Goal: Task Accomplishment & Management: Manage account settings

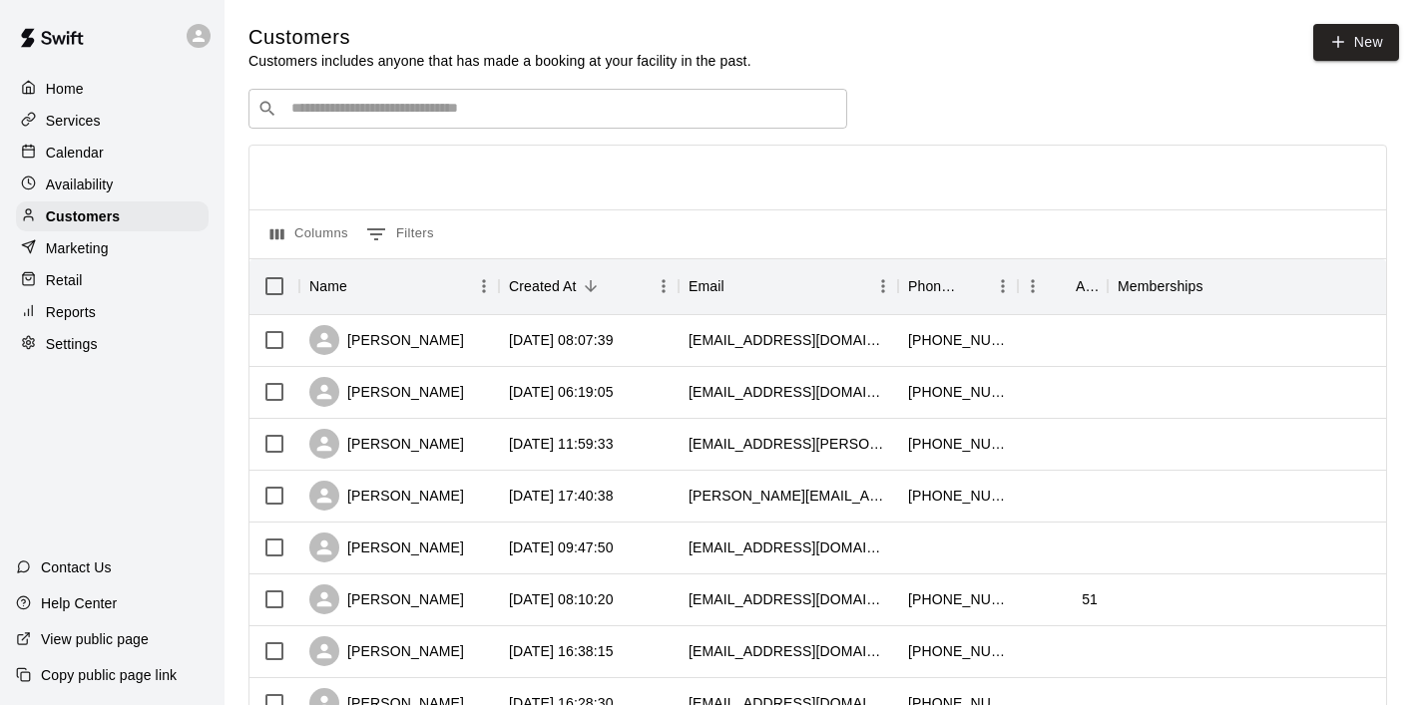
scroll to position [163, 0]
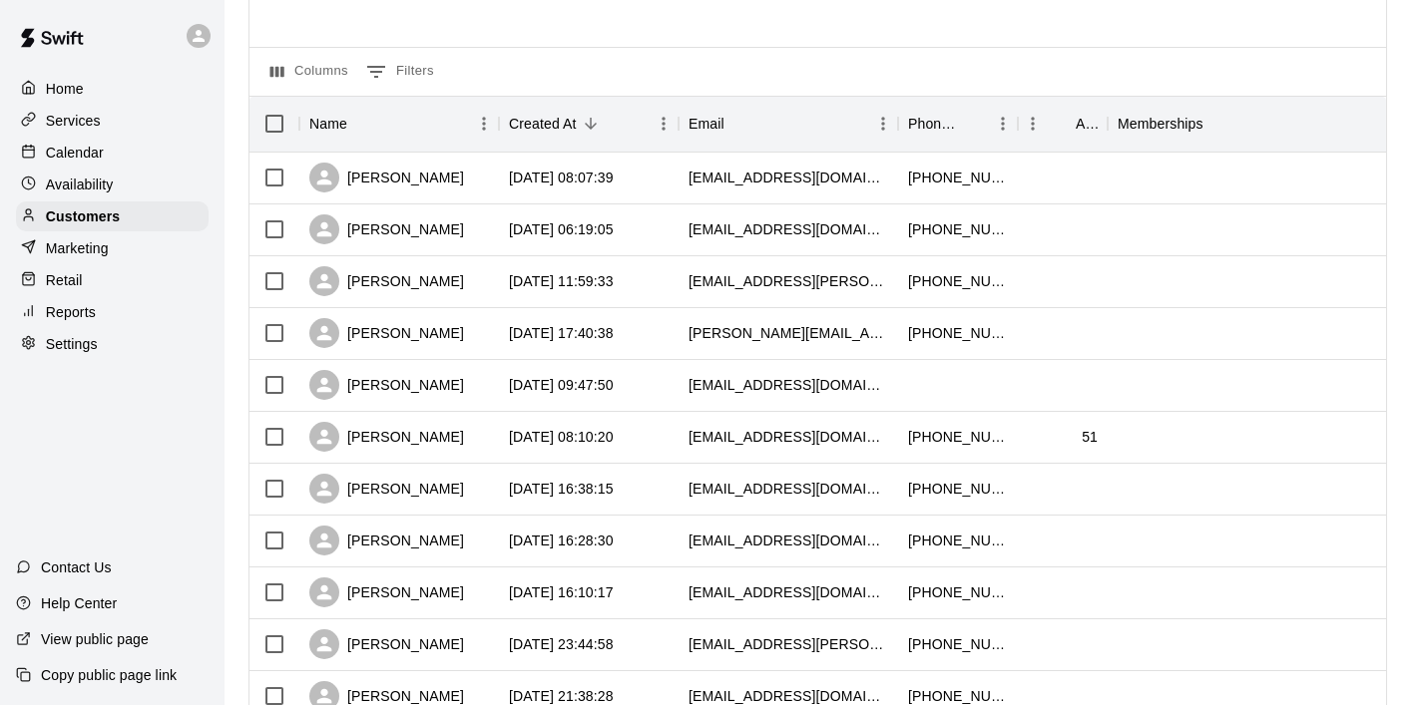
click at [86, 147] on p "Calendar" at bounding box center [75, 153] width 58 height 20
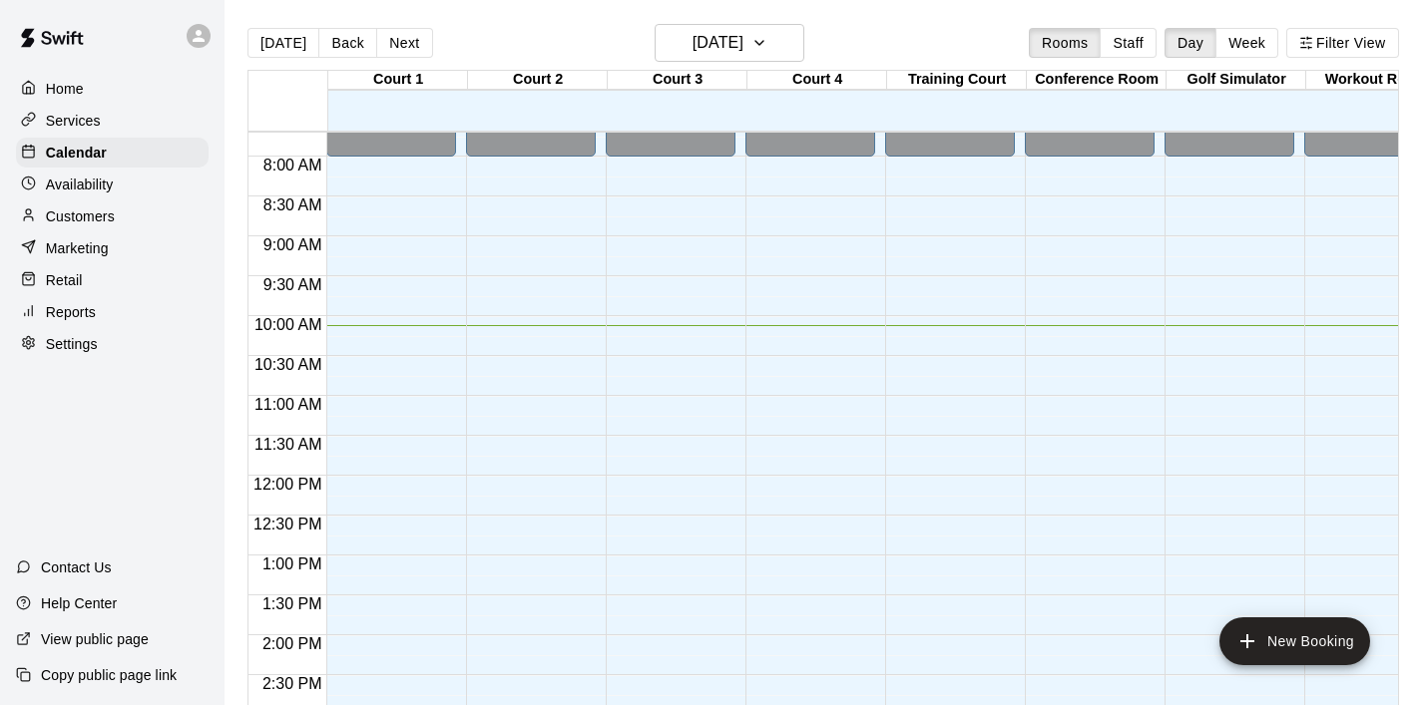
scroll to position [587, 0]
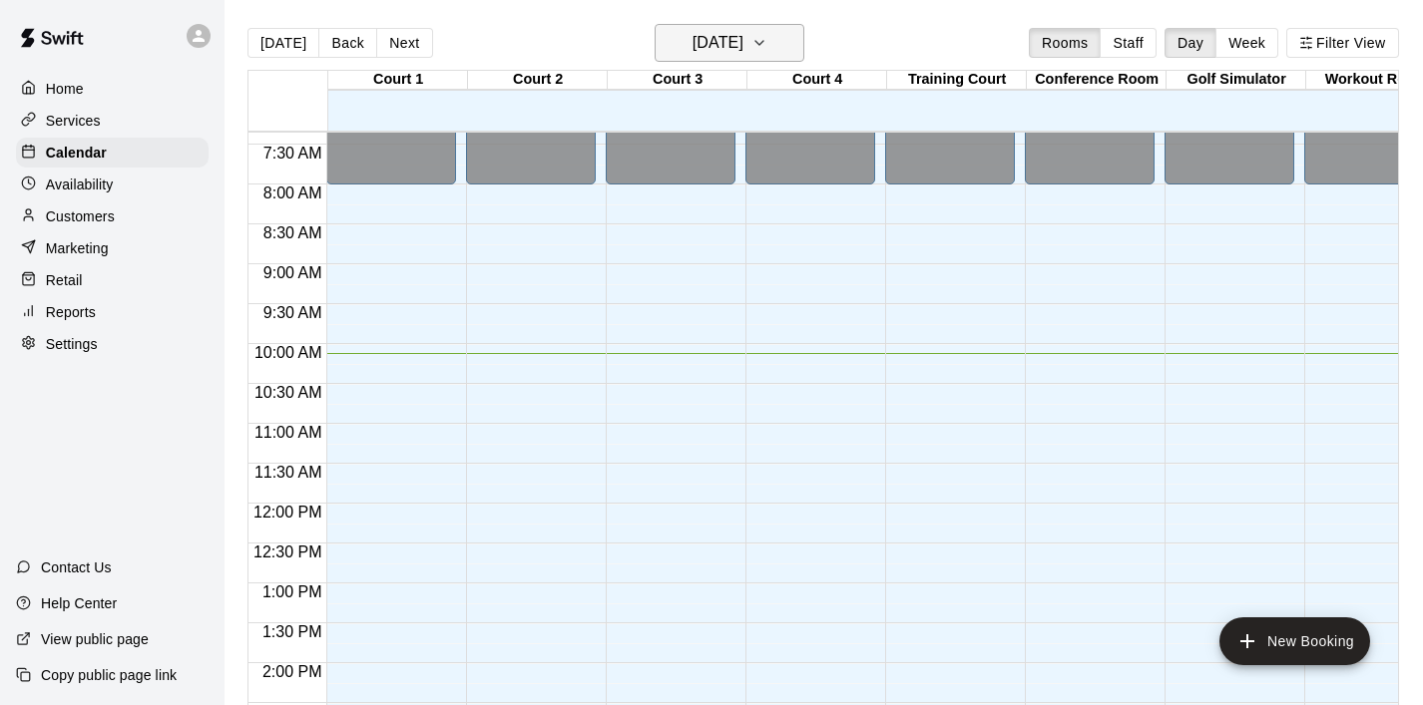
click at [767, 48] on icon "button" at bounding box center [759, 43] width 16 height 24
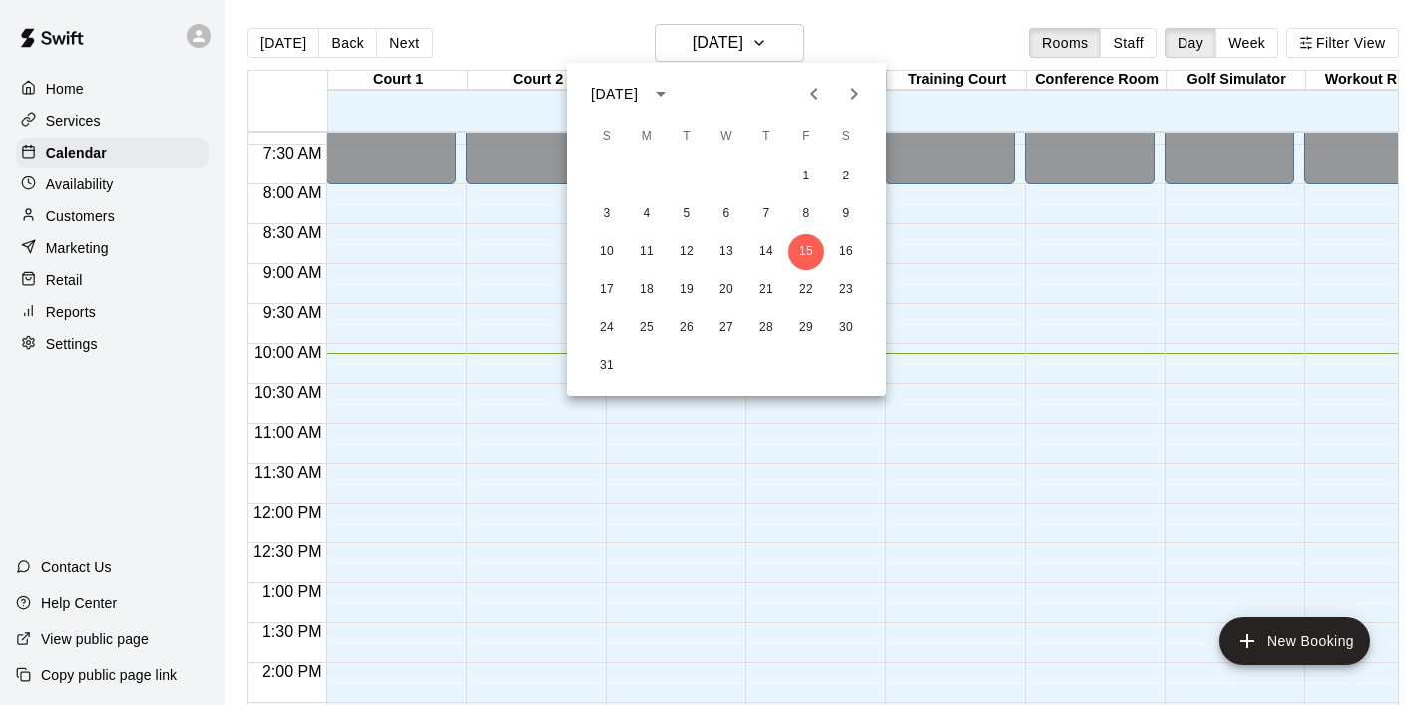
click at [437, 431] on div at bounding box center [711, 352] width 1423 height 705
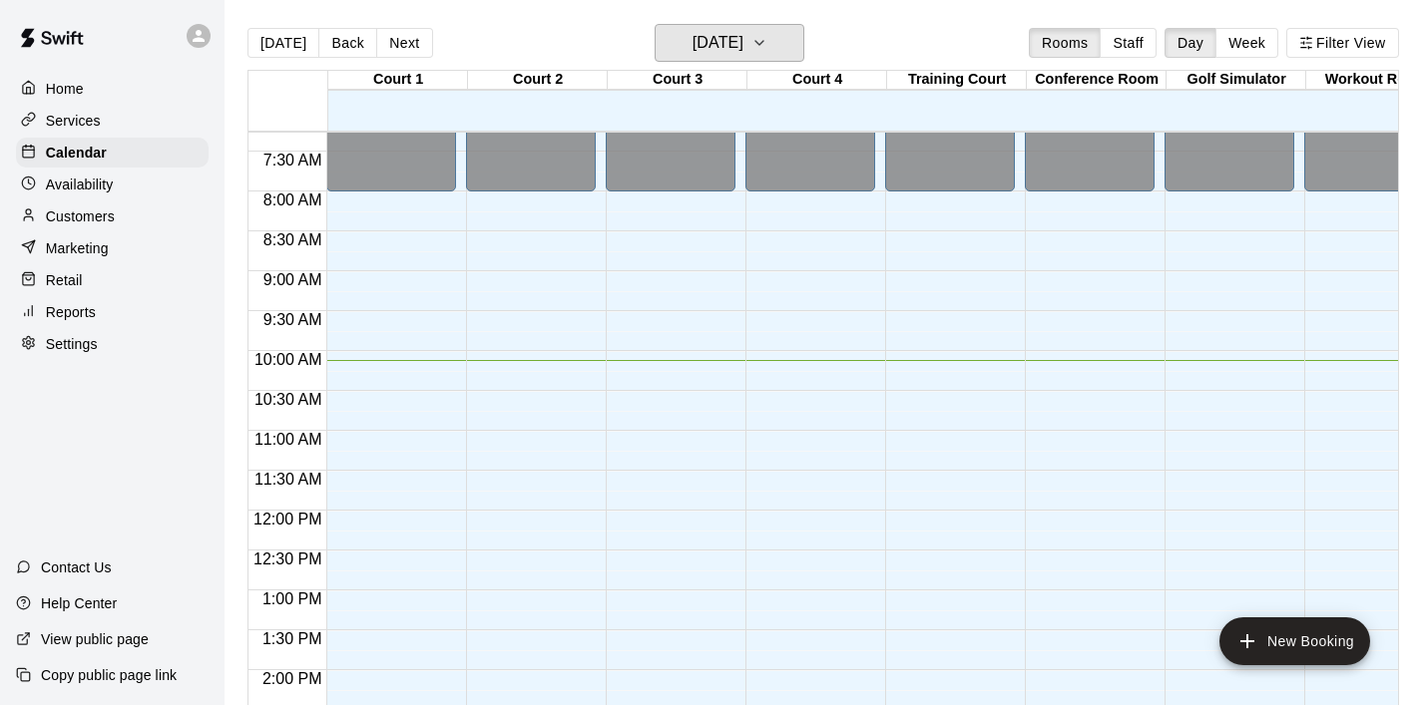
scroll to position [620, 0]
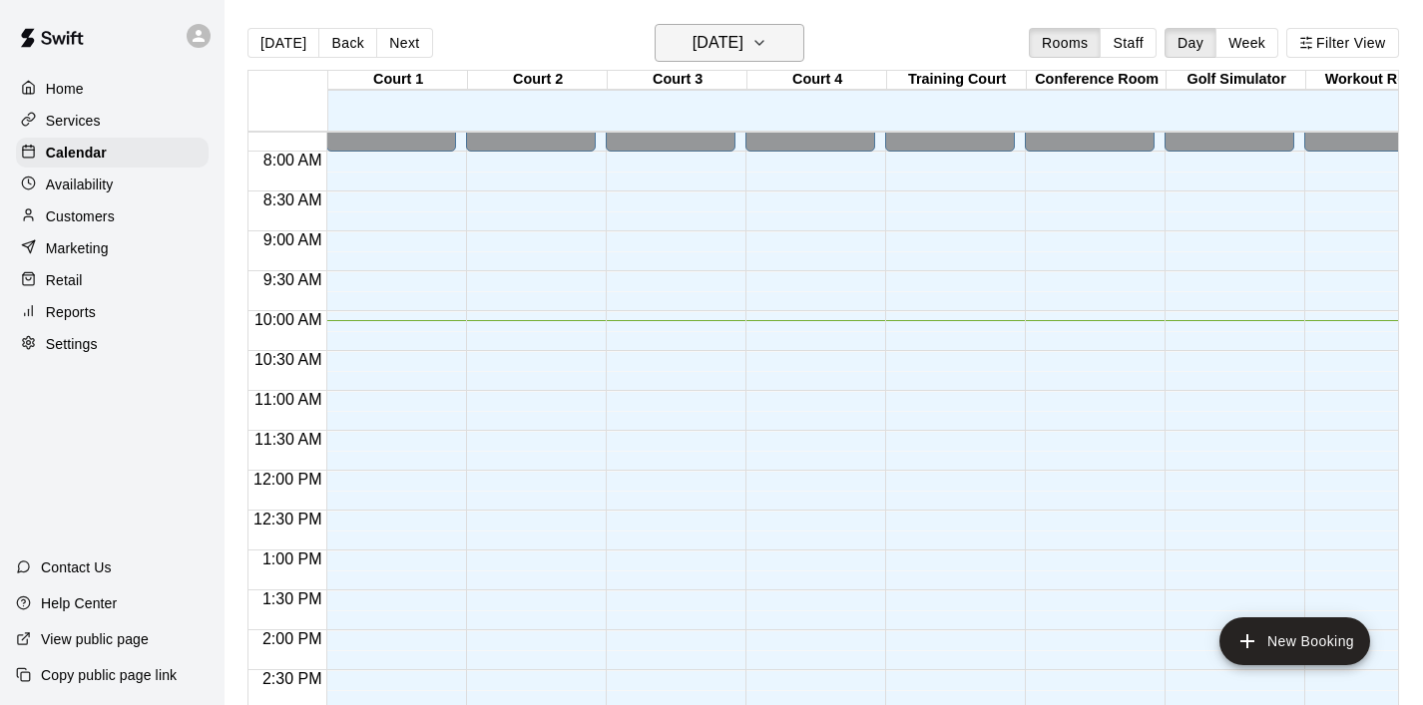
click at [767, 36] on icon "button" at bounding box center [759, 43] width 16 height 24
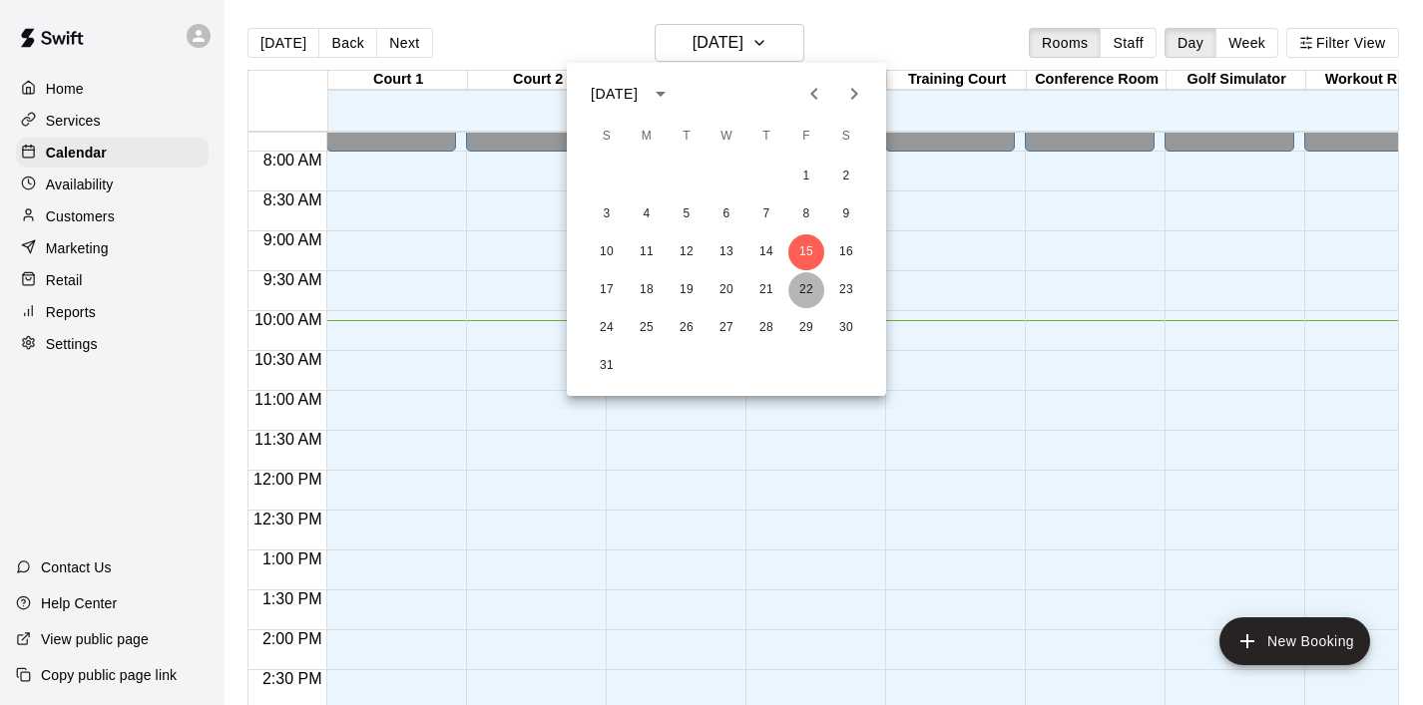
click at [805, 293] on button "22" at bounding box center [806, 290] width 36 height 36
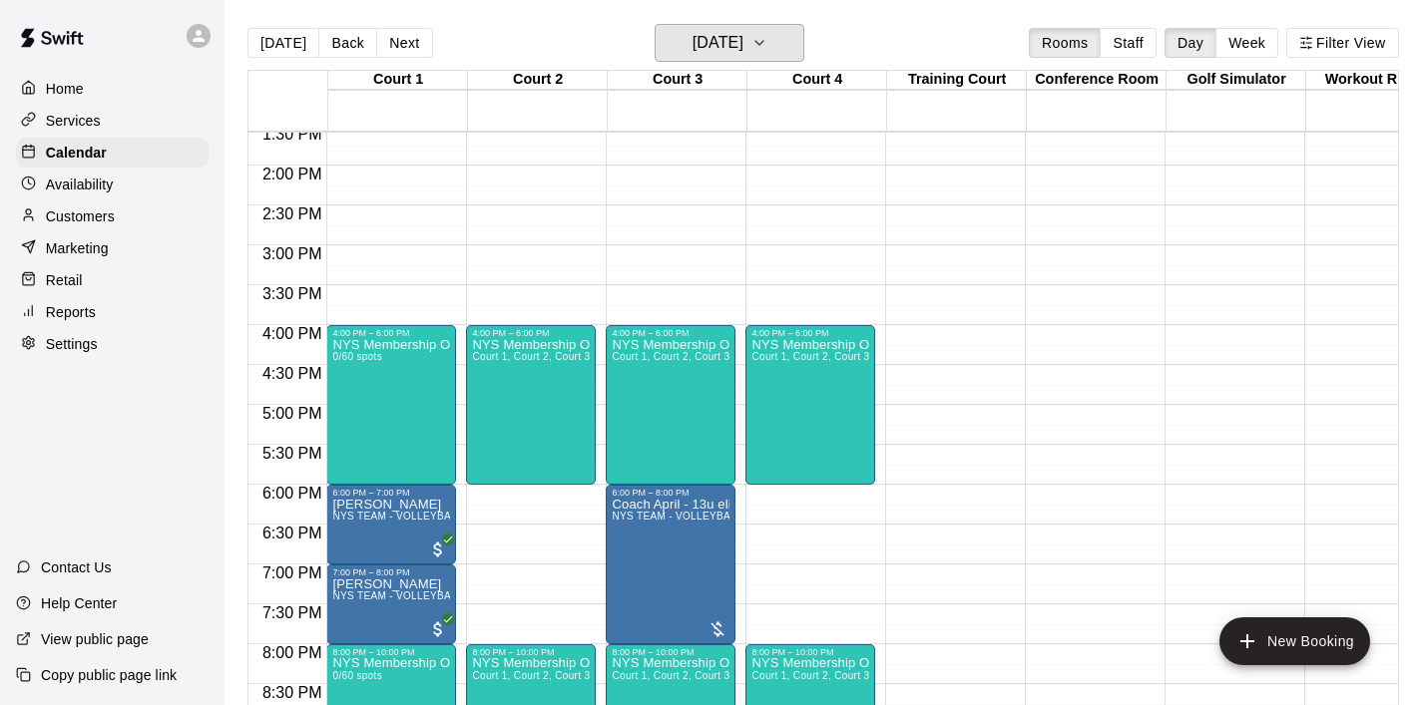
scroll to position [1106, 0]
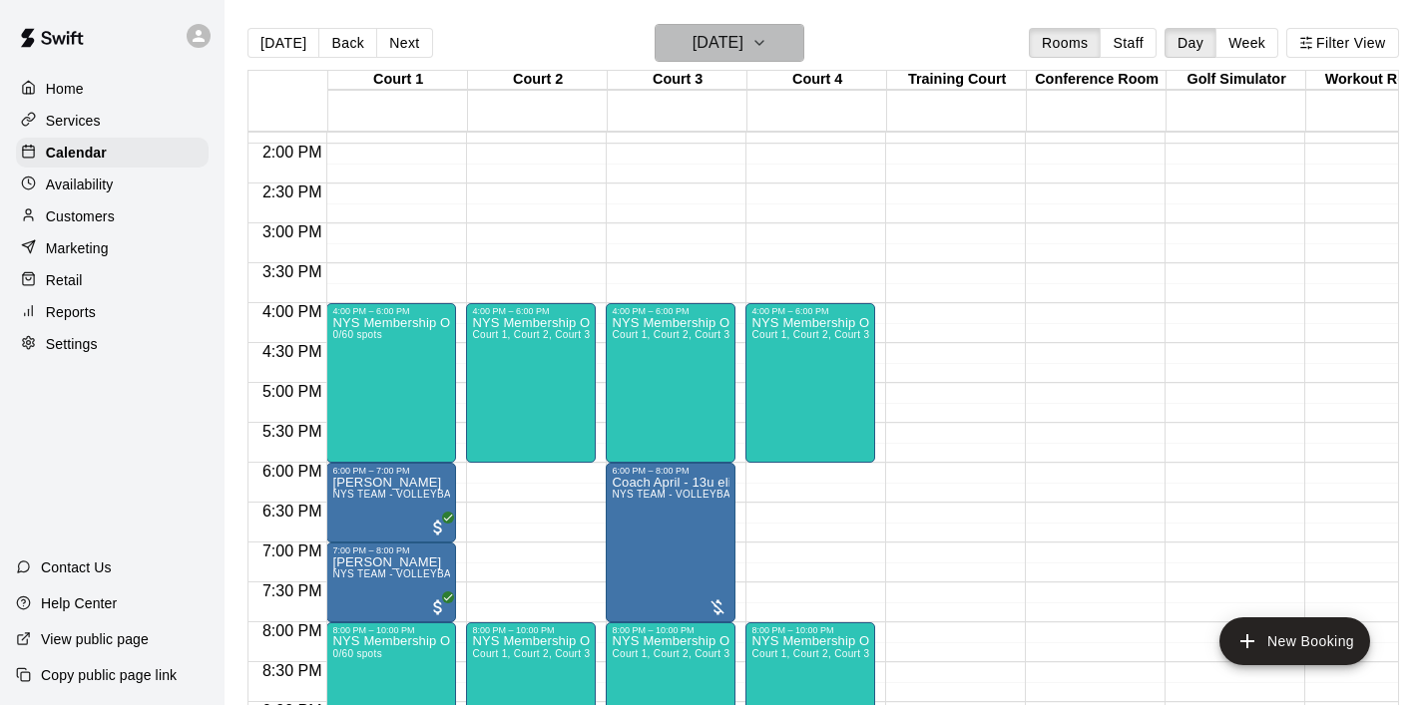
click at [767, 42] on icon "button" at bounding box center [759, 43] width 16 height 24
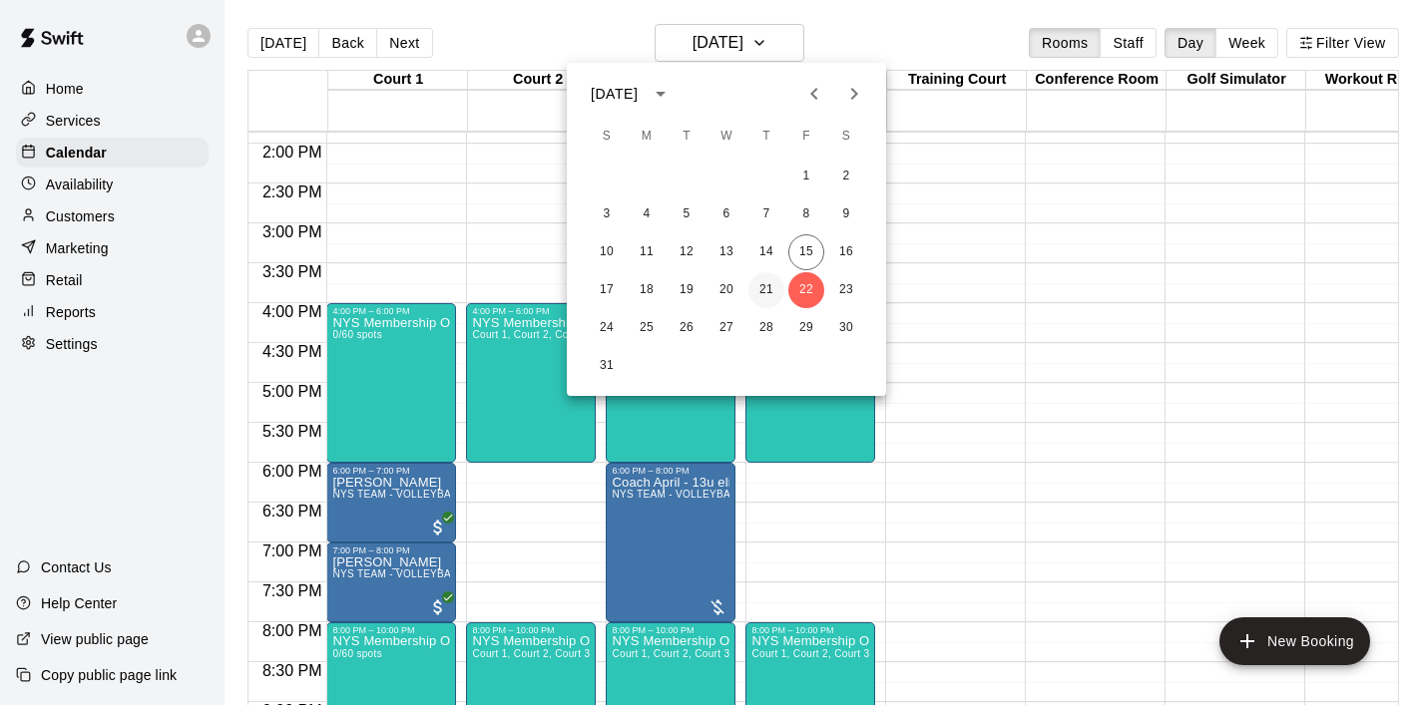
click at [768, 279] on button "21" at bounding box center [766, 290] width 36 height 36
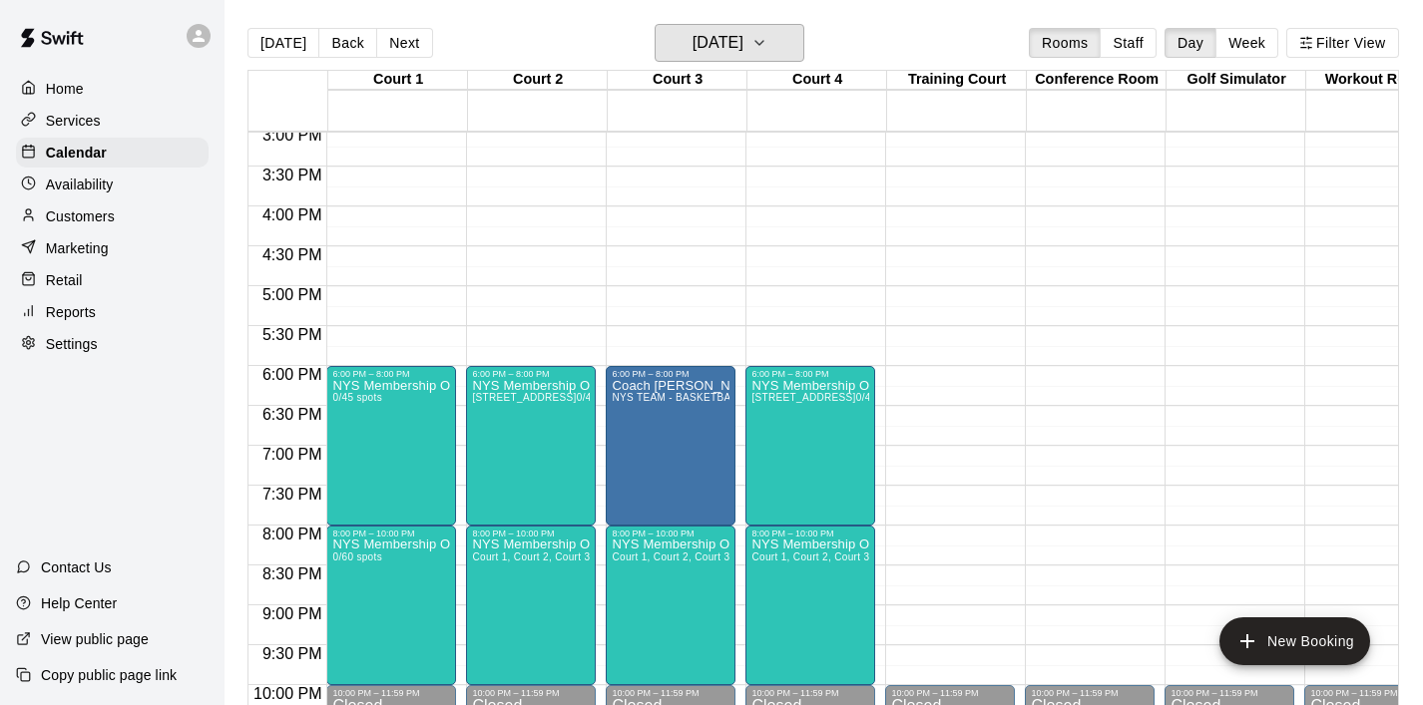
scroll to position [1206, 0]
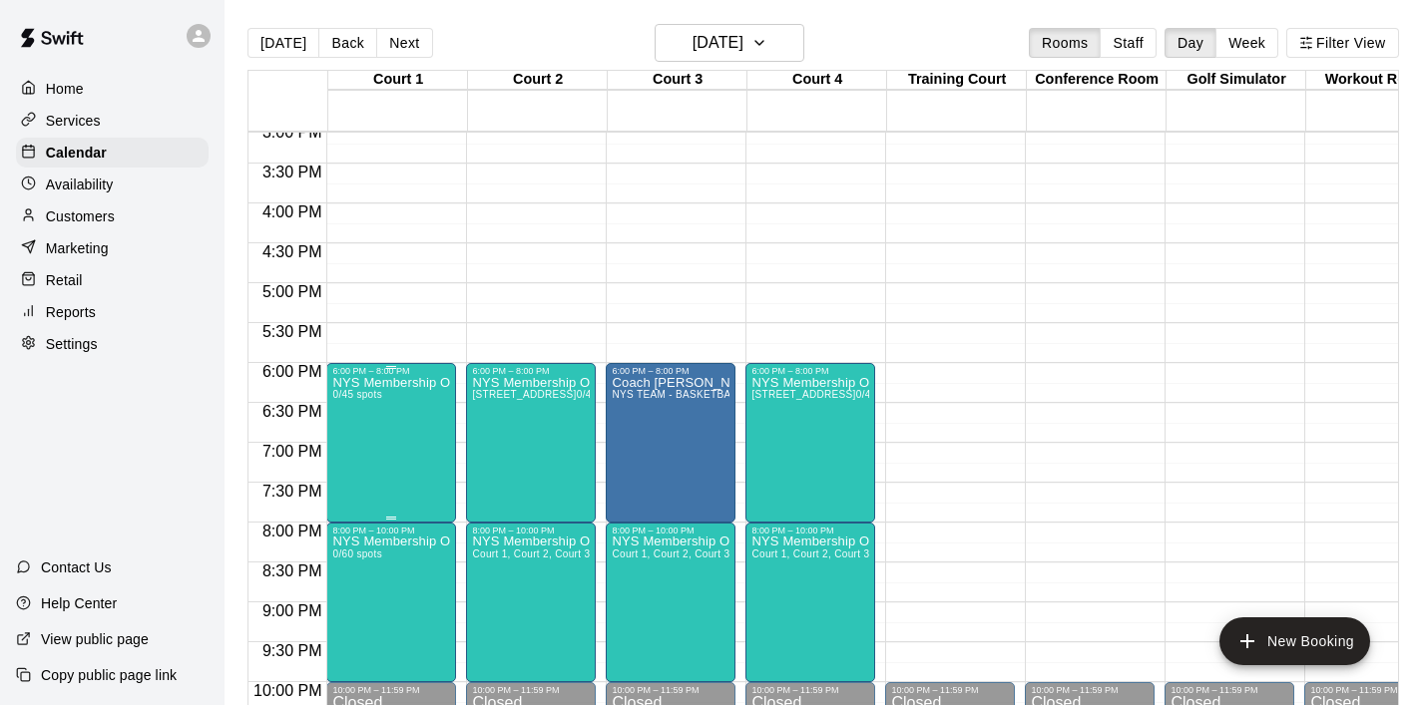
click at [349, 399] on icon "edit" at bounding box center [353, 397] width 18 height 18
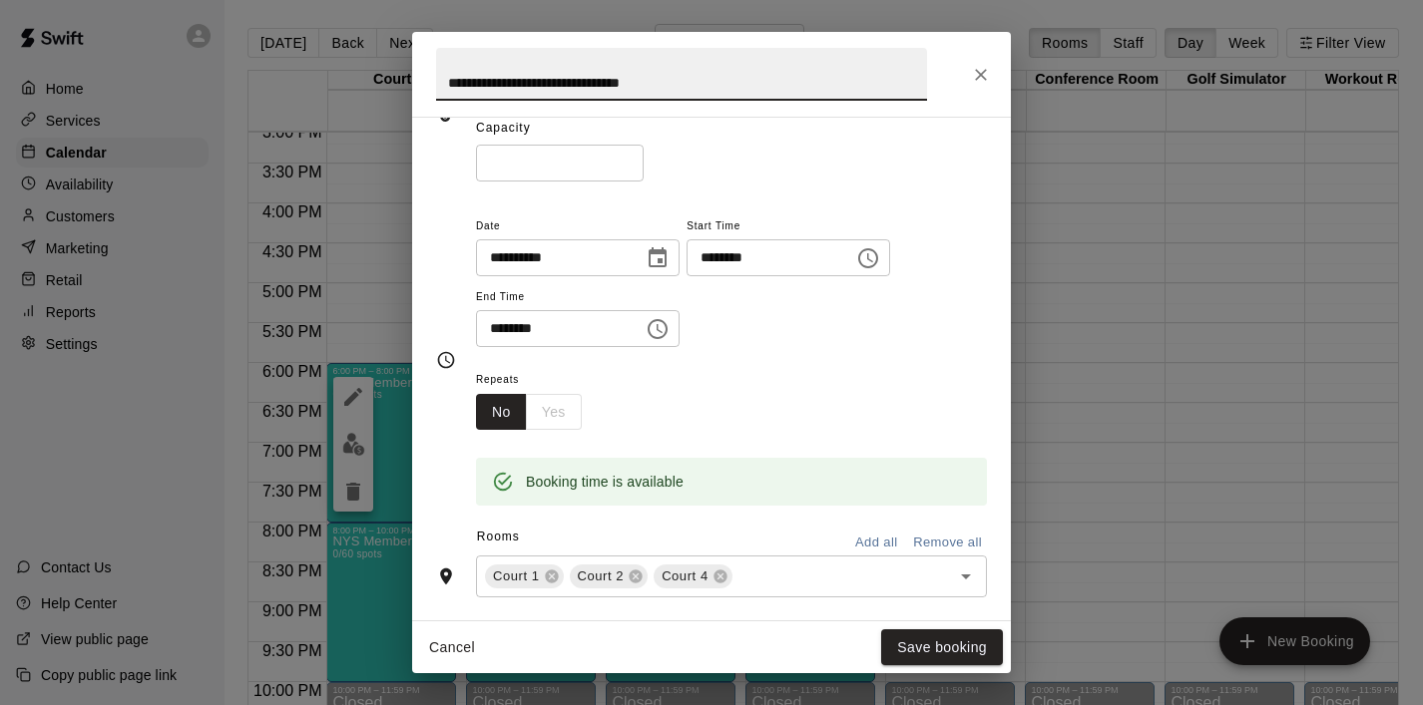
scroll to position [172, 0]
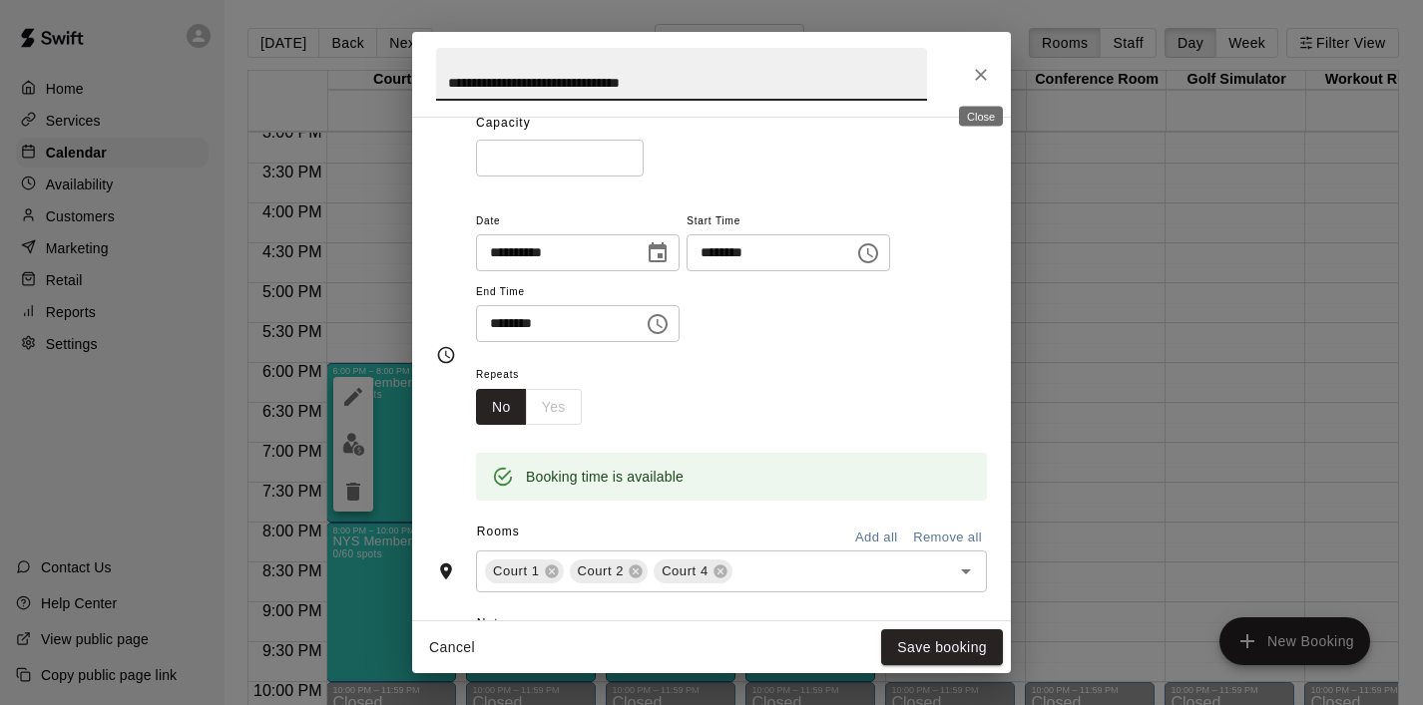
click at [992, 70] on button "Close" at bounding box center [981, 75] width 36 height 36
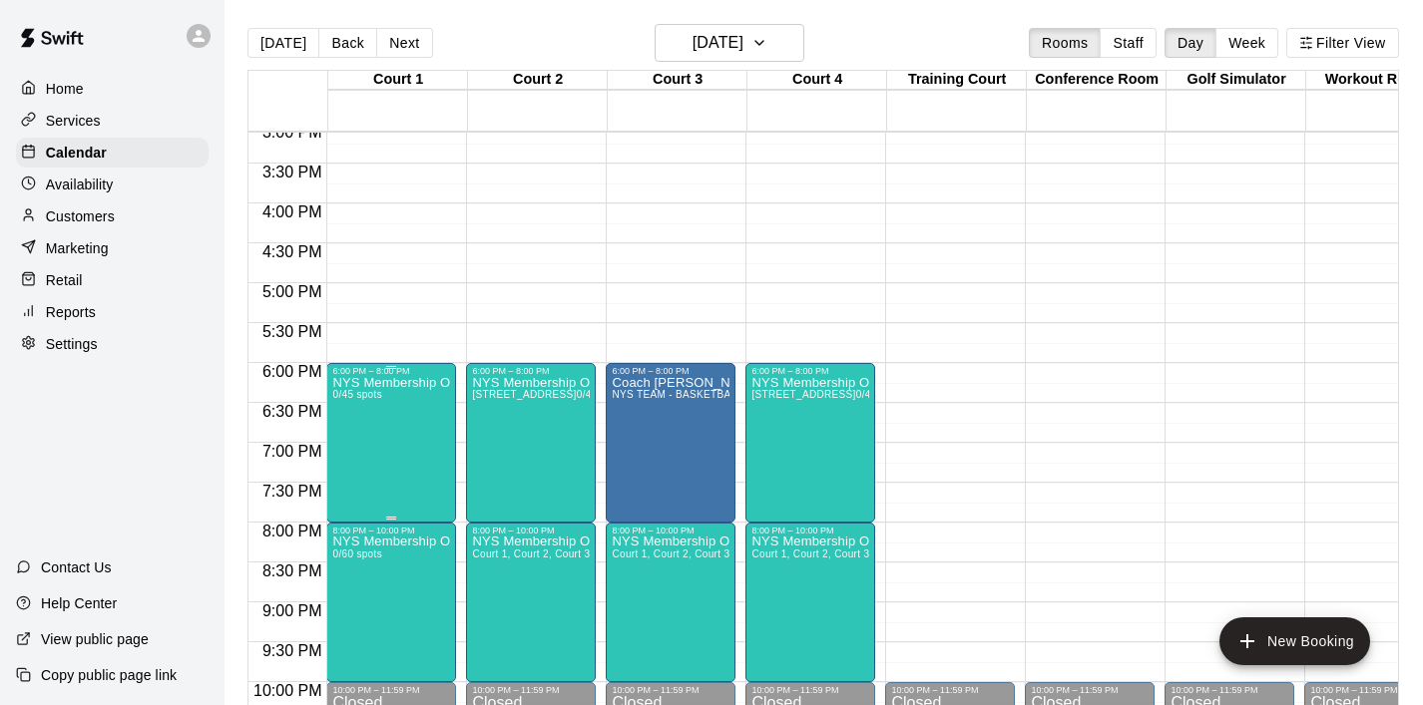
click at [361, 392] on icon "edit" at bounding box center [353, 397] width 18 height 18
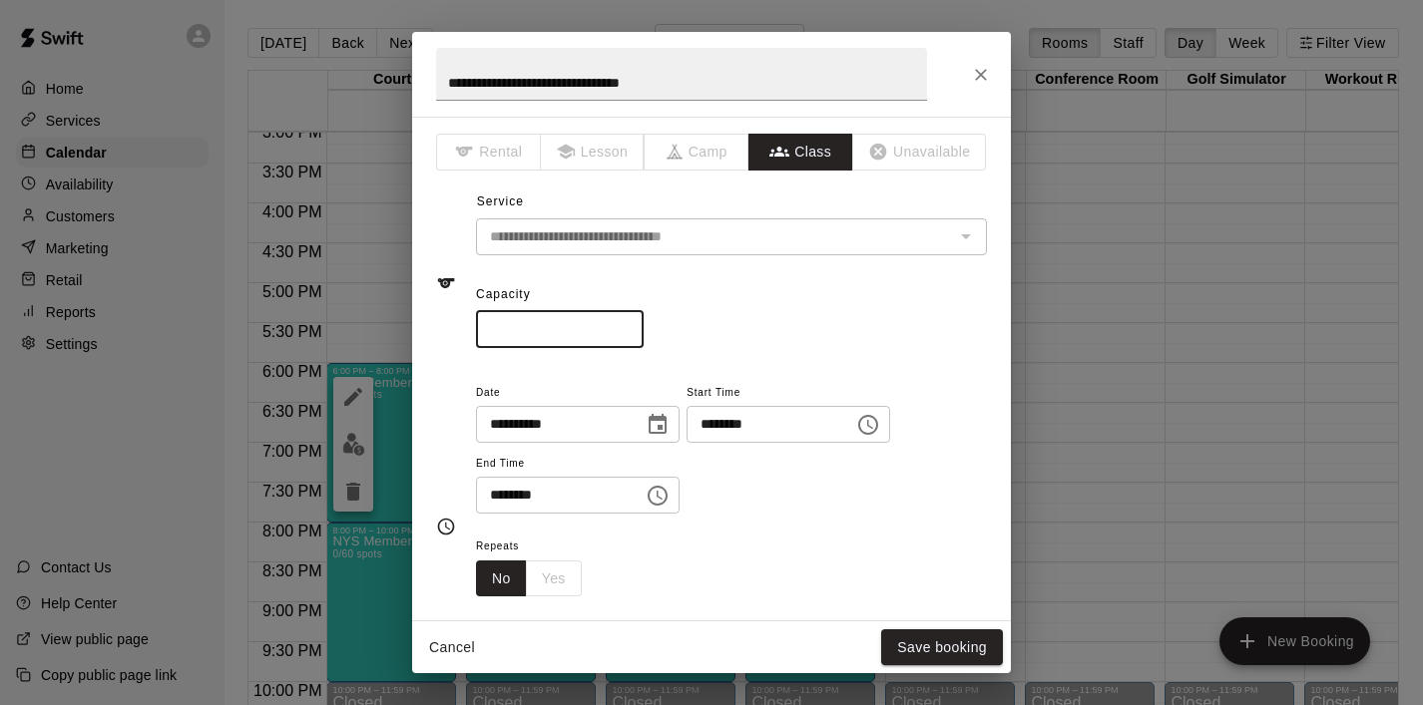
drag, startPoint x: 593, startPoint y: 330, endPoint x: 447, endPoint y: 336, distance: 145.8
click at [447, 336] on div "**********" at bounding box center [711, 283] width 551 height 130
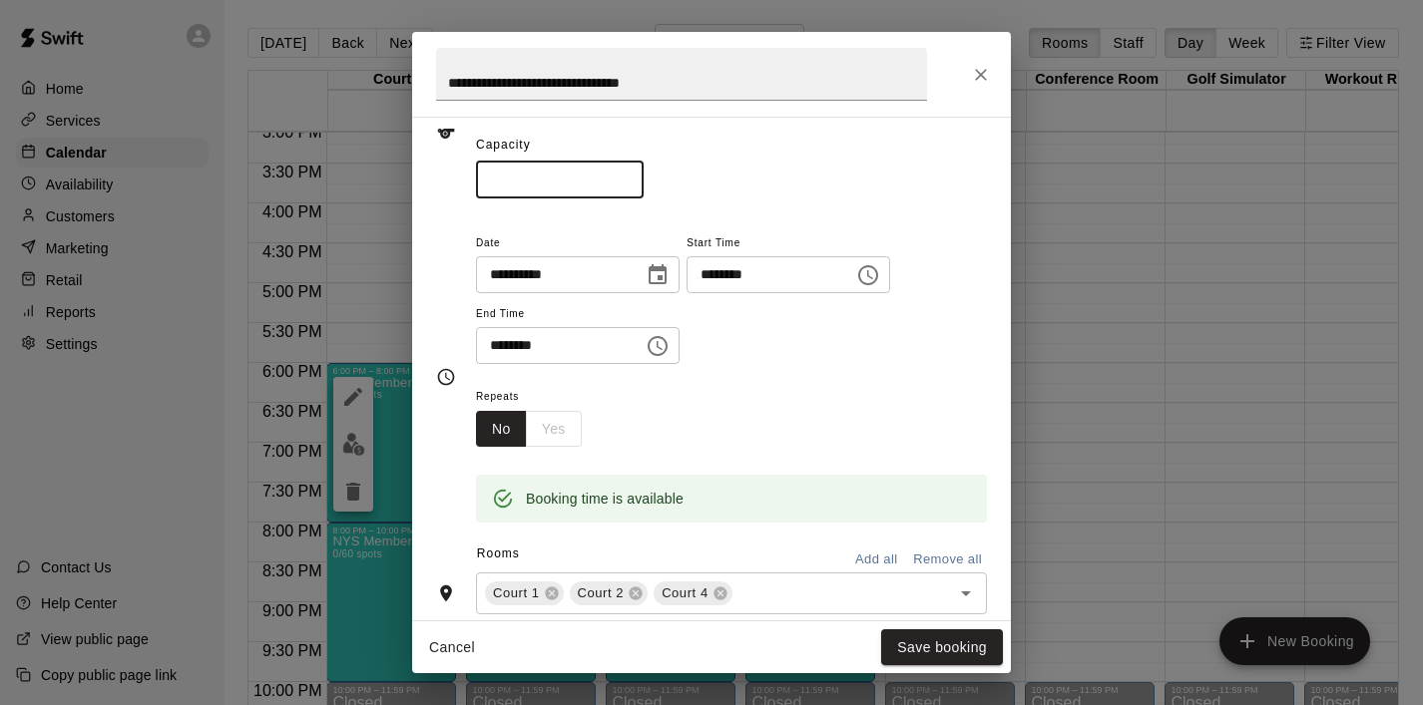
scroll to position [152, 0]
click at [549, 590] on icon at bounding box center [552, 592] width 16 height 16
type input "**"
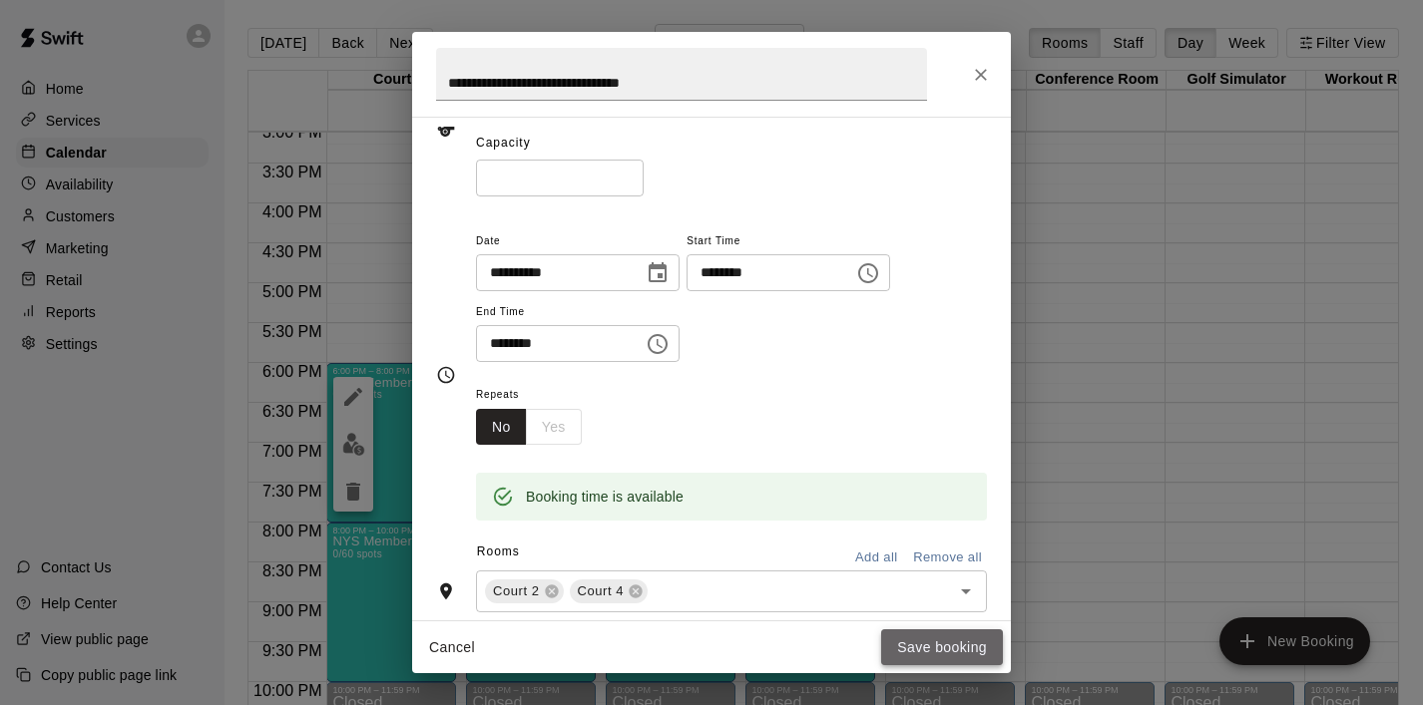
click at [901, 648] on button "Save booking" at bounding box center [942, 647] width 122 height 37
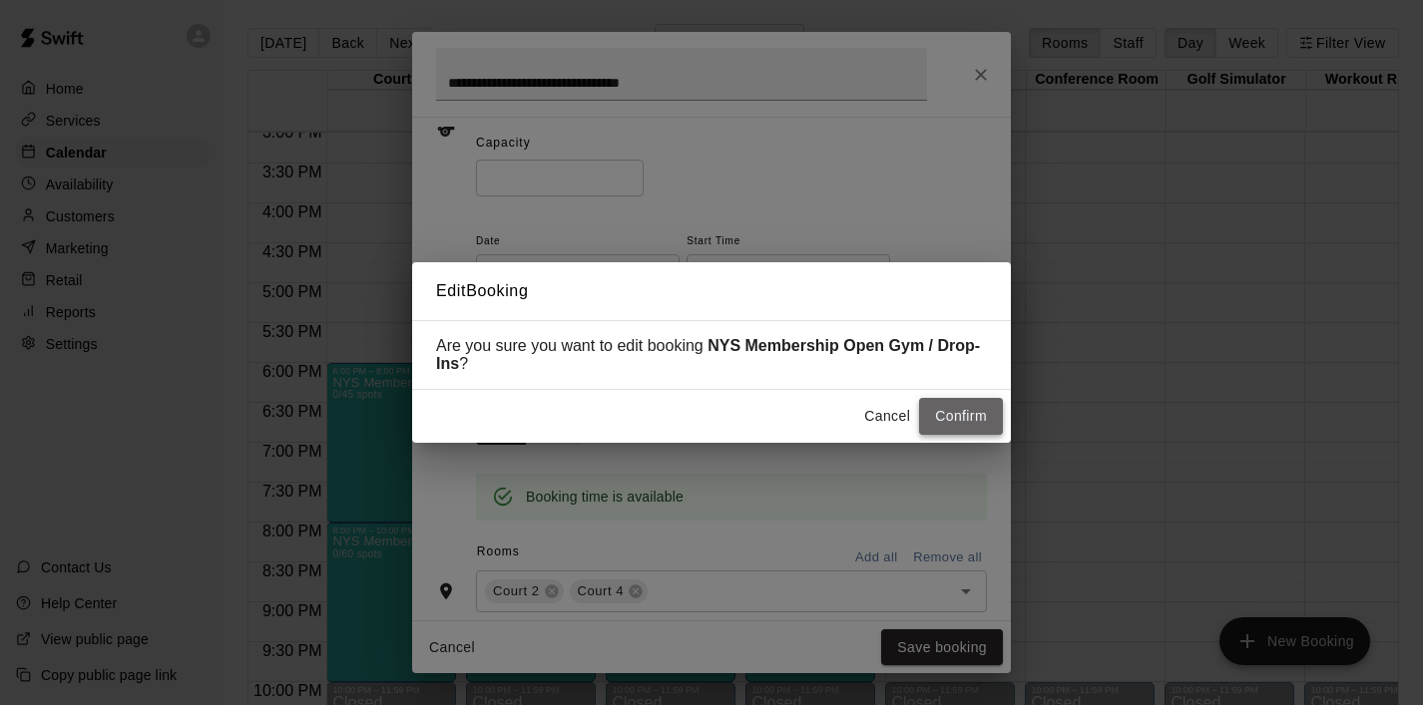
click at [964, 418] on button "Confirm" at bounding box center [961, 416] width 84 height 37
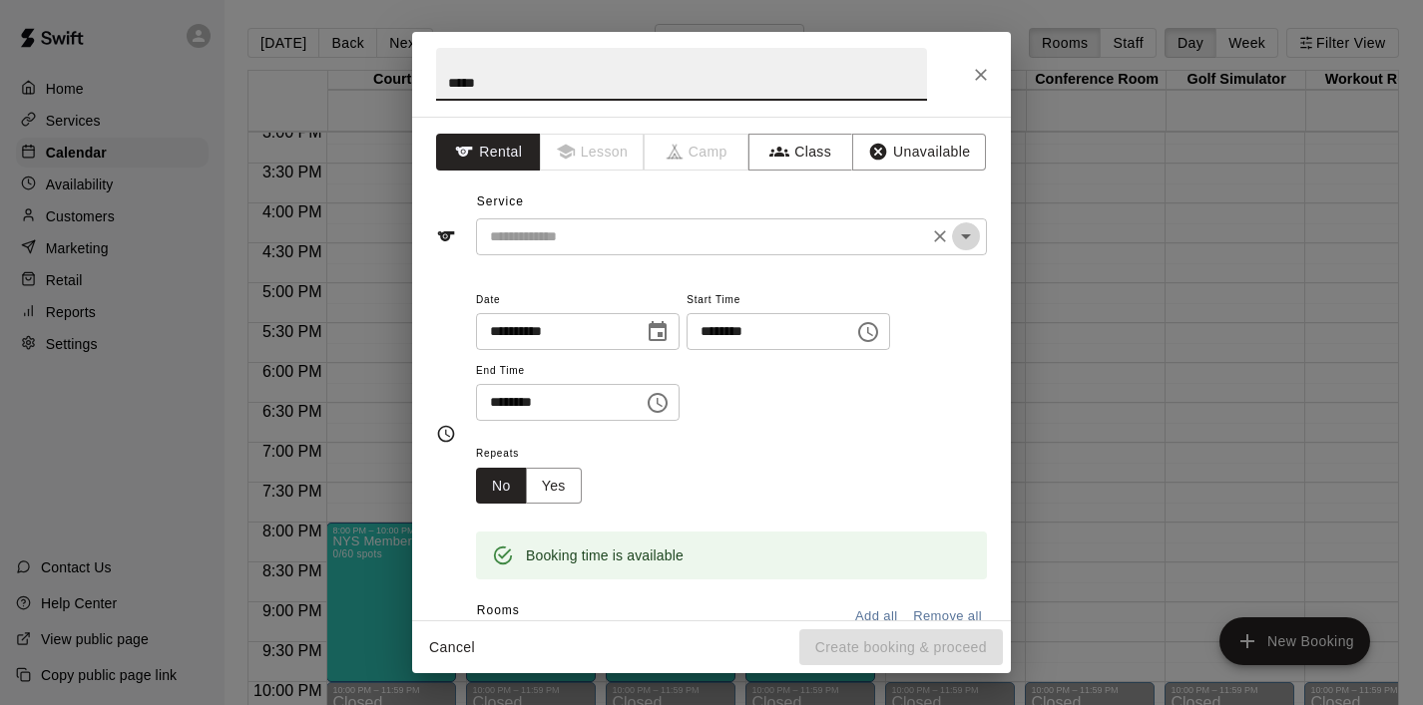
click at [974, 234] on icon "Open" at bounding box center [966, 236] width 24 height 24
type input "*****"
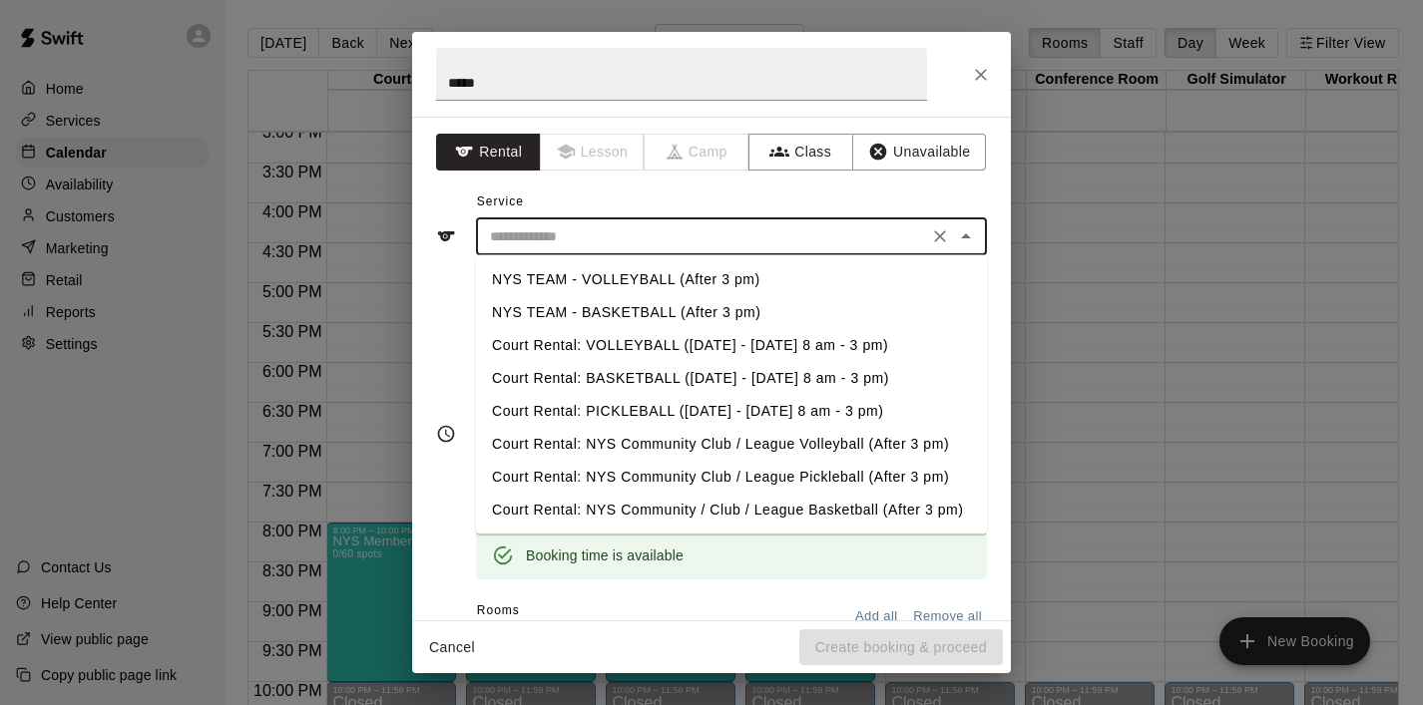
click at [817, 282] on li "NYS TEAM - VOLLEYBALL (After 3 pm)" at bounding box center [731, 279] width 511 height 33
type input "**********"
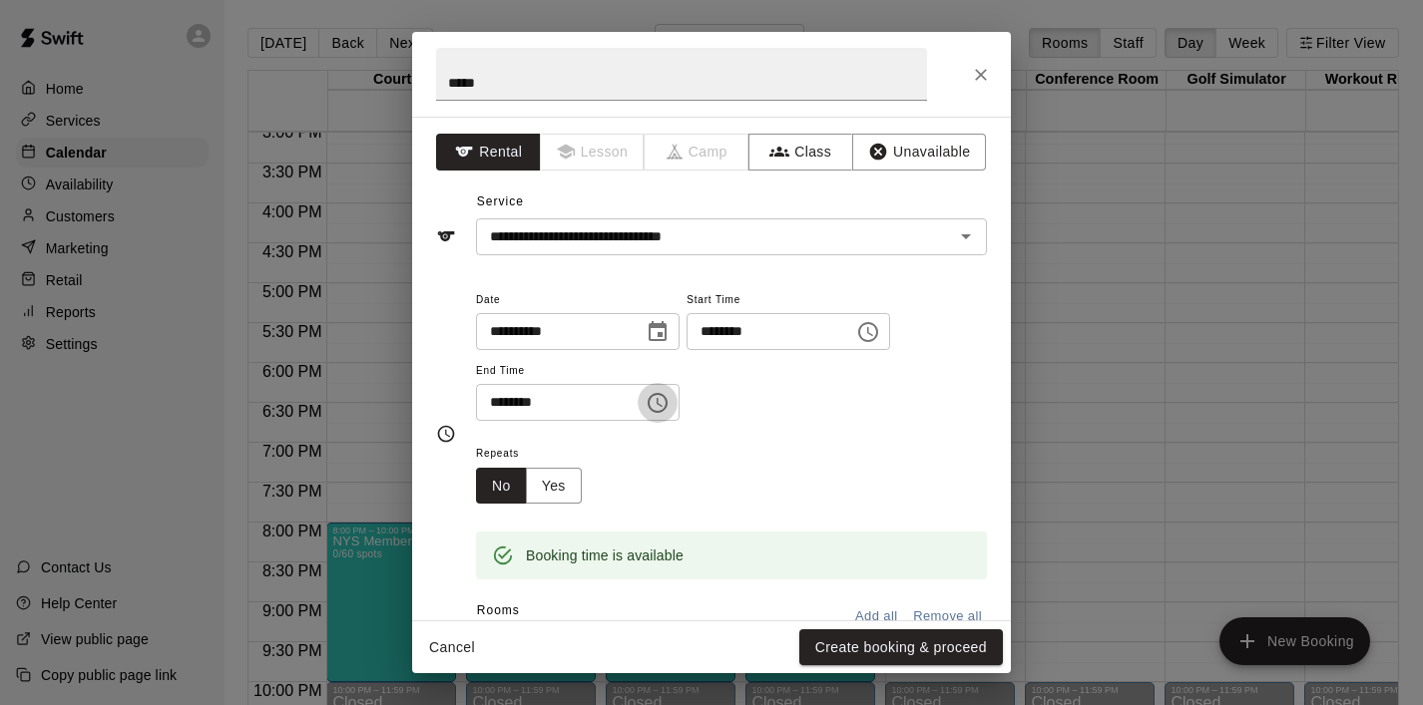
click at [655, 399] on icon "Choose time, selected time is 6:30 PM" at bounding box center [657, 403] width 24 height 24
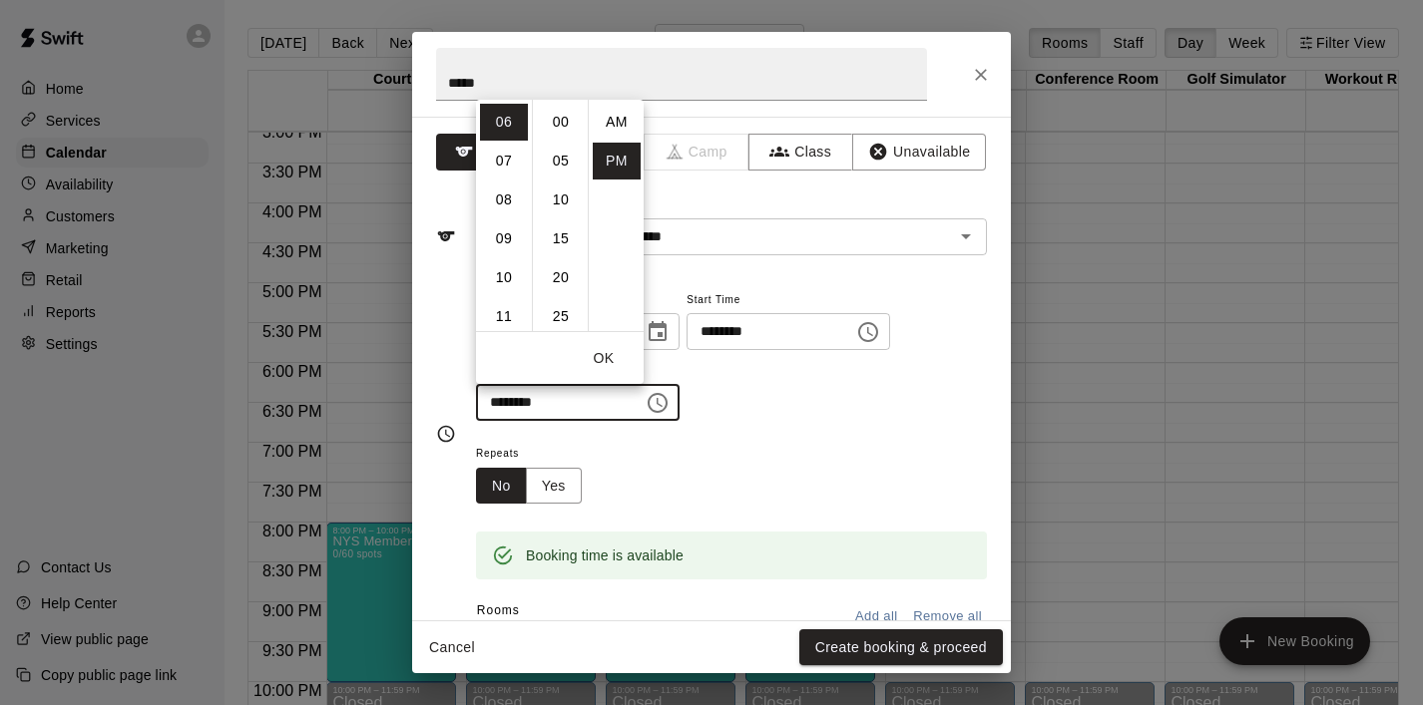
scroll to position [36, 0]
click at [503, 212] on li "08" at bounding box center [504, 200] width 48 height 37
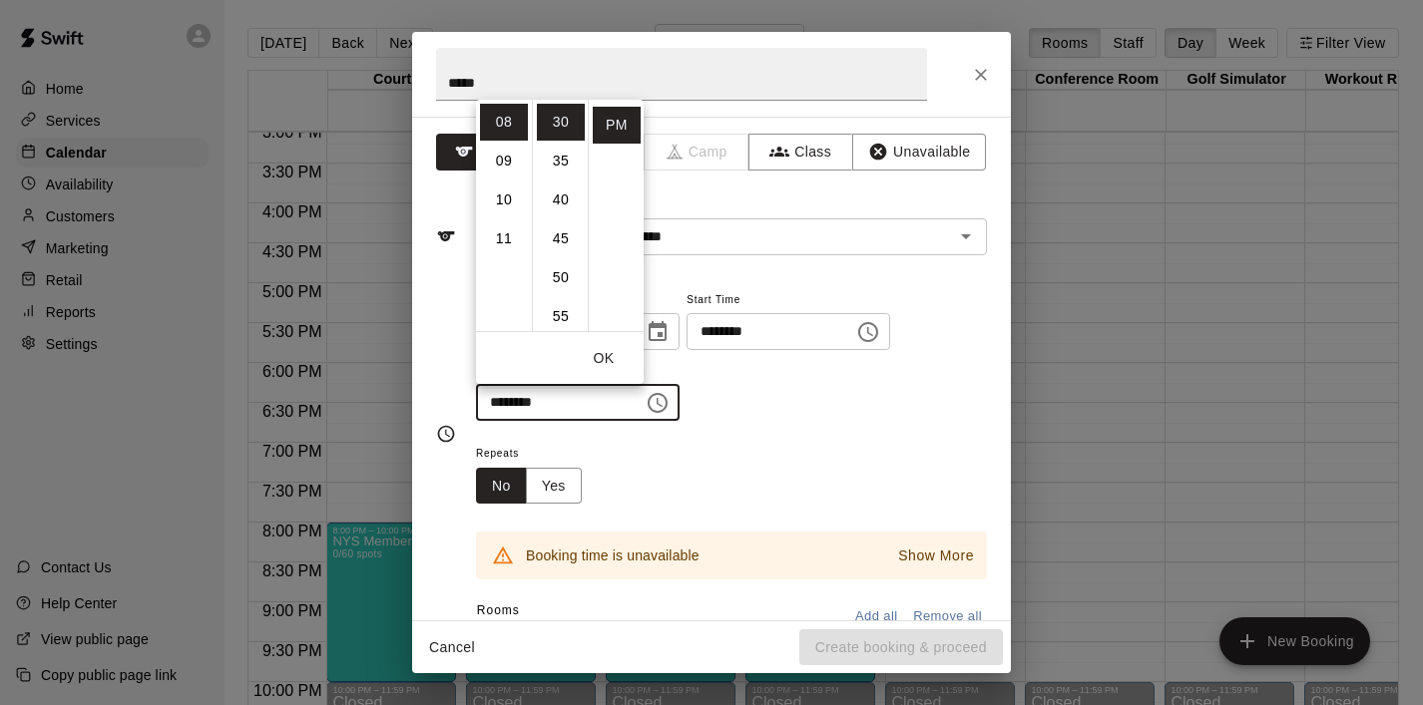
scroll to position [0, 0]
click at [561, 129] on li "00" at bounding box center [561, 122] width 48 height 37
type input "********"
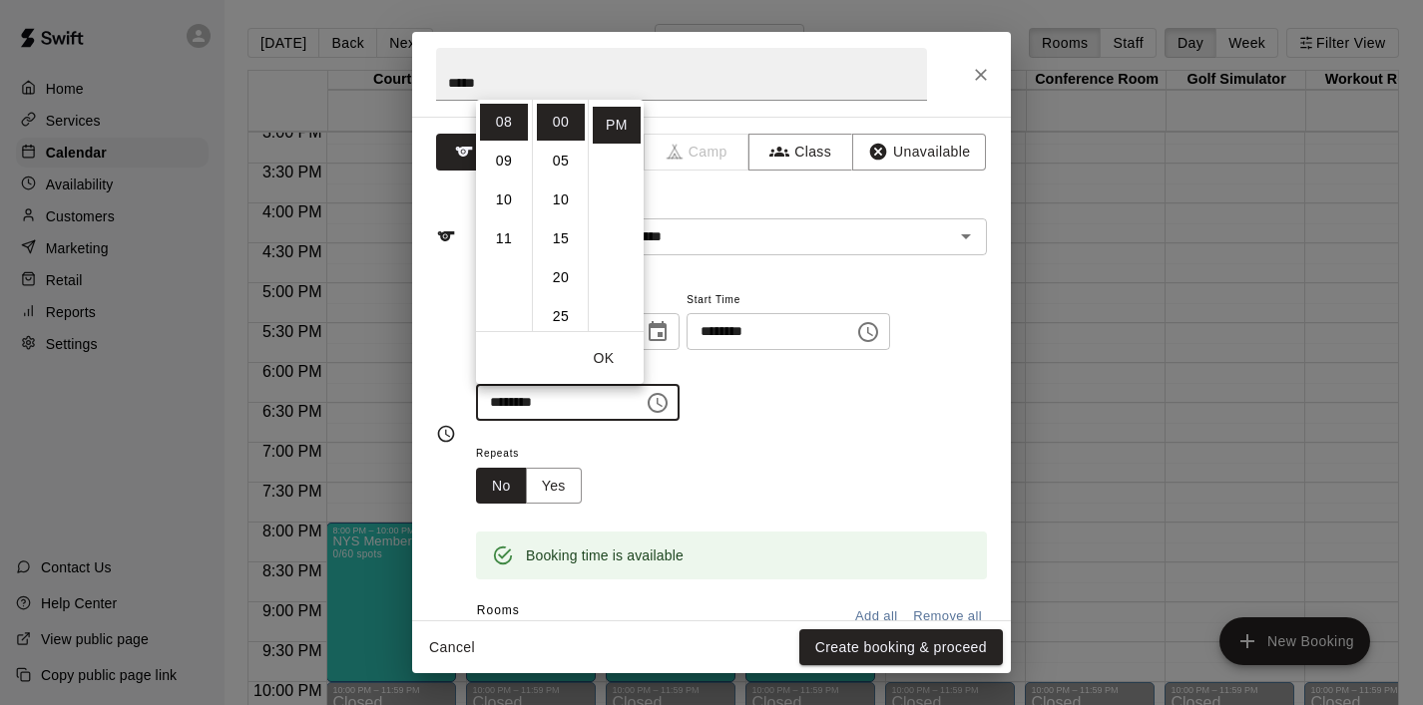
click at [615, 363] on button "OK" at bounding box center [604, 358] width 64 height 37
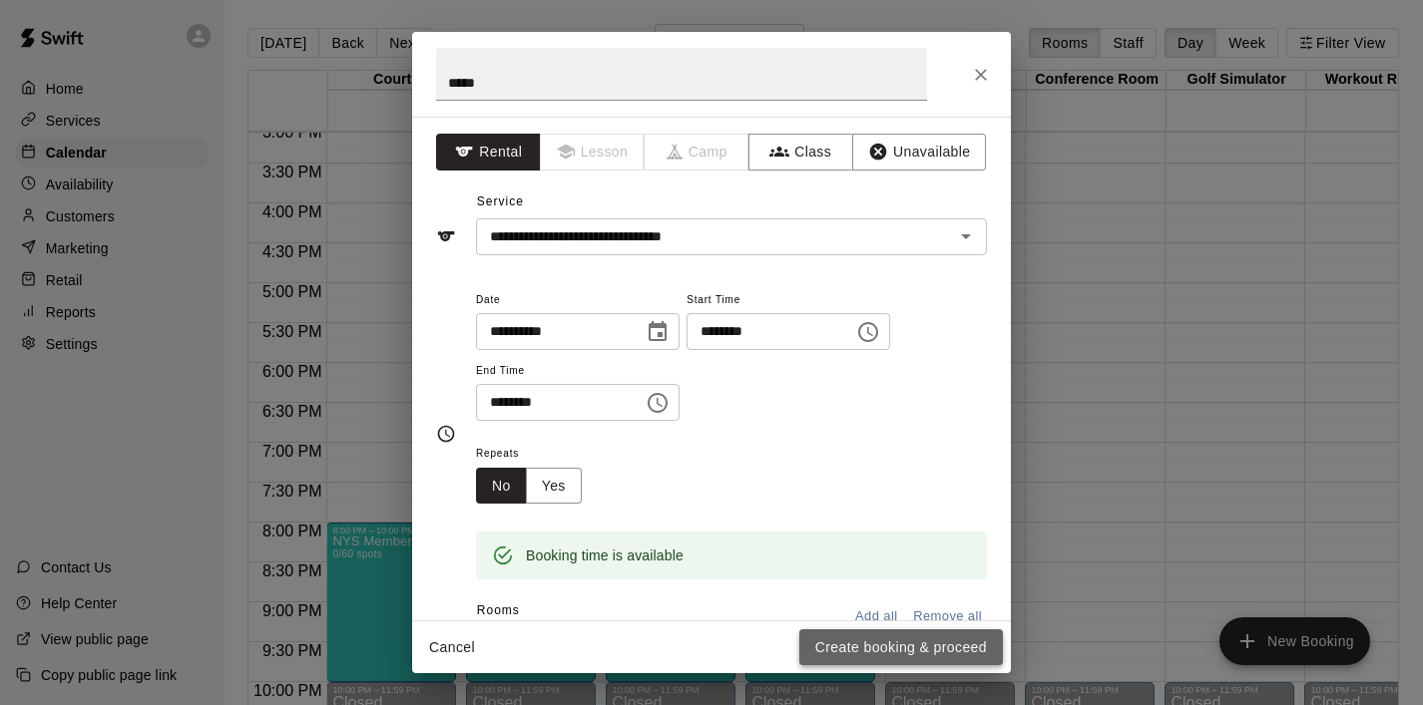
click at [889, 634] on button "Create booking & proceed" at bounding box center [901, 647] width 204 height 37
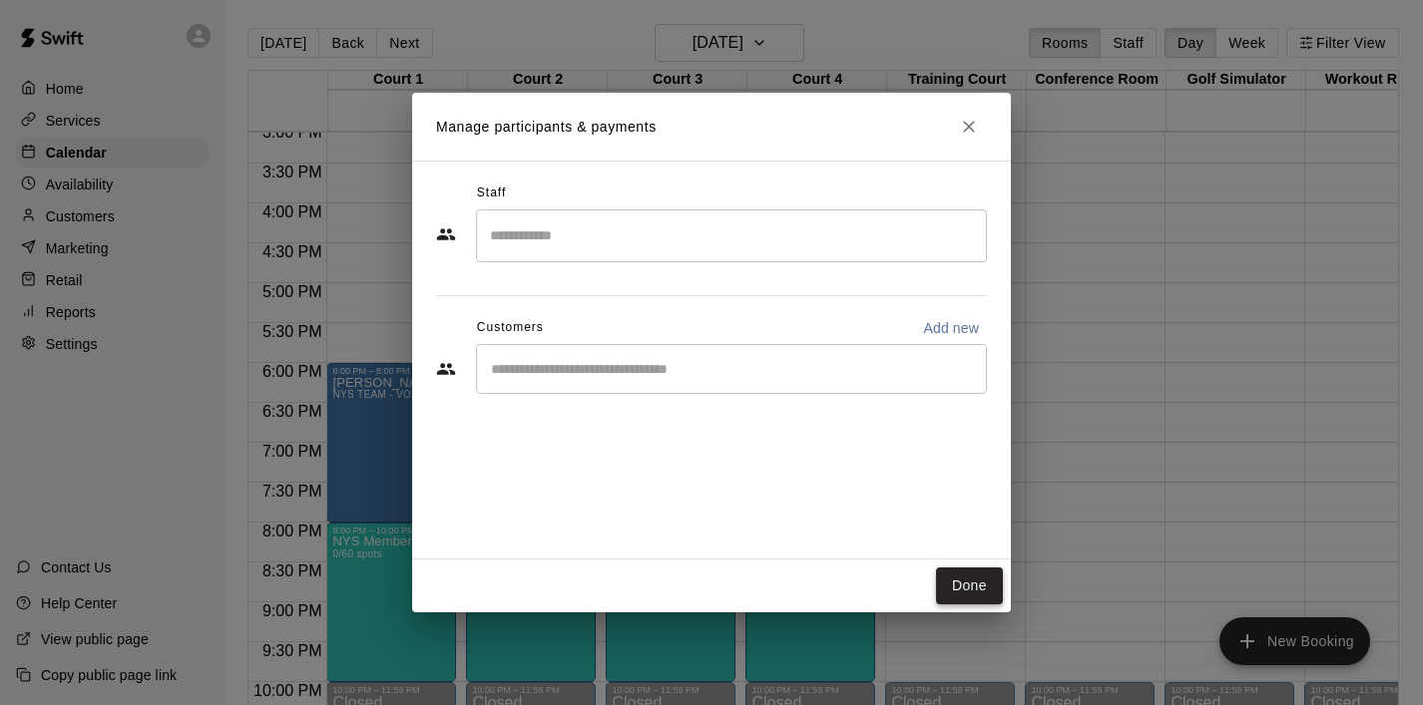
click at [969, 584] on button "Done" at bounding box center [969, 586] width 67 height 37
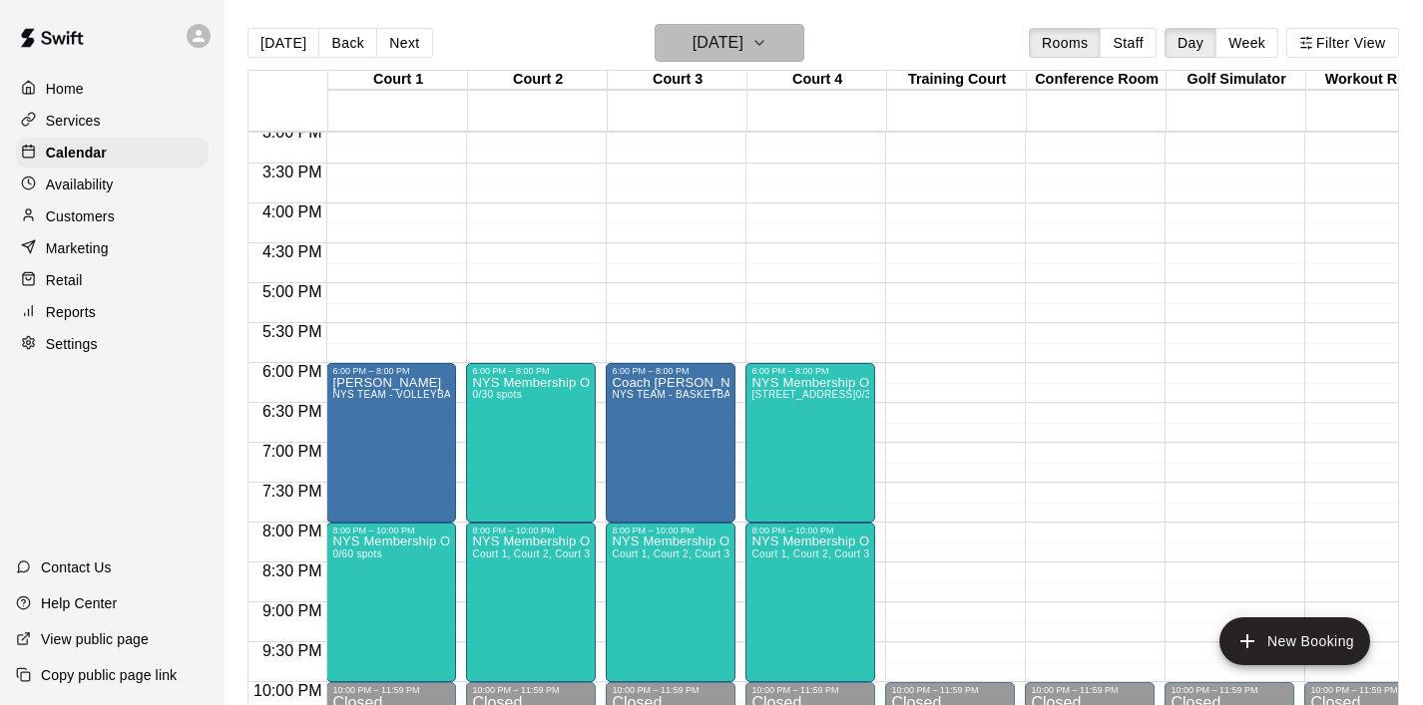
click at [767, 33] on icon "button" at bounding box center [759, 43] width 16 height 24
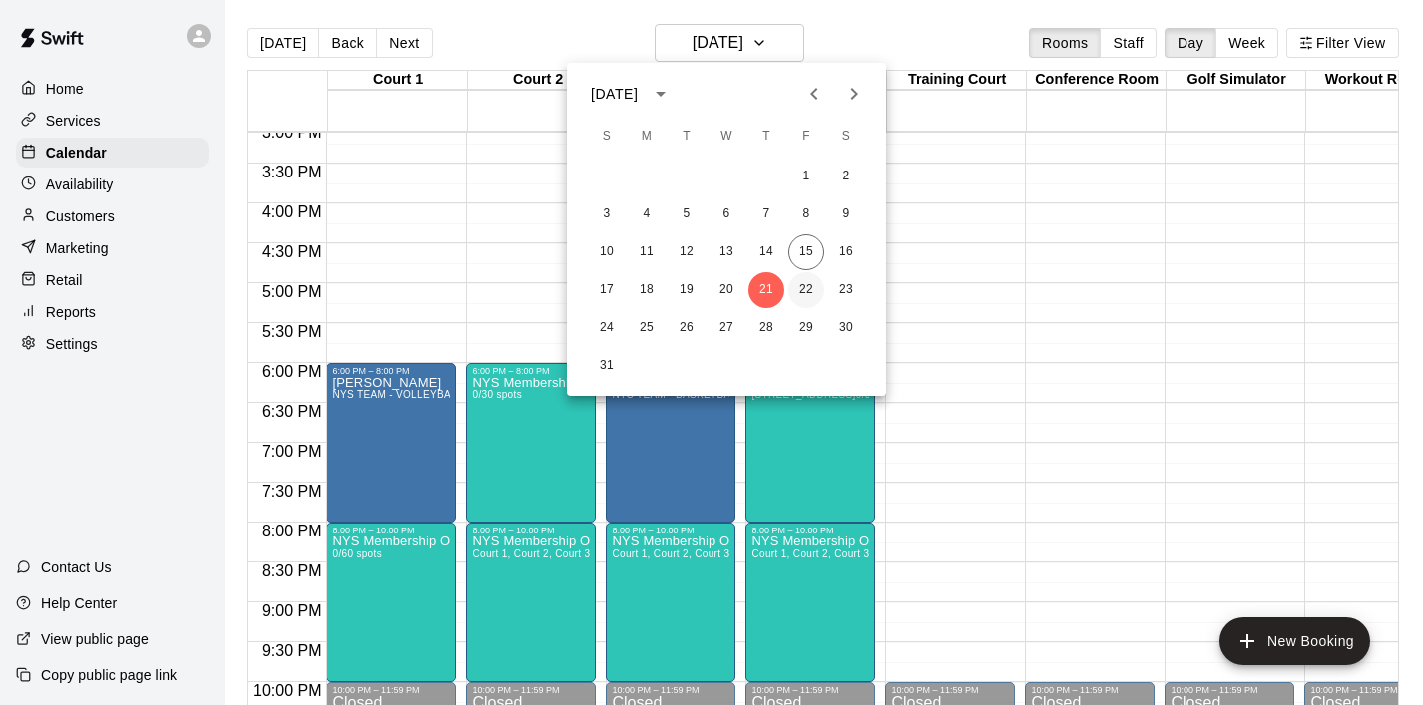
click at [808, 299] on button "22" at bounding box center [806, 290] width 36 height 36
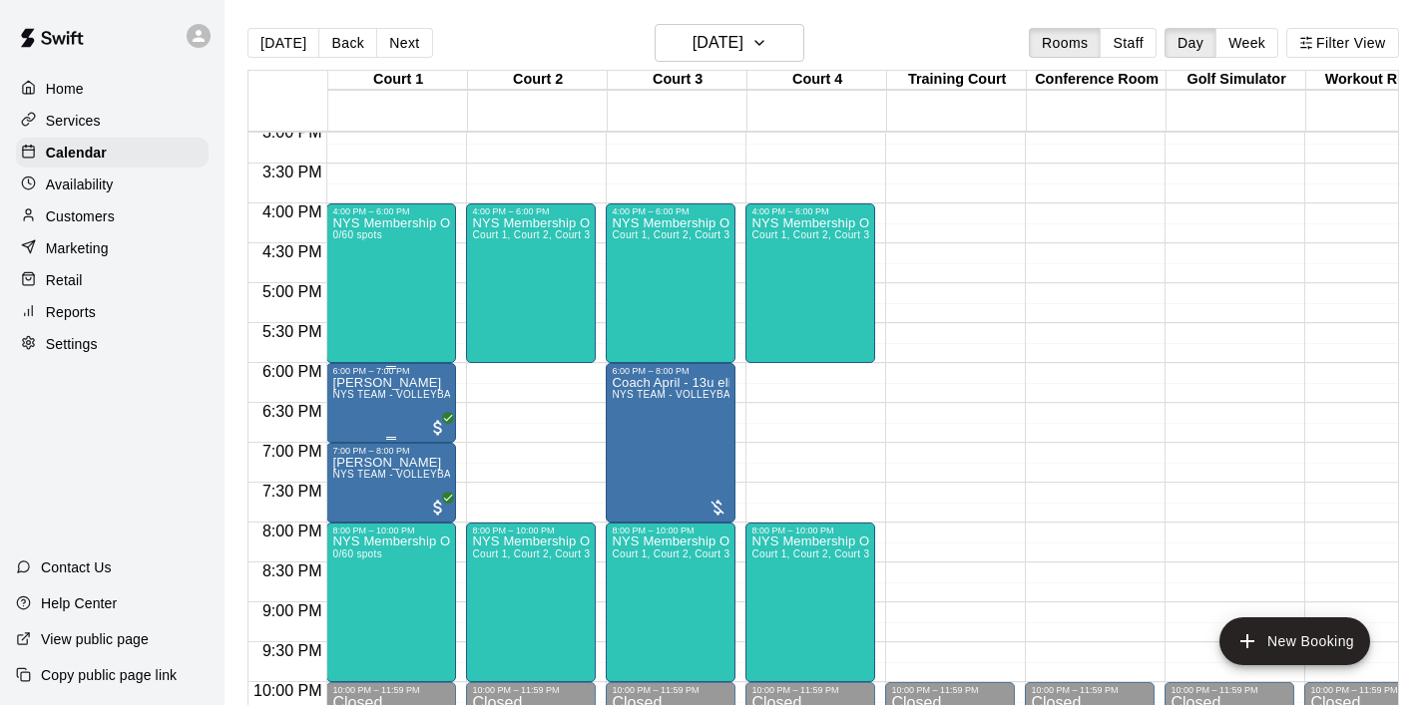
click at [379, 383] on p "[PERSON_NAME]" at bounding box center [391, 383] width 118 height 0
click at [344, 494] on icon "delete" at bounding box center [353, 499] width 24 height 24
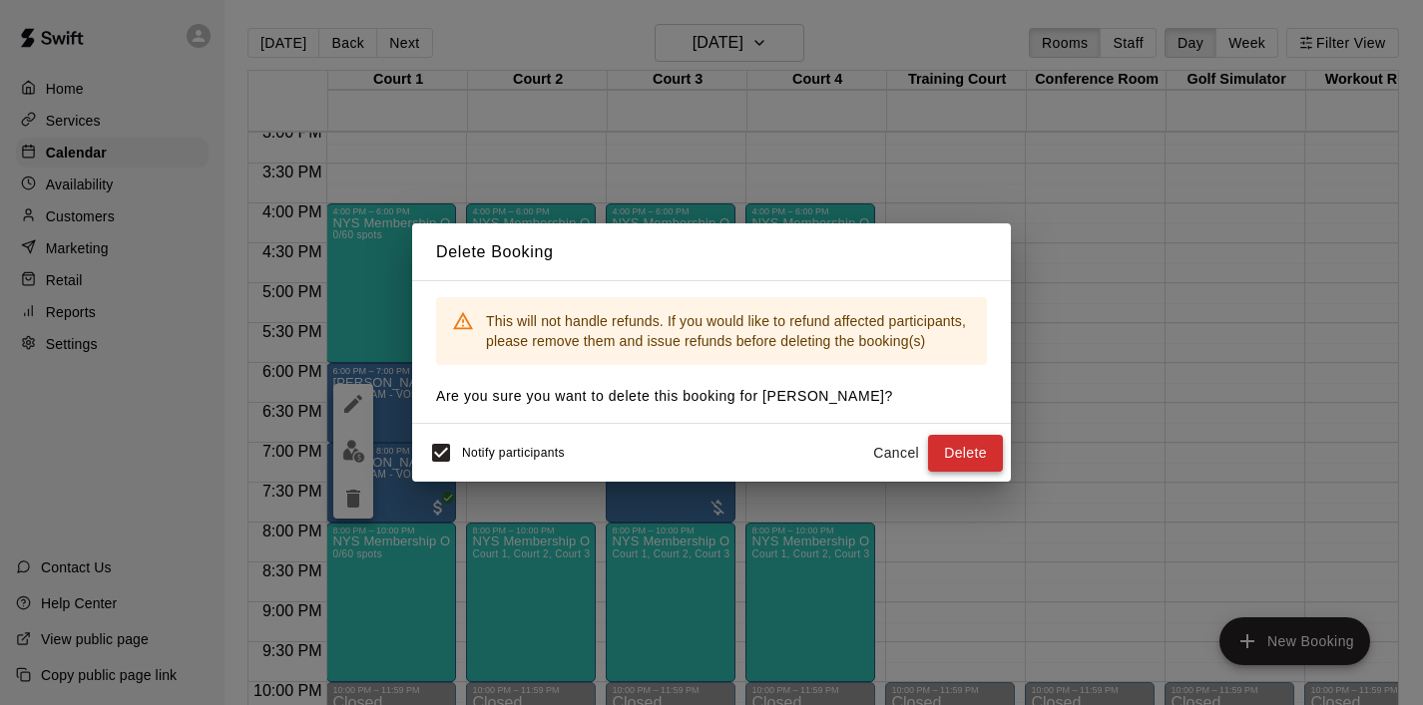
click at [964, 457] on button "Delete" at bounding box center [965, 453] width 75 height 37
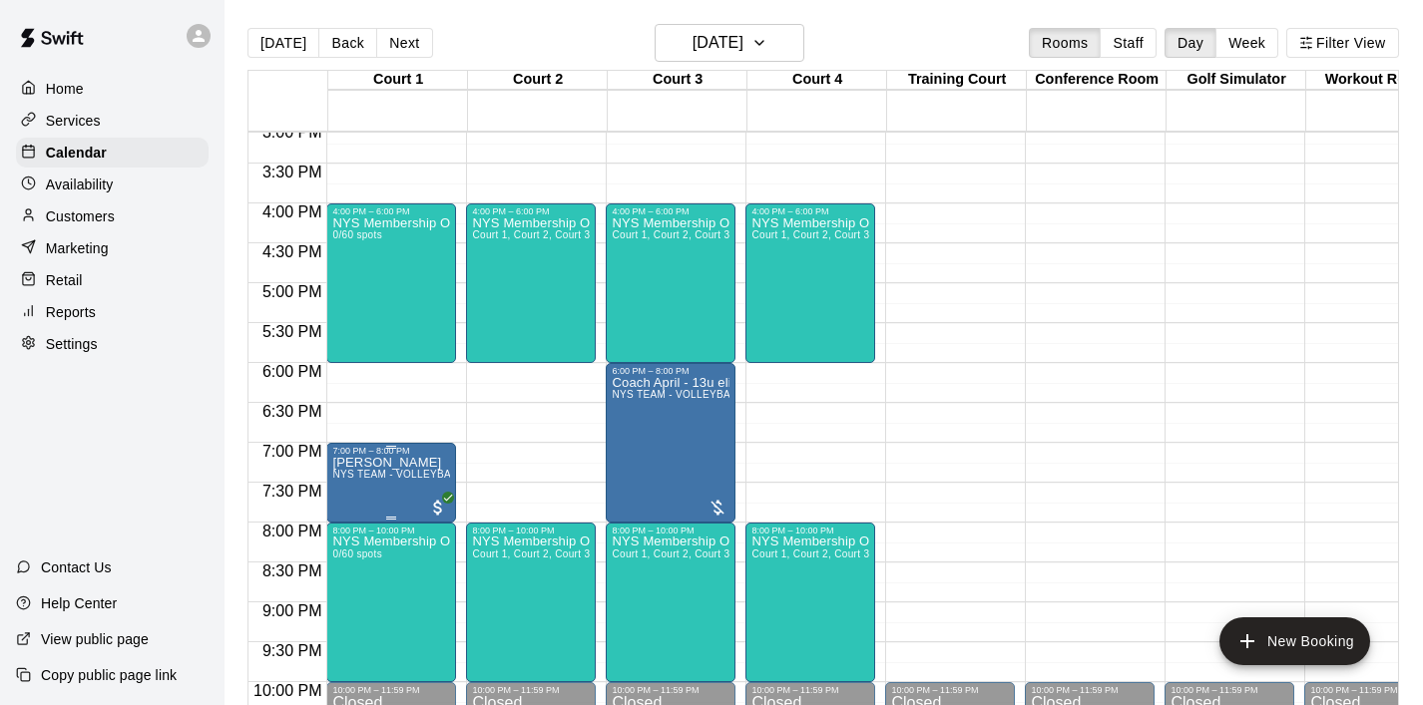
click at [407, 480] on span "NYS TEAM - VOLLEYBALL (After 3 pm)" at bounding box center [427, 474] width 190 height 11
click at [347, 583] on icon "delete" at bounding box center [353, 586] width 14 height 18
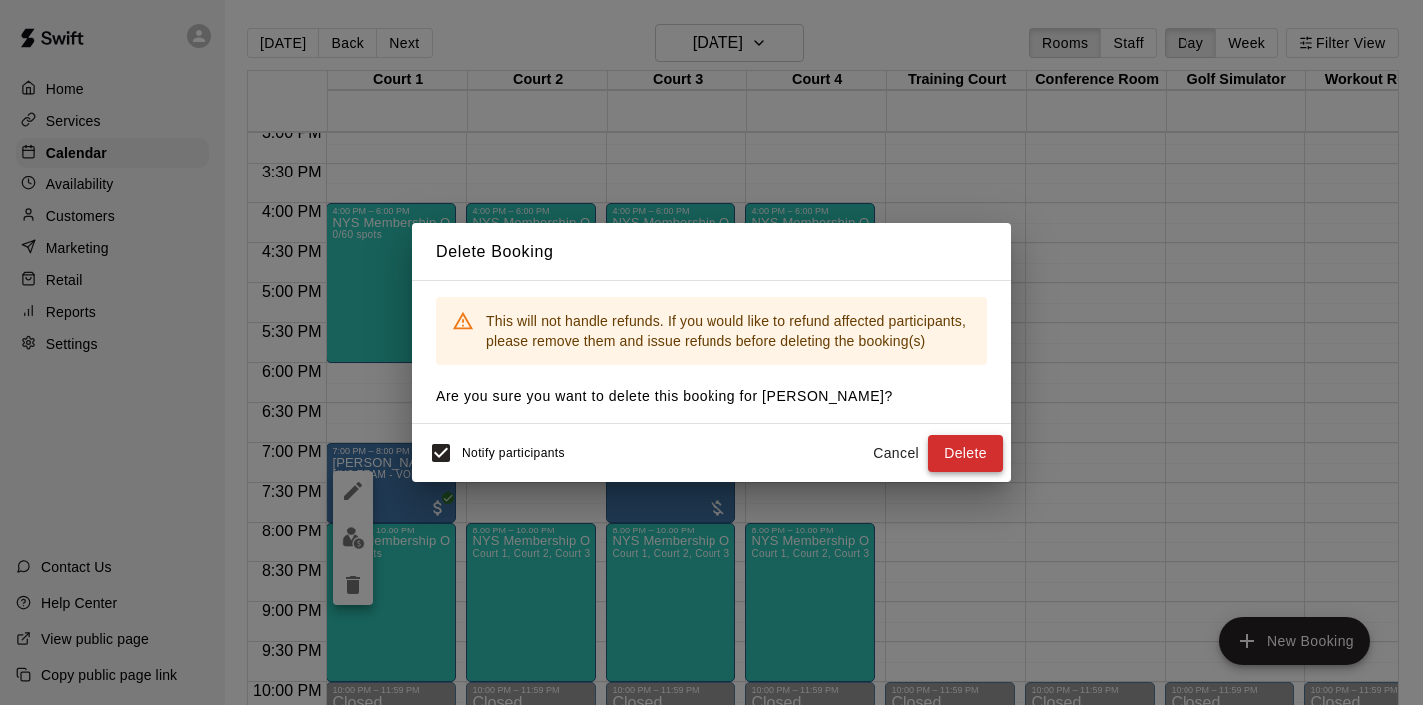
click at [965, 449] on button "Delete" at bounding box center [965, 453] width 75 height 37
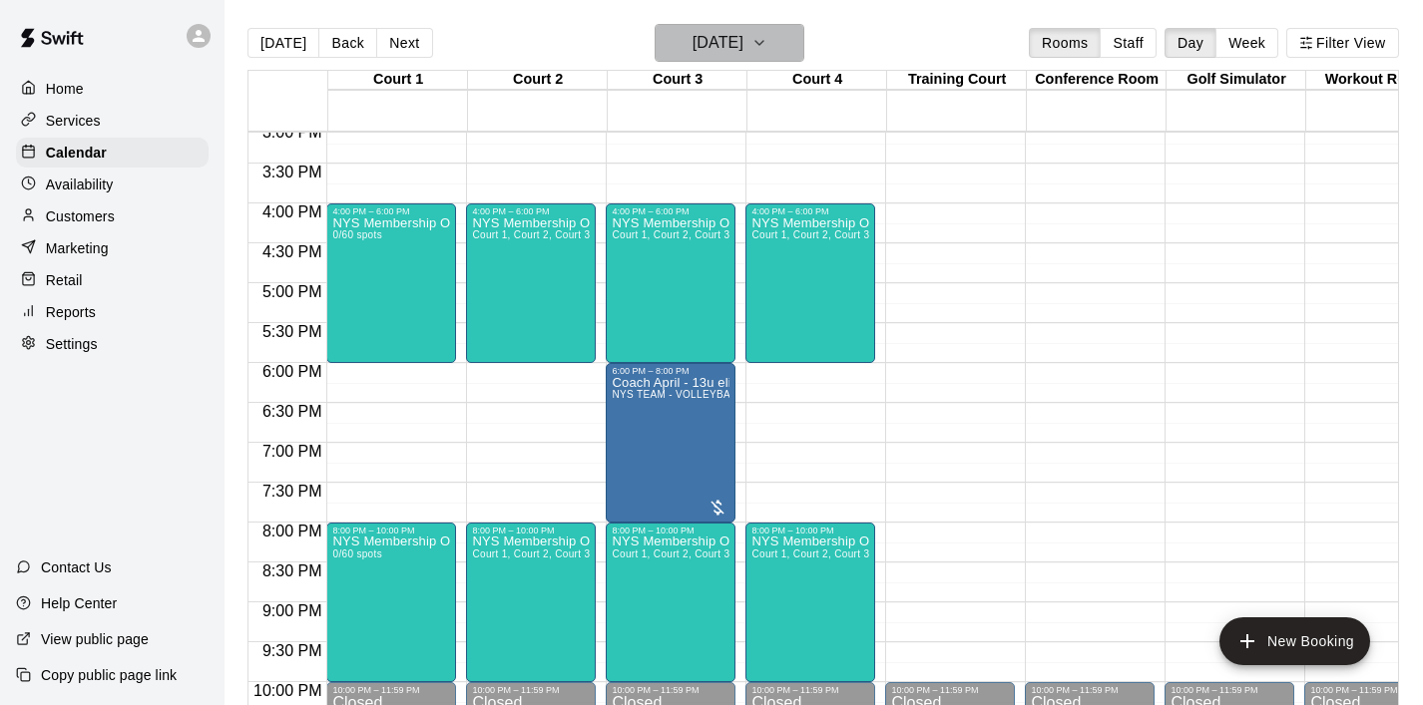
click at [788, 46] on button "[DATE]" at bounding box center [729, 43] width 150 height 38
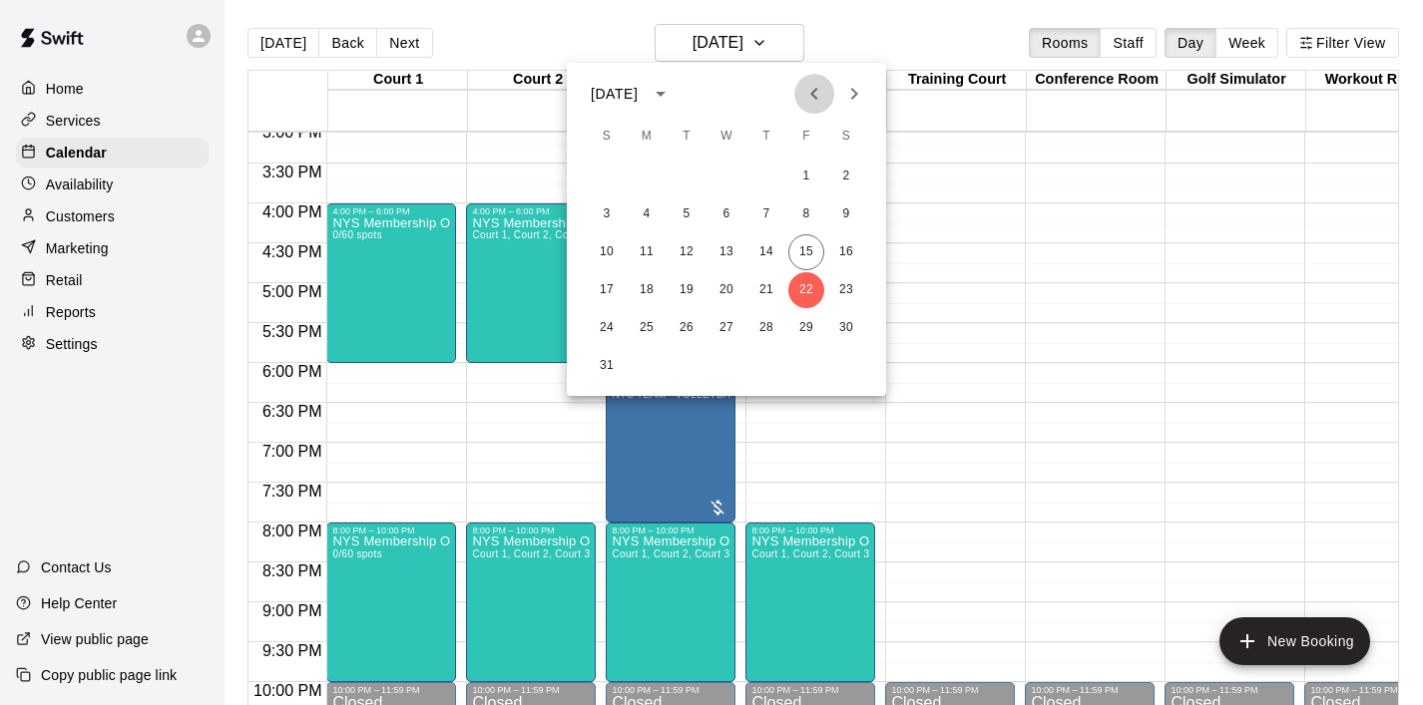
click at [805, 94] on icon "Previous month" at bounding box center [814, 94] width 24 height 24
click at [848, 102] on icon "Next month" at bounding box center [854, 94] width 24 height 24
click at [860, 90] on icon "Next month" at bounding box center [854, 94] width 24 height 24
click at [771, 253] on button "16" at bounding box center [766, 252] width 36 height 36
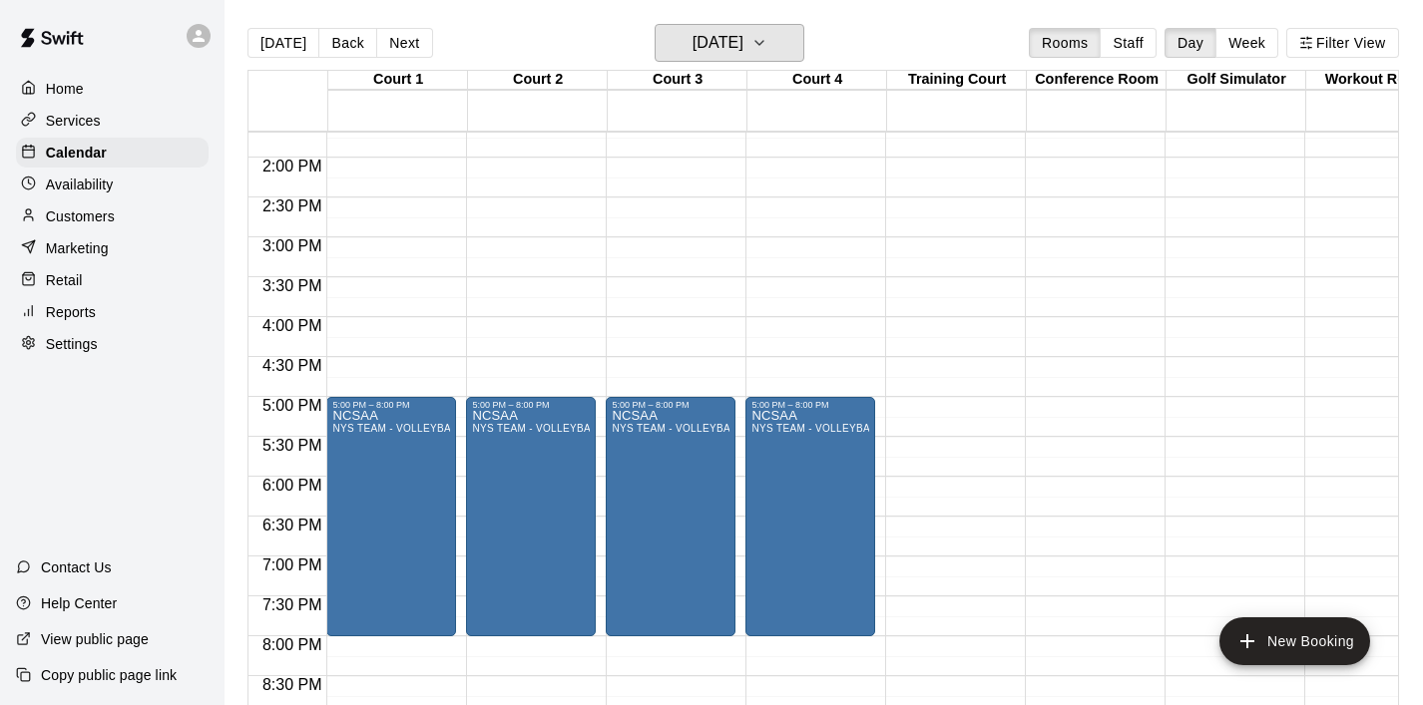
scroll to position [1094, 0]
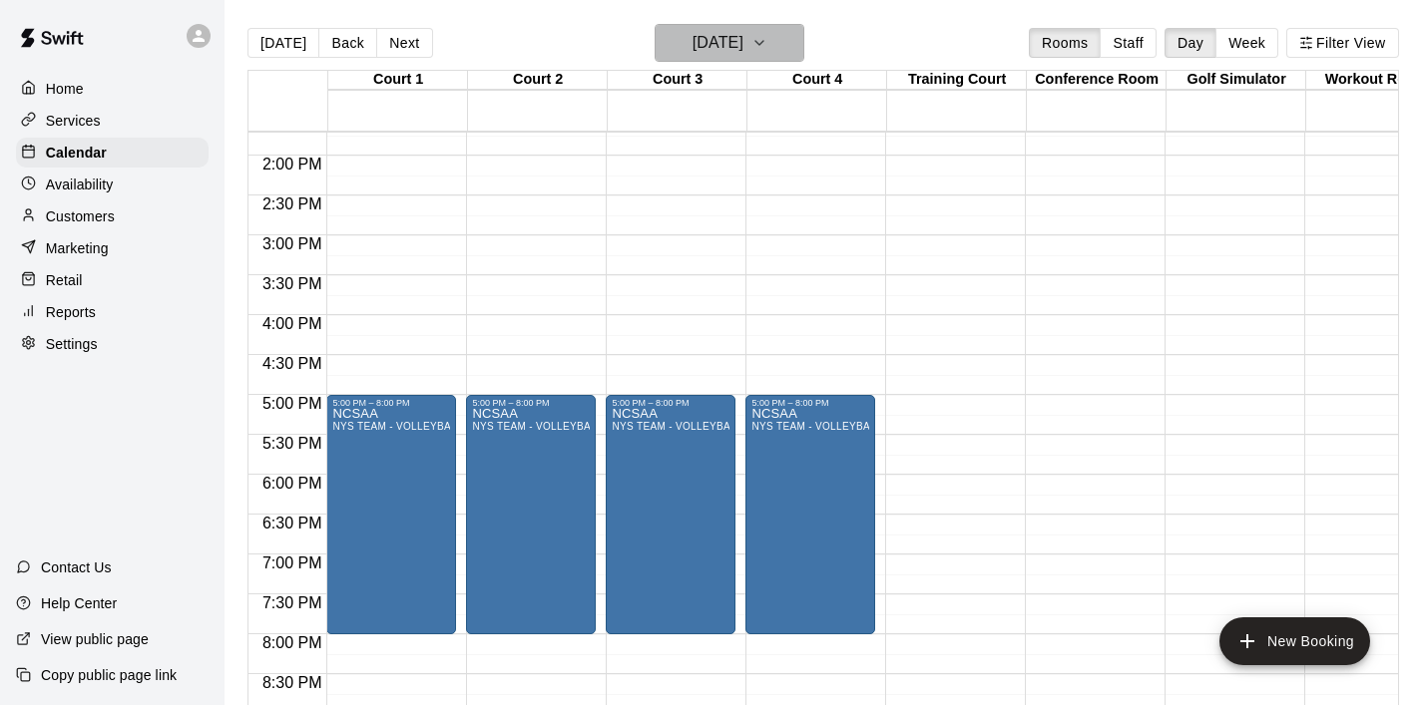
click at [767, 47] on icon "button" at bounding box center [759, 43] width 16 height 24
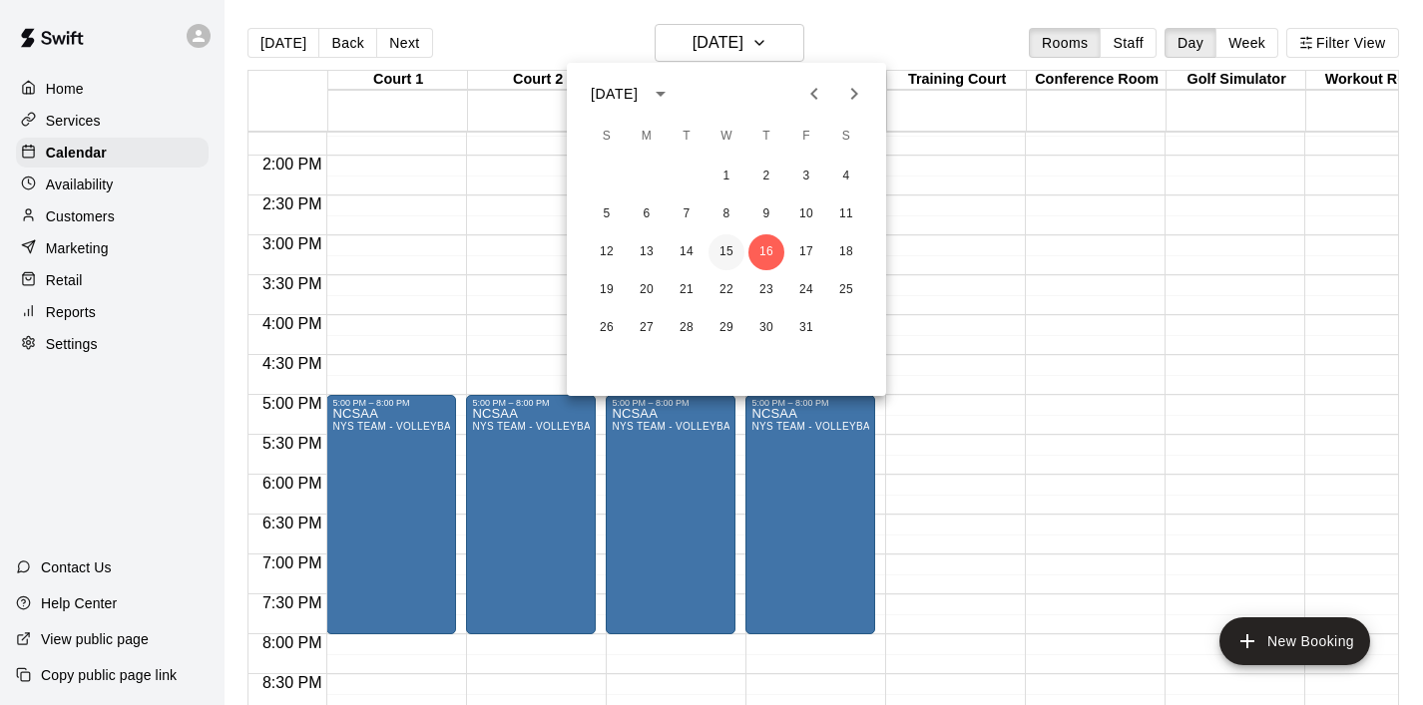
click at [726, 251] on button "15" at bounding box center [726, 252] width 36 height 36
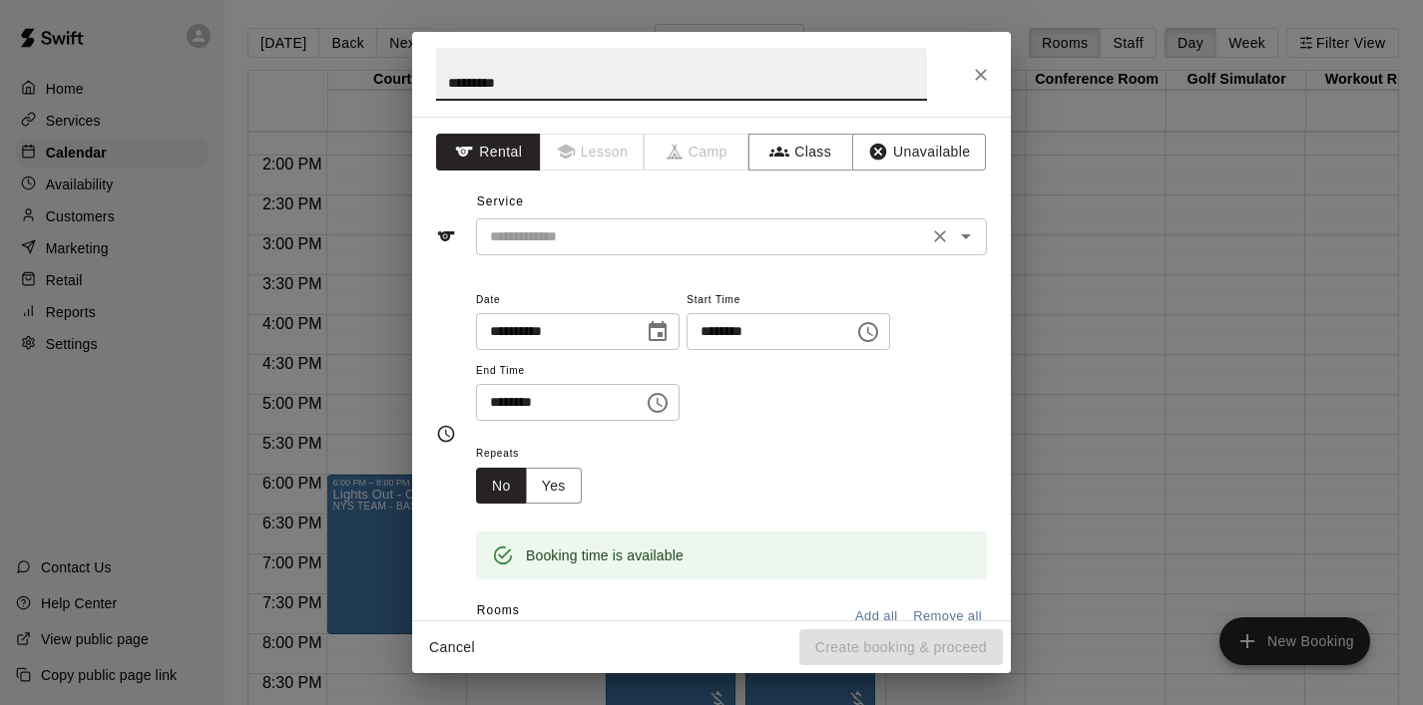
click at [960, 240] on icon "Open" at bounding box center [966, 236] width 24 height 24
type input "*********"
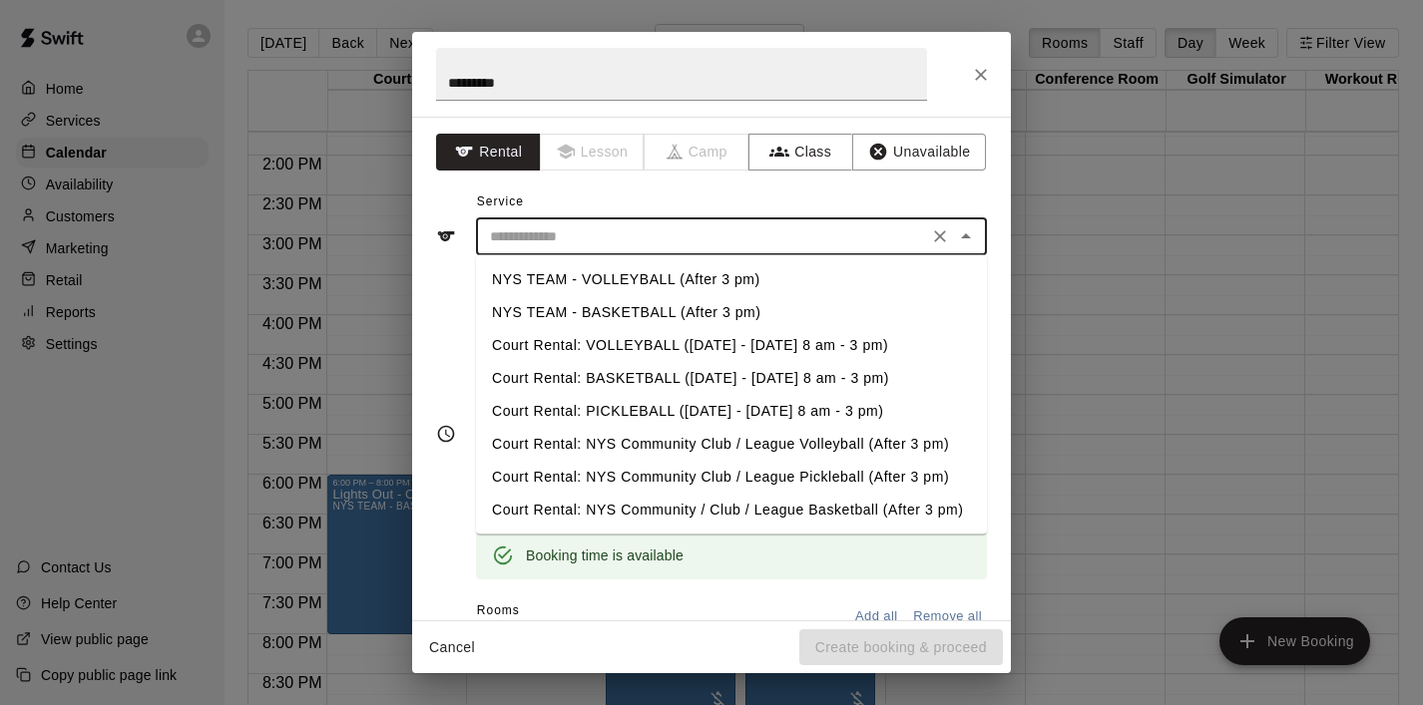
click at [817, 278] on li "NYS TEAM - VOLLEYBALL (After 3 pm)" at bounding box center [731, 279] width 511 height 33
type input "**********"
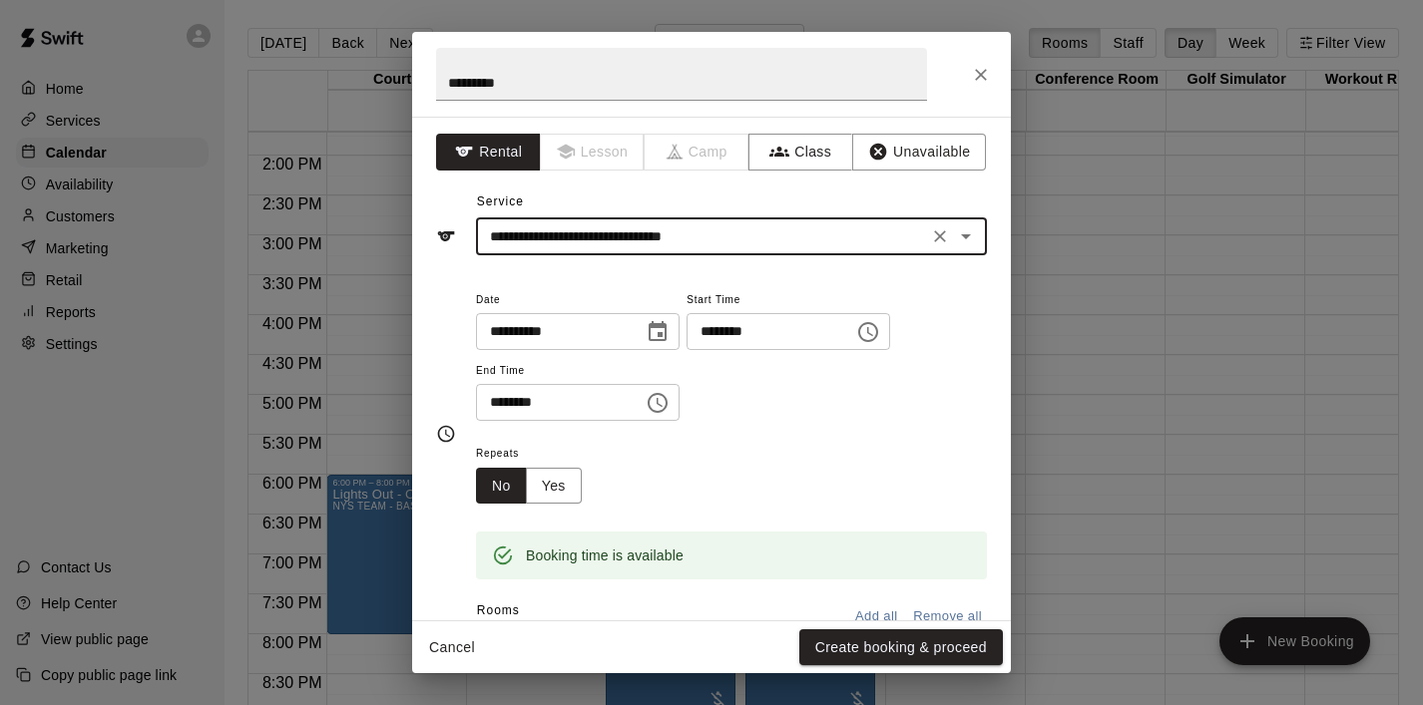
click at [663, 402] on icon "Choose time, selected time is 6:30 PM" at bounding box center [657, 403] width 24 height 24
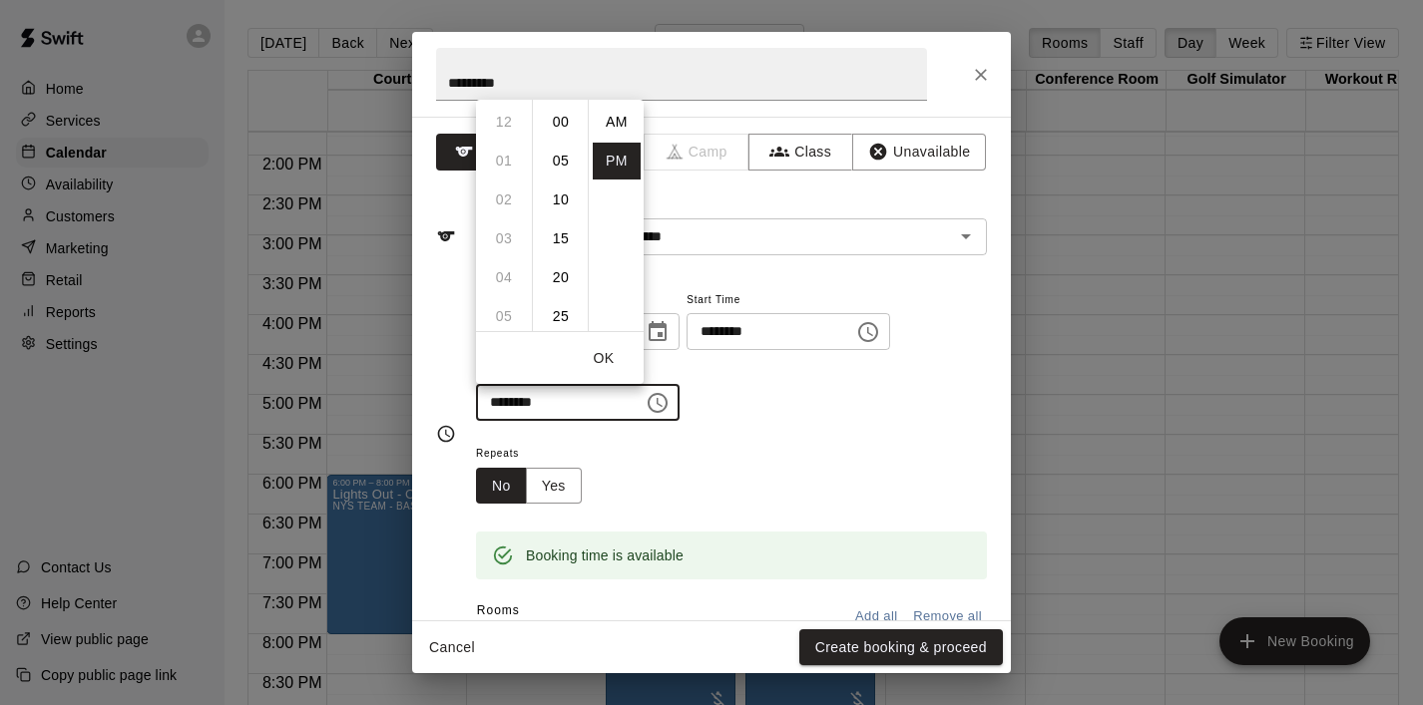
scroll to position [36, 0]
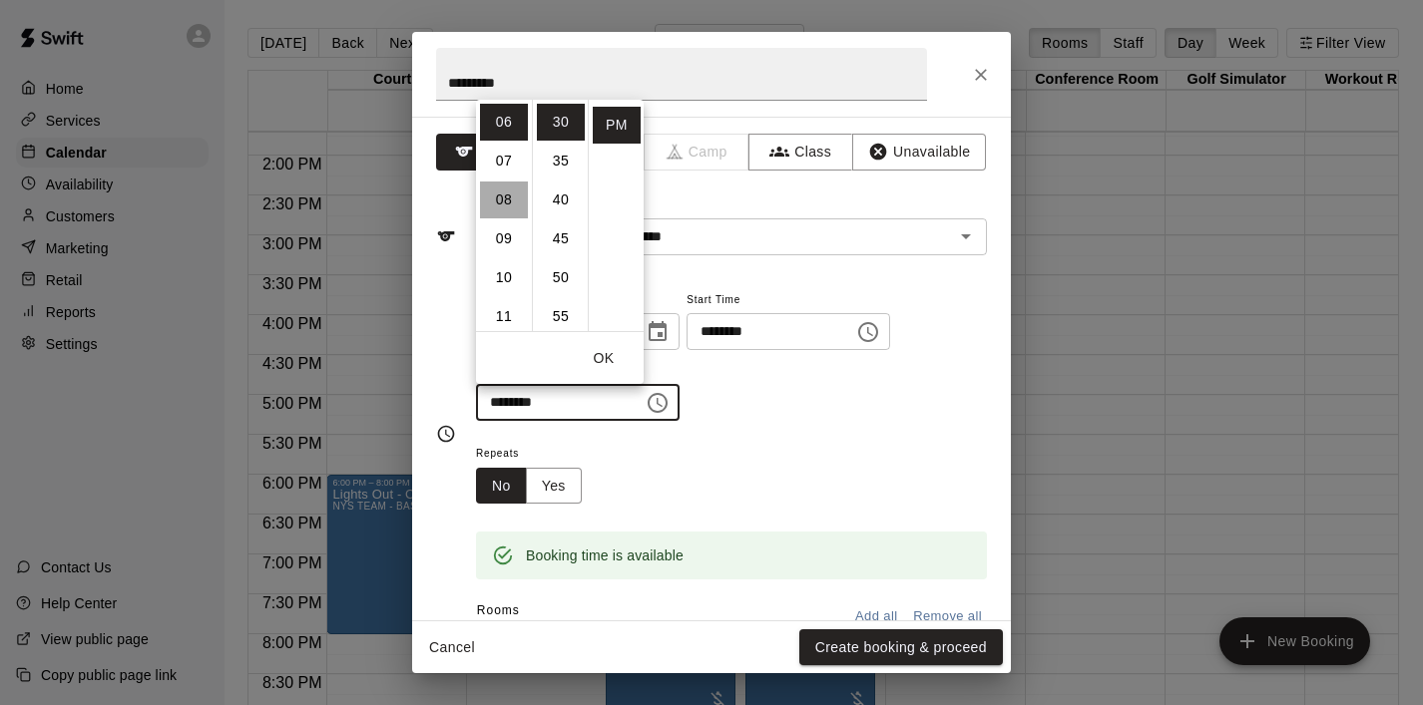
click at [511, 201] on li "08" at bounding box center [504, 200] width 48 height 37
click at [557, 122] on li "00" at bounding box center [561, 122] width 48 height 37
type input "********"
click at [609, 353] on button "OK" at bounding box center [604, 358] width 64 height 37
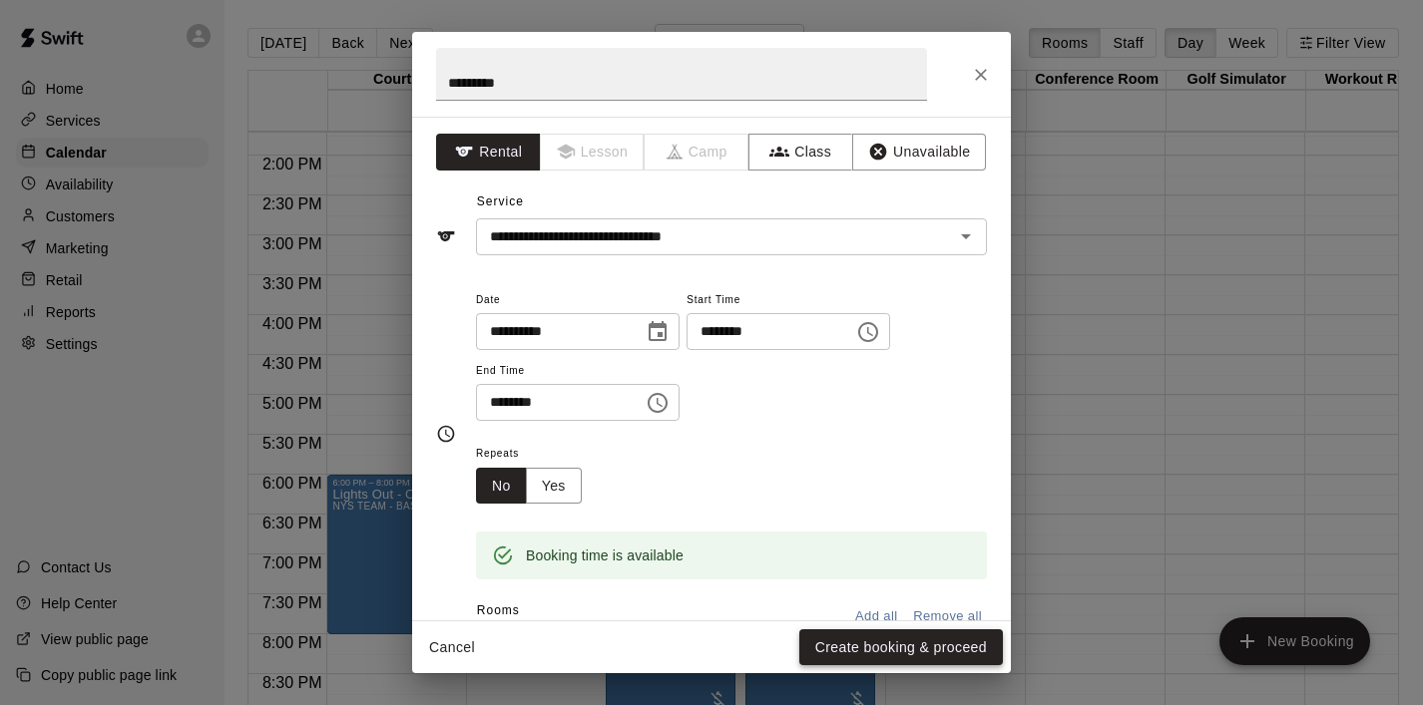
click at [942, 646] on button "Create booking & proceed" at bounding box center [901, 647] width 204 height 37
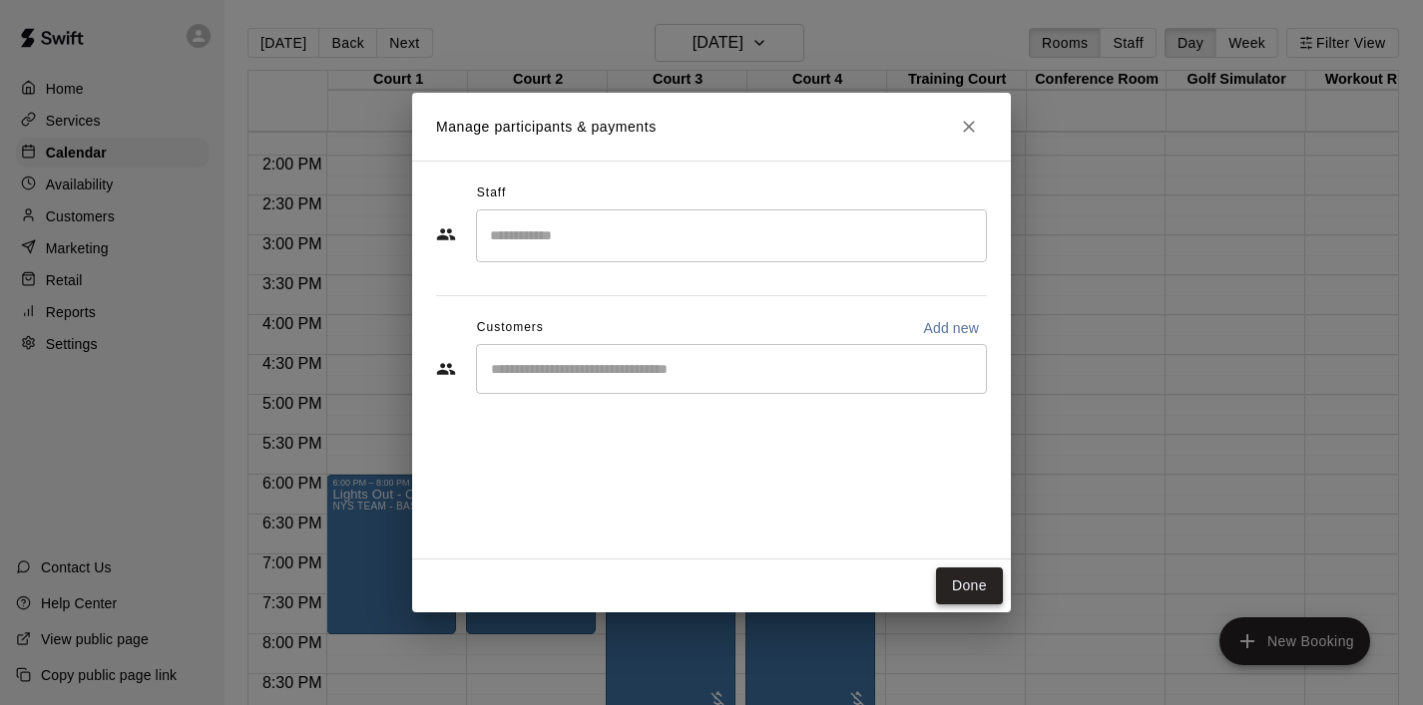
click at [987, 580] on button "Done" at bounding box center [969, 586] width 67 height 37
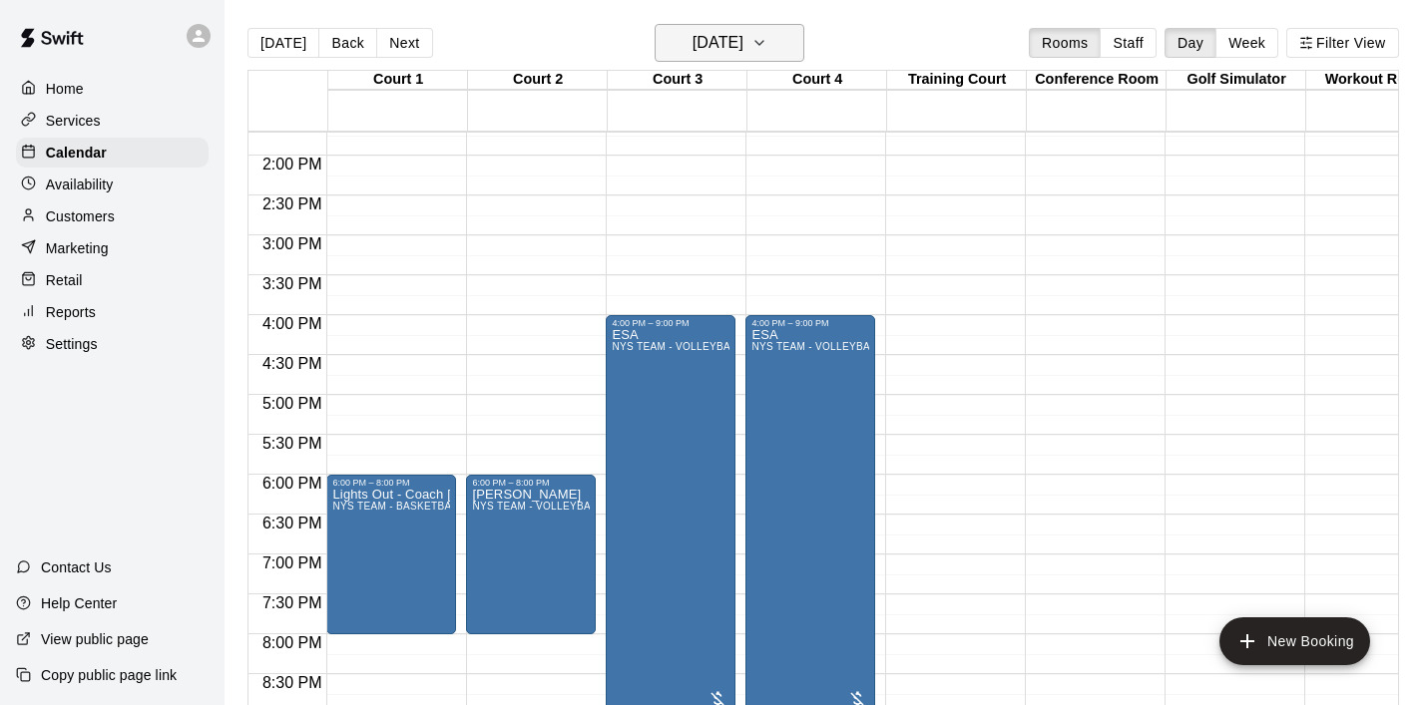
click at [767, 44] on icon "button" at bounding box center [759, 43] width 16 height 24
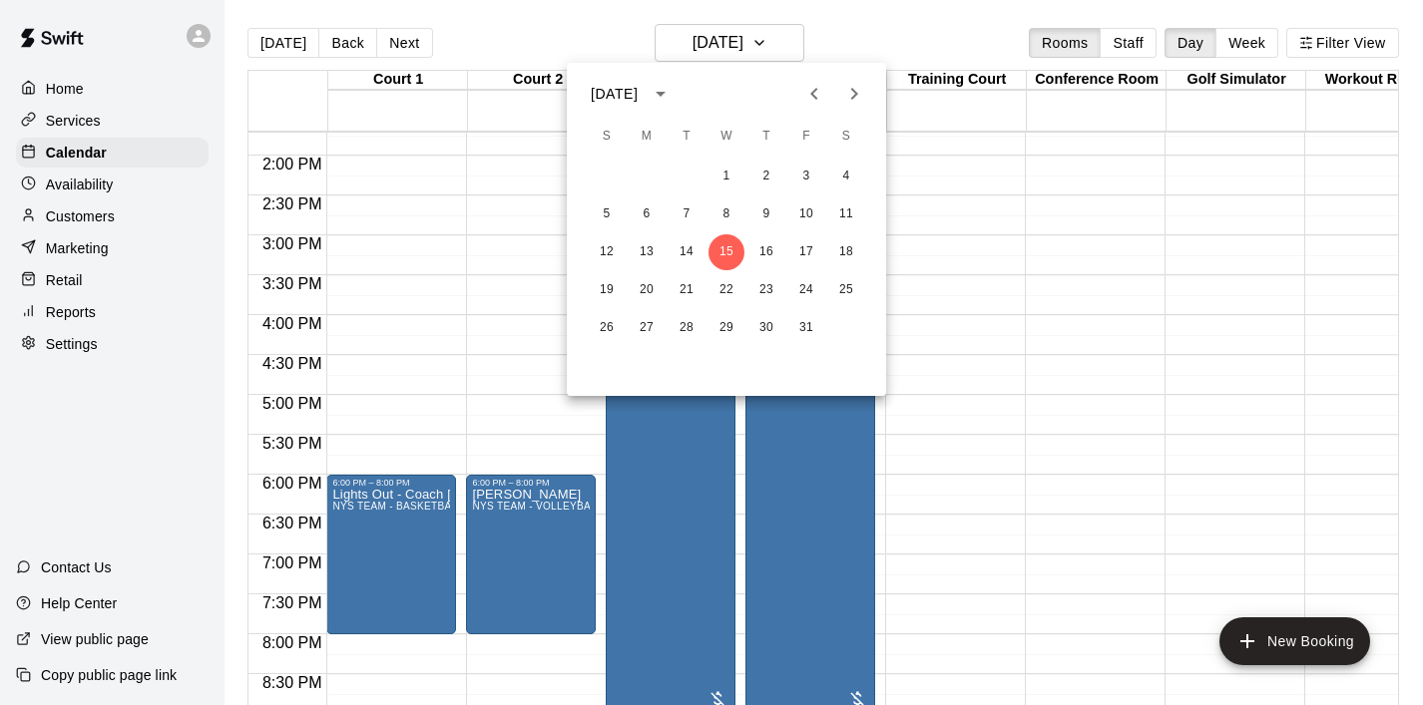
click at [809, 85] on icon "Previous month" at bounding box center [814, 94] width 24 height 24
click at [979, 201] on div at bounding box center [711, 352] width 1423 height 705
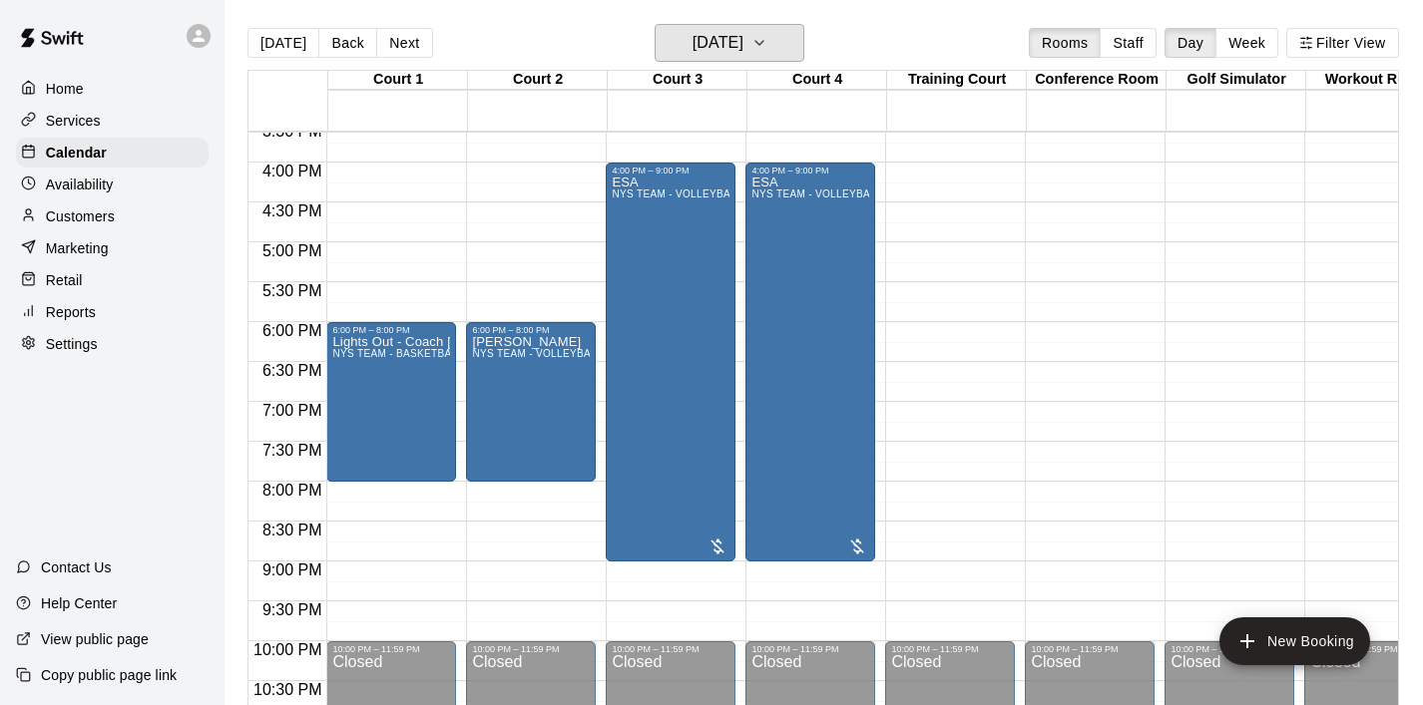
scroll to position [1230, 0]
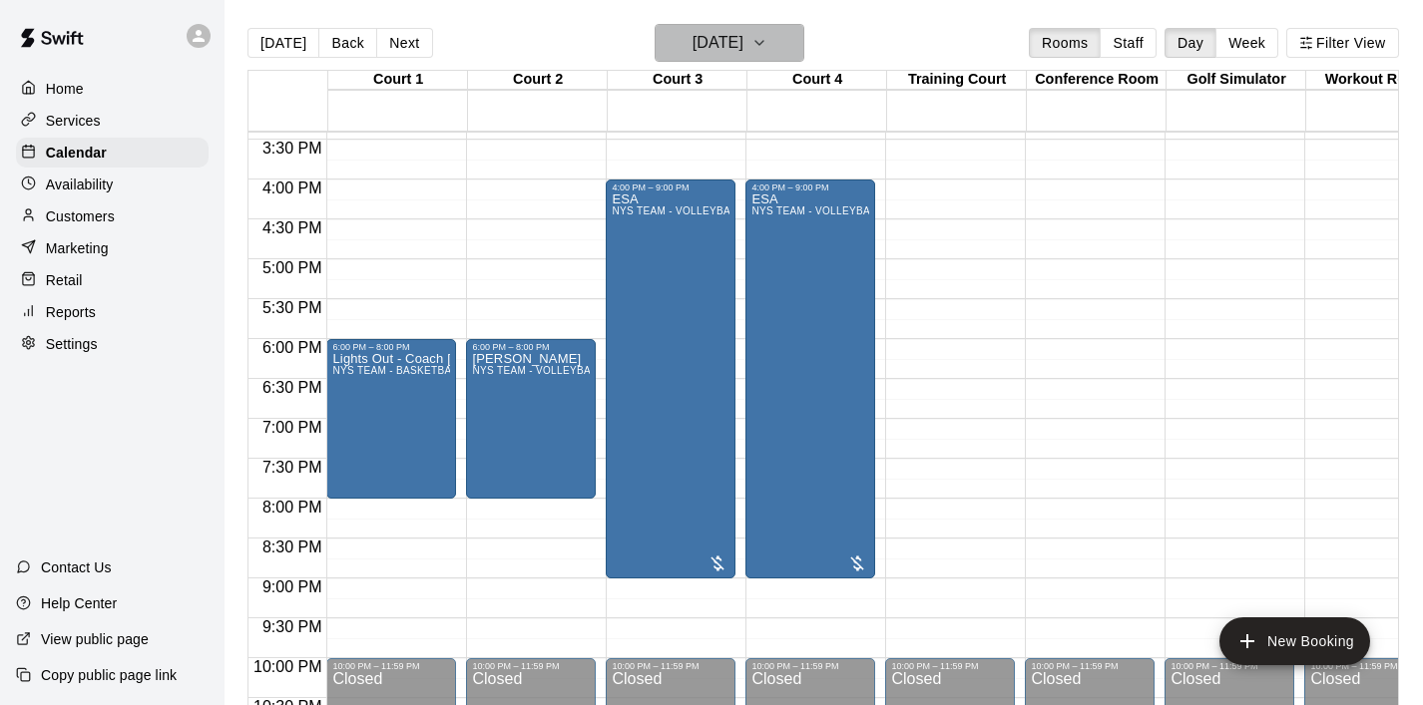
click at [767, 35] on icon "button" at bounding box center [759, 43] width 16 height 24
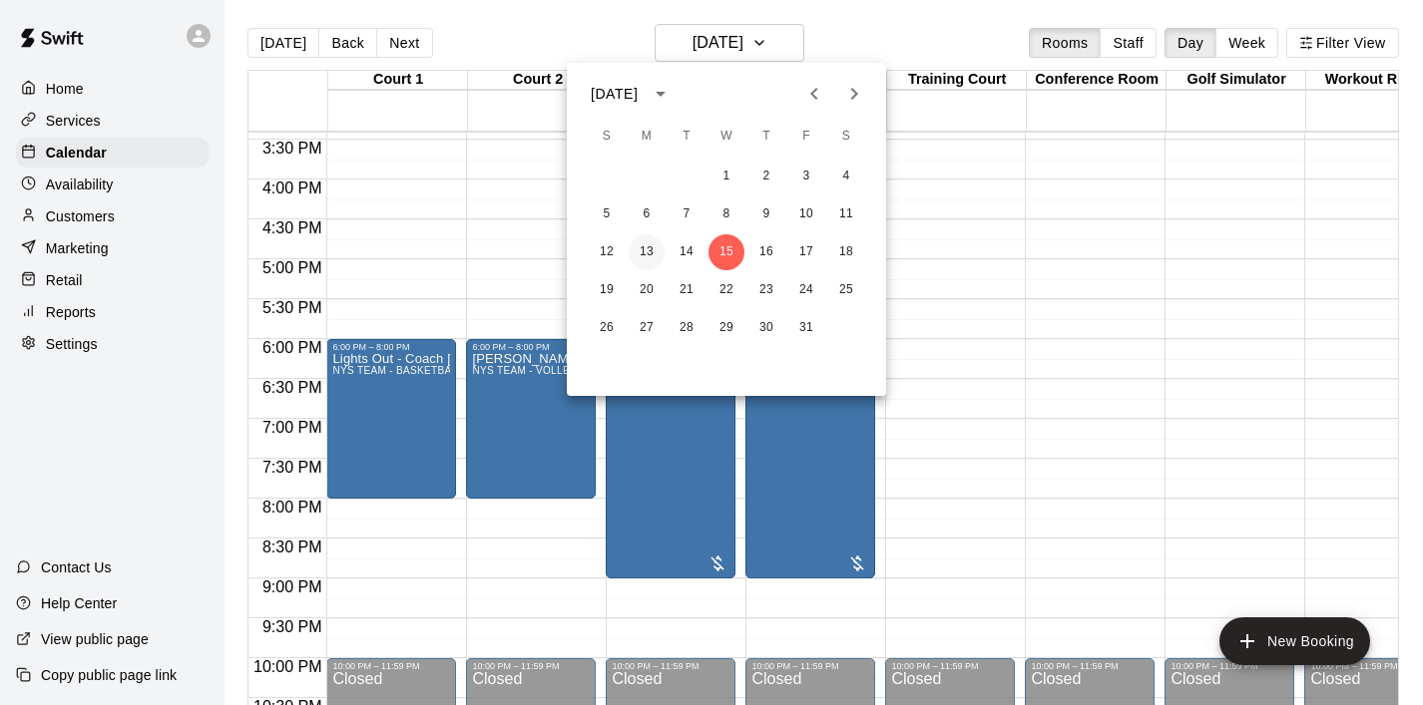
click at [644, 263] on button "13" at bounding box center [646, 252] width 36 height 36
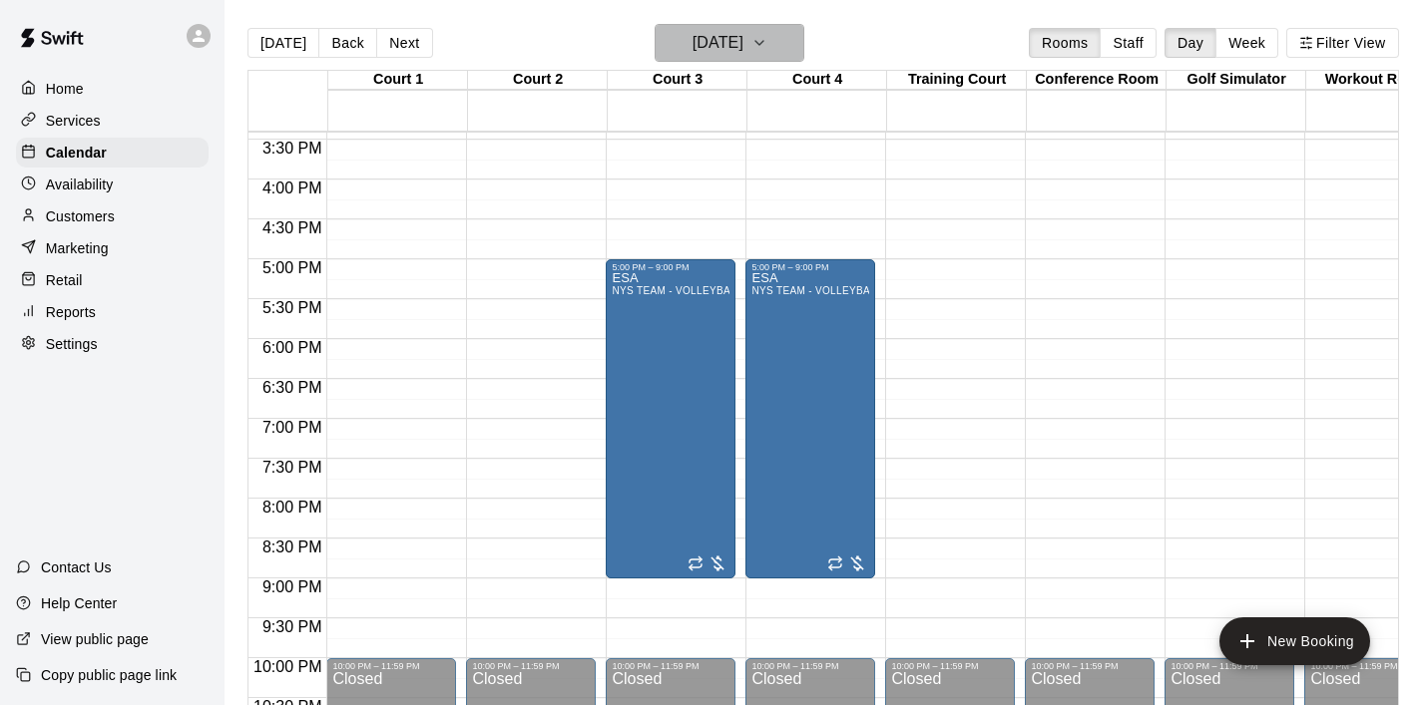
click at [787, 57] on button "[DATE]" at bounding box center [729, 43] width 150 height 38
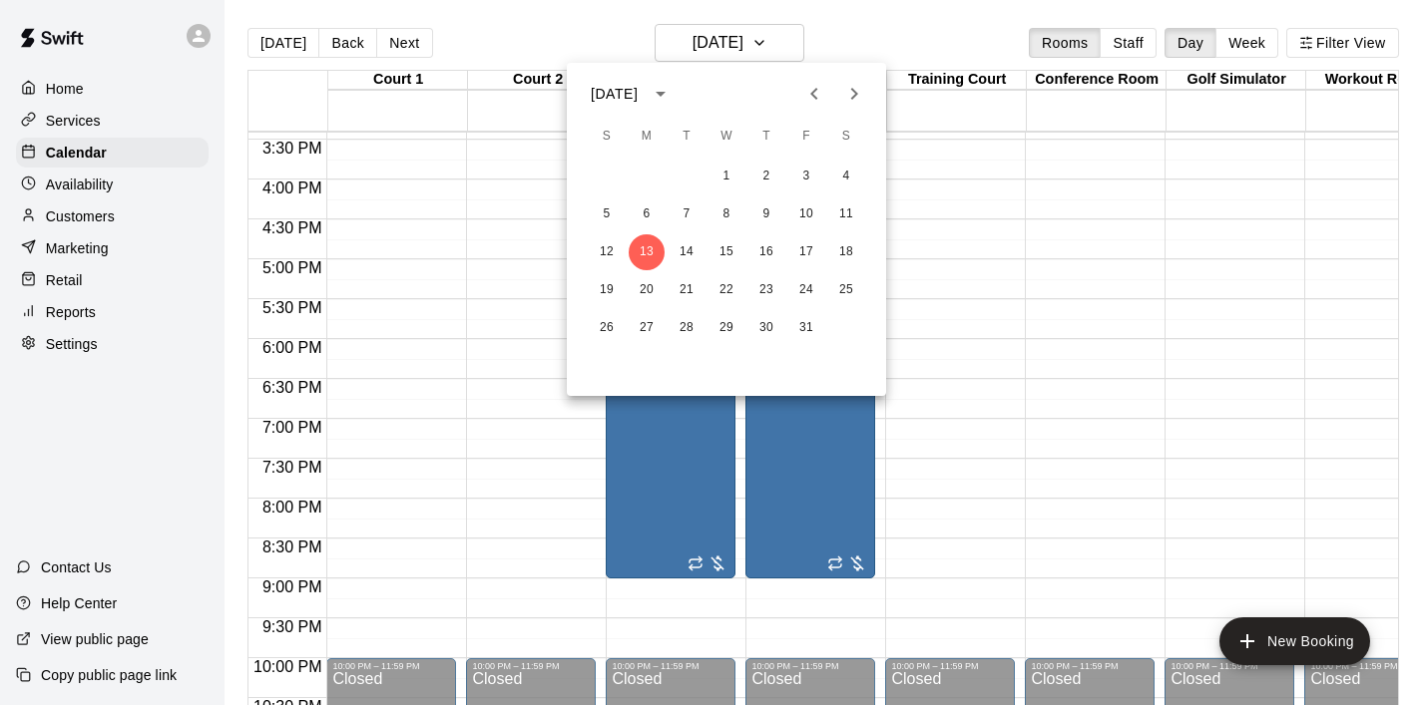
click at [819, 101] on icon "Previous month" at bounding box center [814, 94] width 24 height 24
click at [806, 89] on icon "Previous month" at bounding box center [814, 94] width 24 height 24
click at [646, 279] on button "18" at bounding box center [646, 290] width 36 height 36
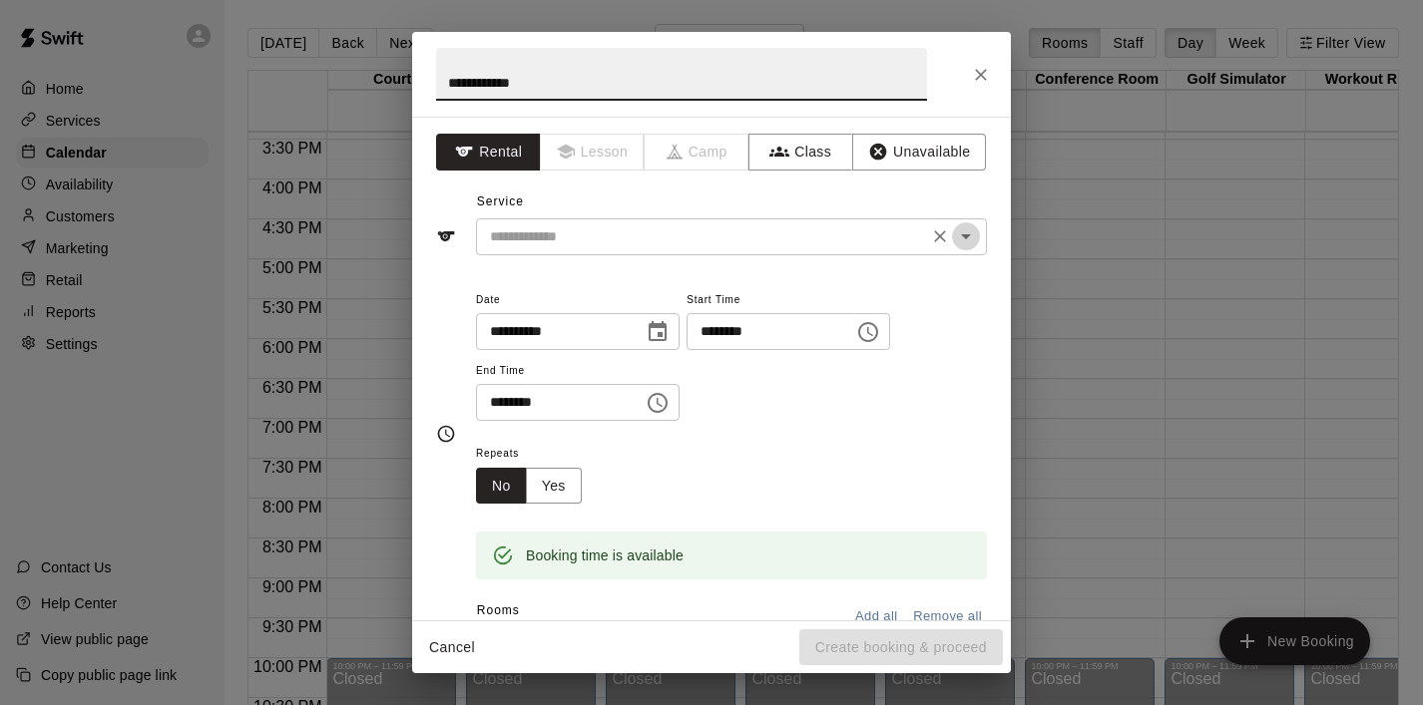
click at [965, 243] on icon "Open" at bounding box center [966, 236] width 24 height 24
type input "**********"
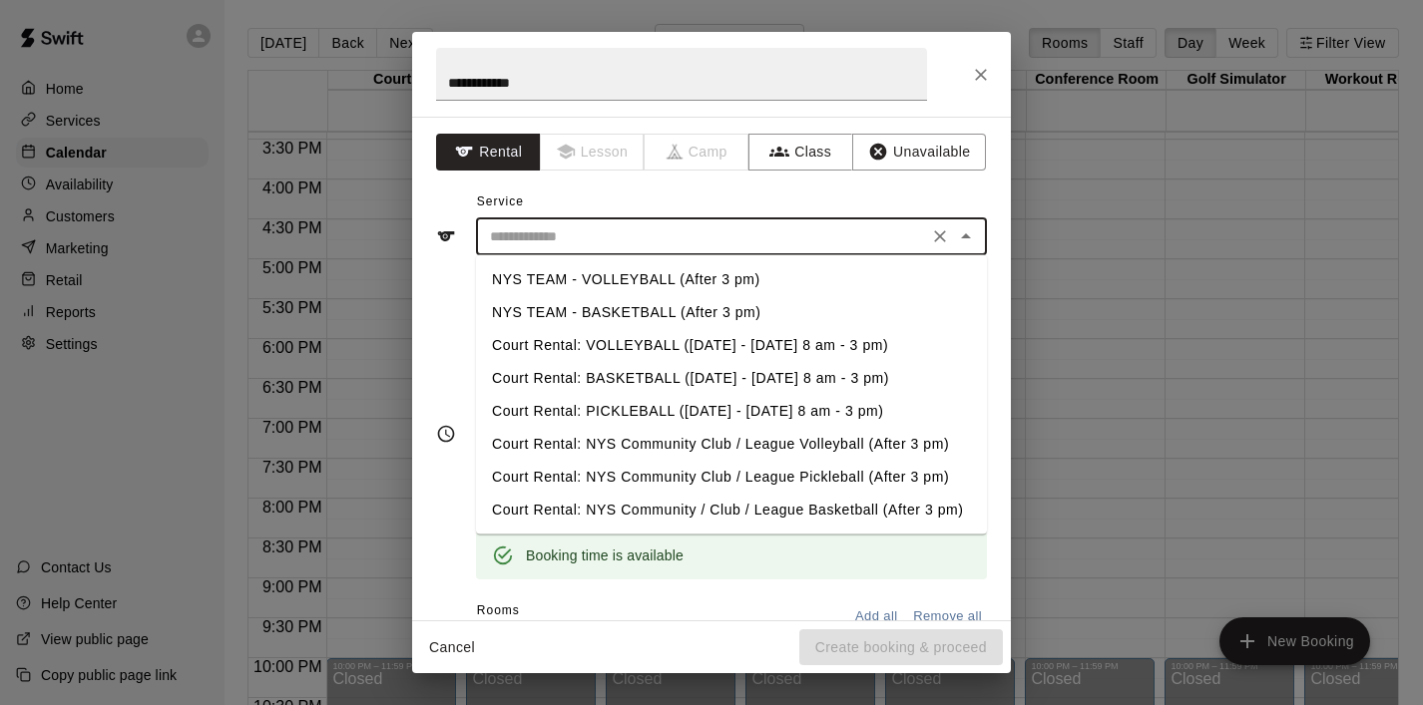
click at [738, 299] on li "NYS TEAM - BASKETBALL (After 3 pm)" at bounding box center [731, 312] width 511 height 33
type input "**********"
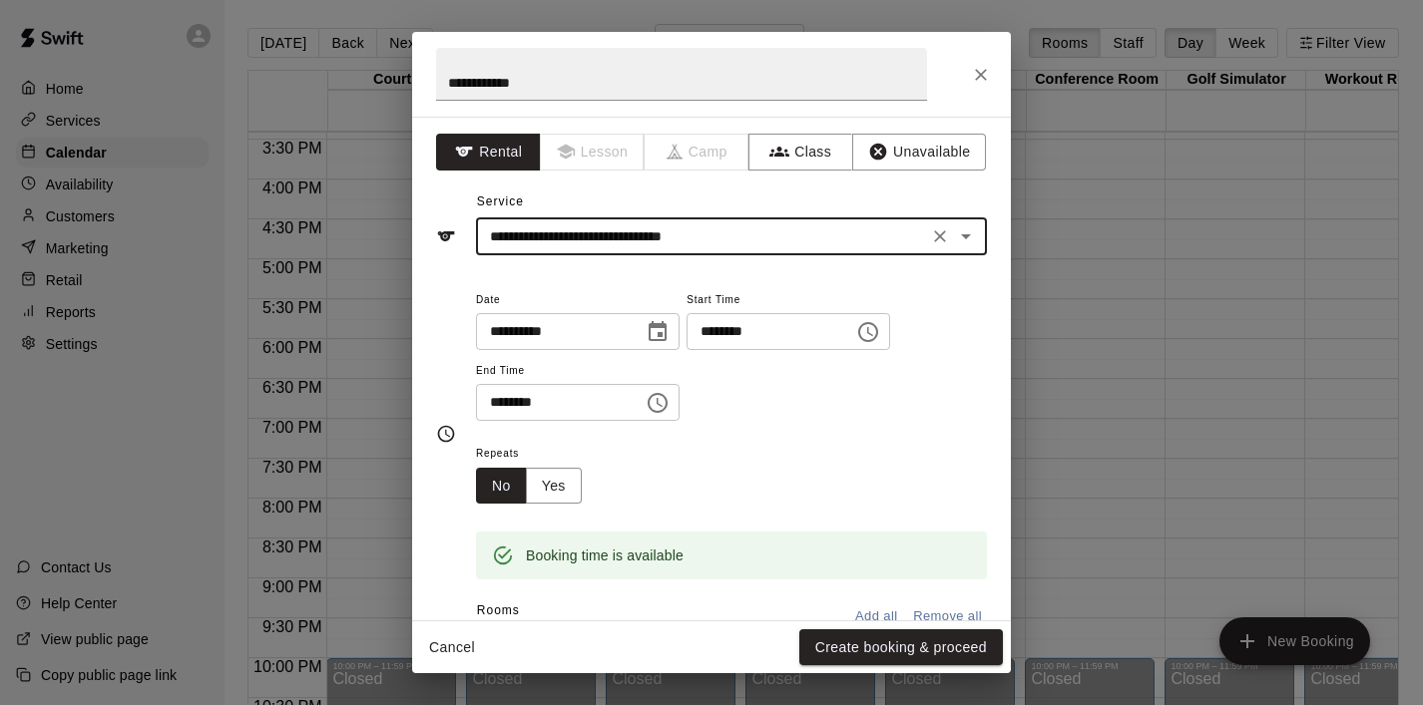
click at [662, 409] on icon "Choose time, selected time is 6:30 PM" at bounding box center [657, 403] width 24 height 24
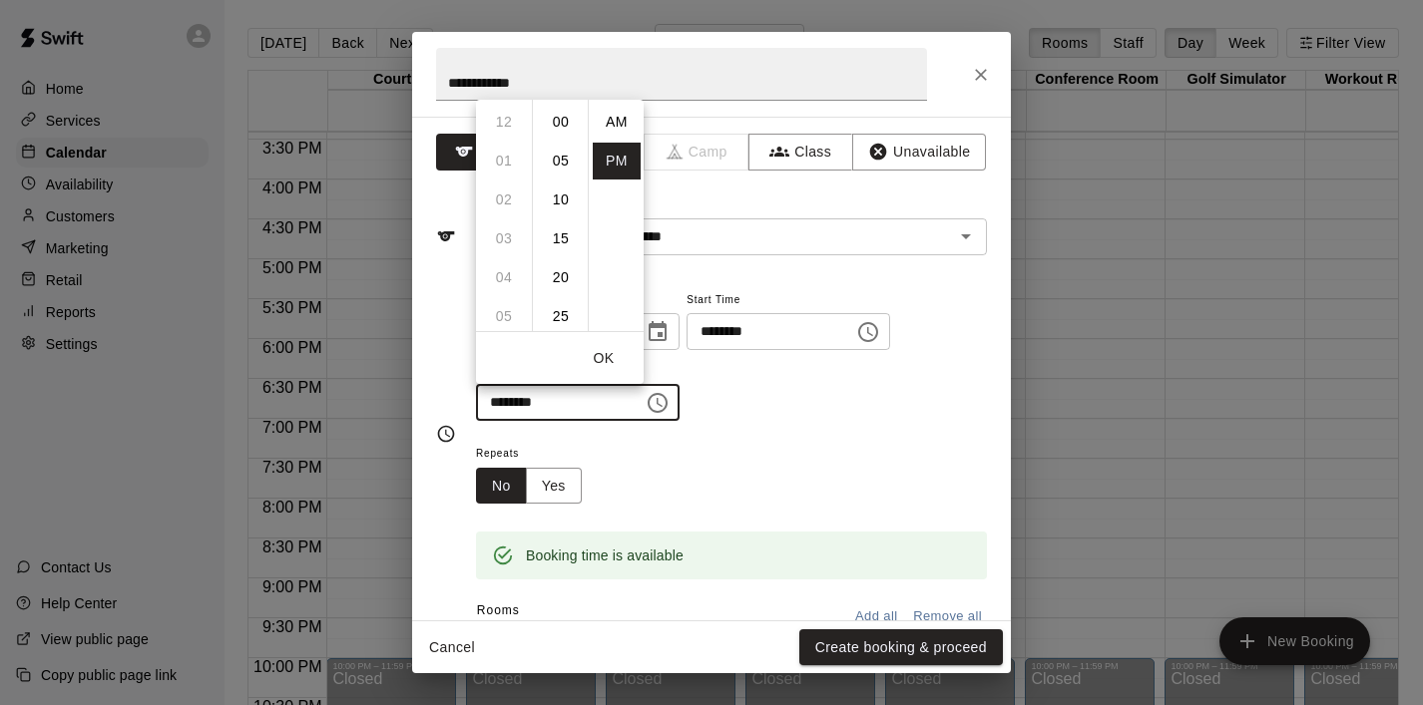
scroll to position [36, 0]
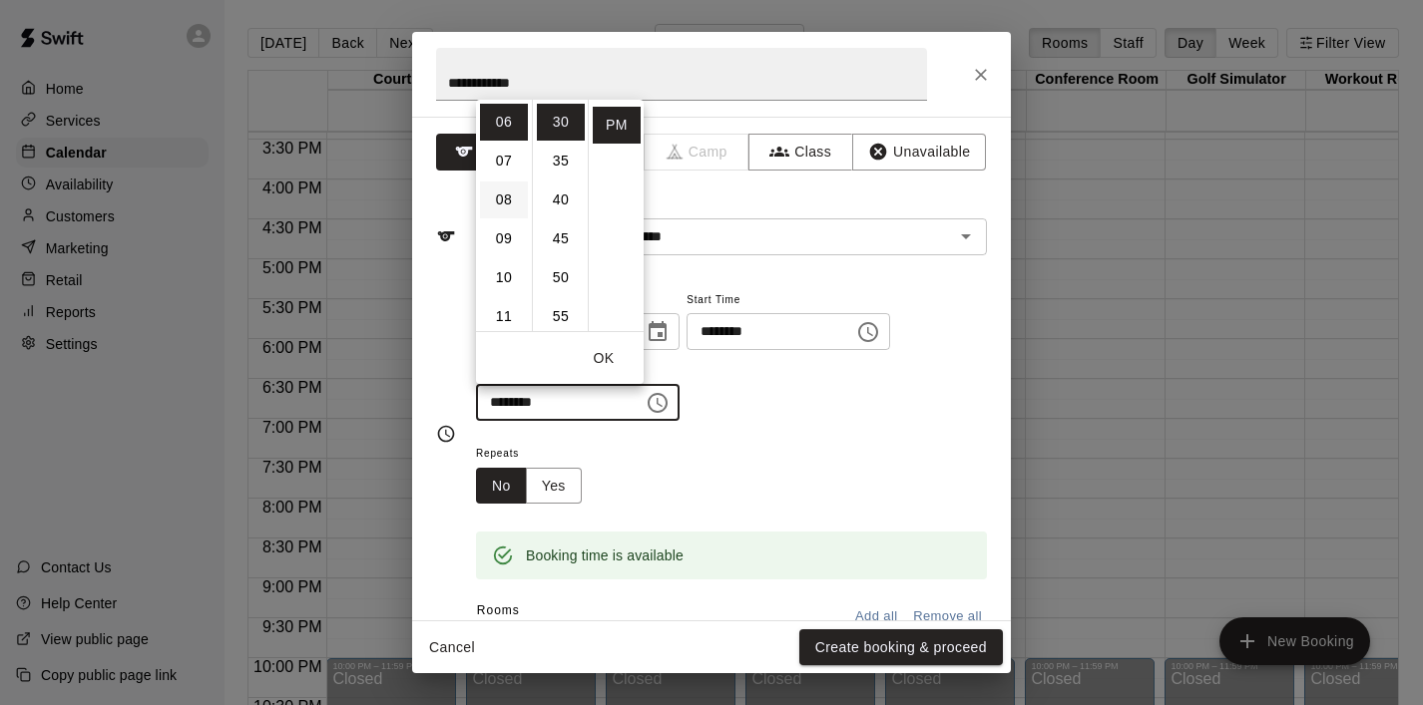
click at [509, 201] on li "08" at bounding box center [504, 200] width 48 height 37
click at [558, 120] on li "00" at bounding box center [561, 122] width 48 height 37
type input "********"
click at [893, 657] on button "Create booking & proceed" at bounding box center [901, 647] width 204 height 37
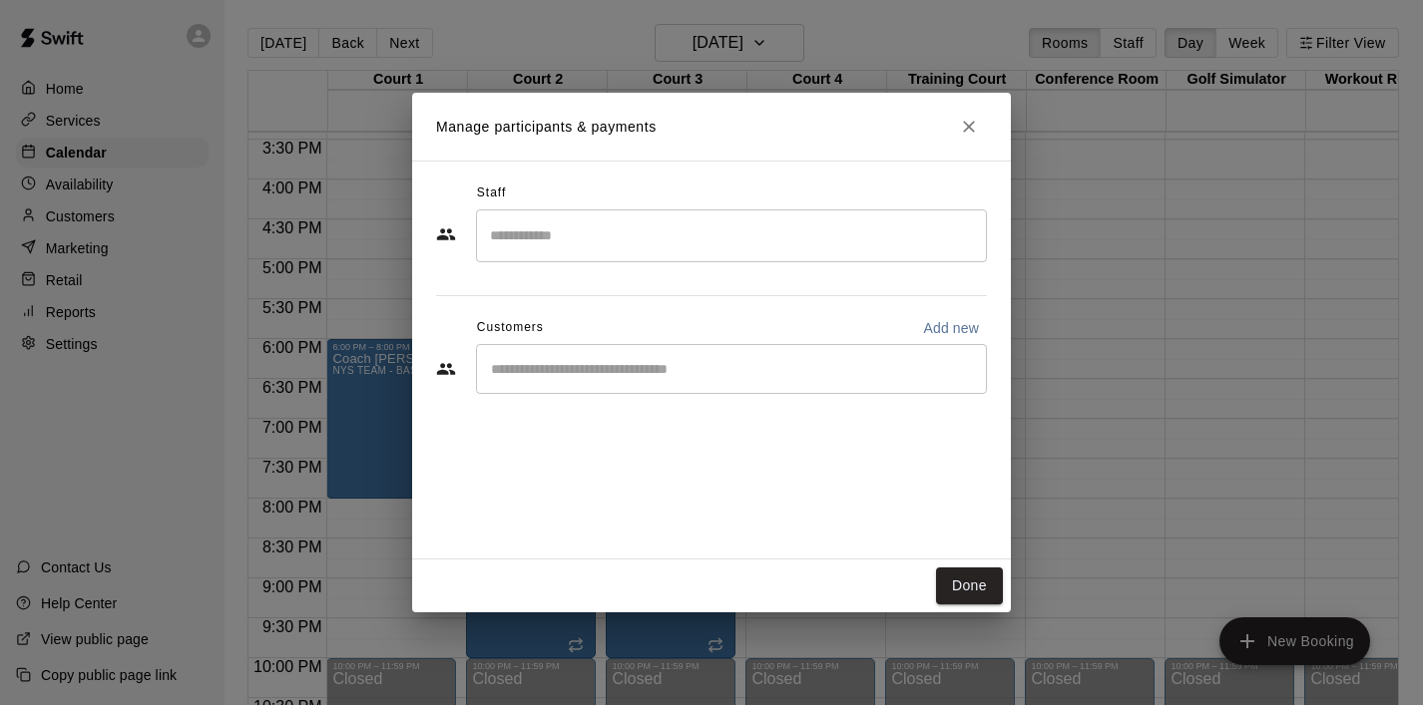
click at [629, 381] on div "​" at bounding box center [731, 369] width 511 height 50
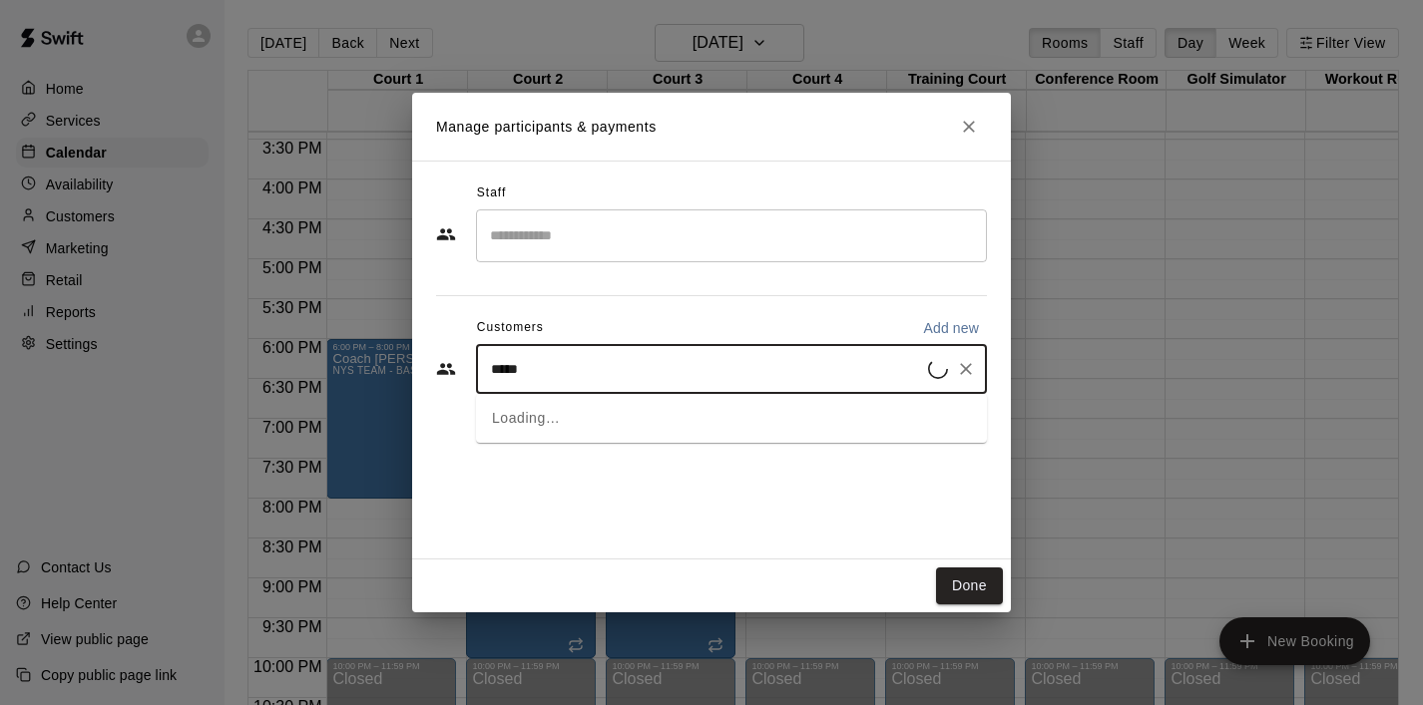
type input "******"
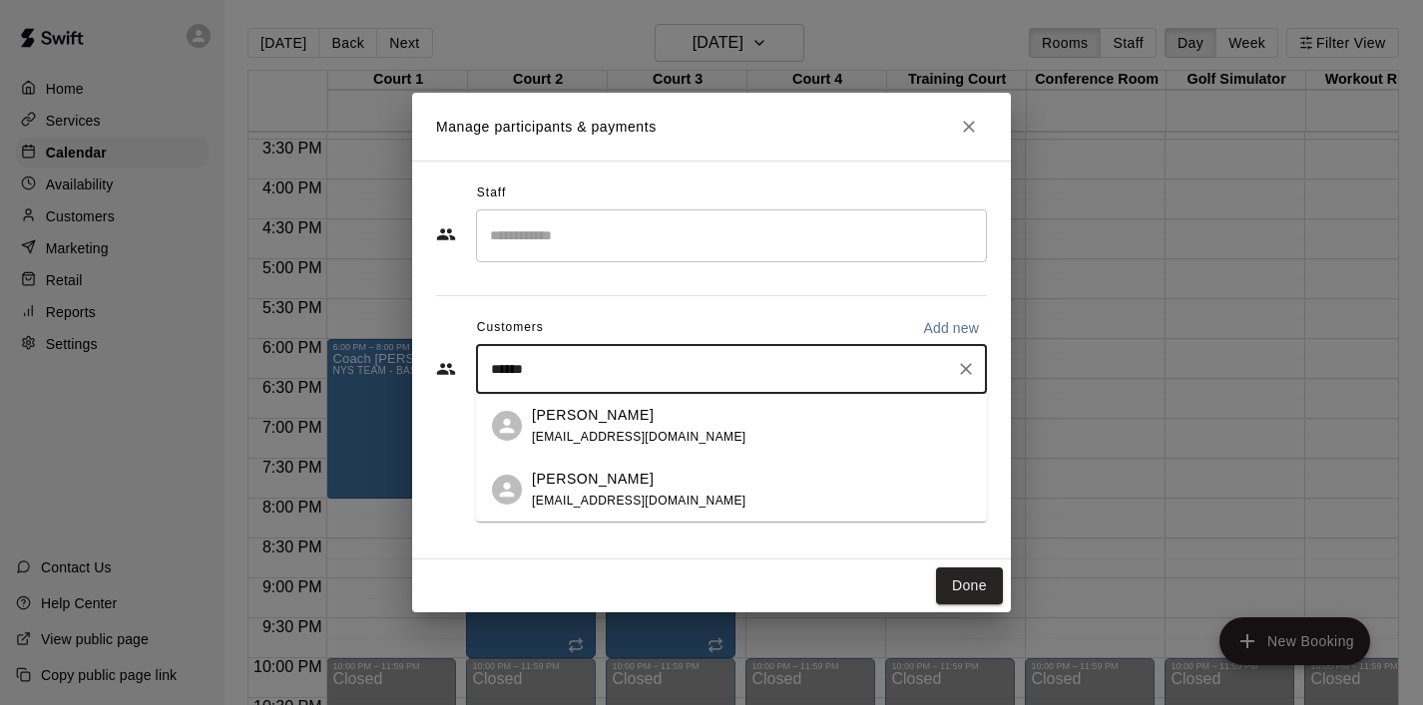
click at [626, 425] on div "[PERSON_NAME] [EMAIL_ADDRESS][DOMAIN_NAME]" at bounding box center [639, 426] width 214 height 43
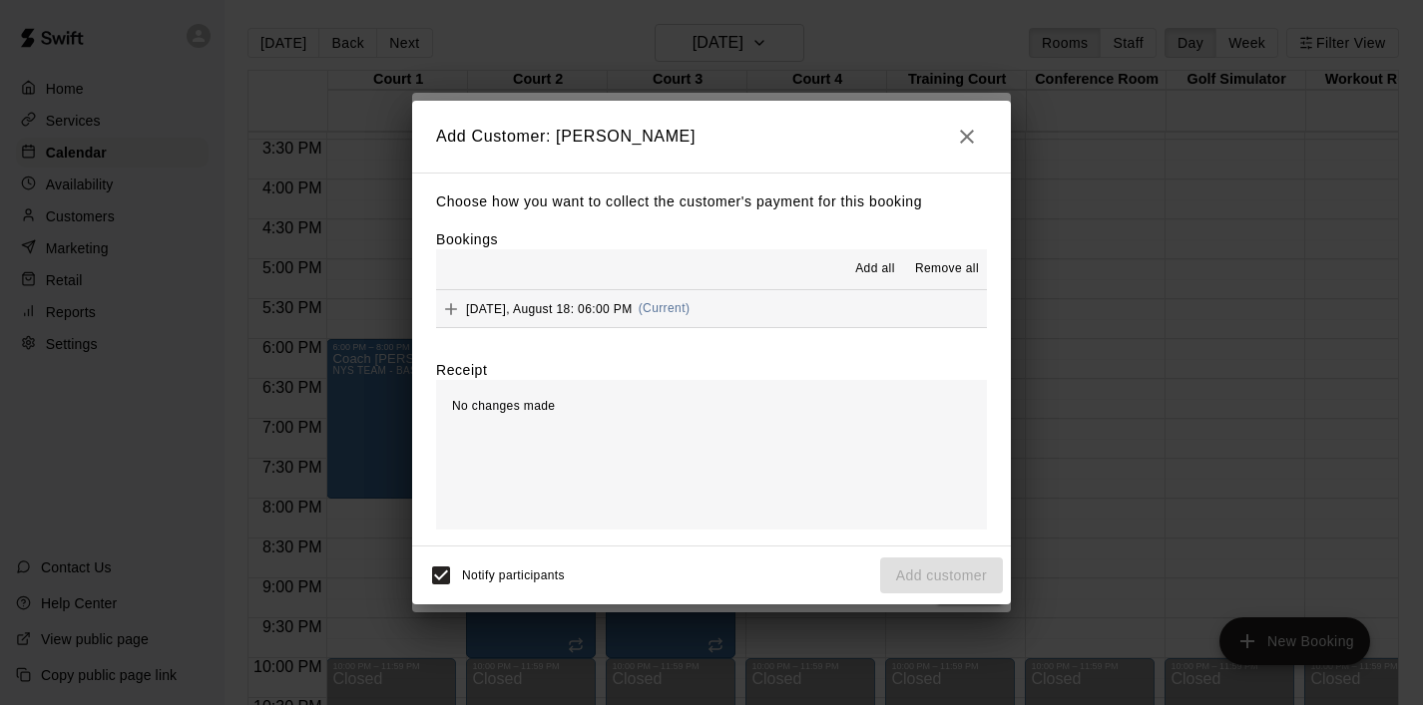
click at [879, 277] on span "Add all" at bounding box center [875, 269] width 40 height 20
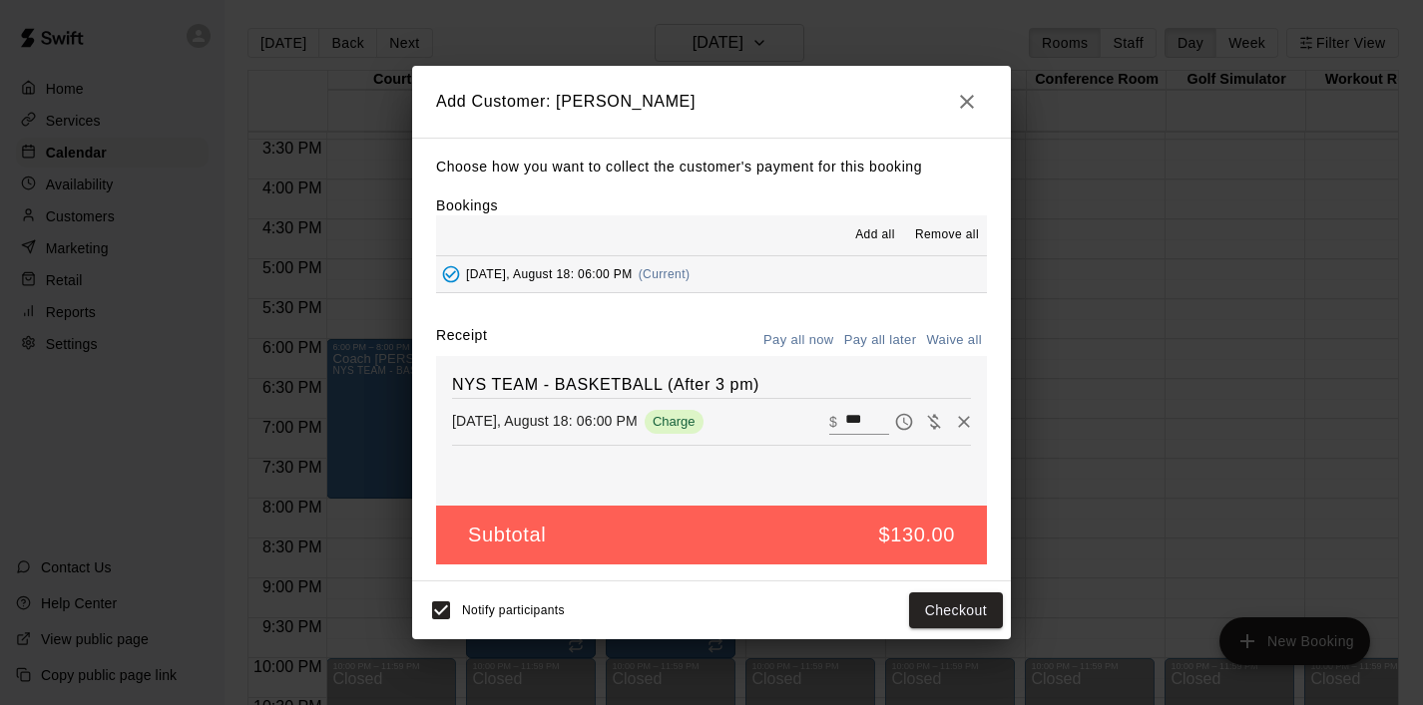
click at [906, 346] on button "Pay all later" at bounding box center [880, 340] width 83 height 31
click at [949, 600] on button "Add customer" at bounding box center [941, 611] width 123 height 37
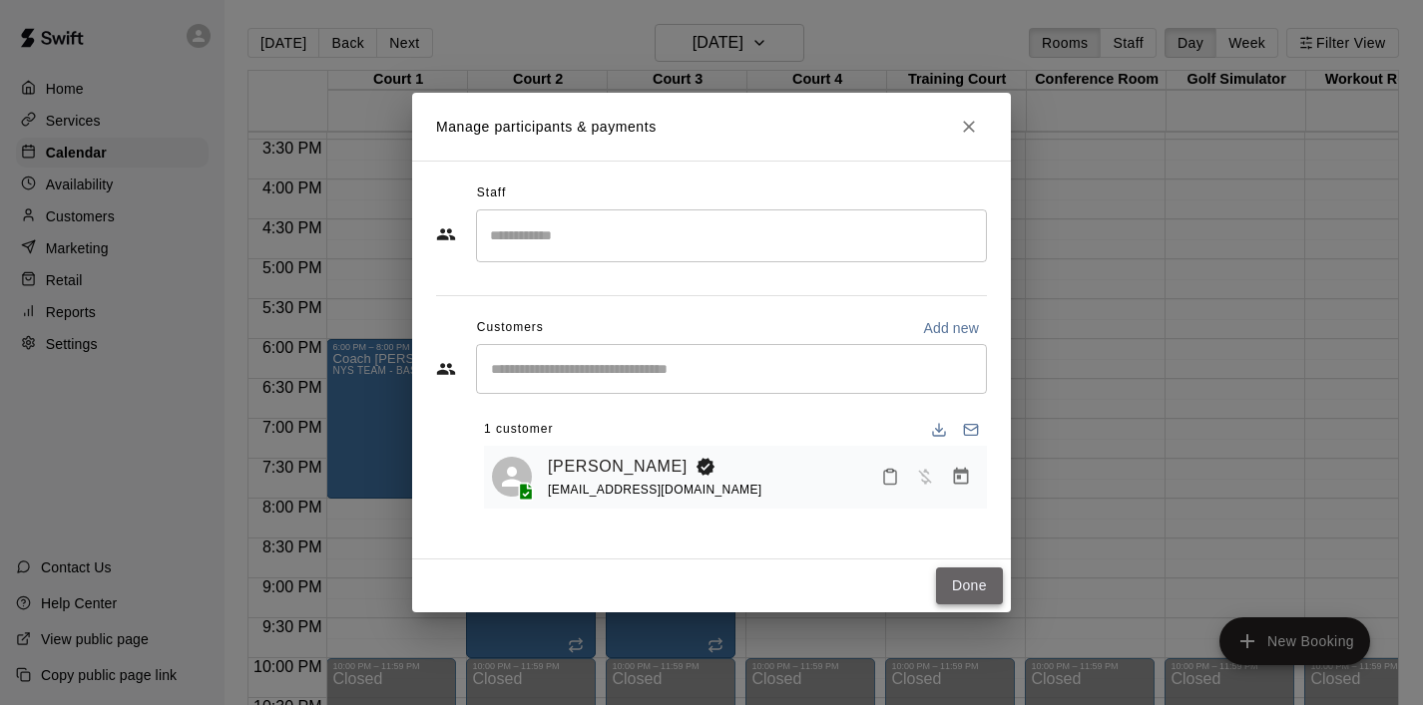
click at [989, 601] on button "Done" at bounding box center [969, 586] width 67 height 37
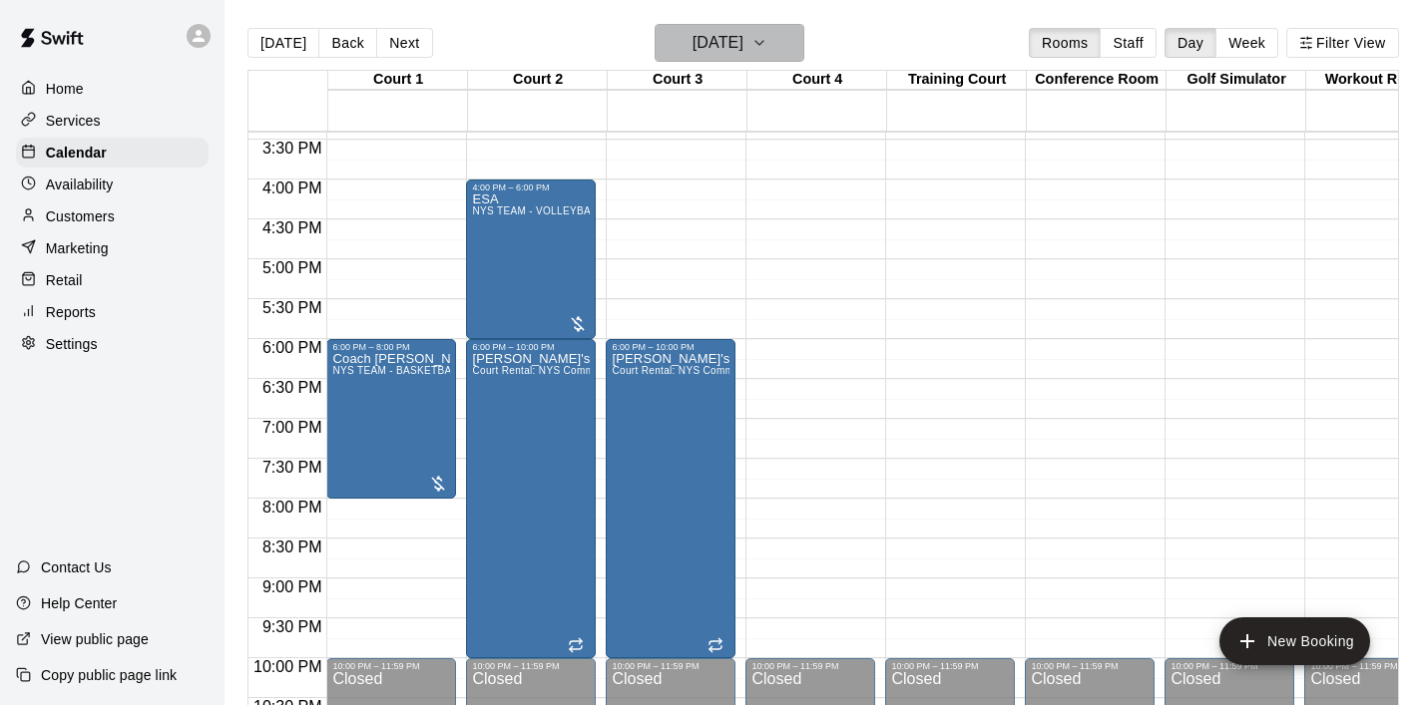
click at [796, 37] on button "[DATE]" at bounding box center [729, 43] width 150 height 38
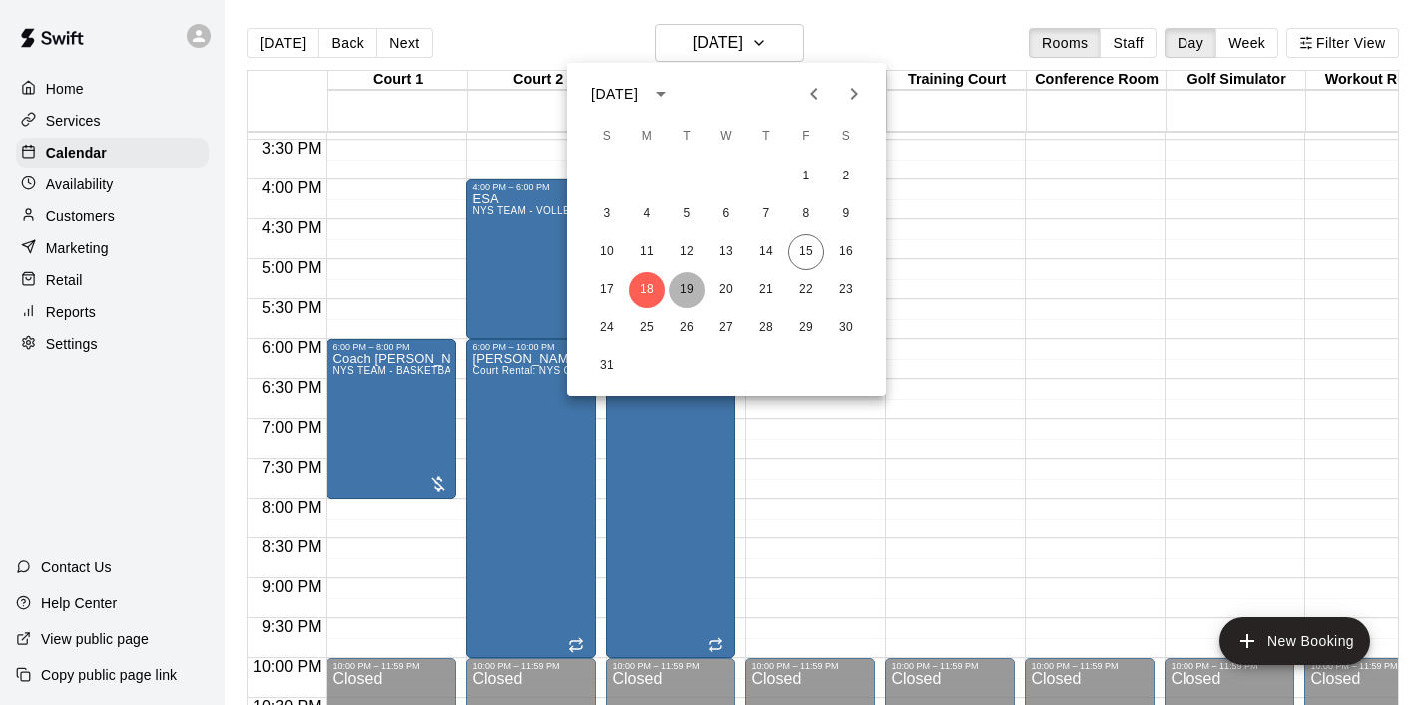
click at [691, 286] on button "19" at bounding box center [686, 290] width 36 height 36
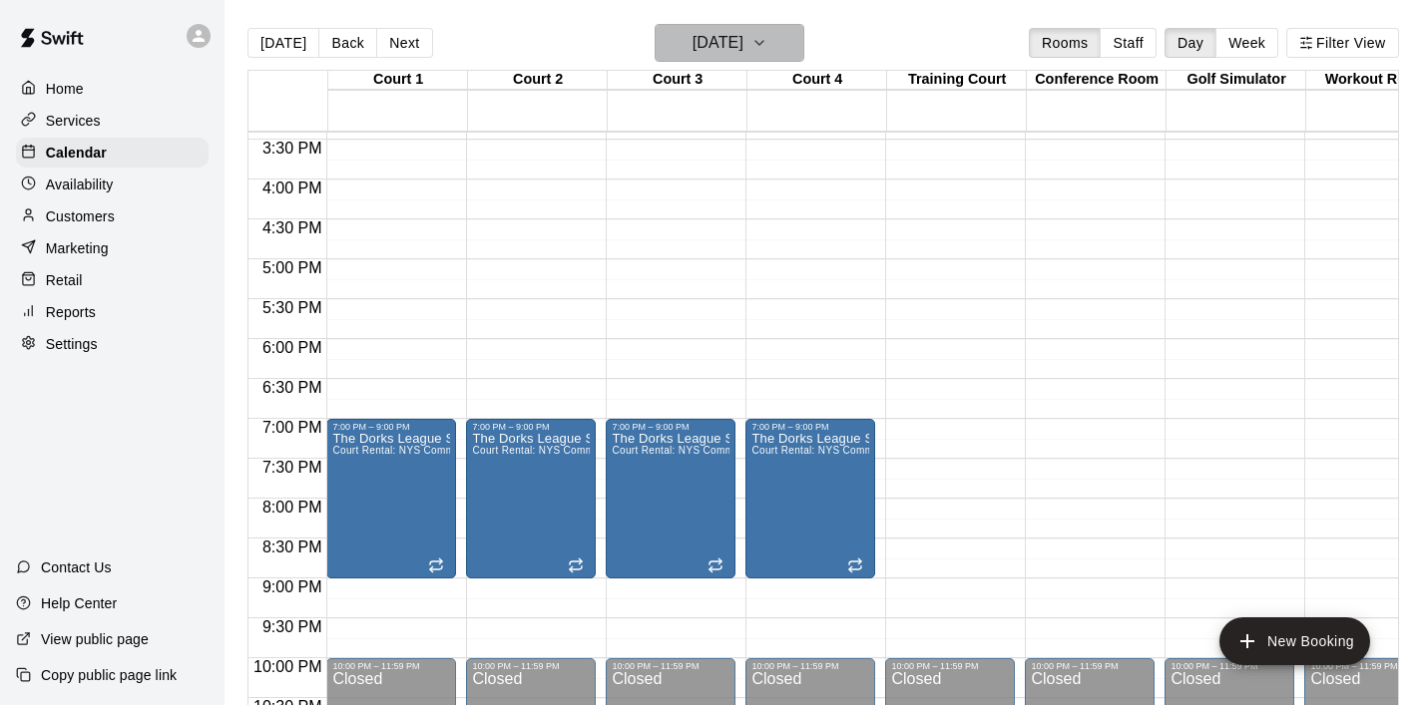
click at [767, 42] on icon "button" at bounding box center [759, 43] width 16 height 24
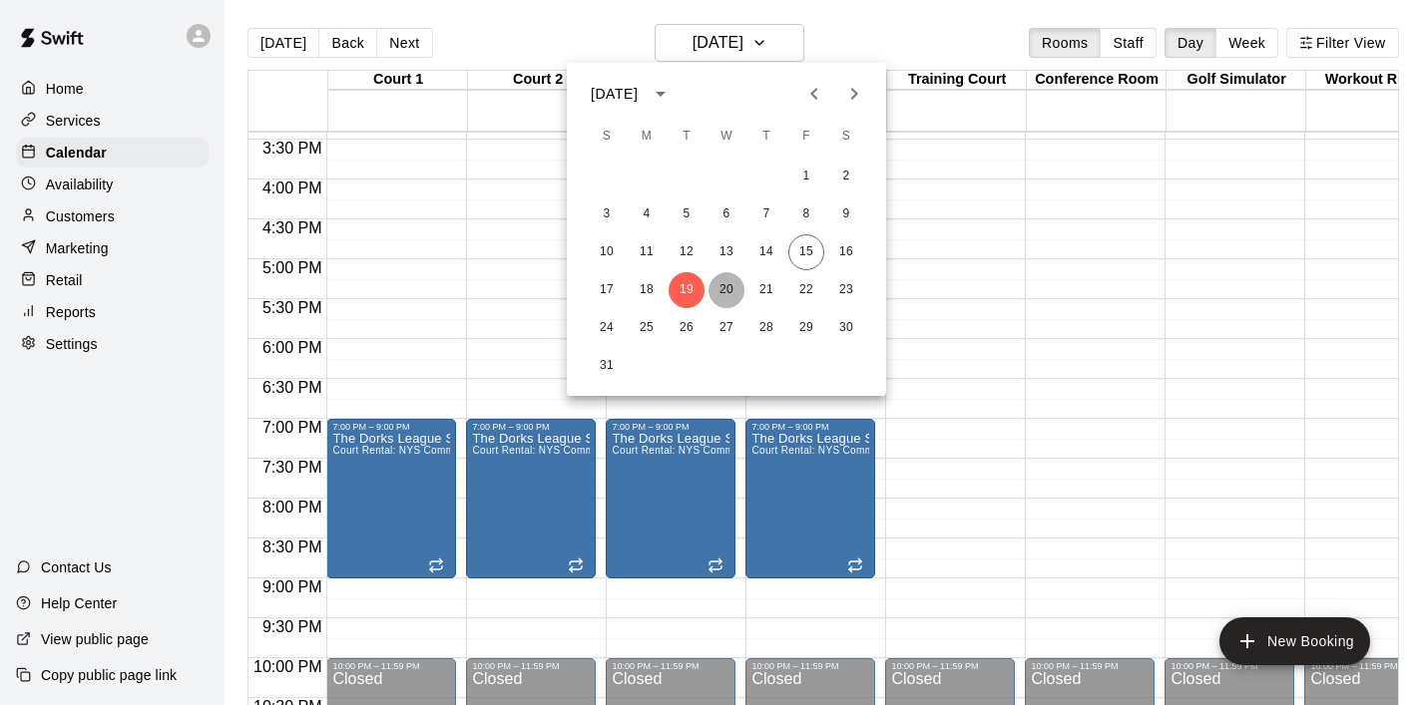
click at [729, 288] on button "20" at bounding box center [726, 290] width 36 height 36
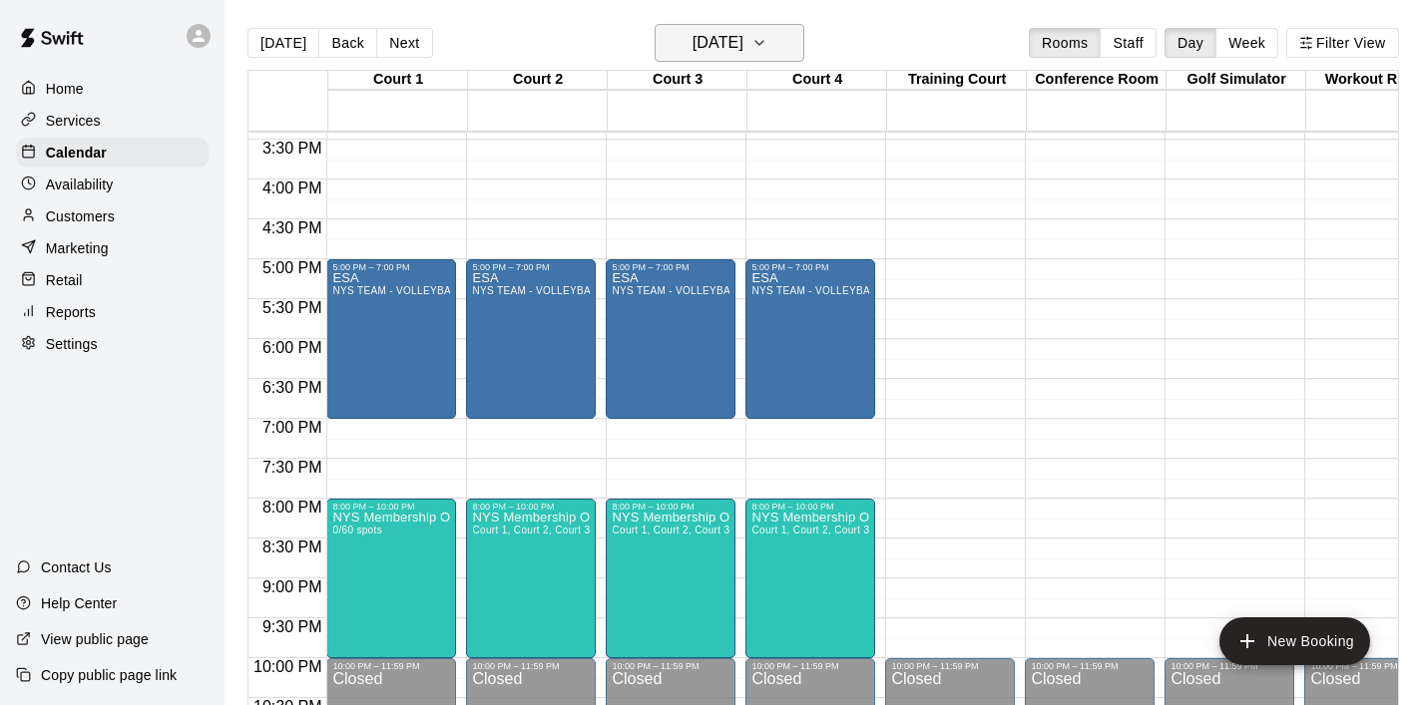
click at [767, 44] on icon "button" at bounding box center [759, 43] width 16 height 24
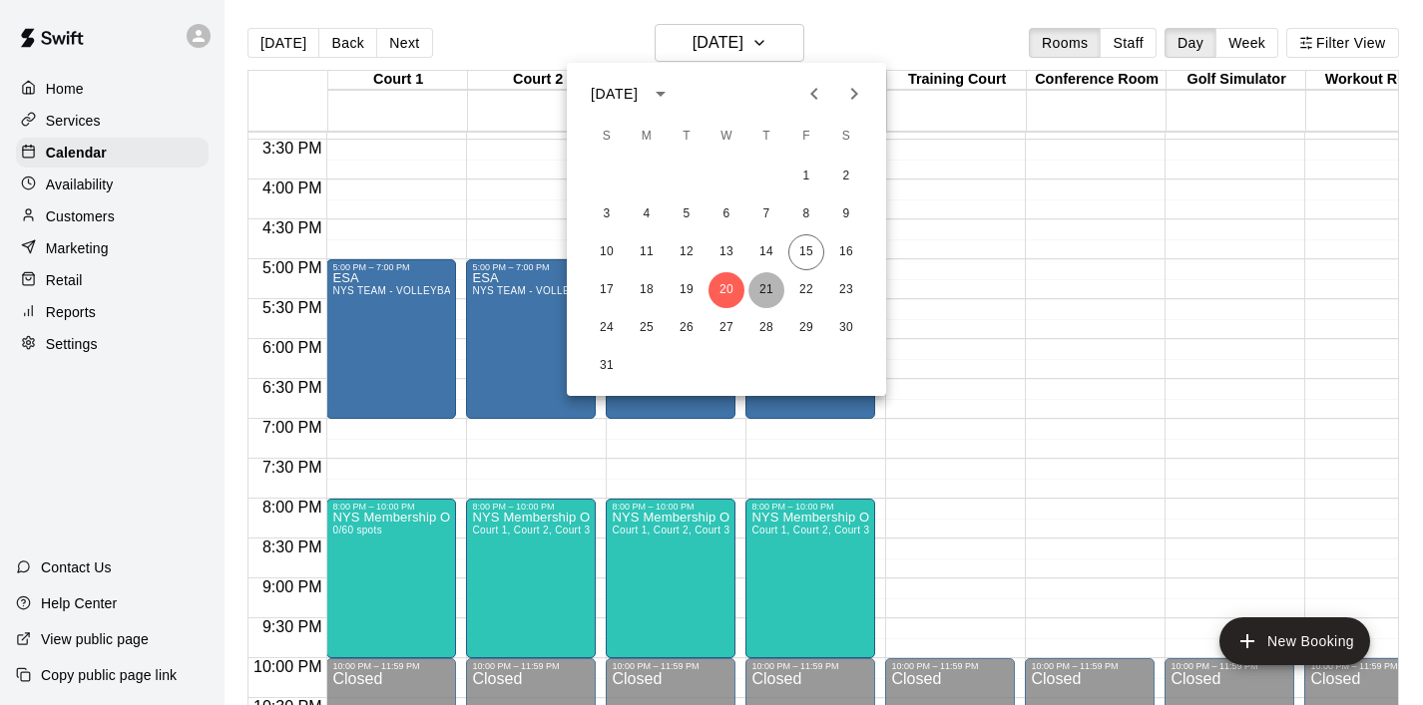
click at [755, 286] on button "21" at bounding box center [766, 290] width 36 height 36
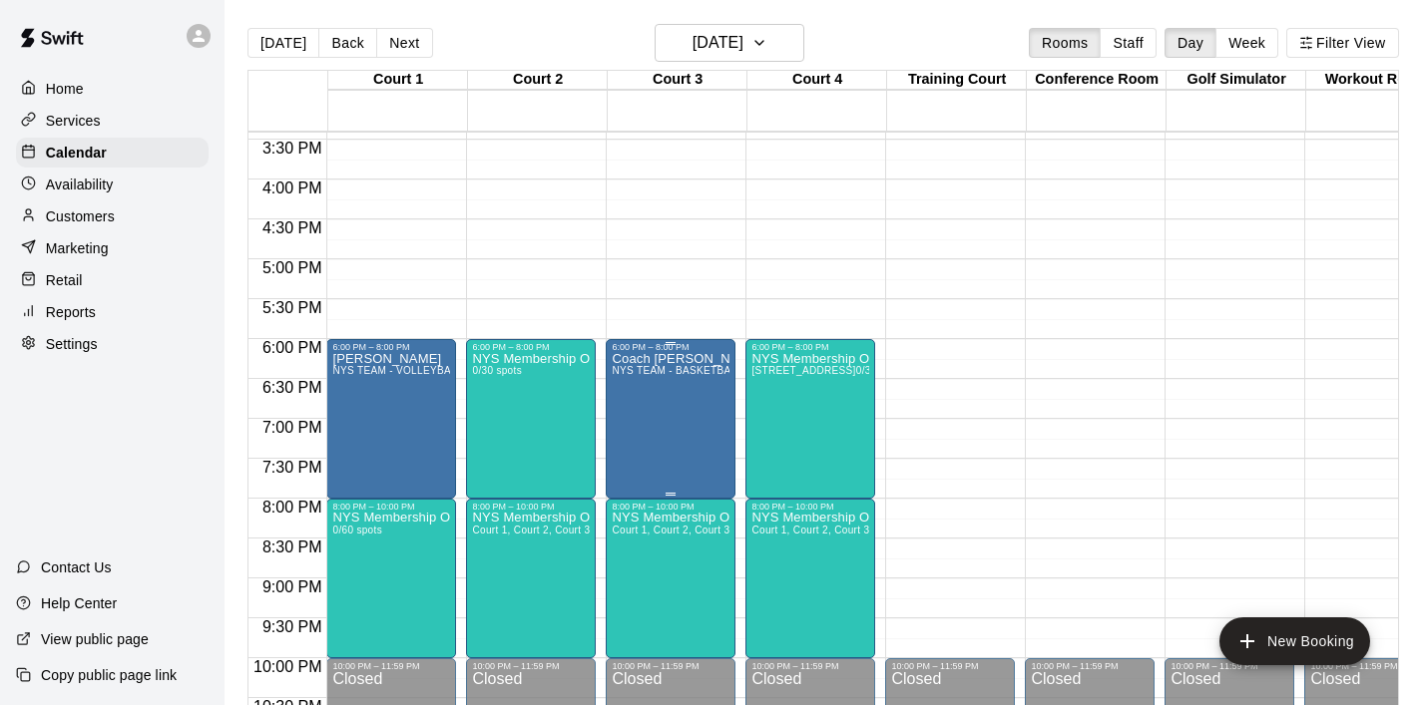
click at [683, 402] on div "Coach [PERSON_NAME] - Lights Out NYS TEAM - BASKETBALL (After 3 pm)" at bounding box center [671, 704] width 118 height 705
click at [635, 418] on img "edit" at bounding box center [632, 421] width 23 height 23
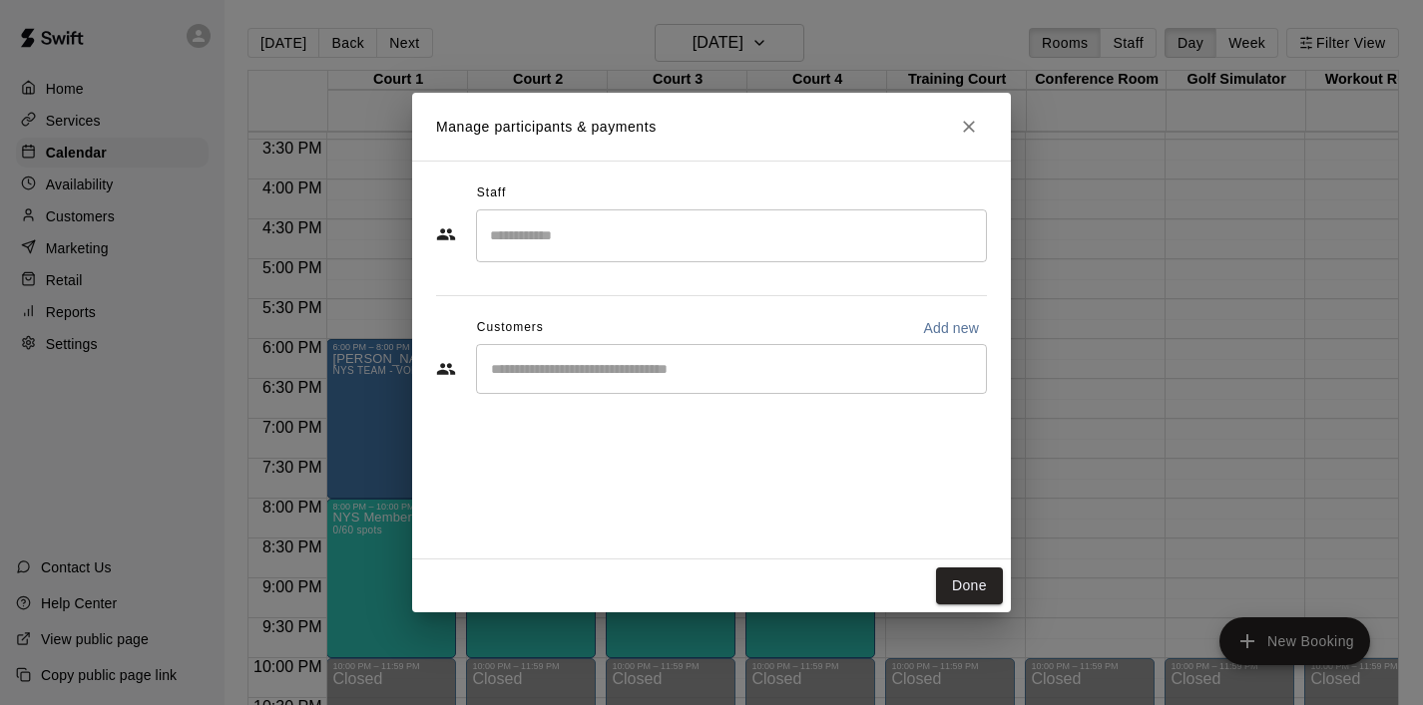
click at [780, 376] on input "Start typing to search customers..." at bounding box center [731, 369] width 493 height 20
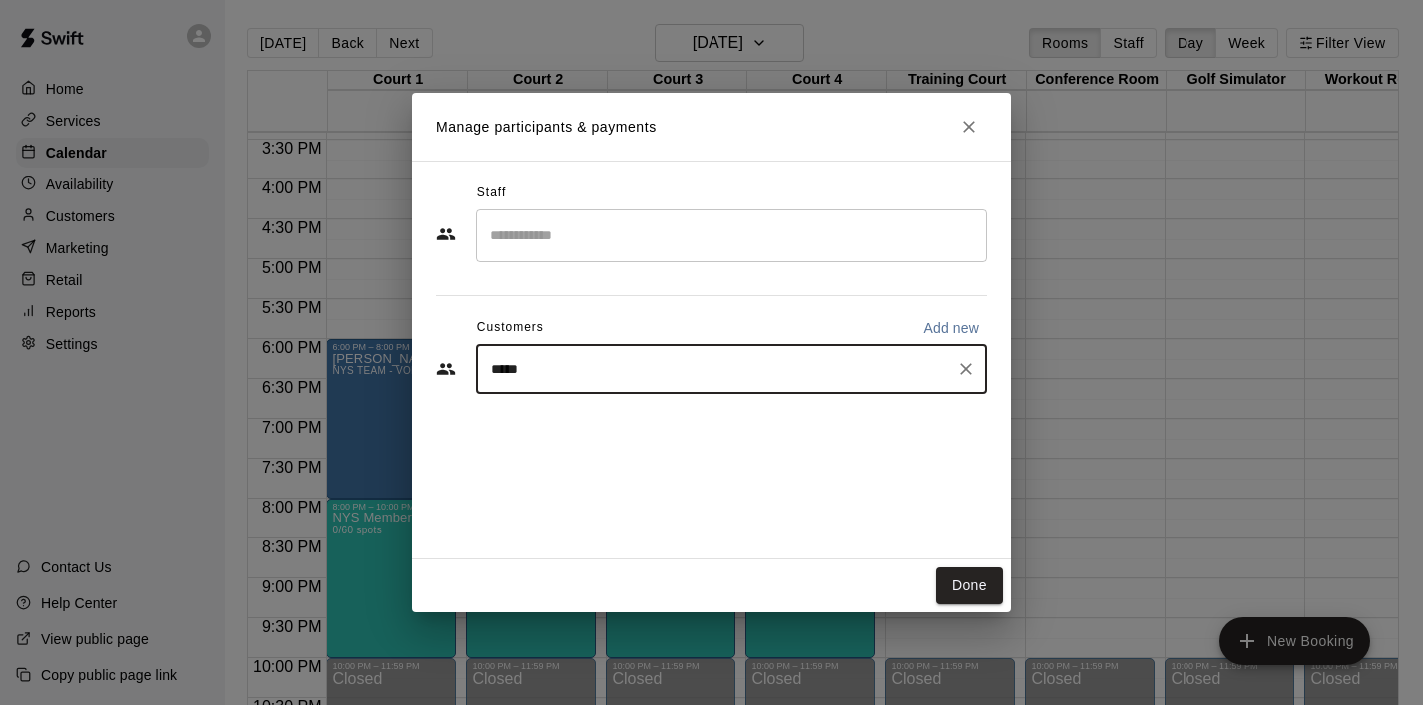
type input "******"
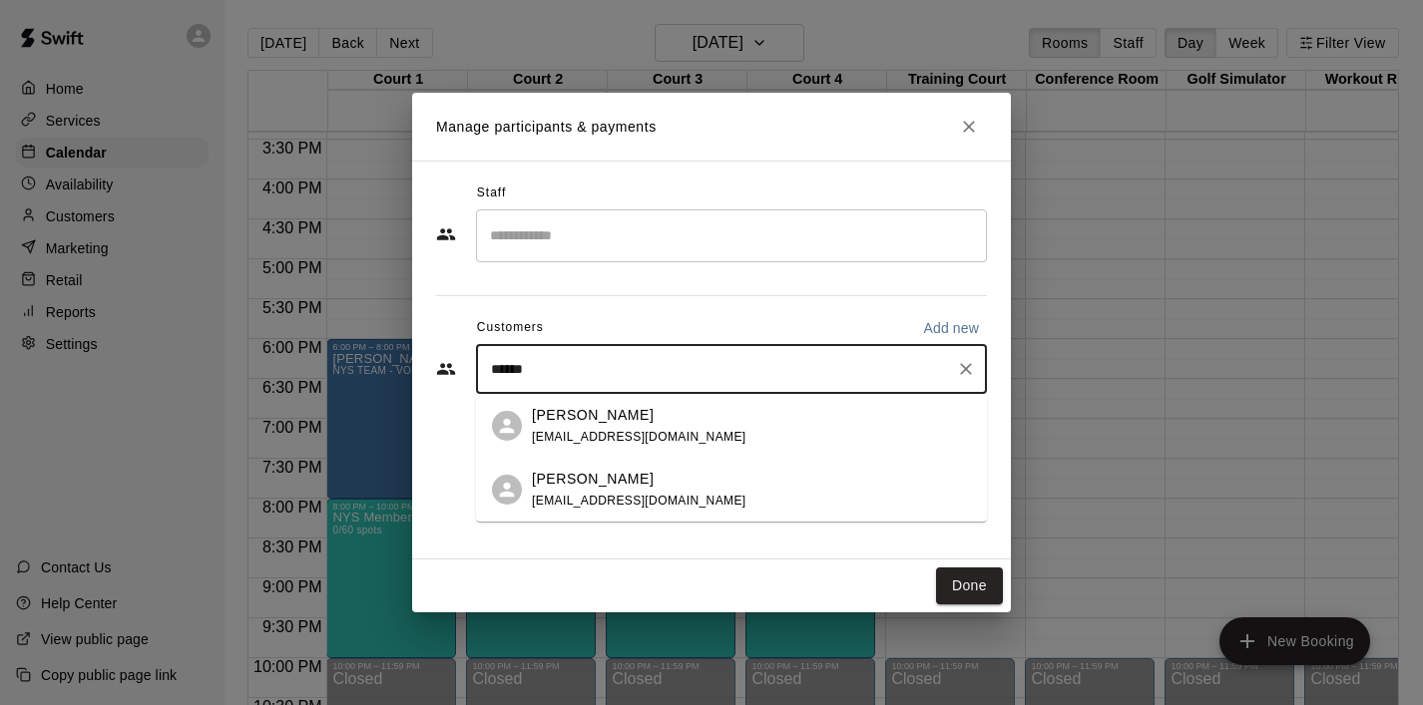
click at [646, 423] on div "[PERSON_NAME]" at bounding box center [639, 415] width 214 height 21
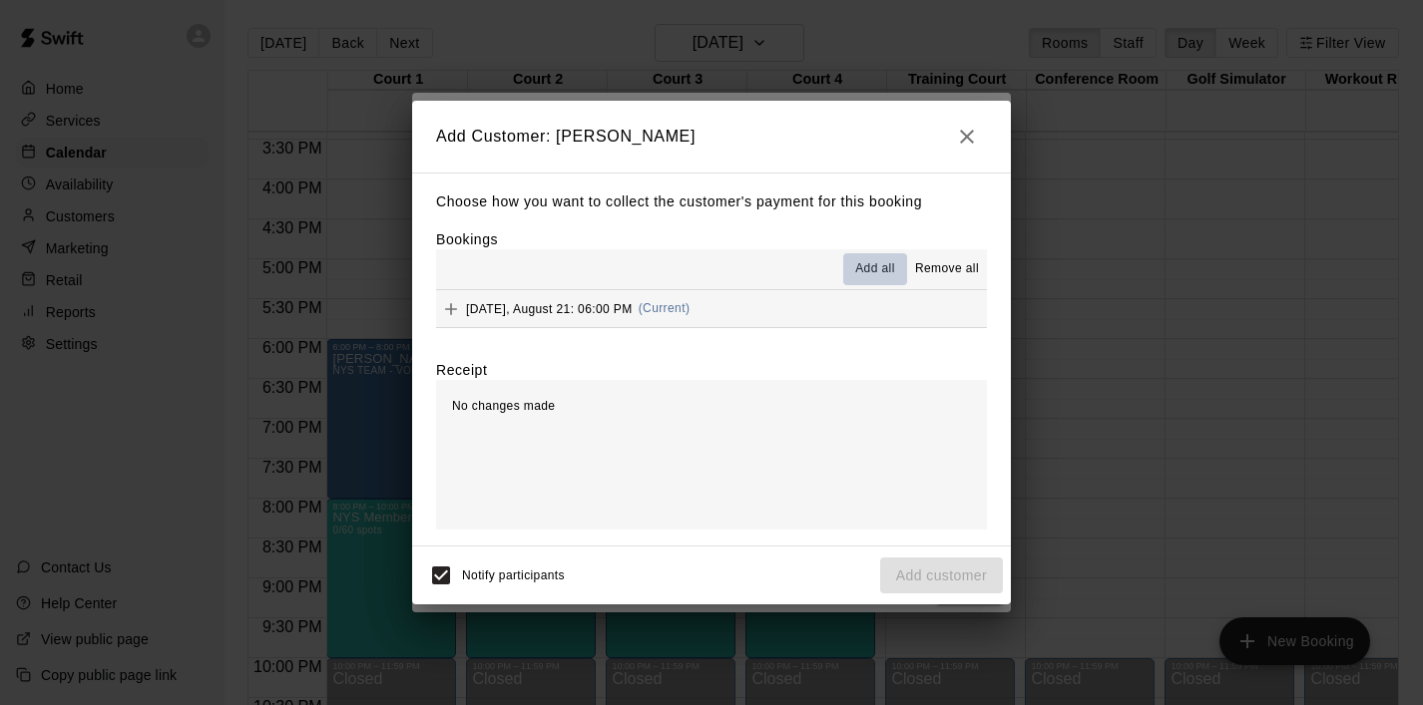
click at [867, 278] on span "Add all" at bounding box center [875, 269] width 40 height 20
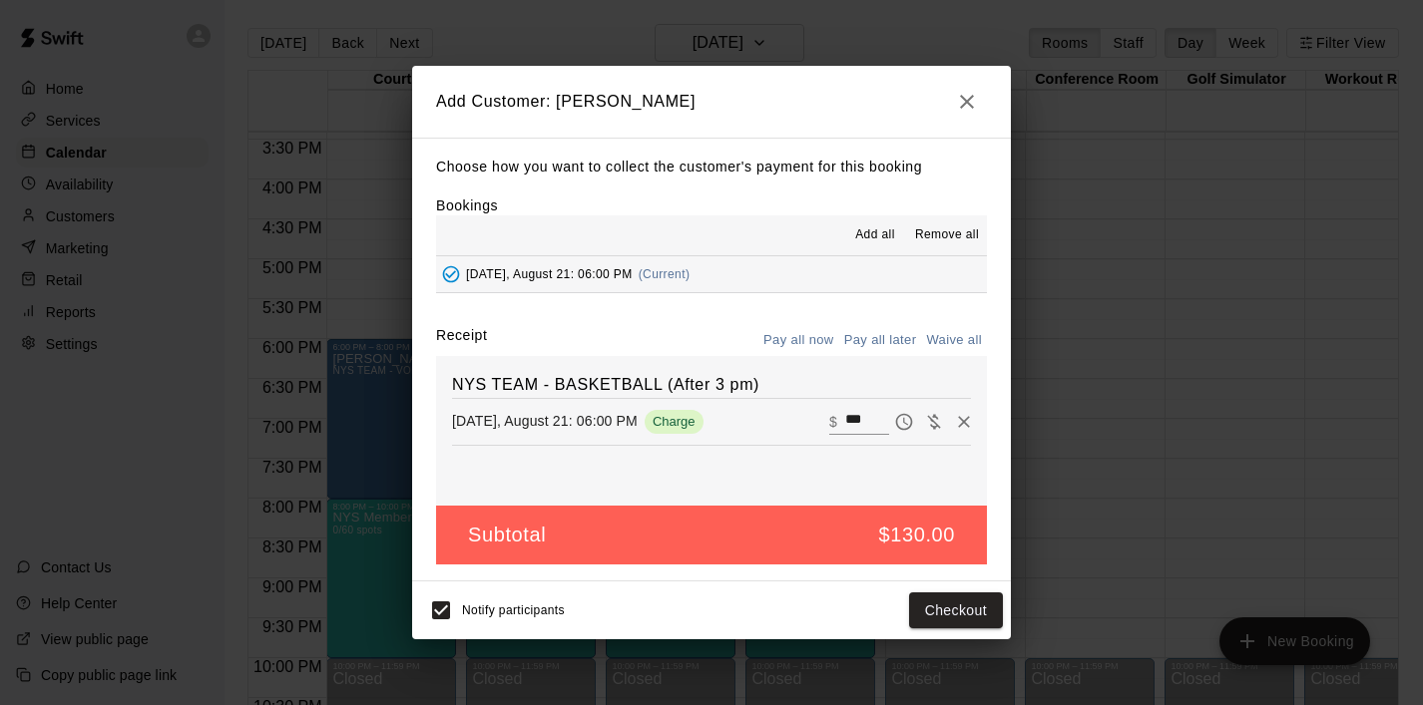
click at [880, 339] on button "Pay all later" at bounding box center [880, 340] width 83 height 31
click at [920, 620] on button "Add customer" at bounding box center [941, 611] width 123 height 37
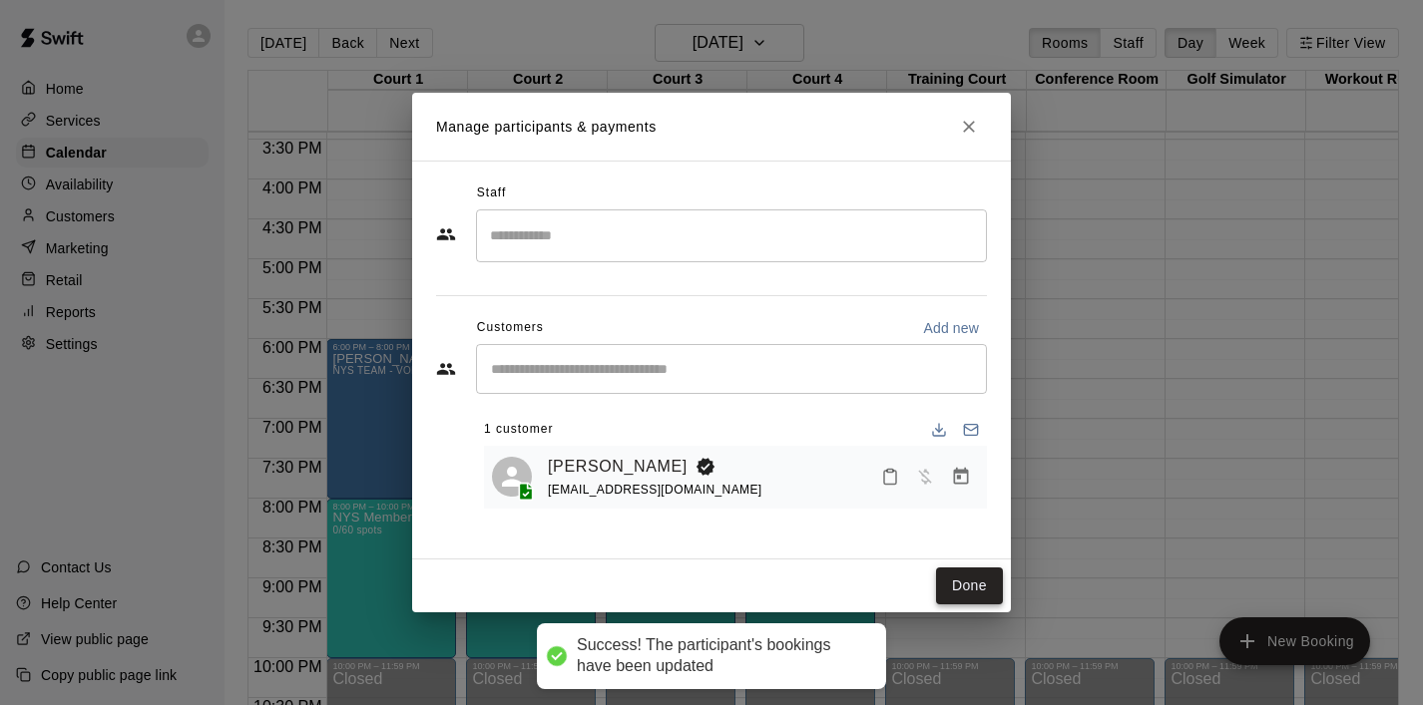
click at [961, 583] on button "Done" at bounding box center [969, 586] width 67 height 37
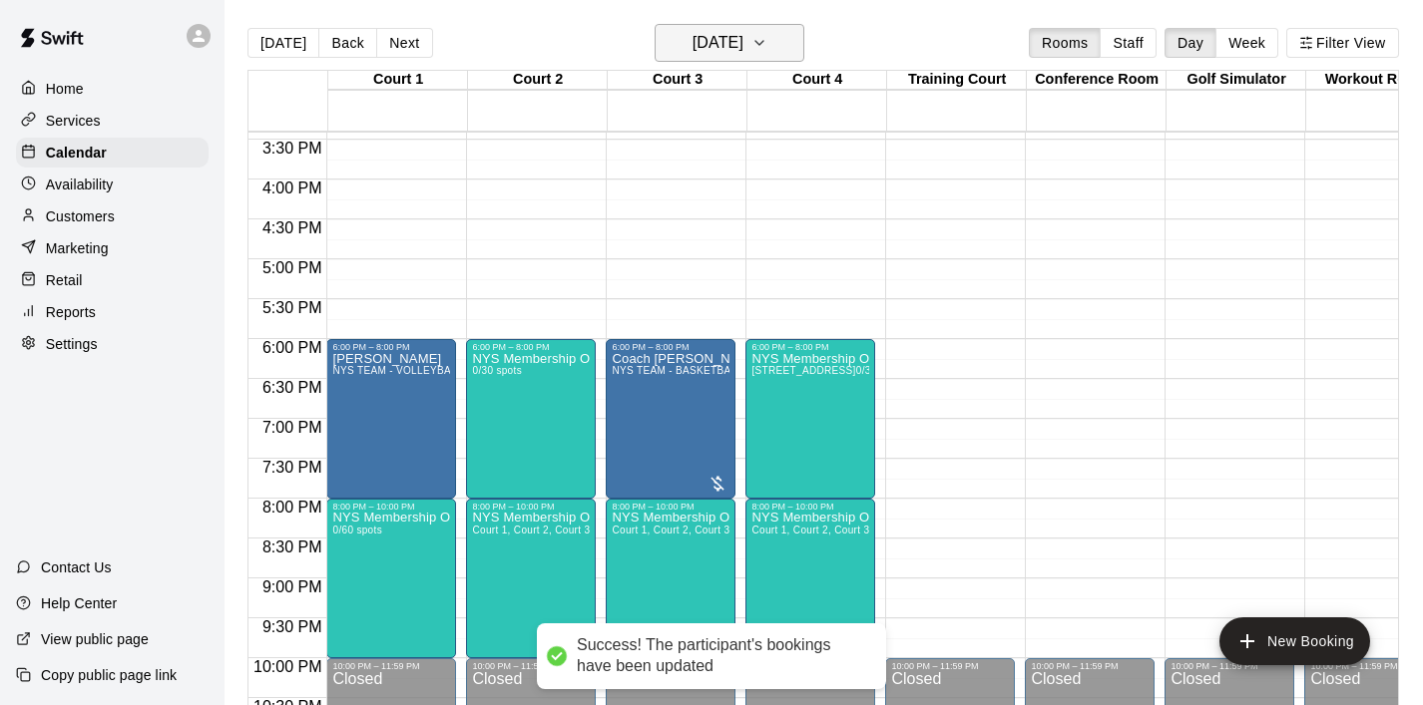
click at [767, 47] on icon "button" at bounding box center [759, 43] width 16 height 24
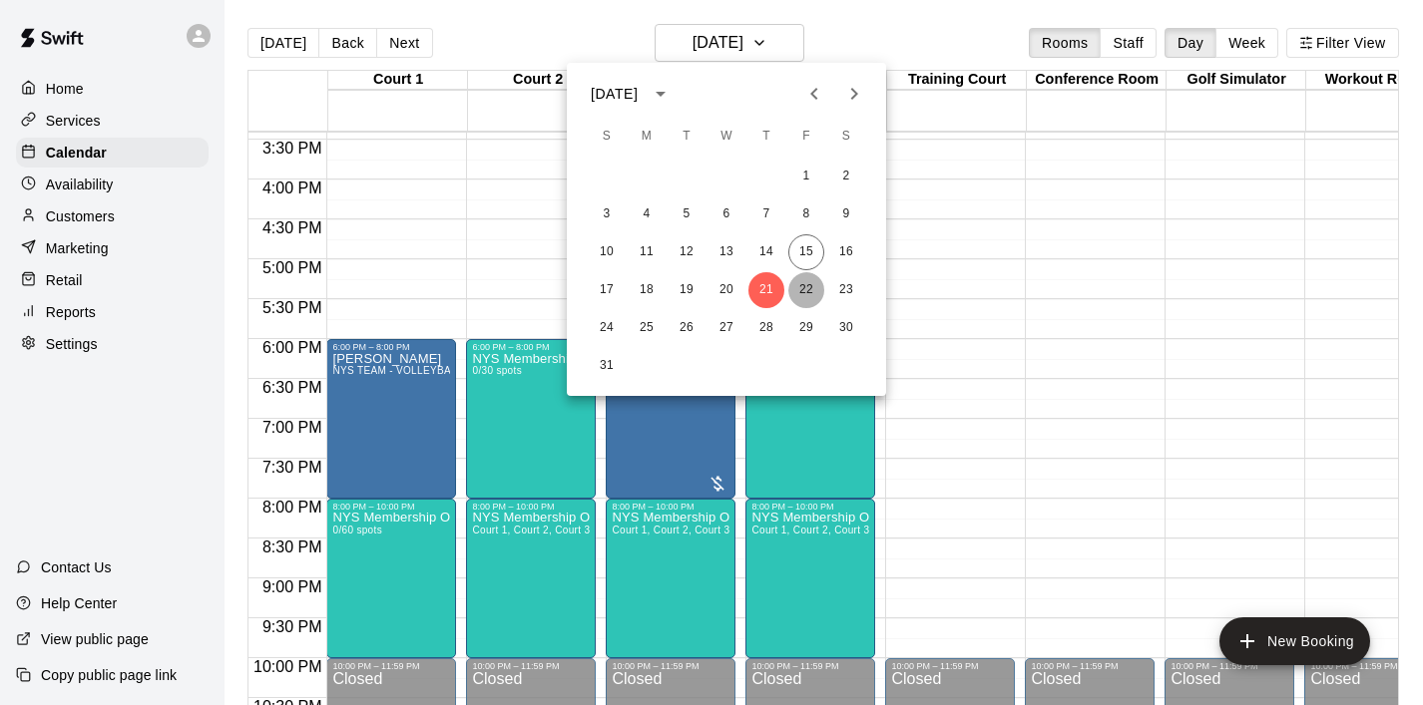
click at [812, 288] on button "22" at bounding box center [806, 290] width 36 height 36
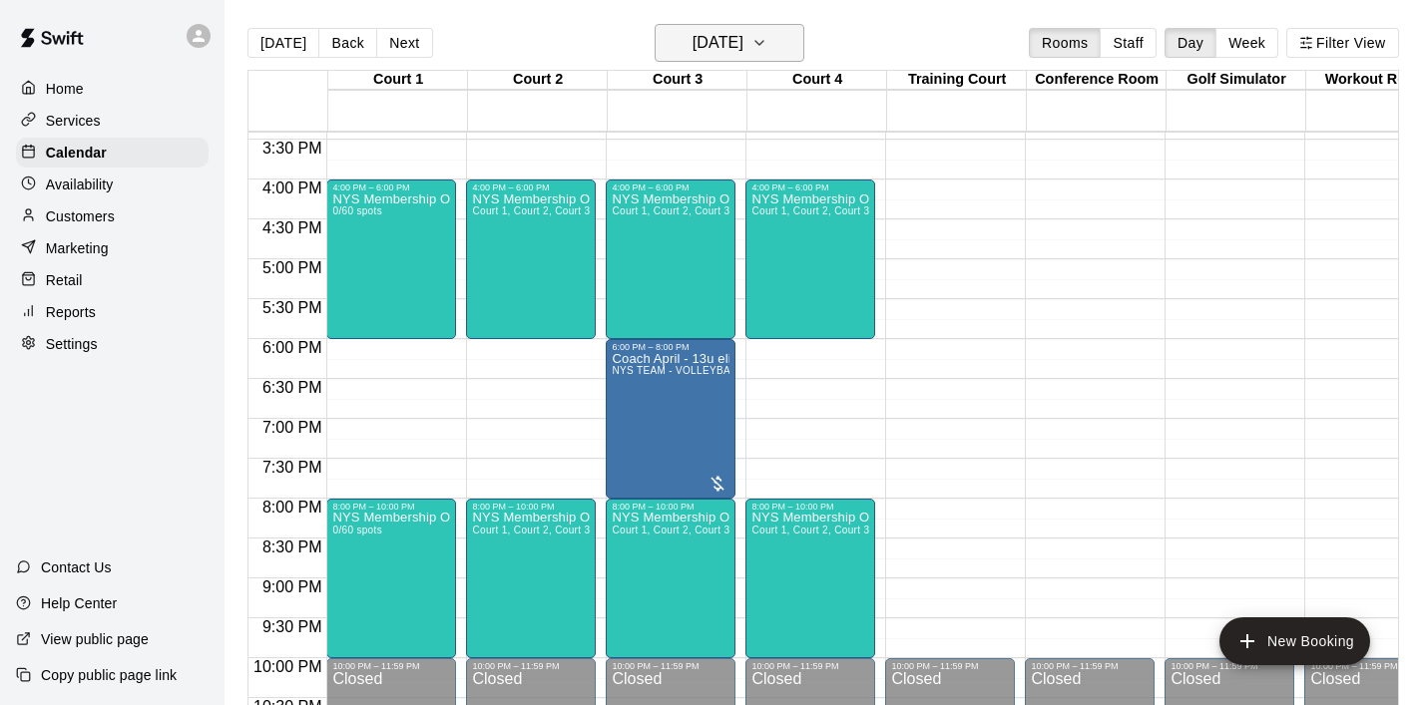
click at [767, 41] on icon "button" at bounding box center [759, 43] width 16 height 24
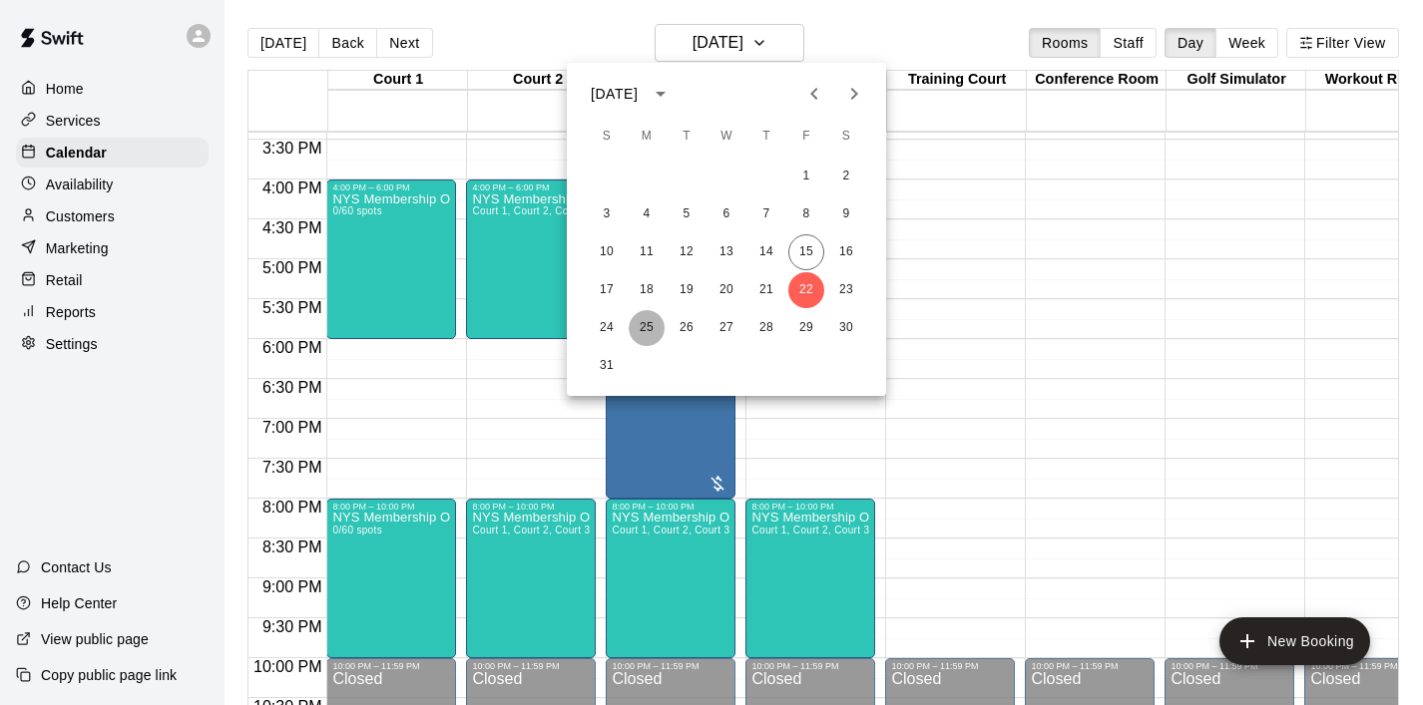
click at [654, 334] on button "25" at bounding box center [646, 328] width 36 height 36
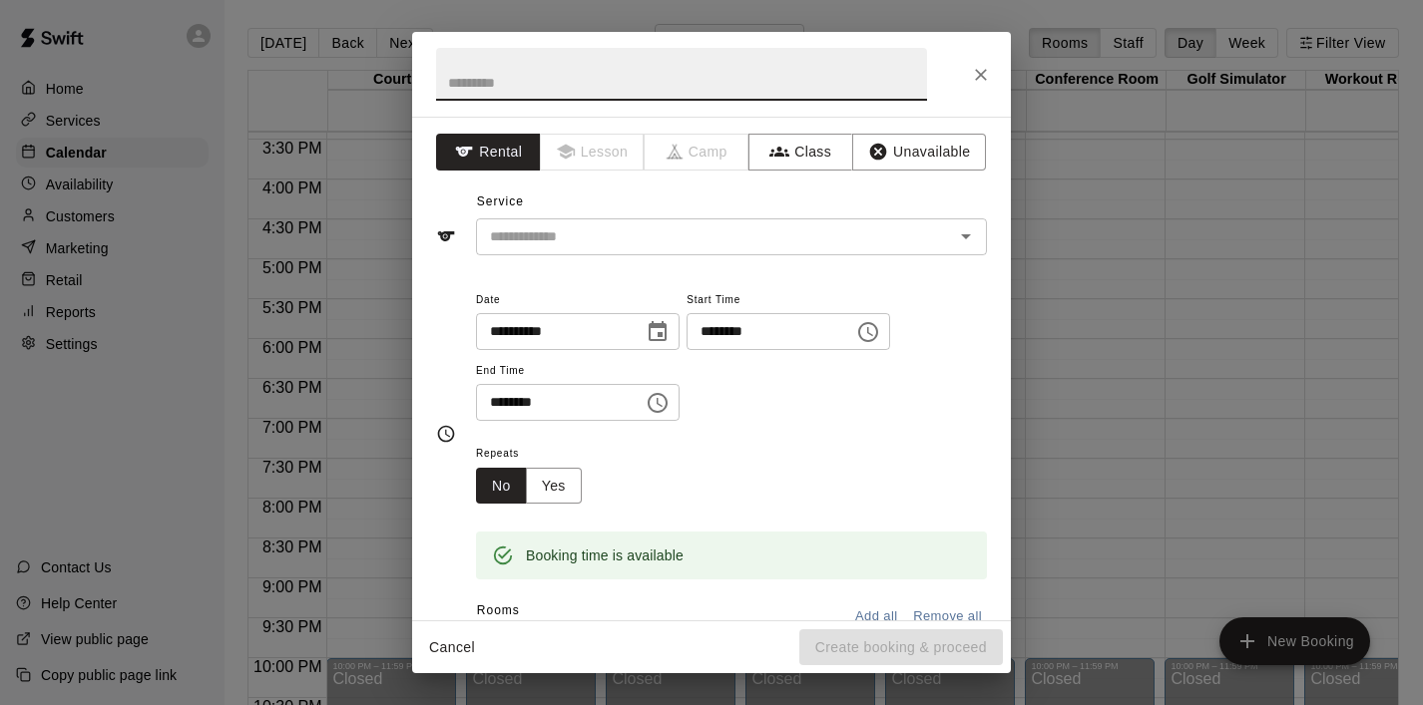
click at [663, 400] on icon "Choose time, selected time is 6:30 PM" at bounding box center [657, 403] width 24 height 24
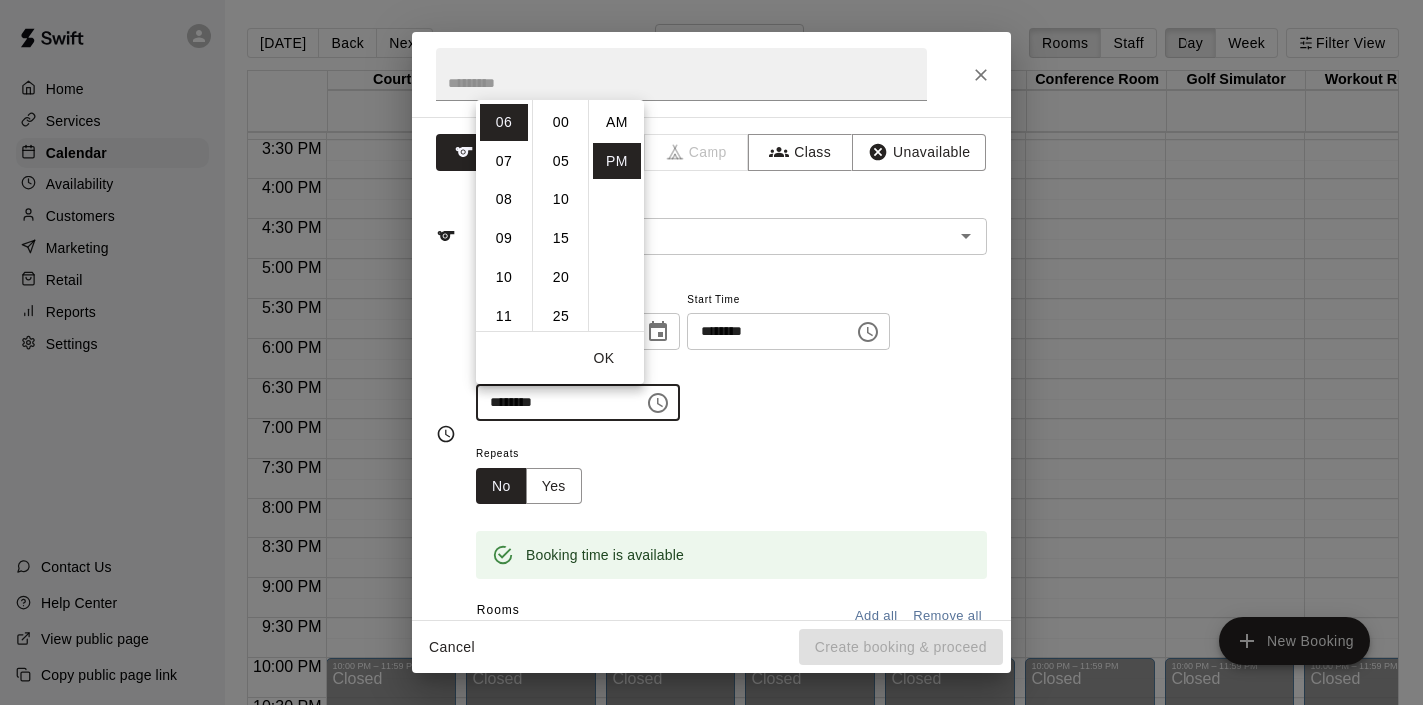
scroll to position [36, 0]
click at [507, 196] on li "08" at bounding box center [504, 200] width 48 height 37
click at [564, 125] on li "00" at bounding box center [561, 122] width 48 height 37
type input "********"
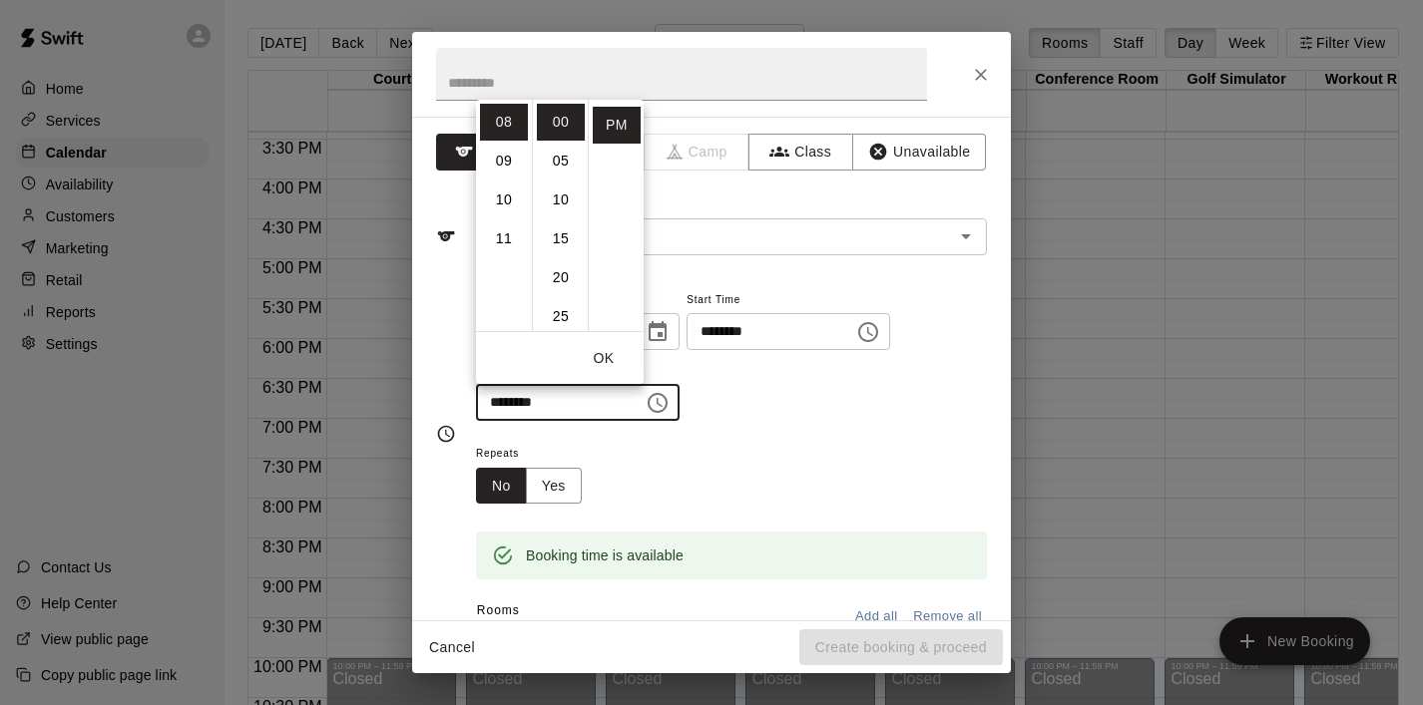
click at [609, 353] on button "OK" at bounding box center [604, 358] width 64 height 37
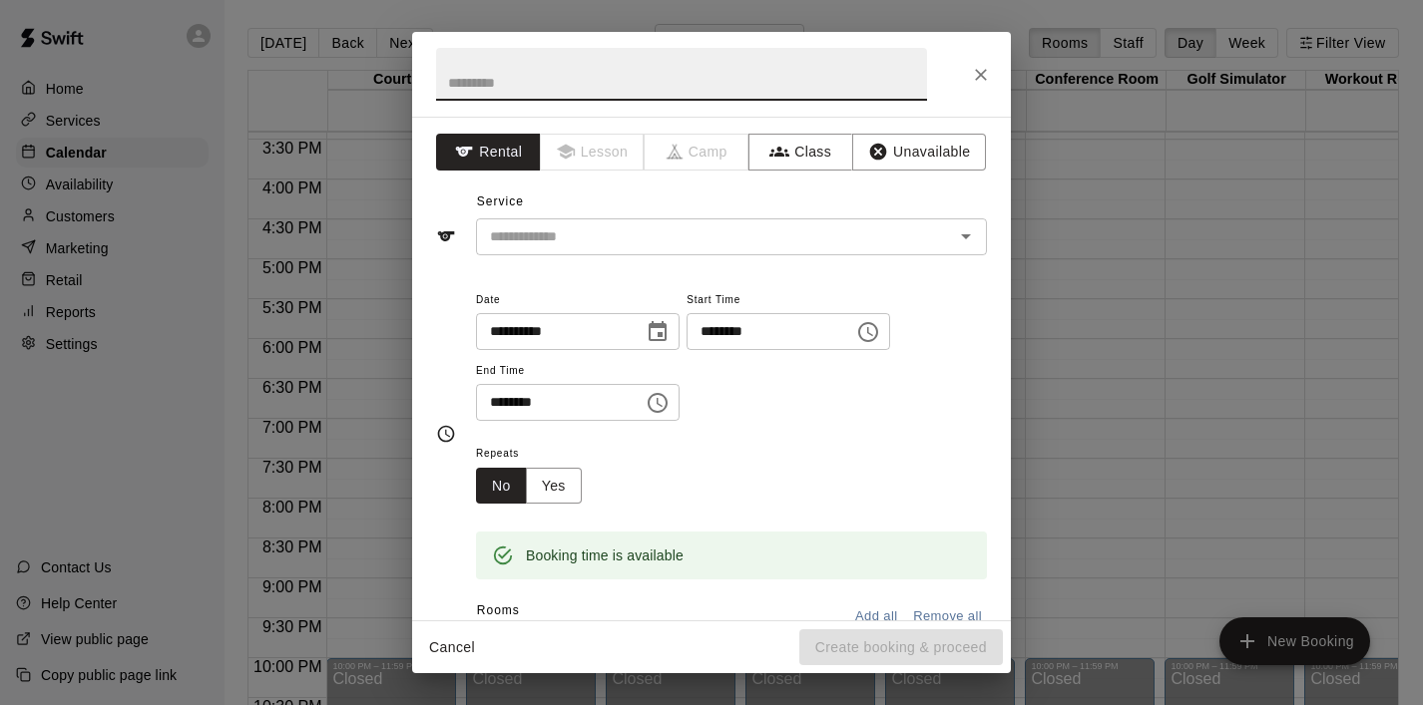
click at [488, 79] on input "text" at bounding box center [681, 74] width 491 height 53
type input "**********"
click at [525, 236] on input "text" at bounding box center [702, 236] width 440 height 25
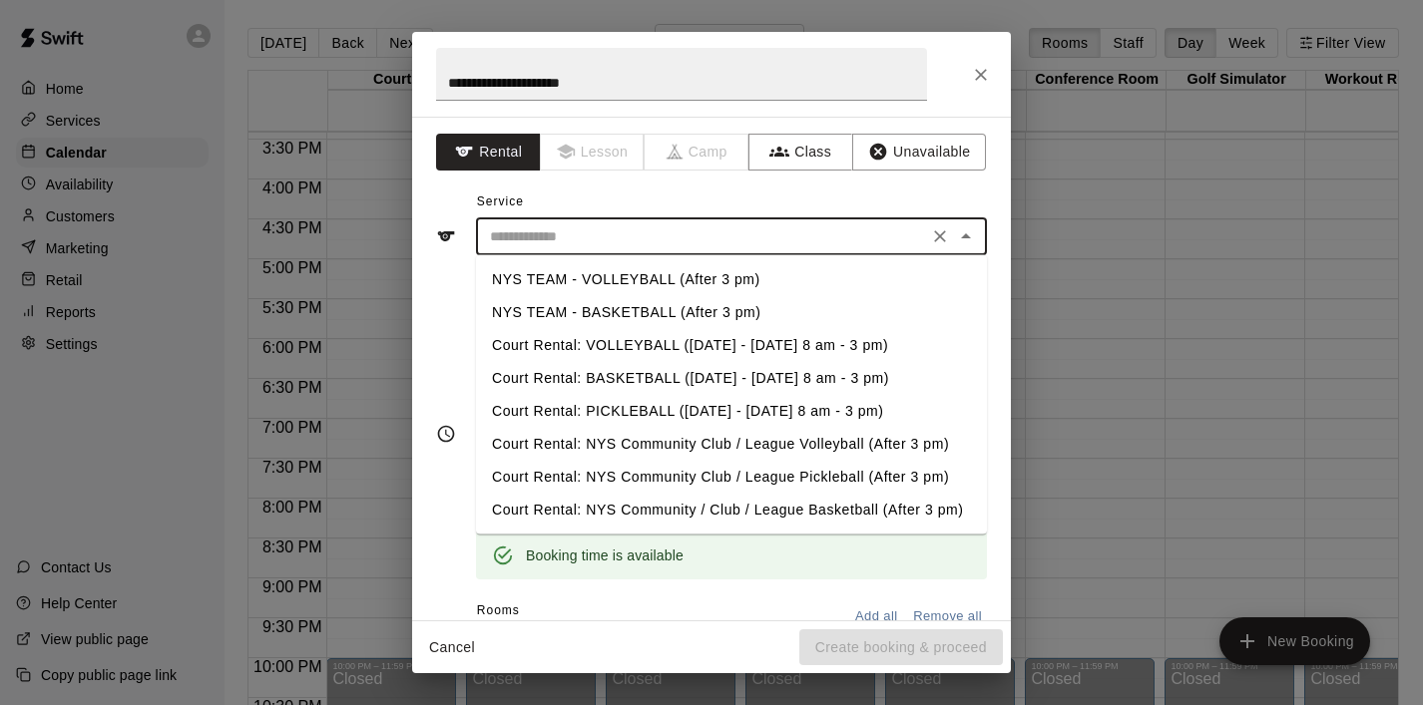
click at [574, 313] on li "NYS TEAM - BASKETBALL (After 3 pm)" at bounding box center [731, 312] width 511 height 33
type input "**********"
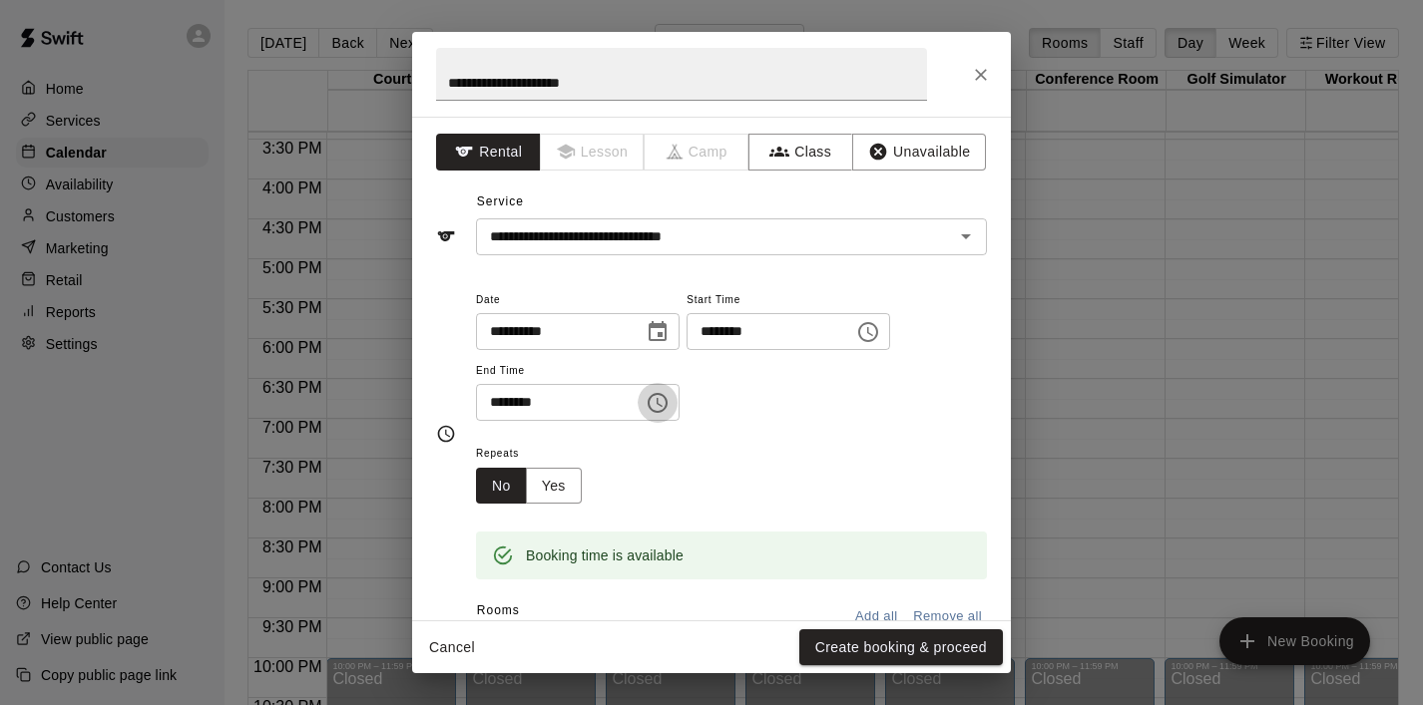
click at [669, 410] on icon "Choose time, selected time is 8:00 PM" at bounding box center [657, 403] width 24 height 24
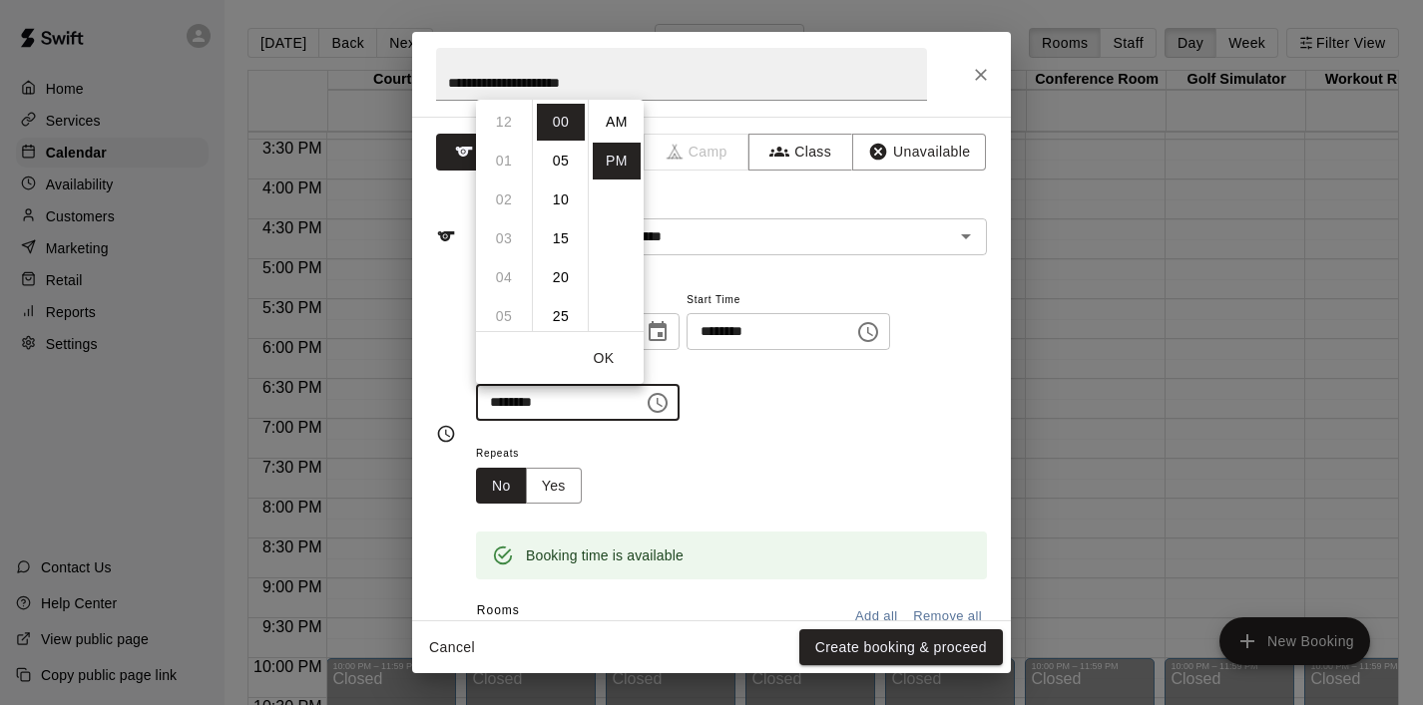
scroll to position [36, 0]
click at [503, 136] on li "08" at bounding box center [504, 122] width 48 height 37
click at [598, 367] on button "OK" at bounding box center [604, 358] width 64 height 37
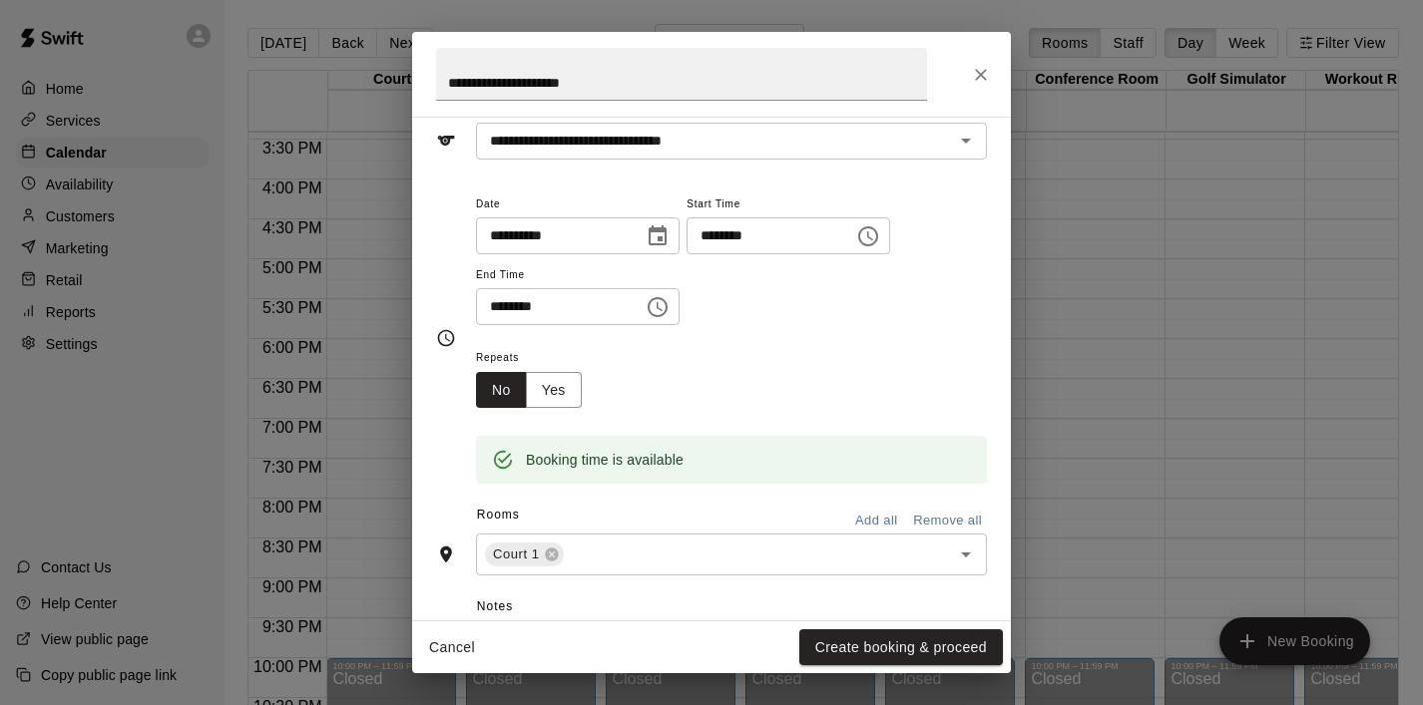
scroll to position [0, 0]
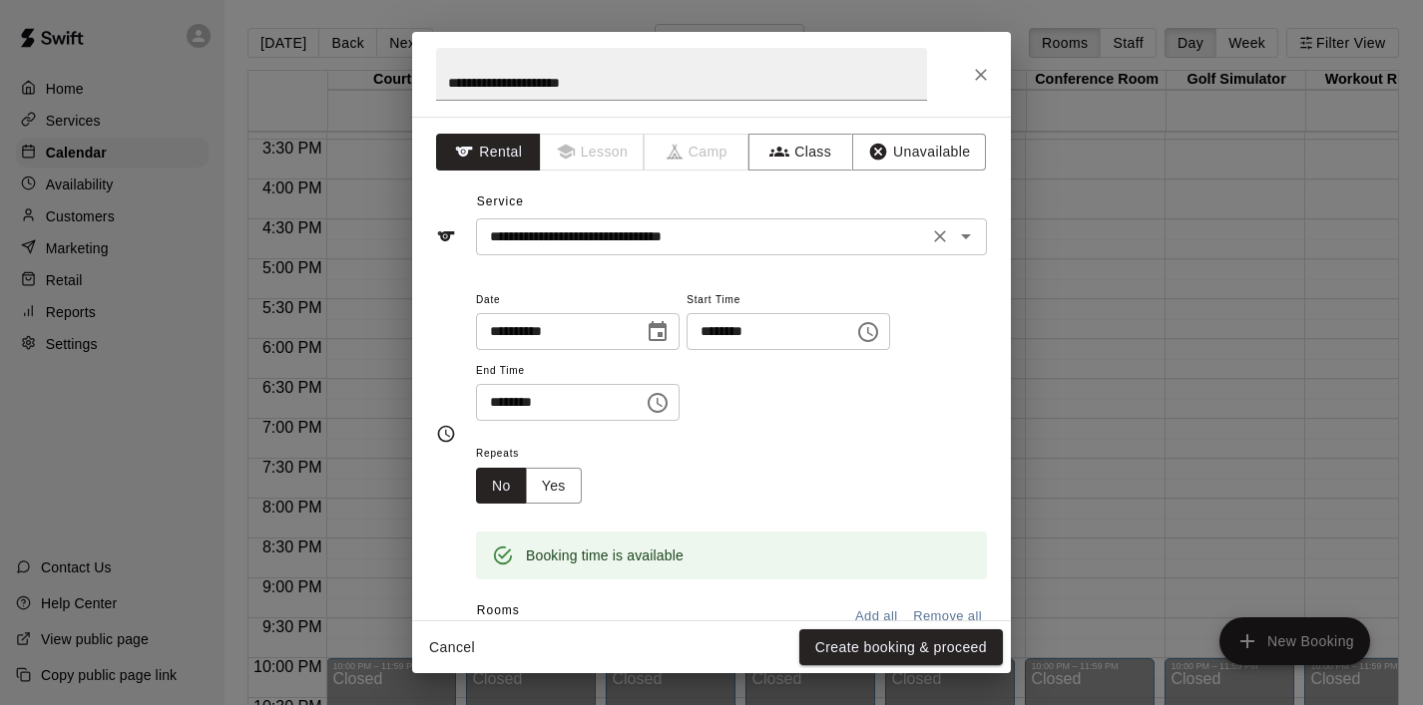
click at [910, 239] on input "**********" at bounding box center [702, 236] width 440 height 25
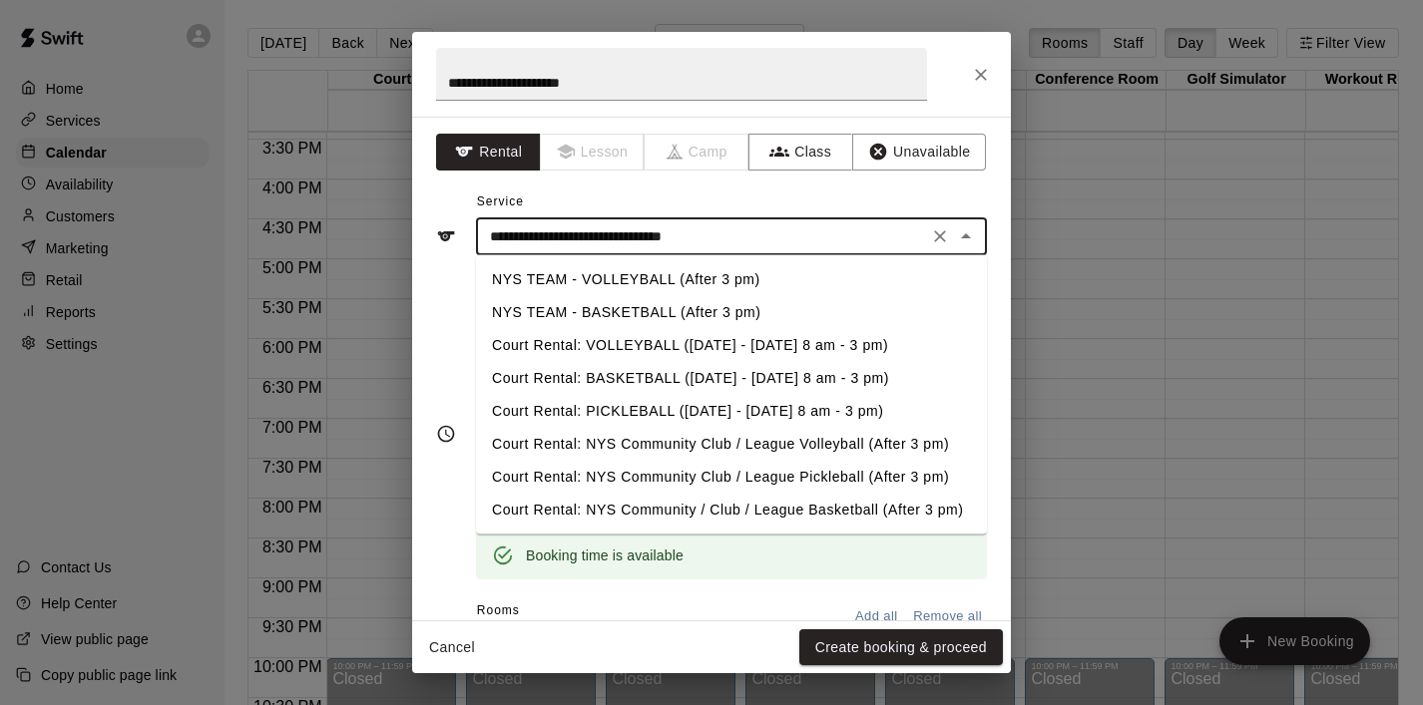
click at [744, 310] on li "NYS TEAM - BASKETBALL (After 3 pm)" at bounding box center [731, 312] width 511 height 33
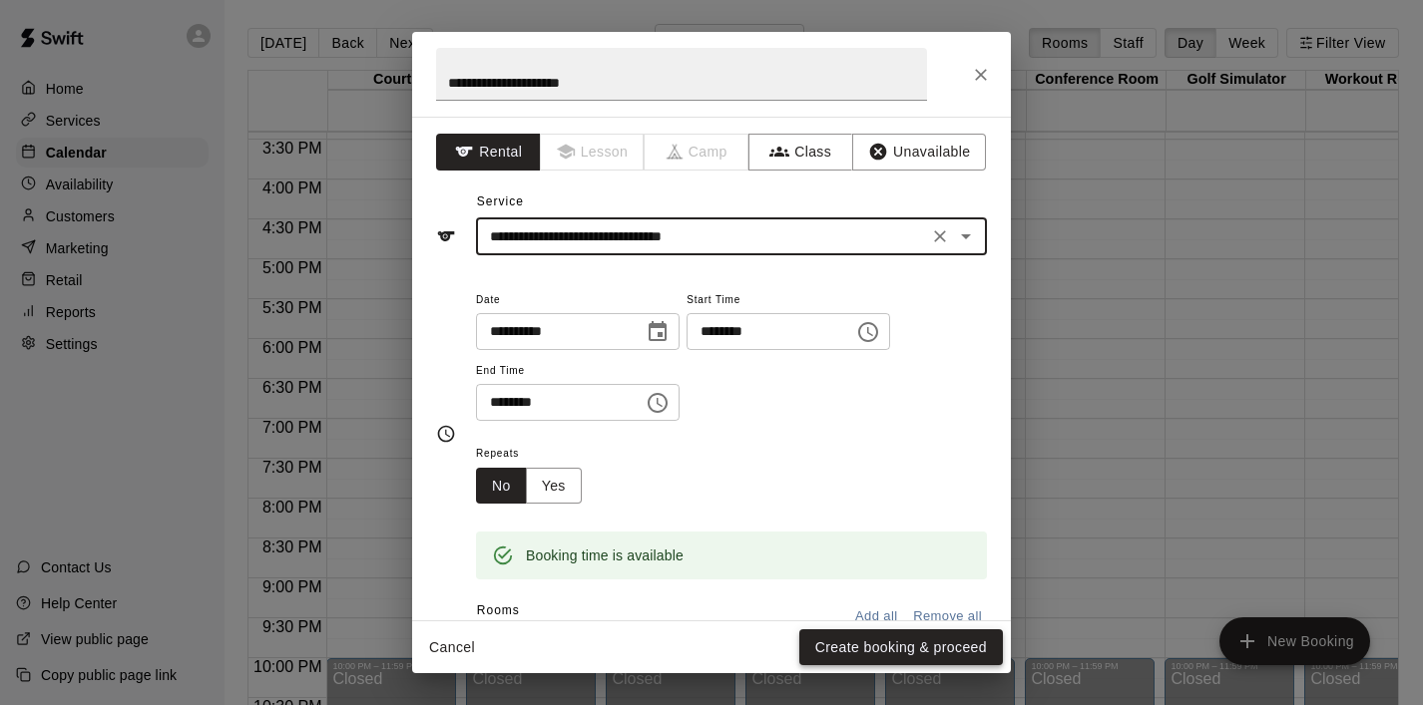
click at [911, 637] on button "Create booking & proceed" at bounding box center [901, 647] width 204 height 37
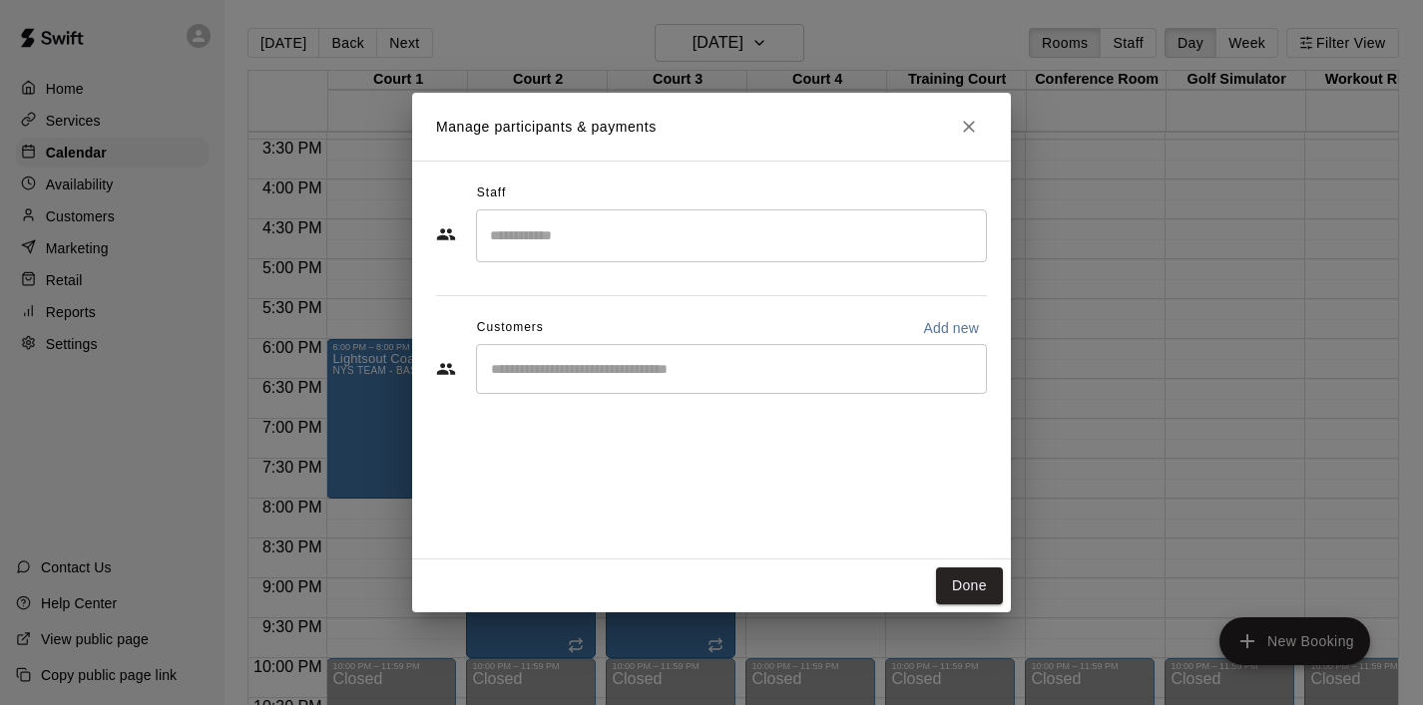
click at [657, 381] on div "​" at bounding box center [731, 369] width 511 height 50
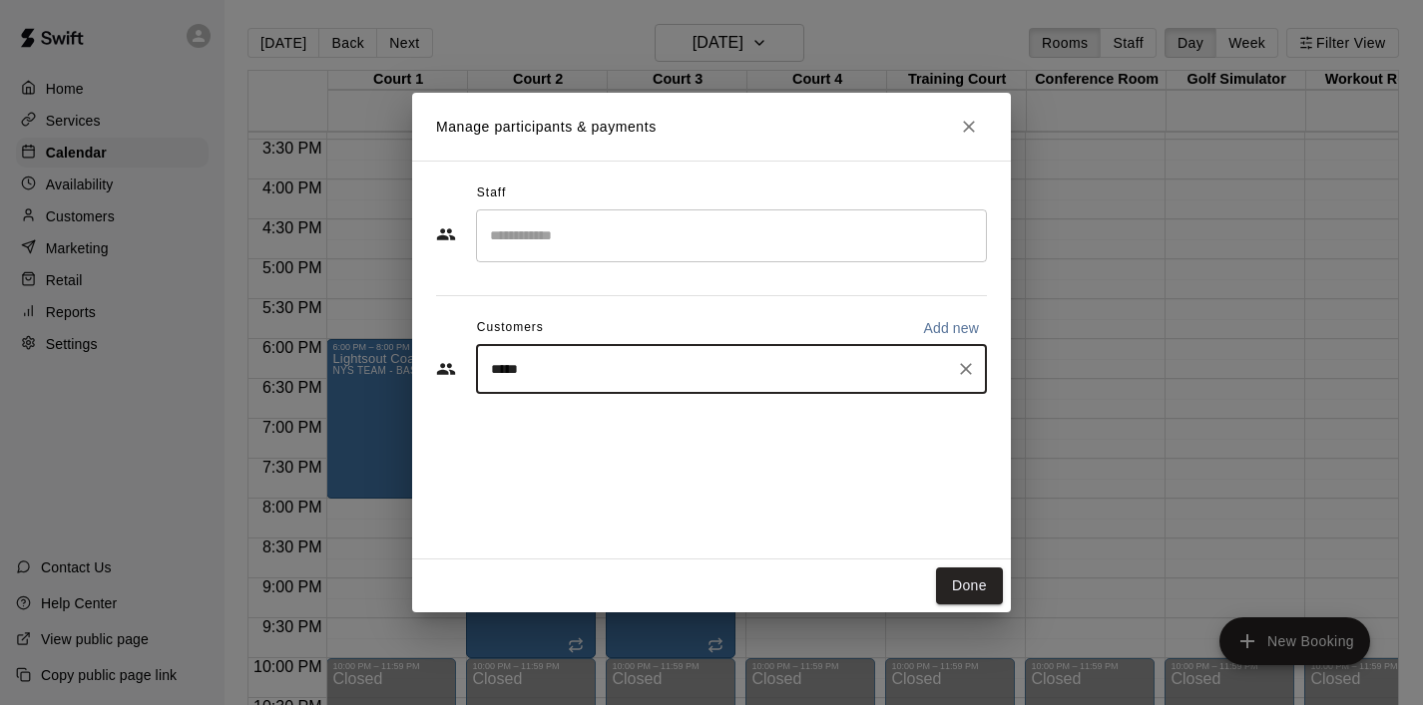
type input "******"
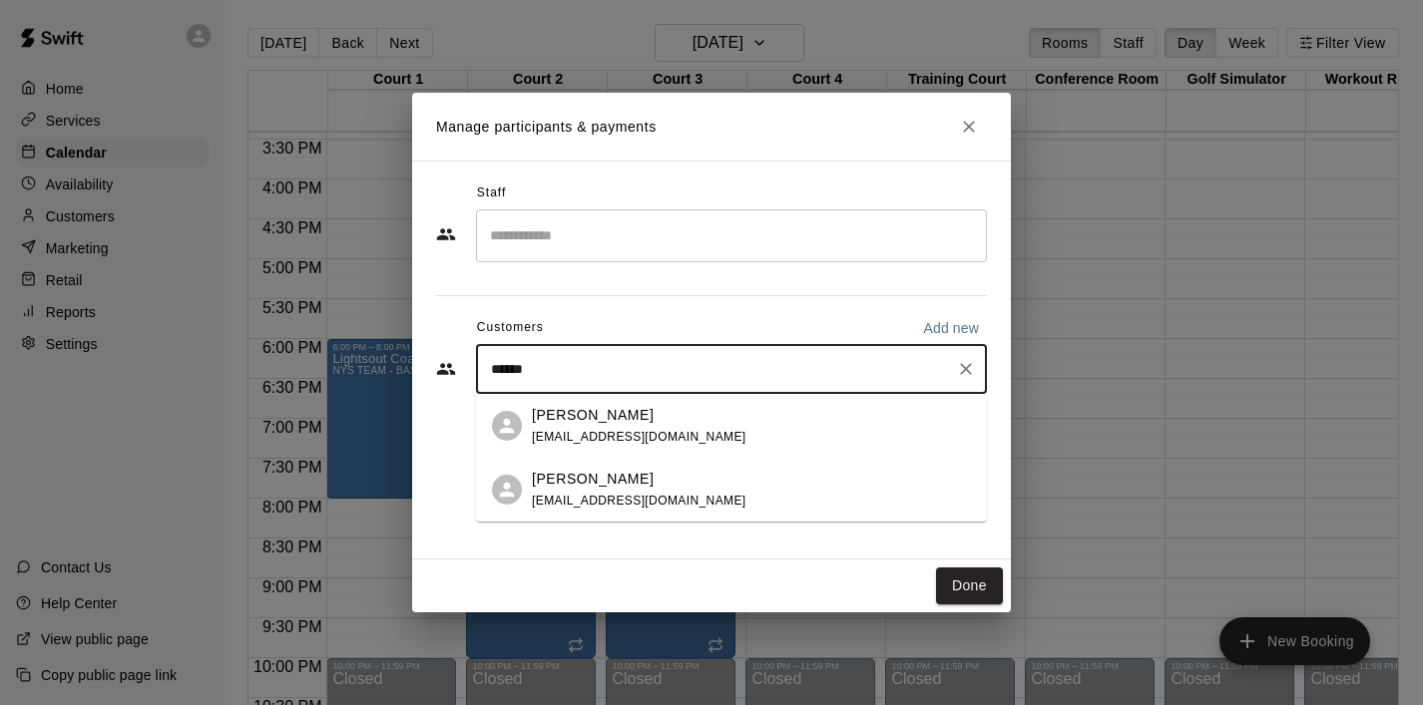
click at [577, 417] on p "[PERSON_NAME]" at bounding box center [593, 415] width 122 height 21
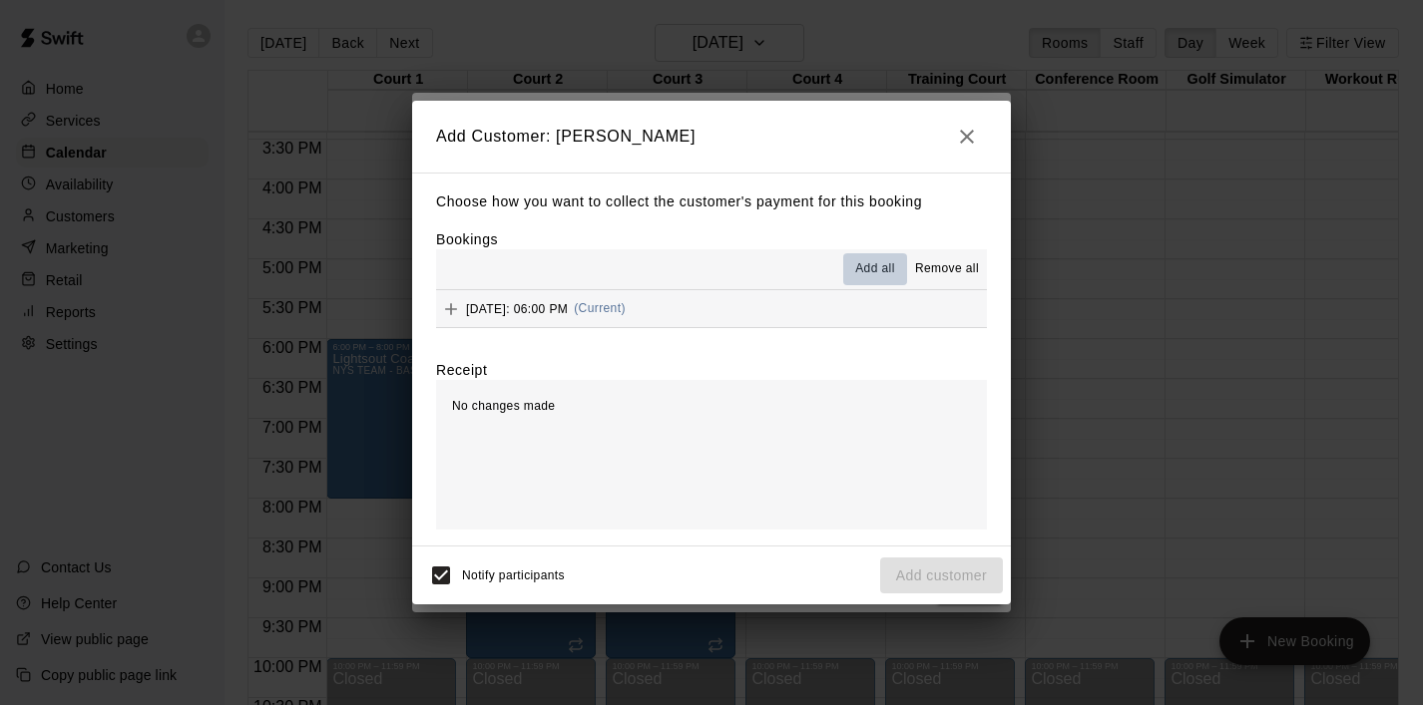
click at [877, 272] on span "Add all" at bounding box center [875, 269] width 40 height 20
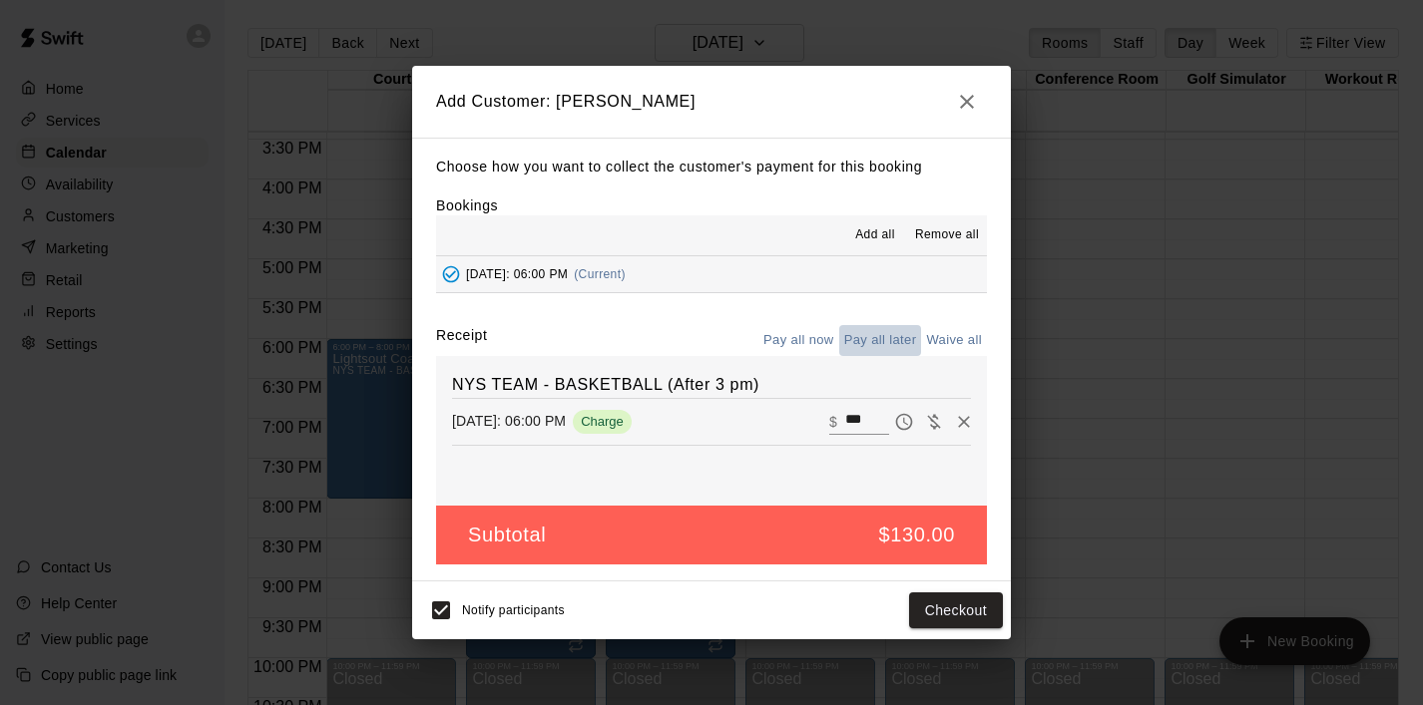
click at [886, 337] on button "Pay all later" at bounding box center [880, 340] width 83 height 31
click at [934, 615] on button "Add customer" at bounding box center [941, 611] width 123 height 37
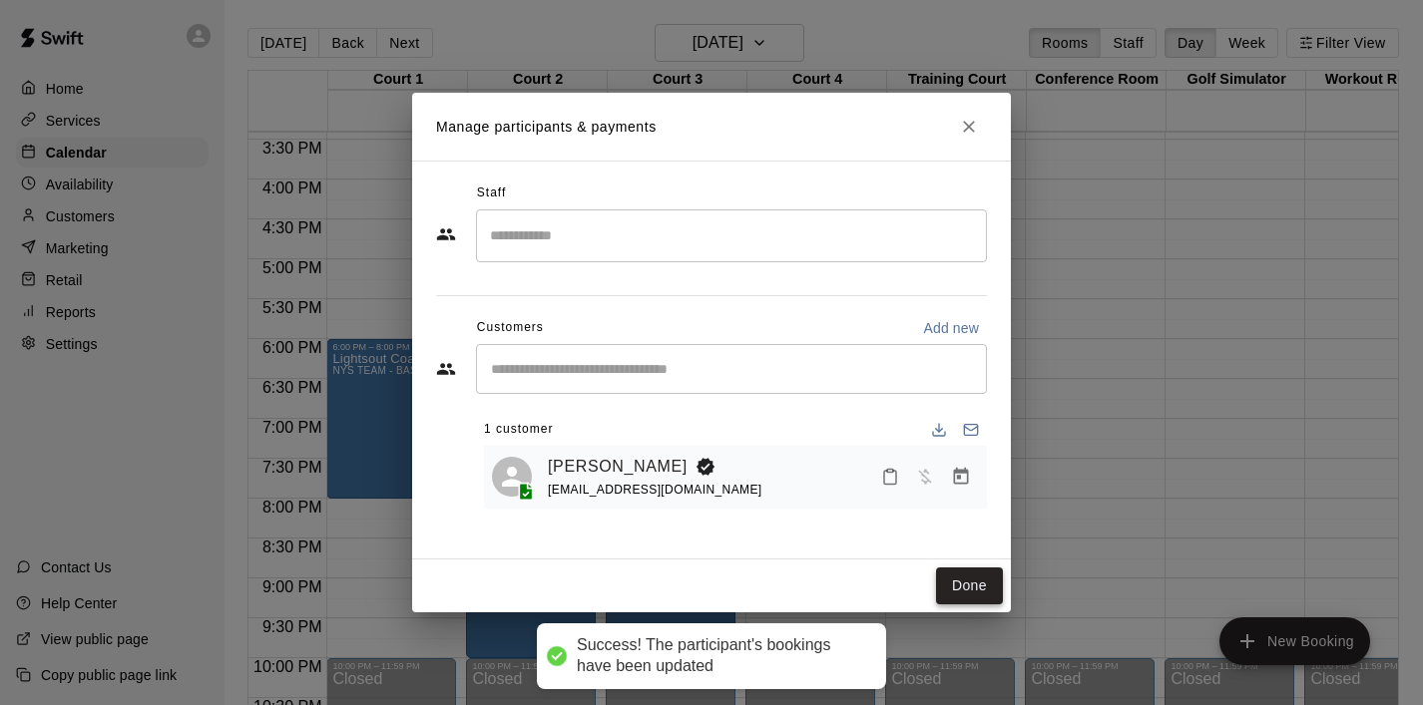
click at [988, 588] on button "Done" at bounding box center [969, 586] width 67 height 37
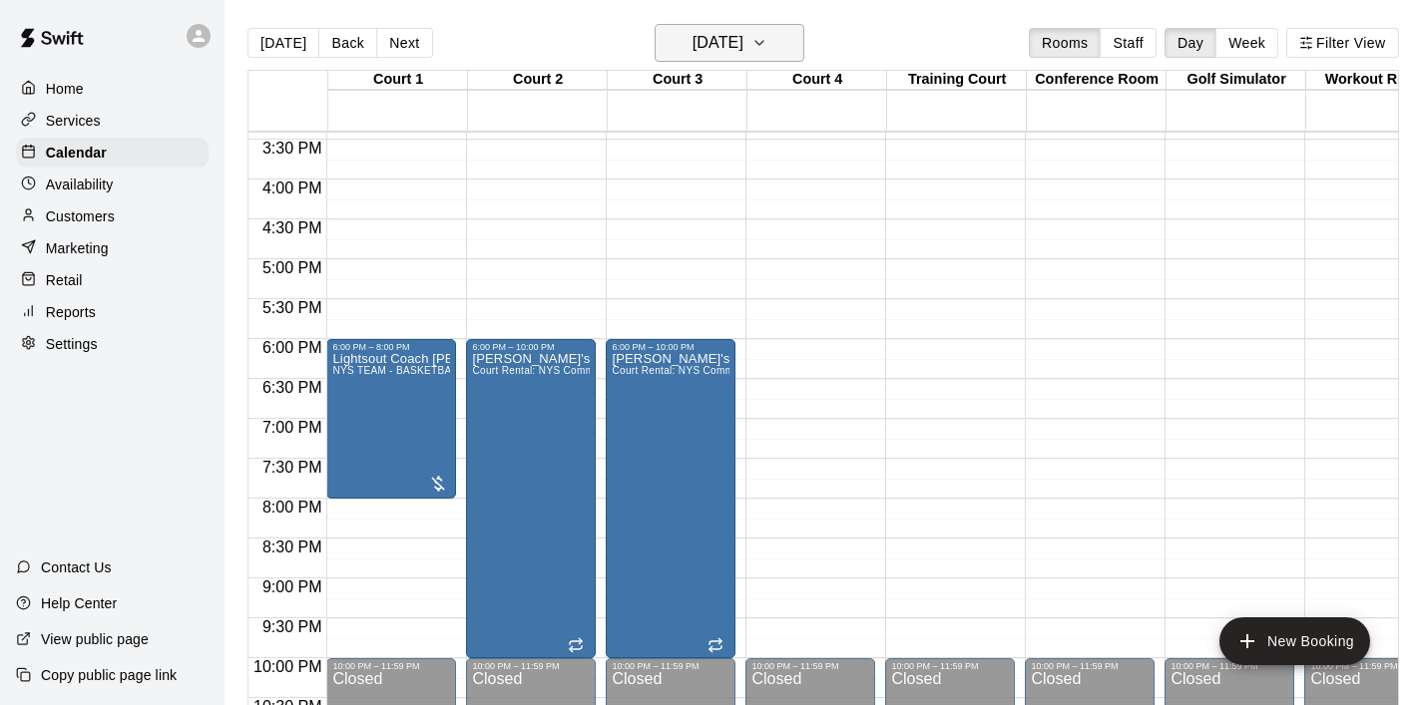
click at [796, 52] on button "[DATE]" at bounding box center [729, 43] width 150 height 38
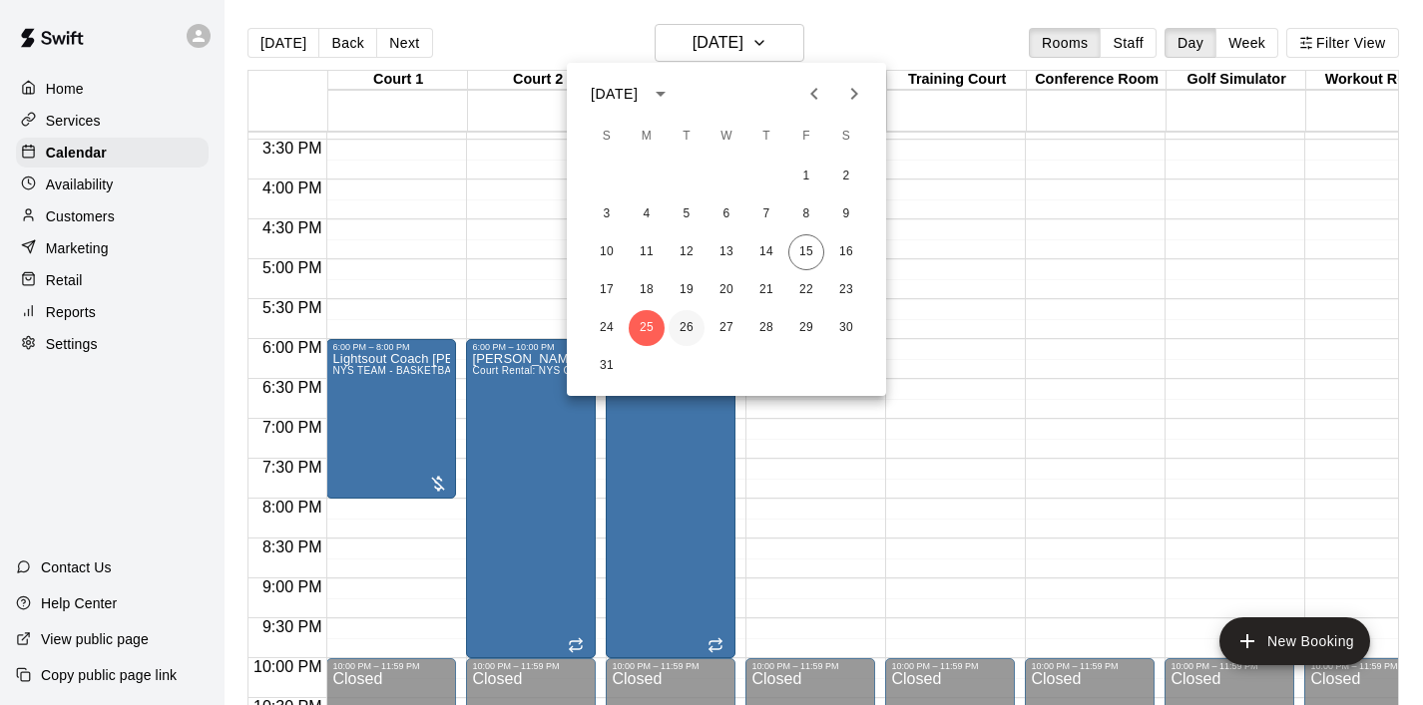
click at [681, 332] on button "26" at bounding box center [686, 328] width 36 height 36
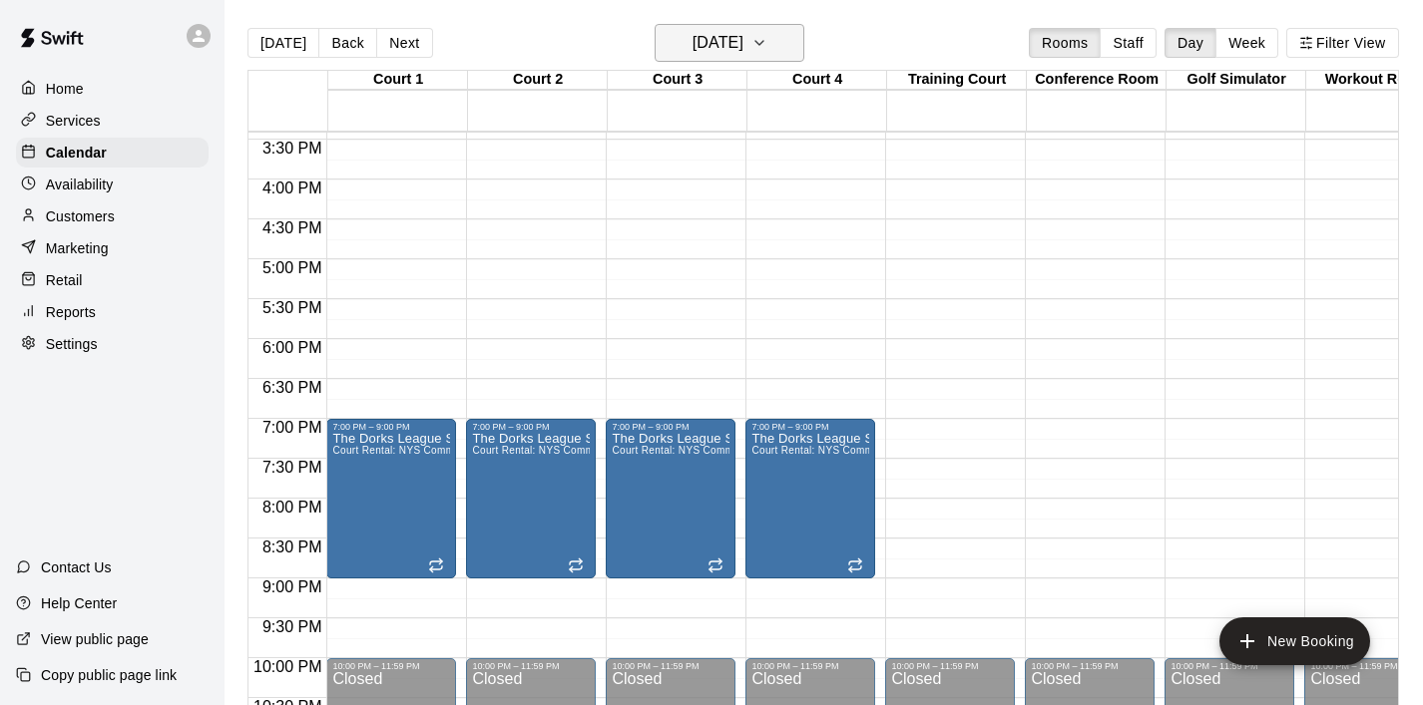
click at [767, 43] on icon "button" at bounding box center [759, 43] width 16 height 24
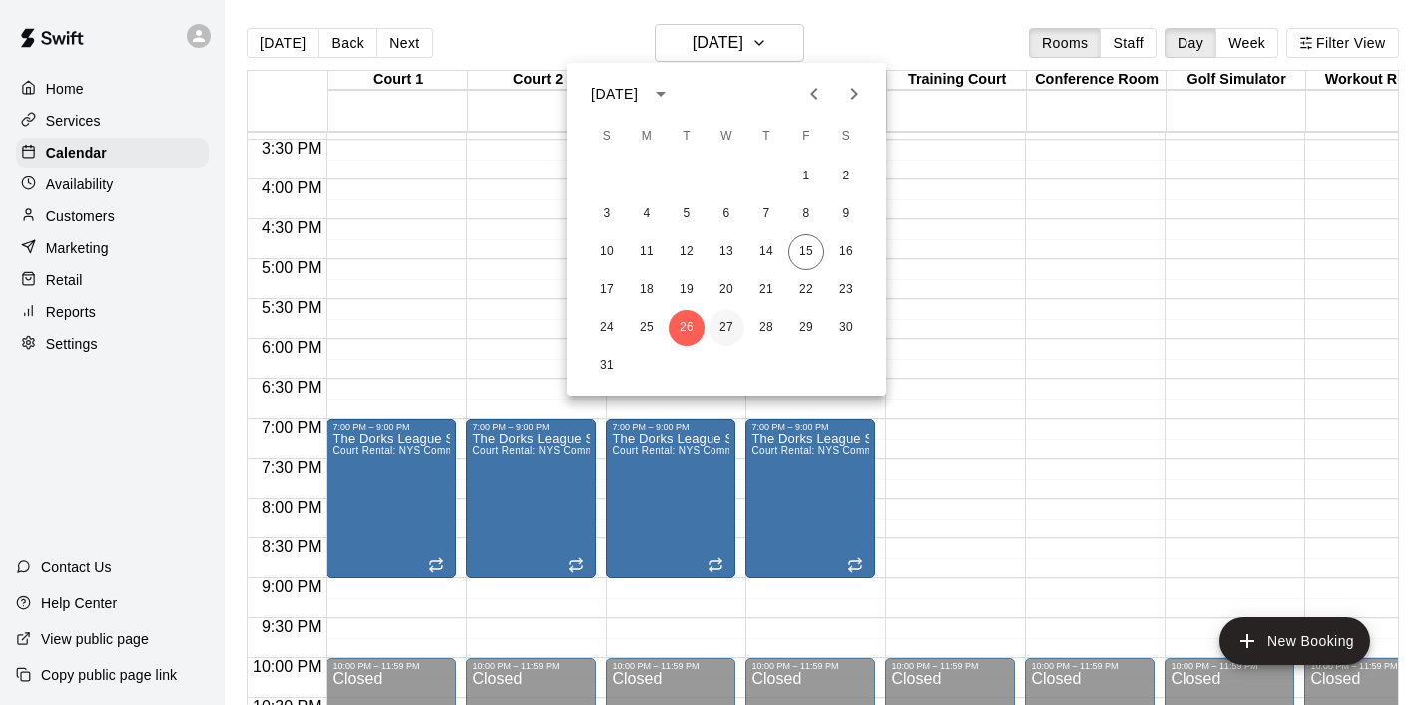
click at [726, 317] on button "27" at bounding box center [726, 328] width 36 height 36
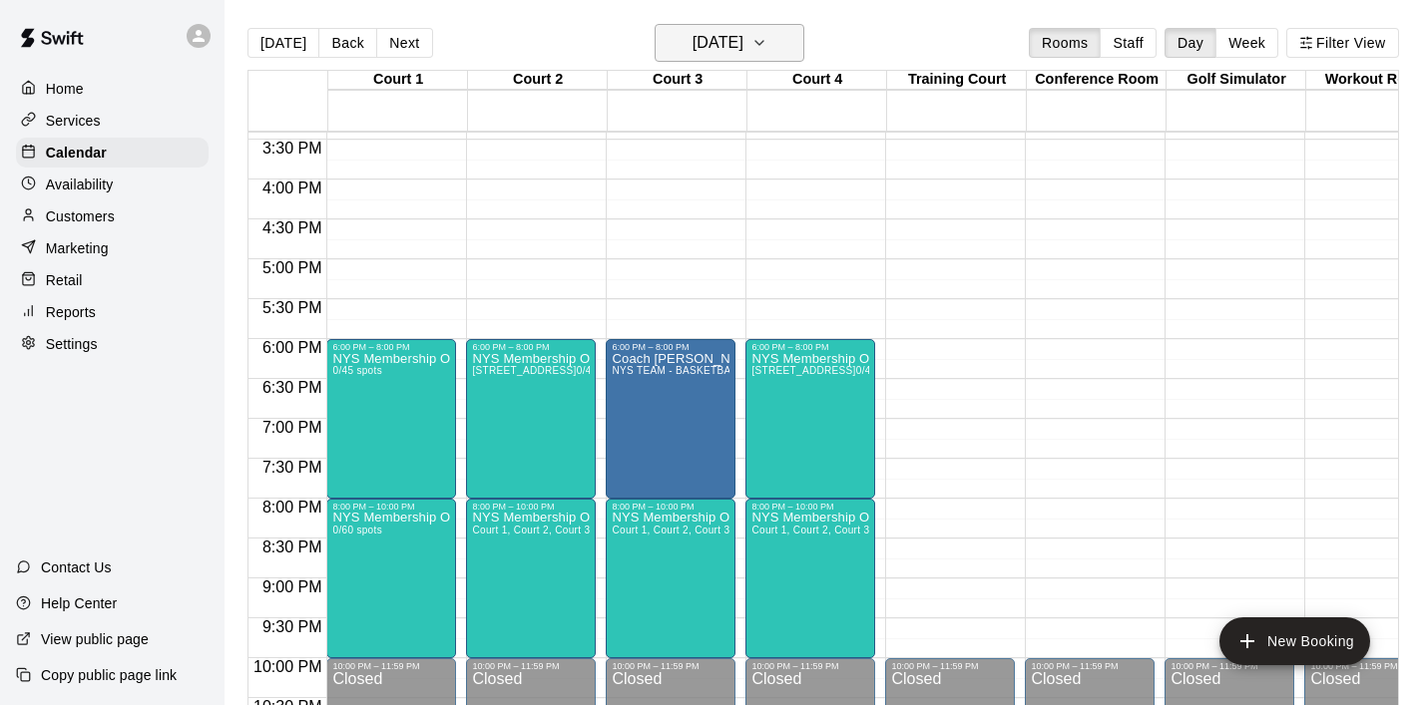
click at [767, 43] on icon "button" at bounding box center [759, 43] width 16 height 24
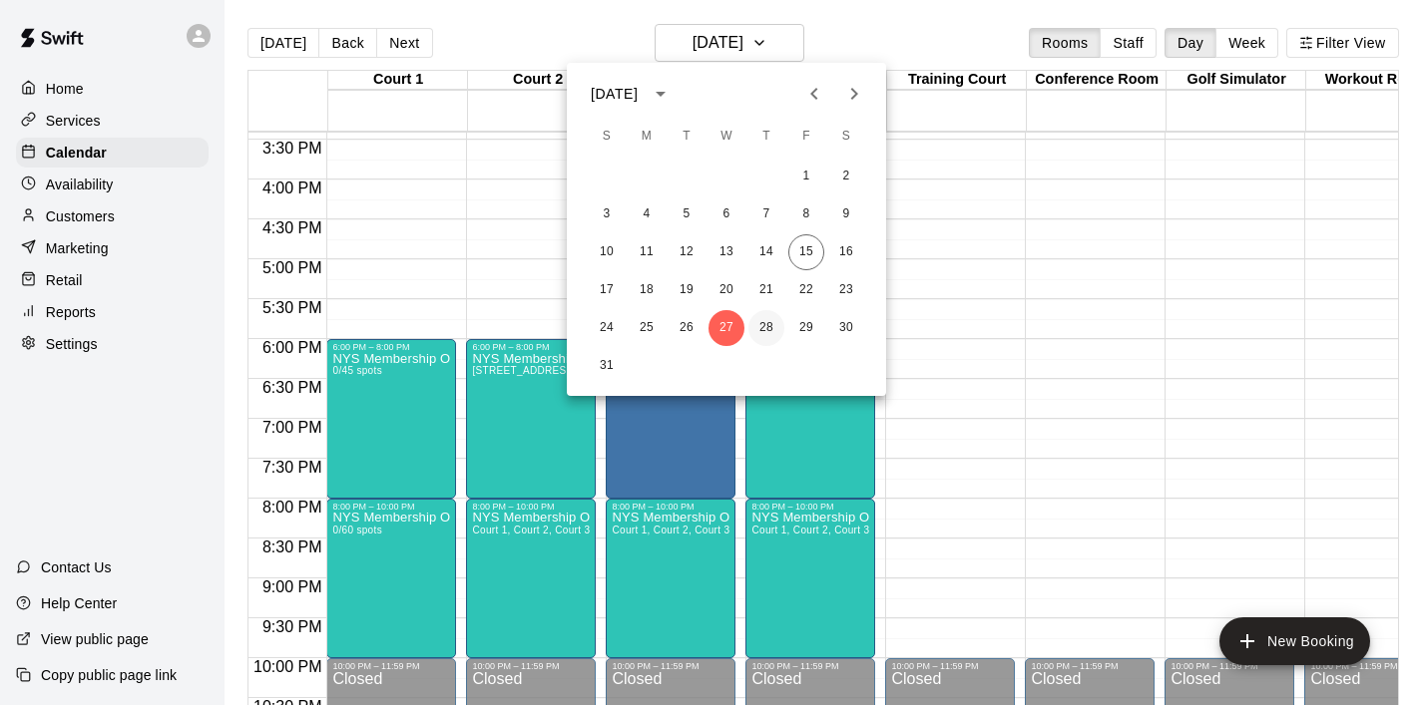
click at [776, 326] on button "28" at bounding box center [766, 328] width 36 height 36
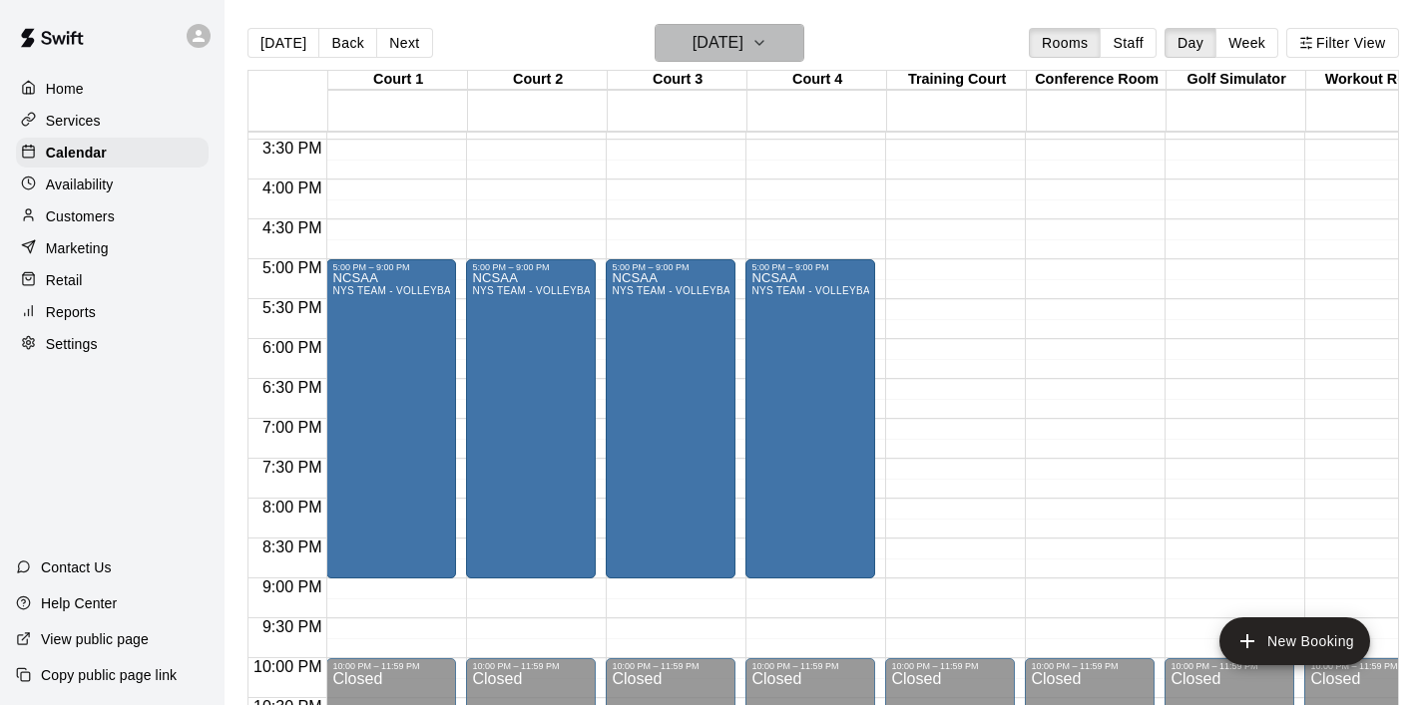
click at [778, 49] on button "[DATE]" at bounding box center [729, 43] width 150 height 38
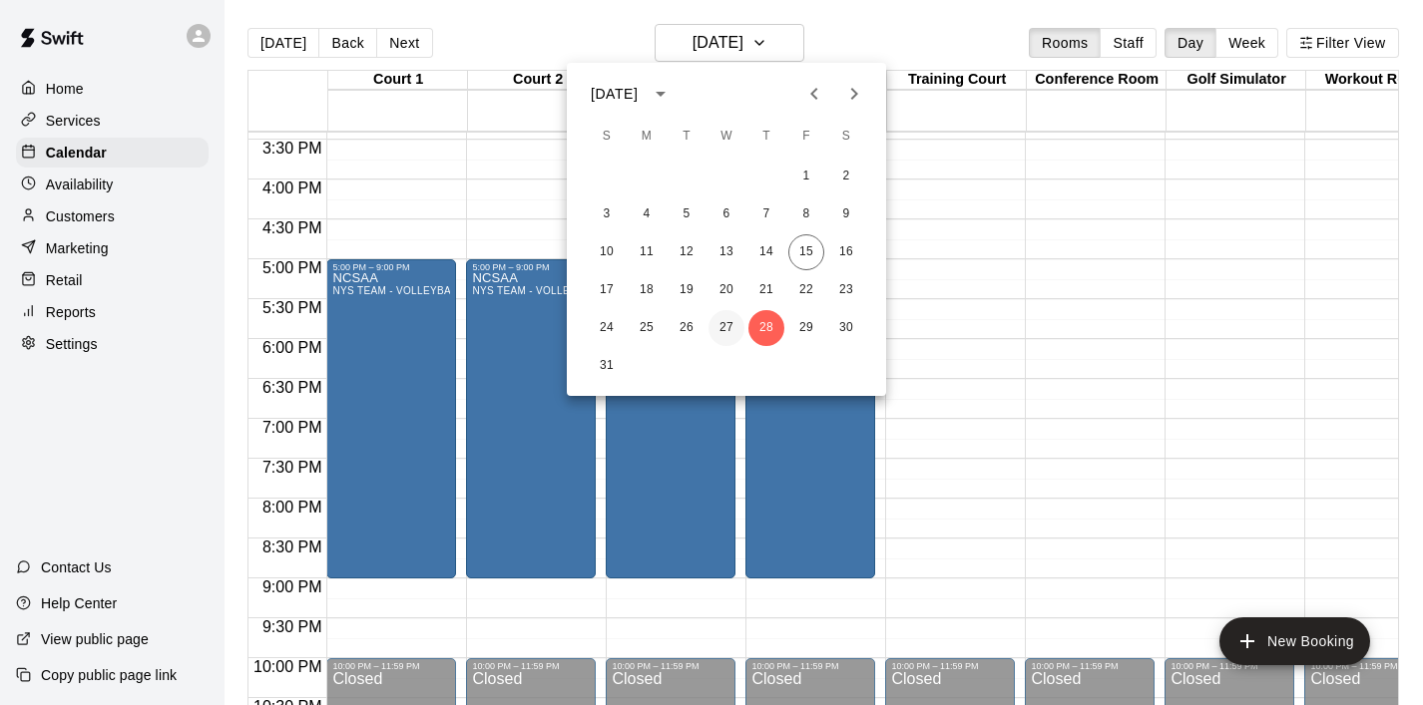
click at [730, 334] on button "27" at bounding box center [726, 328] width 36 height 36
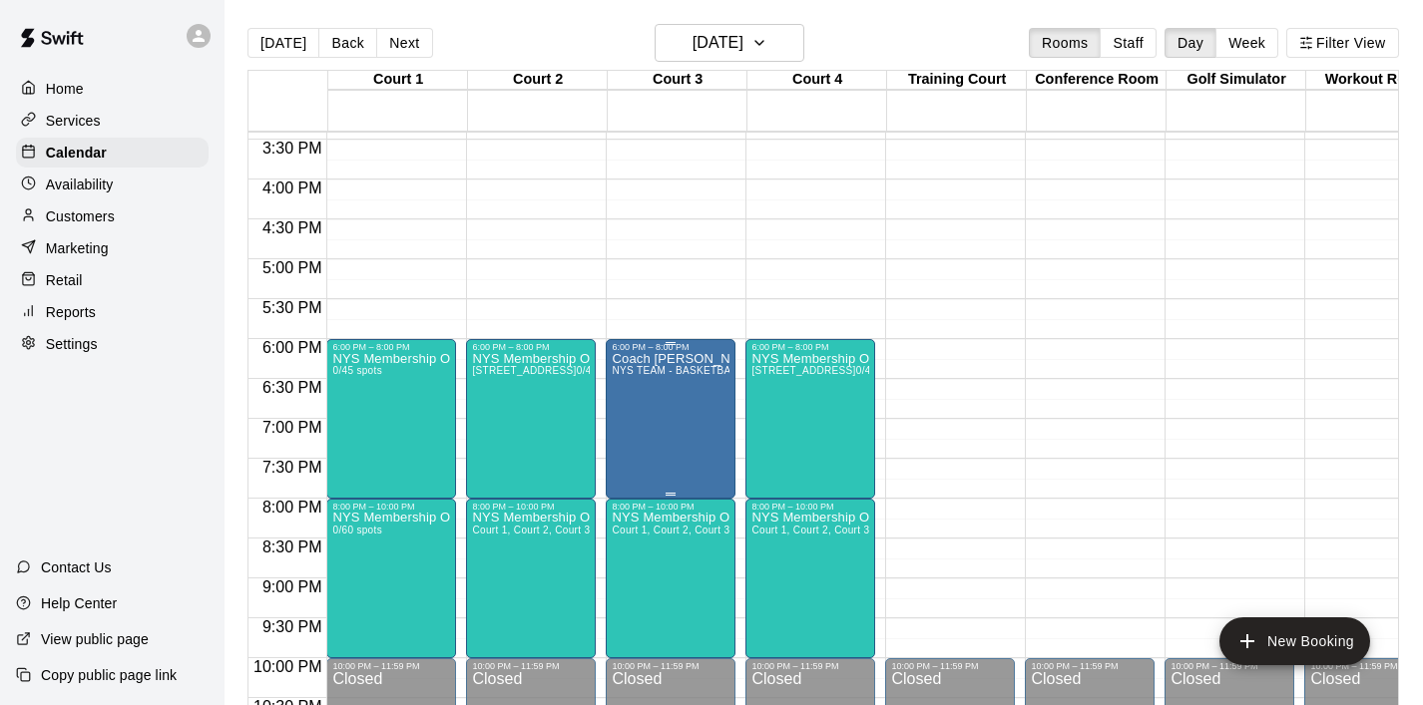
click at [693, 428] on div "Coach [PERSON_NAME] - Lights Out NYS TEAM - BASKETBALL (After 3 pm)" at bounding box center [671, 704] width 118 height 705
click at [630, 421] on img "edit" at bounding box center [632, 421] width 23 height 23
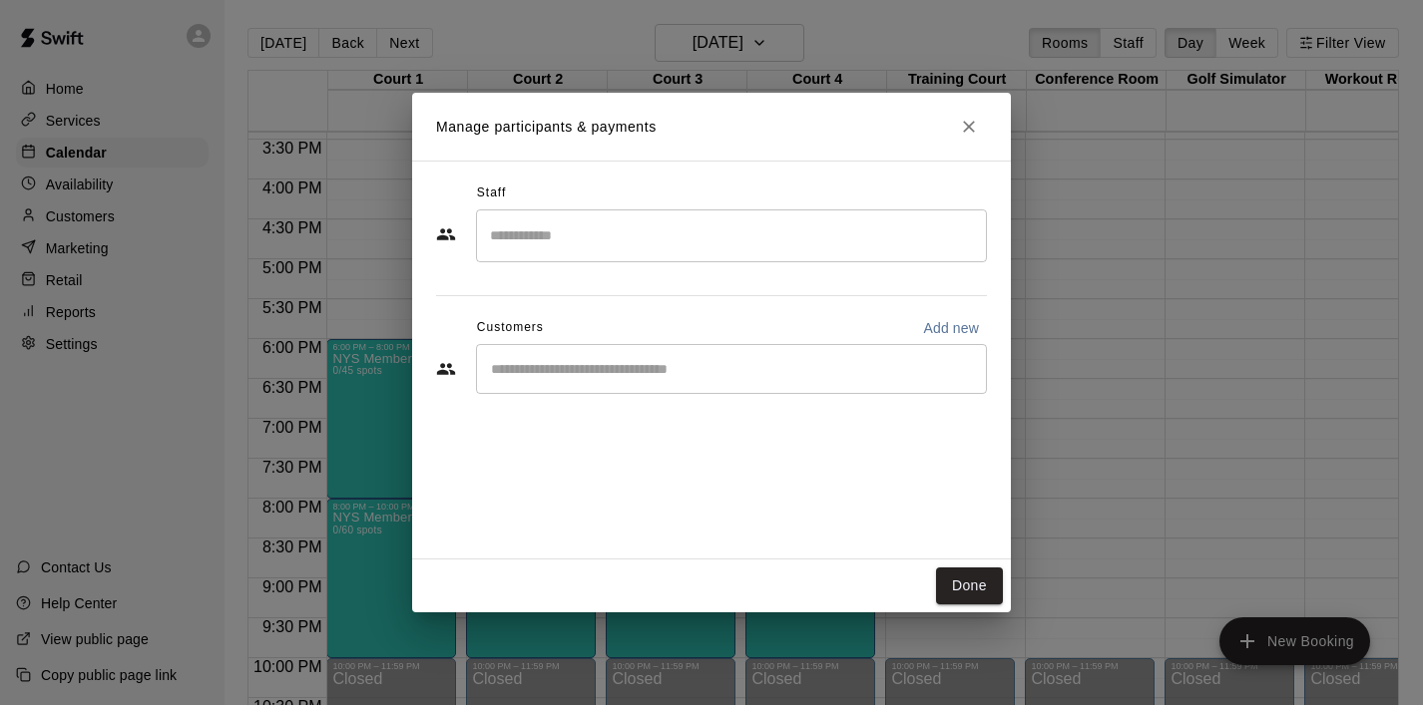
click at [593, 375] on input "Start typing to search customers..." at bounding box center [731, 369] width 493 height 20
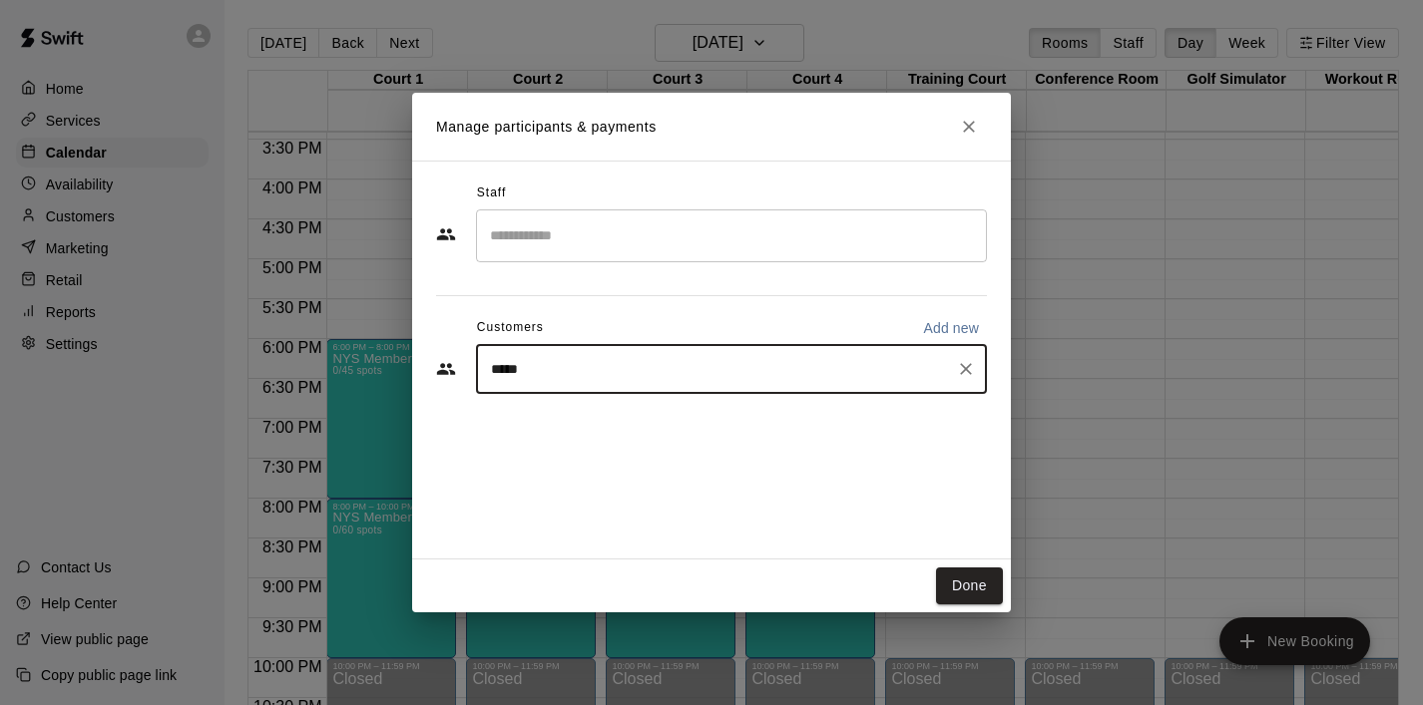
type input "******"
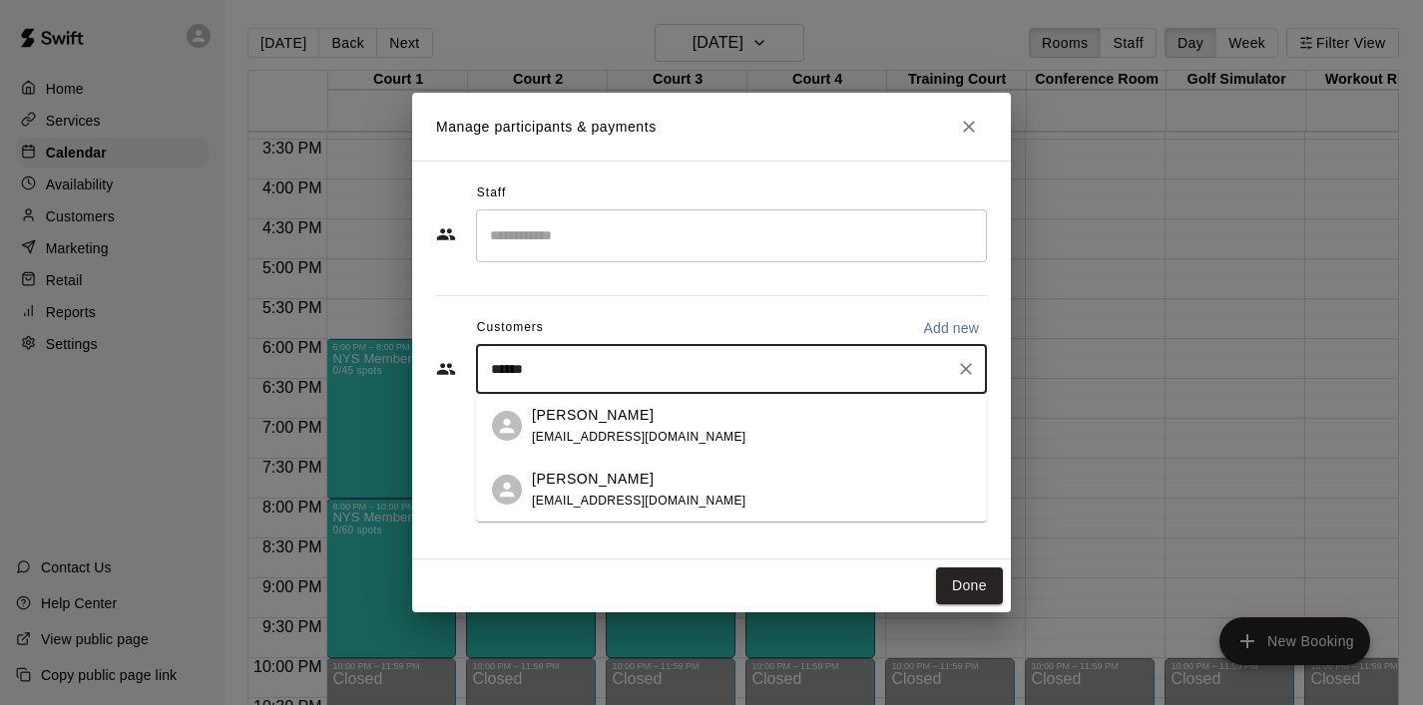
click at [584, 426] on div "[PERSON_NAME] [EMAIL_ADDRESS][DOMAIN_NAME]" at bounding box center [639, 426] width 214 height 43
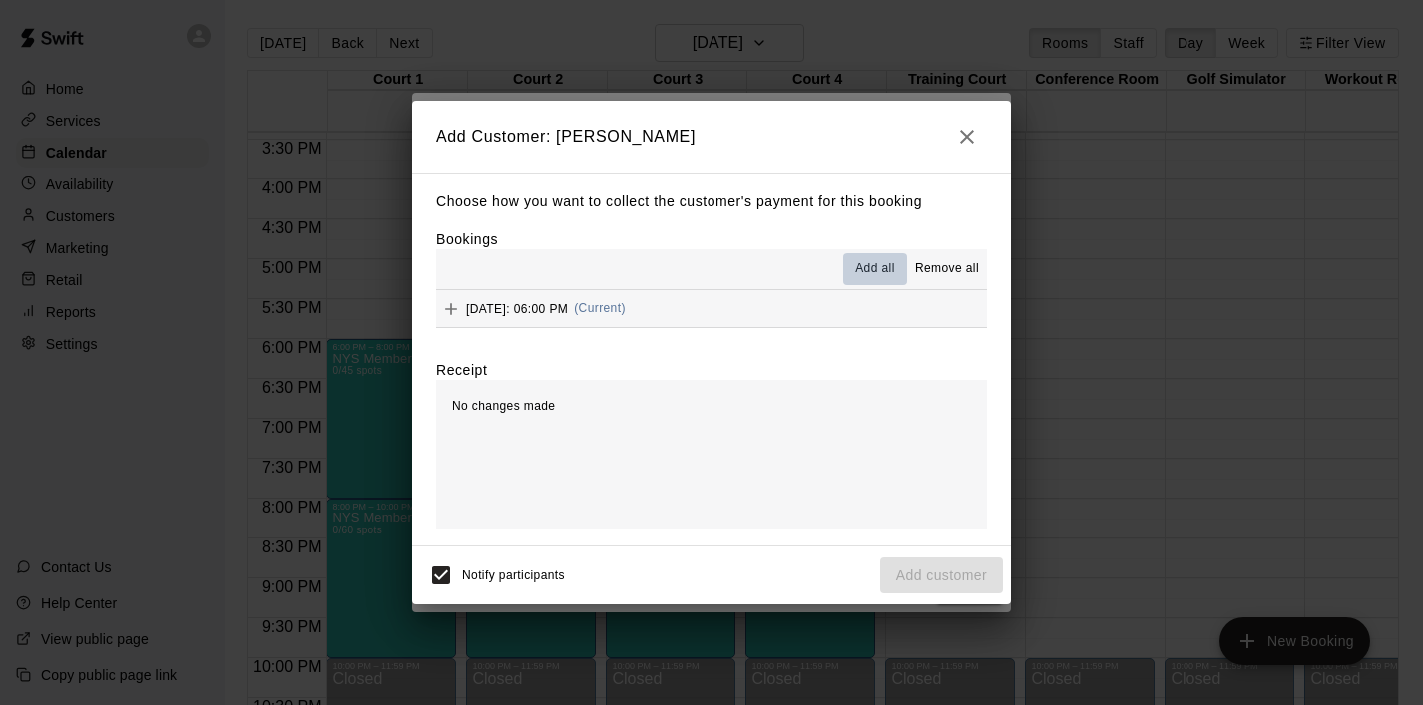
click at [879, 264] on span "Add all" at bounding box center [875, 269] width 40 height 20
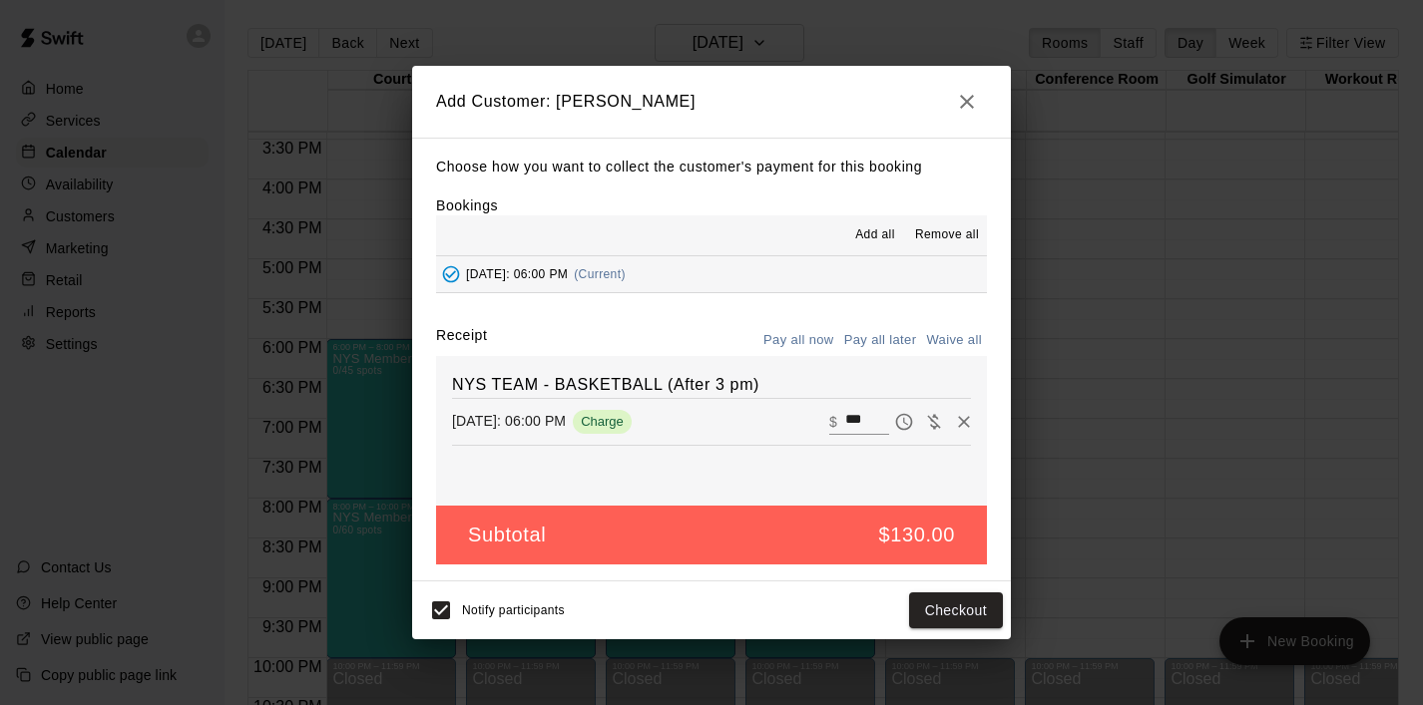
click at [878, 349] on button "Pay all later" at bounding box center [880, 340] width 83 height 31
click at [928, 602] on button "Add customer" at bounding box center [941, 611] width 123 height 37
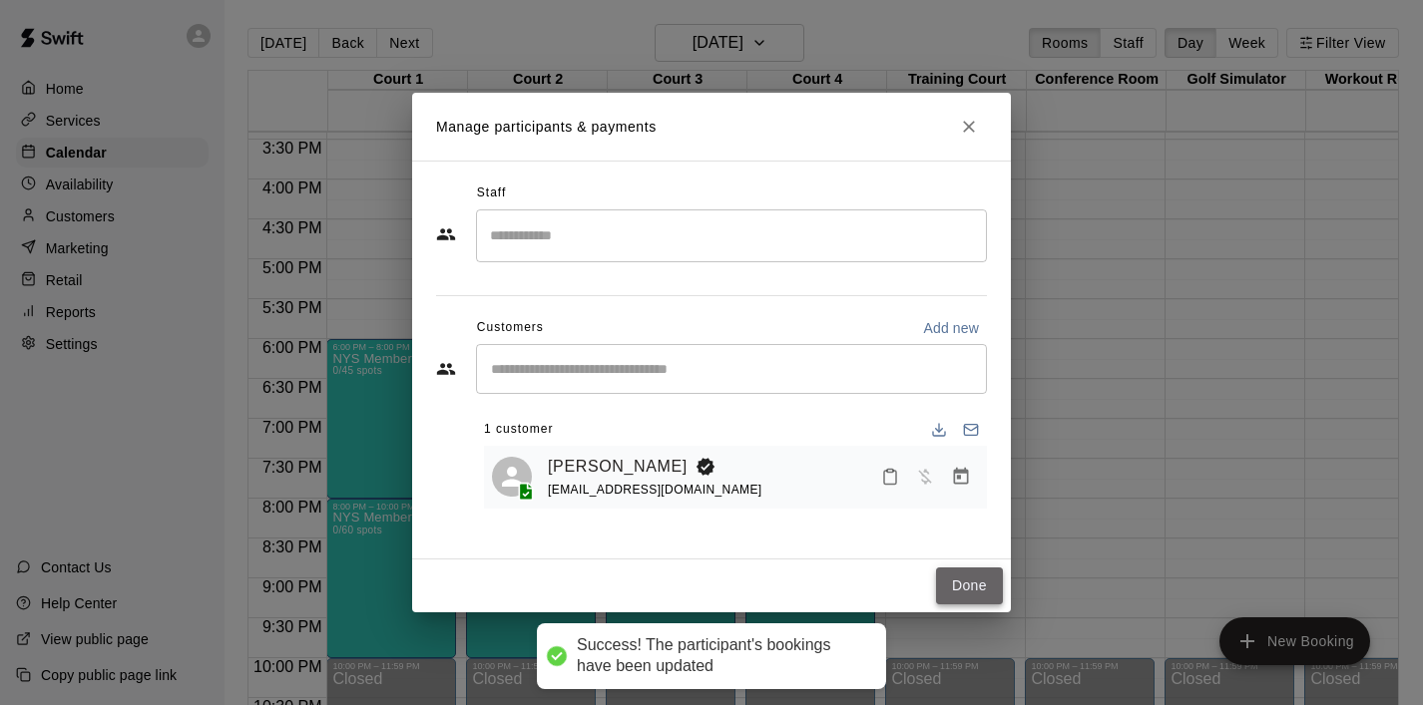
click at [949, 584] on button "Done" at bounding box center [969, 586] width 67 height 37
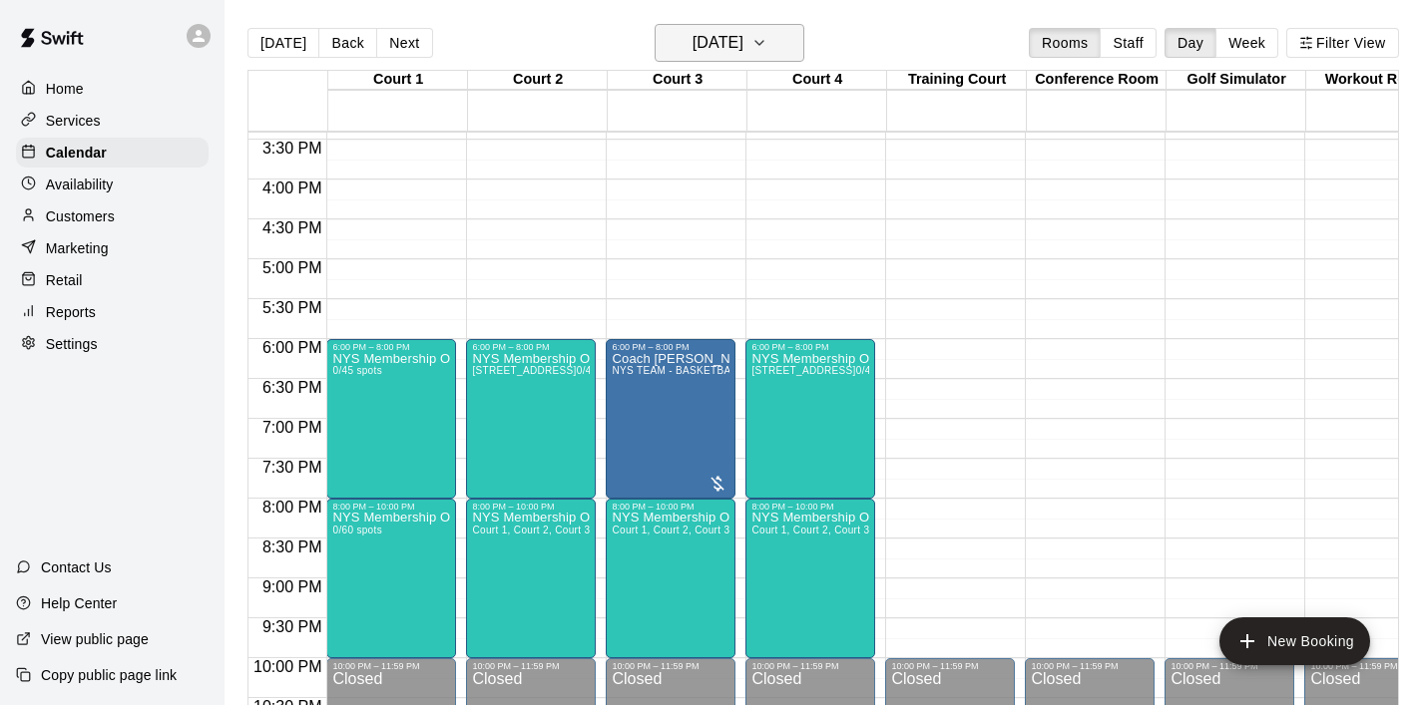
click at [804, 40] on button "[DATE]" at bounding box center [729, 43] width 150 height 38
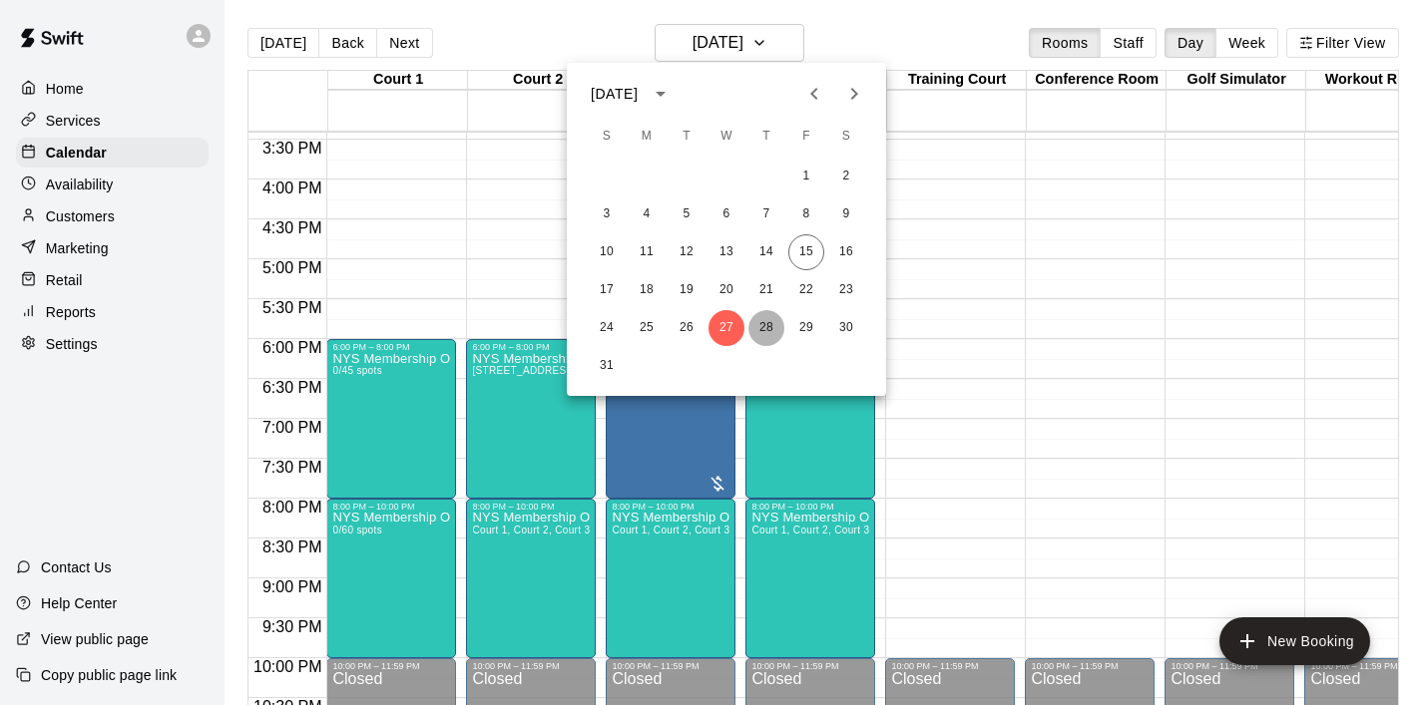
click at [772, 333] on button "28" at bounding box center [766, 328] width 36 height 36
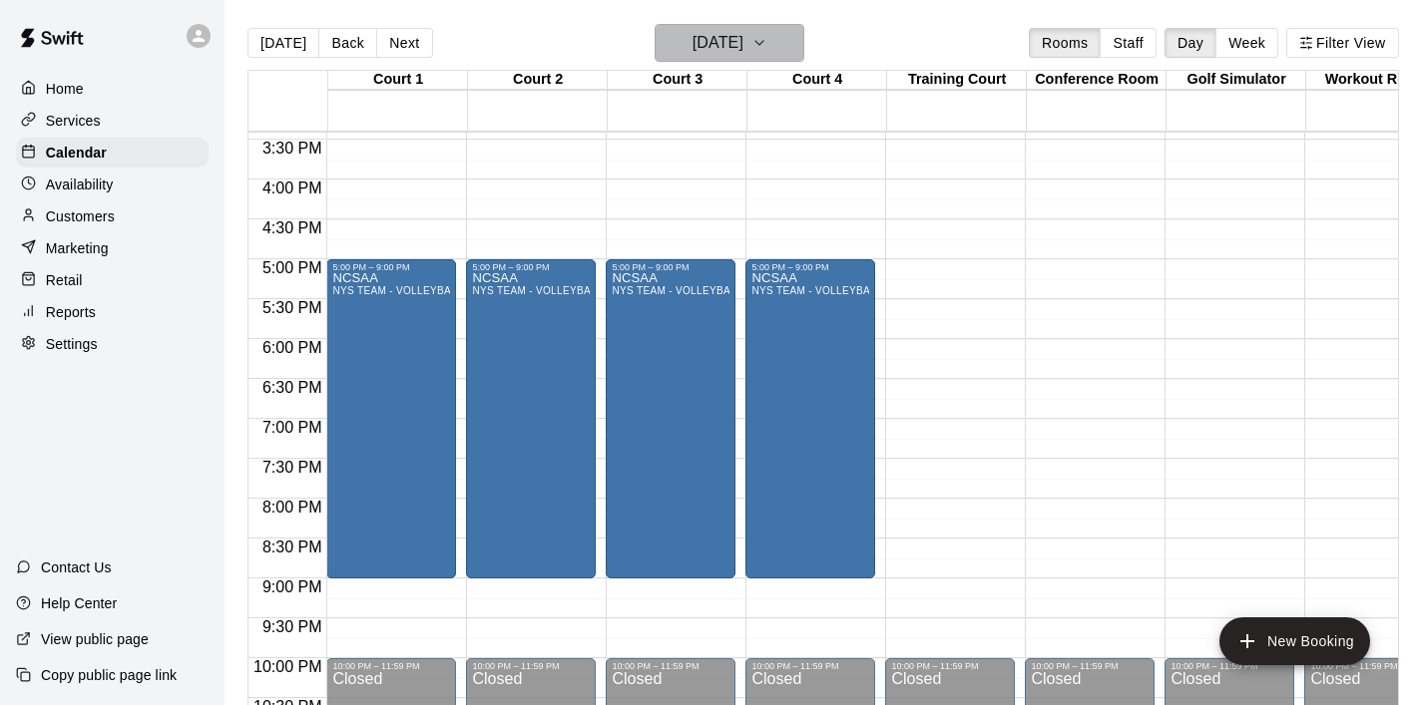
click at [743, 49] on h6 "[DATE]" at bounding box center [717, 43] width 51 height 28
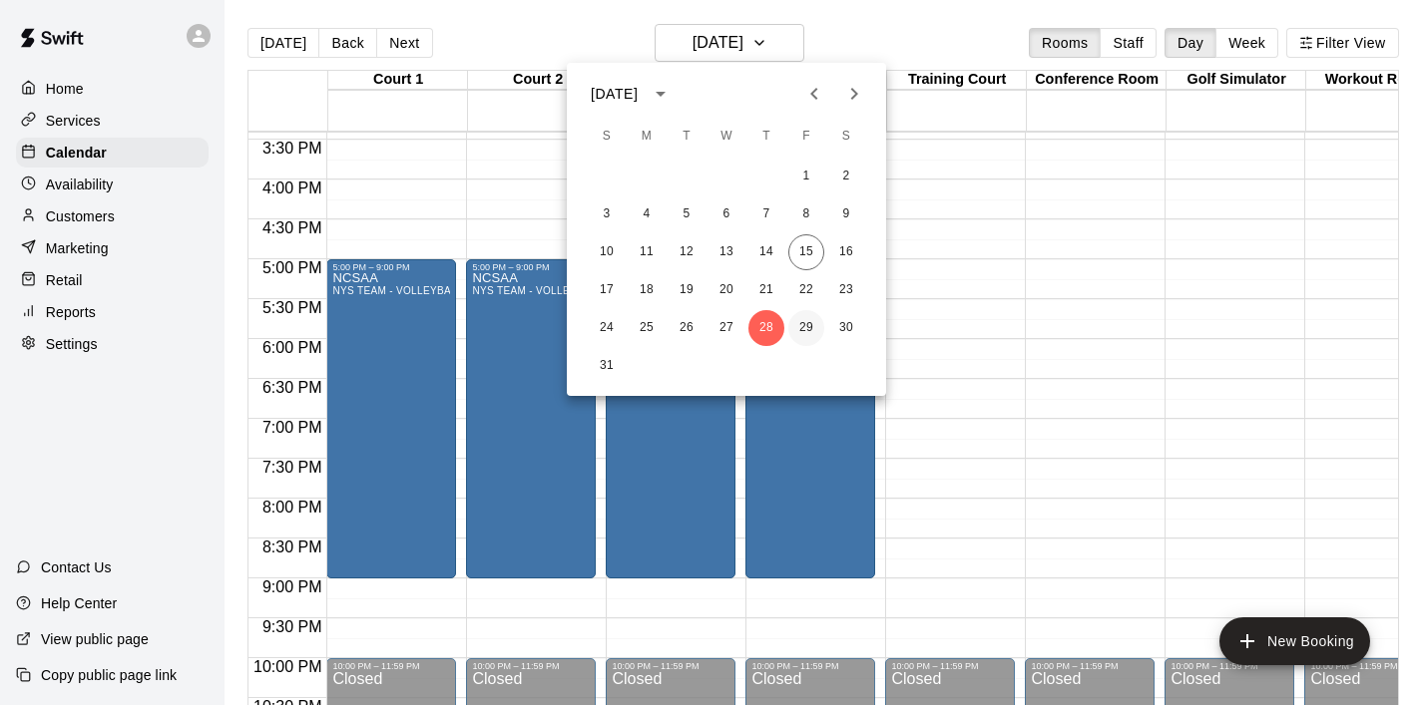
click at [808, 321] on button "29" at bounding box center [806, 328] width 36 height 36
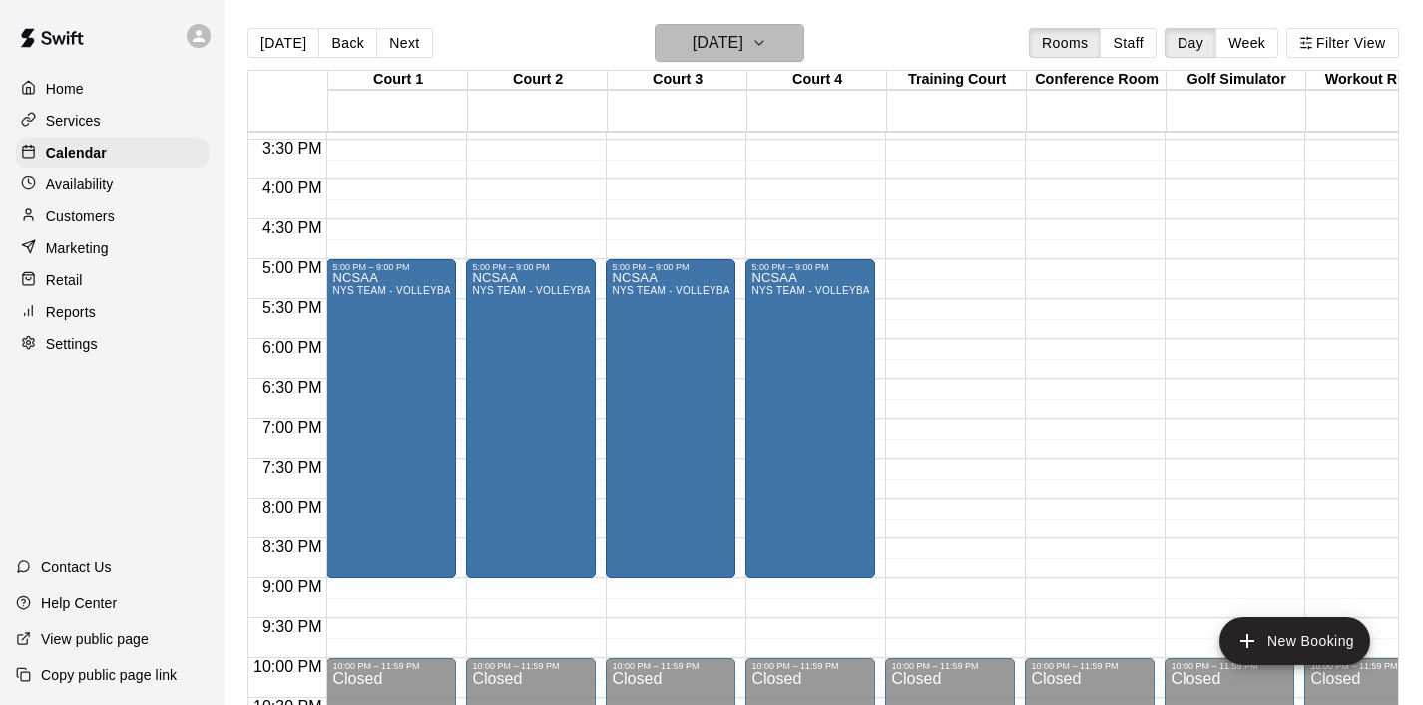
click at [767, 38] on icon "button" at bounding box center [759, 43] width 16 height 24
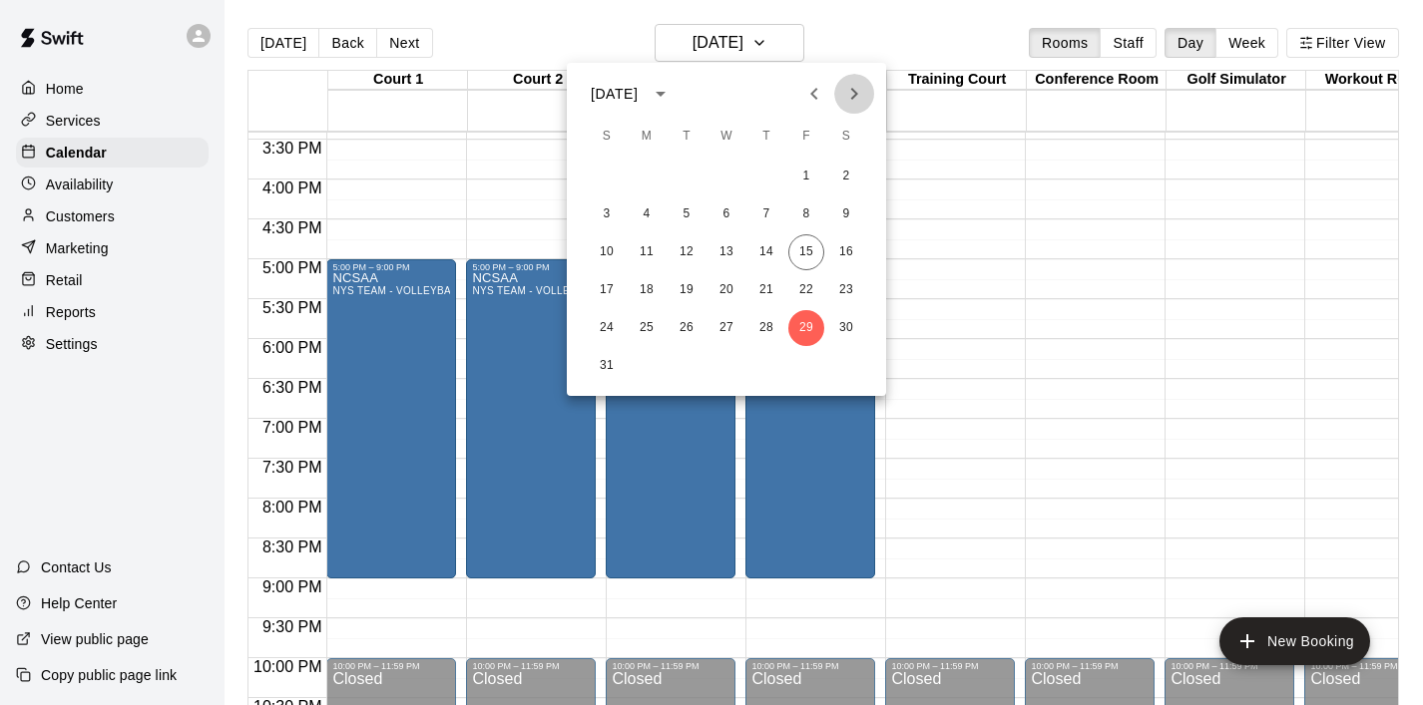
click at [852, 89] on icon "Next month" at bounding box center [854, 94] width 7 height 12
click at [654, 174] on button "1" at bounding box center [646, 177] width 36 height 36
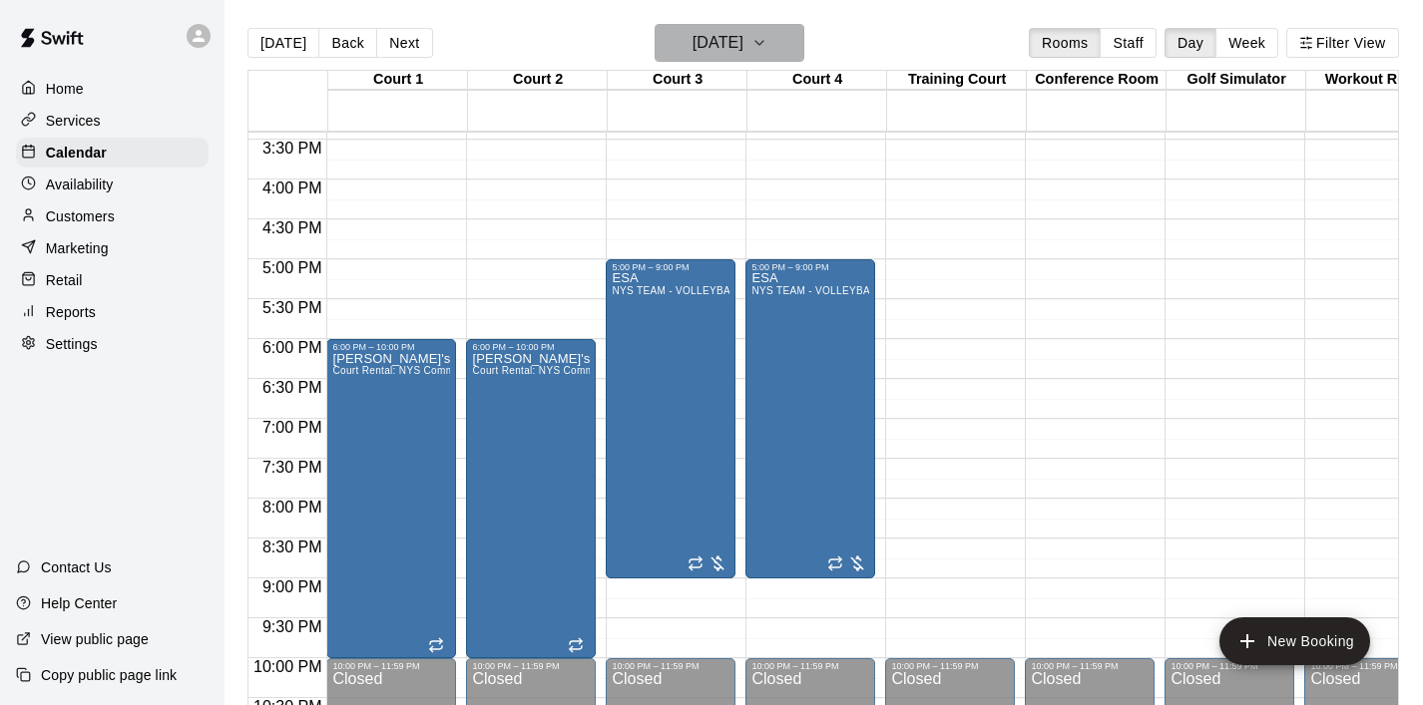
click at [767, 55] on icon "button" at bounding box center [759, 43] width 16 height 24
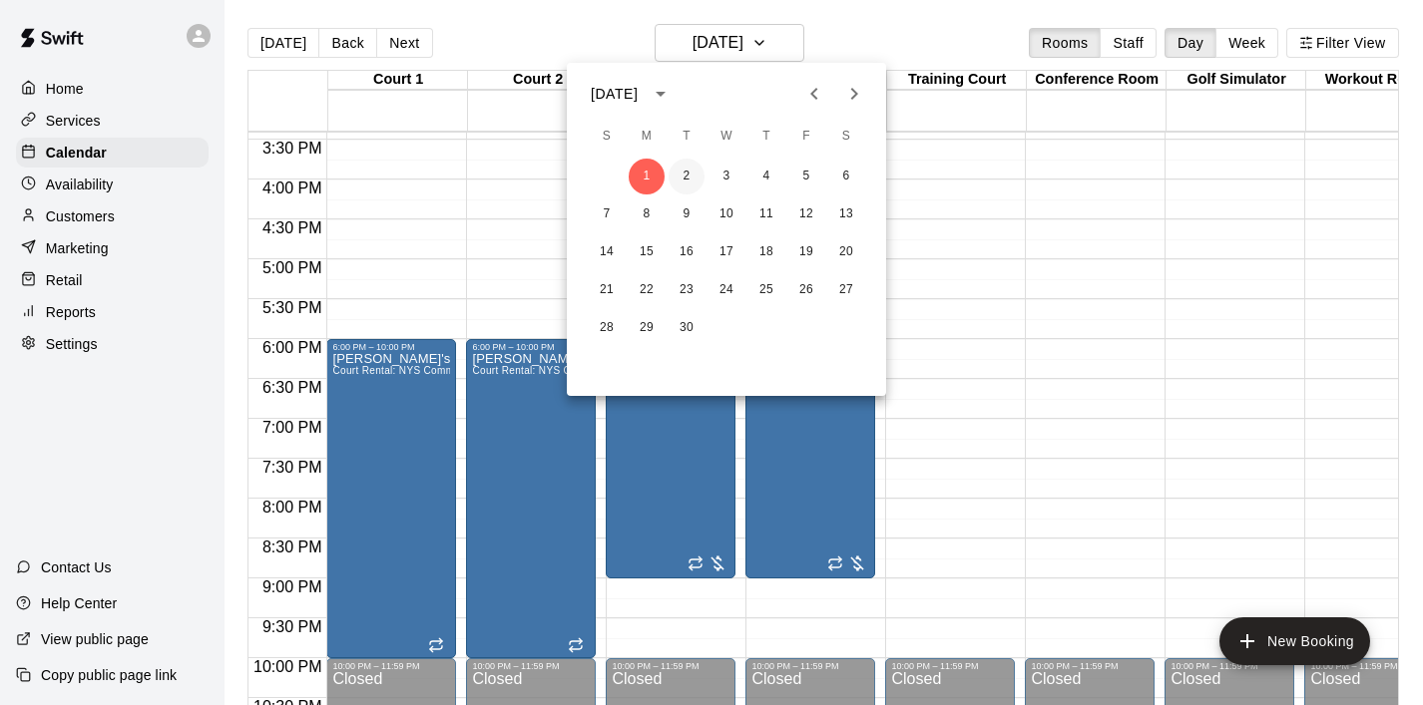
click at [678, 186] on button "2" at bounding box center [686, 177] width 36 height 36
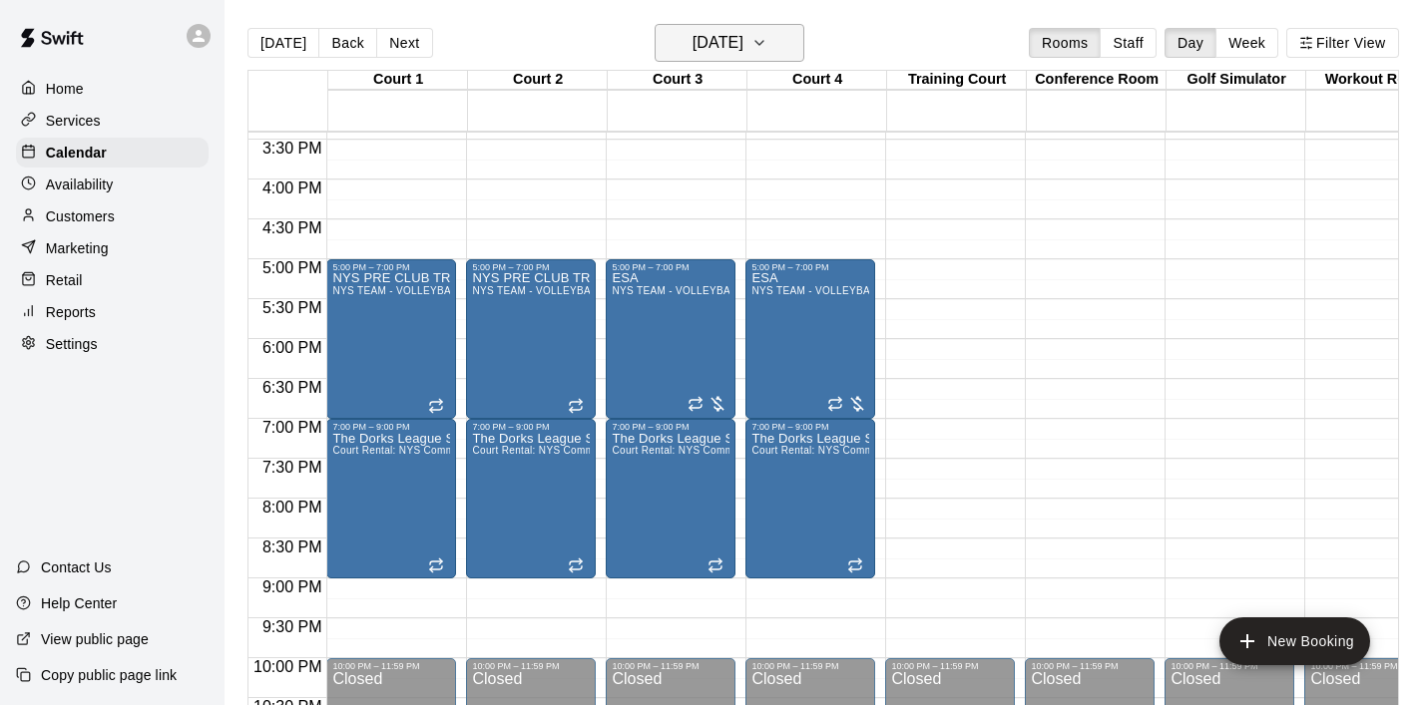
click at [767, 52] on icon "button" at bounding box center [759, 43] width 16 height 24
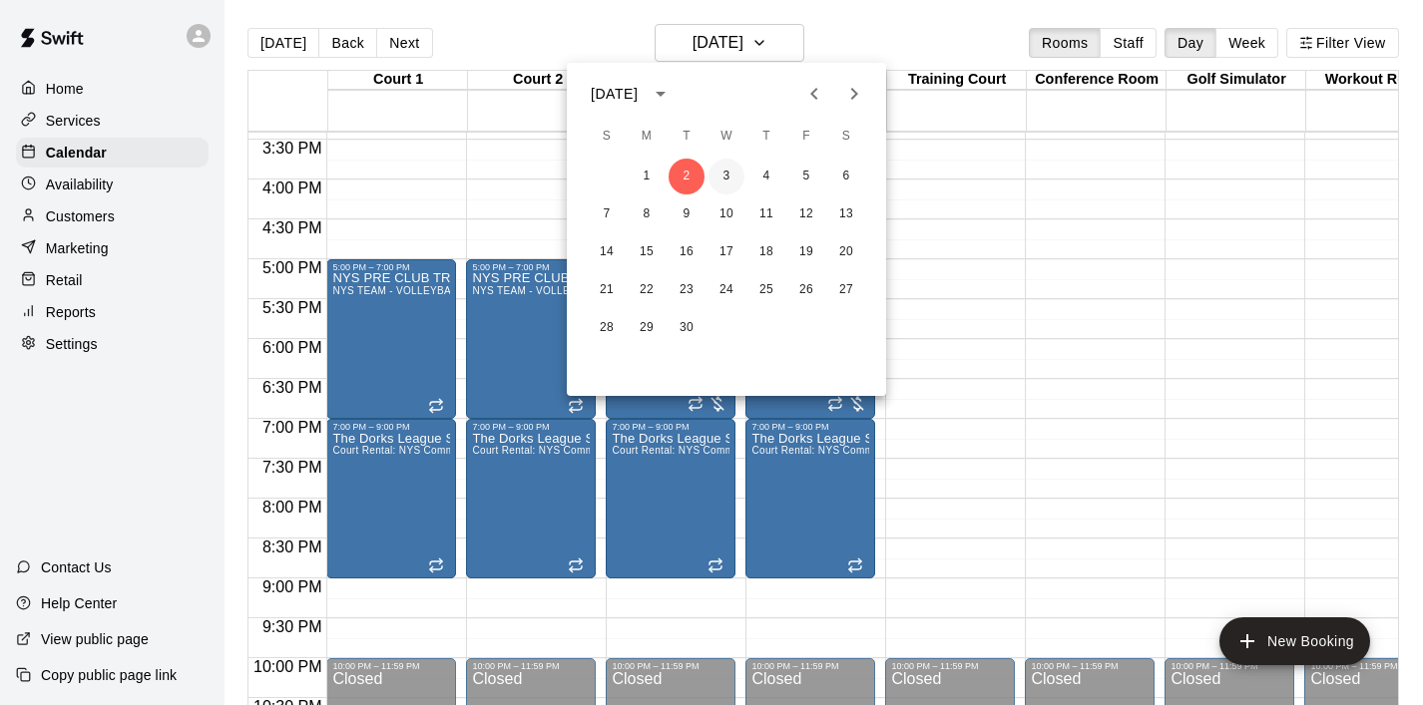
click at [726, 180] on button "3" at bounding box center [726, 177] width 36 height 36
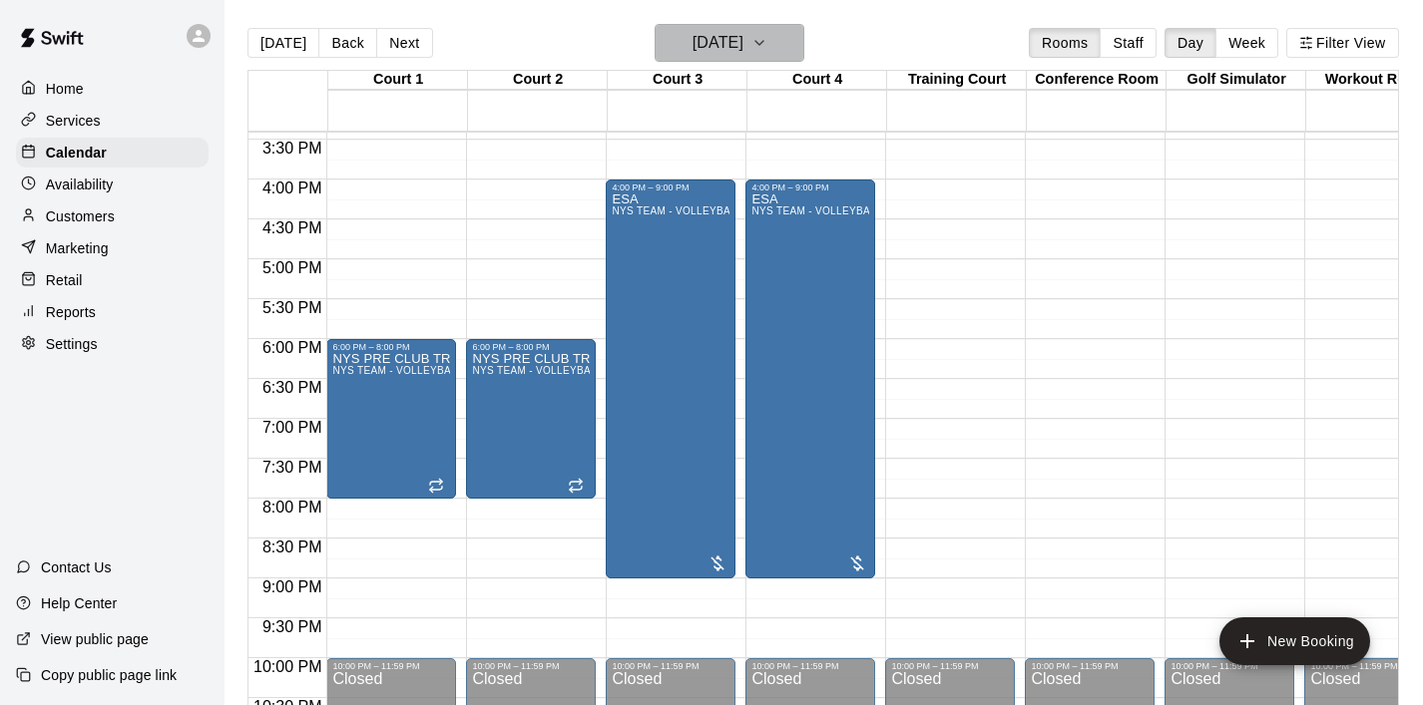
click at [767, 43] on icon "button" at bounding box center [759, 43] width 16 height 24
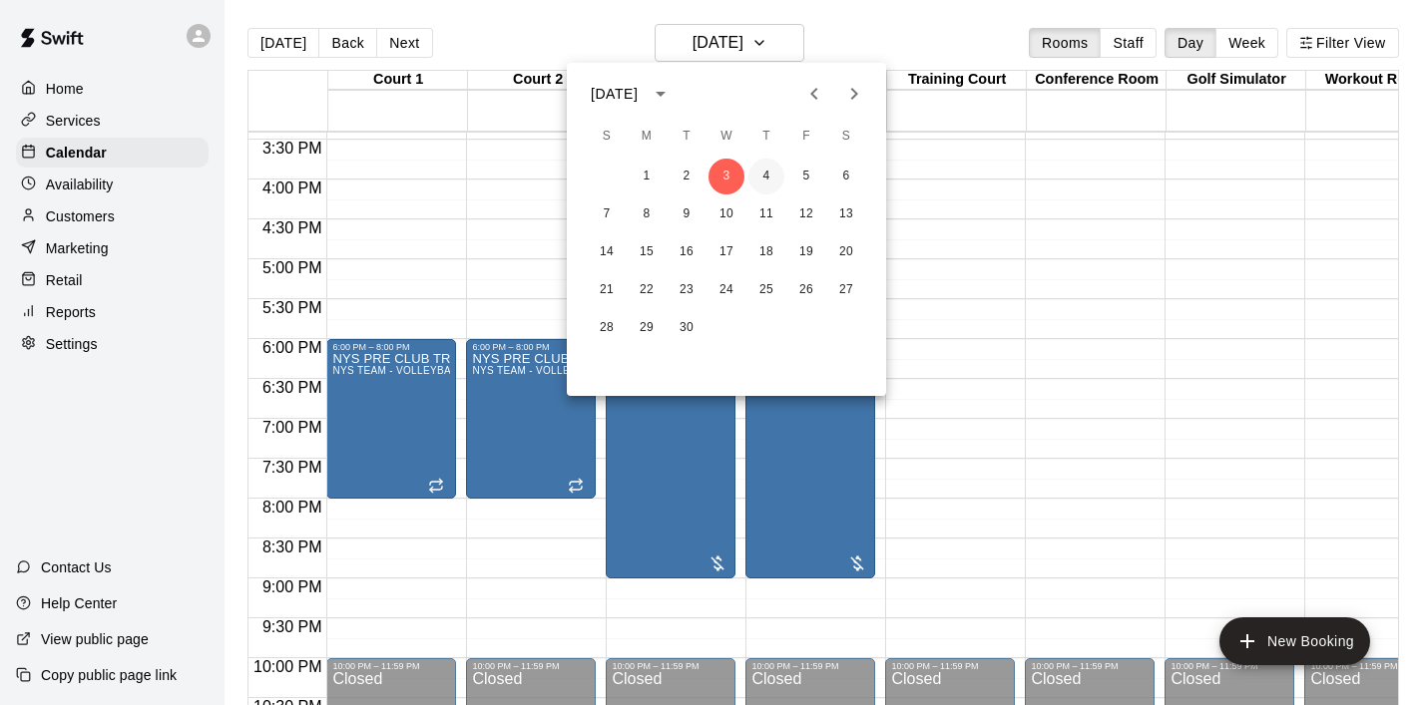
click at [760, 188] on button "4" at bounding box center [766, 177] width 36 height 36
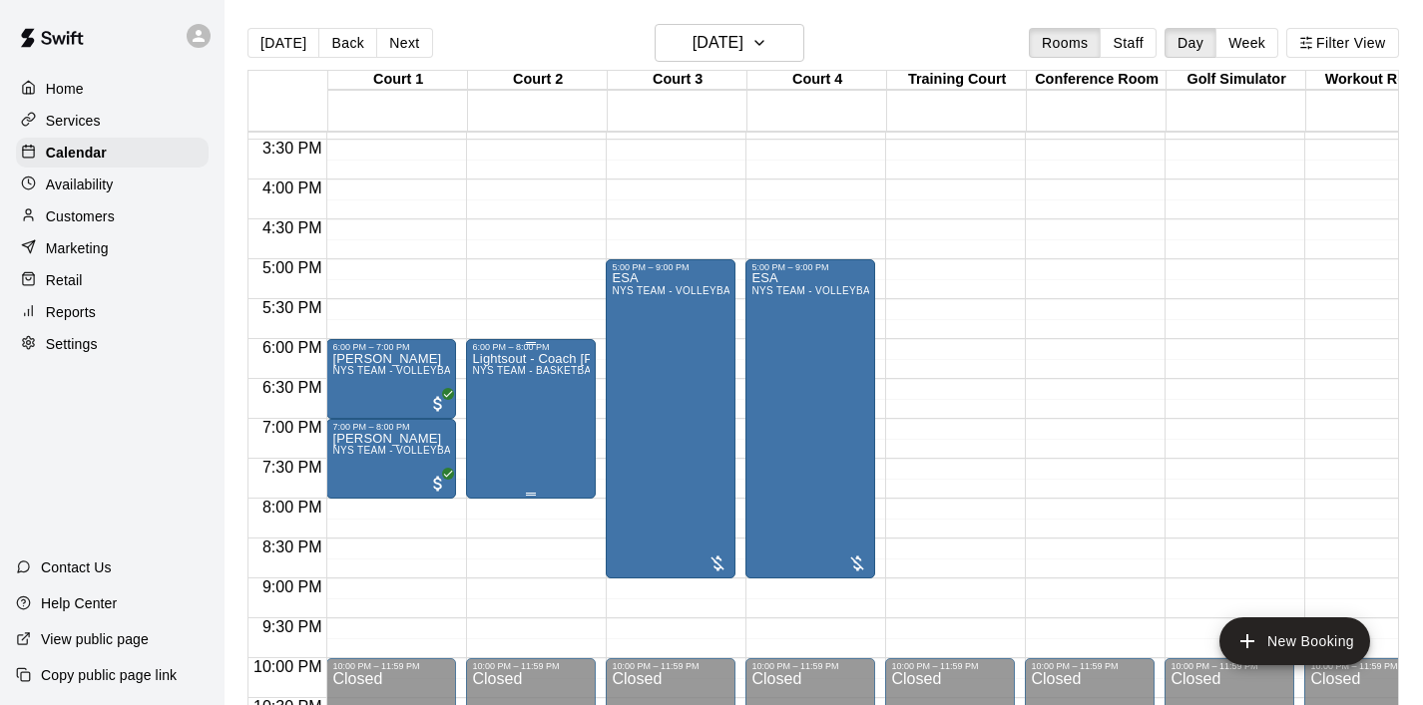
click at [531, 430] on div "Lightsout - Coach [PERSON_NAME] TEAM - BASKETBALL (After 3 pm)" at bounding box center [531, 704] width 118 height 705
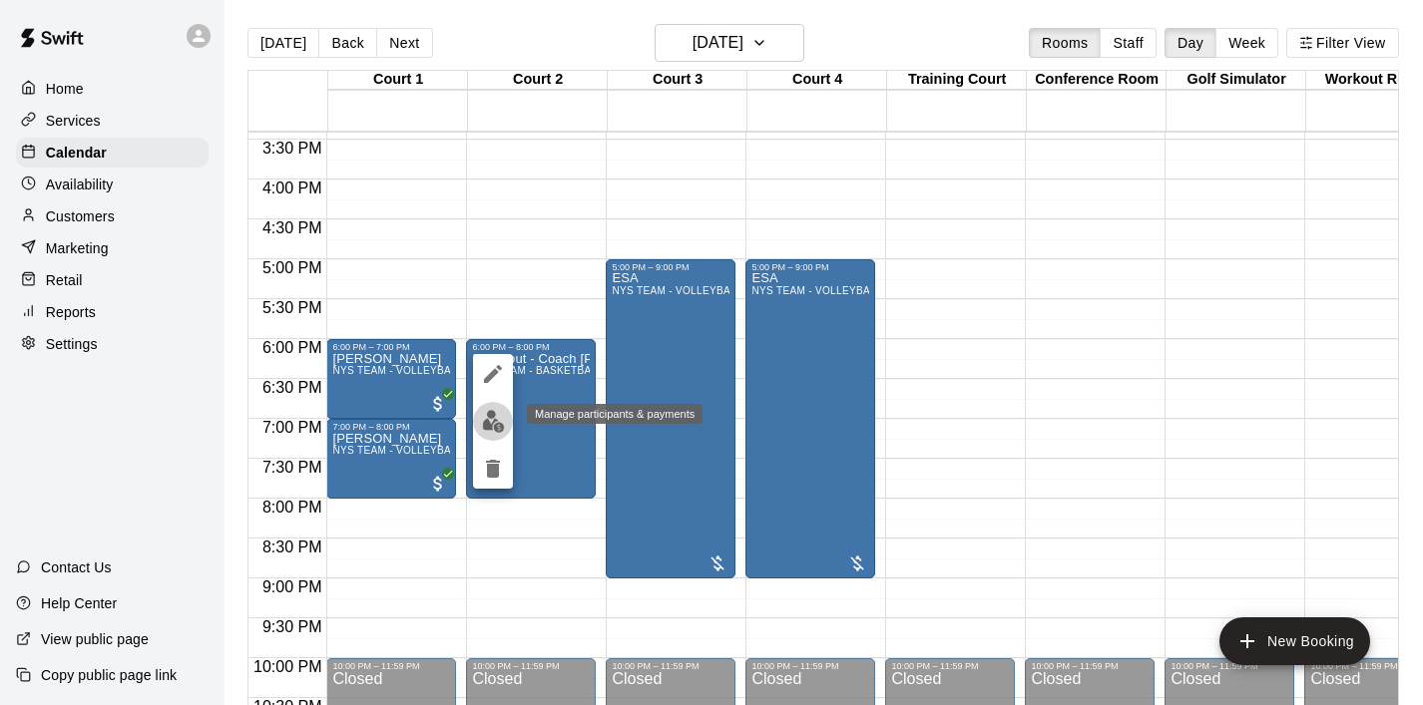
click at [493, 416] on img "edit" at bounding box center [493, 421] width 23 height 23
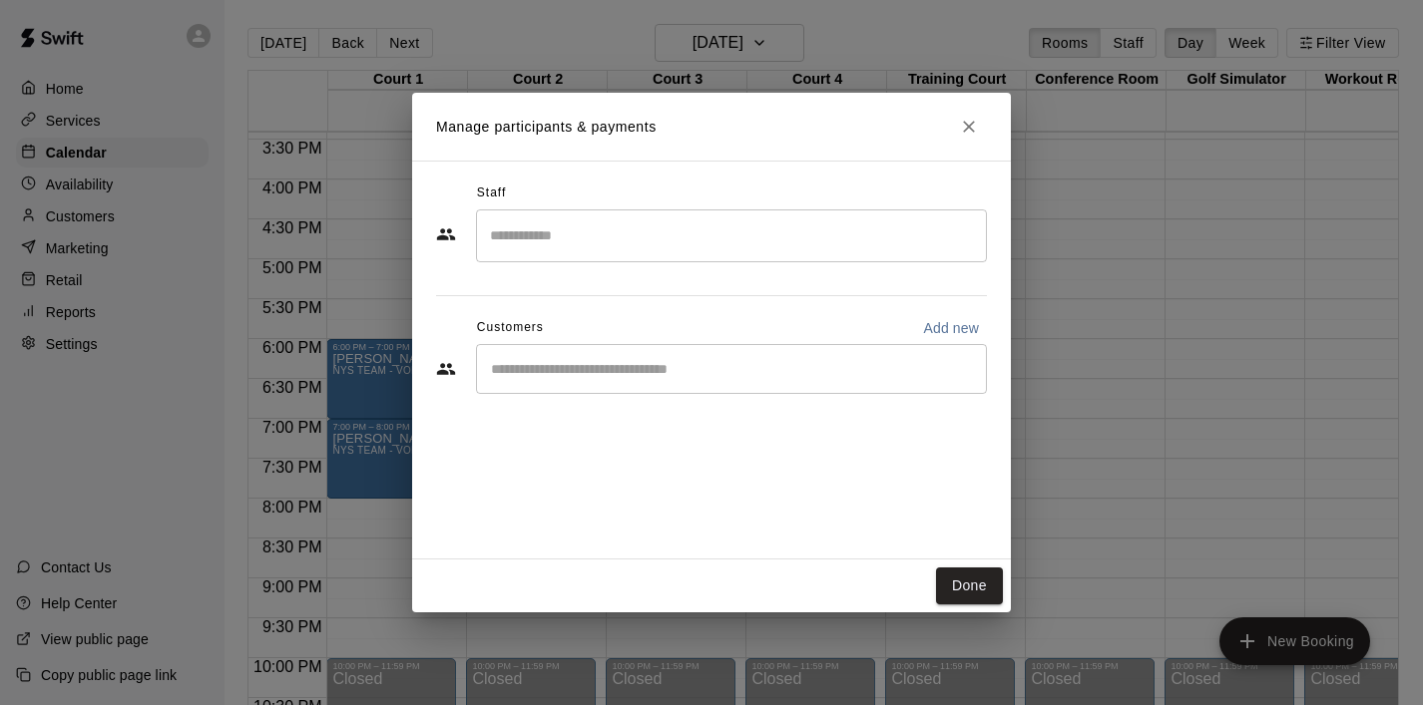
click at [543, 366] on input "Start typing to search customers..." at bounding box center [731, 369] width 493 height 20
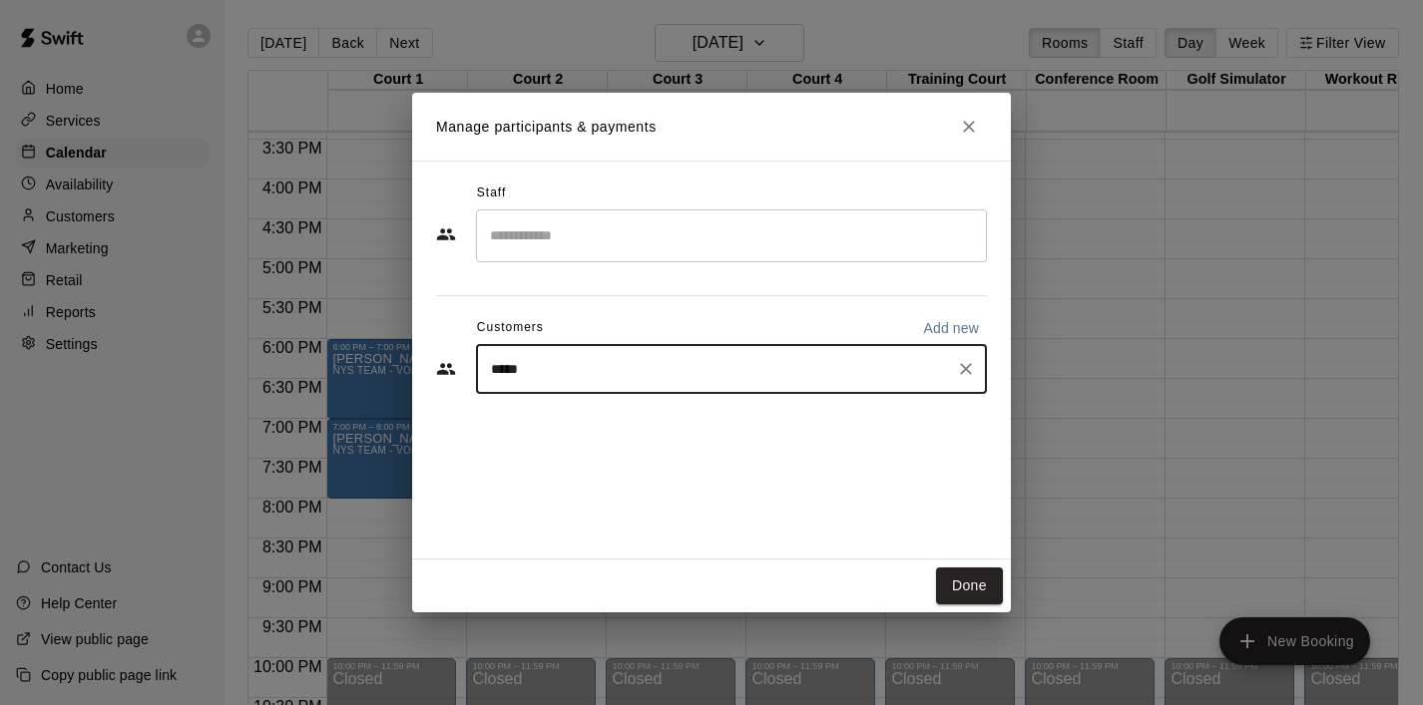
type input "******"
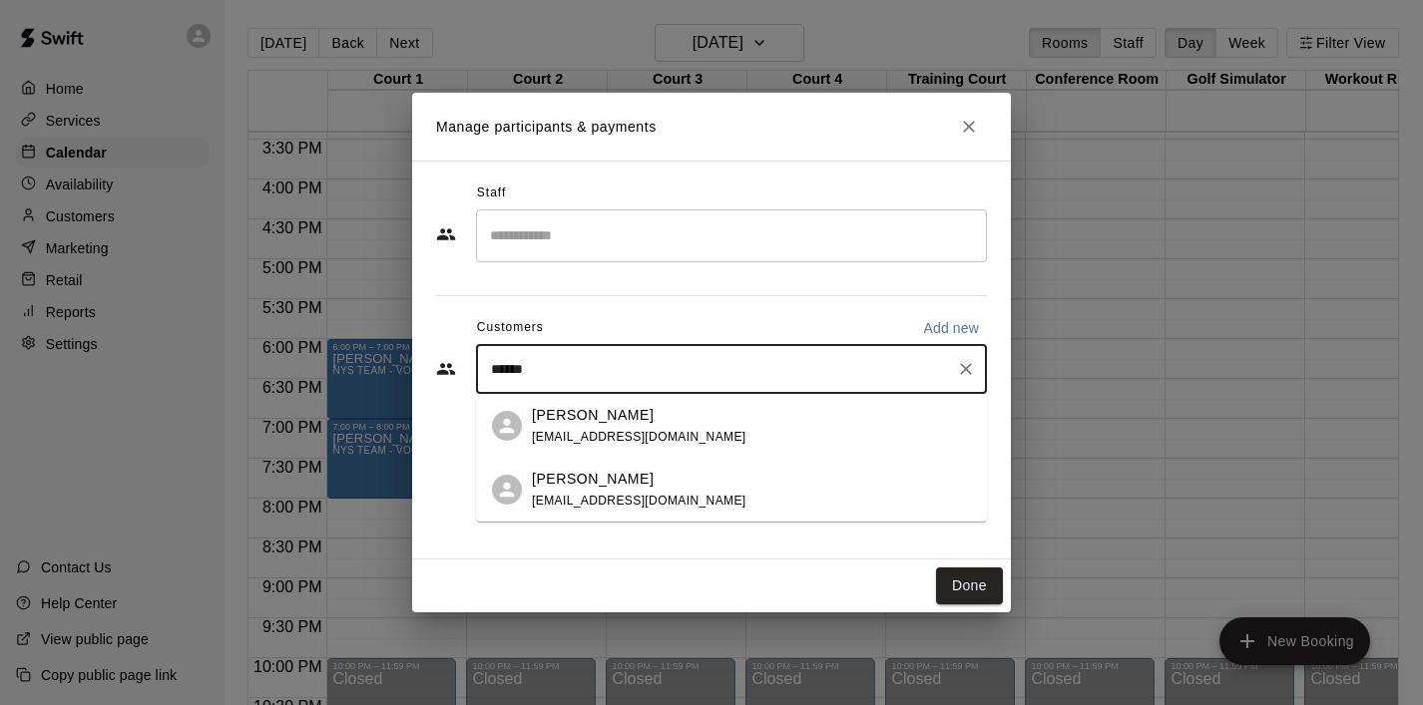
click at [570, 427] on div "[PERSON_NAME] [EMAIL_ADDRESS][DOMAIN_NAME]" at bounding box center [639, 426] width 214 height 43
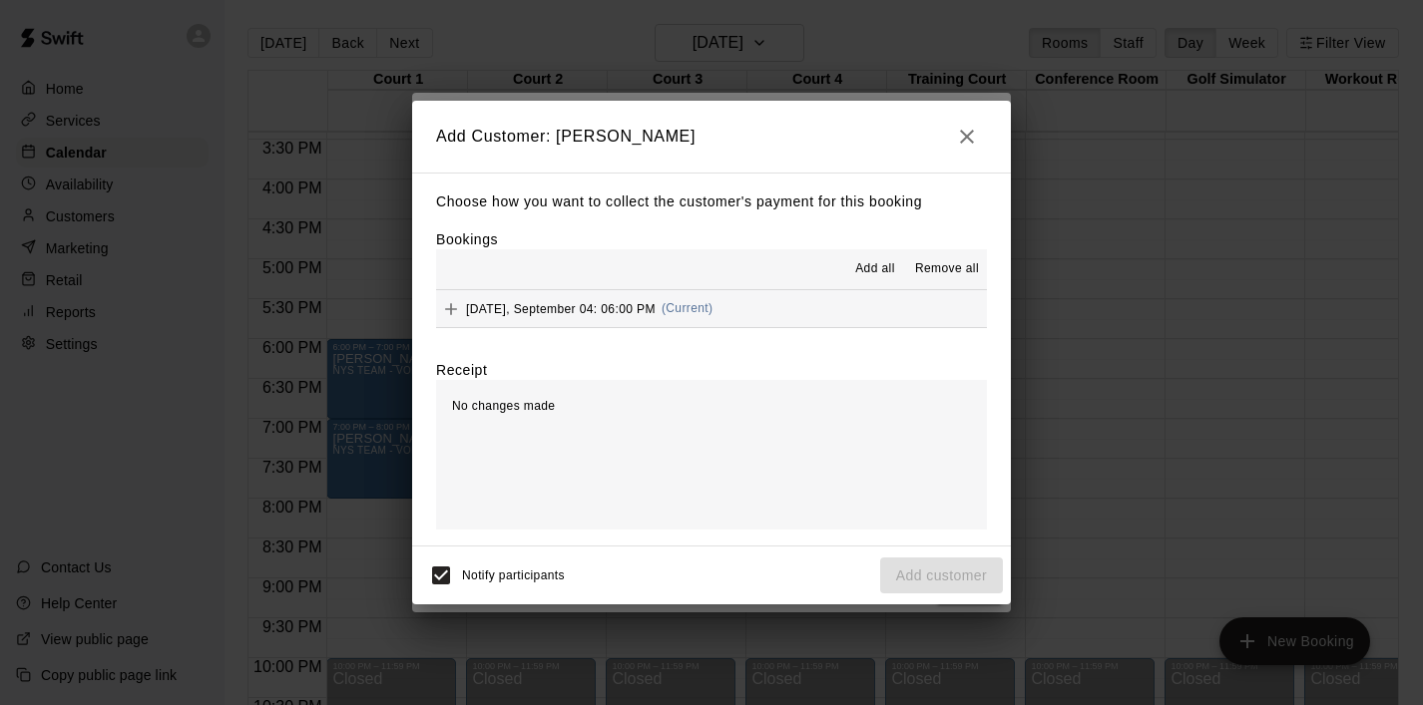
click at [877, 269] on span "Add all" at bounding box center [875, 269] width 40 height 20
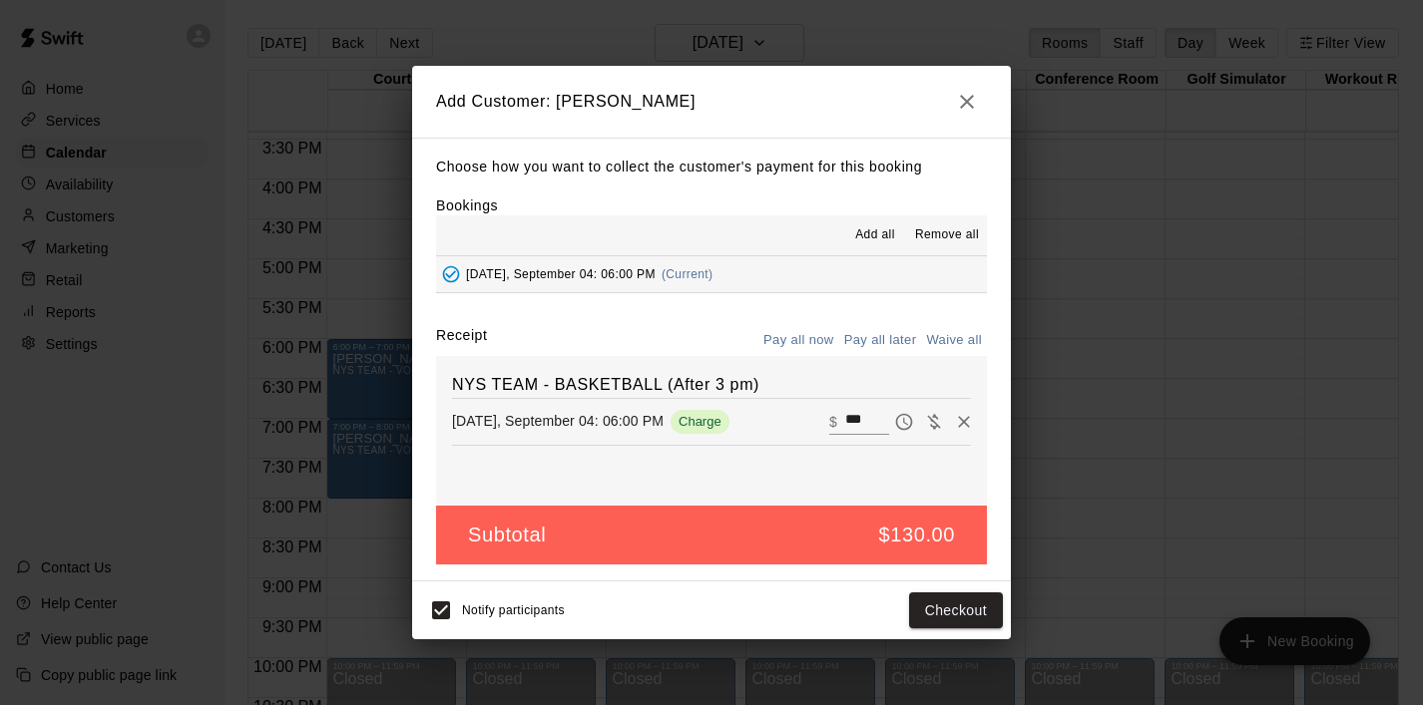
click at [889, 339] on button "Pay all later" at bounding box center [880, 340] width 83 height 31
click at [962, 617] on button "Add customer" at bounding box center [941, 611] width 123 height 37
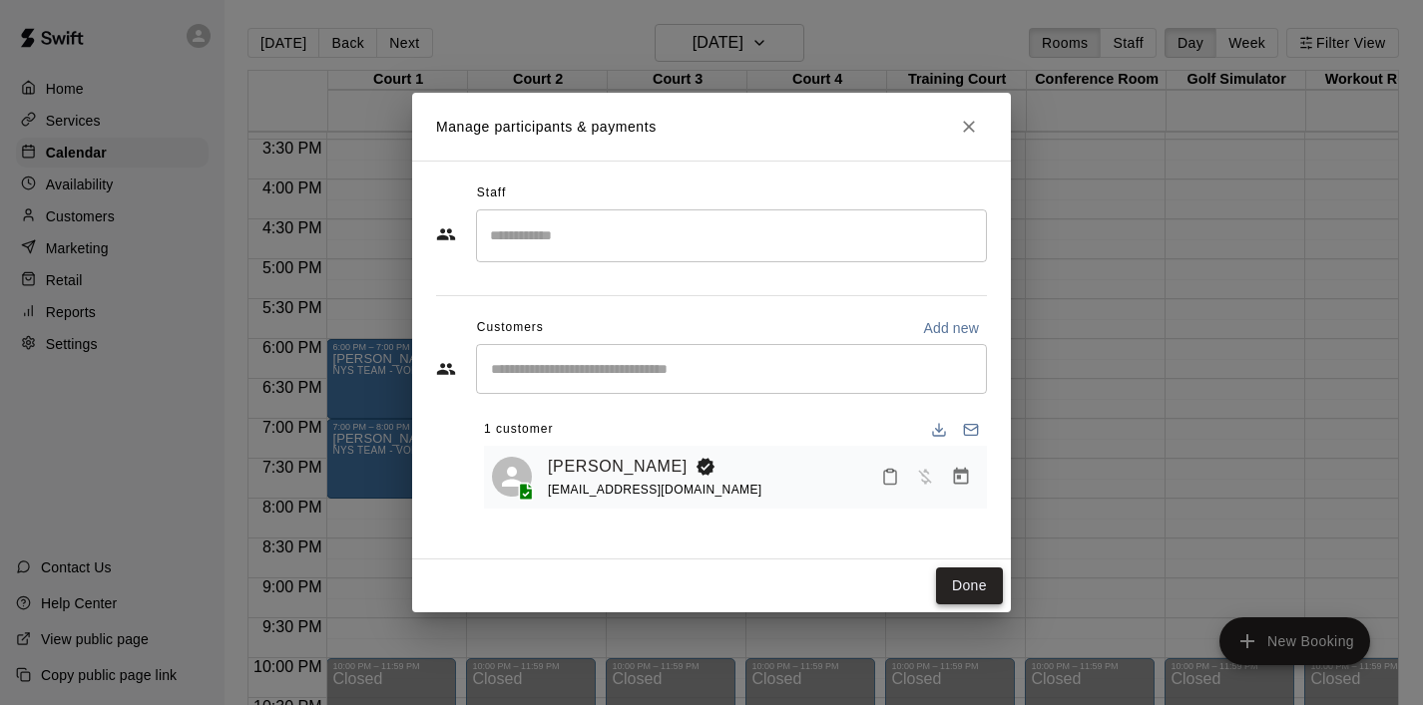
click at [974, 598] on button "Done" at bounding box center [969, 586] width 67 height 37
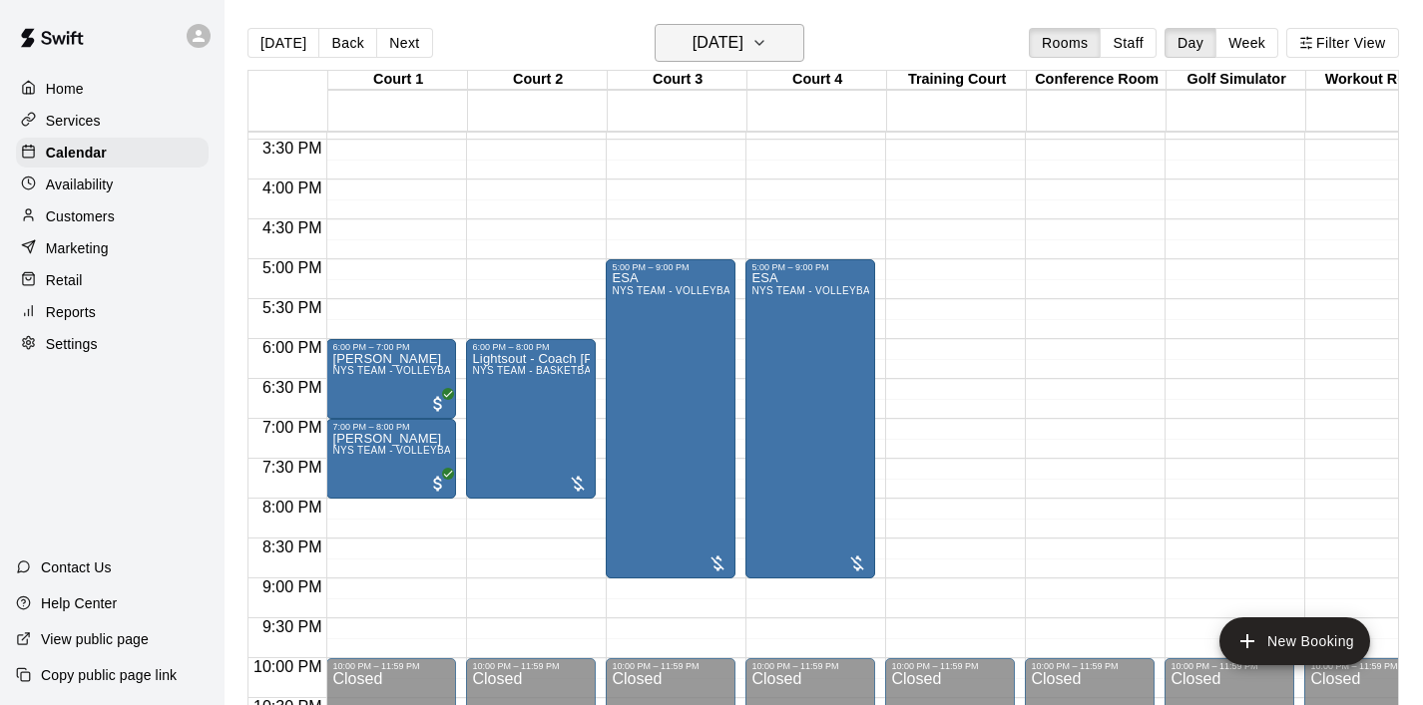
click at [767, 40] on icon "button" at bounding box center [759, 43] width 16 height 24
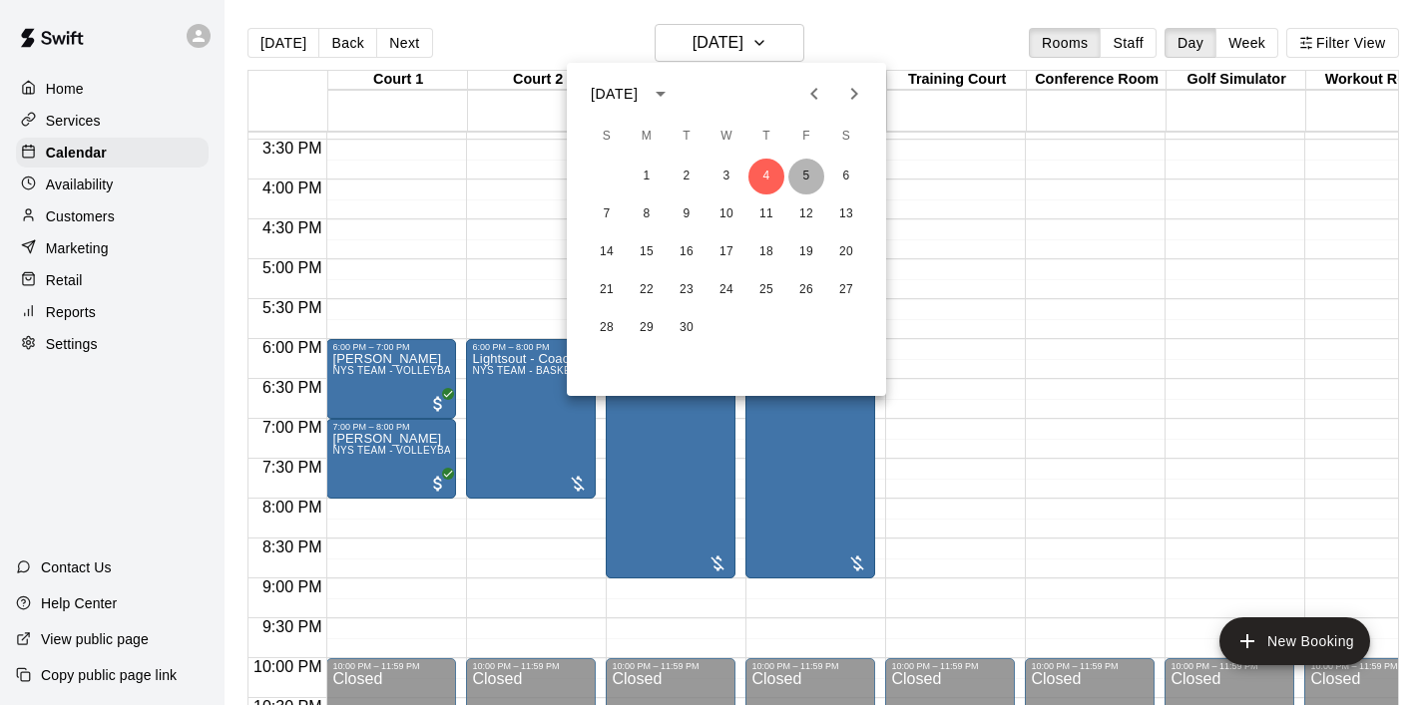
click at [813, 172] on button "5" at bounding box center [806, 177] width 36 height 36
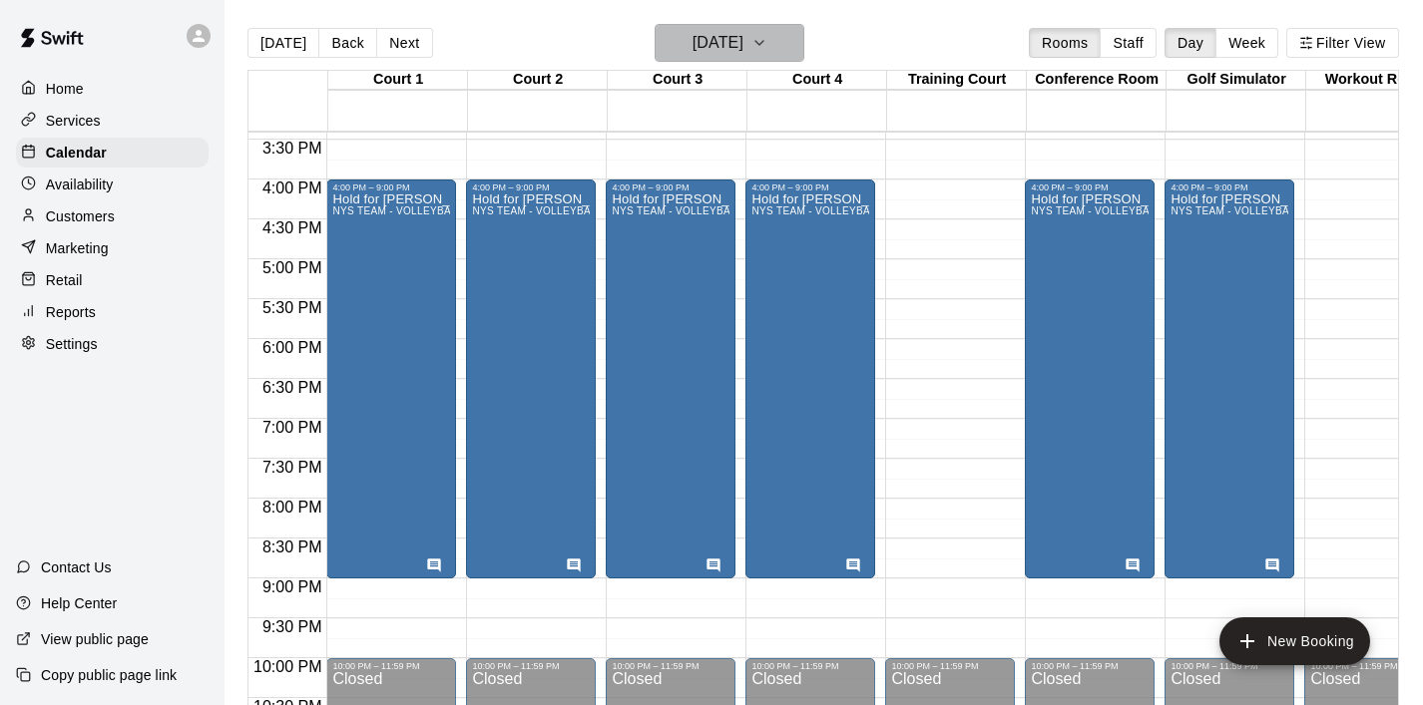
click at [763, 43] on icon "button" at bounding box center [759, 43] width 8 height 4
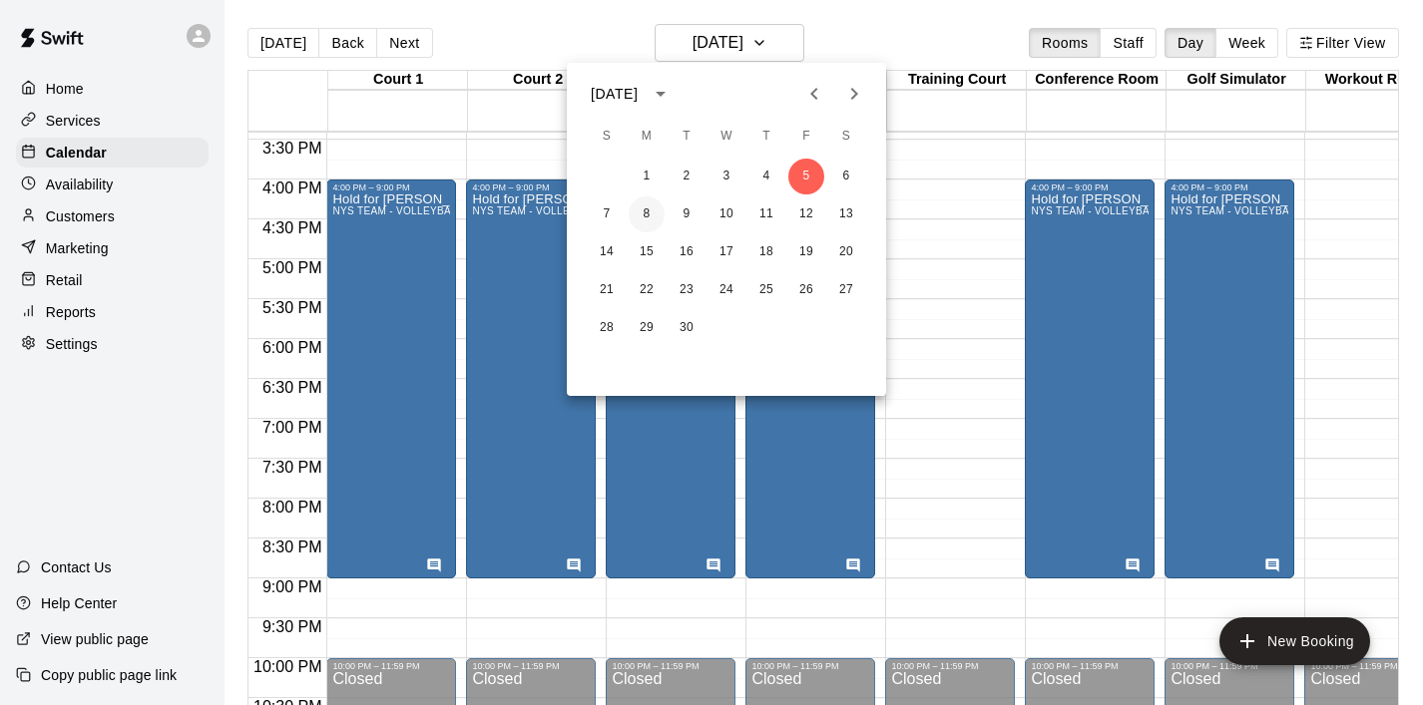
click at [641, 220] on button "8" at bounding box center [646, 215] width 36 height 36
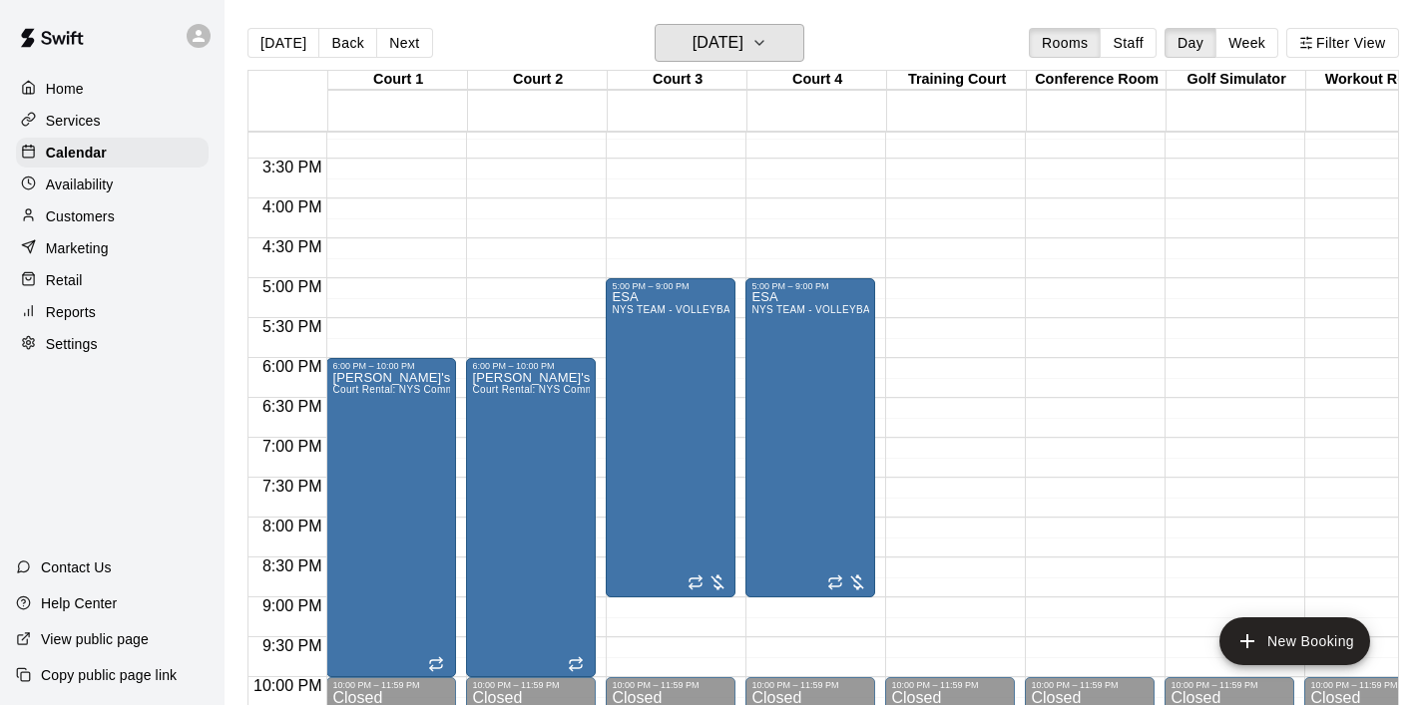
scroll to position [1213, 0]
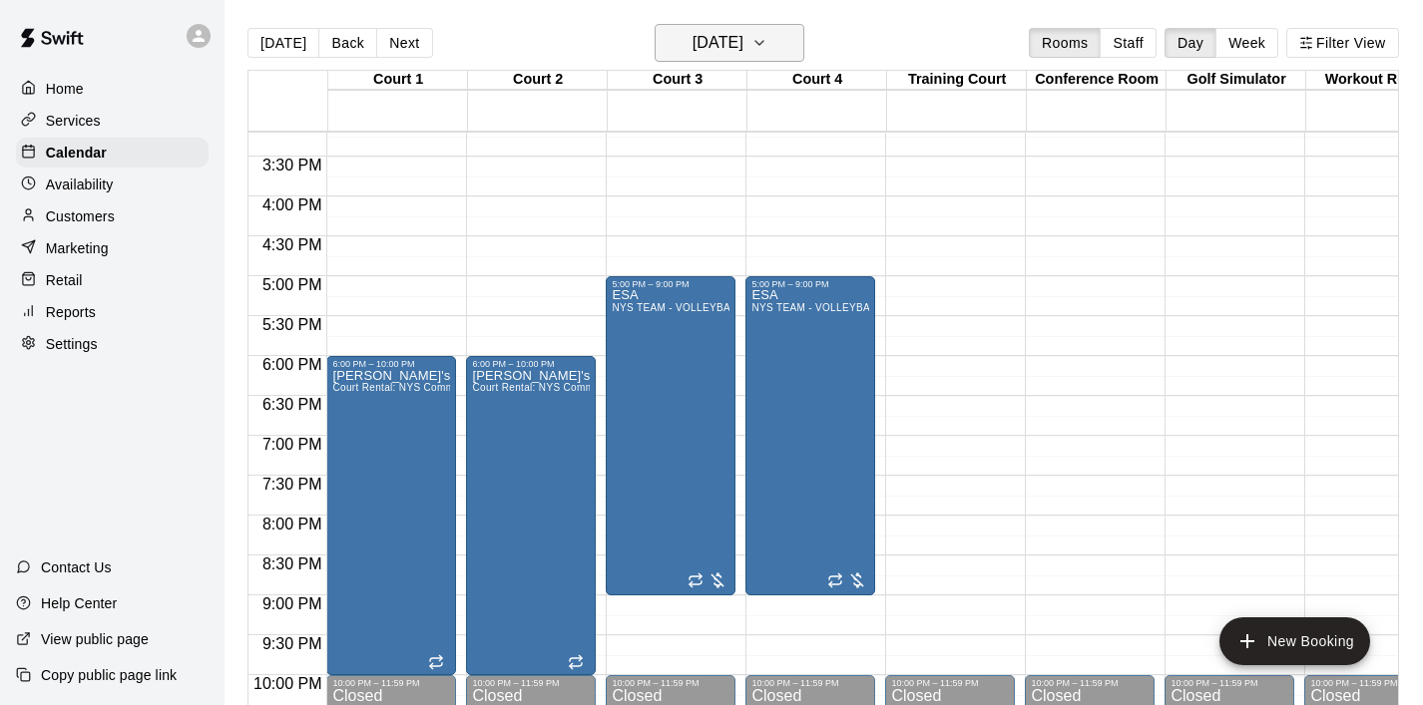
click at [778, 56] on button "[DATE]" at bounding box center [729, 43] width 150 height 38
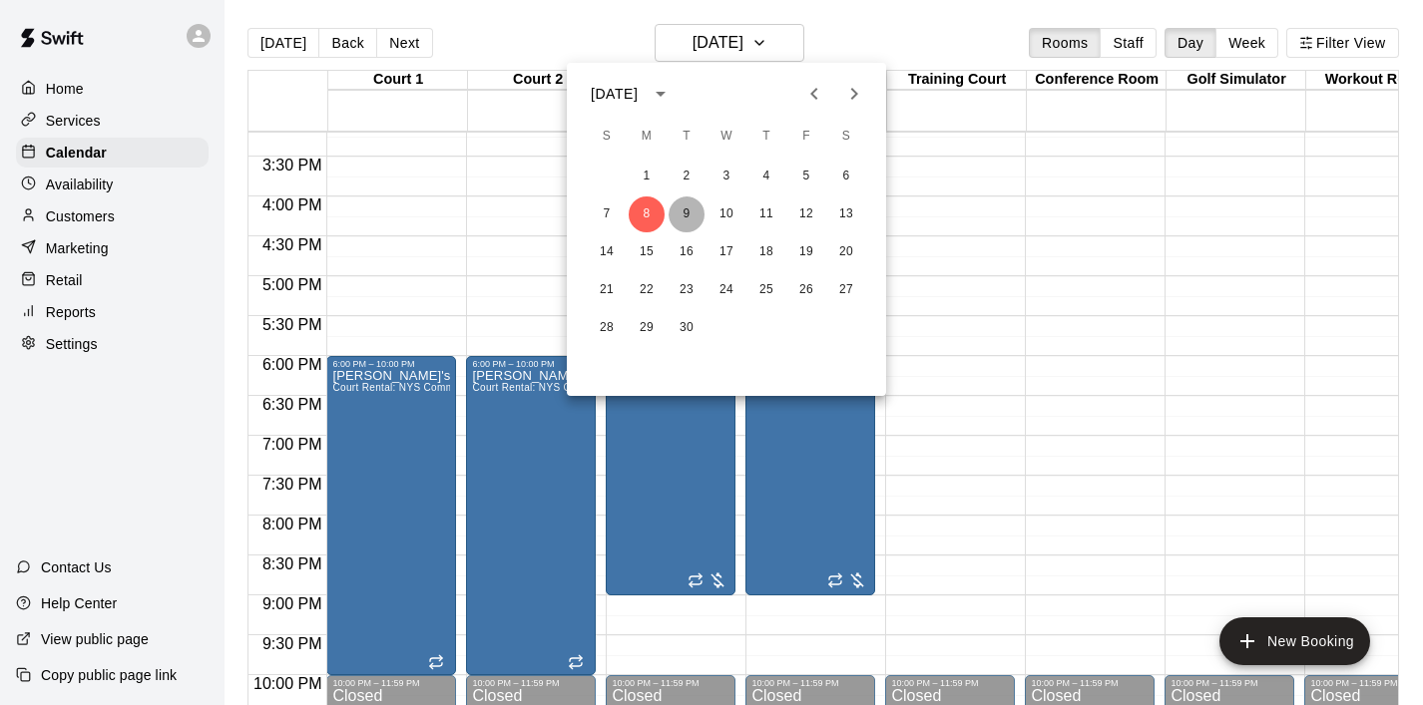
click at [681, 215] on button "9" at bounding box center [686, 215] width 36 height 36
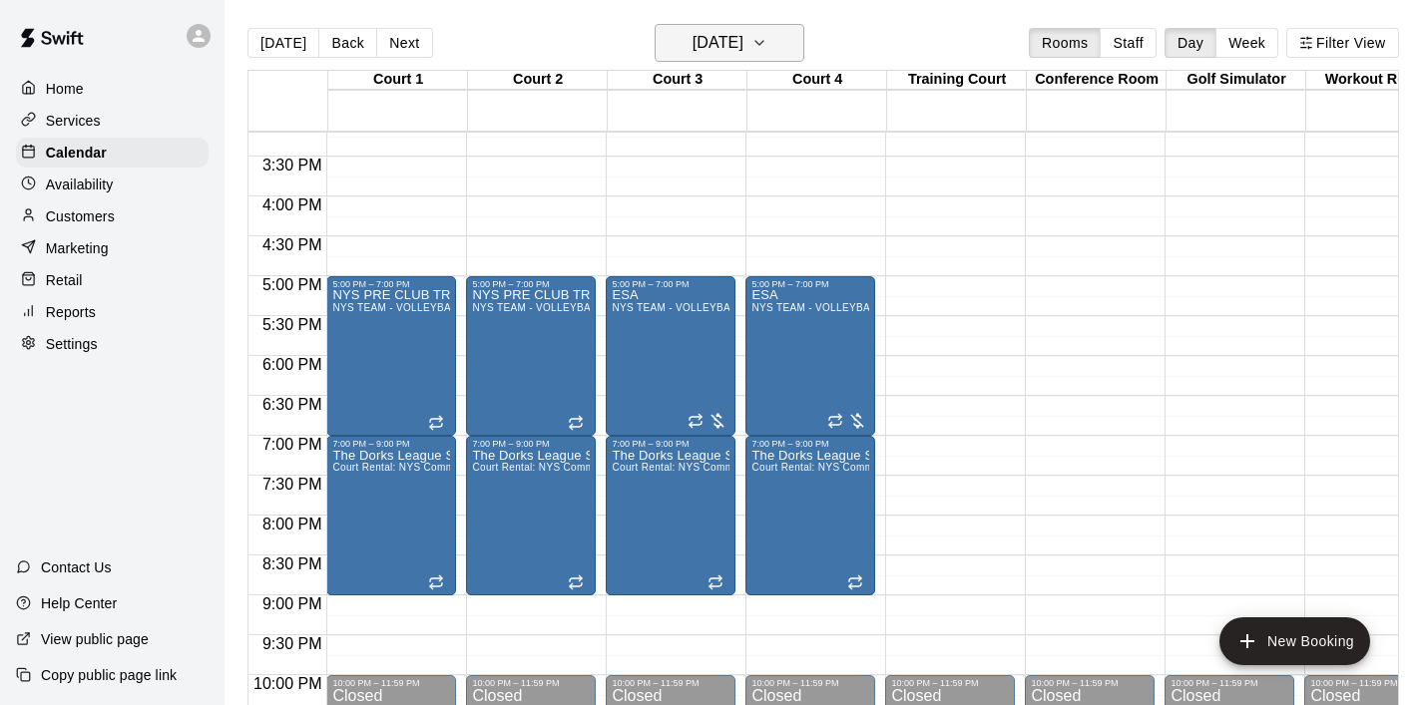
click at [767, 45] on icon "button" at bounding box center [759, 43] width 16 height 24
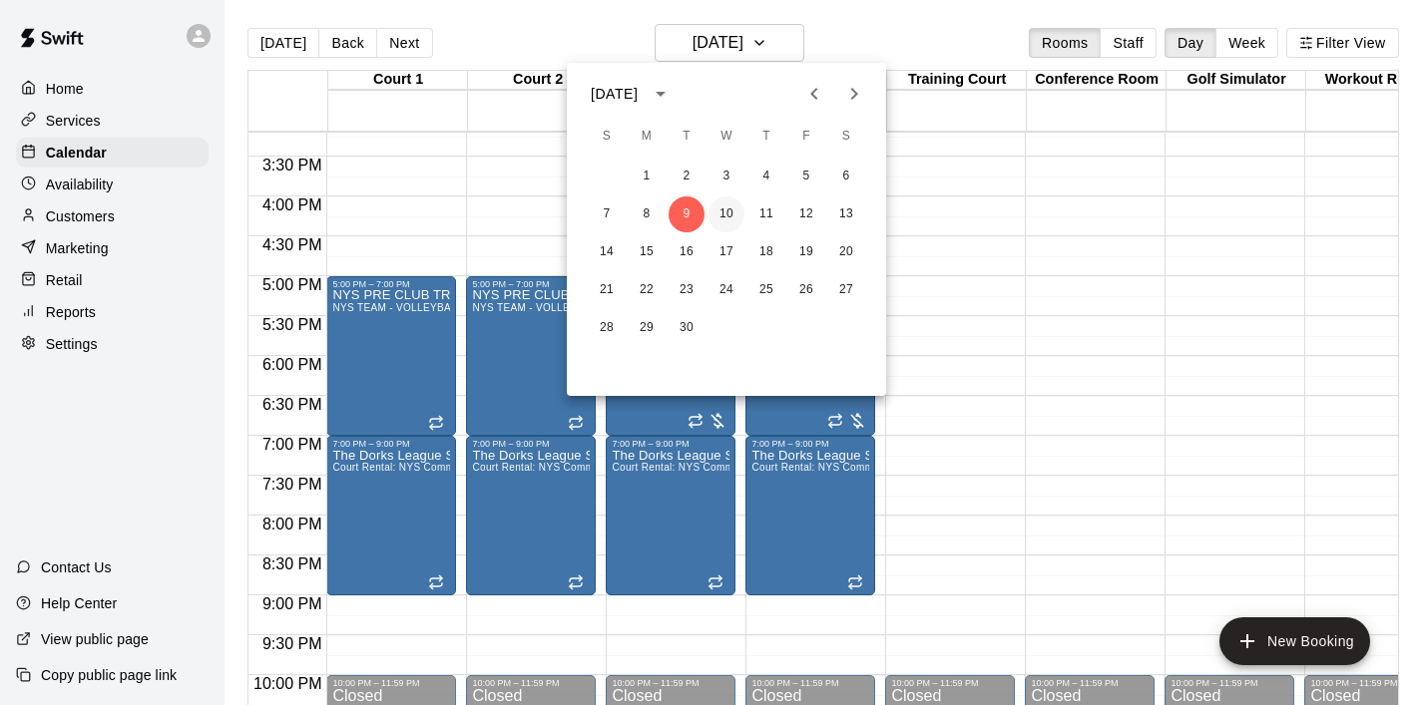
click at [732, 206] on button "10" at bounding box center [726, 215] width 36 height 36
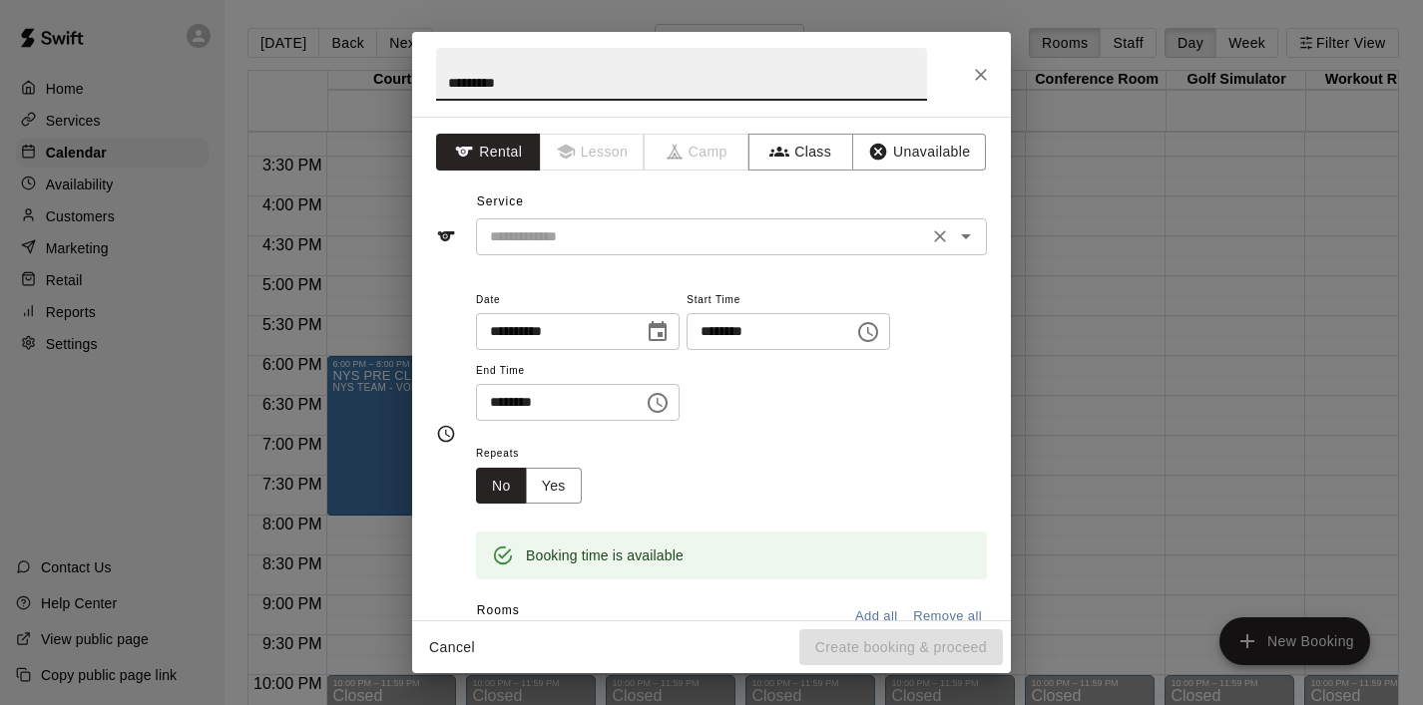
type input "*********"
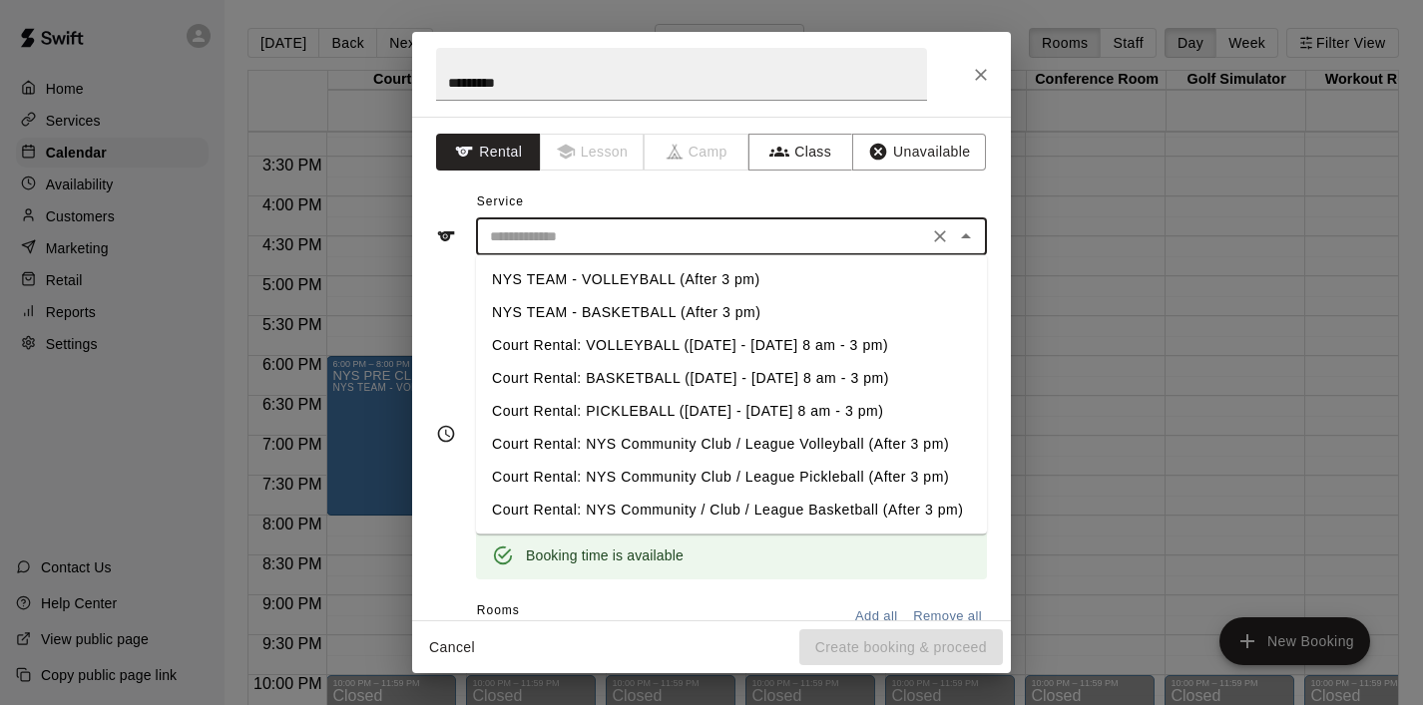
click at [622, 237] on input "text" at bounding box center [702, 236] width 440 height 25
click at [625, 297] on li "NYS TEAM - BASKETBALL (After 3 pm)" at bounding box center [731, 312] width 511 height 33
type input "**********"
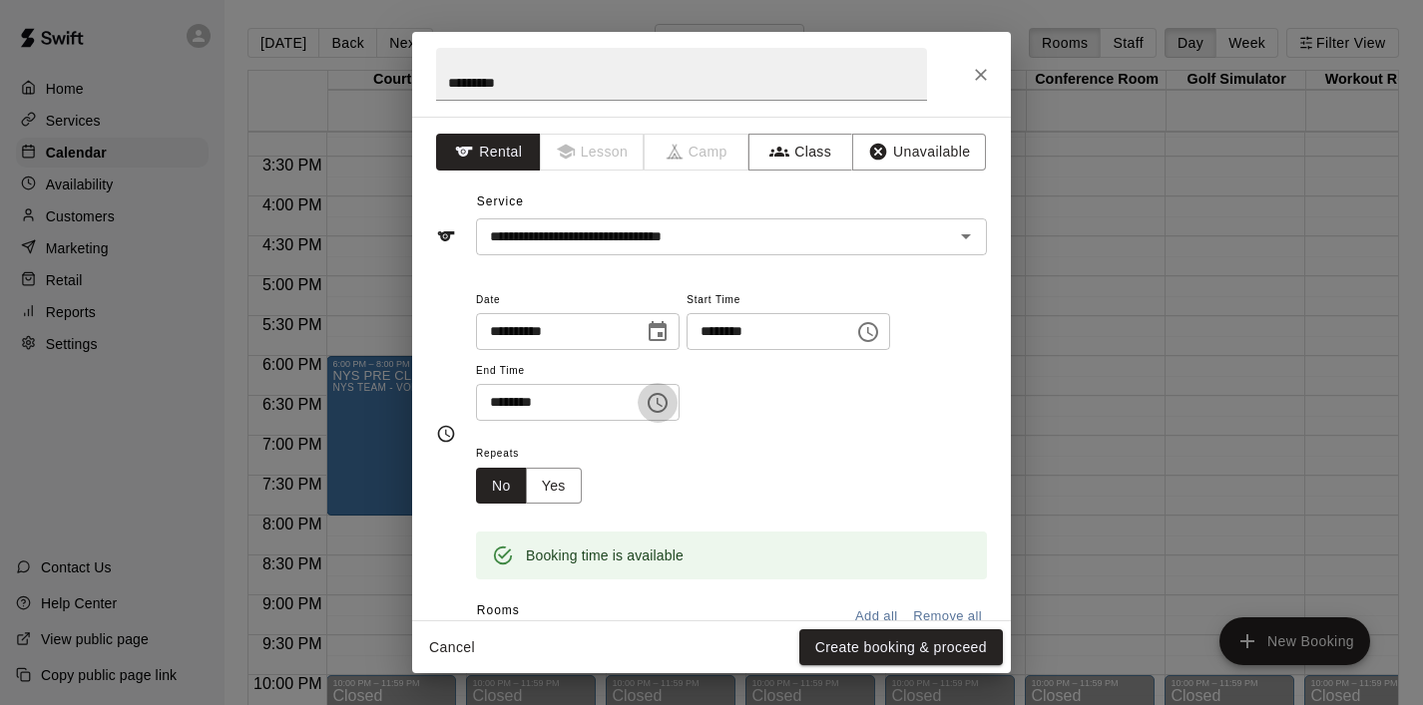
click at [666, 399] on icon "Choose time, selected time is 6:30 PM" at bounding box center [657, 403] width 24 height 24
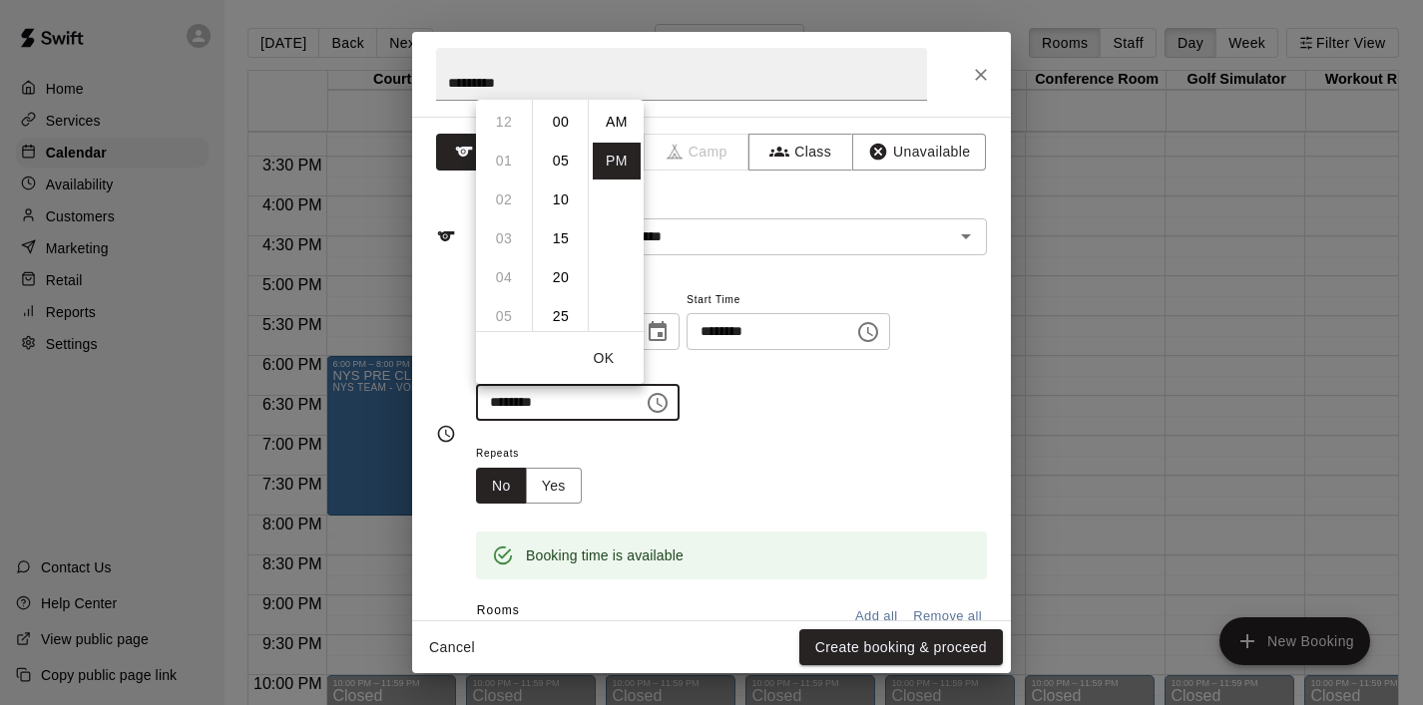
scroll to position [36, 0]
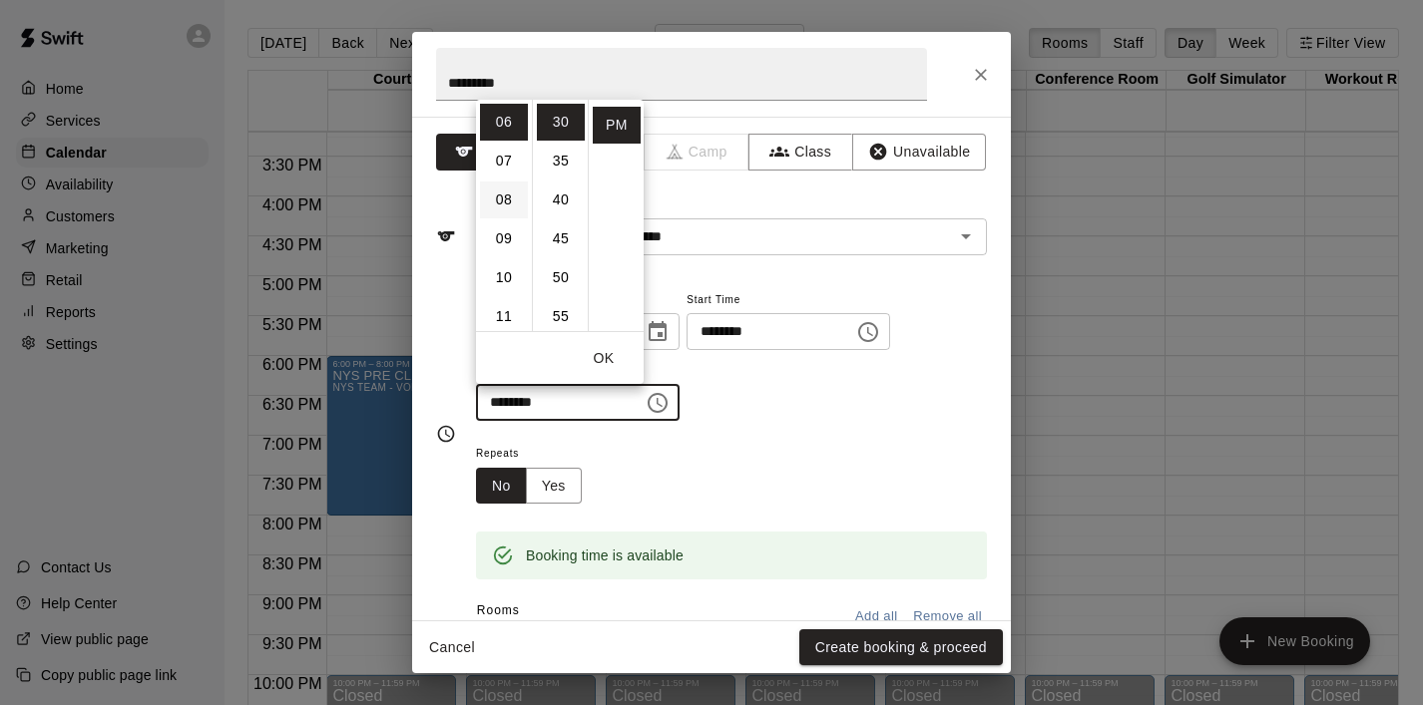
click at [508, 193] on li "08" at bounding box center [504, 200] width 48 height 37
click at [557, 129] on li "00" at bounding box center [561, 122] width 48 height 37
type input "********"
click at [611, 367] on button "OK" at bounding box center [604, 358] width 64 height 37
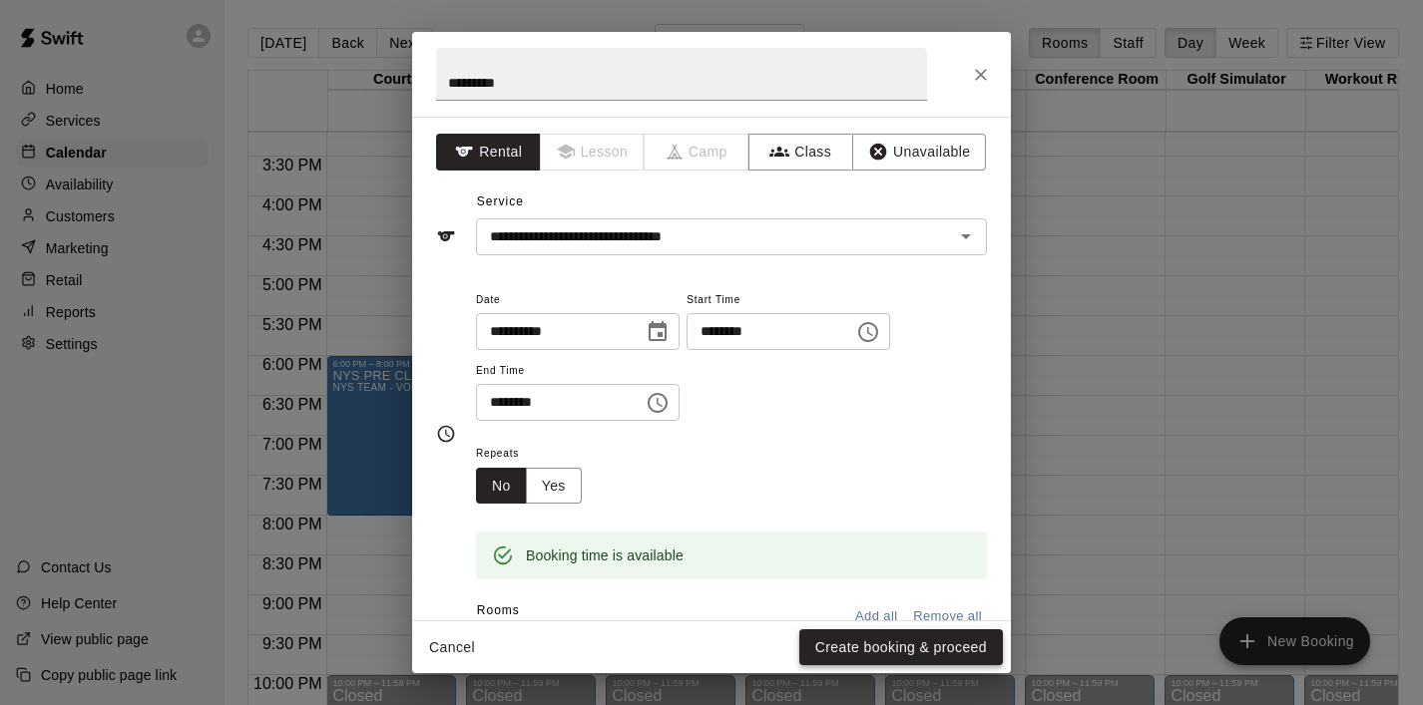
click at [893, 648] on button "Create booking & proceed" at bounding box center [901, 647] width 204 height 37
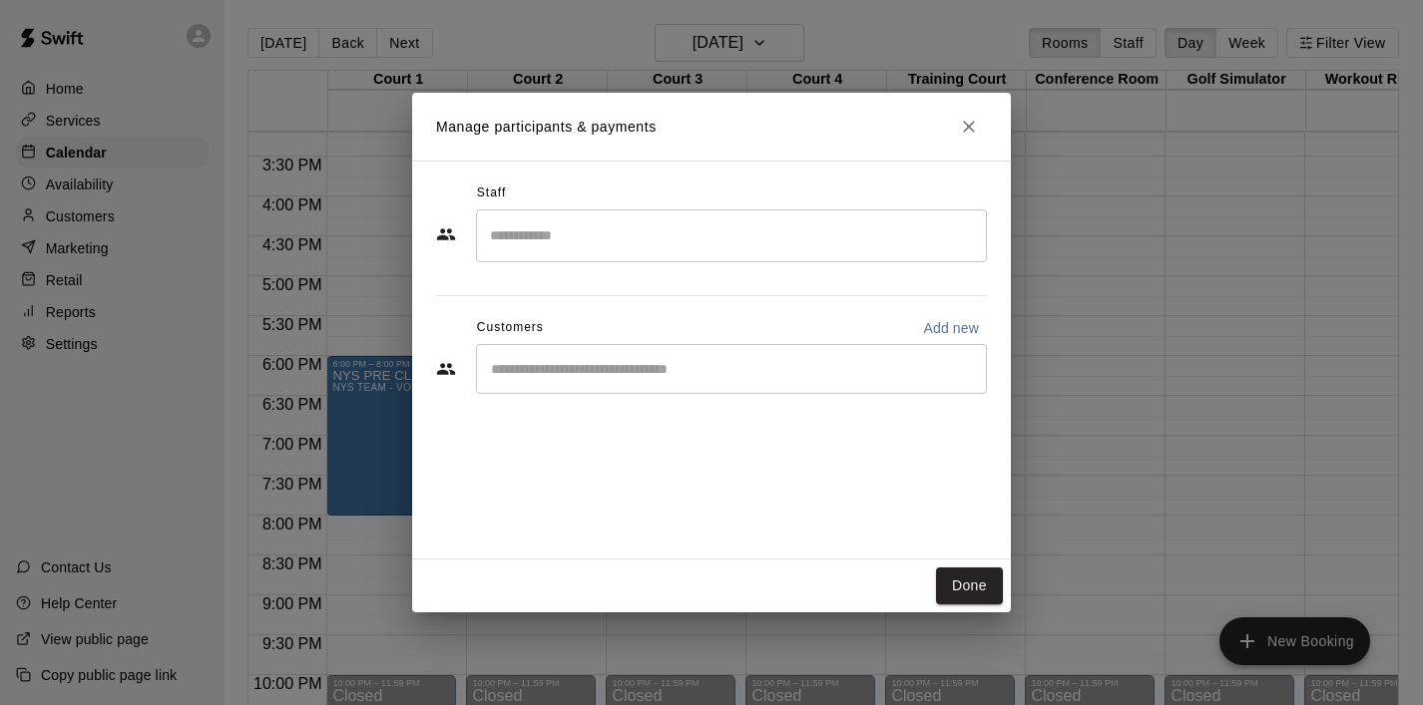
click at [653, 388] on div "​" at bounding box center [731, 369] width 511 height 50
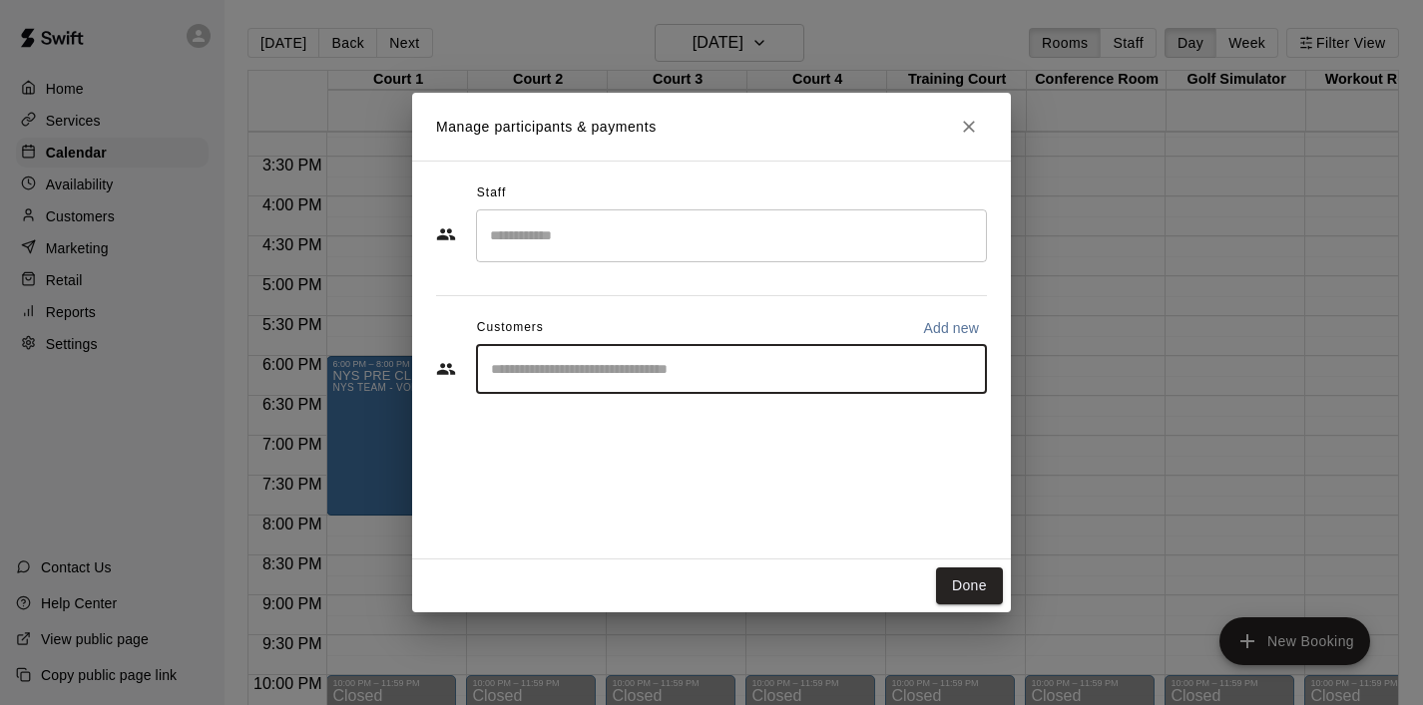
click at [631, 385] on div "​" at bounding box center [731, 369] width 511 height 50
type input "****"
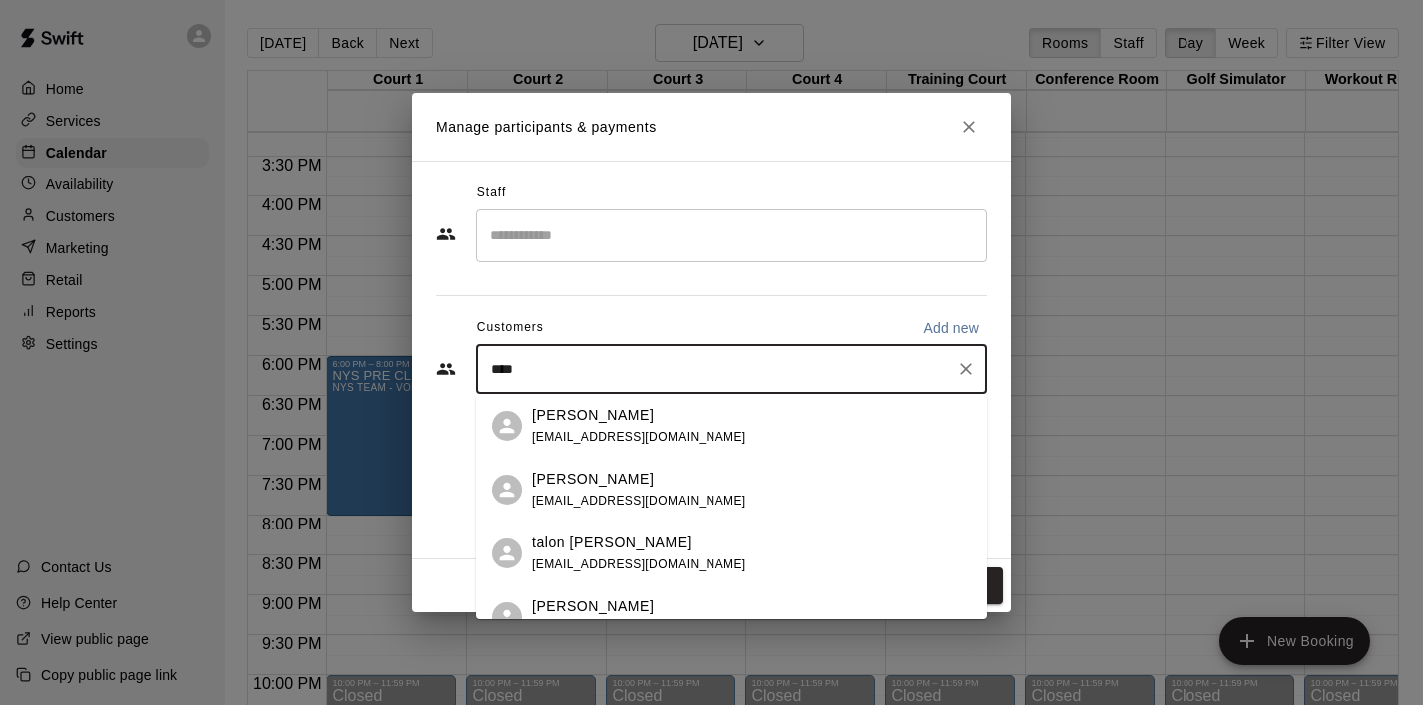
click at [579, 421] on p "[PERSON_NAME]" at bounding box center [593, 415] width 122 height 21
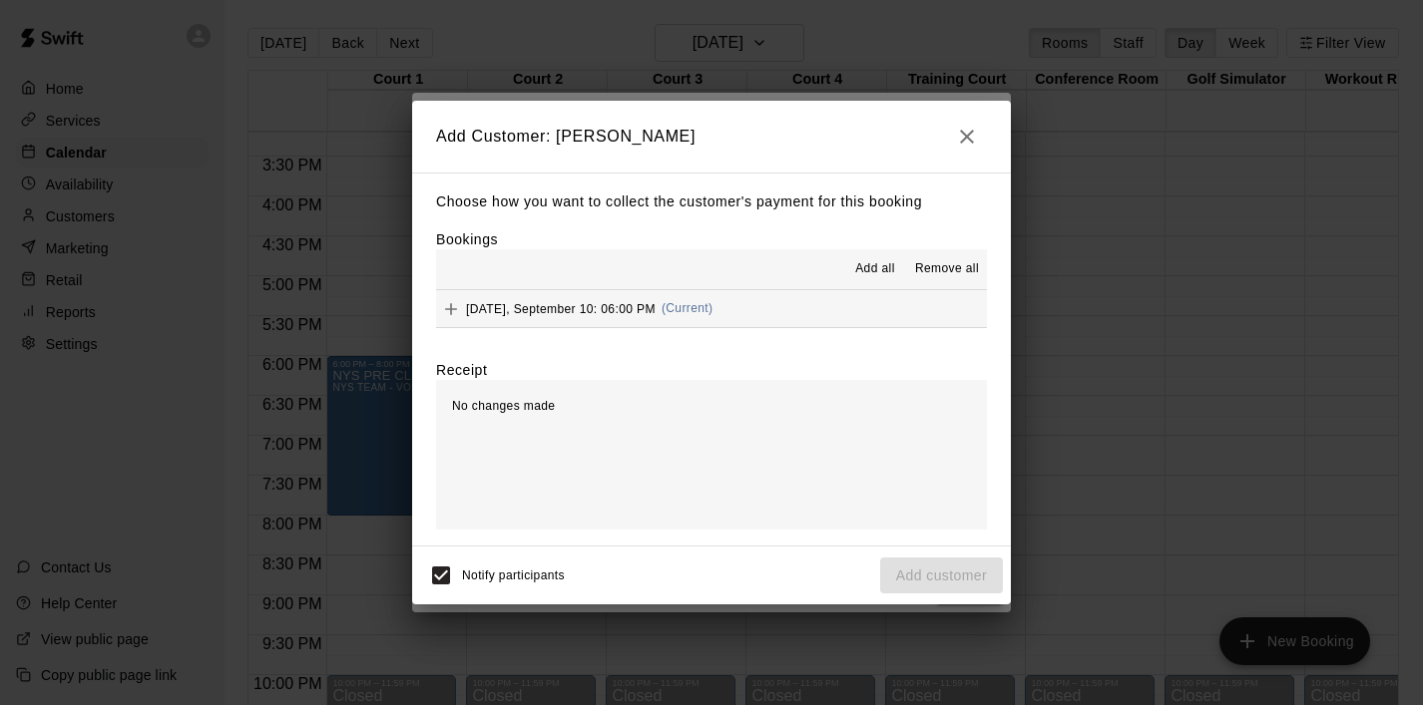
click at [881, 274] on span "Add all" at bounding box center [875, 269] width 40 height 20
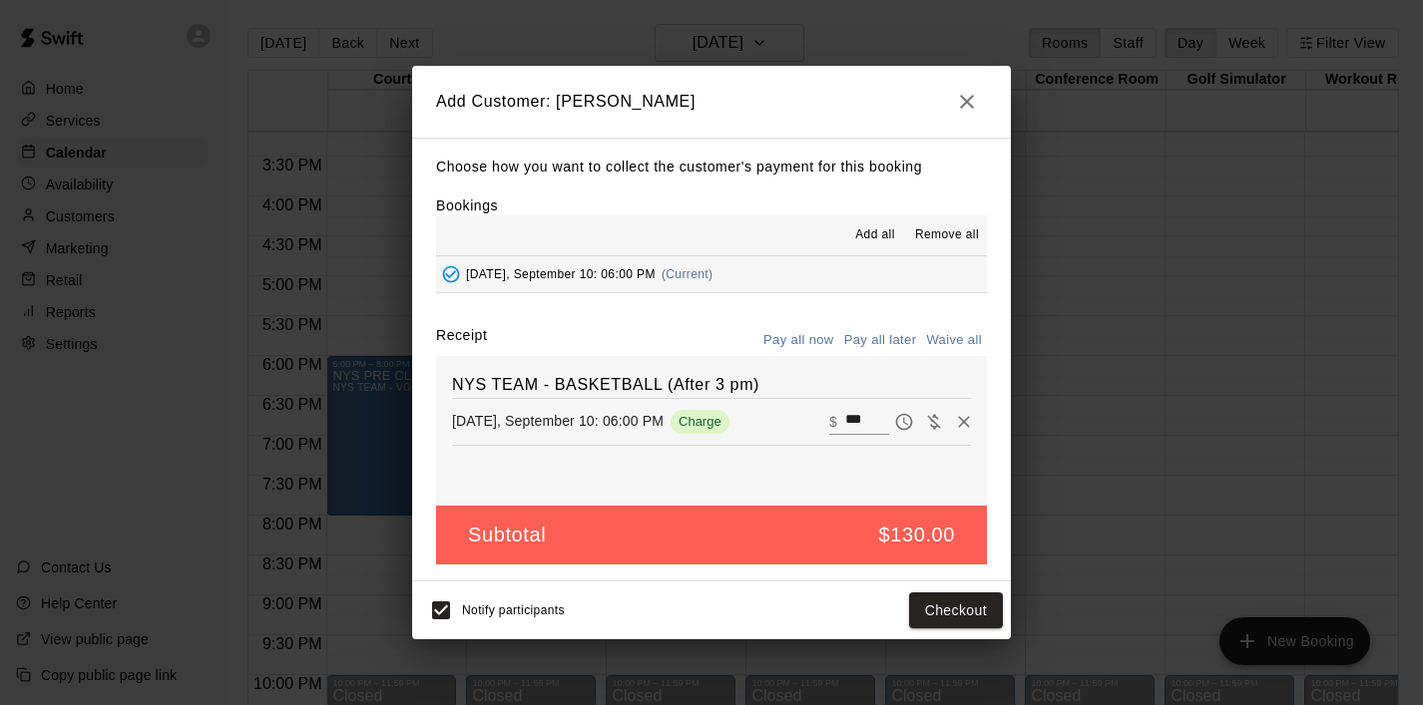
click at [884, 332] on button "Pay all later" at bounding box center [880, 340] width 83 height 31
click at [939, 611] on button "Add customer" at bounding box center [941, 611] width 123 height 37
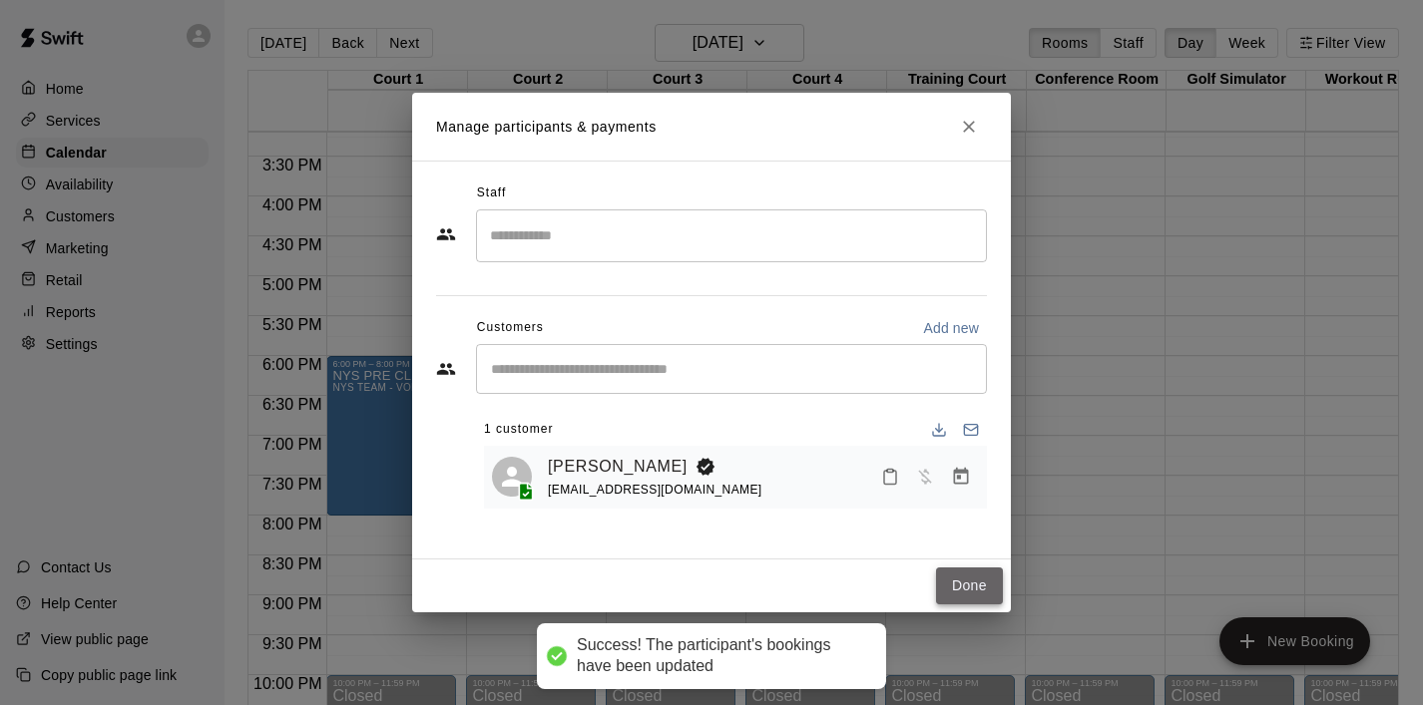
click at [971, 585] on button "Done" at bounding box center [969, 586] width 67 height 37
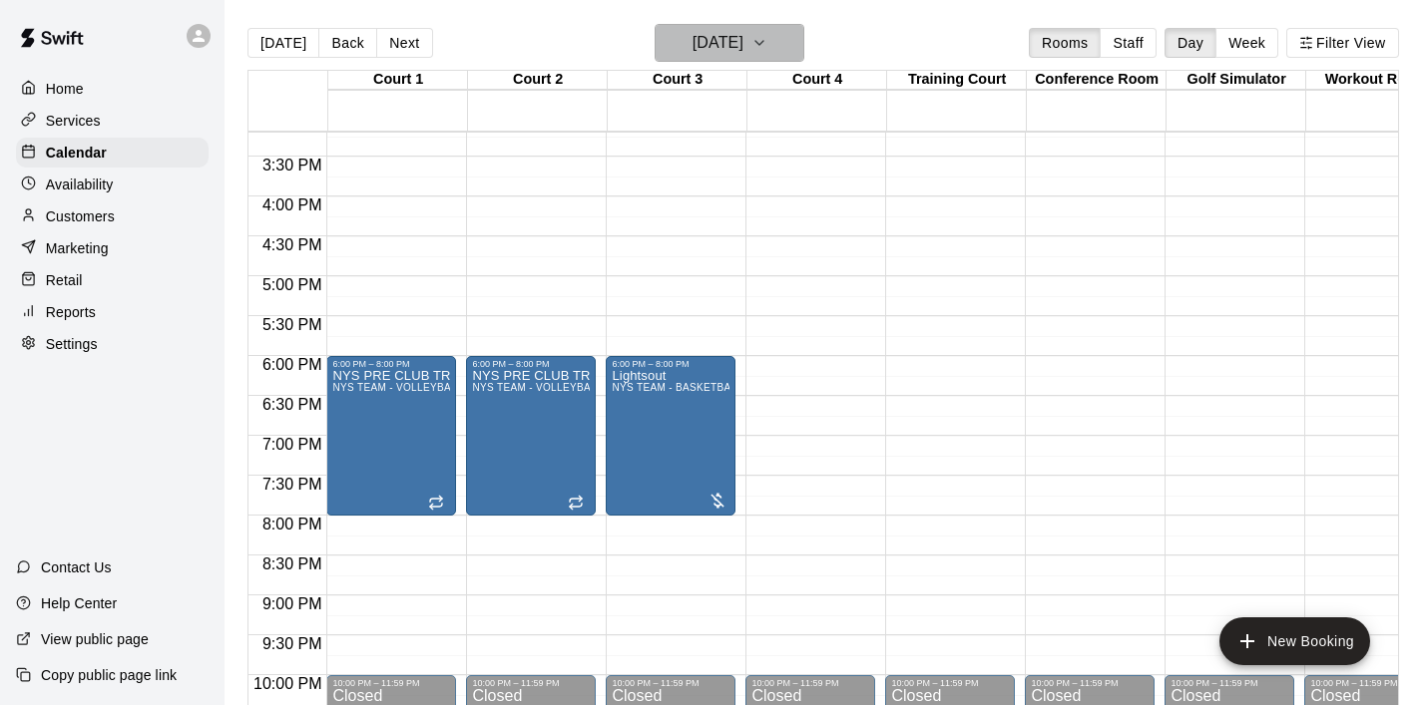
click at [804, 38] on button "[DATE]" at bounding box center [729, 43] width 150 height 38
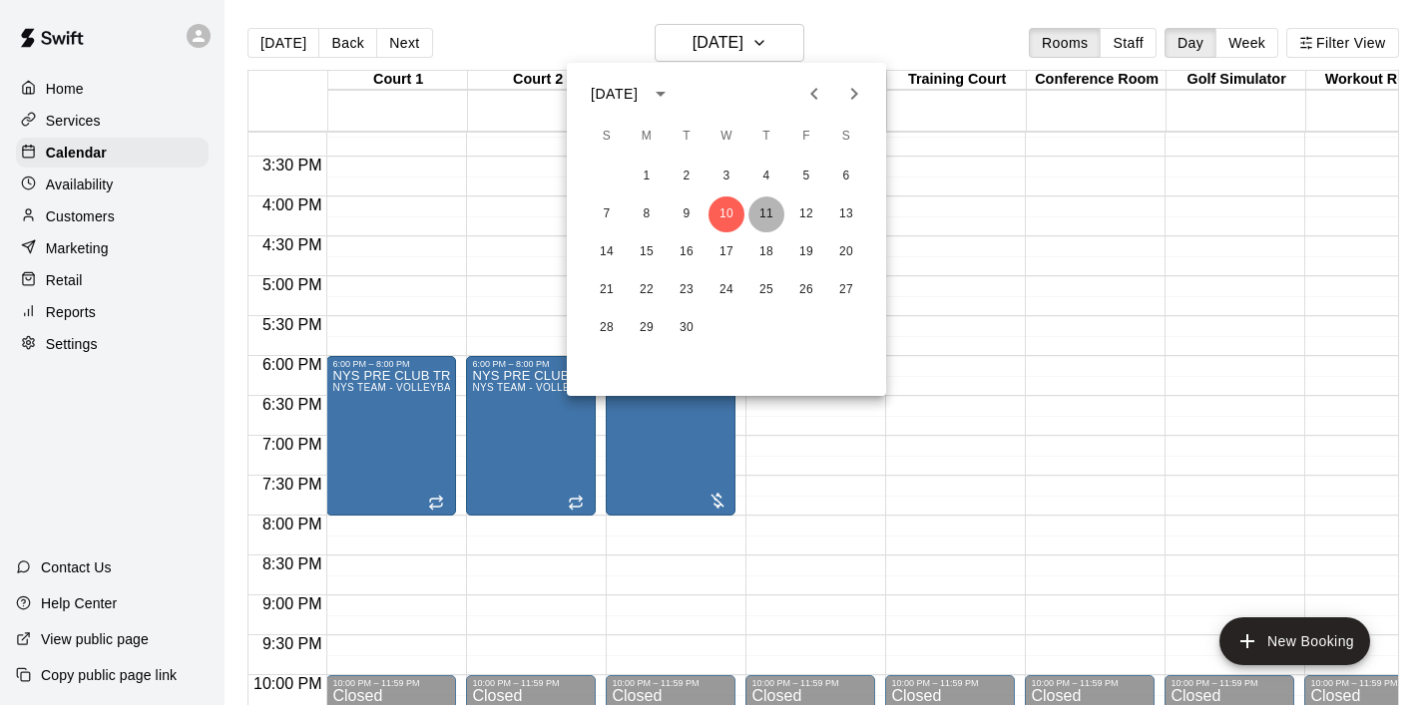
click at [767, 223] on button "11" at bounding box center [766, 215] width 36 height 36
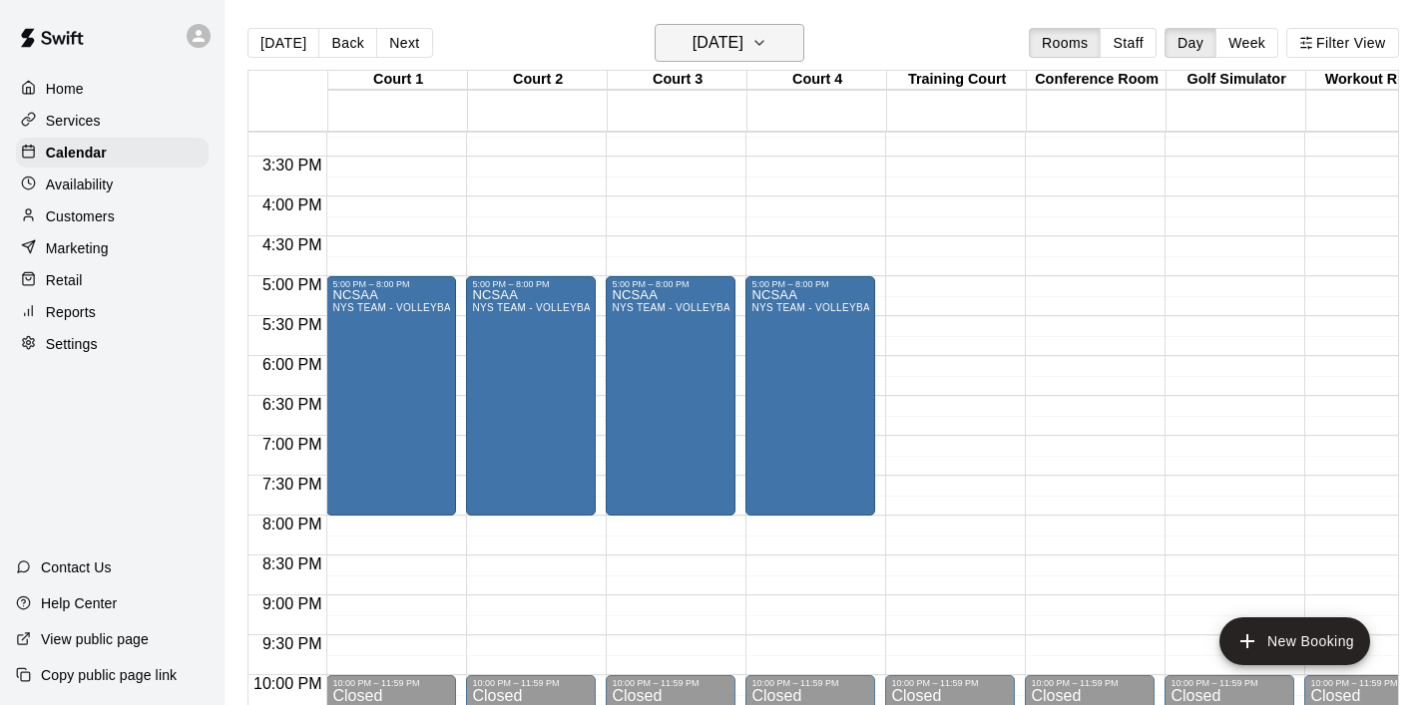
click at [767, 45] on icon "button" at bounding box center [759, 43] width 16 height 24
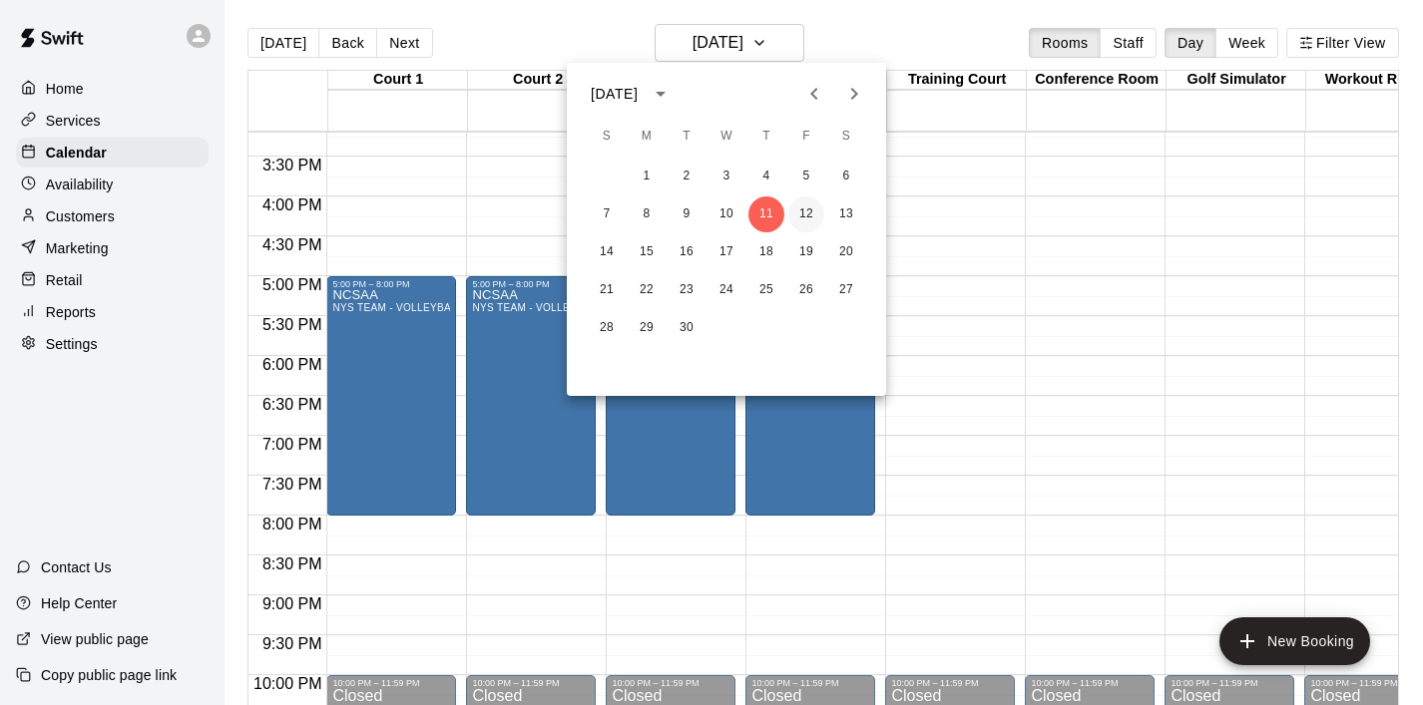
click at [816, 207] on button "12" at bounding box center [806, 215] width 36 height 36
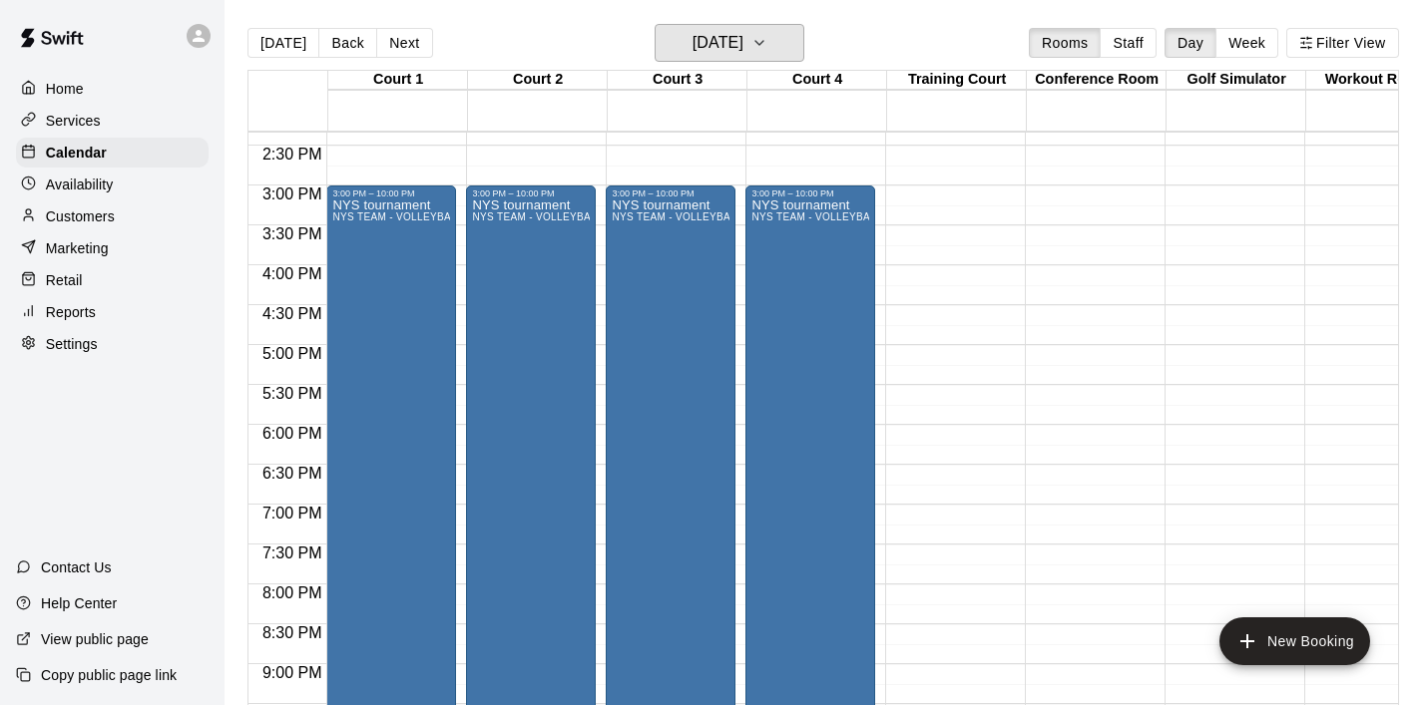
scroll to position [1143, 0]
click at [412, 244] on div "NYS tournament NYS TEAM - VOLLEYBALL (After 3 pm)" at bounding box center [391, 552] width 118 height 705
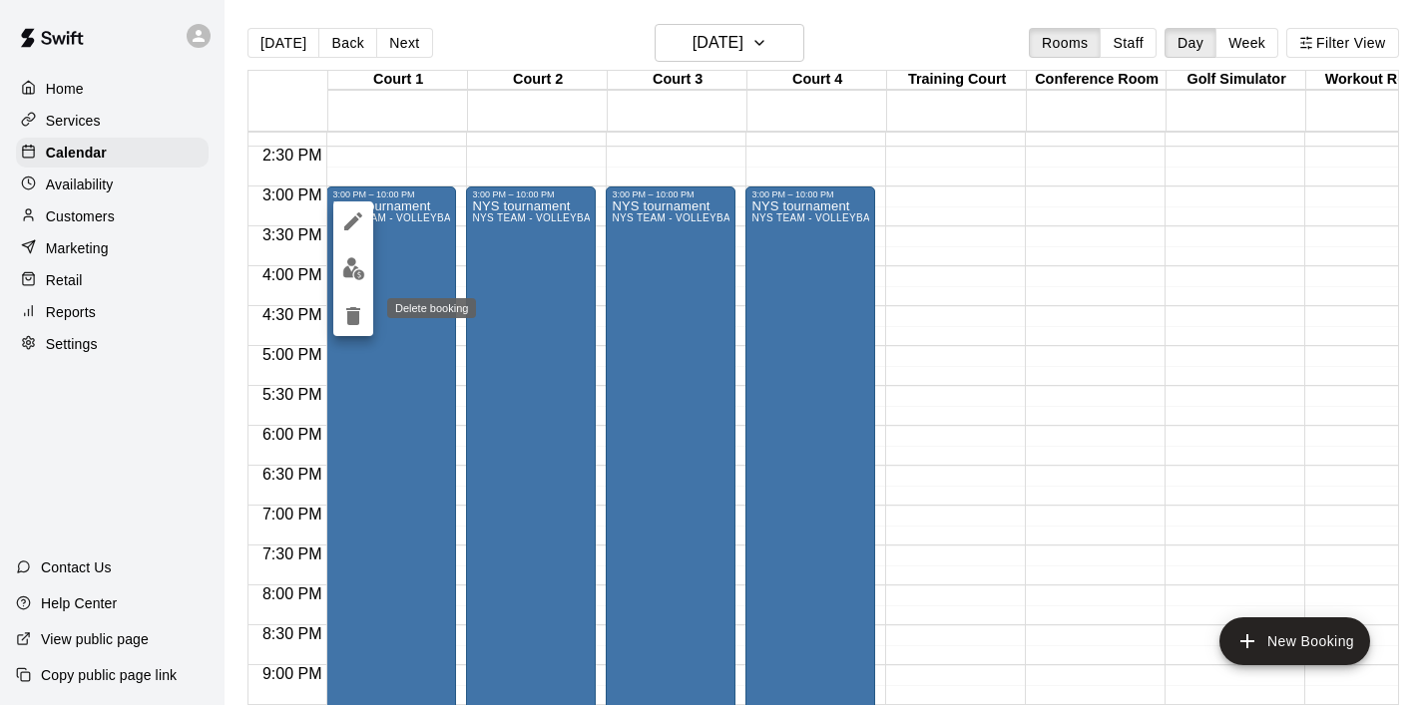
click at [356, 315] on icon "delete" at bounding box center [353, 316] width 14 height 18
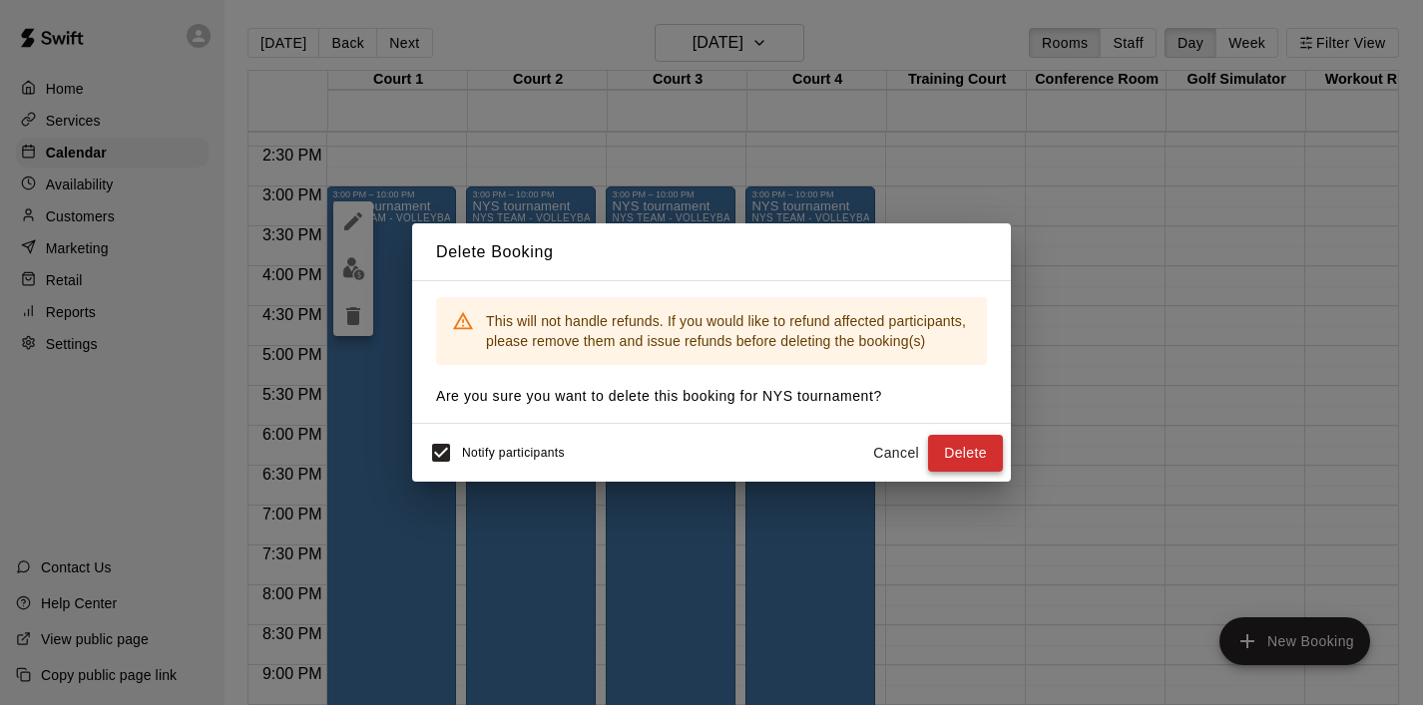
click at [987, 446] on button "Delete" at bounding box center [965, 453] width 75 height 37
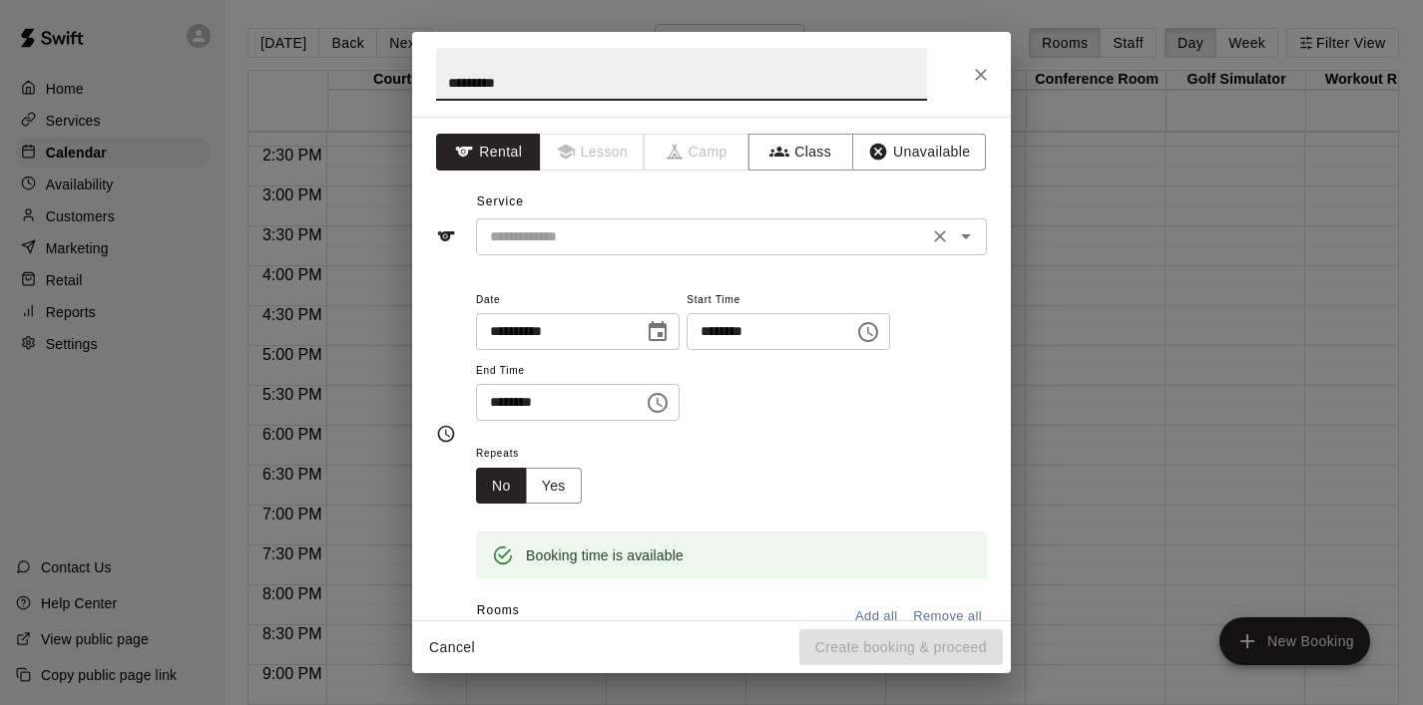
click at [958, 243] on icon "Open" at bounding box center [966, 236] width 24 height 24
type input "*********"
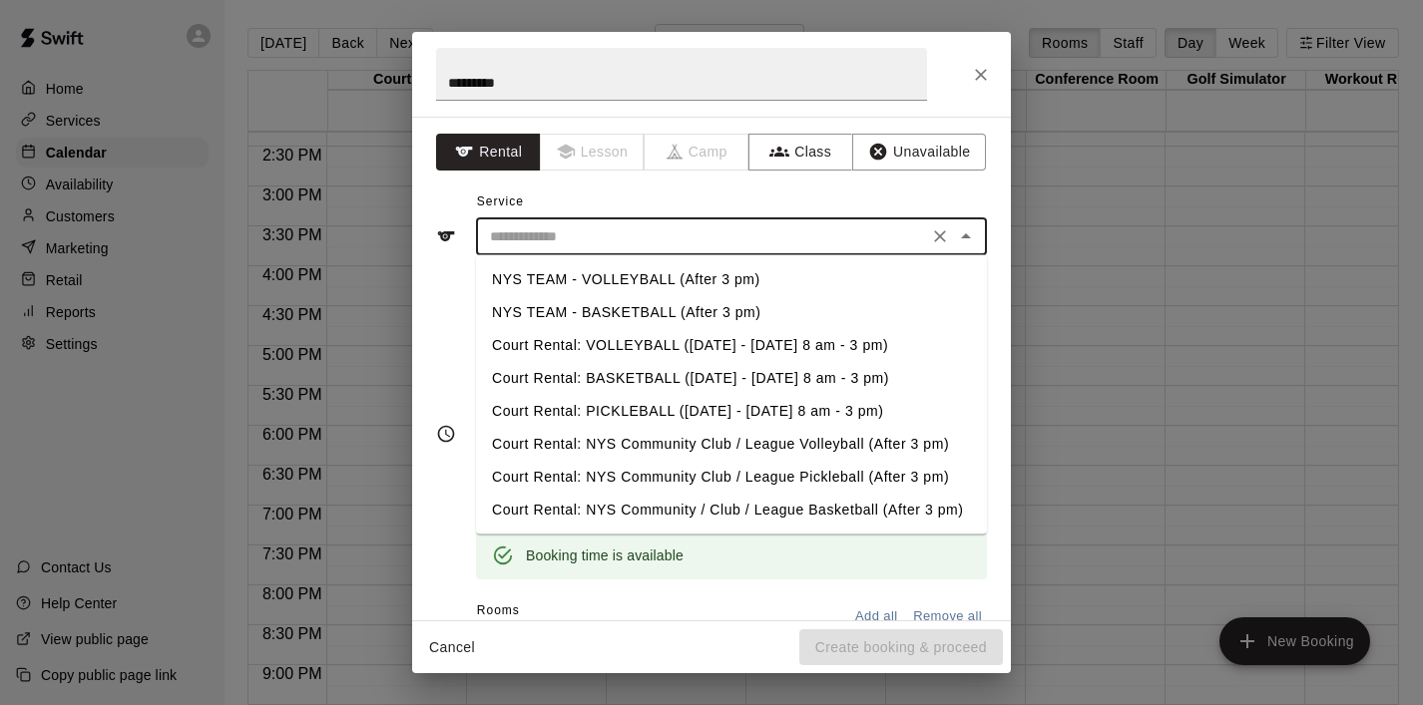
click at [768, 311] on li "NYS TEAM - BASKETBALL (After 3 pm)" at bounding box center [731, 312] width 511 height 33
type input "**********"
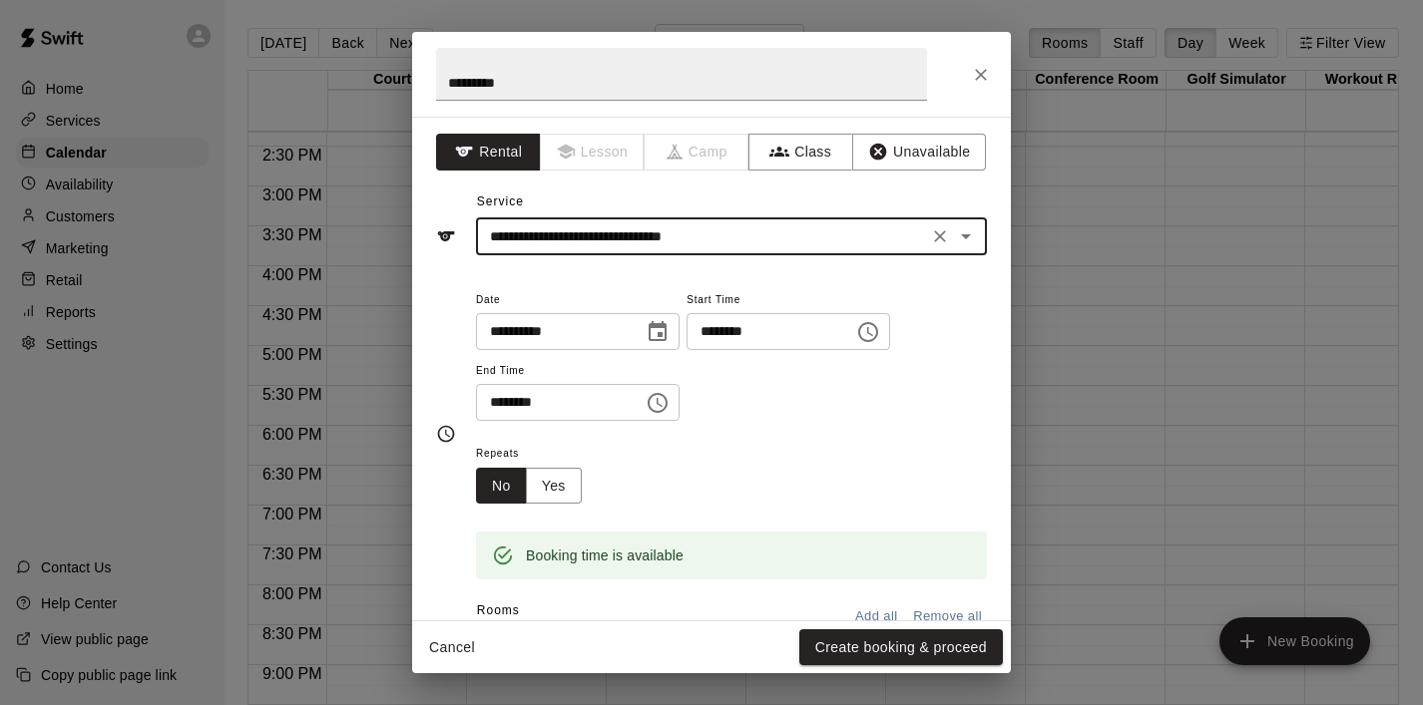
click at [667, 403] on icon "Choose time, selected time is 6:30 PM" at bounding box center [657, 403] width 20 height 20
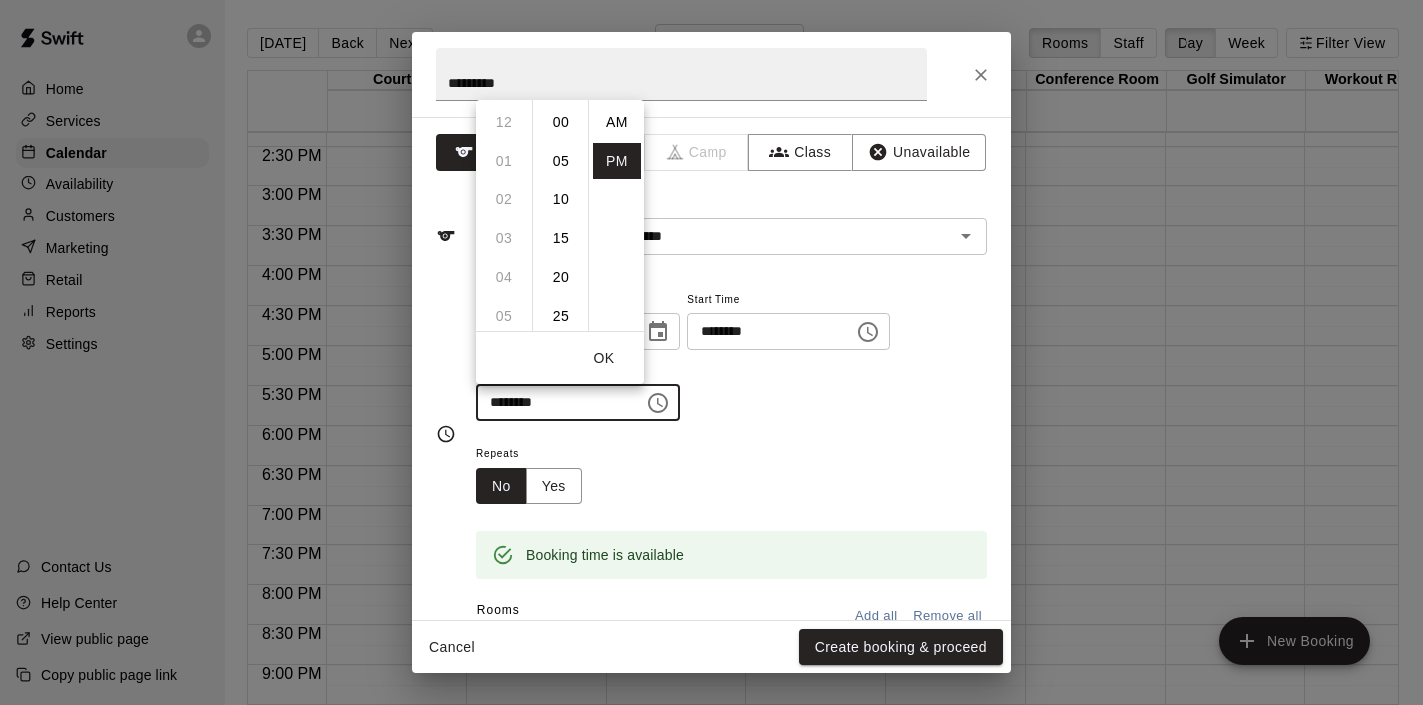
scroll to position [36, 0]
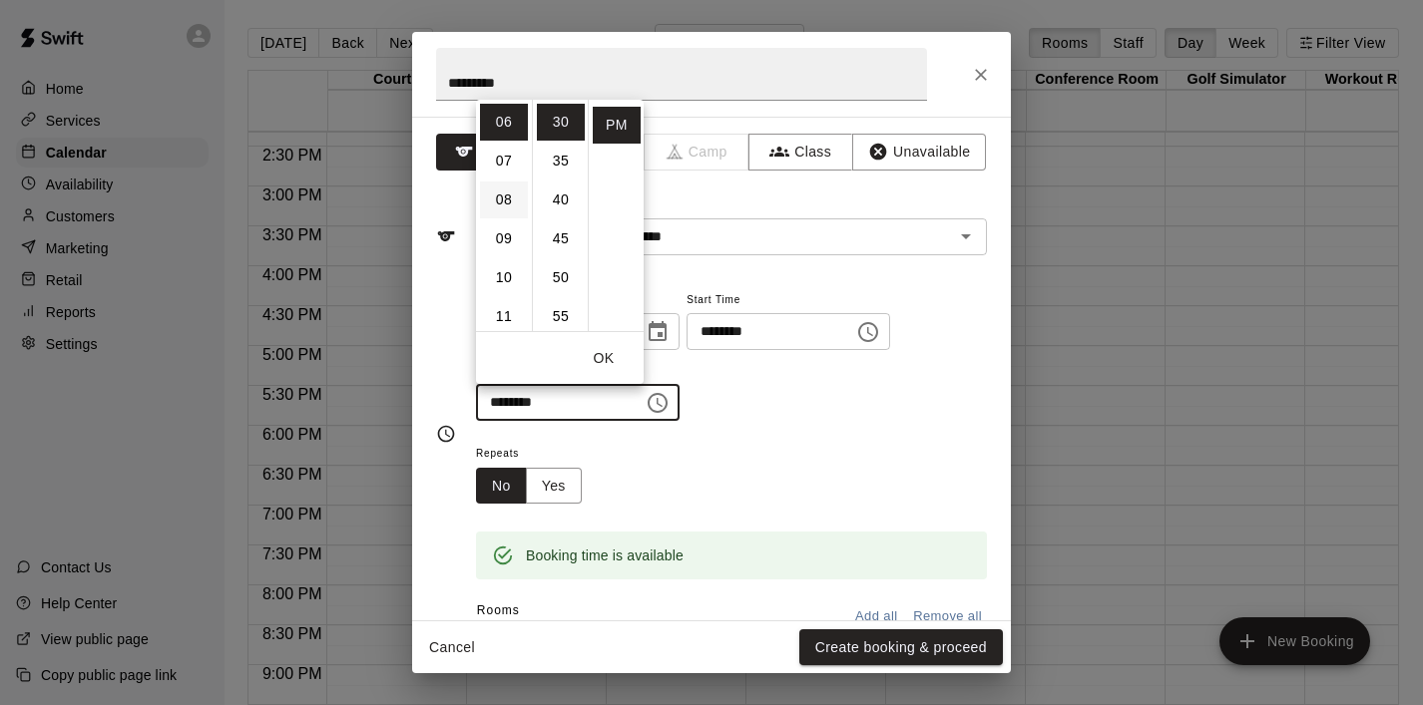
click at [504, 193] on li "08" at bounding box center [504, 200] width 48 height 37
click at [555, 119] on li "00" at bounding box center [561, 122] width 48 height 37
type input "********"
click at [603, 354] on button "OK" at bounding box center [604, 358] width 64 height 37
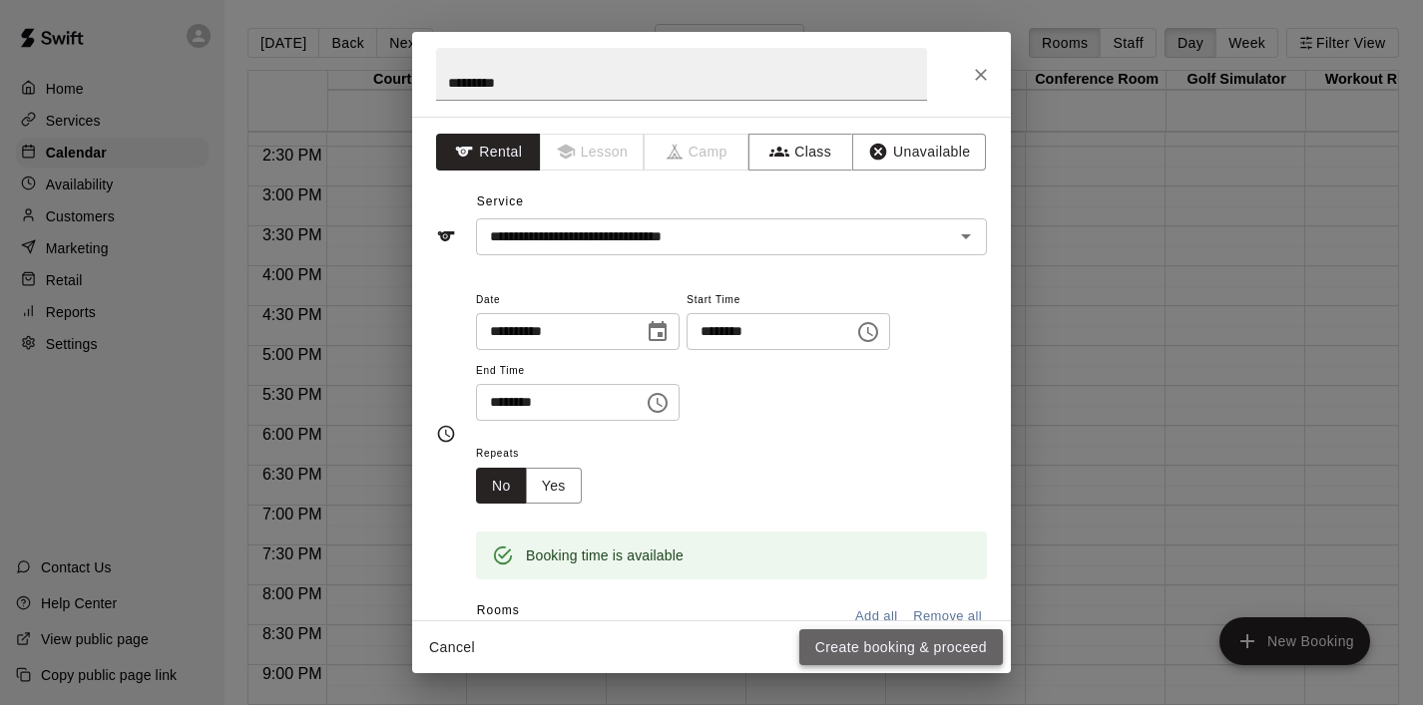
click at [830, 655] on button "Create booking & proceed" at bounding box center [901, 647] width 204 height 37
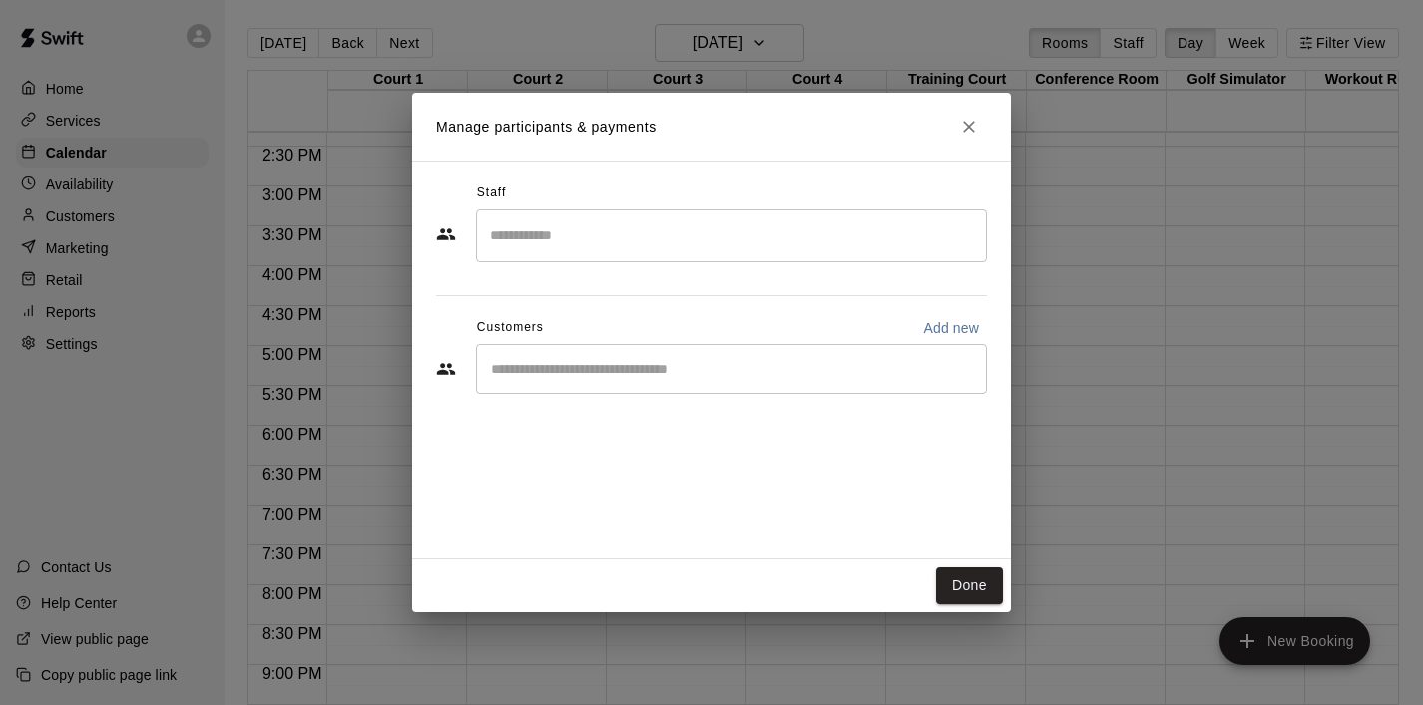
click at [698, 390] on div "​" at bounding box center [731, 369] width 511 height 50
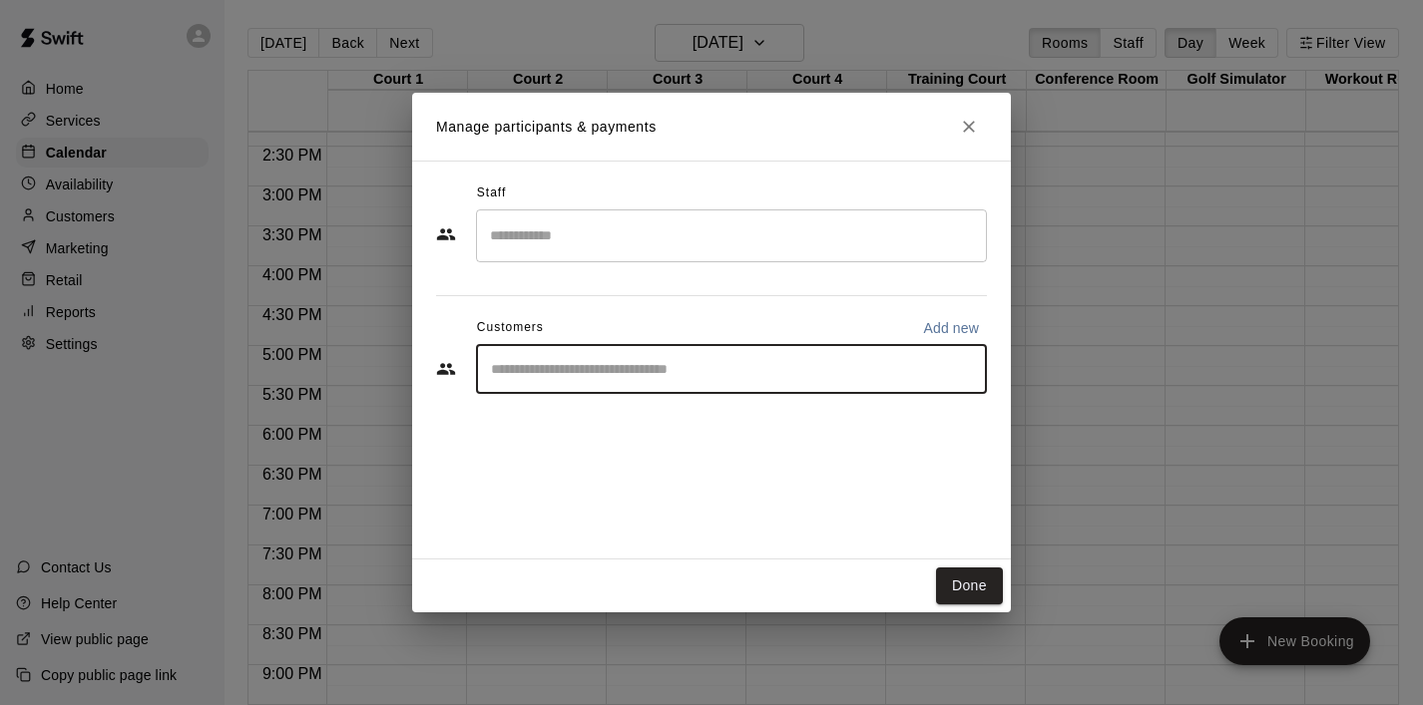
click at [677, 372] on input "Start typing to search customers..." at bounding box center [731, 369] width 493 height 20
type input "******"
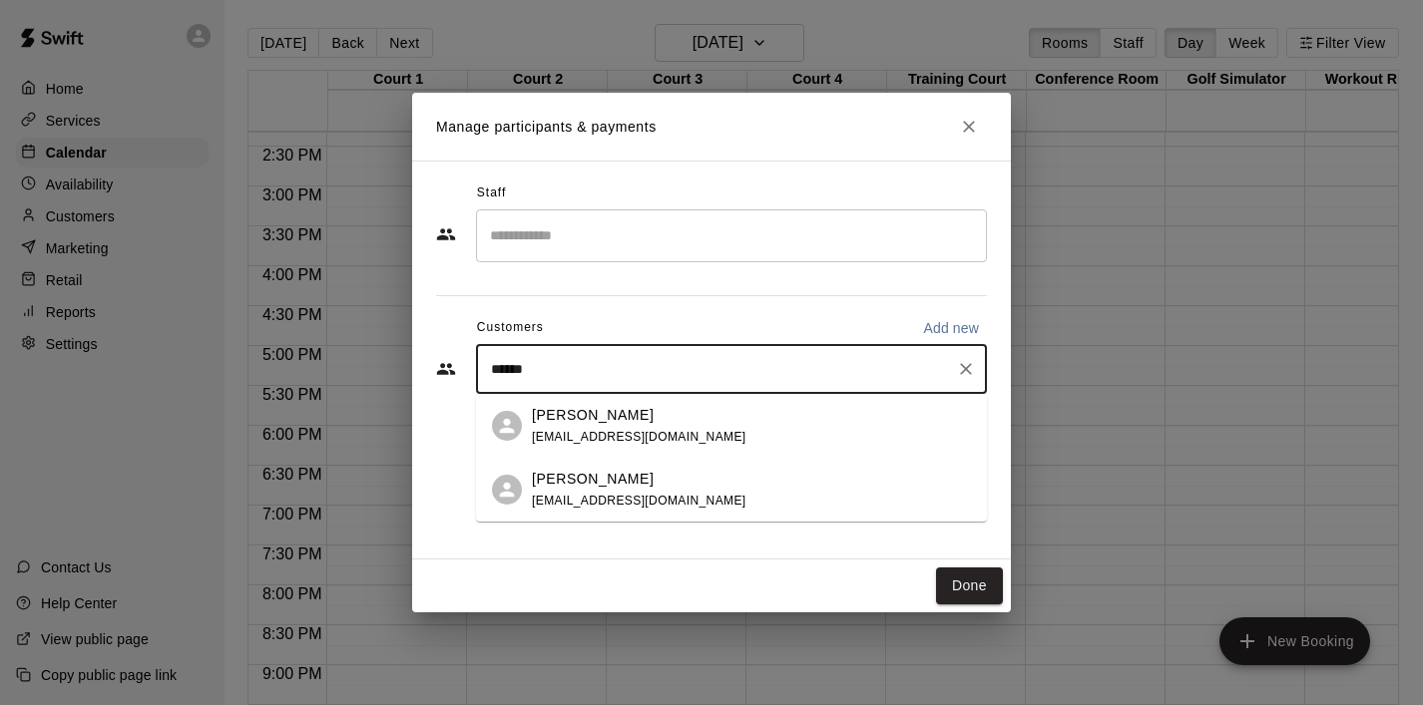
click at [674, 430] on span "[EMAIL_ADDRESS][DOMAIN_NAME]" at bounding box center [639, 437] width 214 height 14
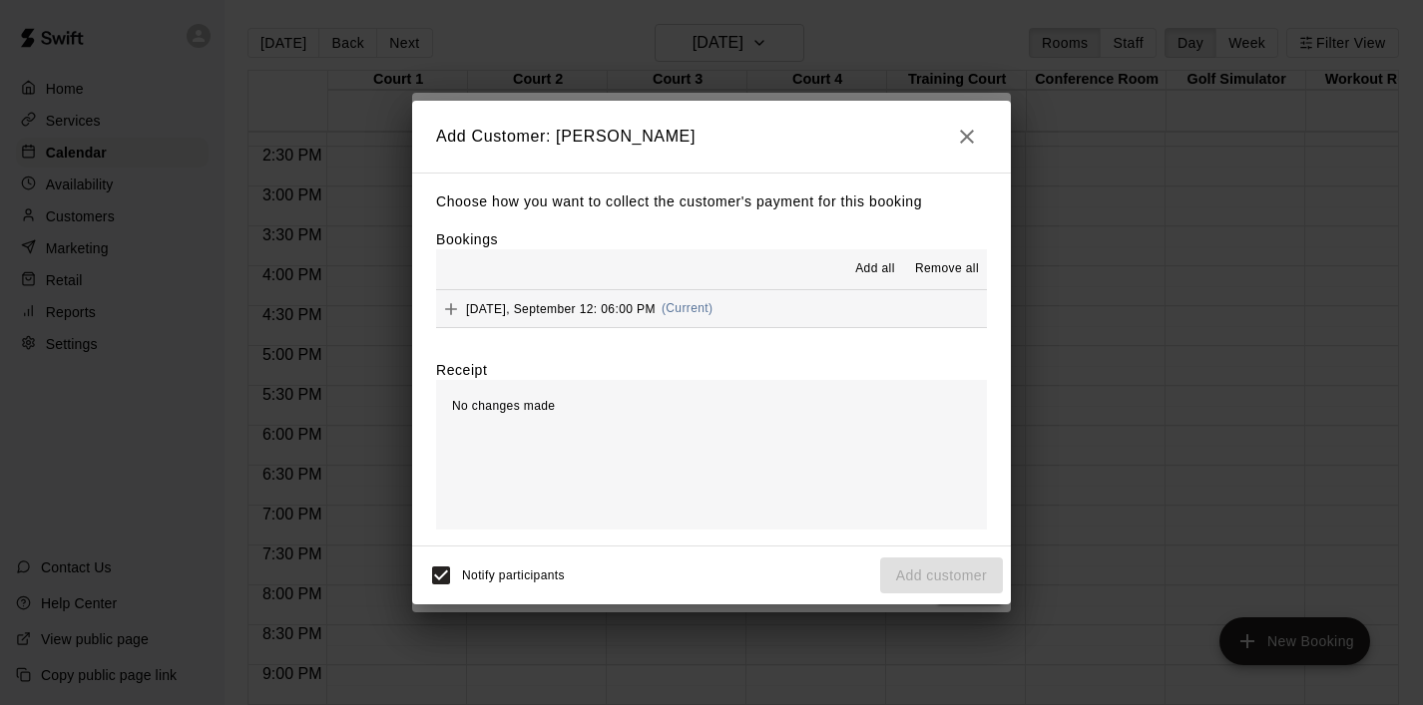
click at [868, 269] on span "Add all" at bounding box center [875, 269] width 40 height 20
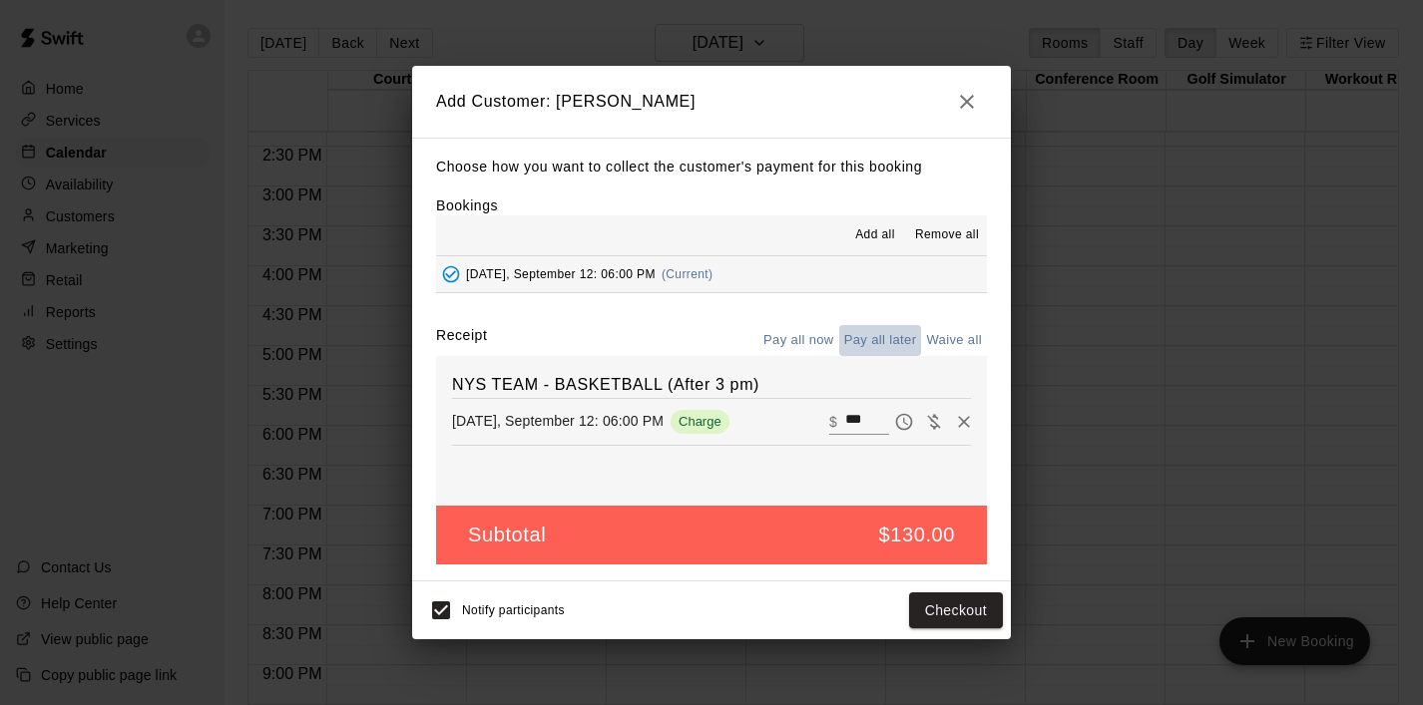
click at [875, 341] on button "Pay all later" at bounding box center [880, 340] width 83 height 31
click at [916, 612] on button "Add customer" at bounding box center [941, 611] width 123 height 37
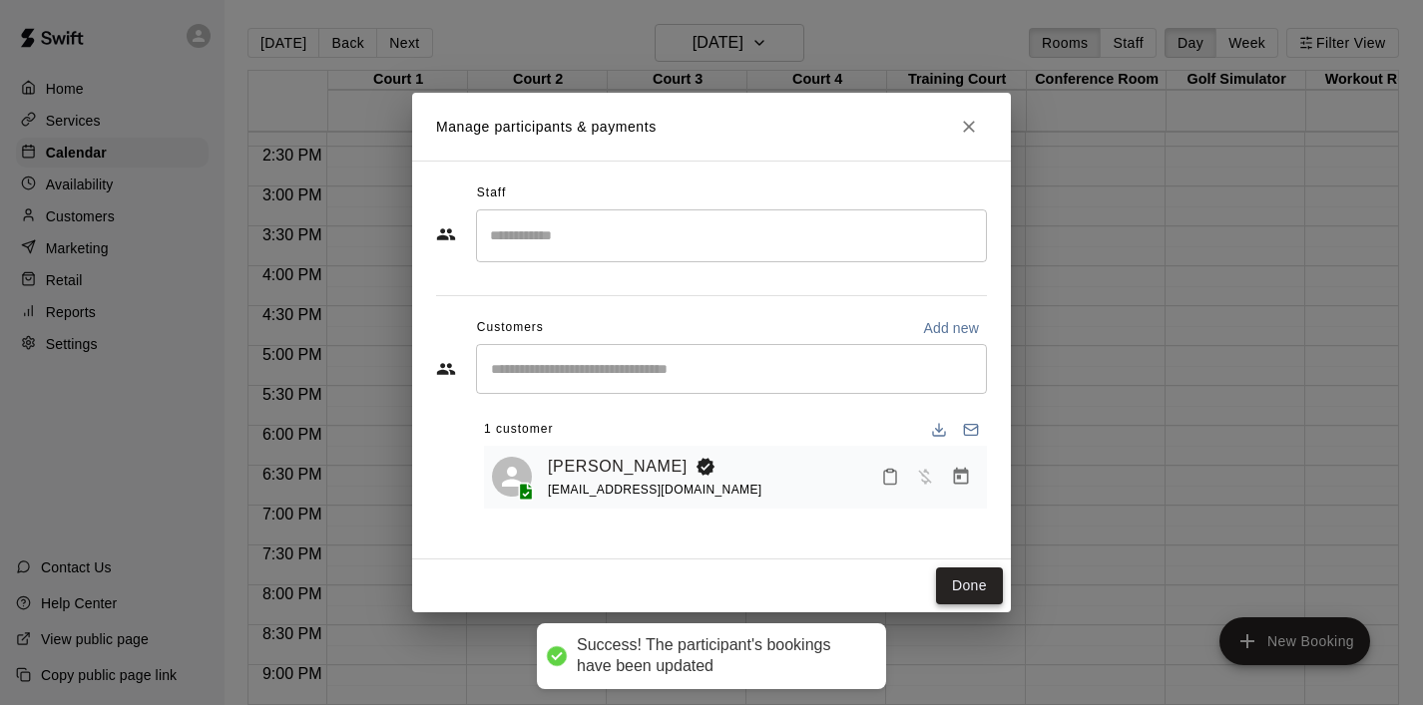
click at [992, 596] on button "Done" at bounding box center [969, 586] width 67 height 37
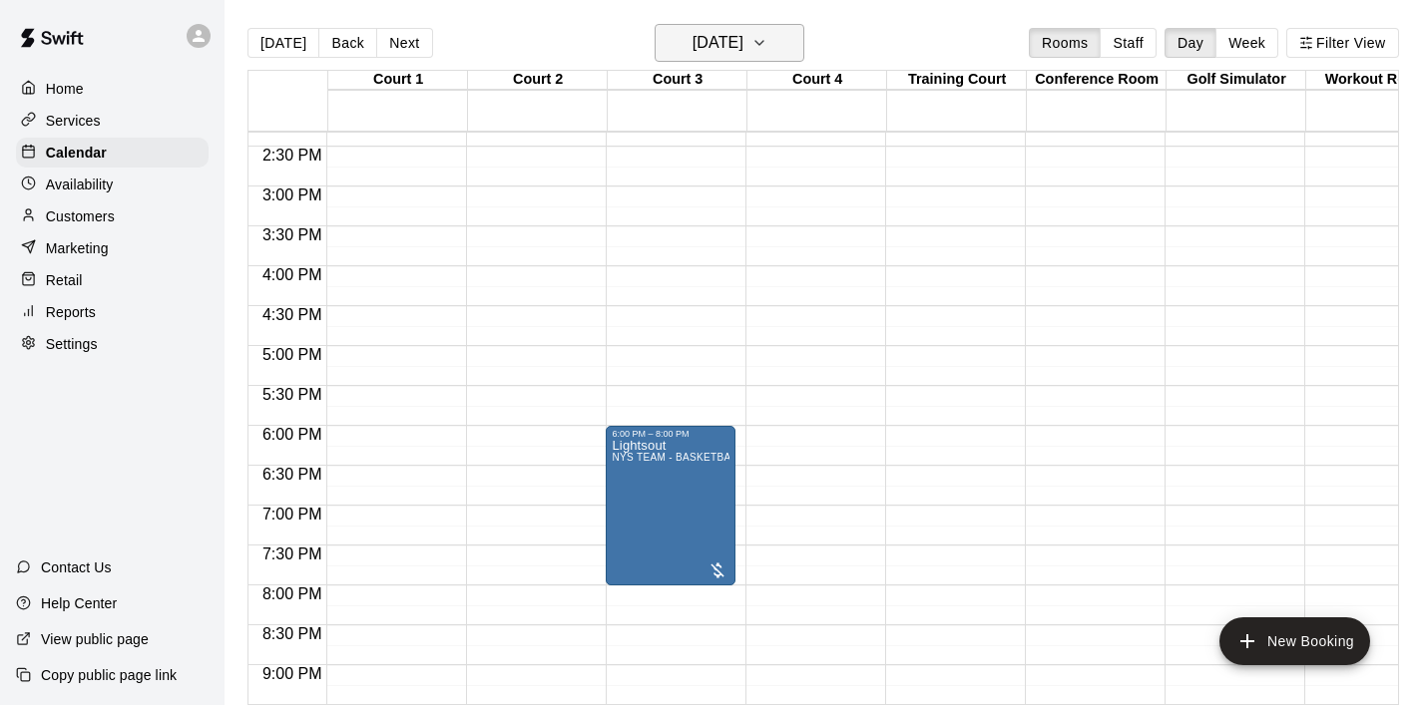
click at [791, 49] on button "[DATE]" at bounding box center [729, 43] width 150 height 38
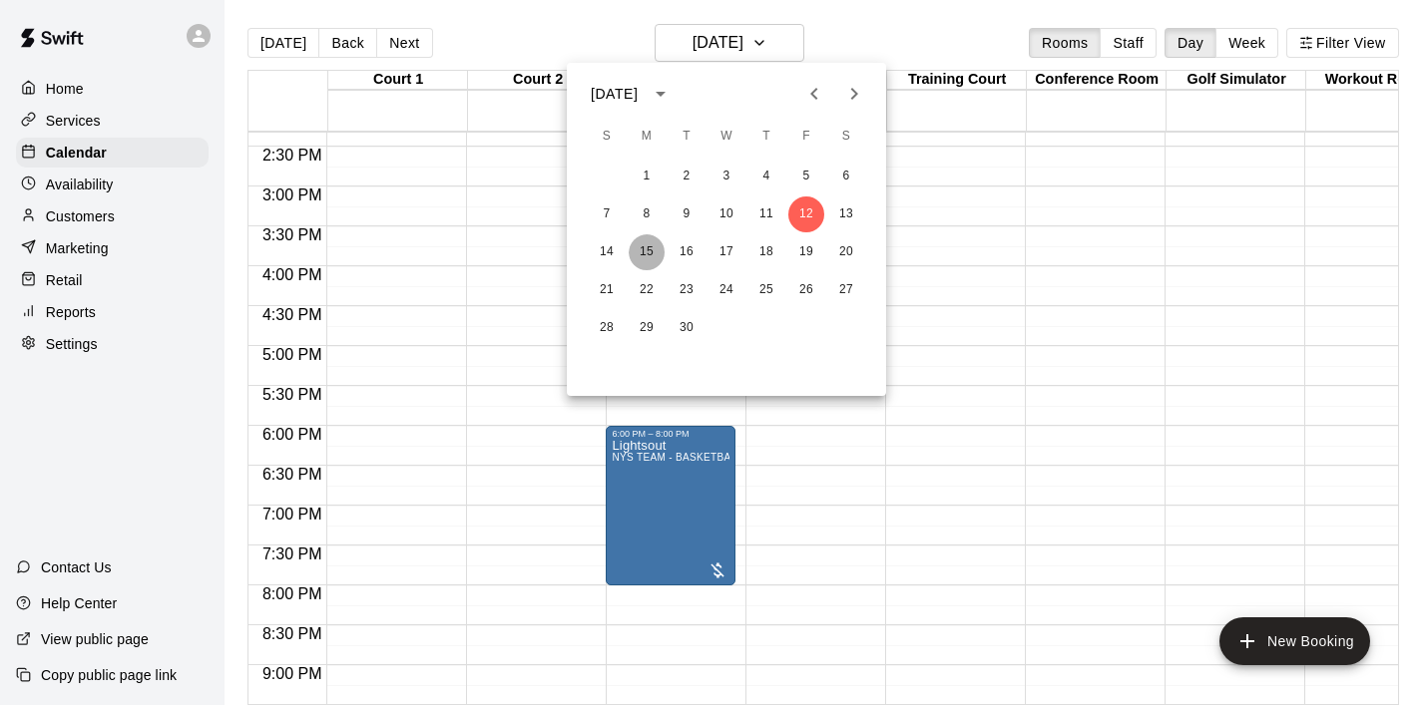
click at [651, 245] on button "15" at bounding box center [646, 252] width 36 height 36
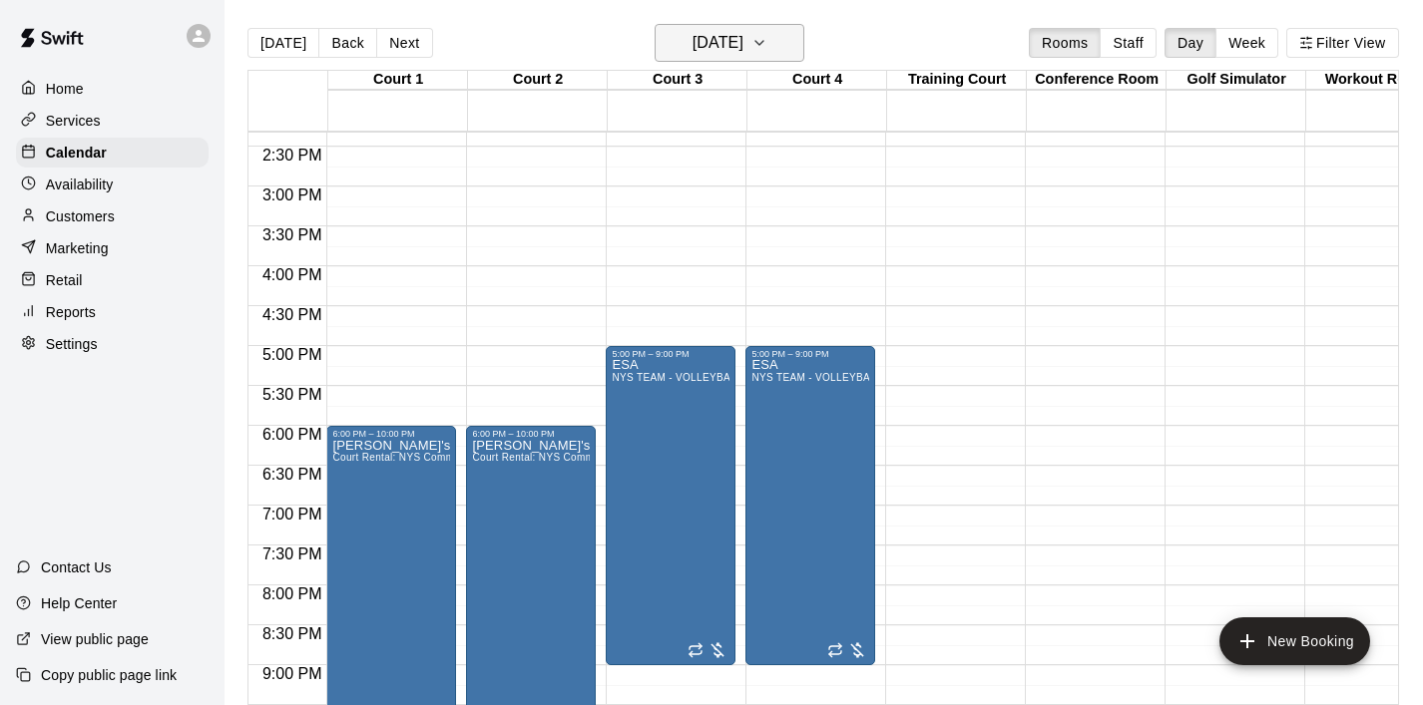
click at [767, 37] on icon "button" at bounding box center [759, 43] width 16 height 24
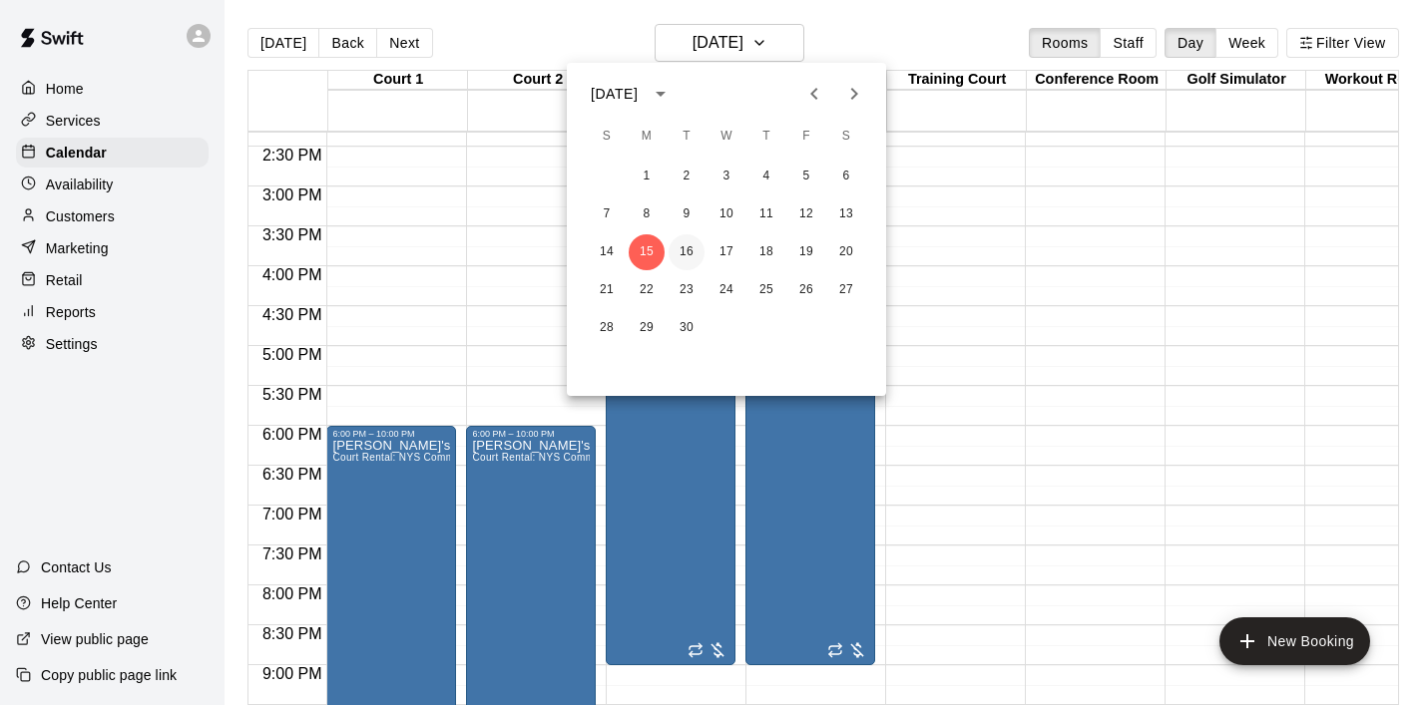
click at [687, 252] on button "16" at bounding box center [686, 252] width 36 height 36
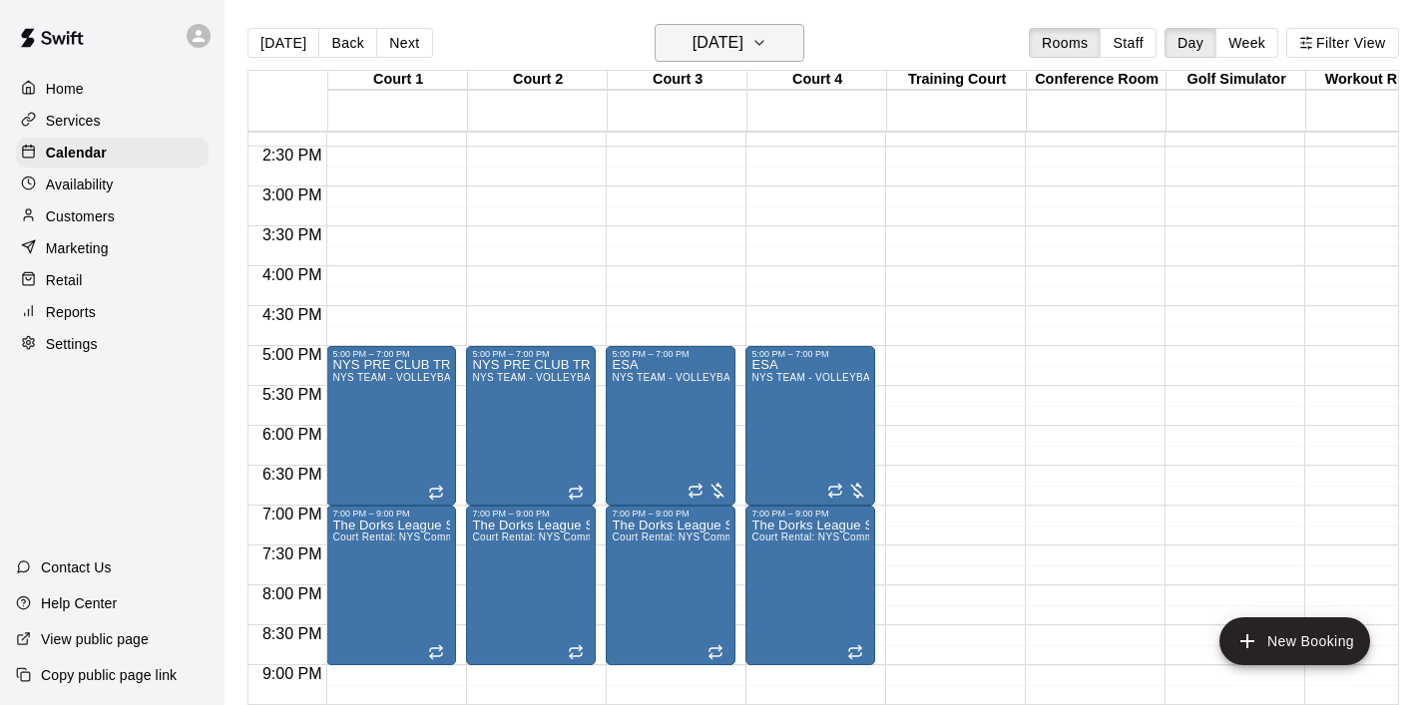
click at [767, 43] on icon "button" at bounding box center [759, 43] width 16 height 24
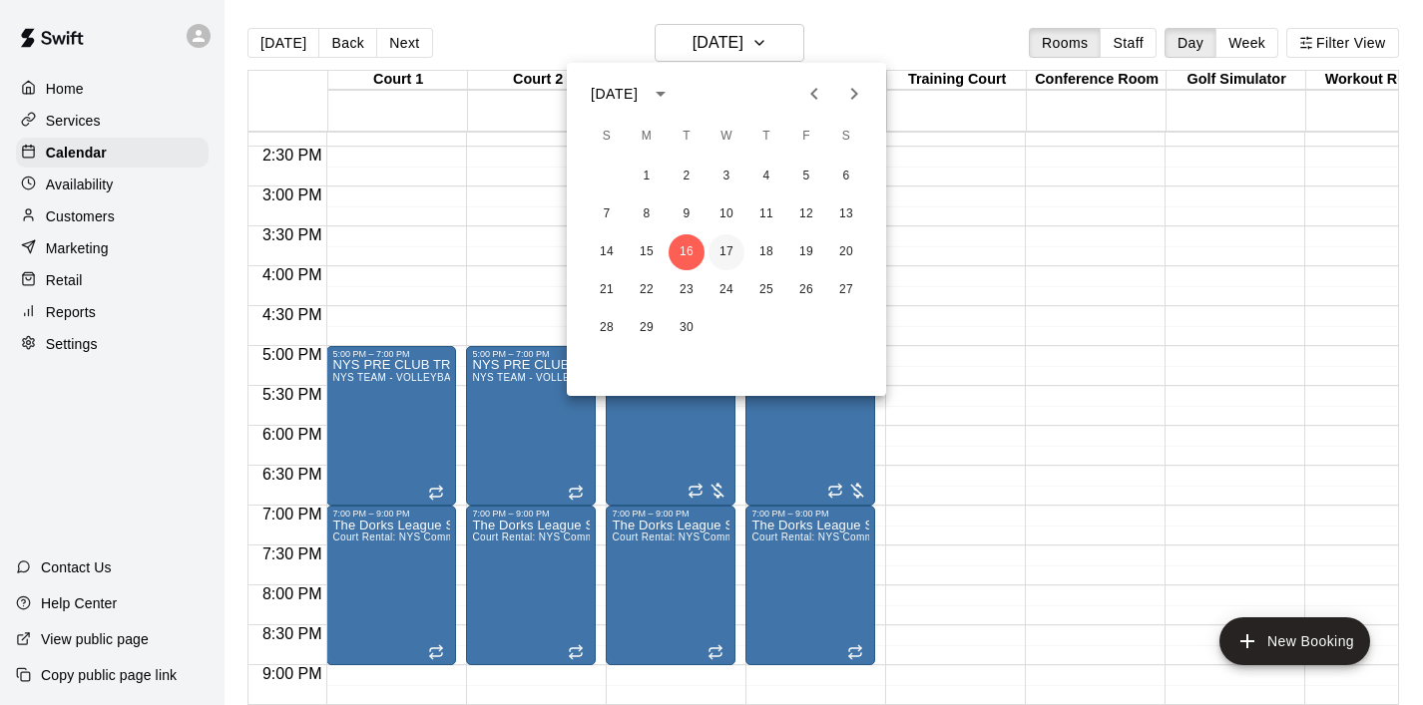
click at [727, 254] on button "17" at bounding box center [726, 252] width 36 height 36
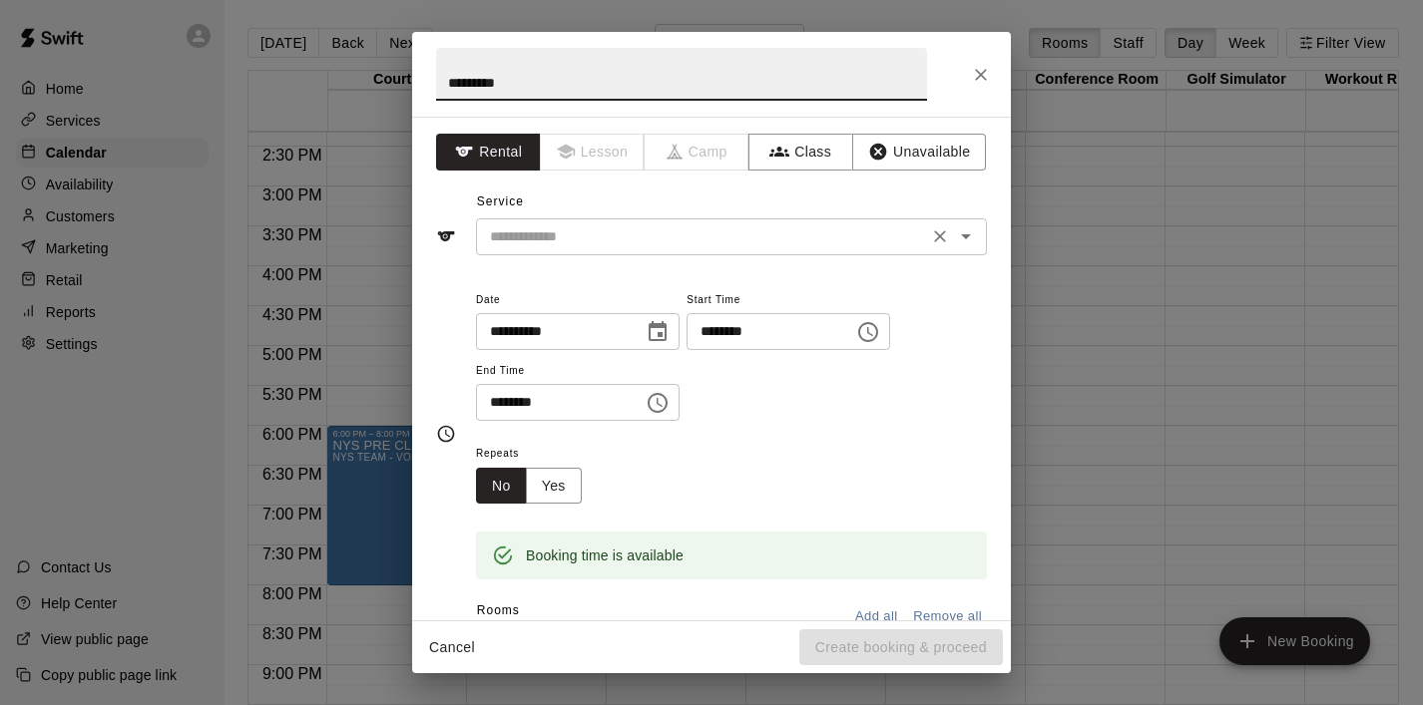
type input "*********"
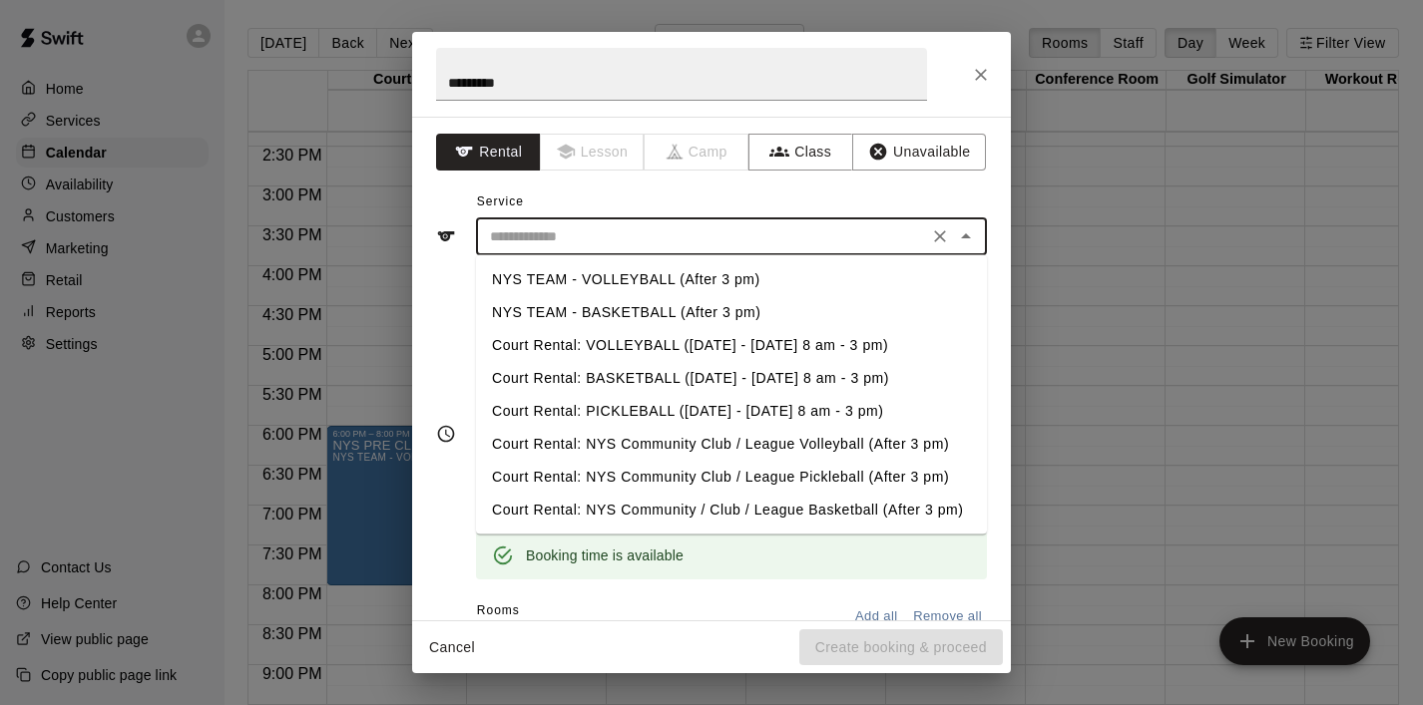
click at [655, 242] on input "text" at bounding box center [702, 236] width 440 height 25
click at [693, 298] on li "NYS TEAM - BASKETBALL (After 3 pm)" at bounding box center [731, 312] width 511 height 33
type input "**********"
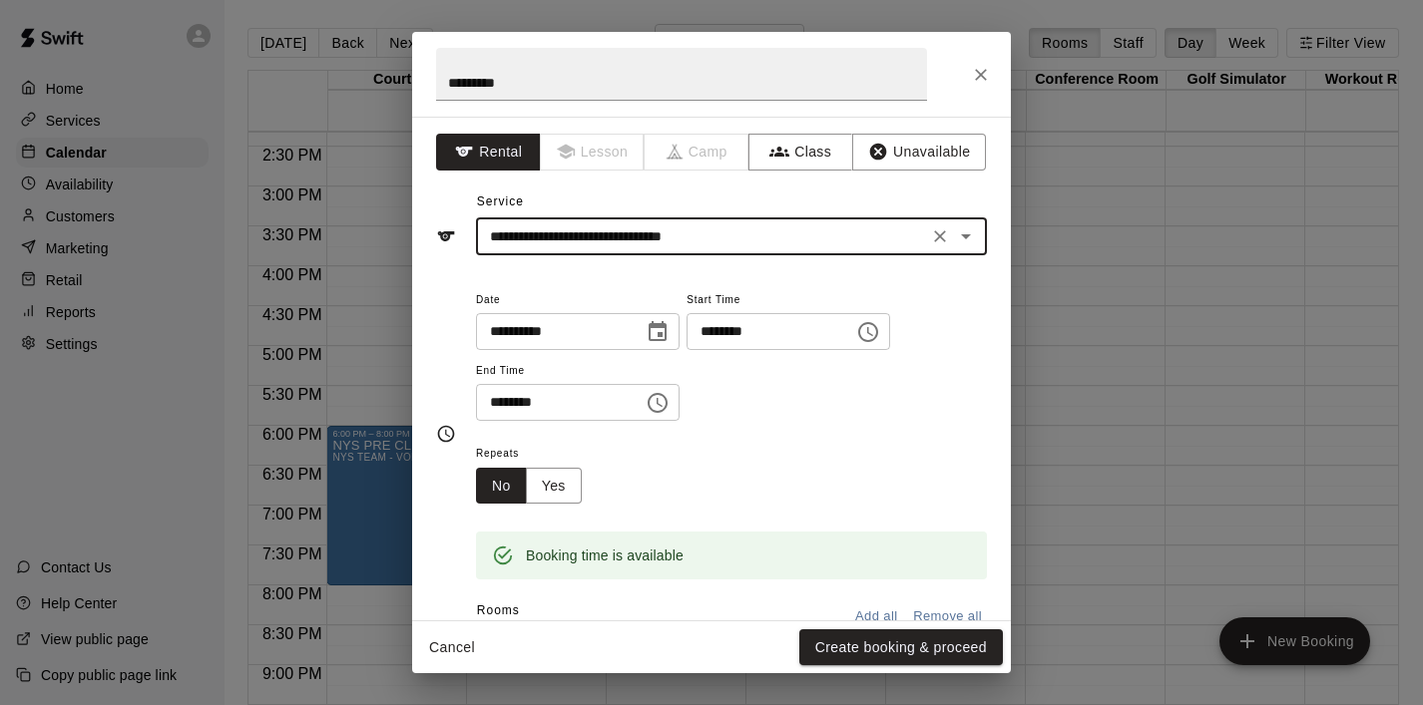
click at [676, 400] on button "Choose time, selected time is 6:30 PM" at bounding box center [657, 403] width 40 height 40
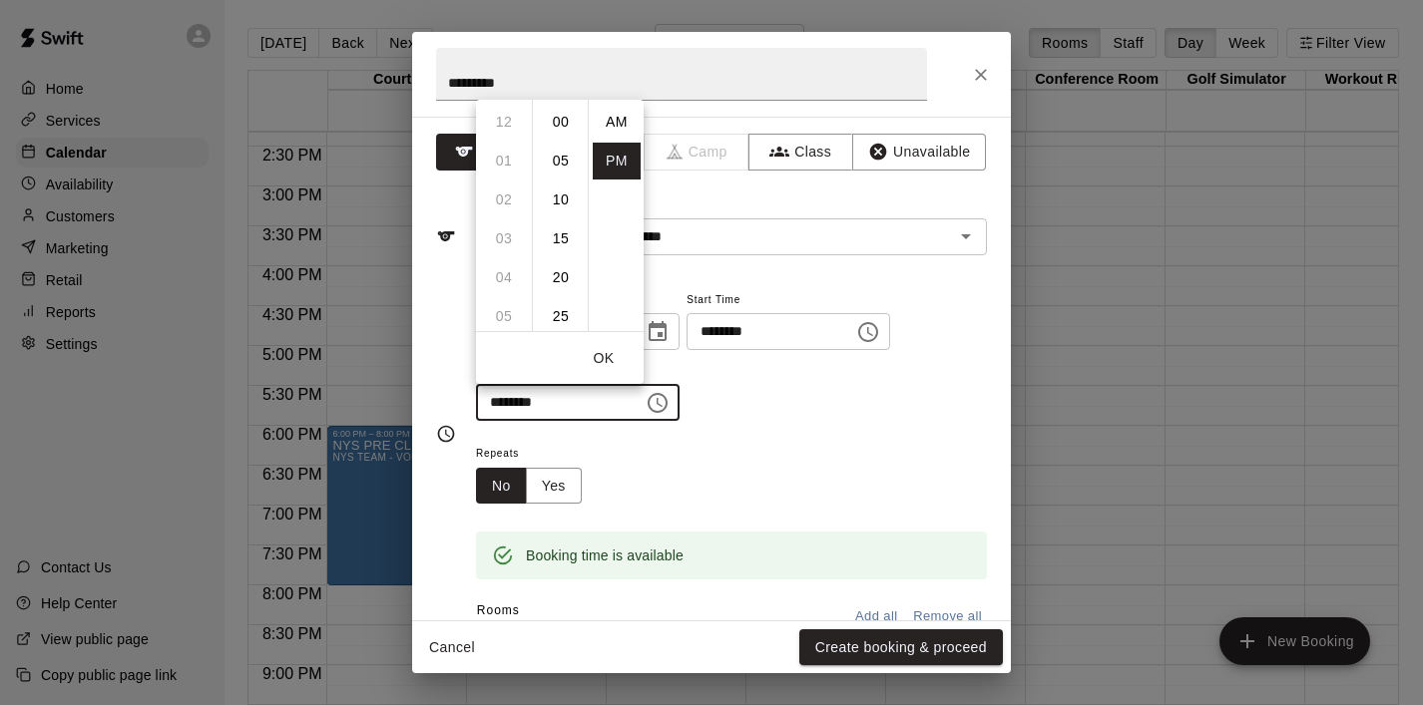
scroll to position [36, 0]
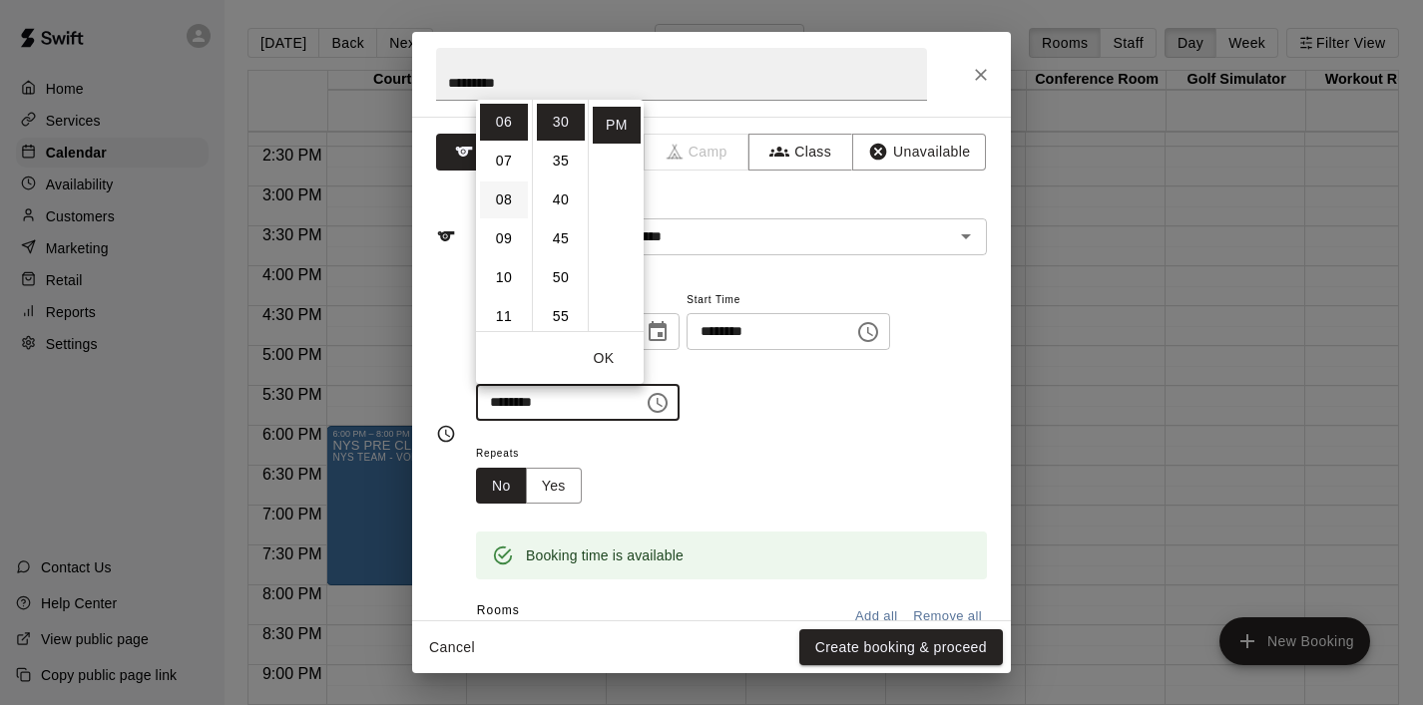
click at [512, 207] on li "08" at bounding box center [504, 200] width 48 height 37
click at [563, 131] on li "00" at bounding box center [561, 122] width 48 height 37
type input "********"
click at [610, 352] on button "OK" at bounding box center [604, 358] width 64 height 37
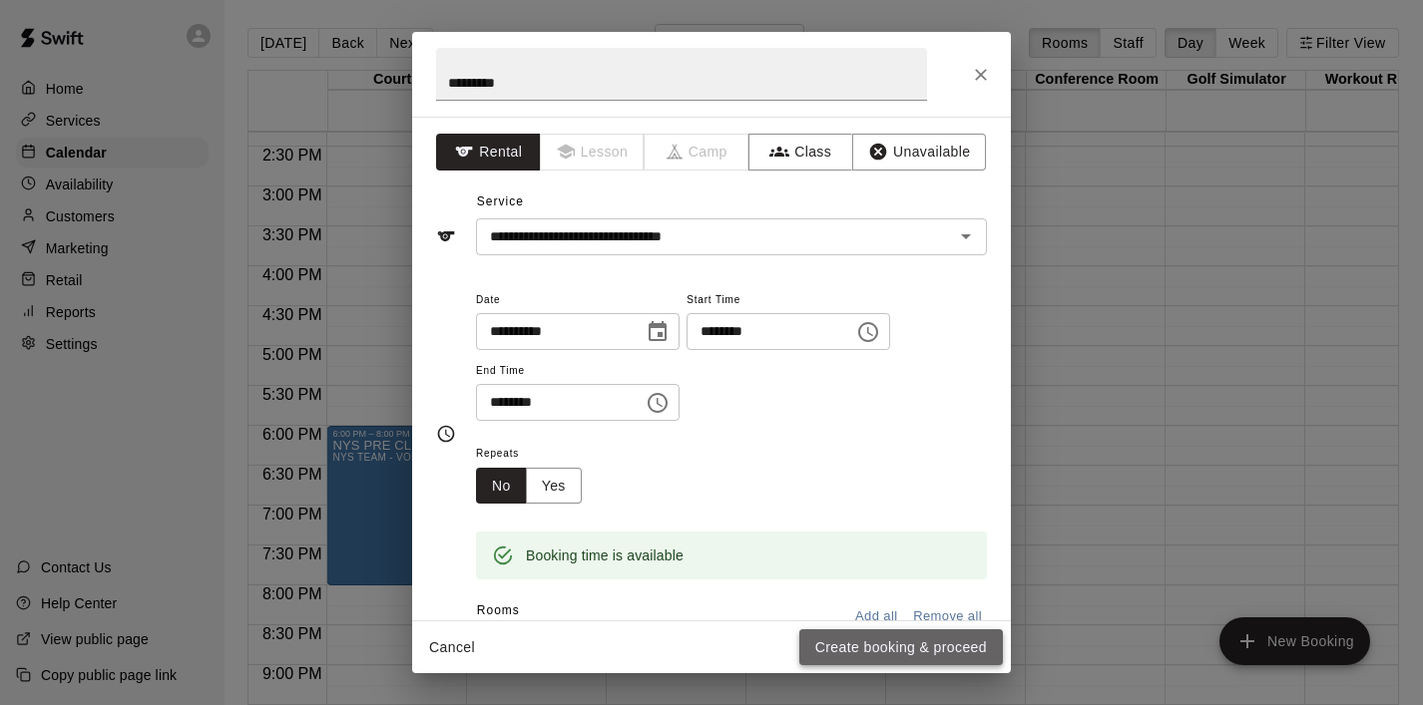
click at [856, 662] on button "Create booking & proceed" at bounding box center [901, 647] width 204 height 37
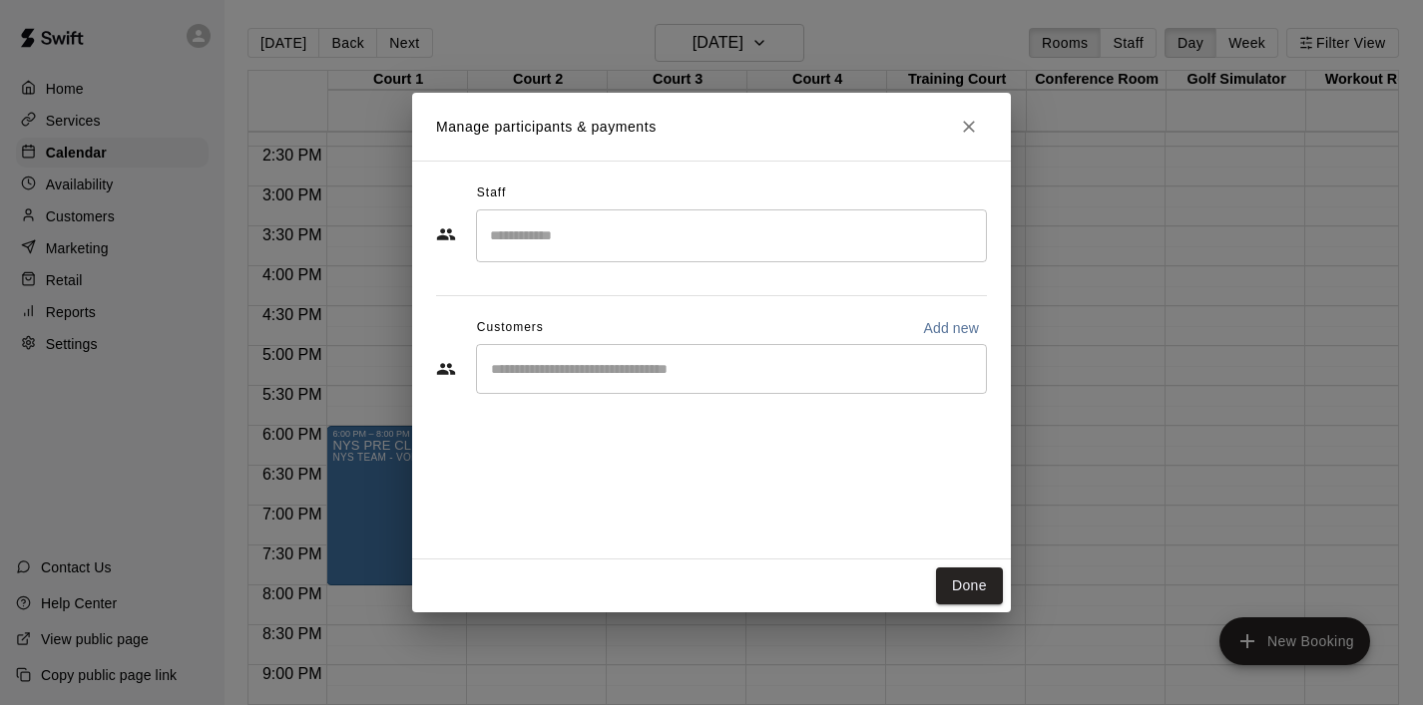
click at [707, 390] on div "​" at bounding box center [731, 369] width 511 height 50
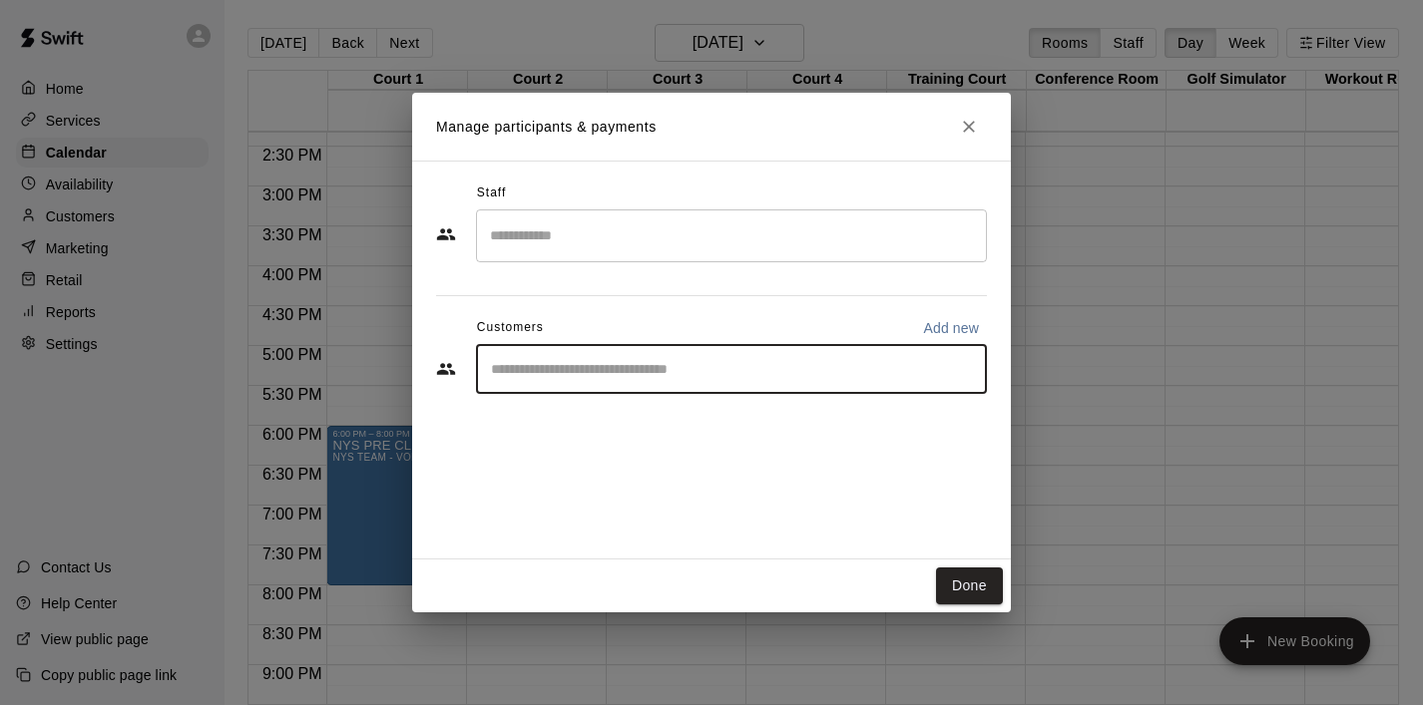
click at [649, 383] on div "​" at bounding box center [731, 369] width 511 height 50
type input "******"
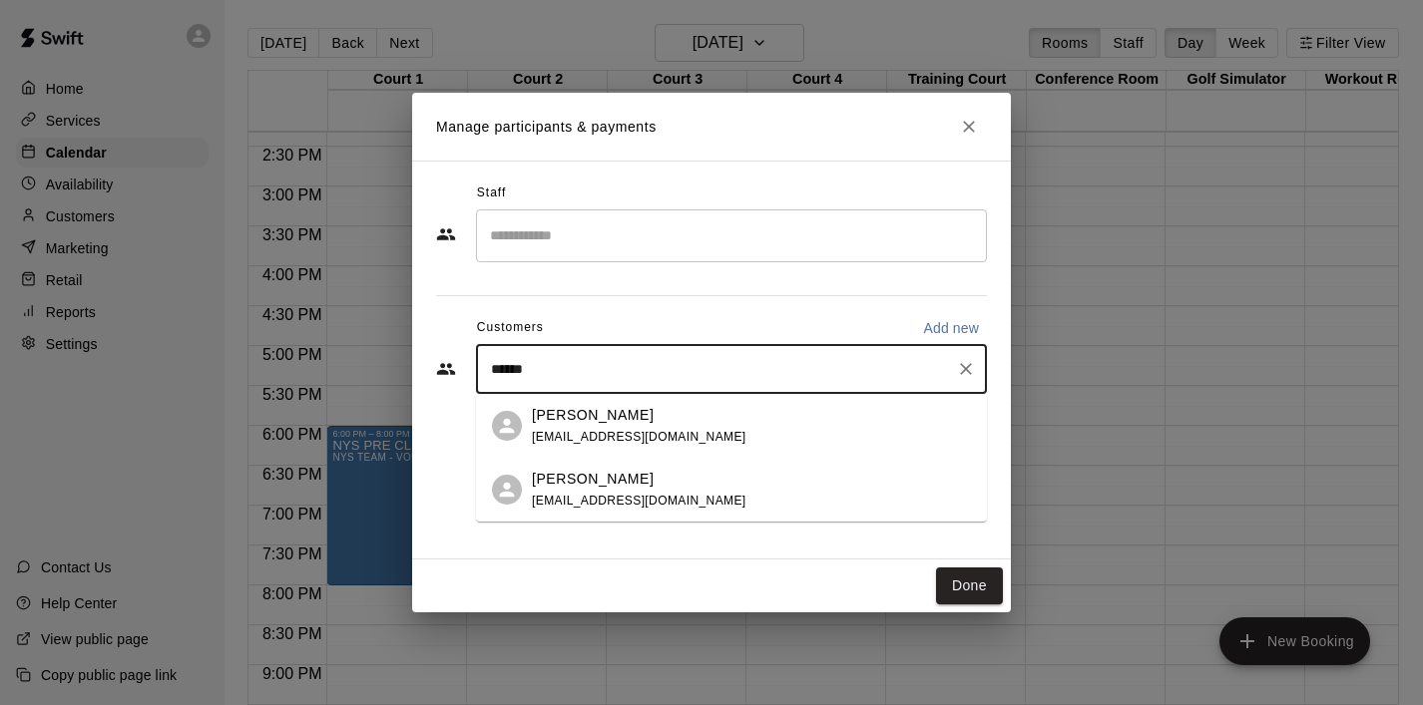
click at [559, 420] on p "[PERSON_NAME]" at bounding box center [593, 415] width 122 height 21
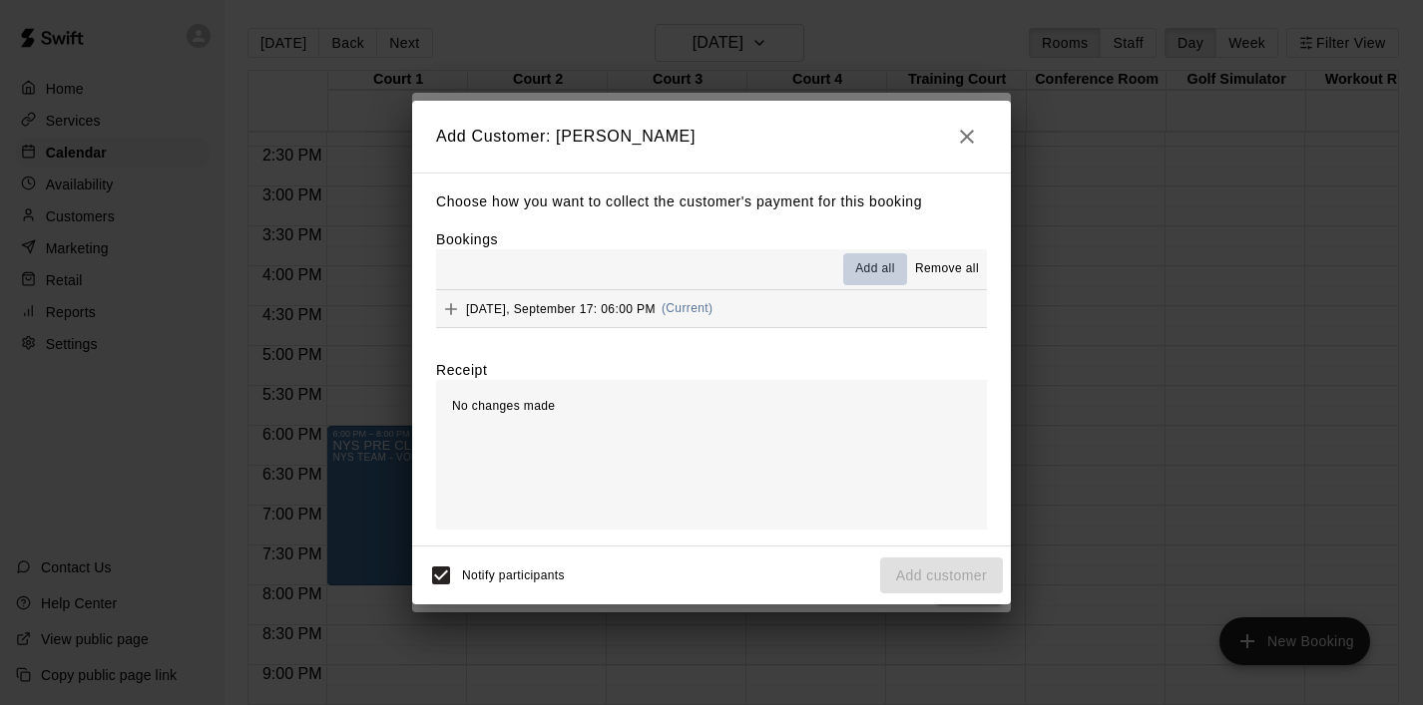
click at [870, 276] on span "Add all" at bounding box center [875, 269] width 40 height 20
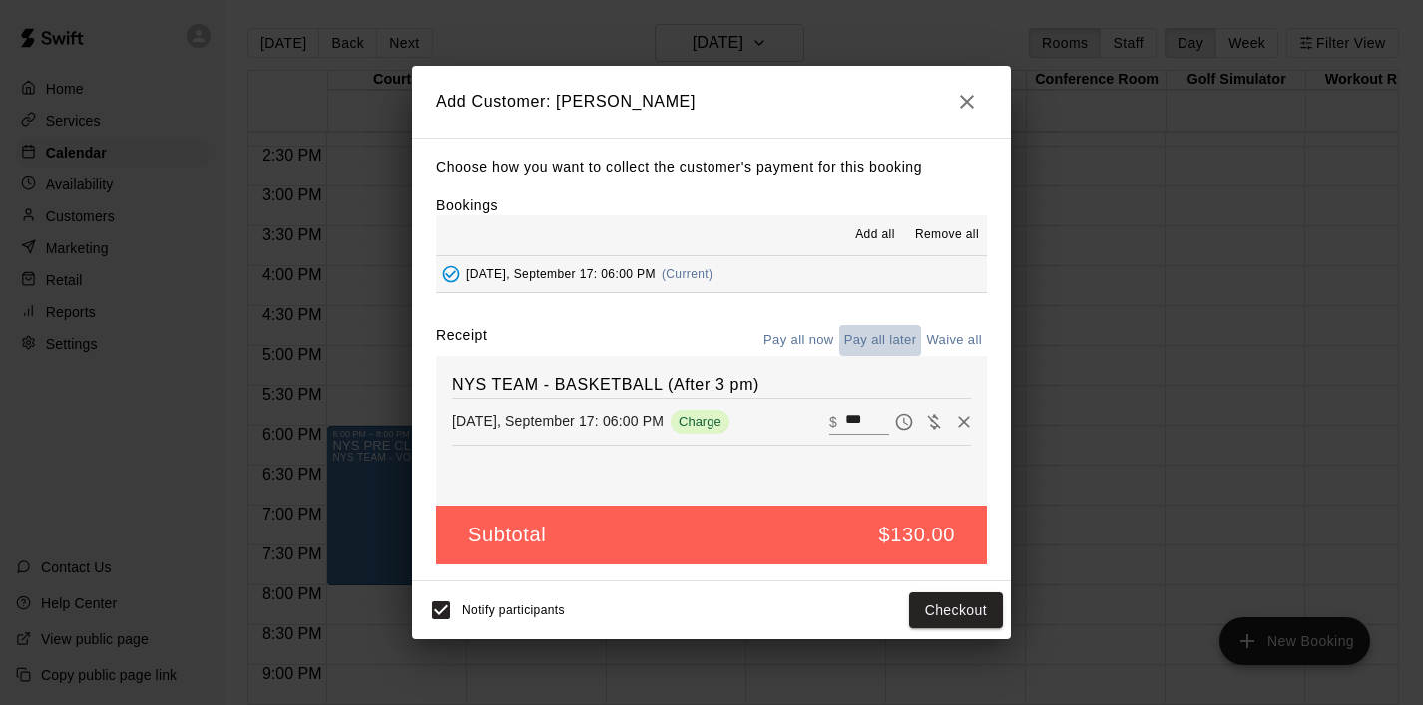
click at [876, 342] on button "Pay all later" at bounding box center [880, 340] width 83 height 31
click at [954, 606] on button "Add customer" at bounding box center [941, 611] width 123 height 37
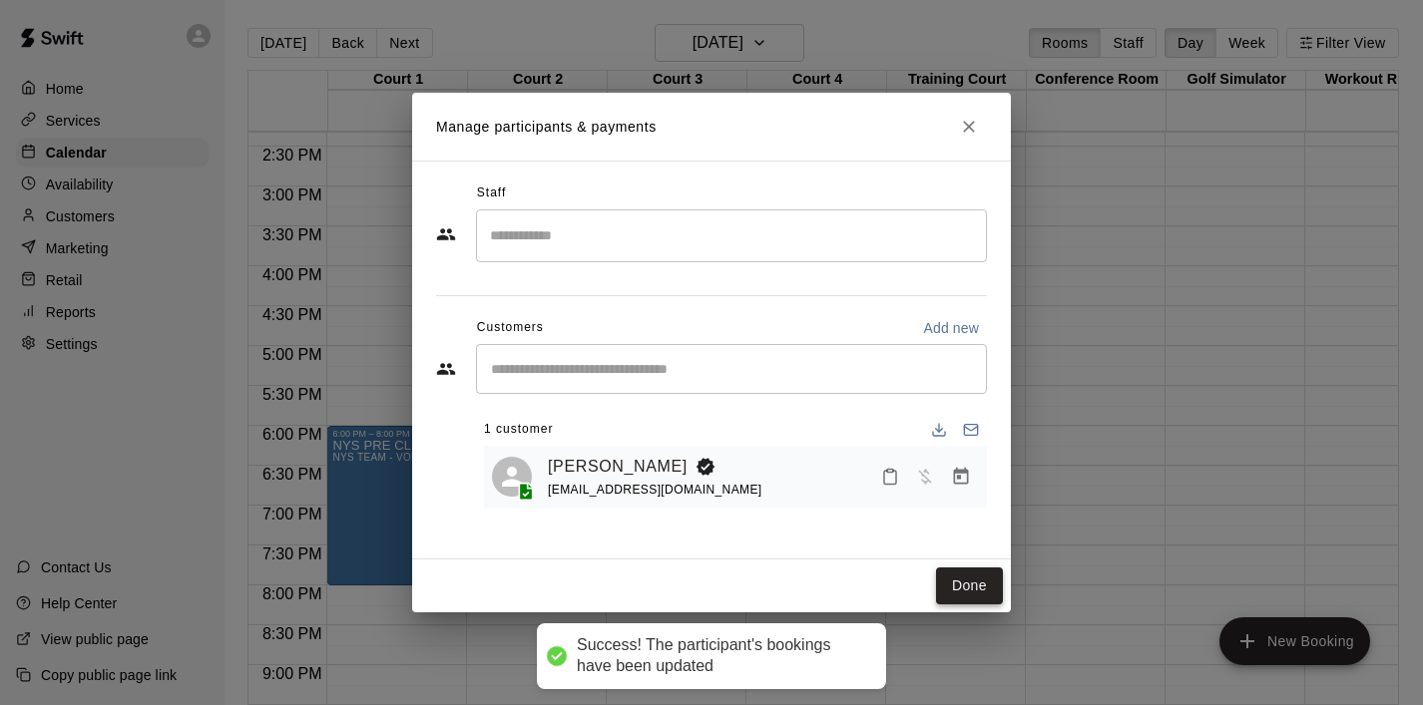
click at [976, 580] on button "Done" at bounding box center [969, 586] width 67 height 37
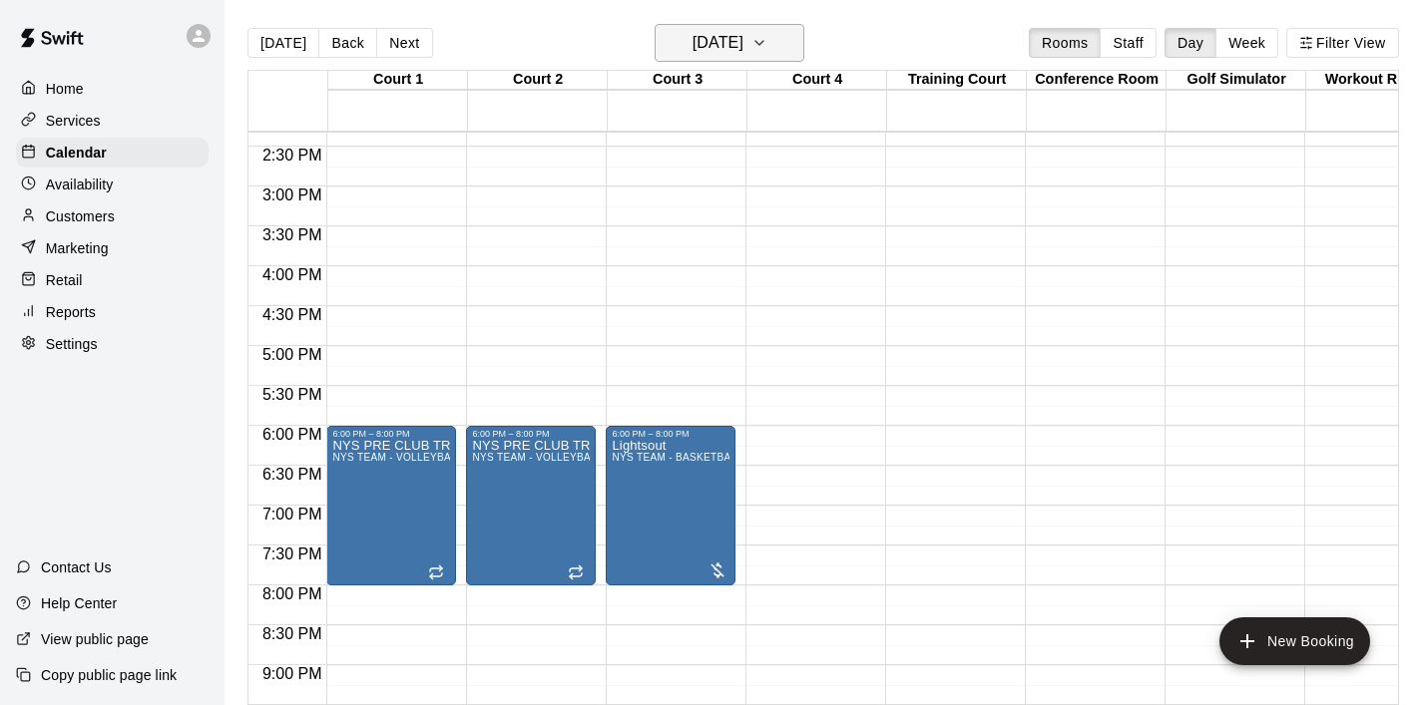
click at [804, 40] on button "[DATE]" at bounding box center [729, 43] width 150 height 38
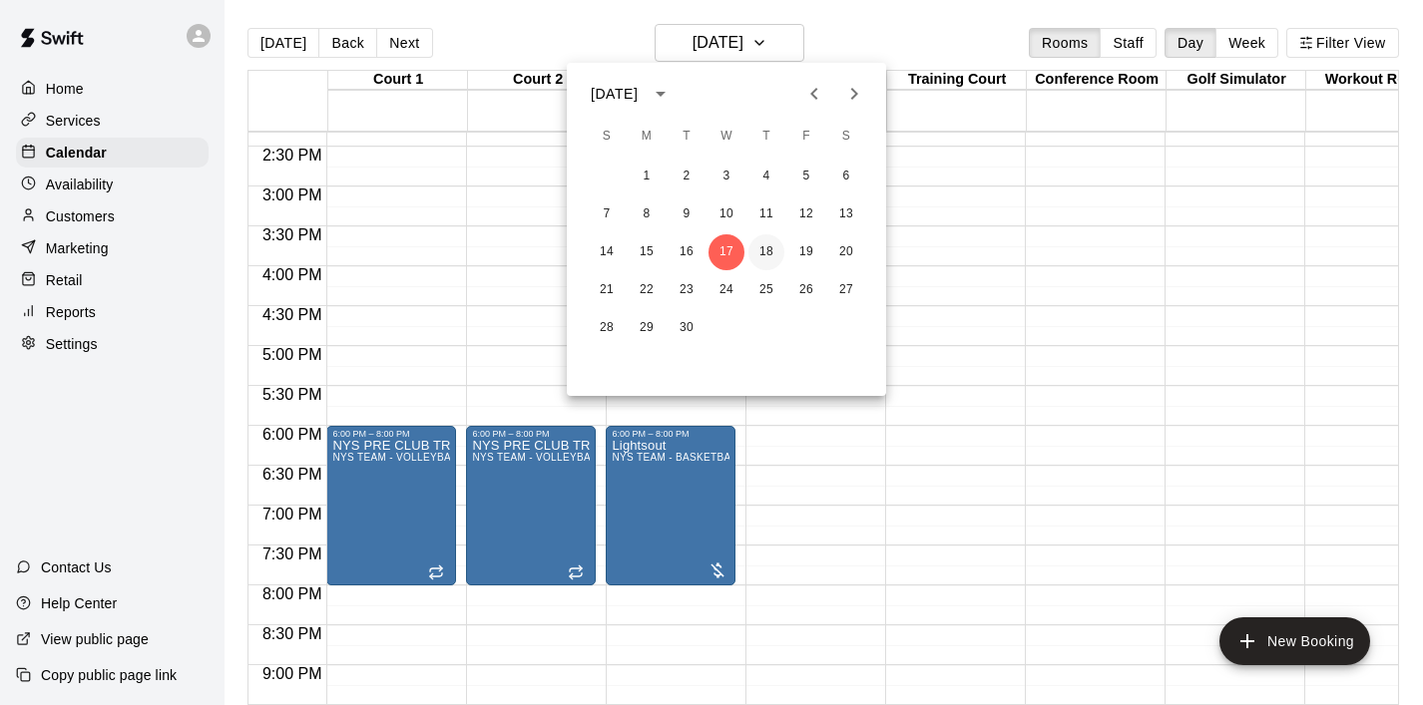
click at [772, 259] on button "18" at bounding box center [766, 252] width 36 height 36
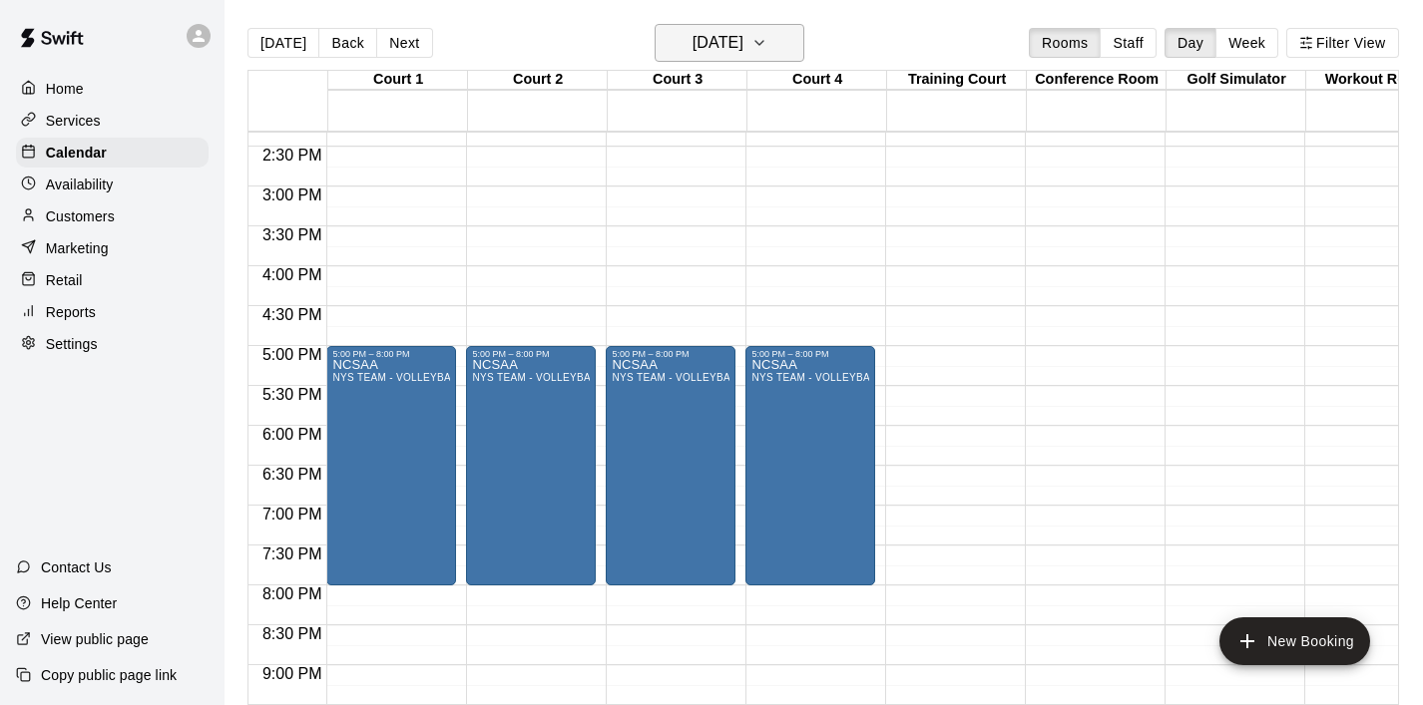
click at [802, 45] on button "[DATE]" at bounding box center [729, 43] width 150 height 38
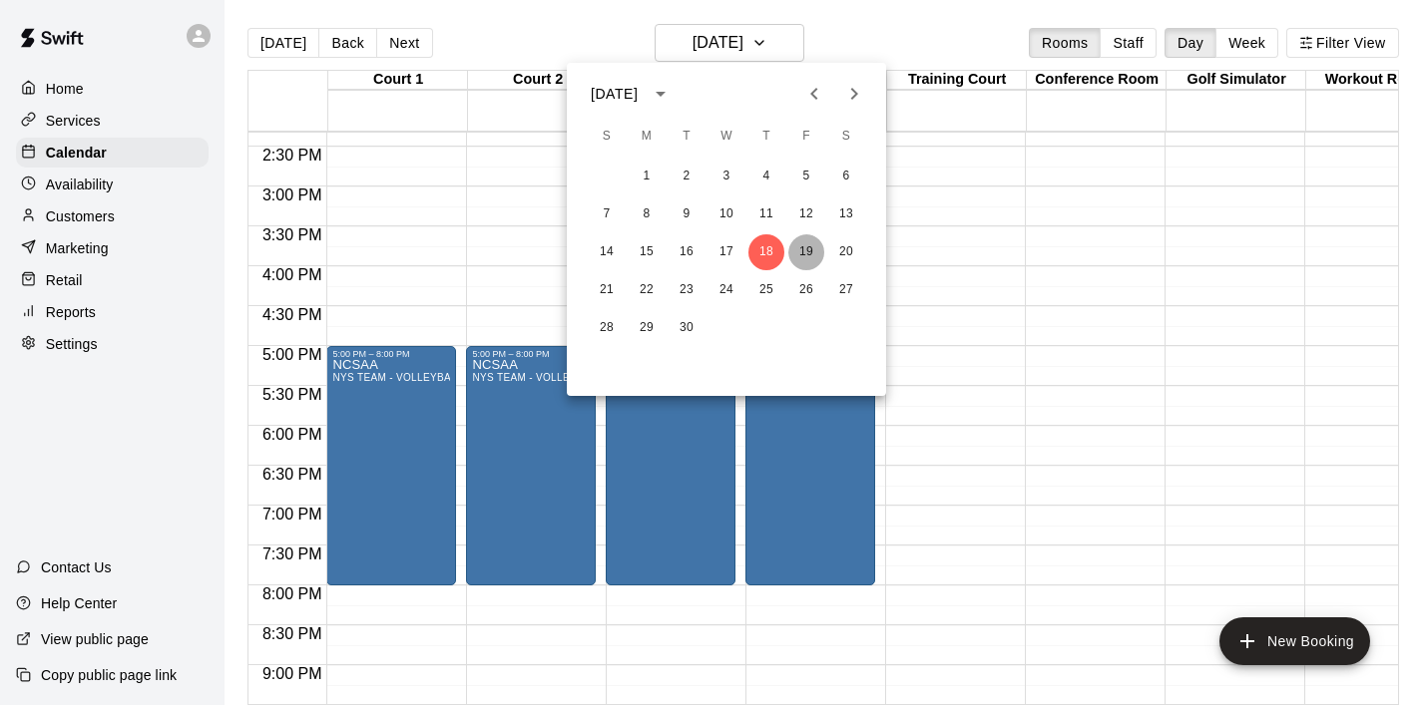
click at [803, 240] on button "19" at bounding box center [806, 252] width 36 height 36
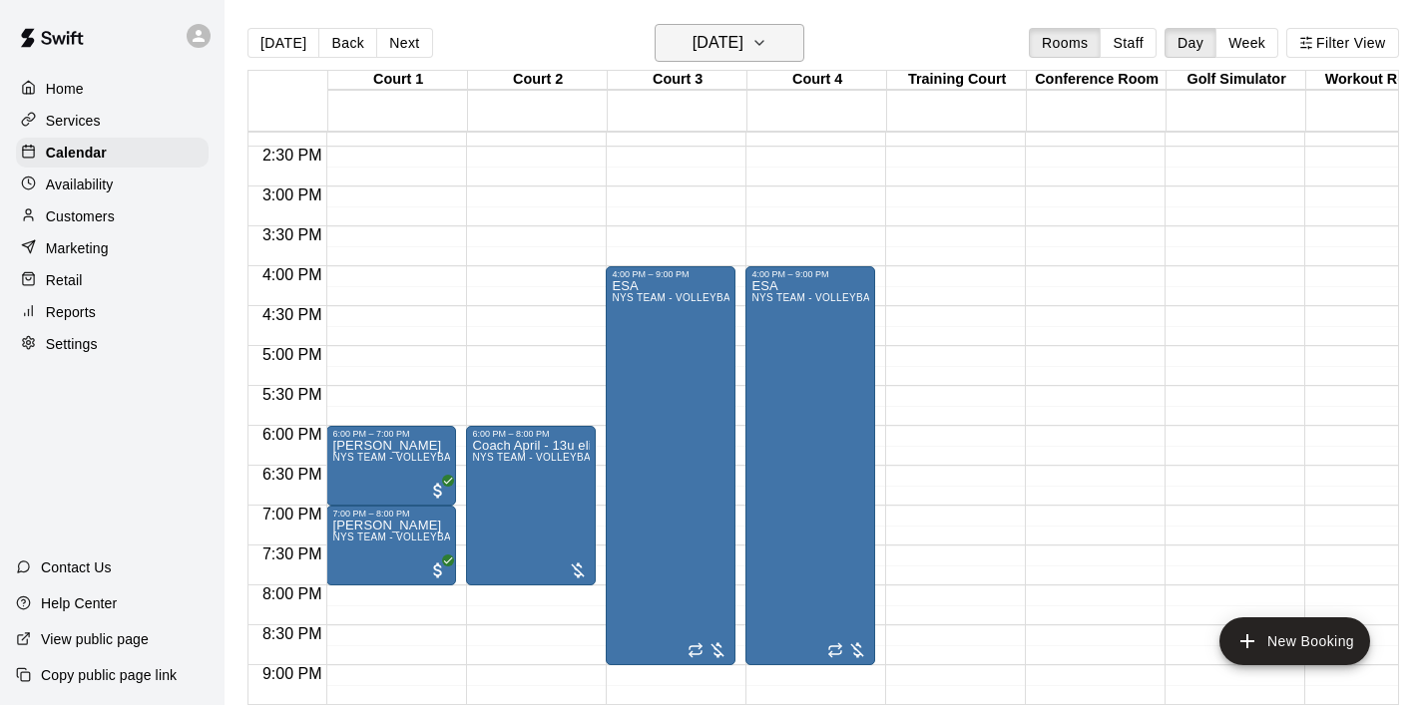
click at [767, 53] on icon "button" at bounding box center [759, 43] width 16 height 24
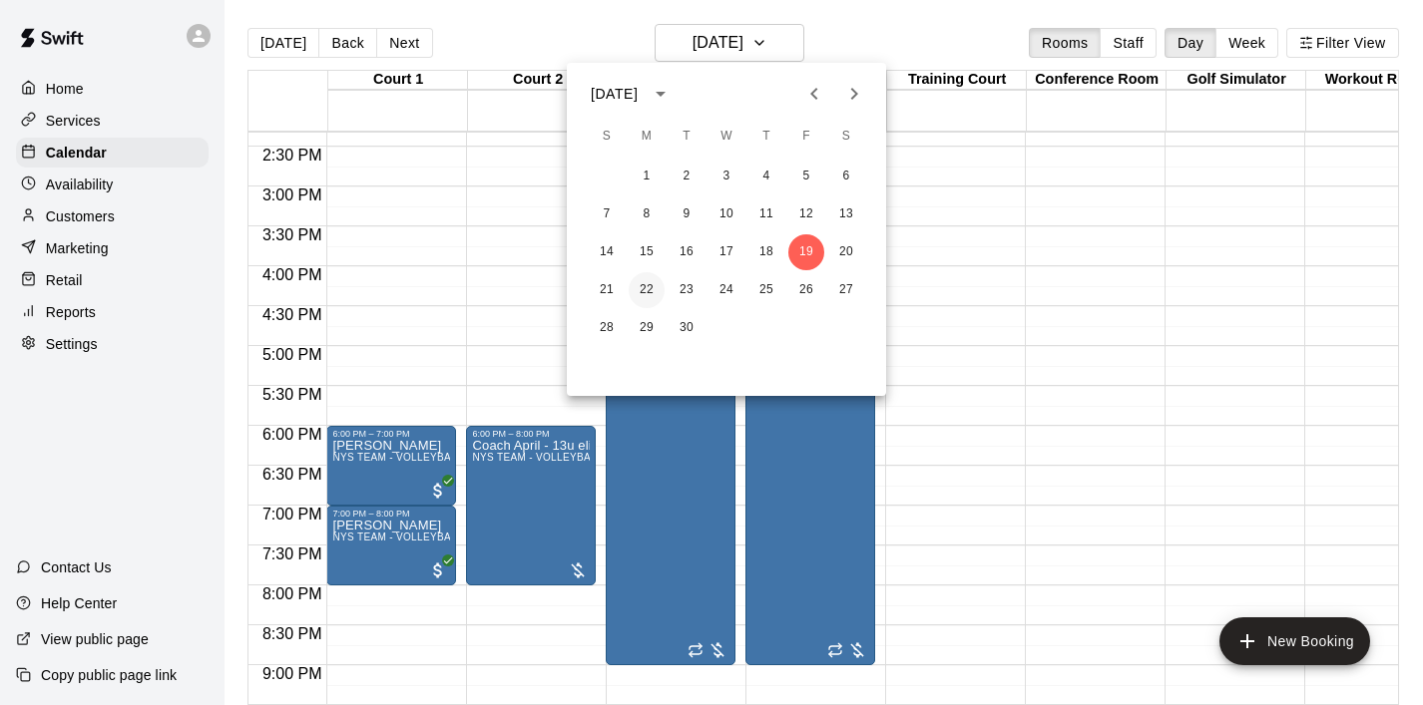
click at [653, 293] on button "22" at bounding box center [646, 290] width 36 height 36
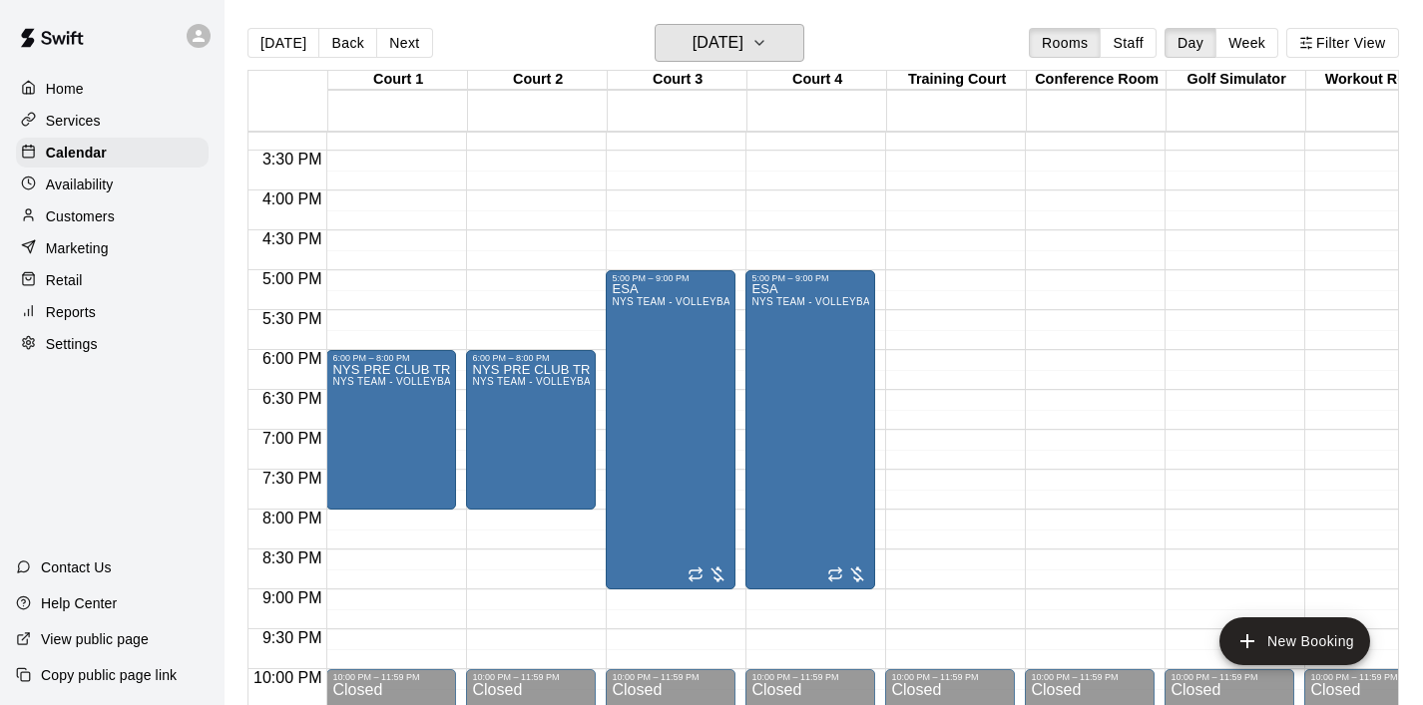
scroll to position [1223, 0]
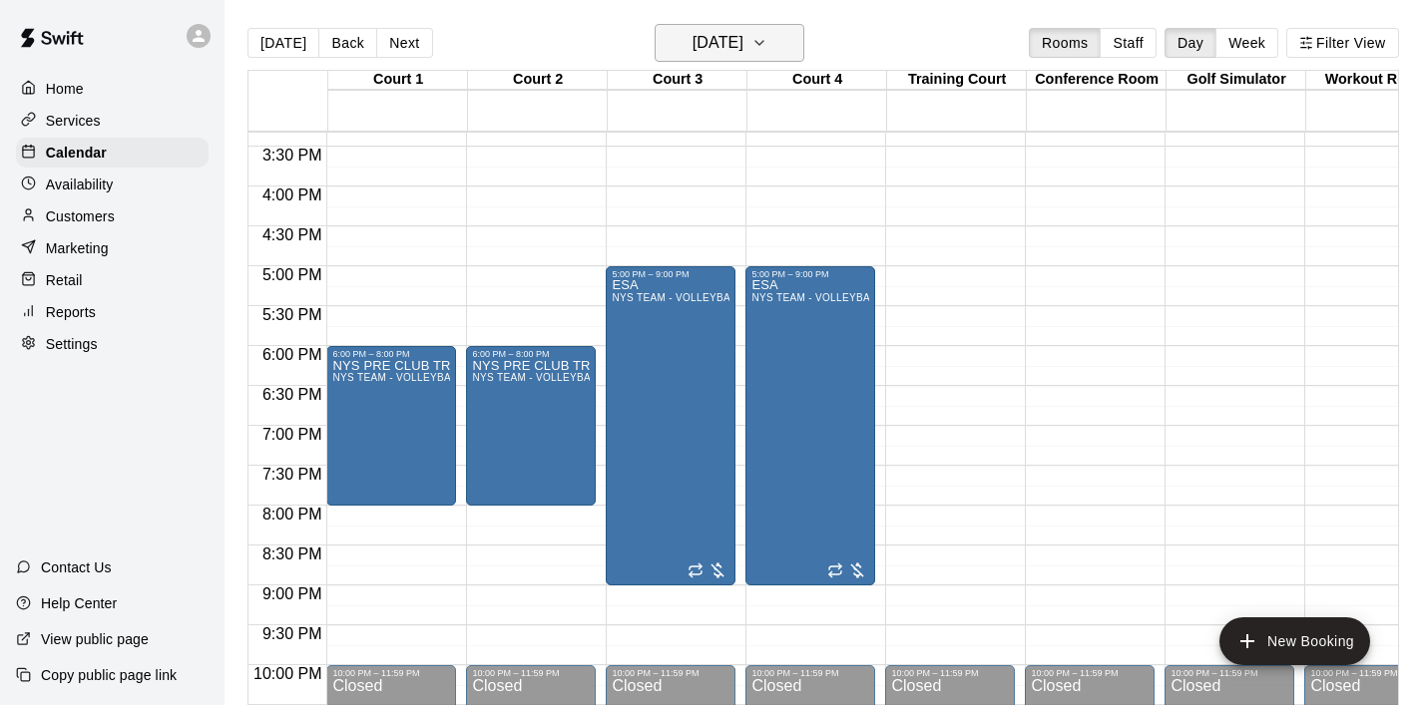
click at [767, 44] on icon "button" at bounding box center [759, 43] width 16 height 24
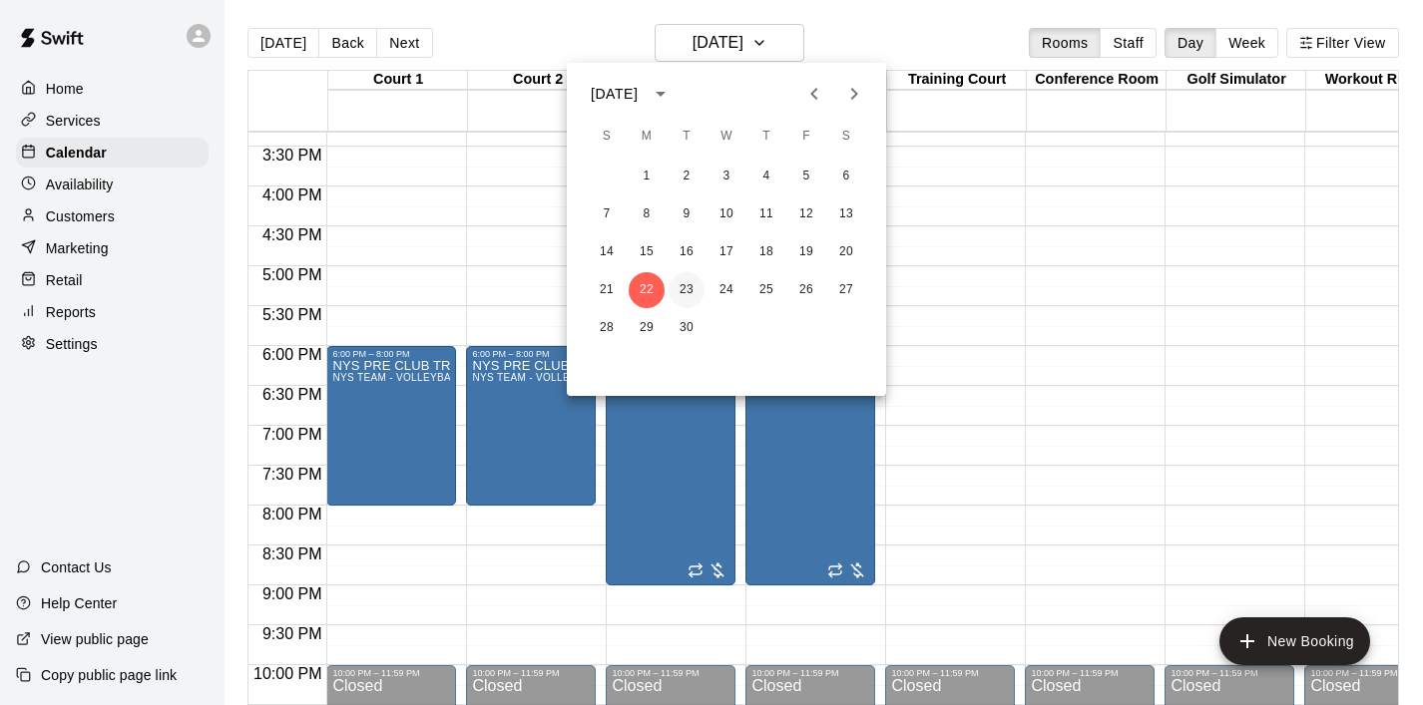
click at [677, 294] on button "23" at bounding box center [686, 290] width 36 height 36
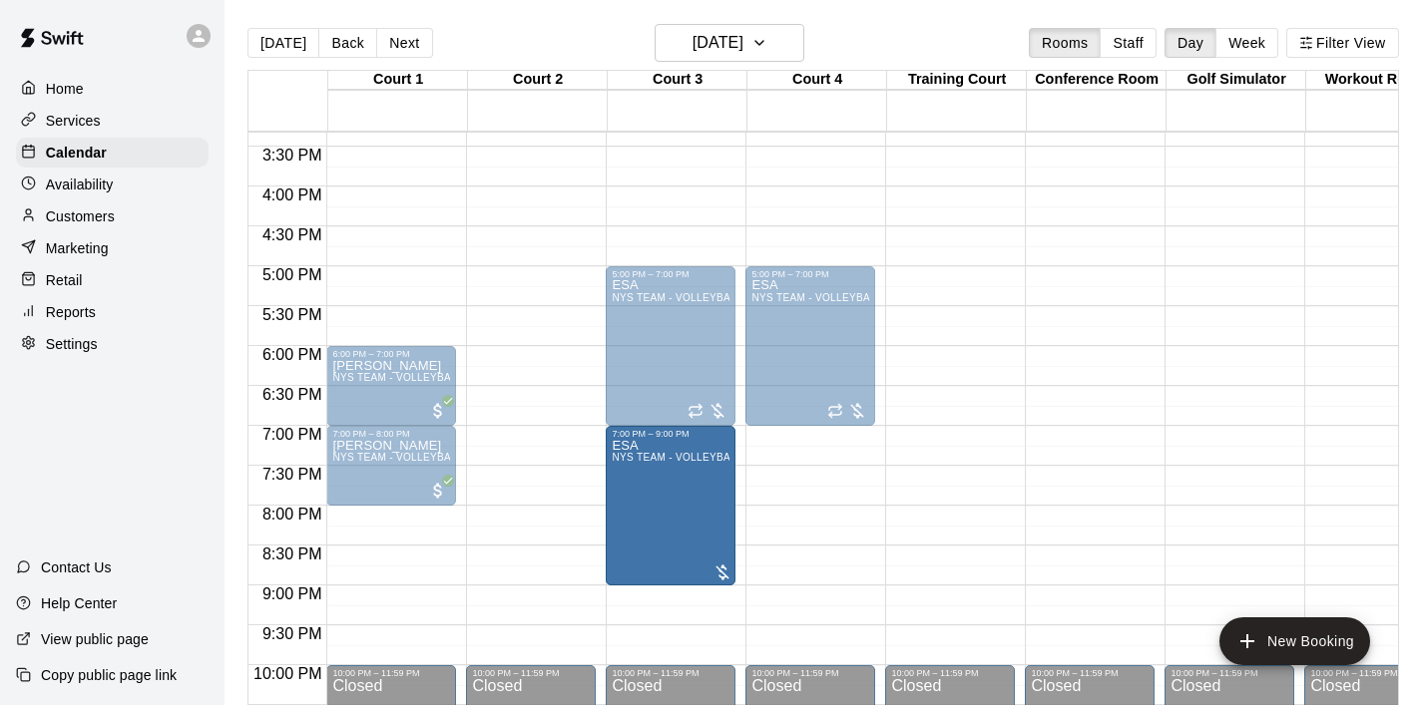
drag, startPoint x: 553, startPoint y: 450, endPoint x: 661, endPoint y: 450, distance: 108.7
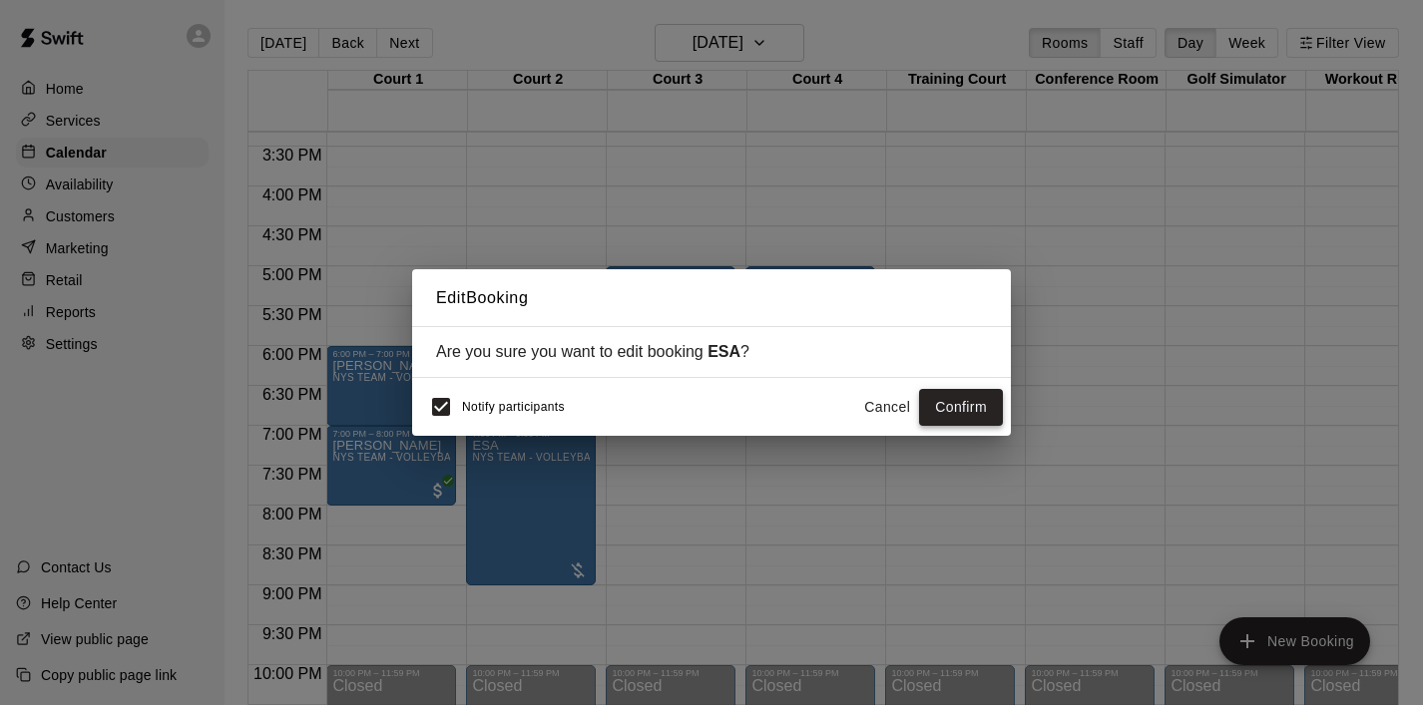
click at [966, 406] on button "Confirm" at bounding box center [961, 407] width 84 height 37
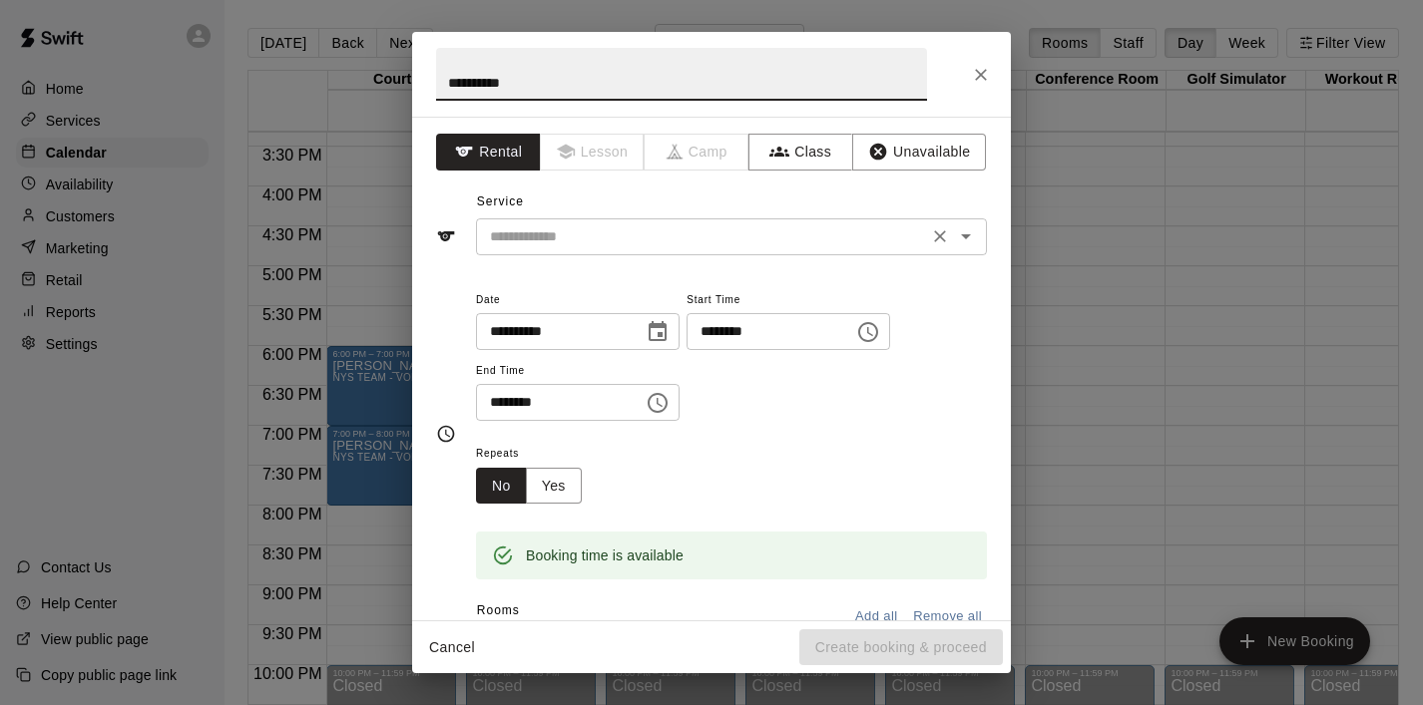
type input "**********"
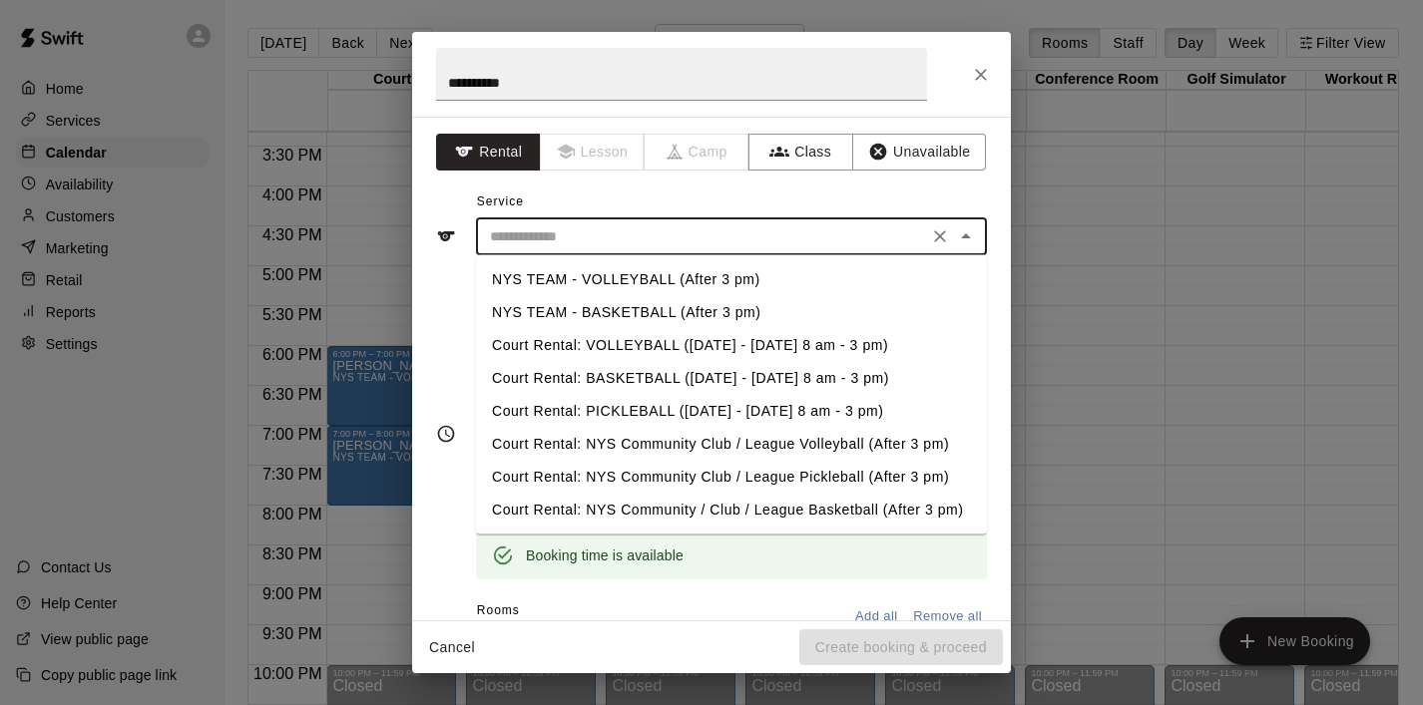
click at [602, 234] on input "text" at bounding box center [702, 236] width 440 height 25
click at [631, 300] on li "NYS TEAM - BASKETBALL (After 3 pm)" at bounding box center [731, 312] width 511 height 33
type input "**********"
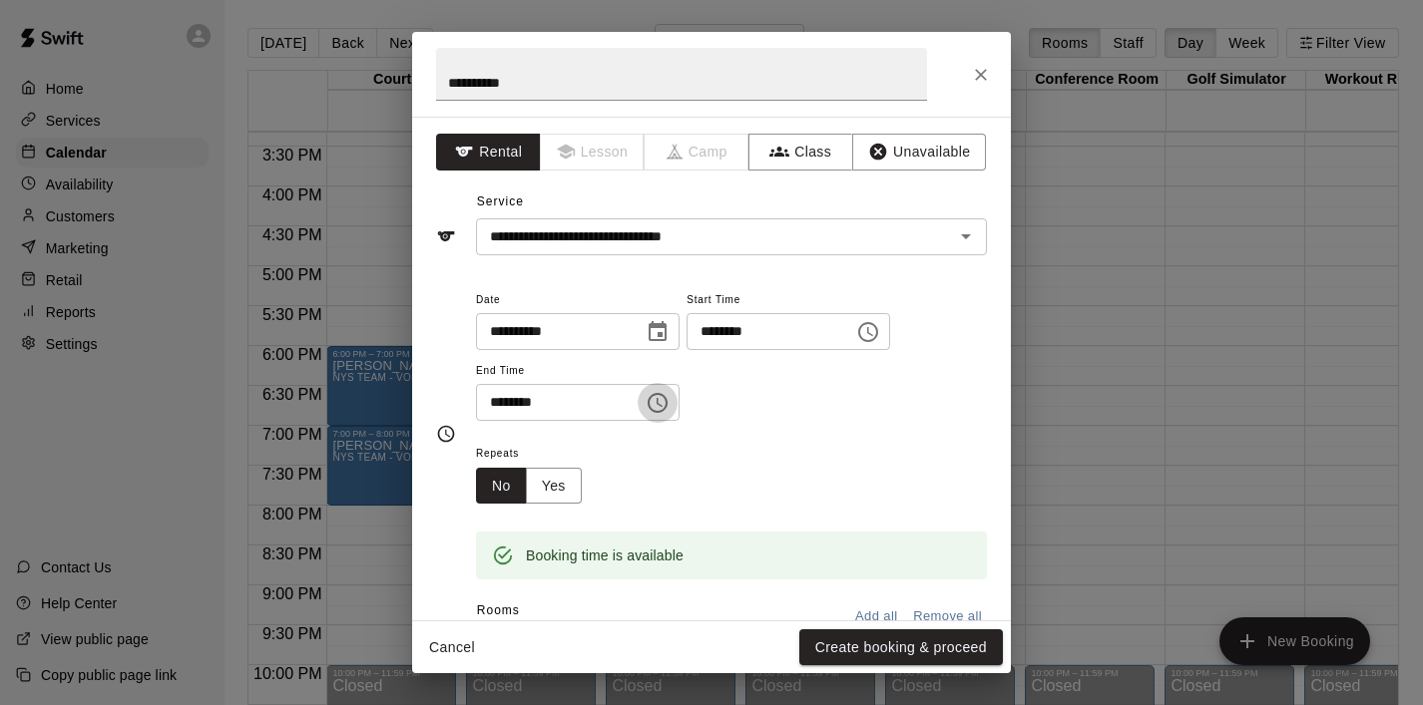
click at [677, 403] on button "Choose time, selected time is 6:30 PM" at bounding box center [657, 403] width 40 height 40
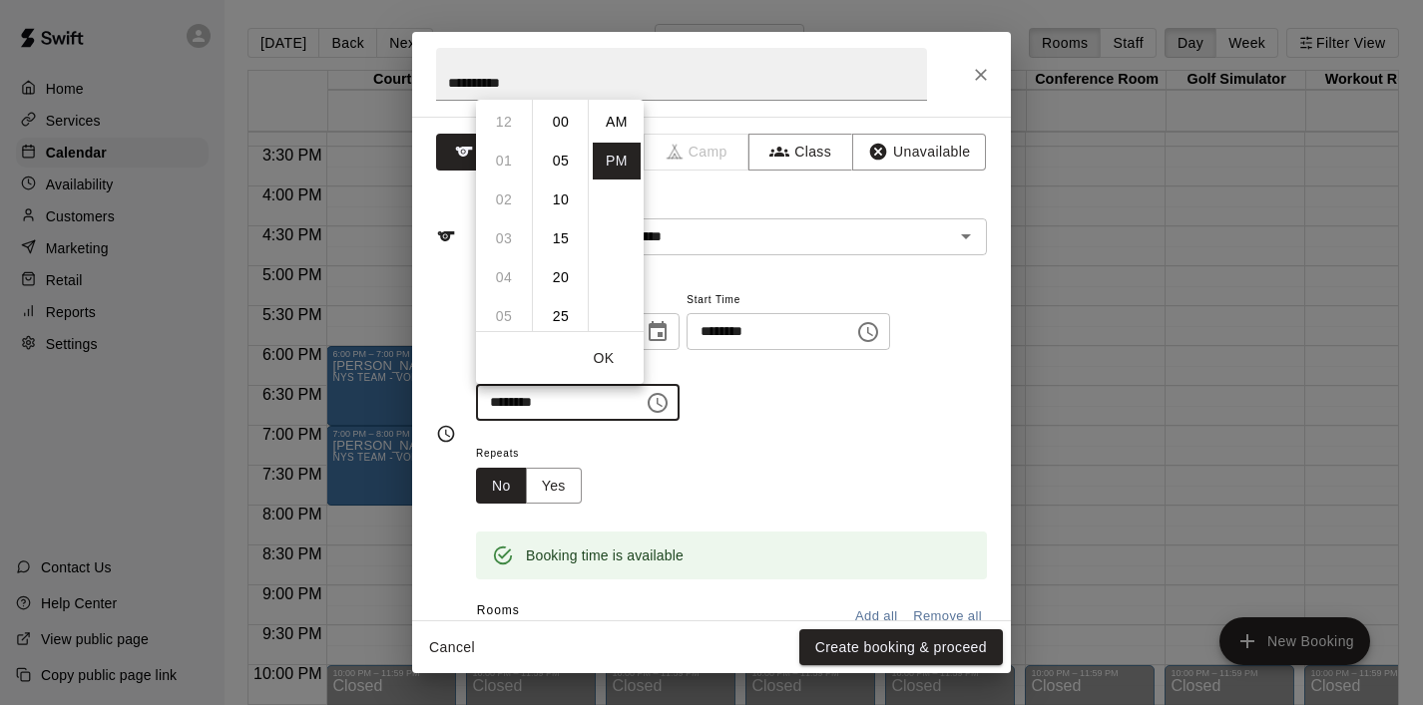
scroll to position [36, 0]
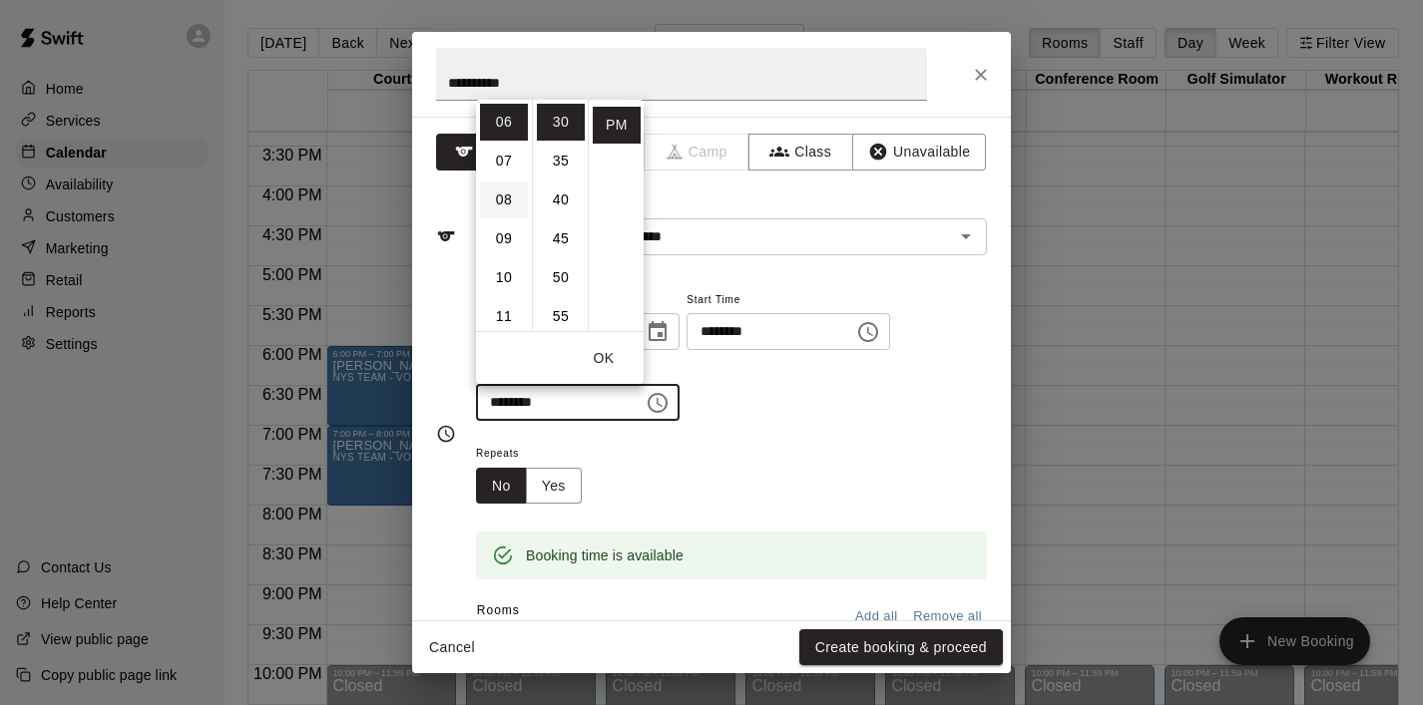
click at [495, 197] on li "08" at bounding box center [504, 200] width 48 height 37
click at [557, 117] on li "00" at bounding box center [561, 122] width 48 height 37
type input "********"
click at [612, 360] on button "OK" at bounding box center [604, 358] width 64 height 37
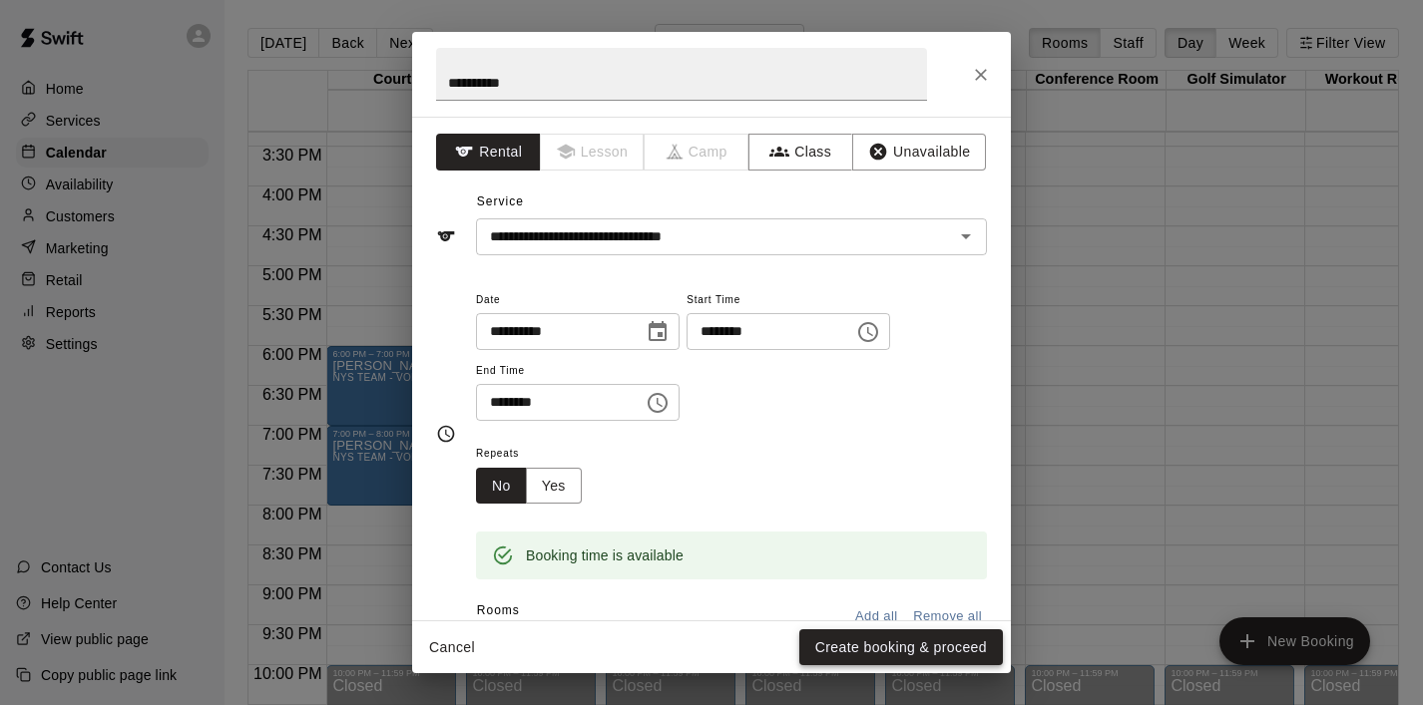
click at [856, 645] on button "Create booking & proceed" at bounding box center [901, 647] width 204 height 37
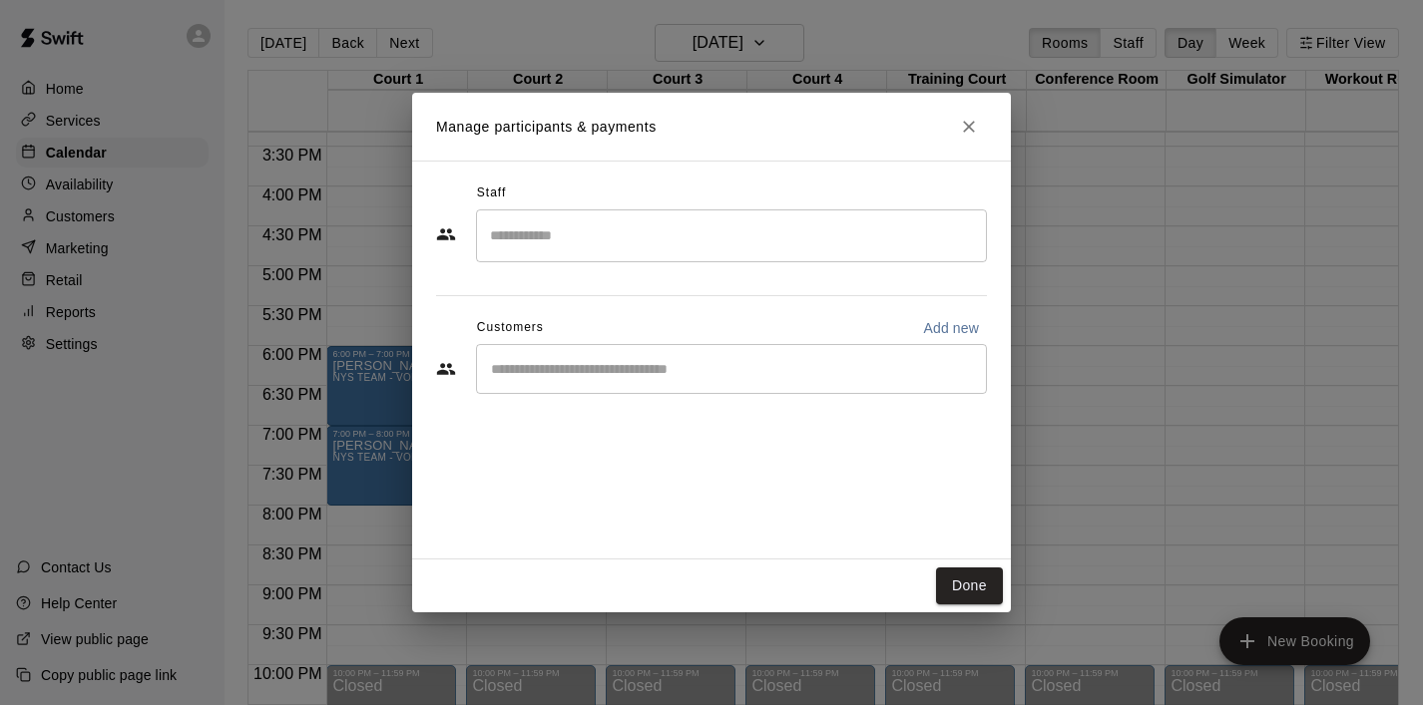
click at [713, 380] on div "​" at bounding box center [731, 369] width 511 height 50
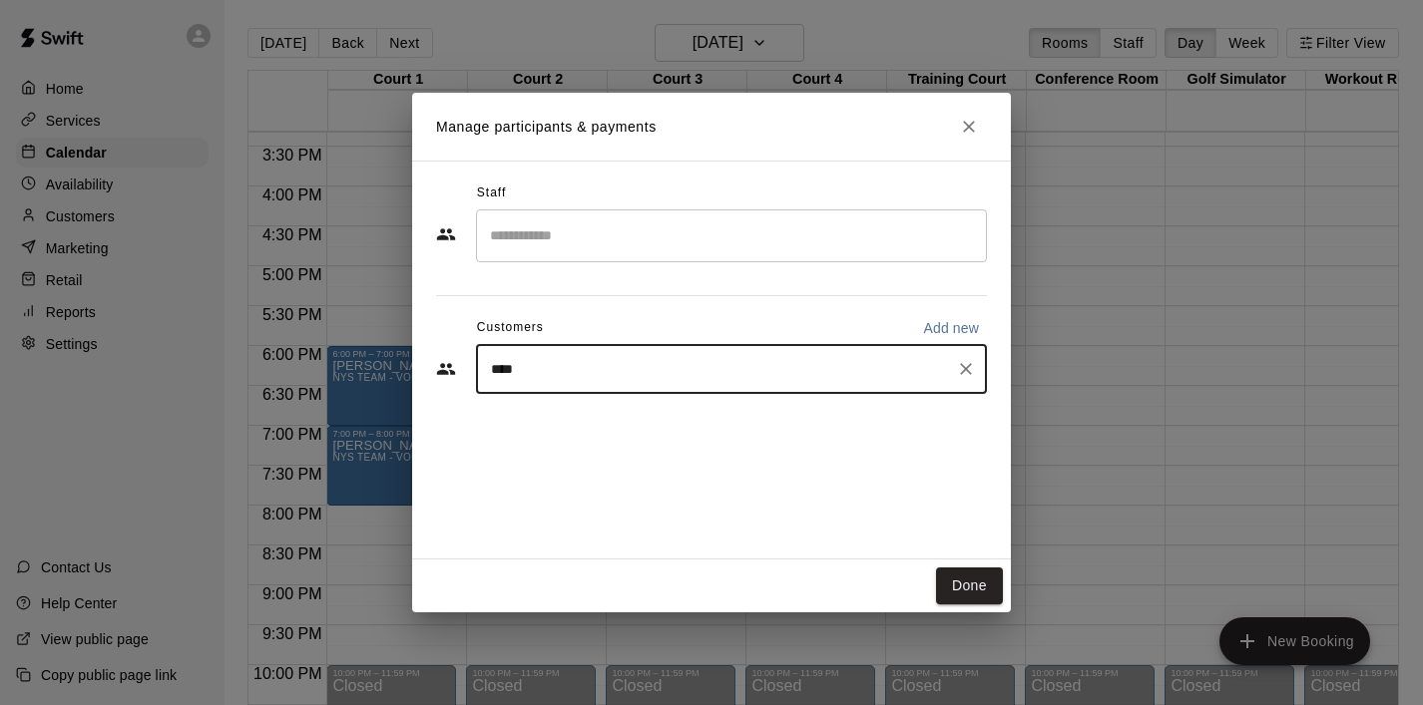
type input "*****"
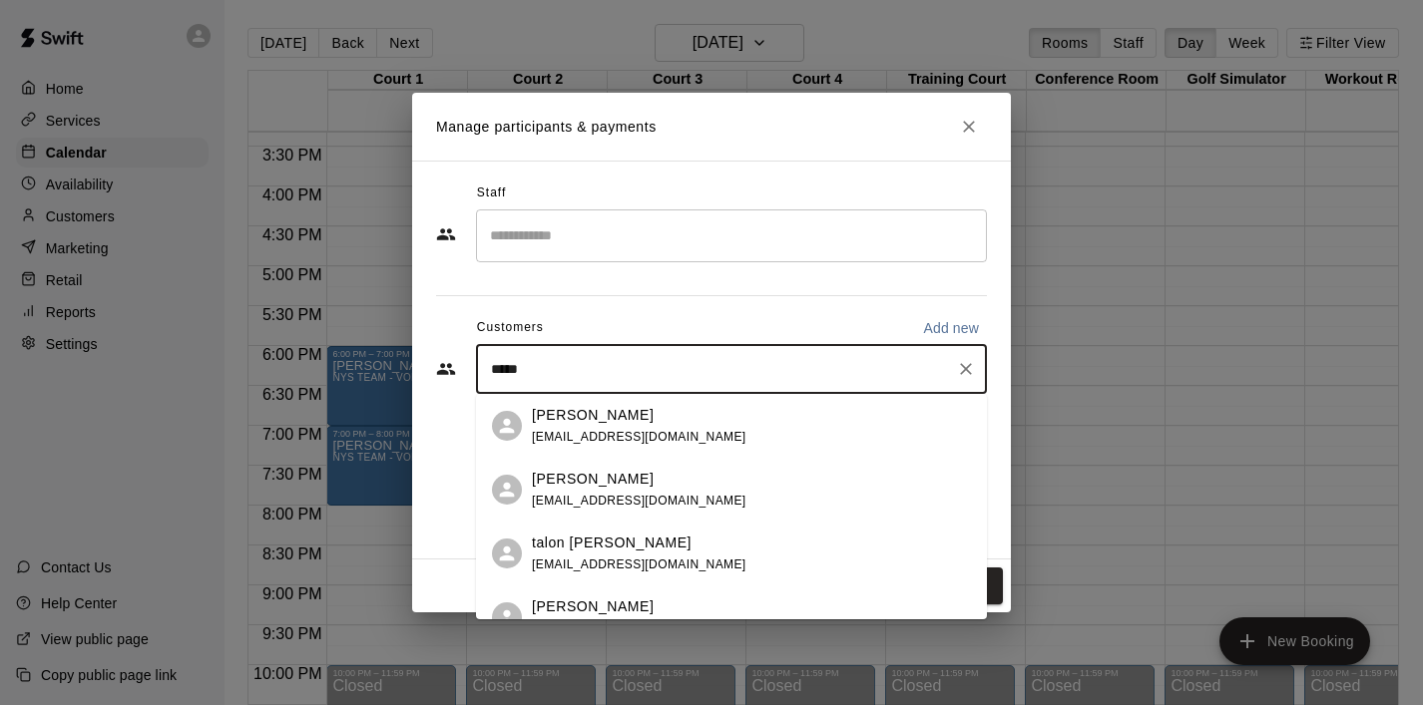
click at [633, 413] on div "[PERSON_NAME]" at bounding box center [639, 415] width 214 height 21
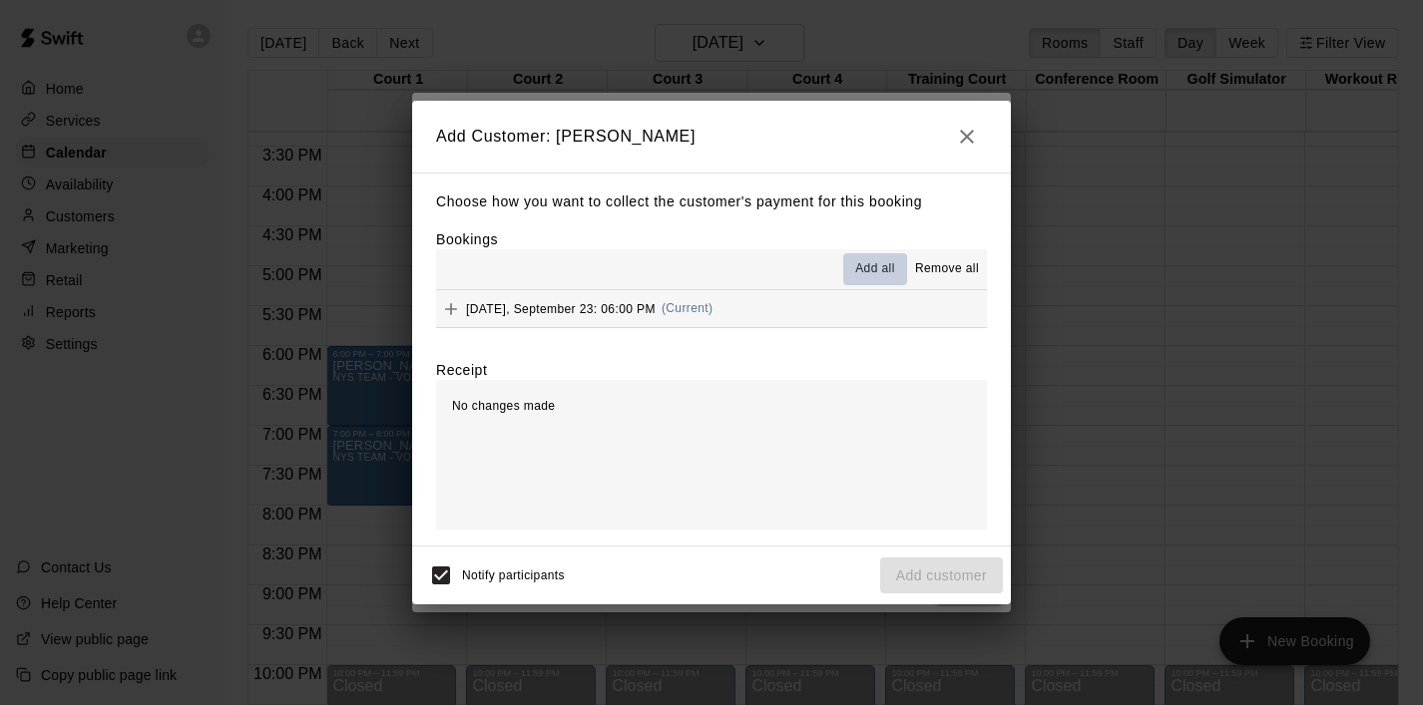
click at [882, 270] on span "Add all" at bounding box center [875, 269] width 40 height 20
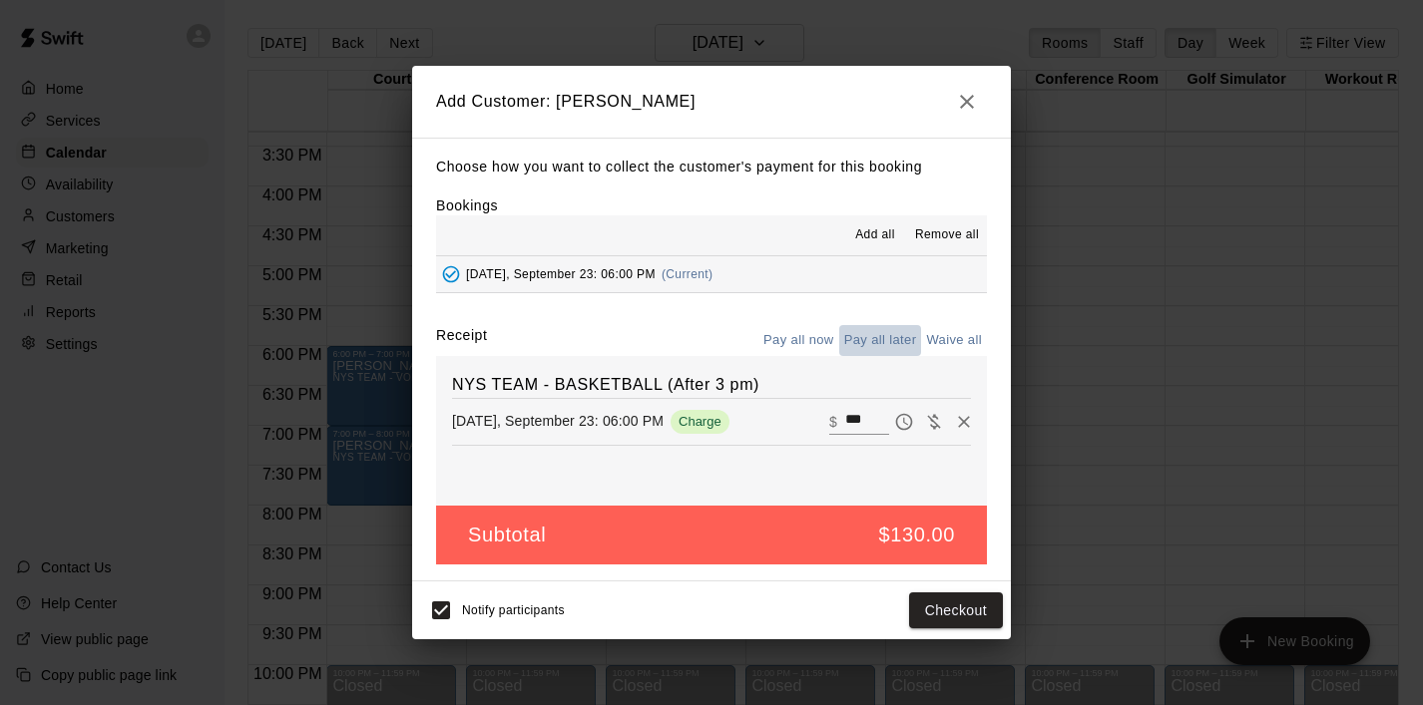
click at [888, 338] on button "Pay all later" at bounding box center [880, 340] width 83 height 31
click at [921, 614] on button "Add customer" at bounding box center [941, 611] width 123 height 37
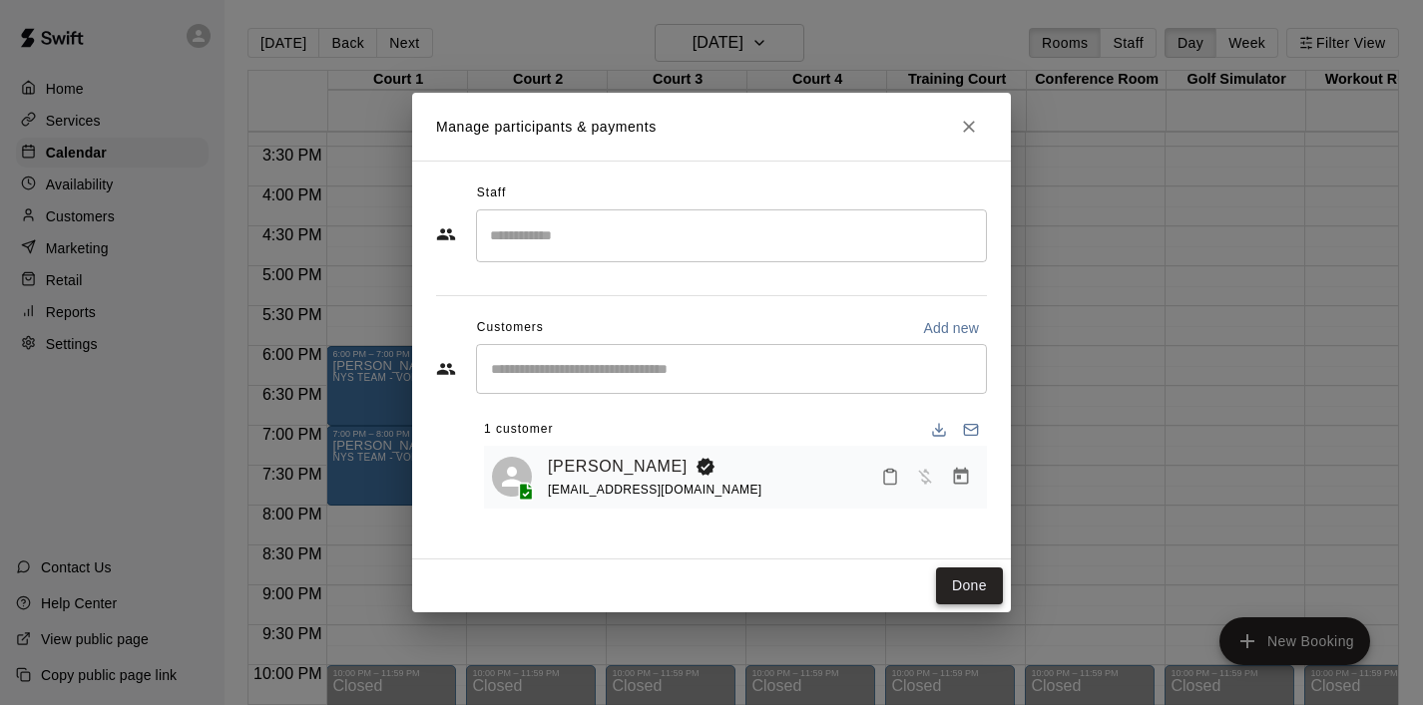
click at [967, 601] on button "Done" at bounding box center [969, 586] width 67 height 37
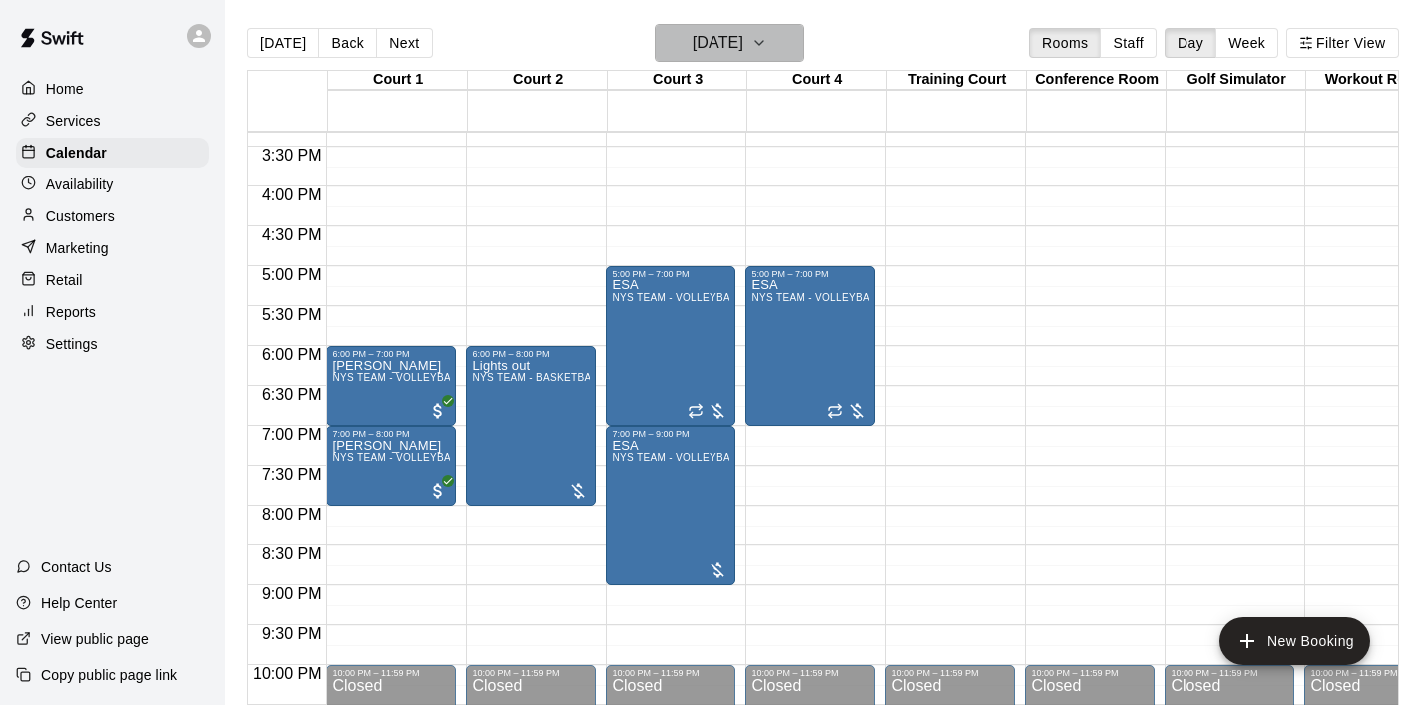
click at [767, 38] on icon "button" at bounding box center [759, 43] width 16 height 24
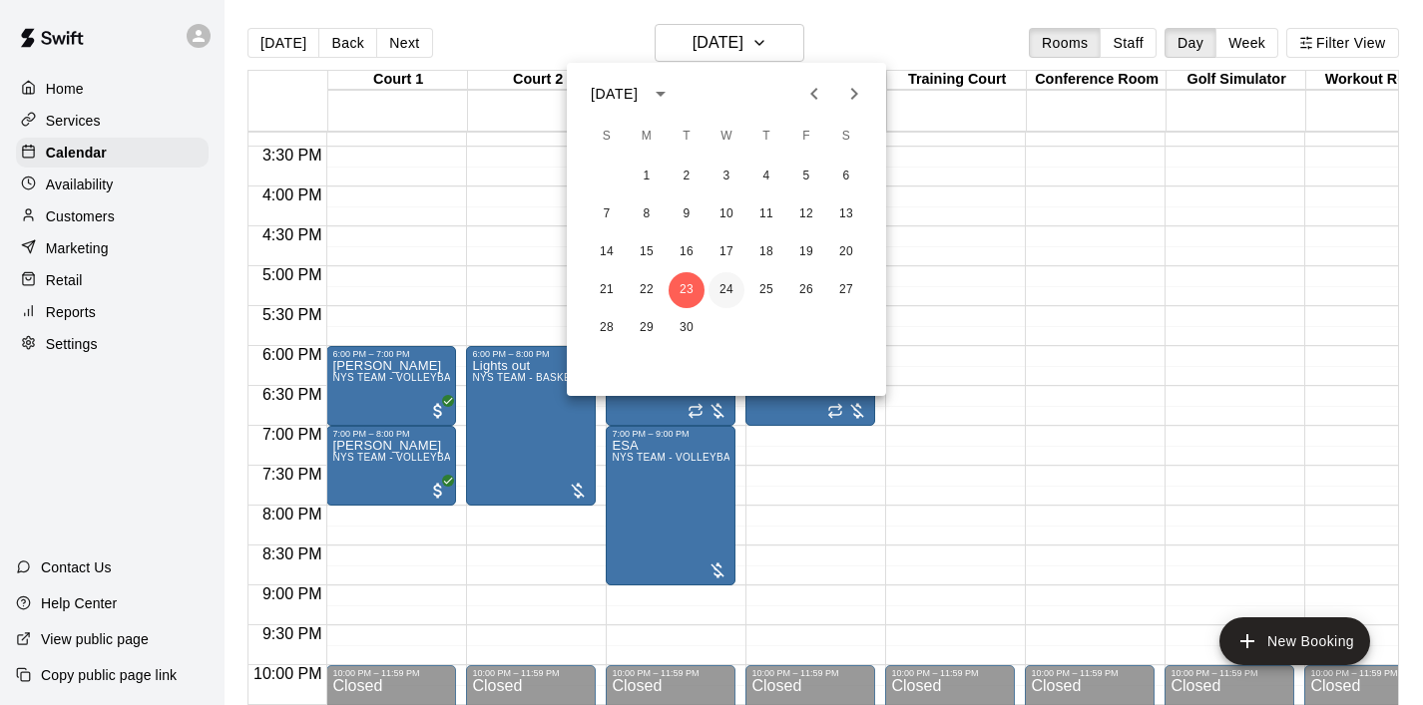
click at [713, 297] on button "24" at bounding box center [726, 290] width 36 height 36
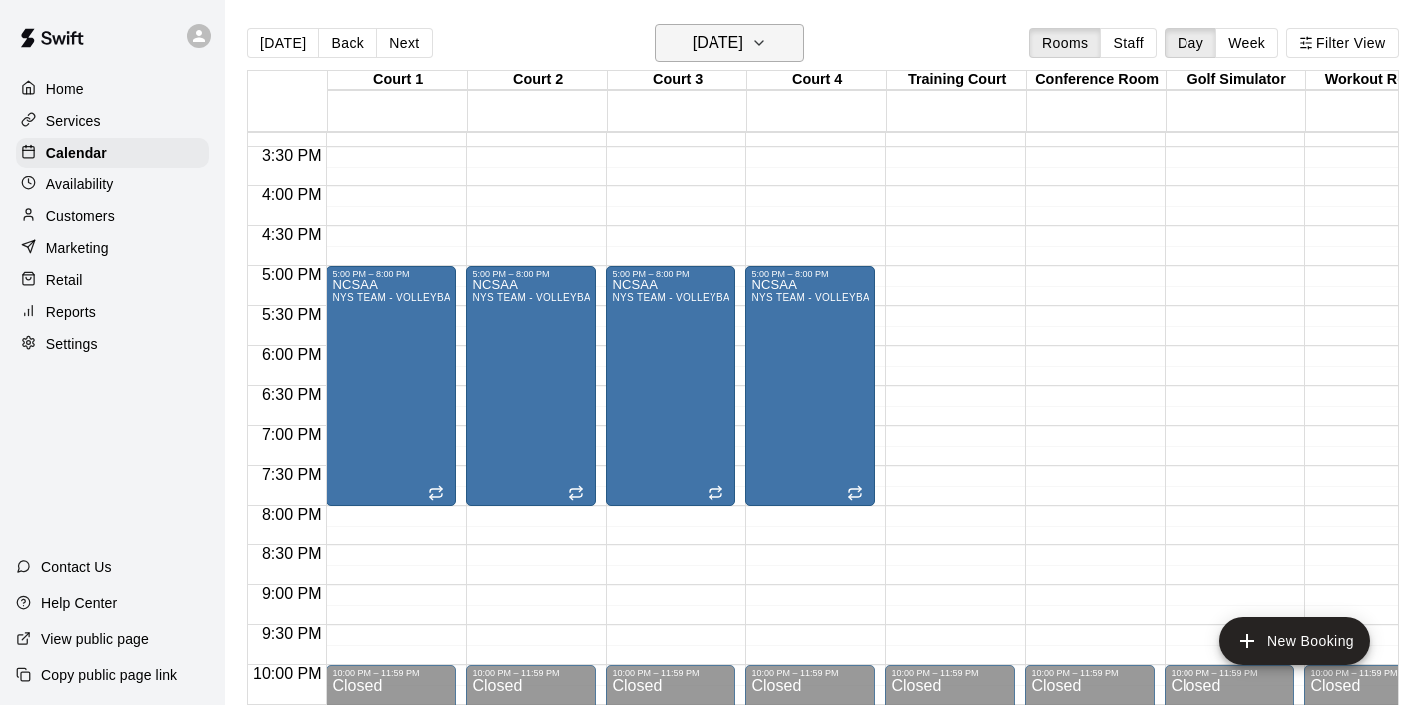
click at [767, 45] on icon "button" at bounding box center [759, 43] width 16 height 24
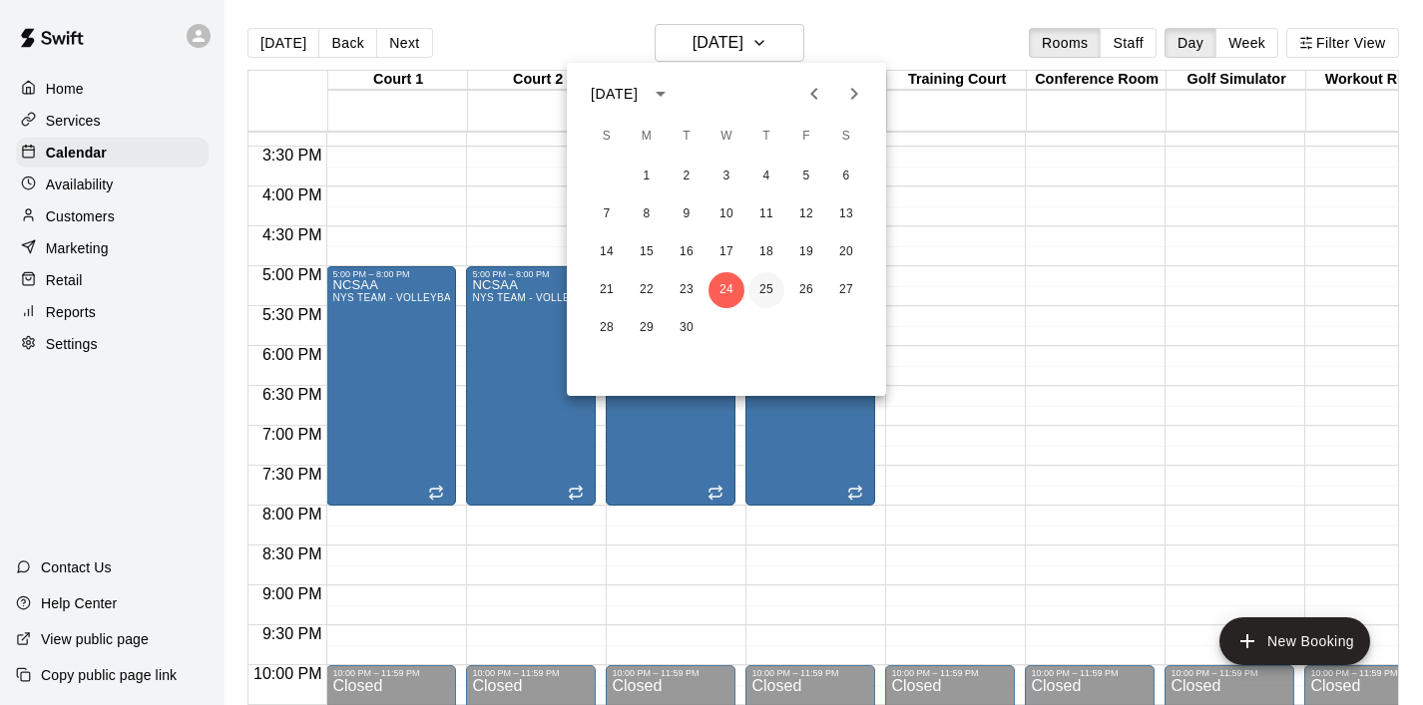
click at [757, 287] on button "25" at bounding box center [766, 290] width 36 height 36
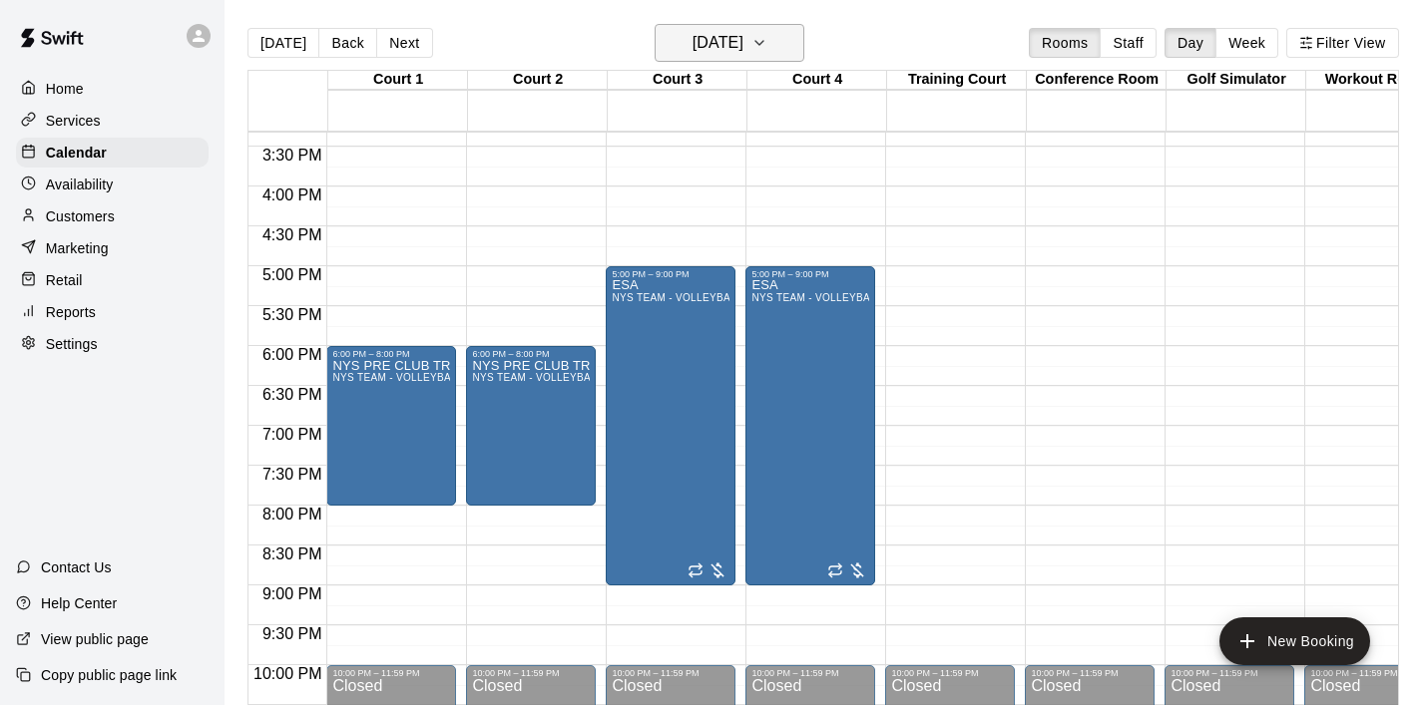
click at [767, 53] on icon "button" at bounding box center [759, 43] width 16 height 24
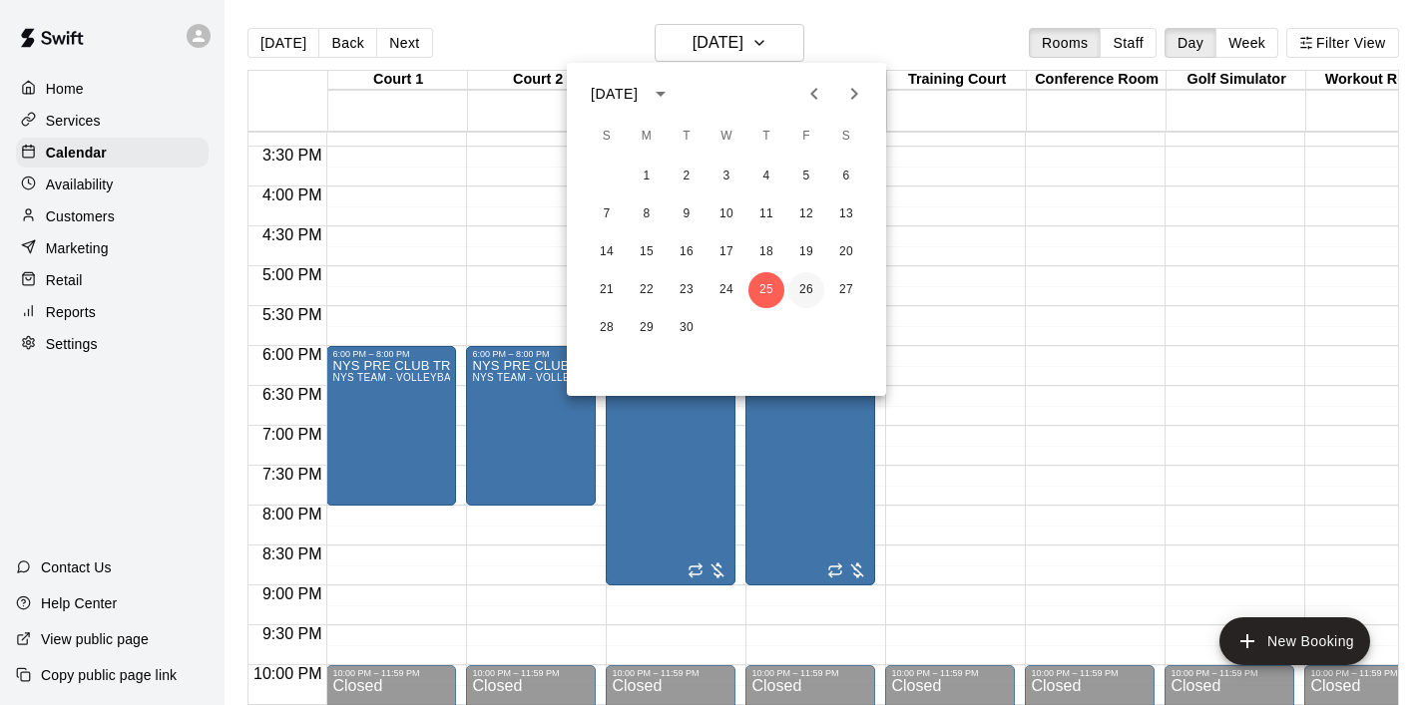
click at [810, 280] on button "26" at bounding box center [806, 290] width 36 height 36
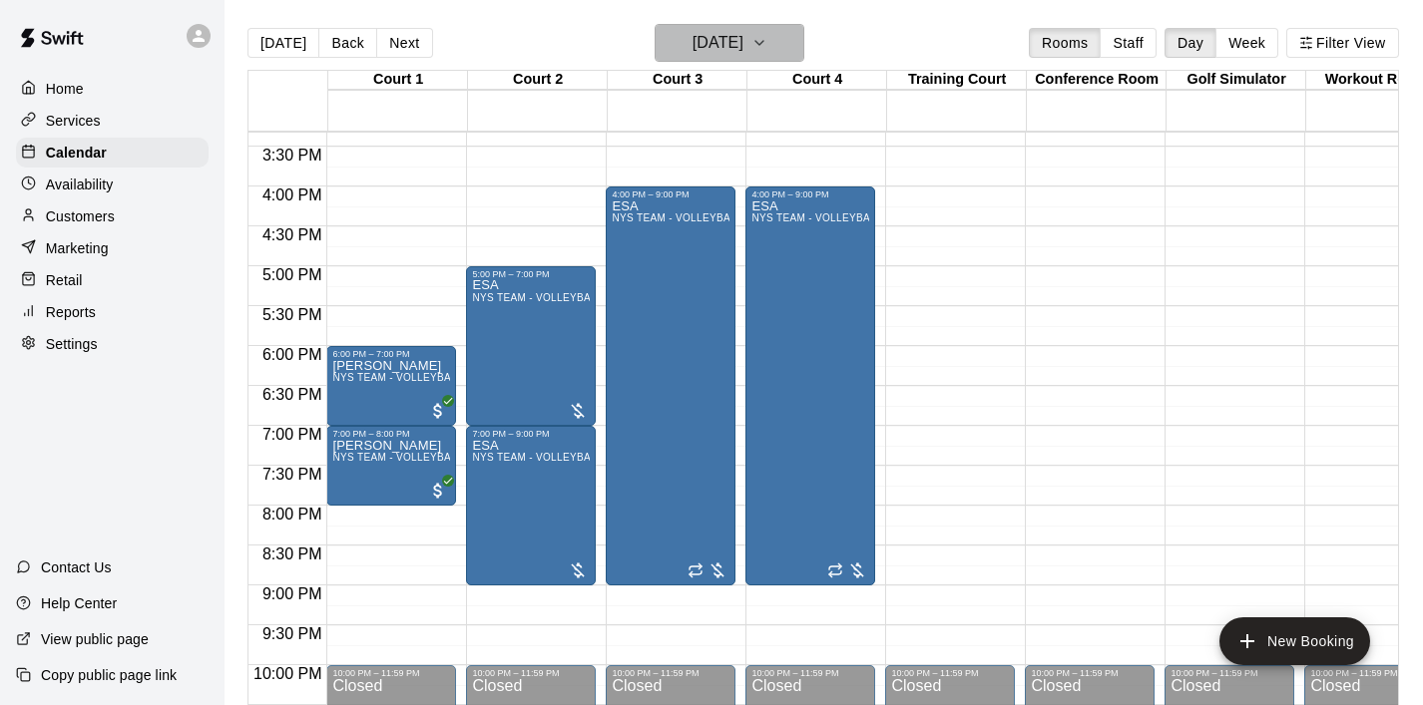
click at [790, 34] on button "[DATE]" at bounding box center [729, 43] width 150 height 38
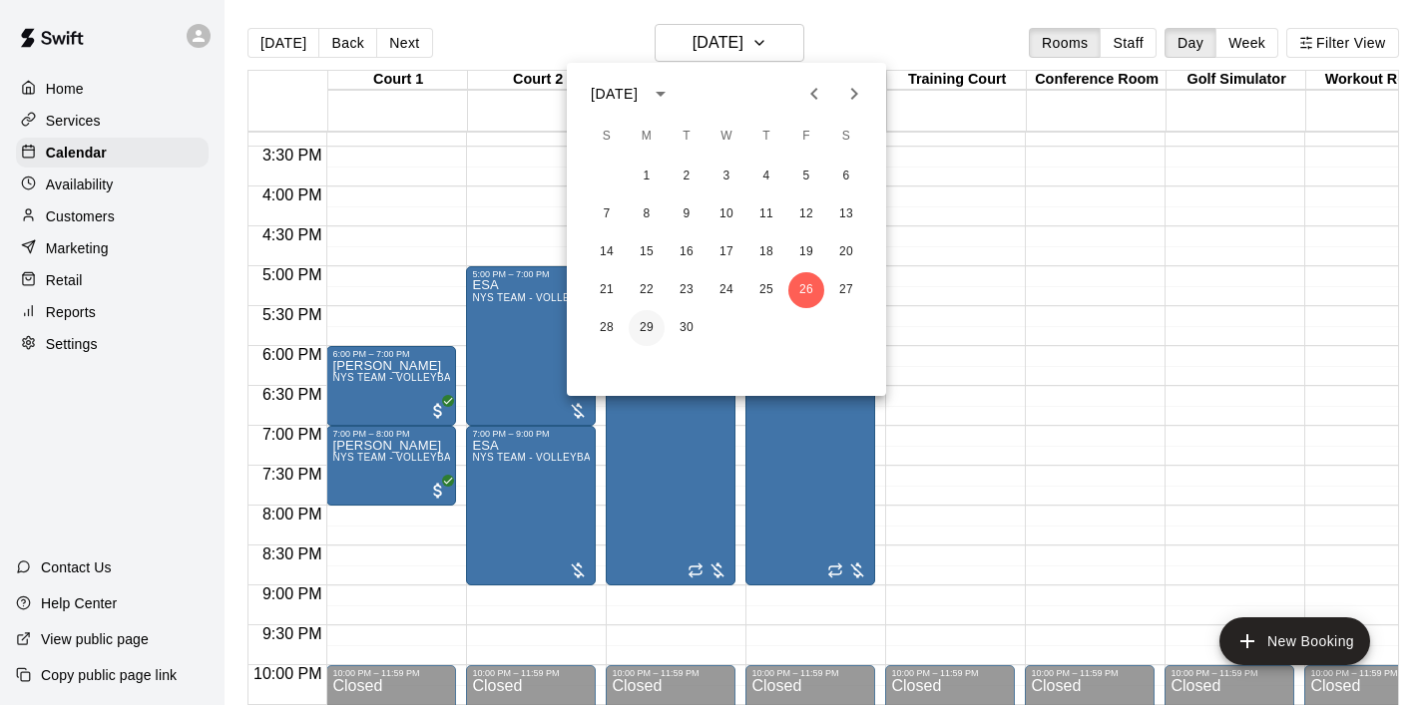
click at [658, 330] on button "29" at bounding box center [646, 328] width 36 height 36
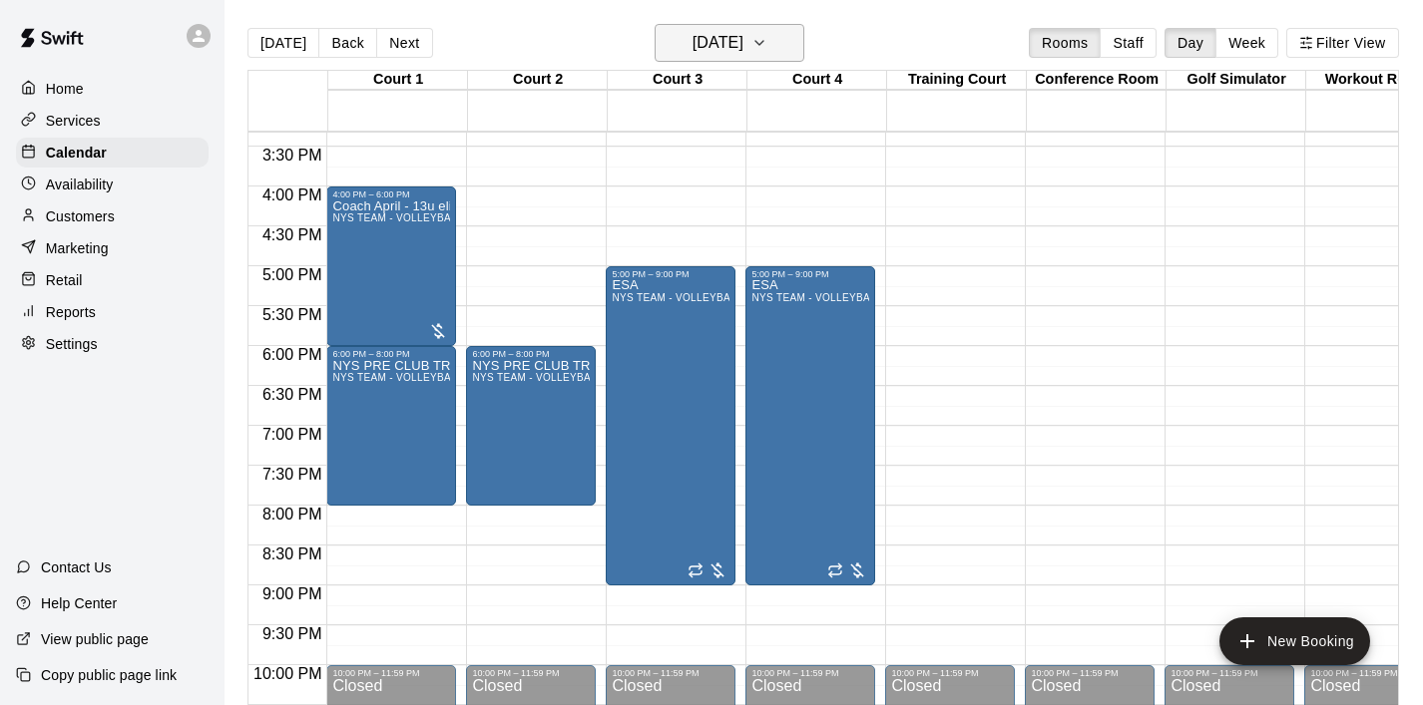
click at [767, 46] on icon "button" at bounding box center [759, 43] width 16 height 24
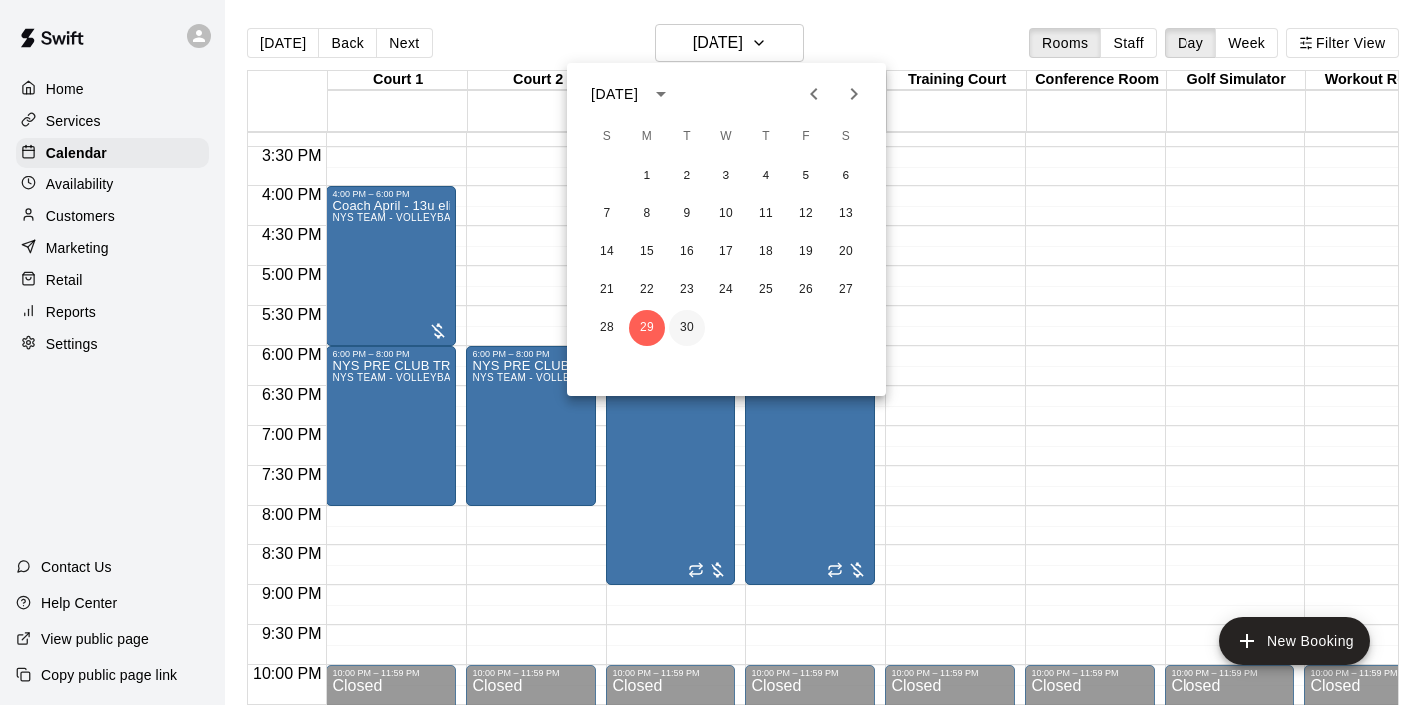
click at [680, 332] on button "30" at bounding box center [686, 328] width 36 height 36
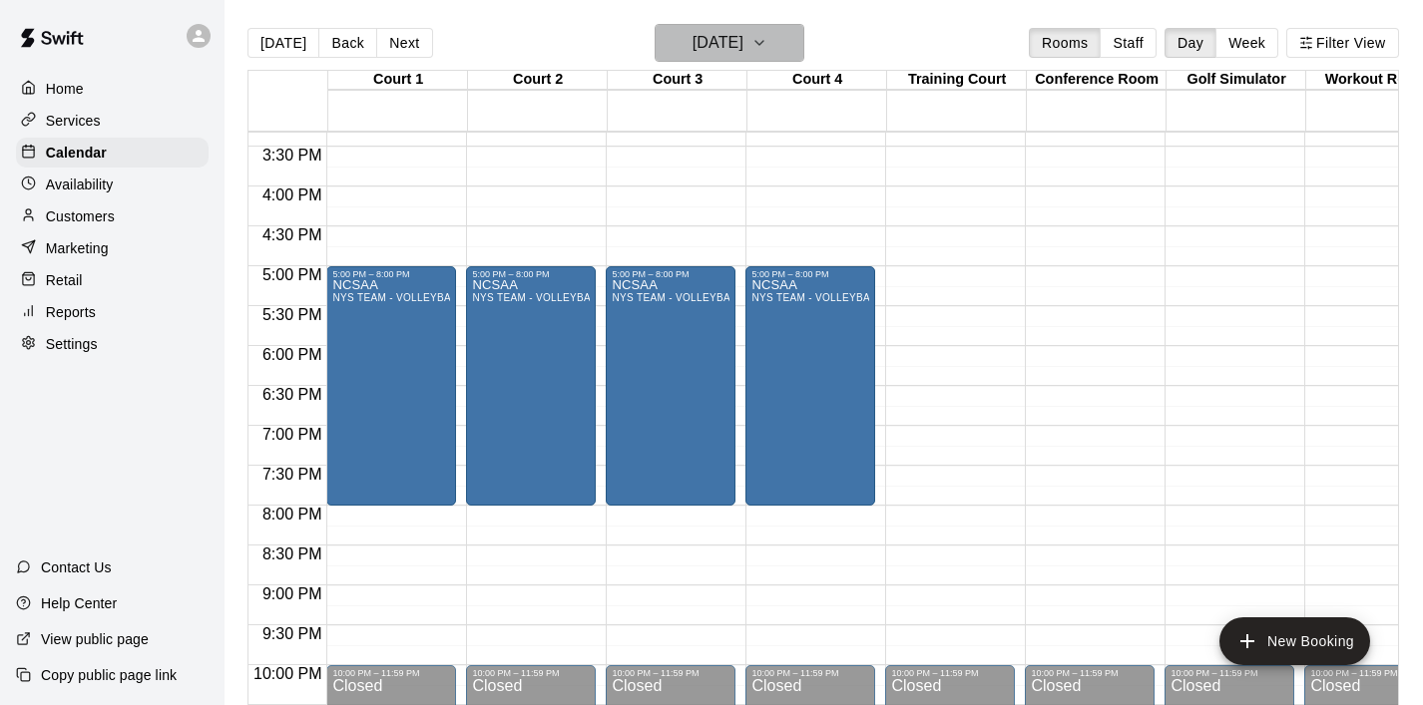
click at [767, 49] on icon "button" at bounding box center [759, 43] width 16 height 24
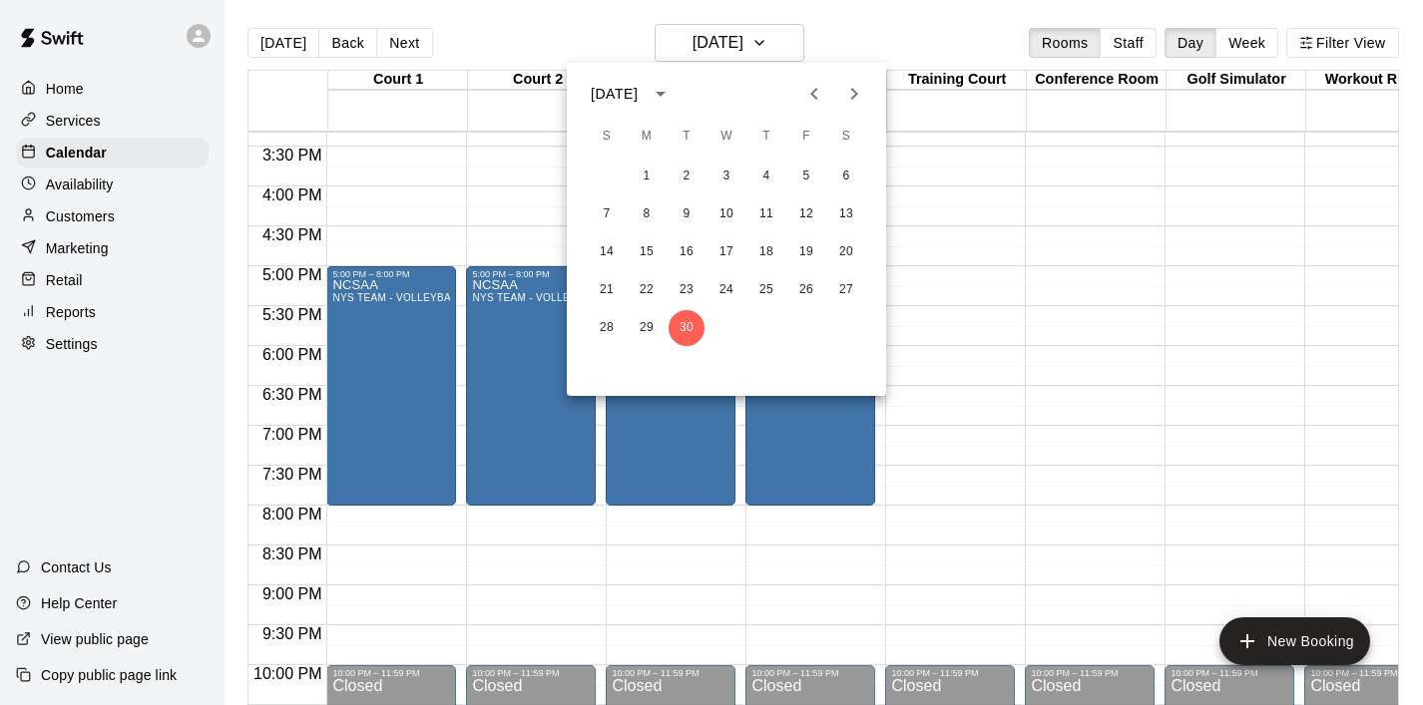
click at [854, 108] on button "Next month" at bounding box center [854, 94] width 40 height 40
click at [727, 176] on button "1" at bounding box center [726, 177] width 36 height 36
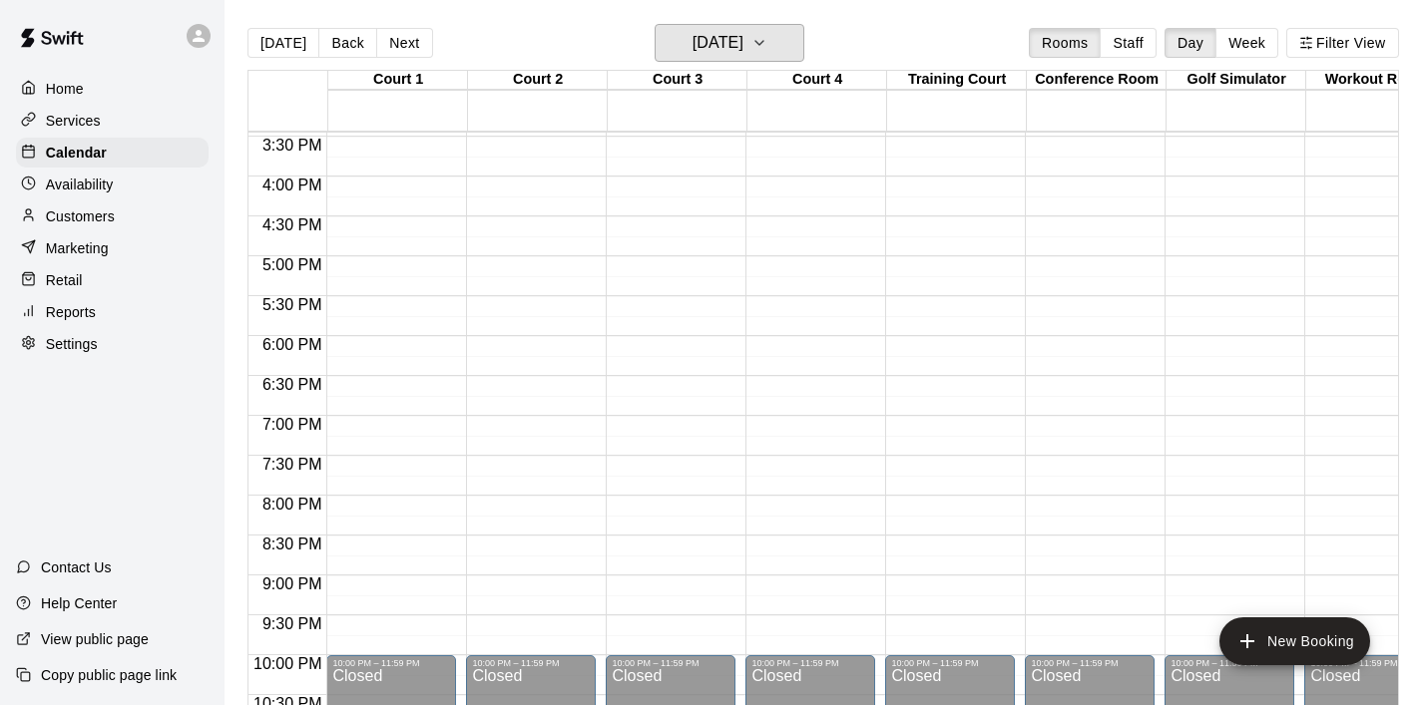
scroll to position [1230, 0]
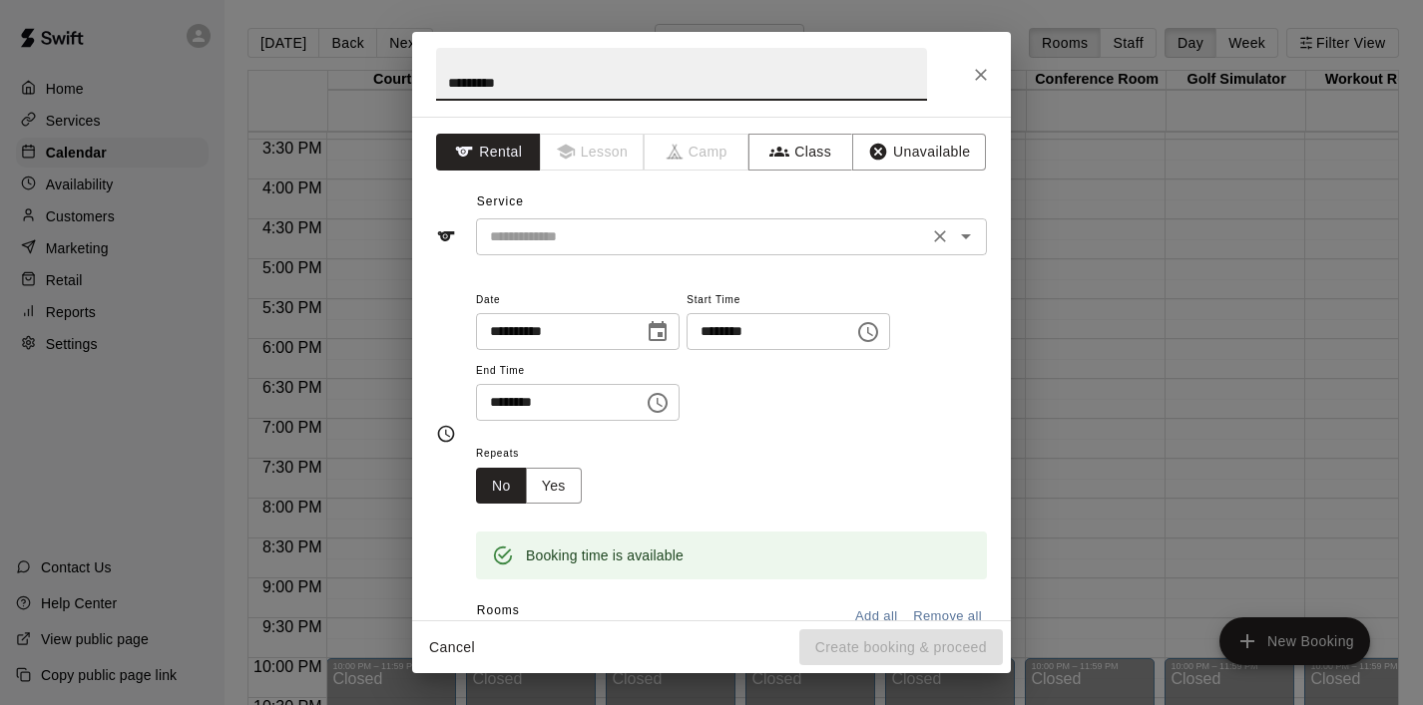
type input "*********"
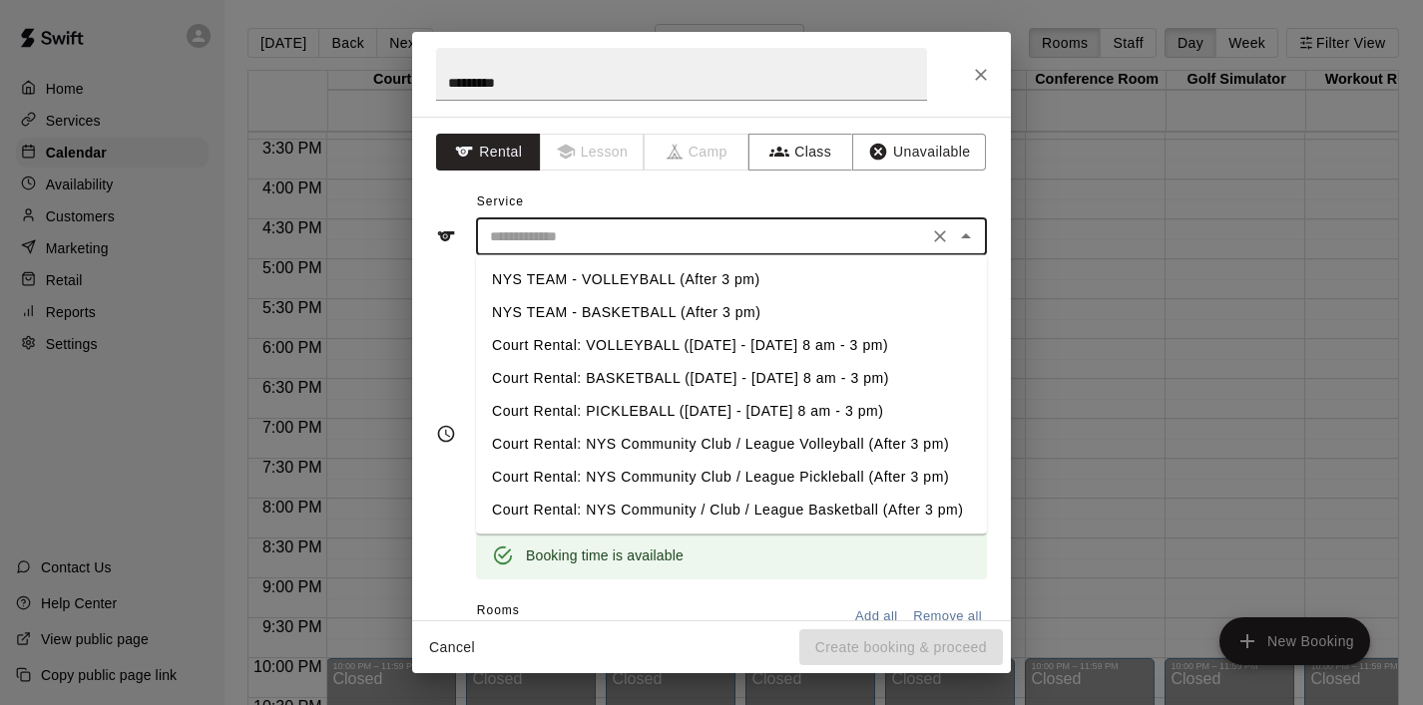
click at [607, 245] on input "text" at bounding box center [702, 236] width 440 height 25
click at [614, 300] on li "NYS TEAM - BASKETBALL (After 3 pm)" at bounding box center [731, 312] width 511 height 33
type input "**********"
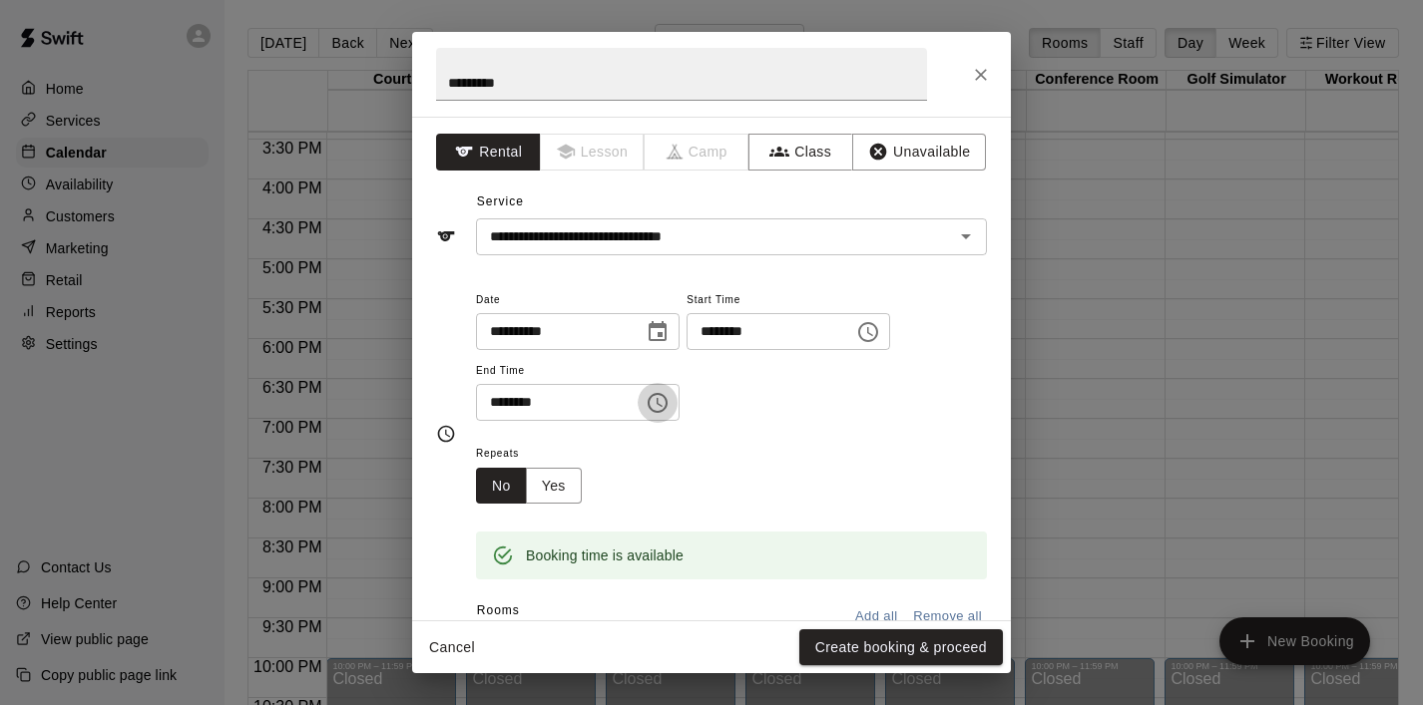
click at [664, 405] on icon "Choose time, selected time is 6:30 PM" at bounding box center [657, 403] width 24 height 24
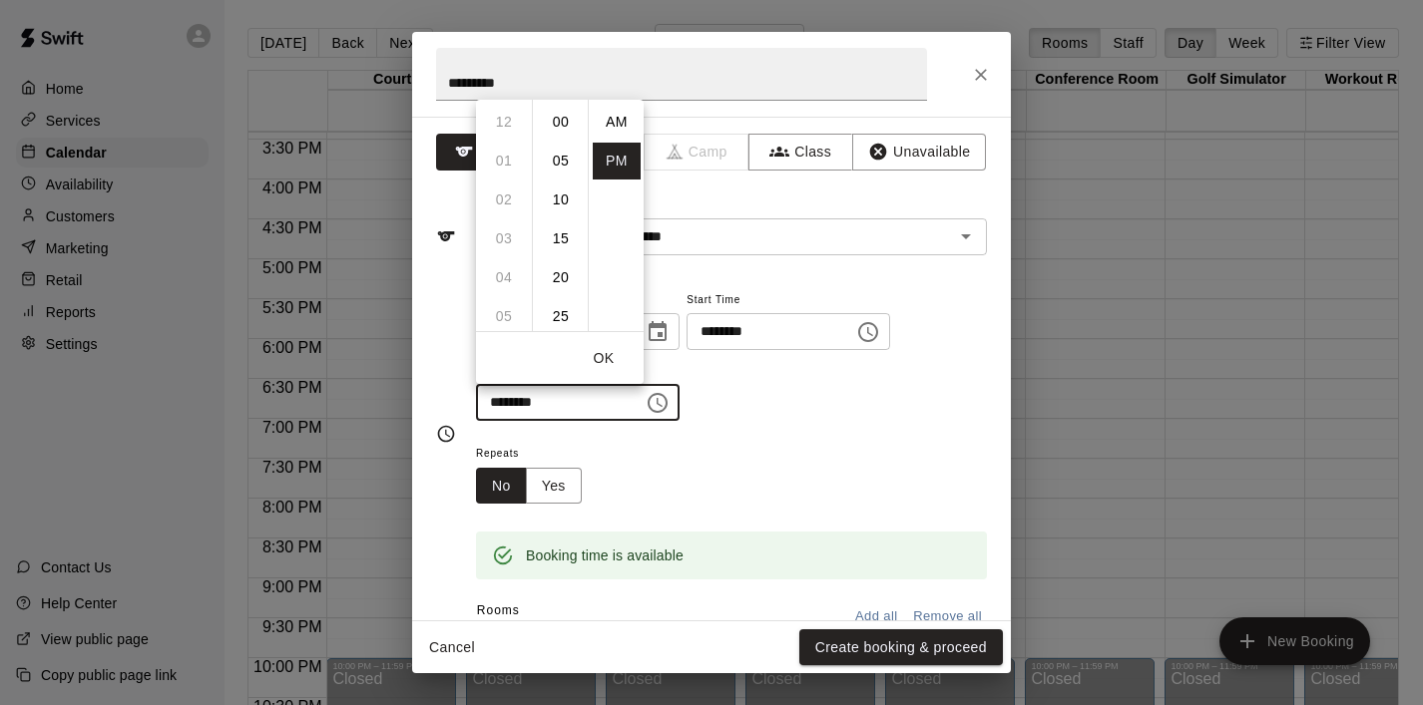
scroll to position [36, 0]
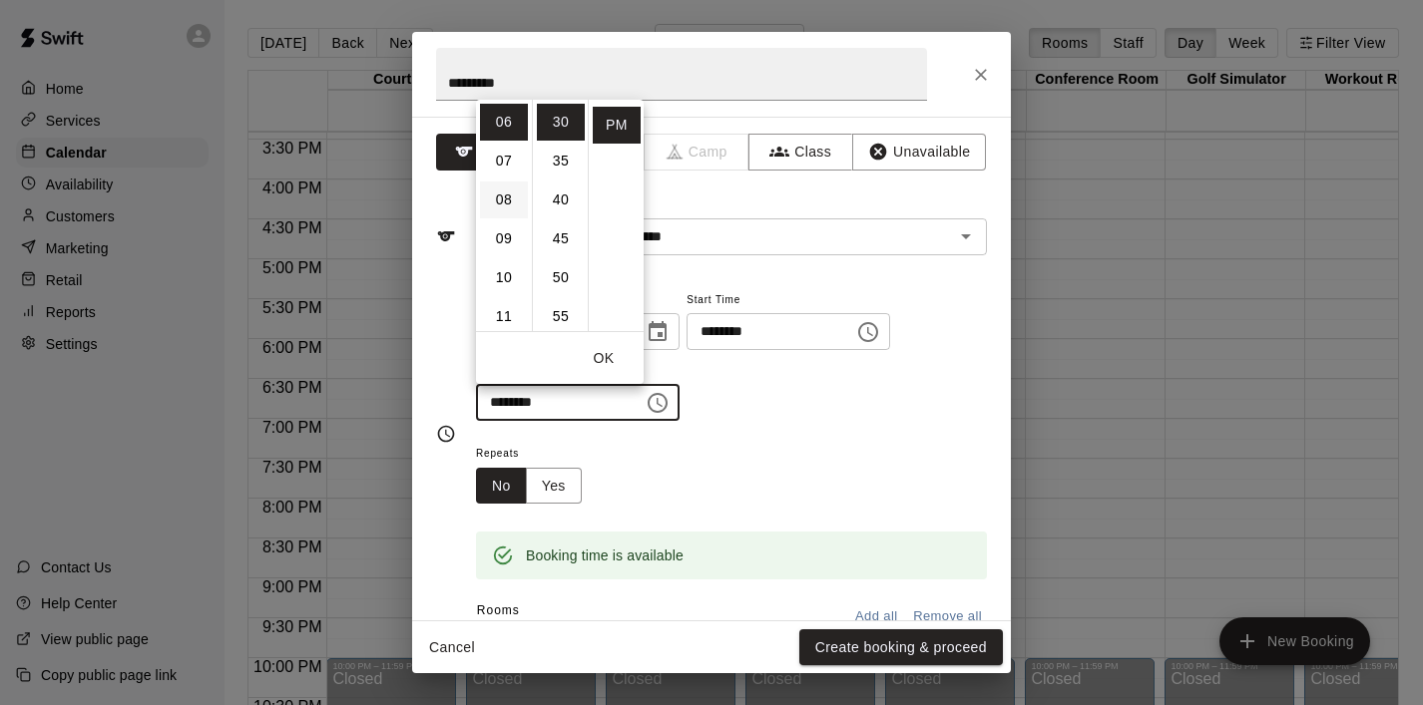
click at [510, 207] on li "08" at bounding box center [504, 200] width 48 height 37
click at [565, 126] on li "00" at bounding box center [561, 122] width 48 height 37
type input "********"
click at [611, 363] on button "OK" at bounding box center [604, 358] width 64 height 37
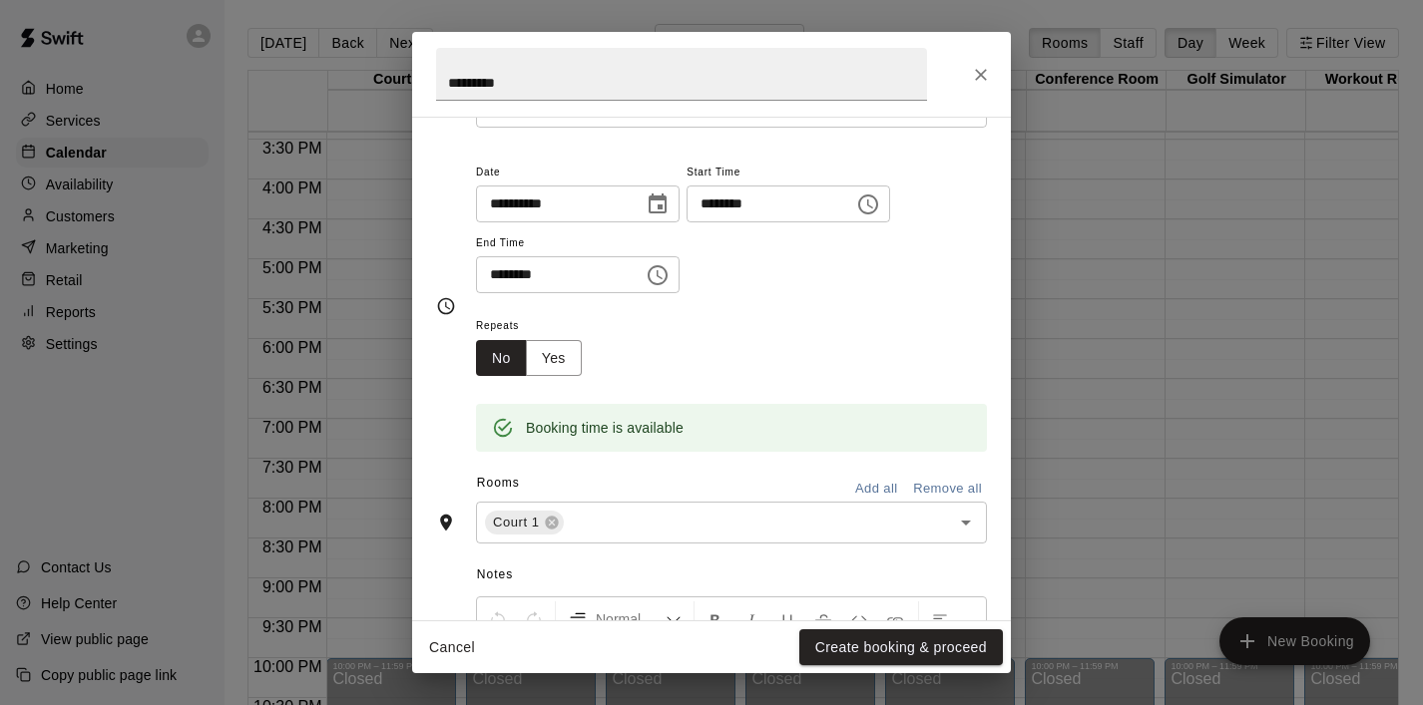
scroll to position [141, 0]
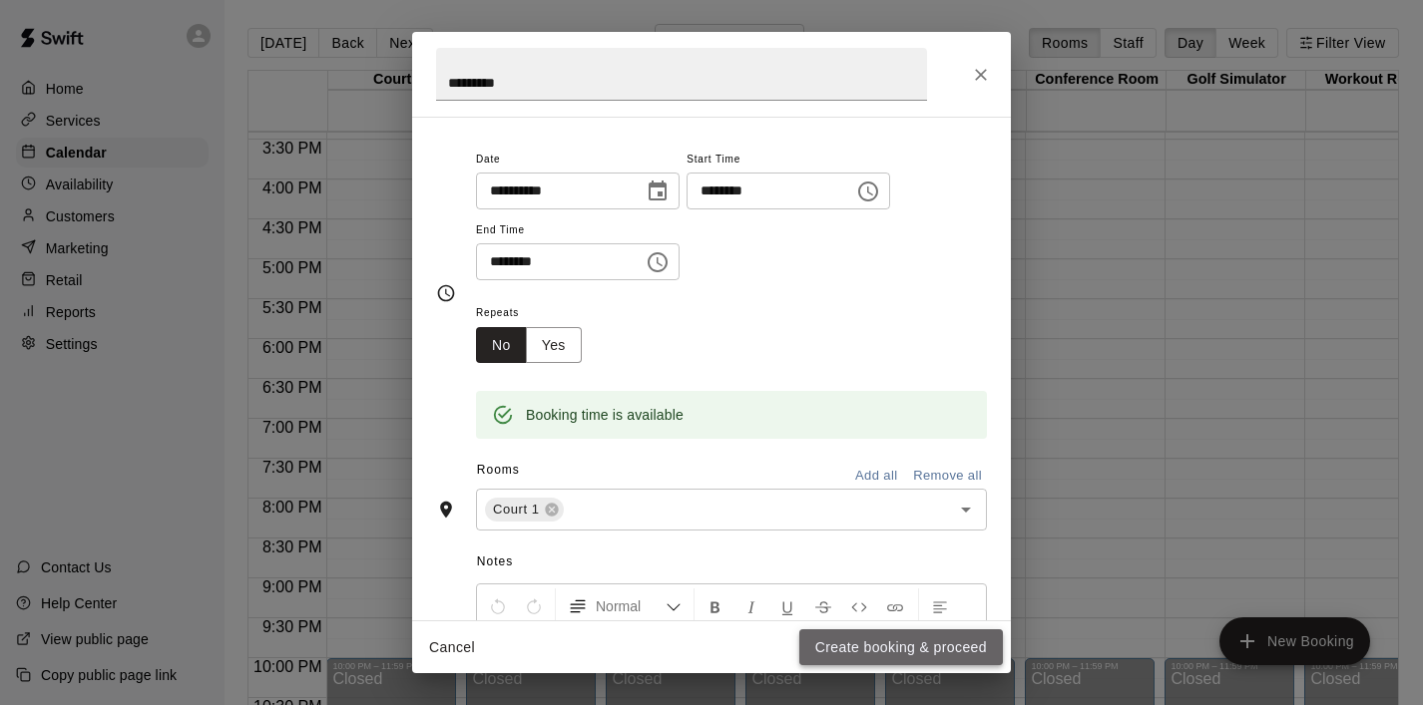
click at [888, 642] on button "Create booking & proceed" at bounding box center [901, 647] width 204 height 37
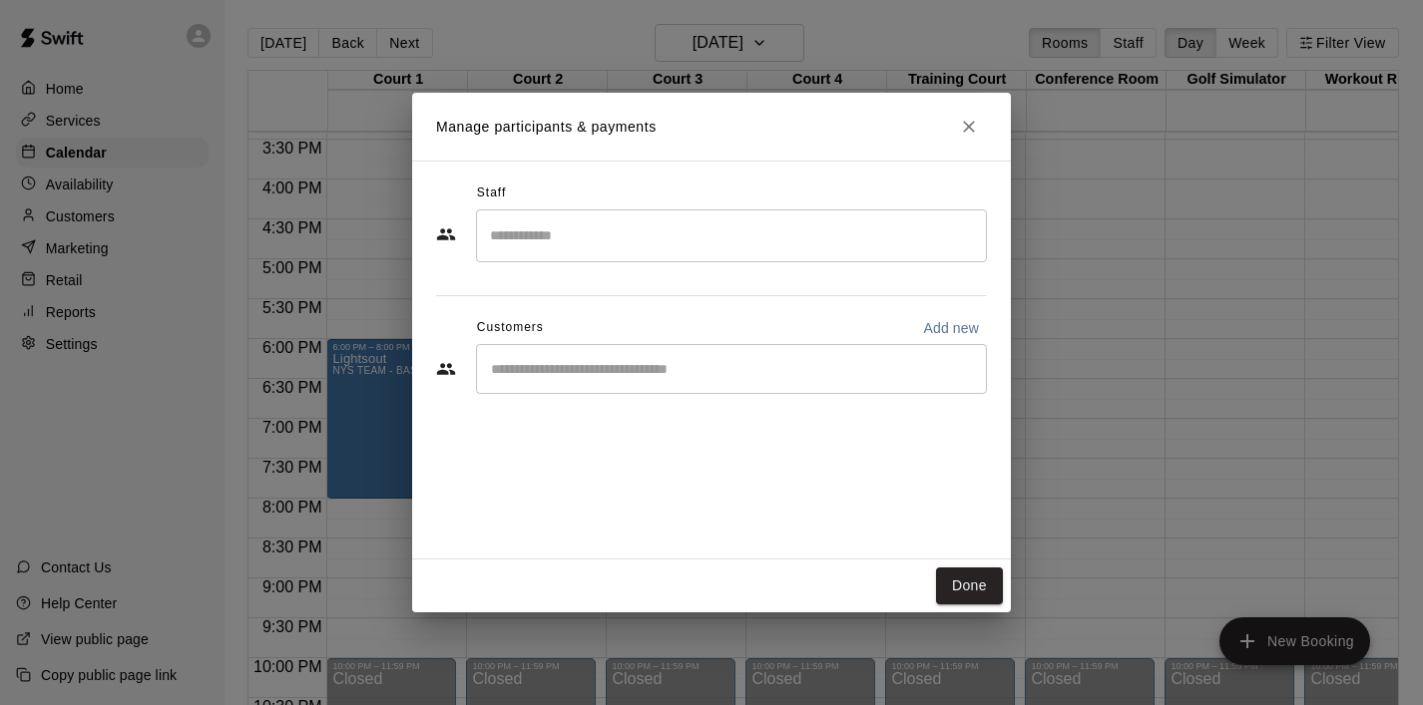
click at [614, 357] on div "​" at bounding box center [731, 369] width 511 height 50
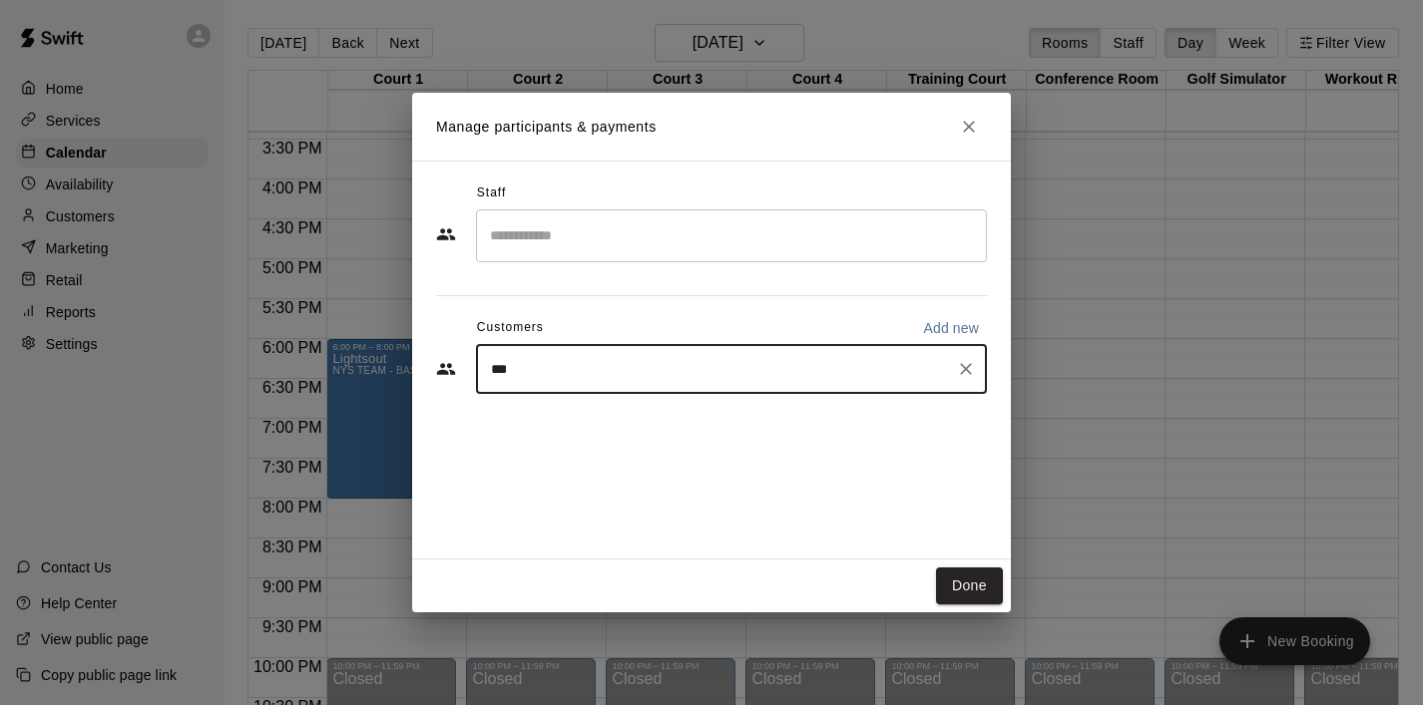
type input "****"
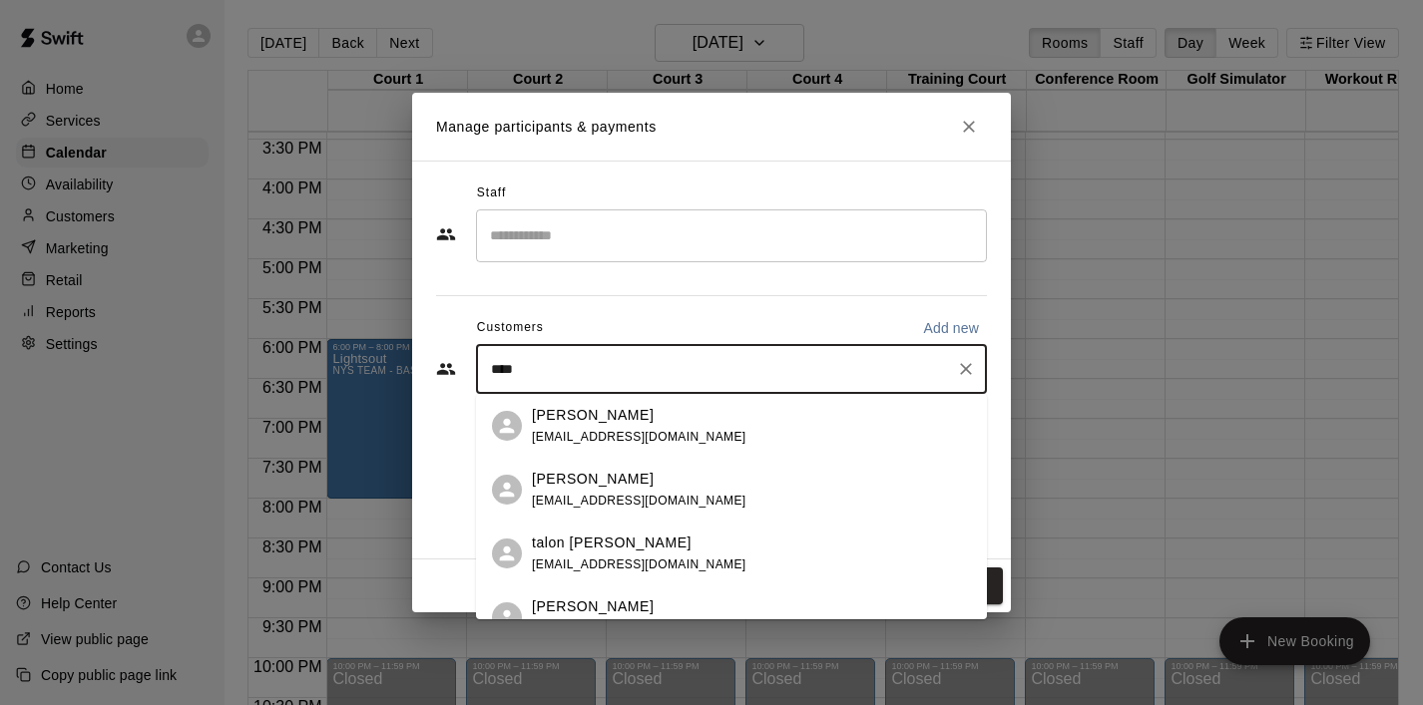
click at [563, 421] on p "[PERSON_NAME]" at bounding box center [593, 415] width 122 height 21
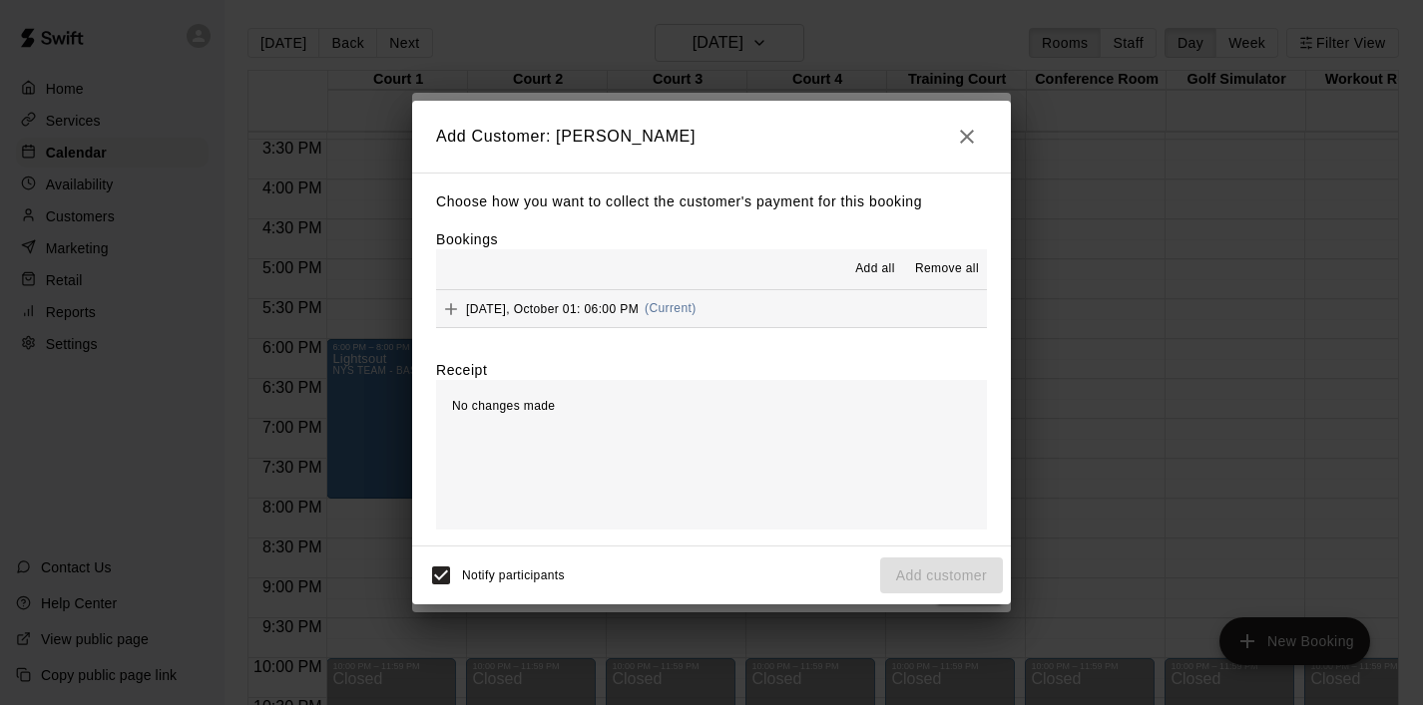
click at [876, 257] on button "Add all" at bounding box center [875, 269] width 64 height 32
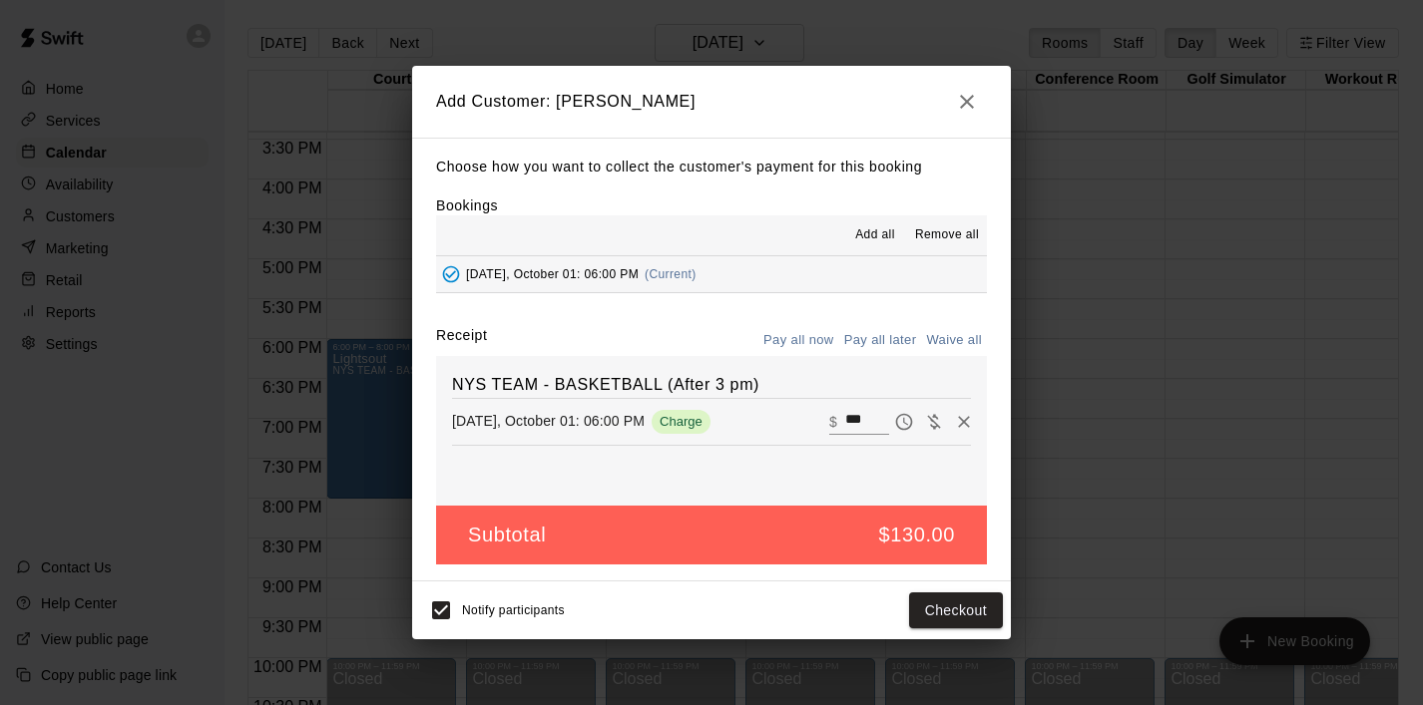
click at [881, 336] on button "Pay all later" at bounding box center [880, 340] width 83 height 31
click at [930, 613] on button "Add customer" at bounding box center [941, 611] width 123 height 37
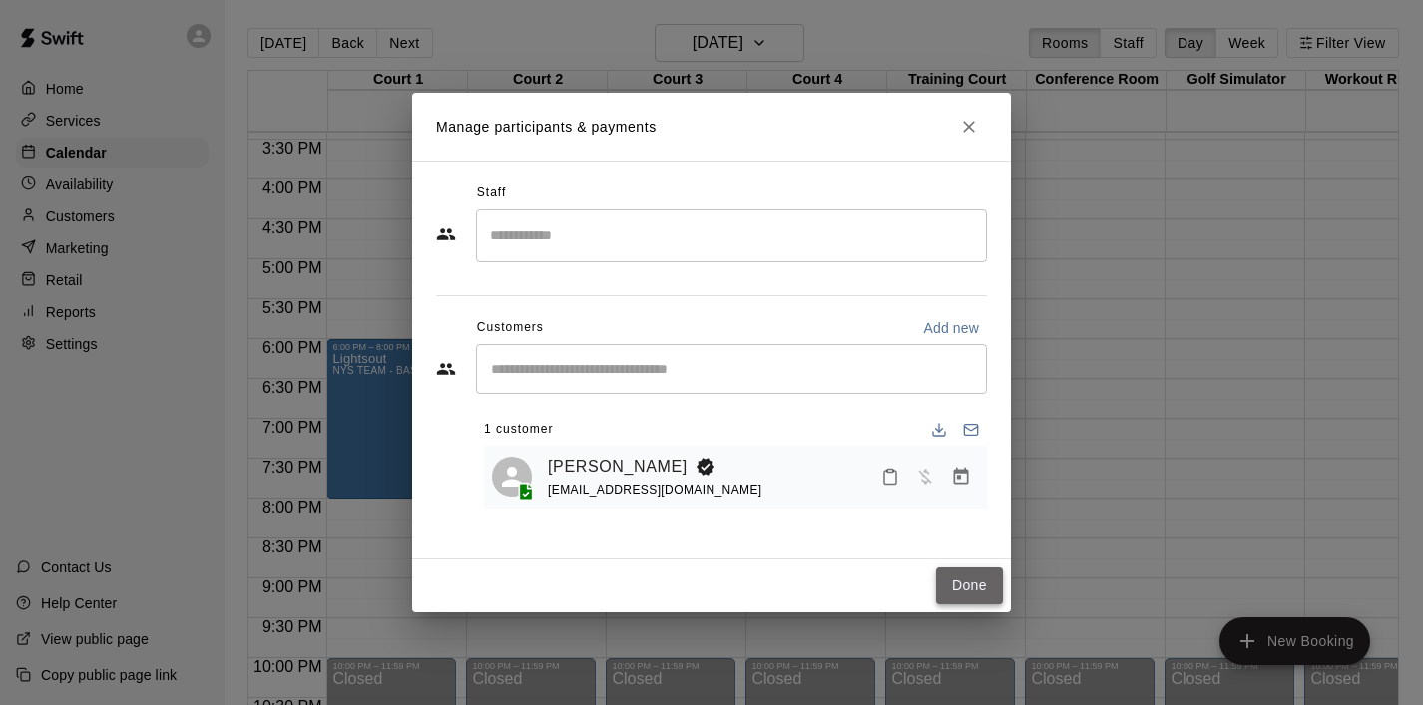
click at [972, 592] on button "Done" at bounding box center [969, 586] width 67 height 37
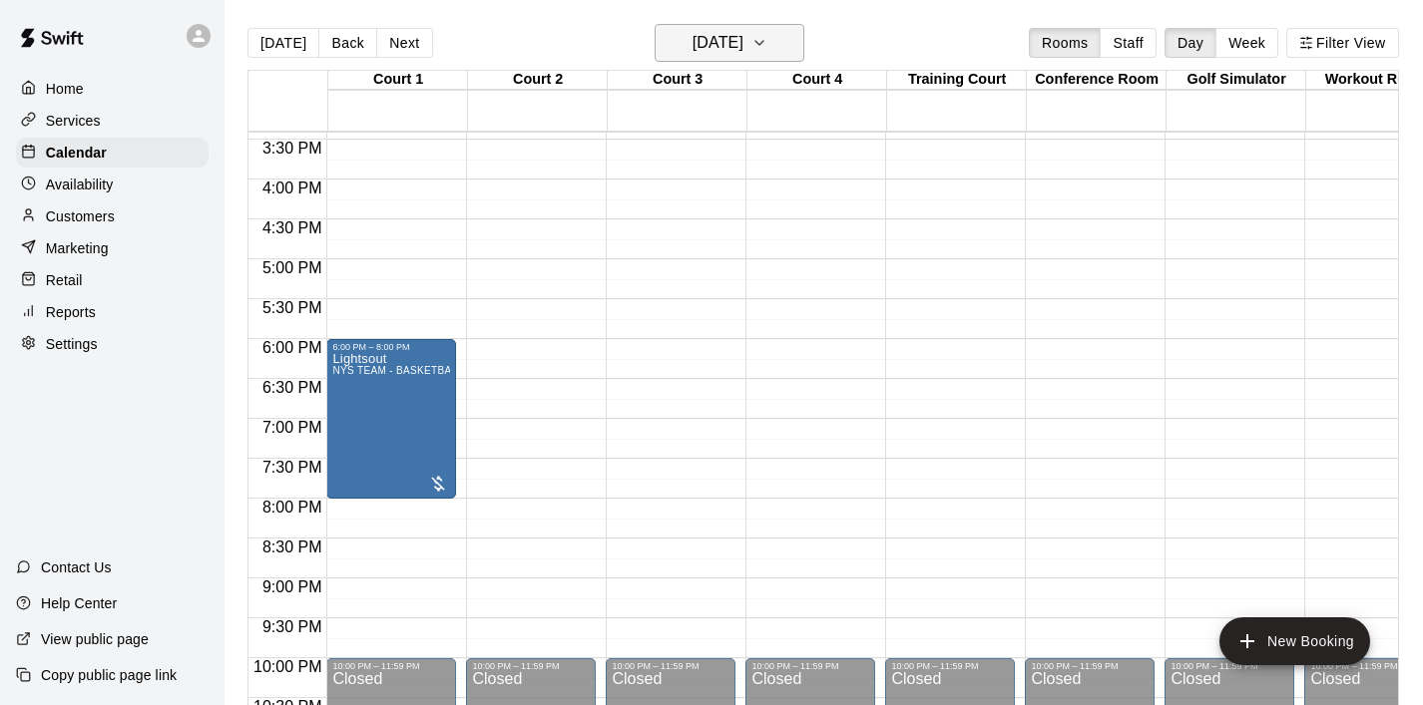
click at [804, 48] on button "[DATE]" at bounding box center [729, 43] width 150 height 38
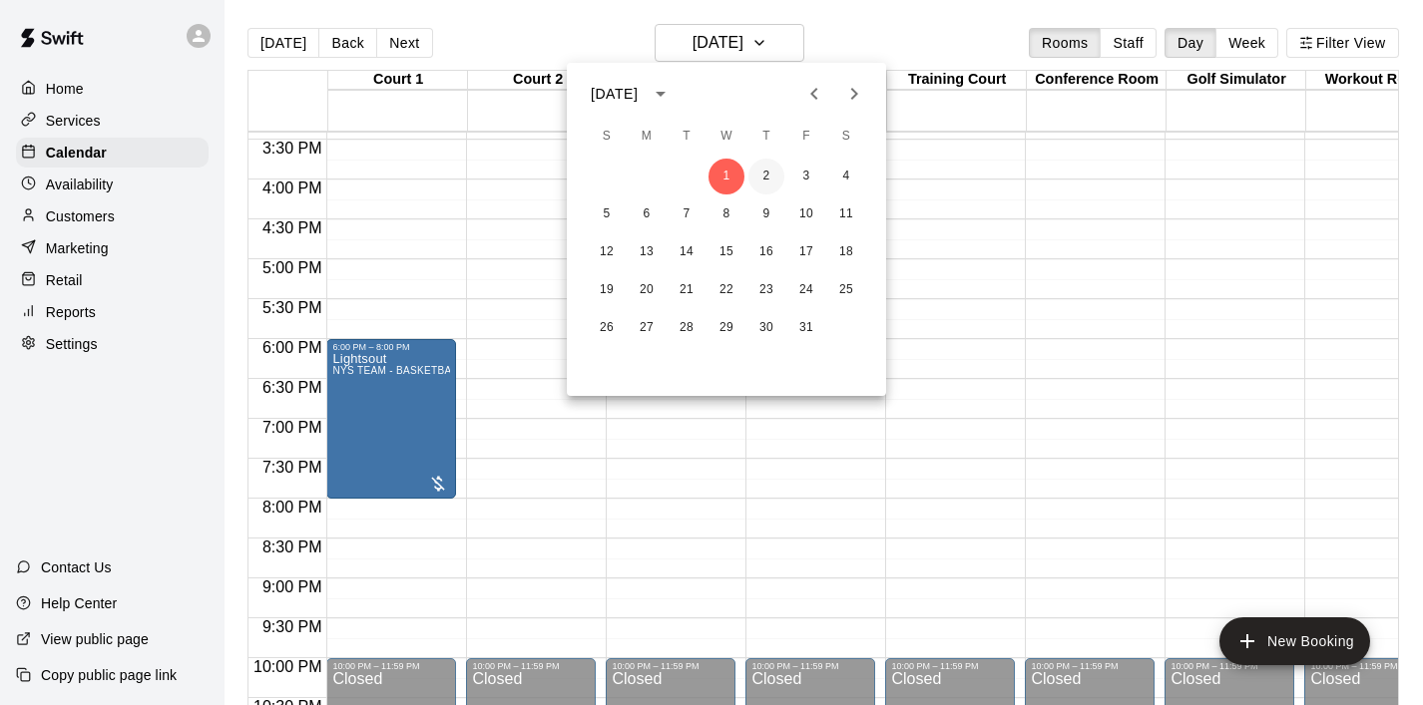
click at [778, 182] on button "2" at bounding box center [766, 177] width 36 height 36
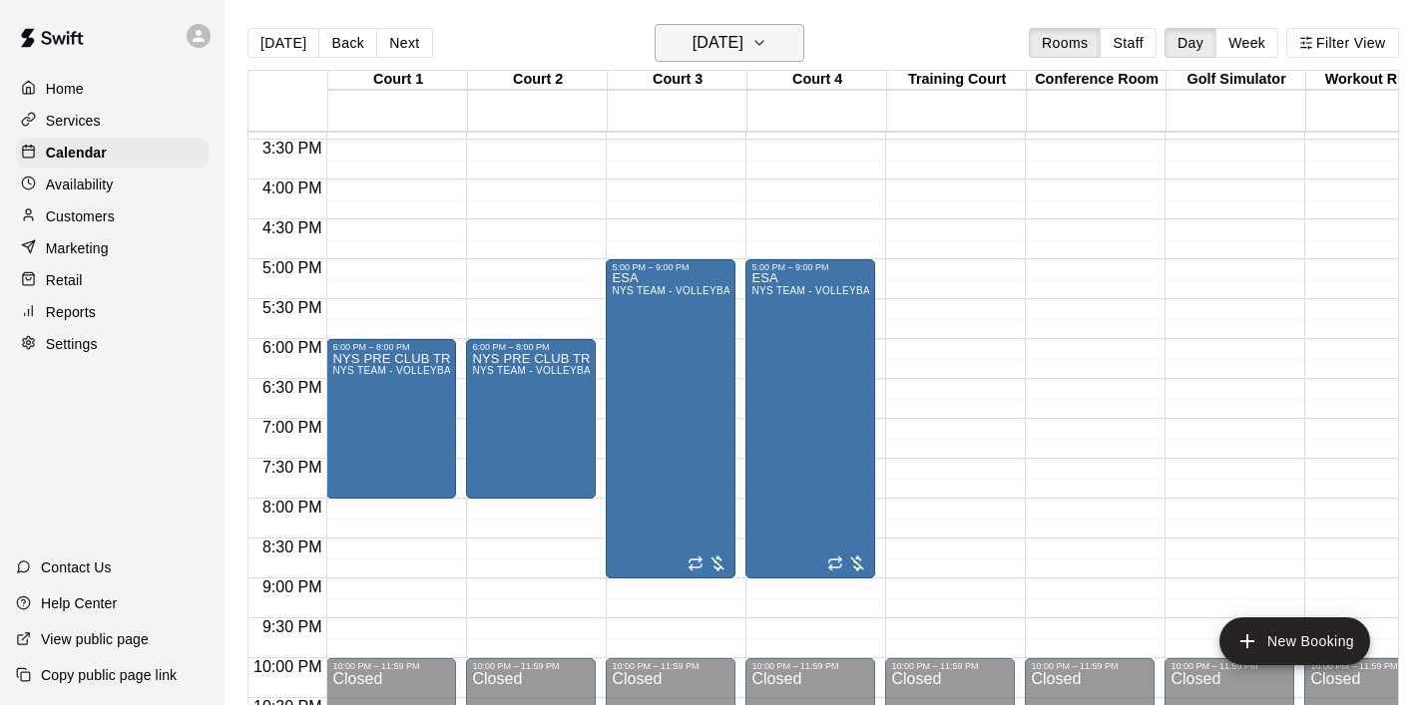
click at [767, 43] on icon "button" at bounding box center [759, 43] width 16 height 24
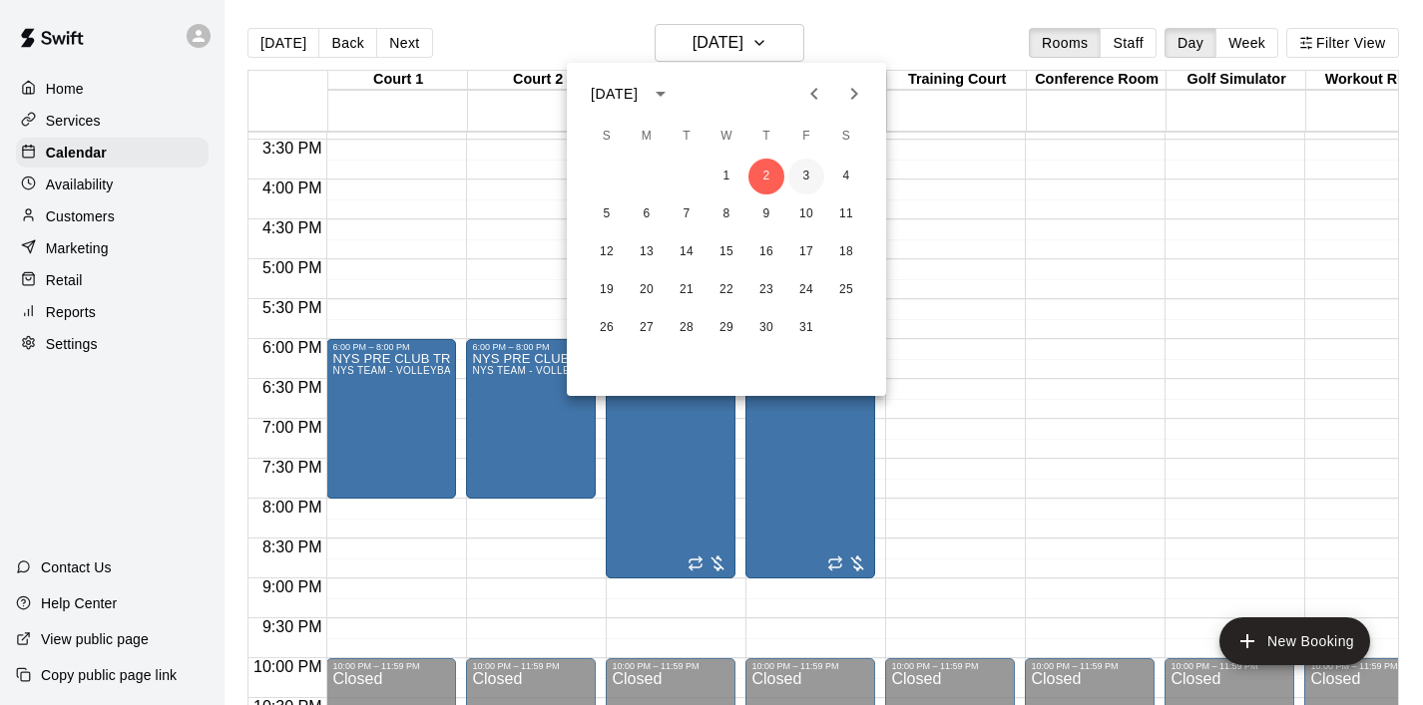
click at [808, 176] on button "3" at bounding box center [806, 177] width 36 height 36
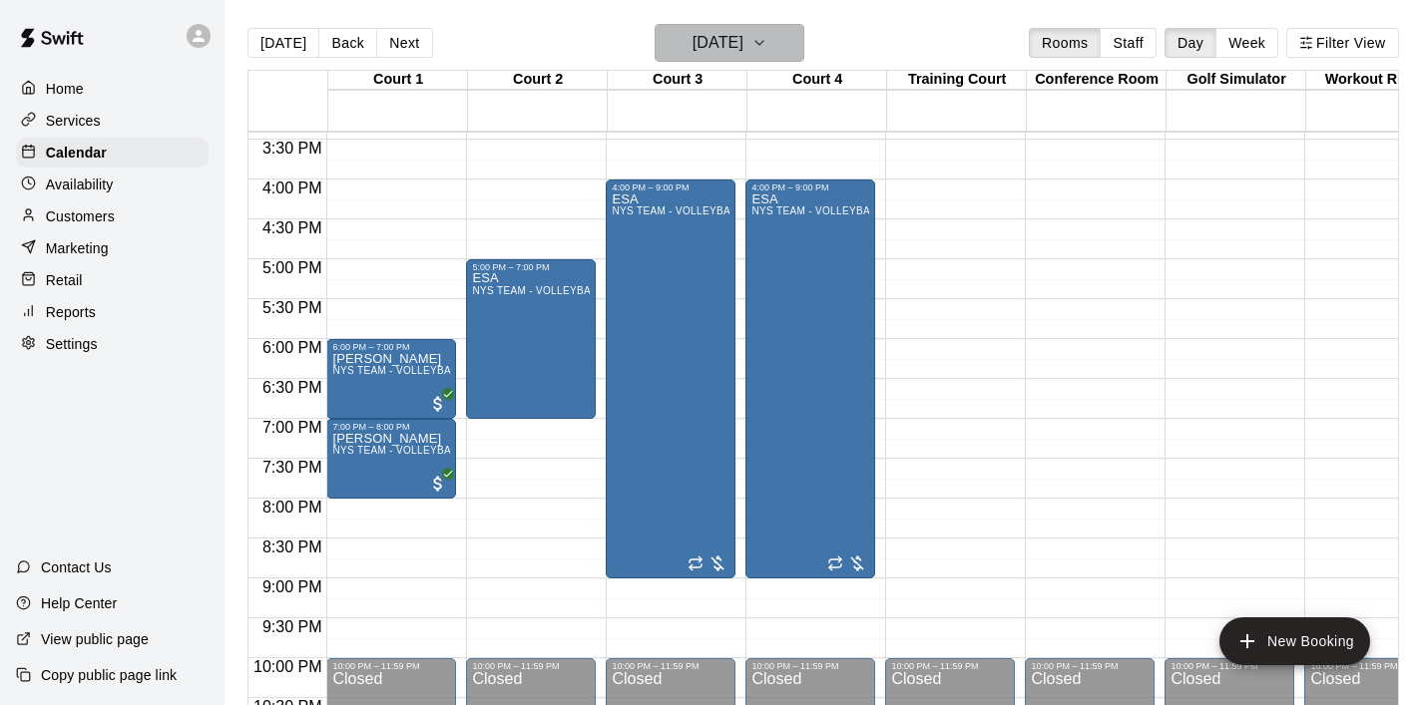
click at [786, 47] on button "[DATE]" at bounding box center [729, 43] width 150 height 38
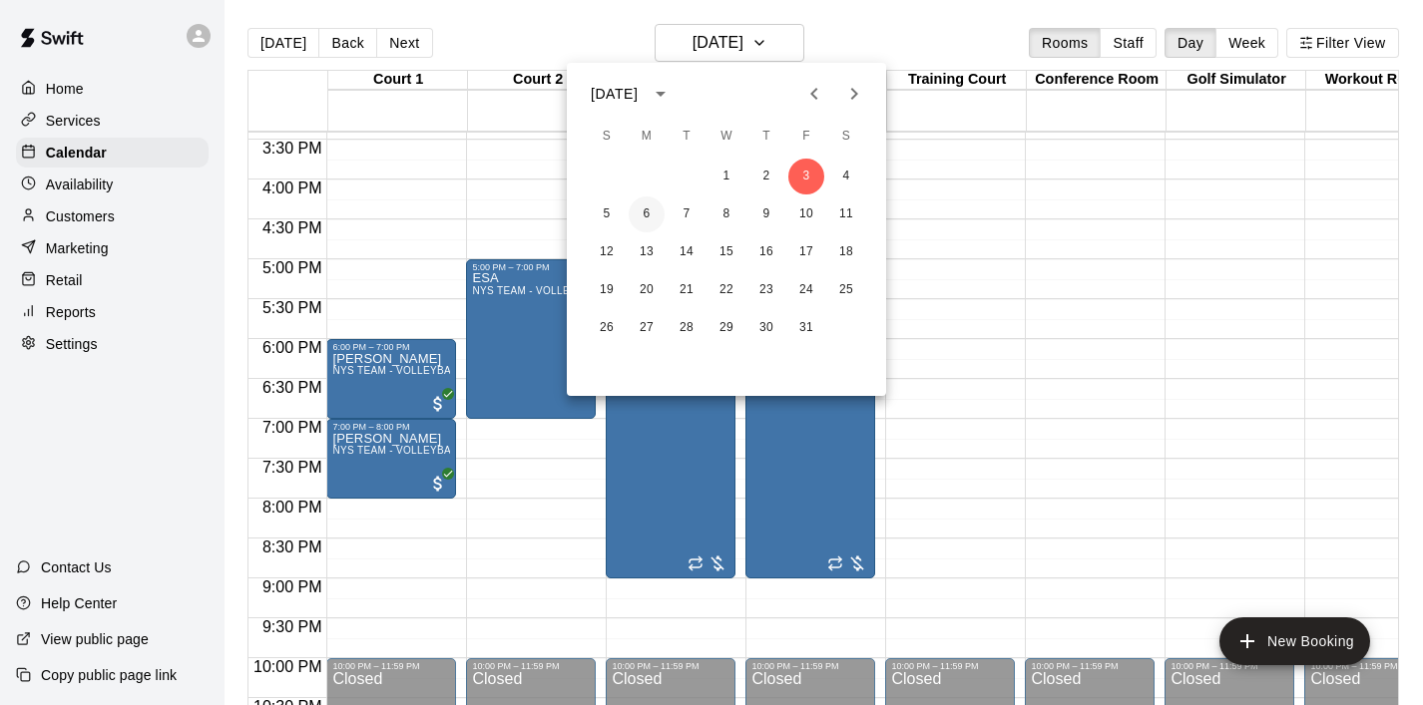
click at [655, 222] on button "6" at bounding box center [646, 215] width 36 height 36
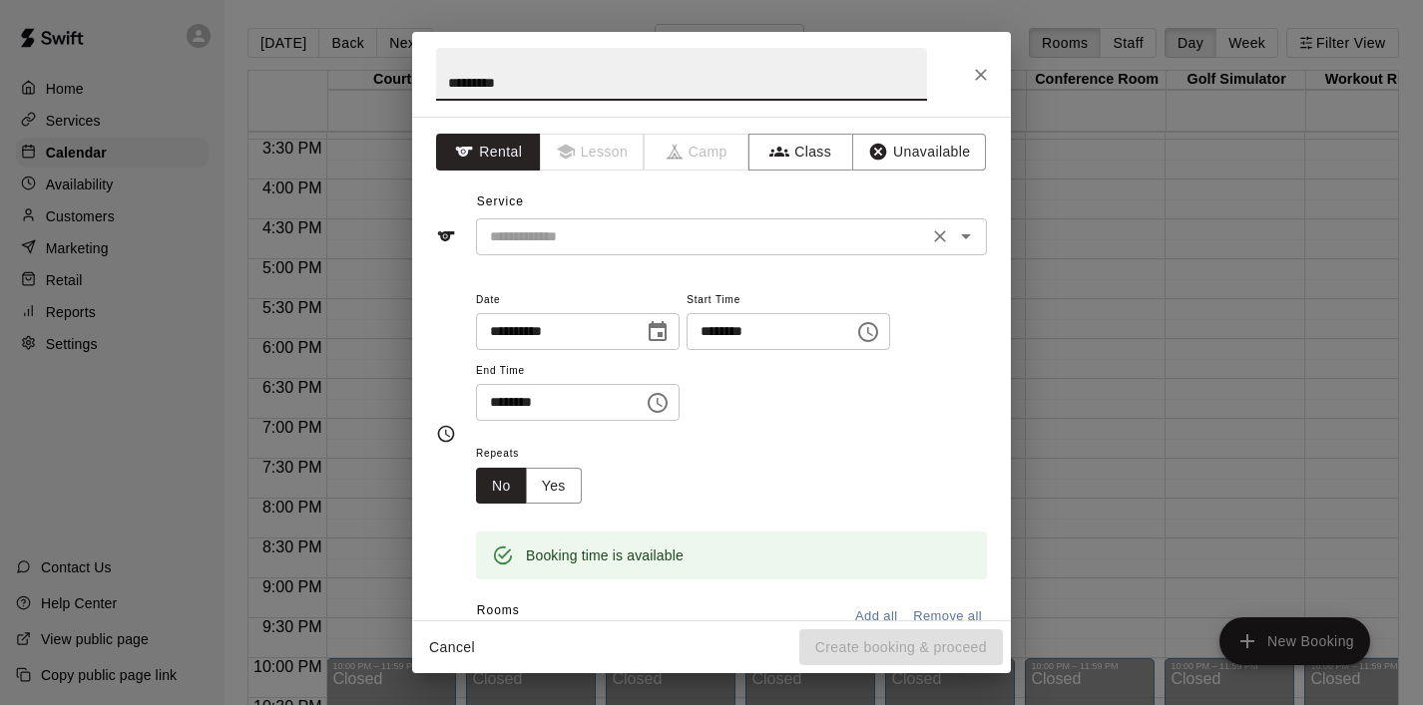
type input "*********"
click at [610, 235] on input "text" at bounding box center [702, 236] width 440 height 25
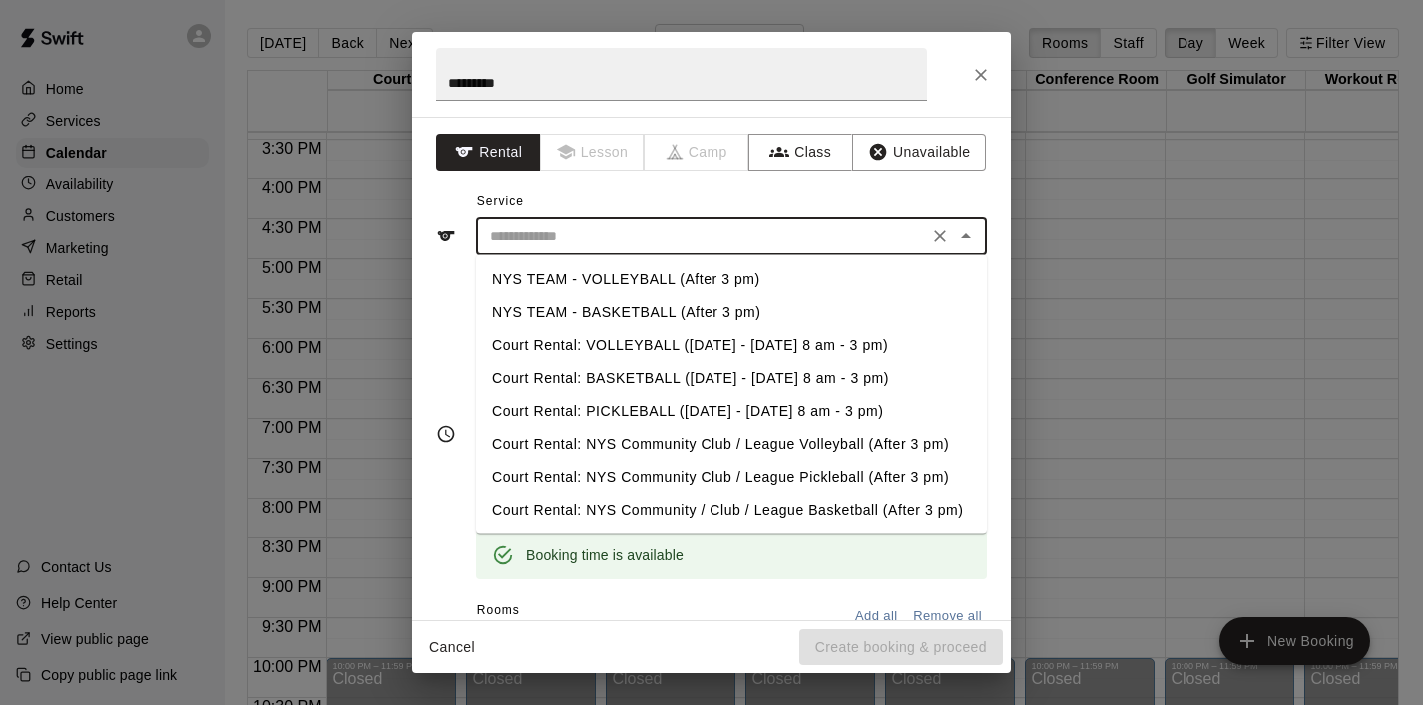
click at [637, 321] on li "NYS TEAM - BASKETBALL (After 3 pm)" at bounding box center [731, 312] width 511 height 33
type input "**********"
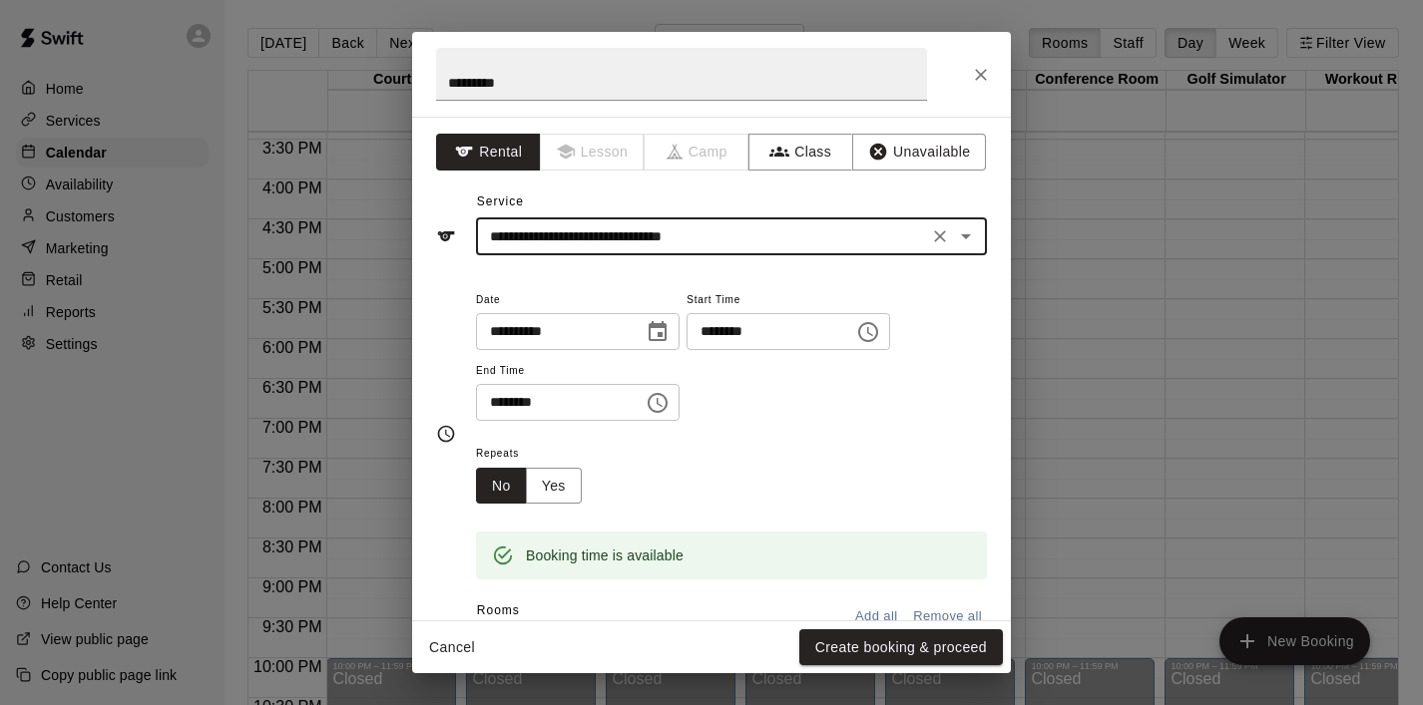
click at [651, 406] on icon "Choose time, selected time is 6:30 PM" at bounding box center [657, 403] width 24 height 24
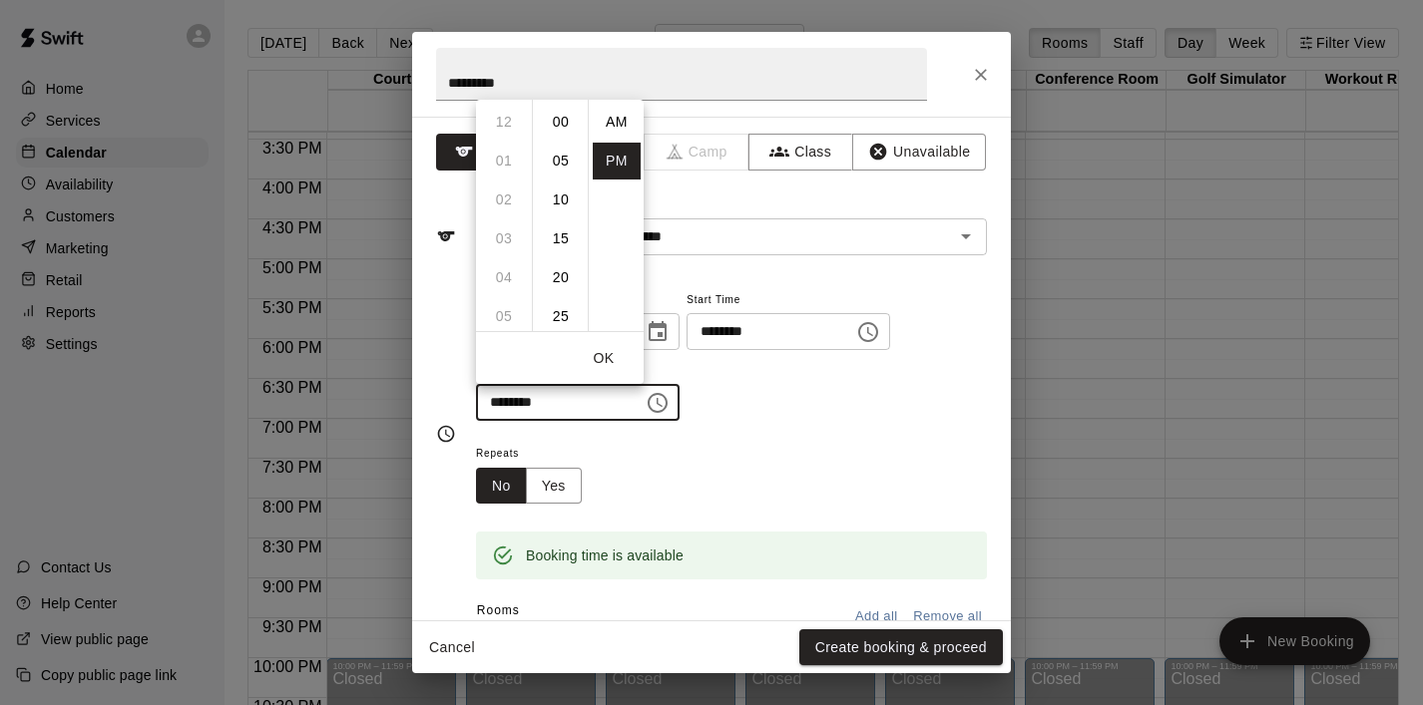
scroll to position [36, 0]
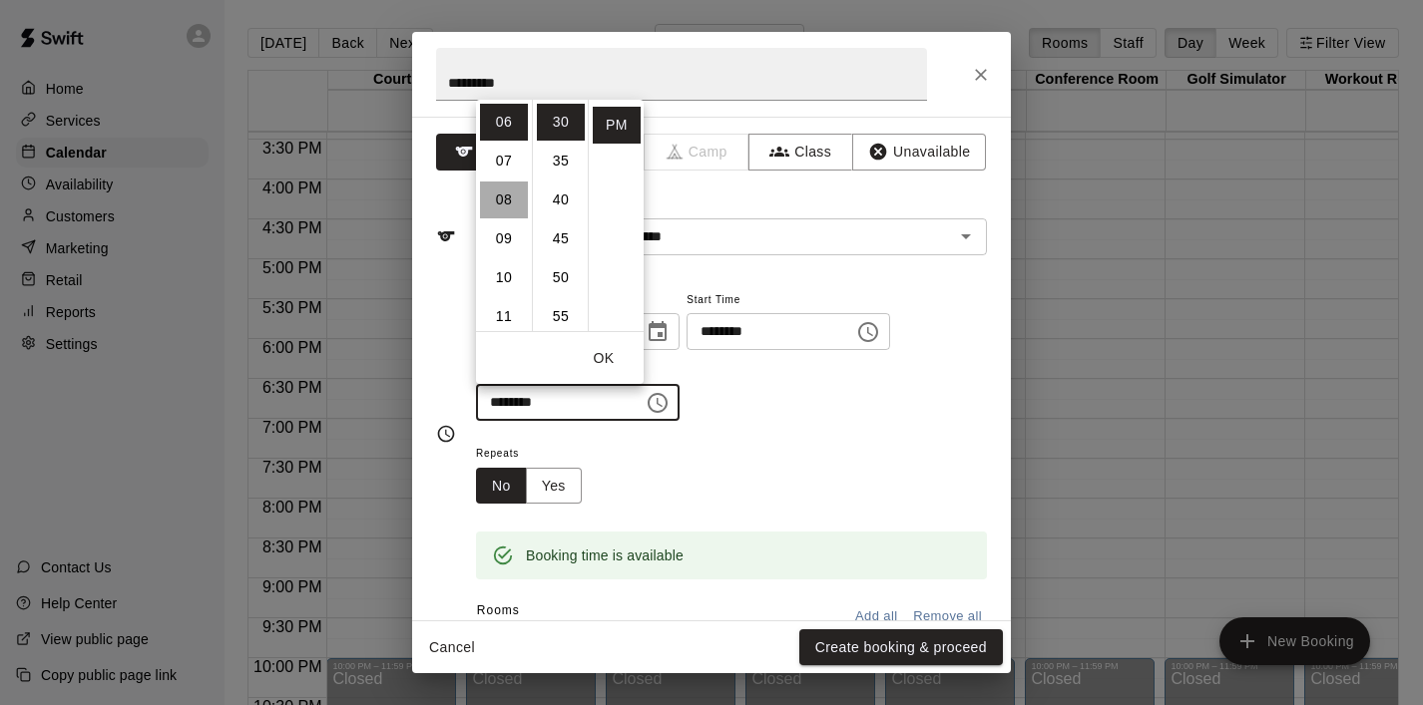
click at [509, 209] on li "08" at bounding box center [504, 200] width 48 height 37
click at [564, 119] on li "00" at bounding box center [561, 122] width 48 height 37
type input "********"
click at [610, 348] on button "OK" at bounding box center [604, 358] width 64 height 37
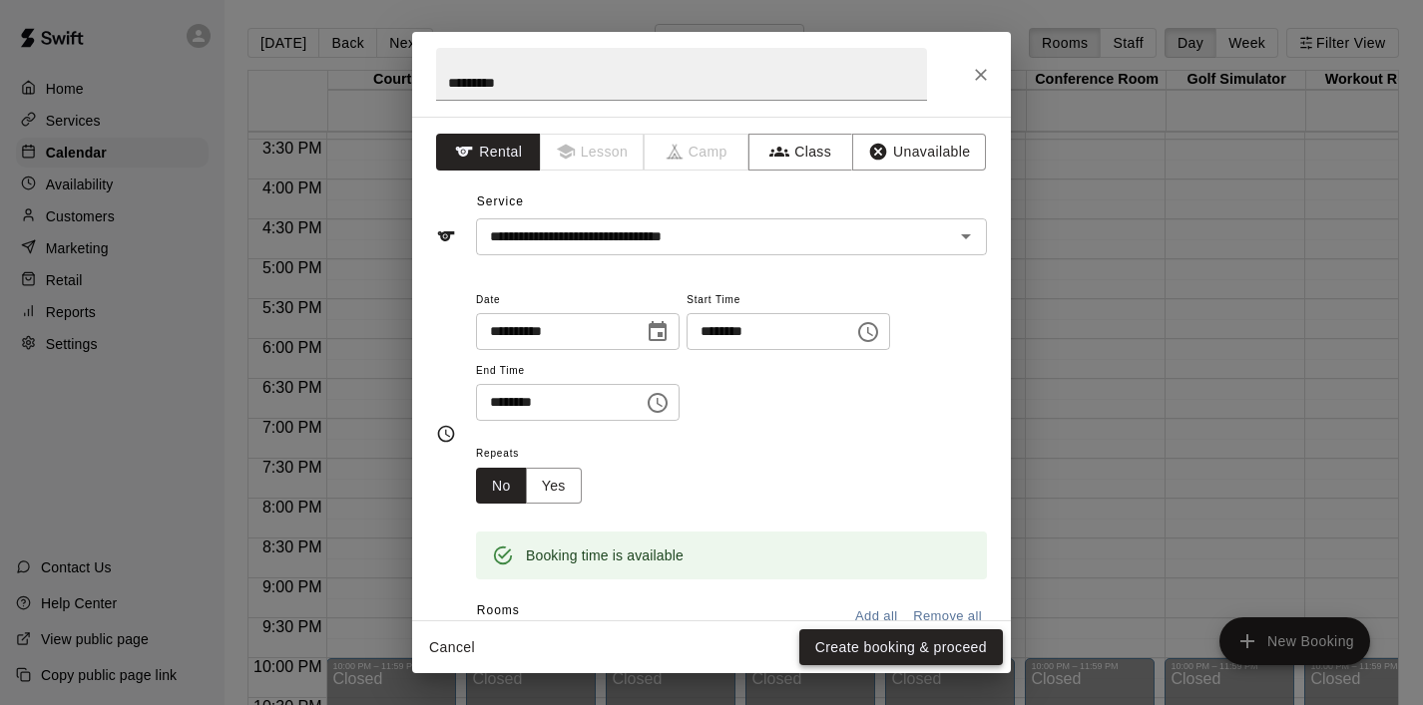
click at [898, 657] on button "Create booking & proceed" at bounding box center [901, 647] width 204 height 37
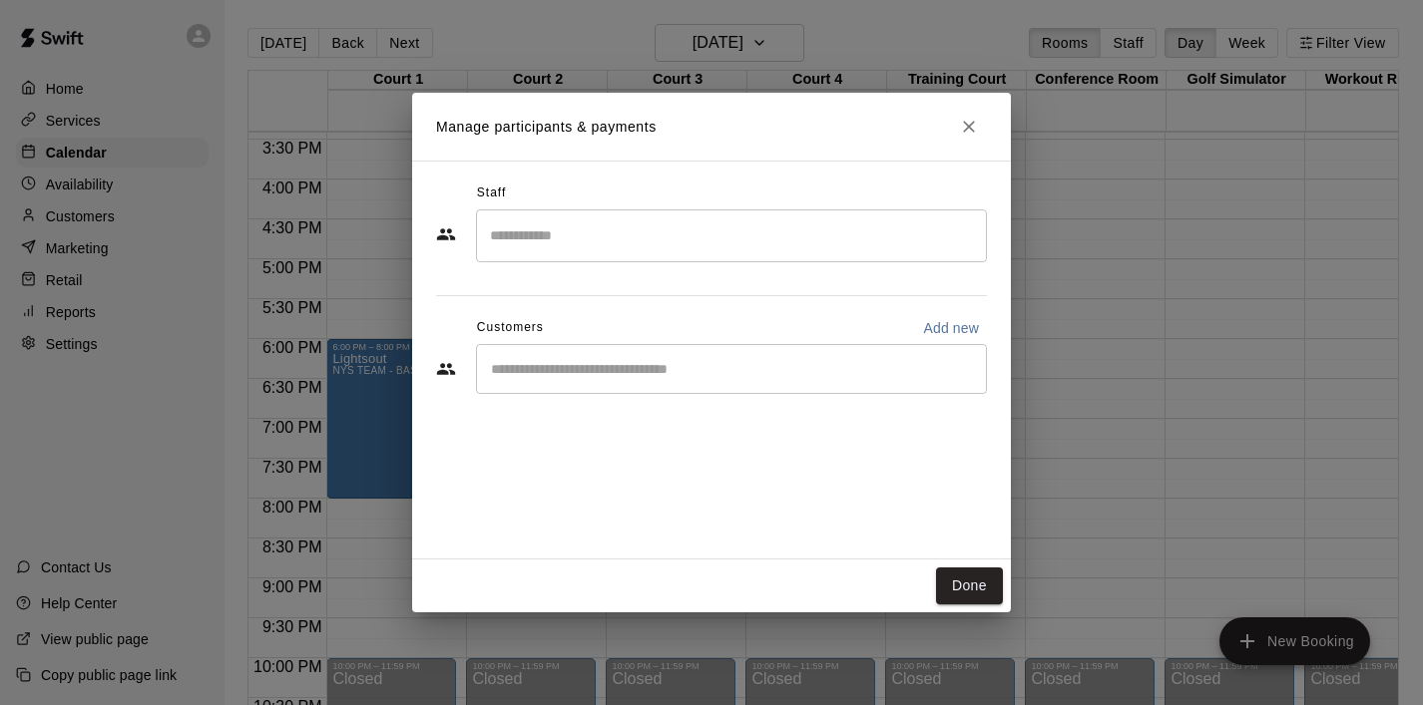
click at [740, 375] on input "Start typing to search customers..." at bounding box center [731, 369] width 493 height 20
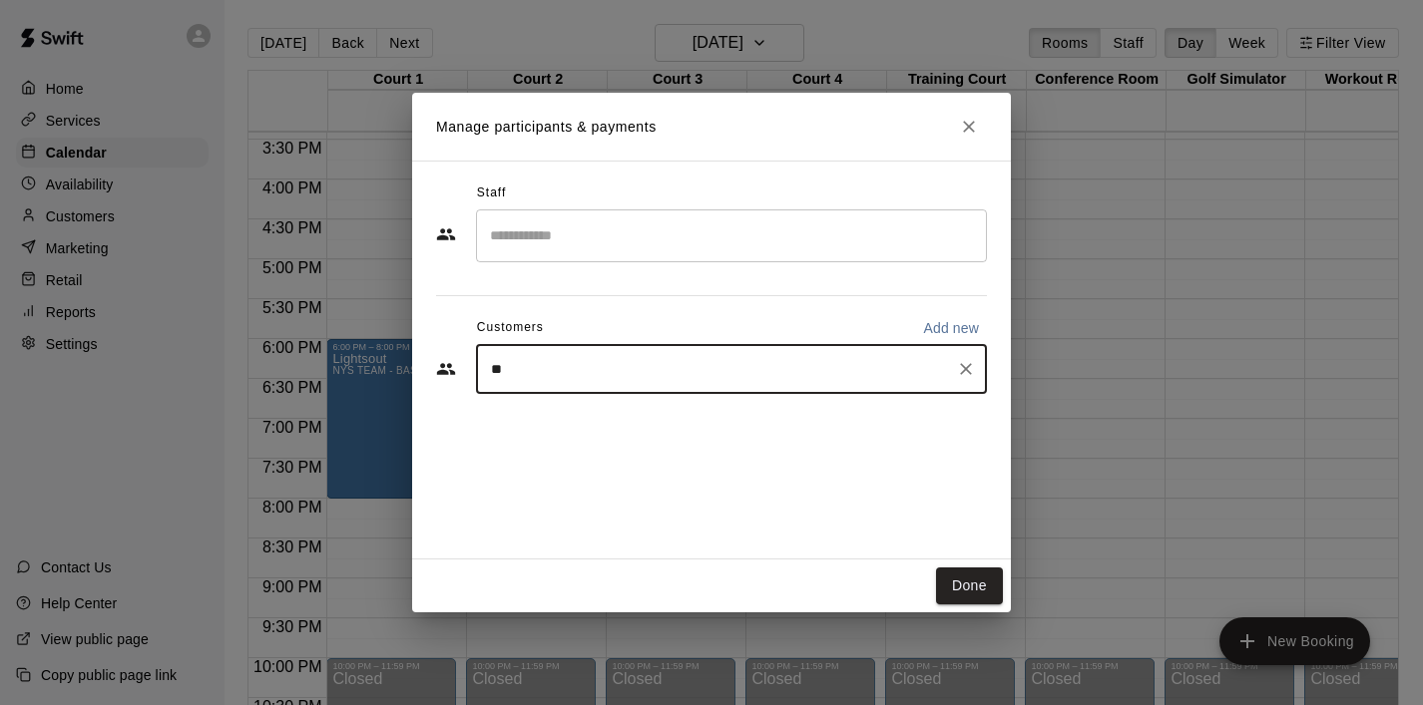
type input "*"
type input "*****"
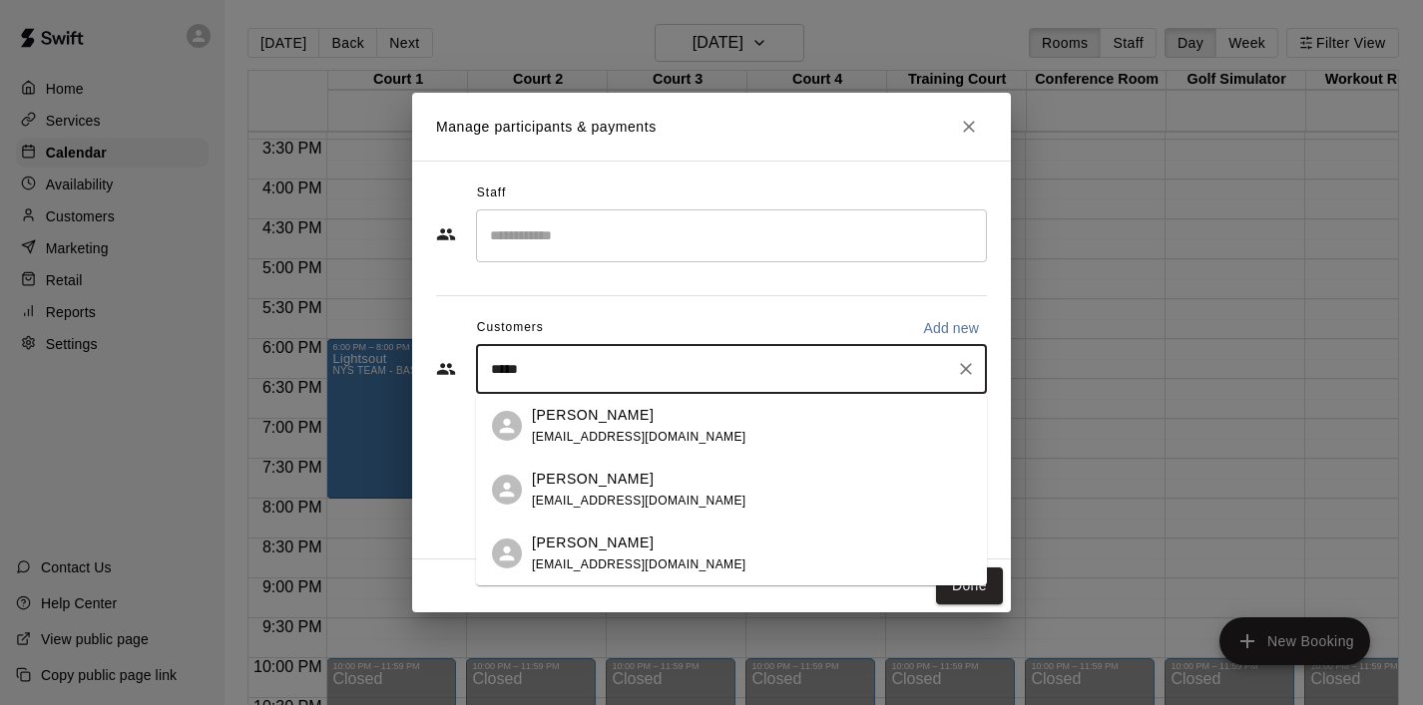
click at [644, 415] on div "[PERSON_NAME]" at bounding box center [639, 415] width 214 height 21
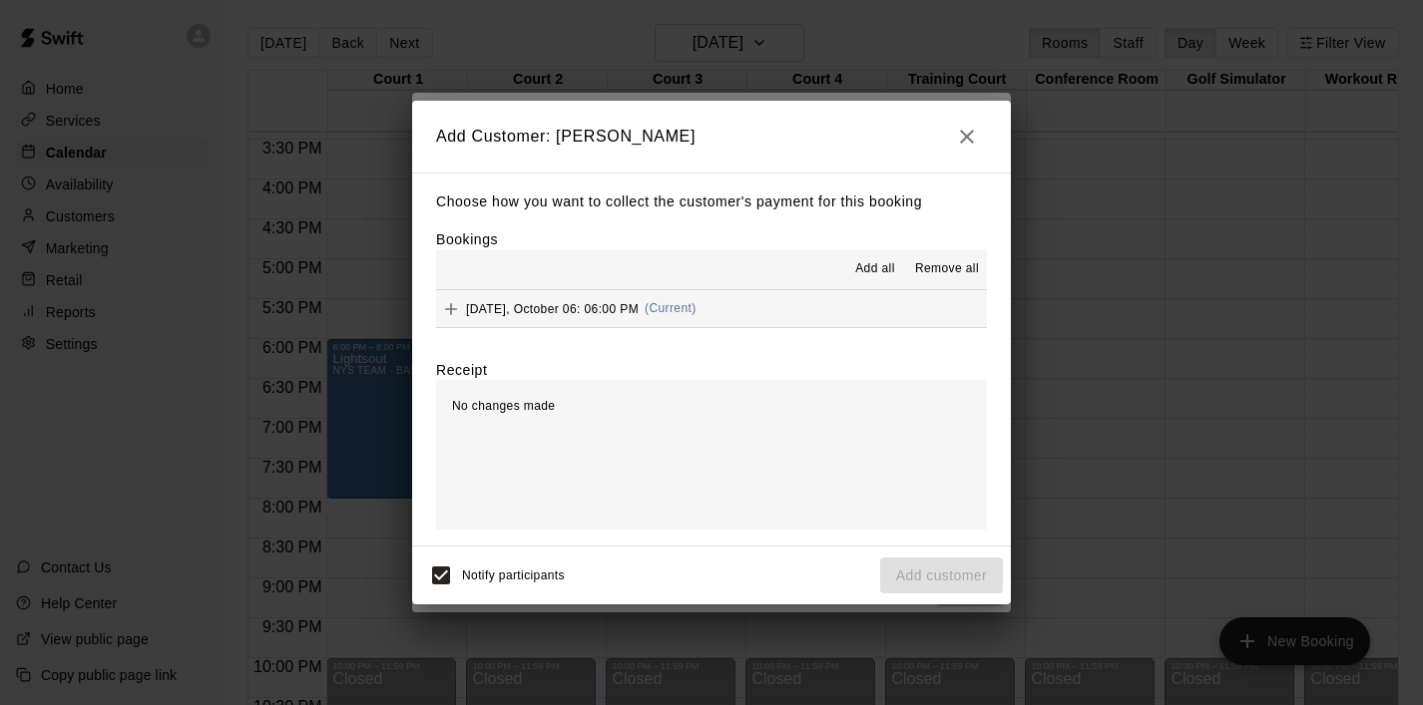
click at [879, 272] on span "Add all" at bounding box center [875, 269] width 40 height 20
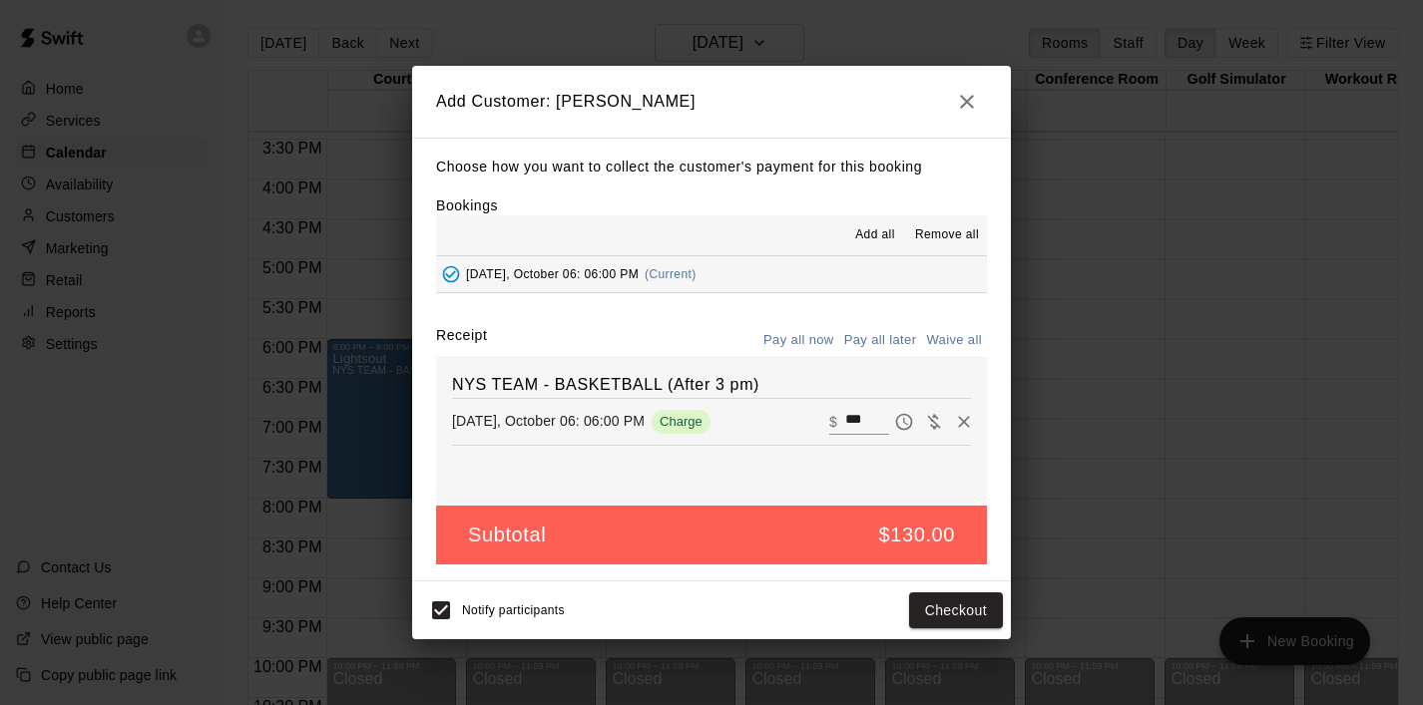
click at [881, 343] on button "Pay all later" at bounding box center [880, 340] width 83 height 31
click at [925, 609] on button "Add customer" at bounding box center [941, 611] width 123 height 37
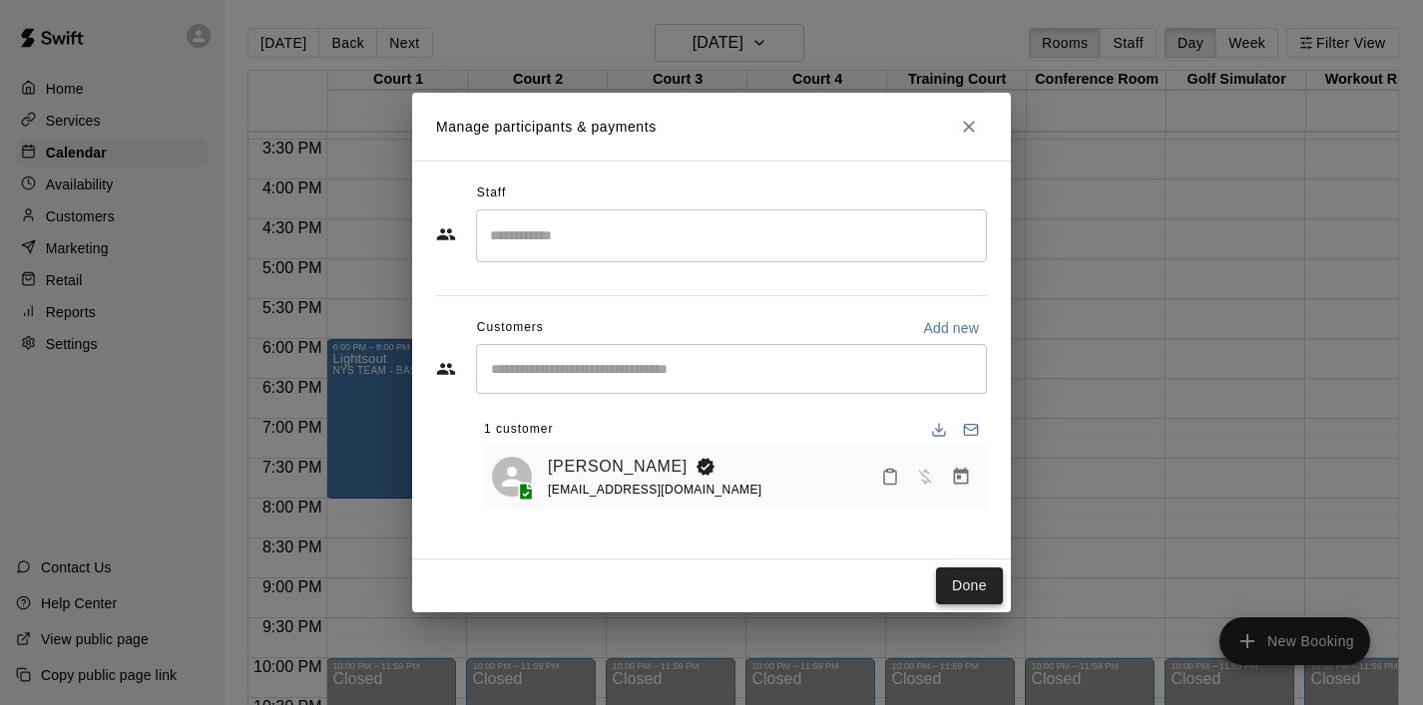
click at [971, 602] on button "Done" at bounding box center [969, 586] width 67 height 37
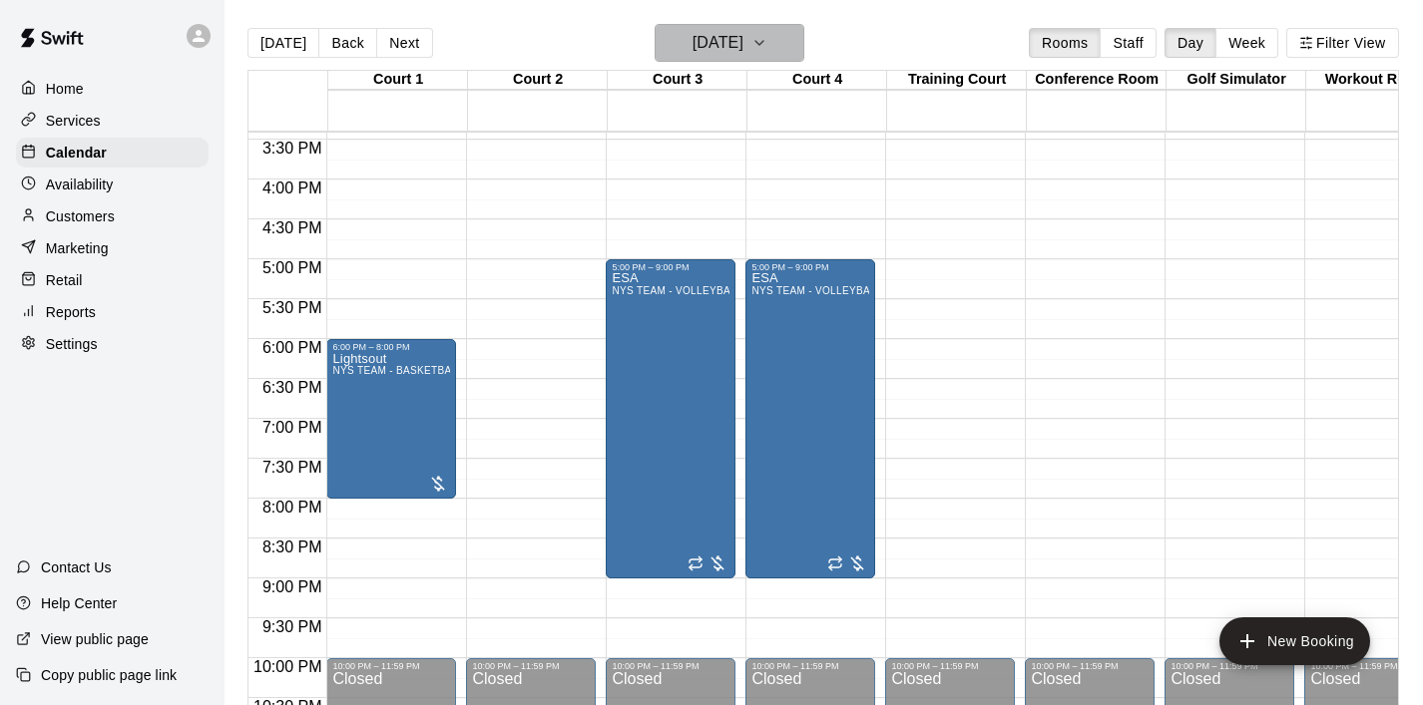
click at [767, 36] on icon "button" at bounding box center [759, 43] width 16 height 24
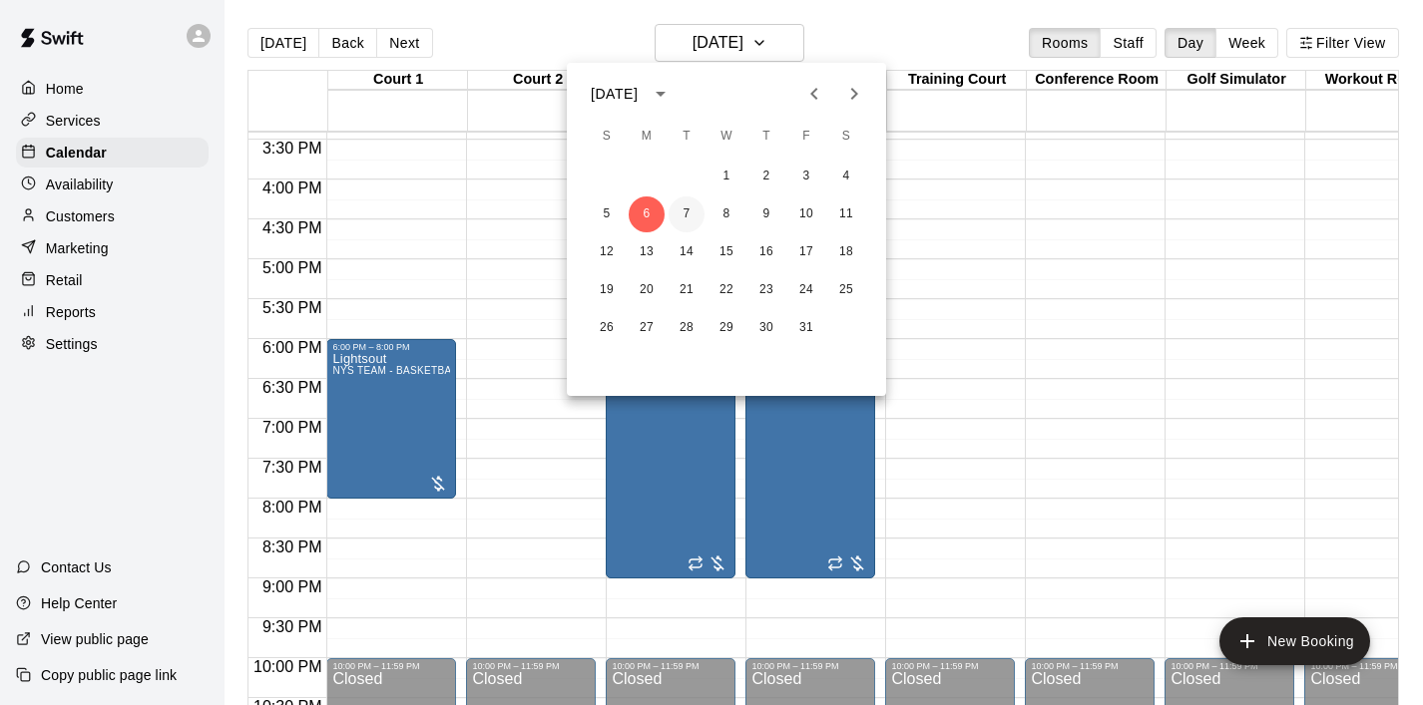
click at [691, 217] on button "7" at bounding box center [686, 215] width 36 height 36
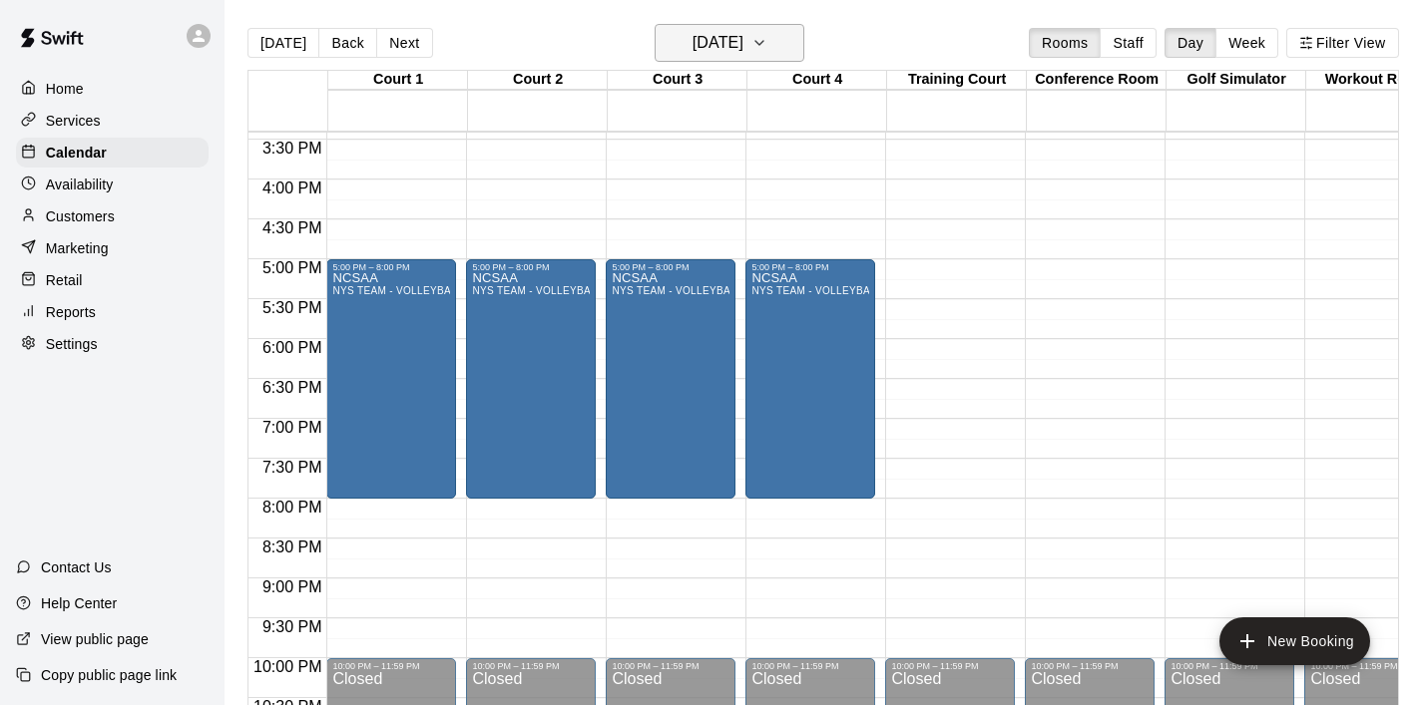
click at [767, 49] on icon "button" at bounding box center [759, 43] width 16 height 24
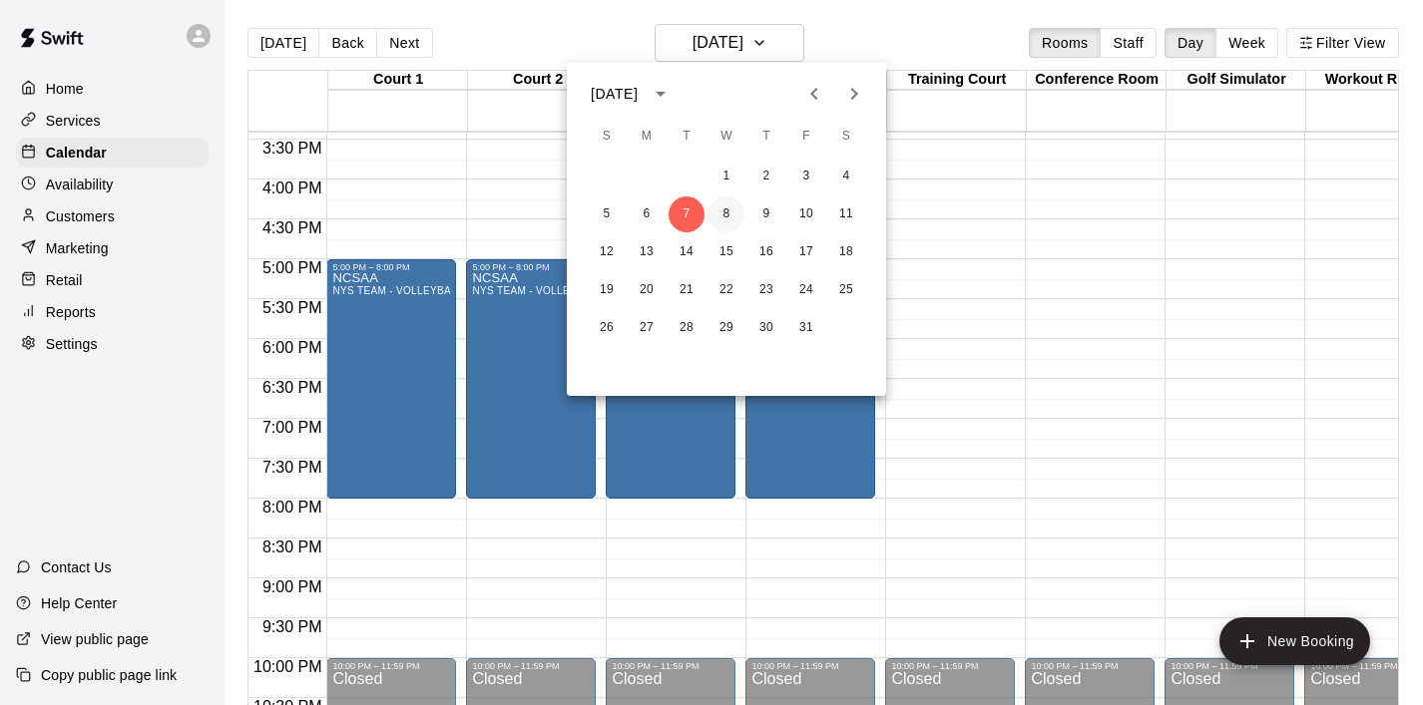
click at [735, 211] on button "8" at bounding box center [726, 215] width 36 height 36
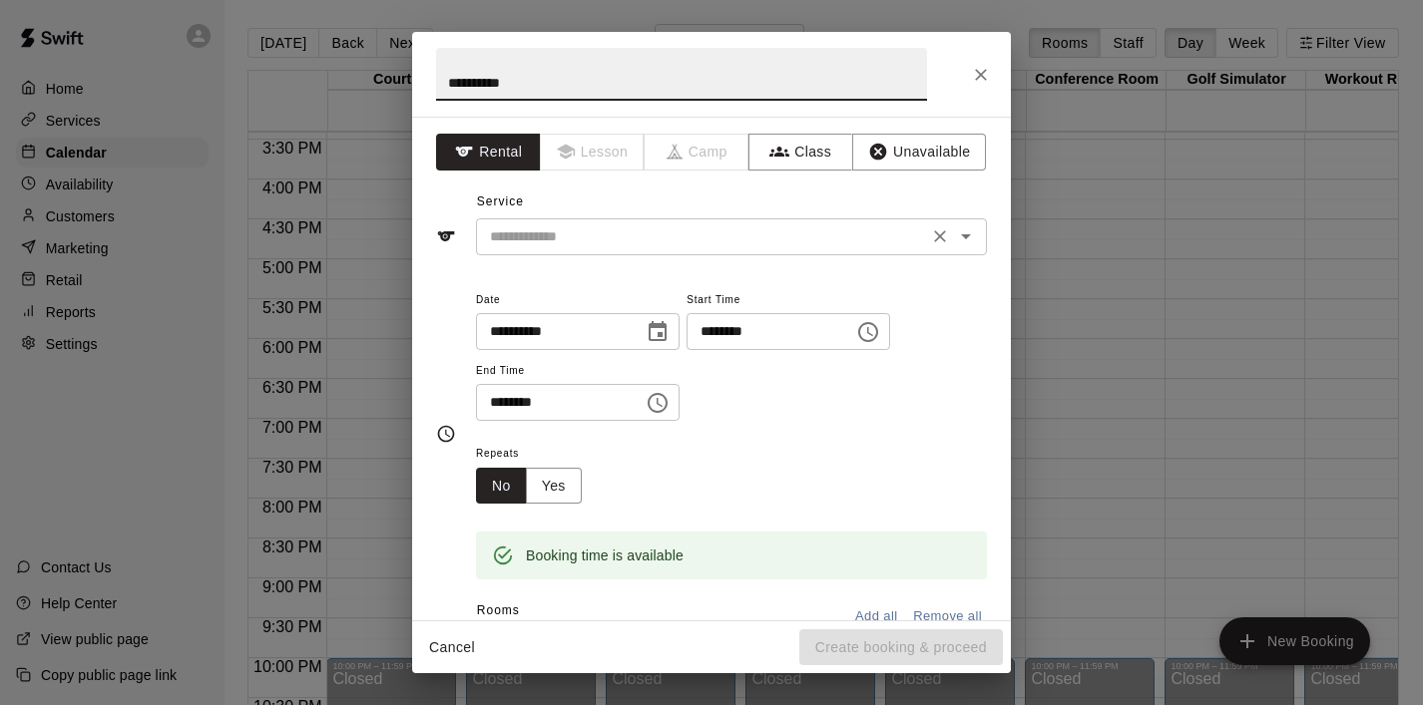
type input "**********"
click at [556, 236] on input "text" at bounding box center [702, 236] width 440 height 25
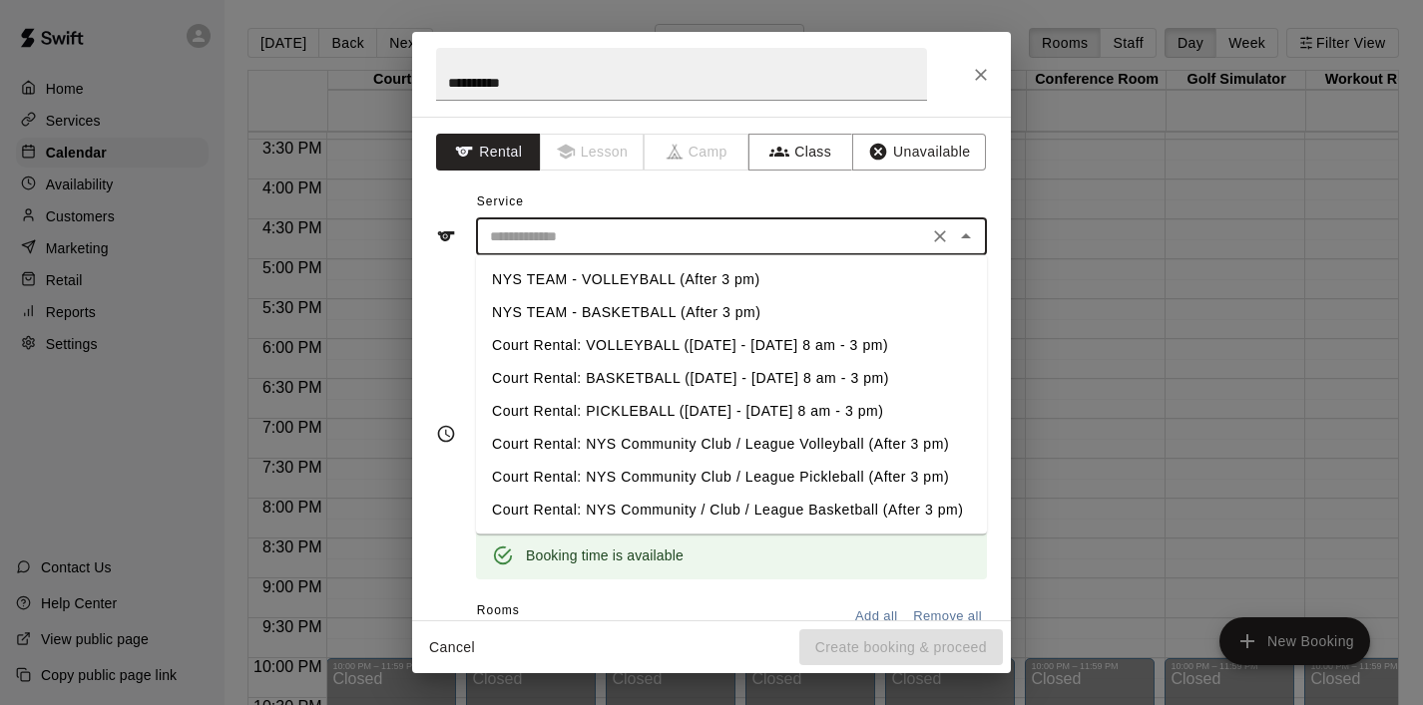
click at [602, 305] on li "NYS TEAM - BASKETBALL (After 3 pm)" at bounding box center [731, 312] width 511 height 33
type input "**********"
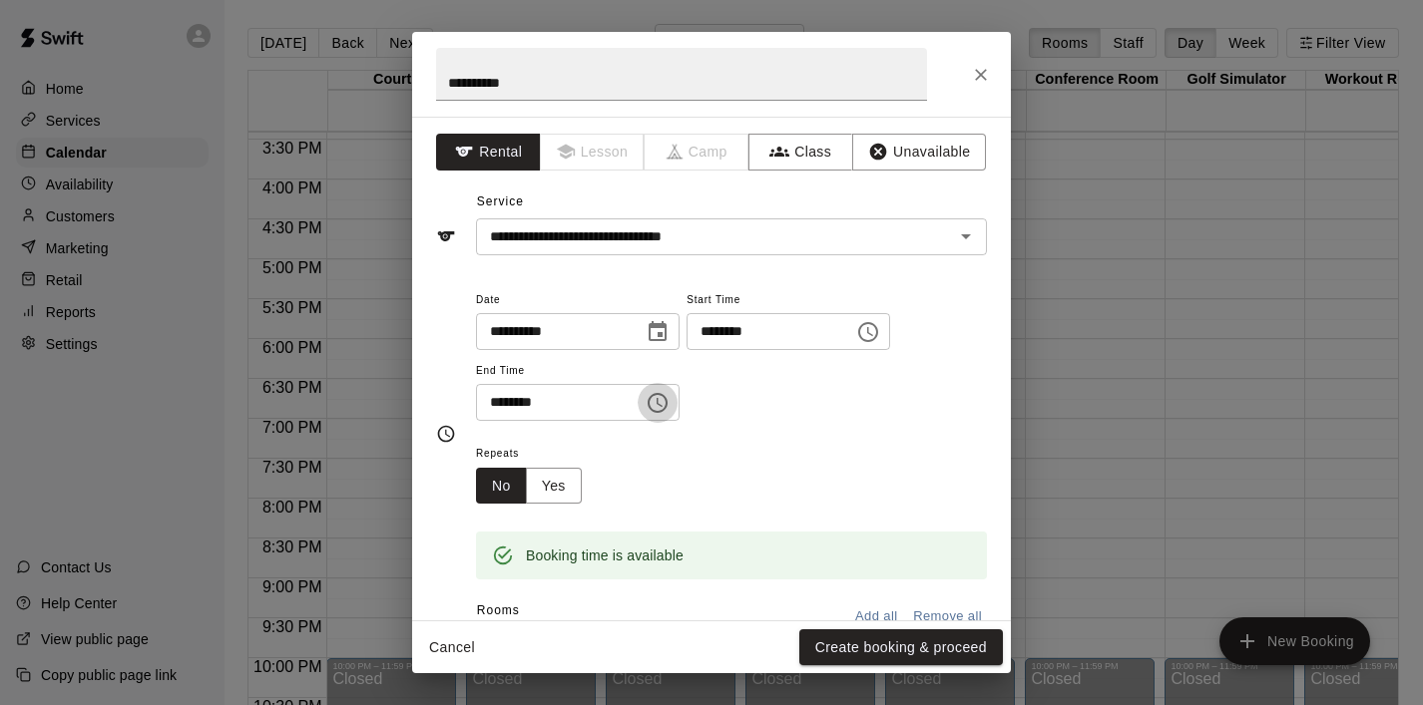
click at [661, 410] on icon "Choose time, selected time is 6:30 PM" at bounding box center [657, 403] width 24 height 24
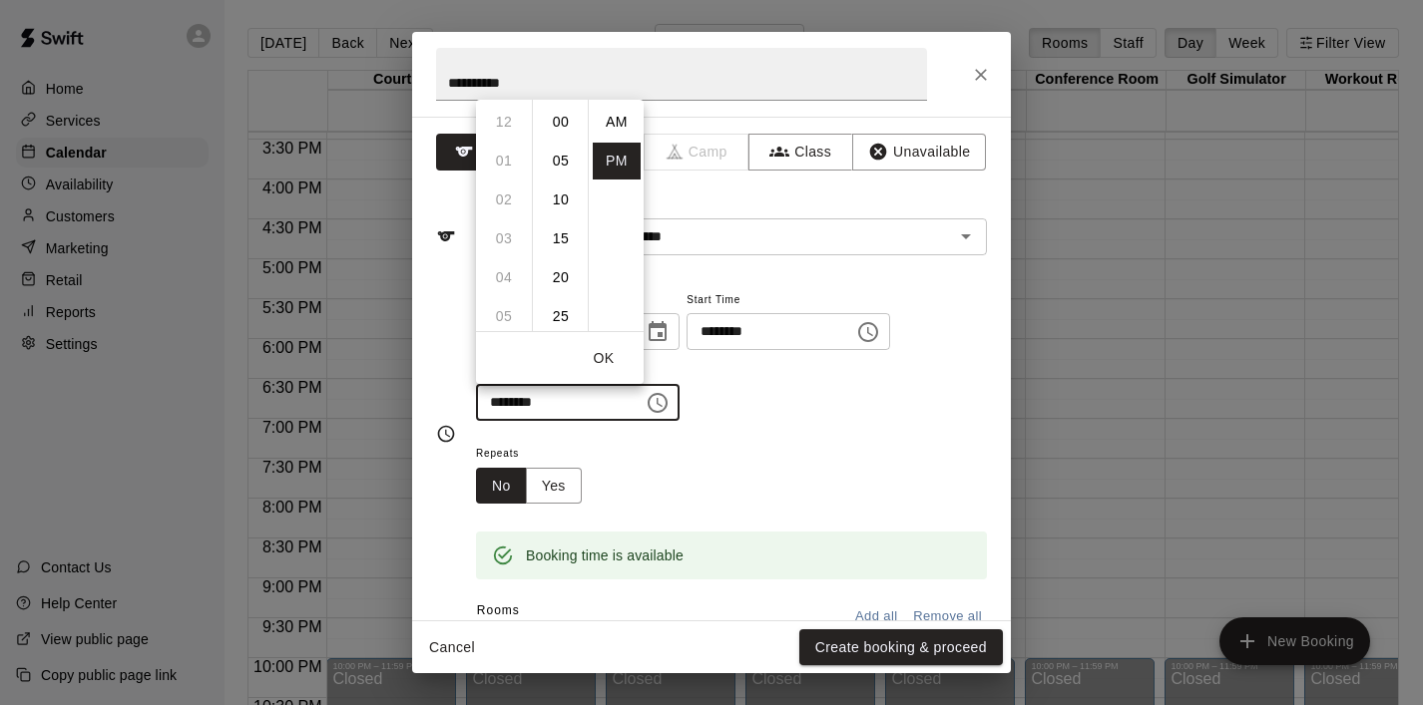
scroll to position [36, 0]
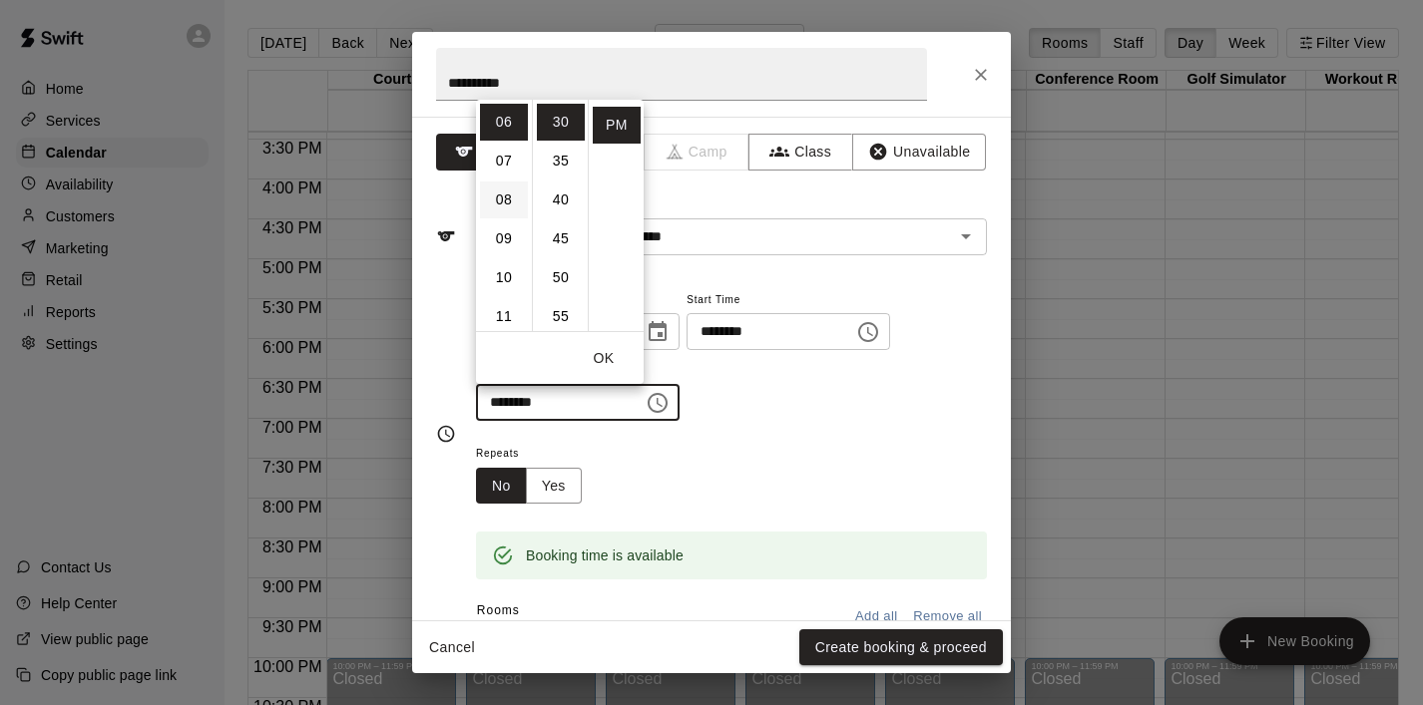
click at [508, 189] on li "08" at bounding box center [504, 200] width 48 height 37
click at [567, 117] on li "00" at bounding box center [561, 122] width 48 height 37
type input "********"
click at [606, 351] on button "OK" at bounding box center [604, 358] width 64 height 37
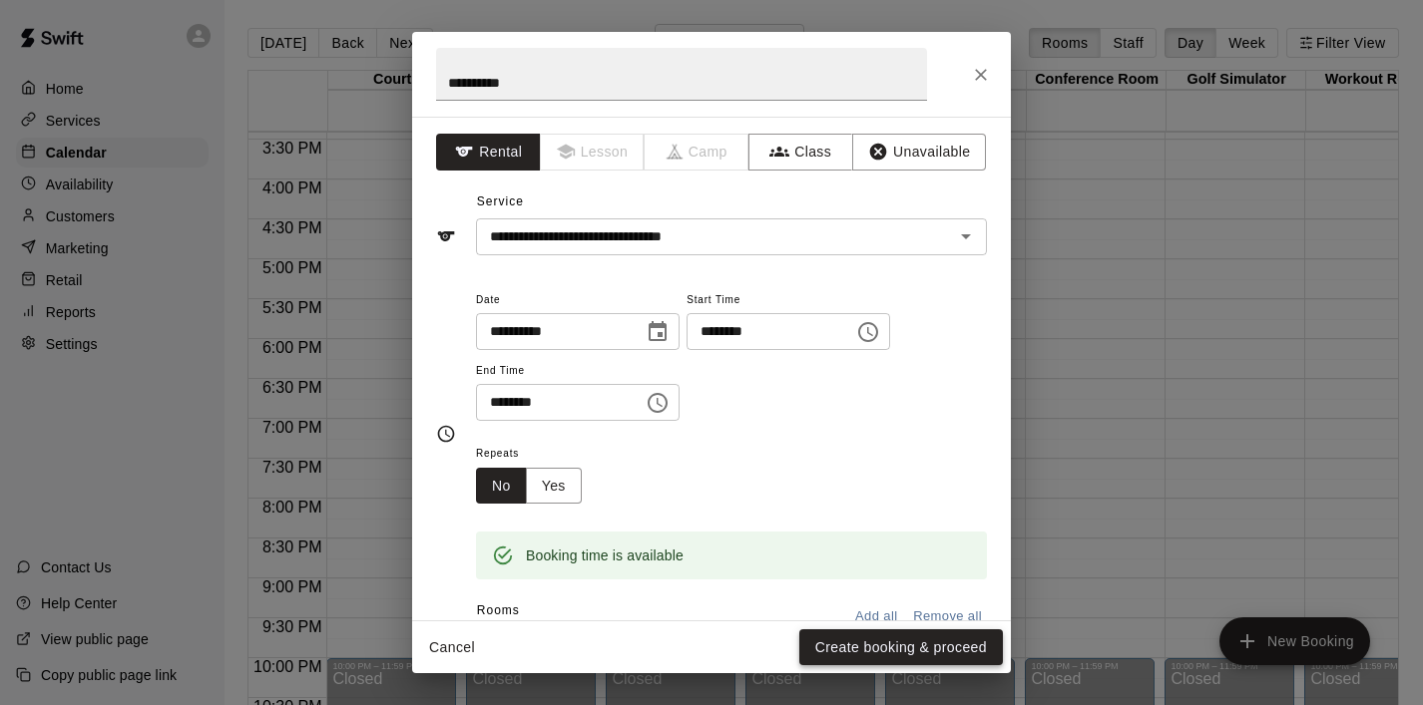
click at [868, 643] on button "Create booking & proceed" at bounding box center [901, 647] width 204 height 37
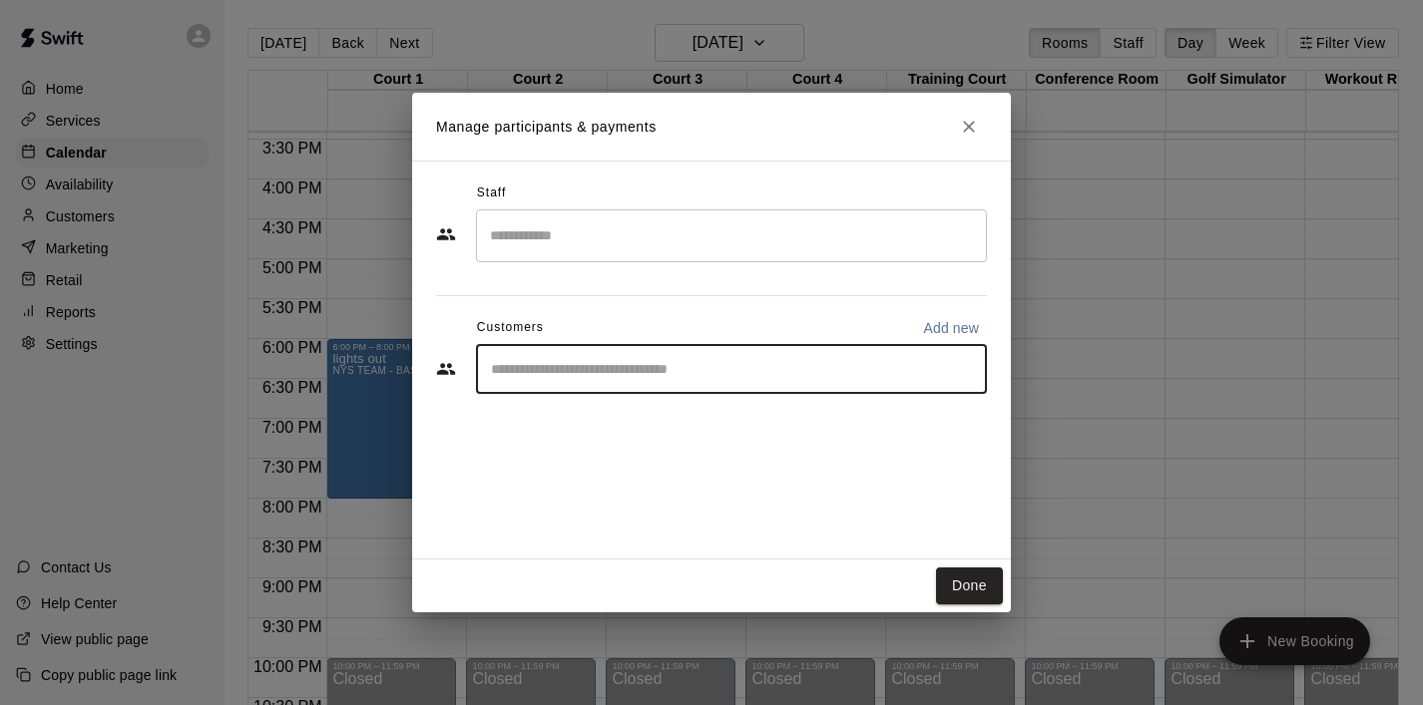
click at [654, 378] on input "Start typing to search customers..." at bounding box center [731, 369] width 493 height 20
type input "*****"
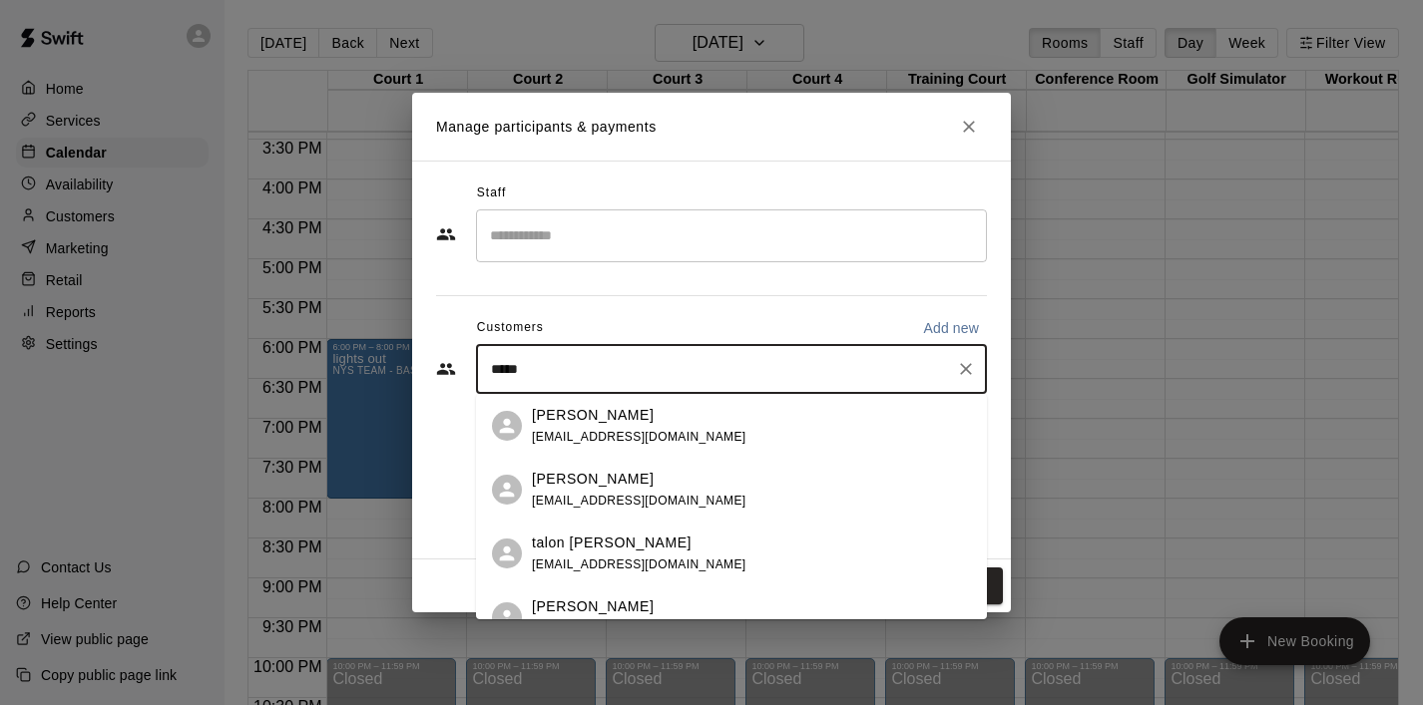
click at [548, 431] on span "[EMAIL_ADDRESS][DOMAIN_NAME]" at bounding box center [639, 437] width 214 height 14
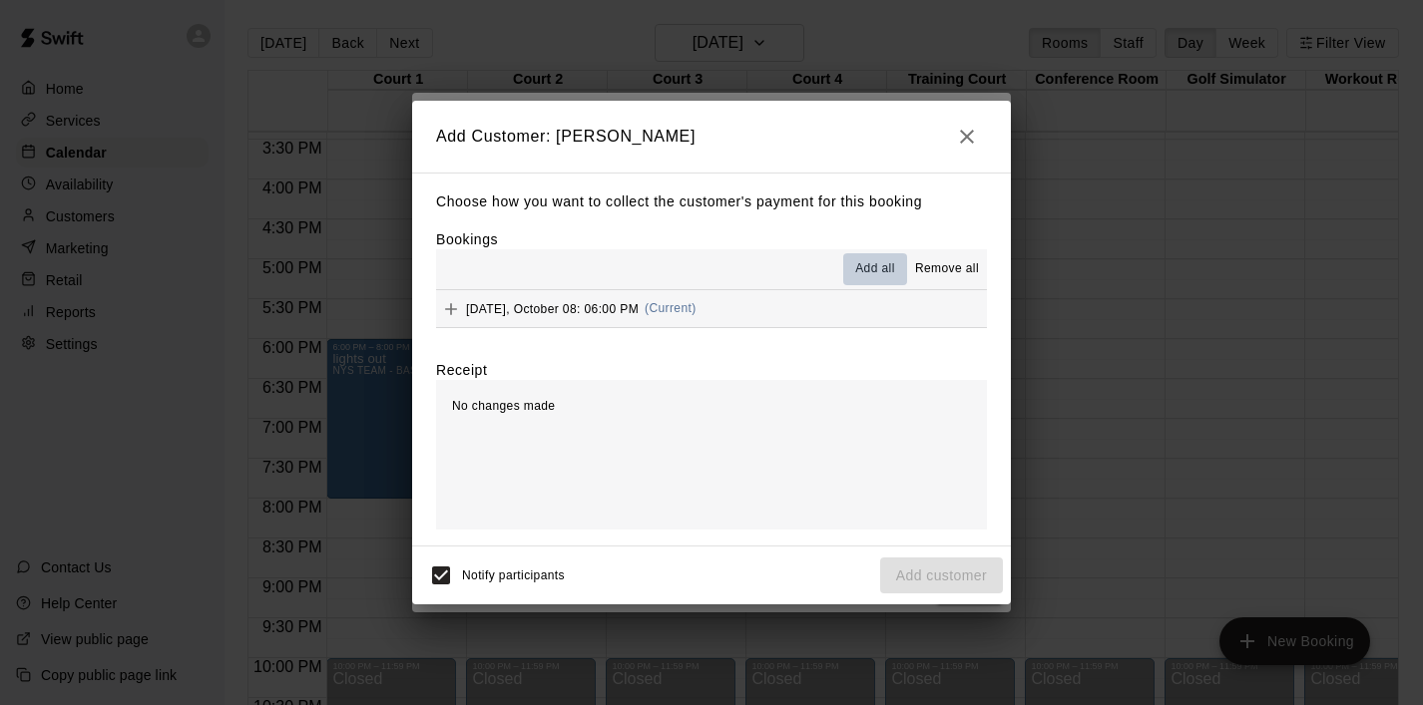
click at [869, 279] on span "Add all" at bounding box center [875, 269] width 40 height 20
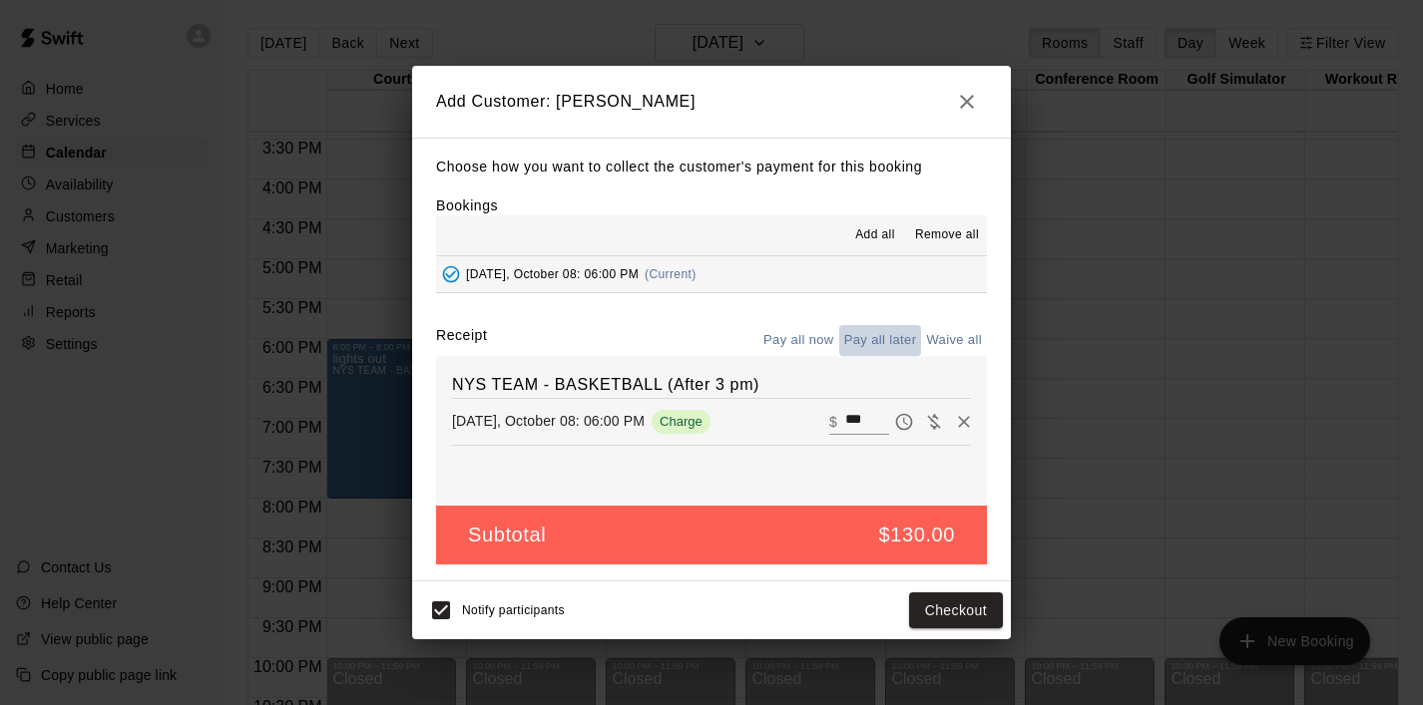
click at [869, 335] on button "Pay all later" at bounding box center [880, 340] width 83 height 31
click at [940, 608] on button "Add customer" at bounding box center [941, 611] width 123 height 37
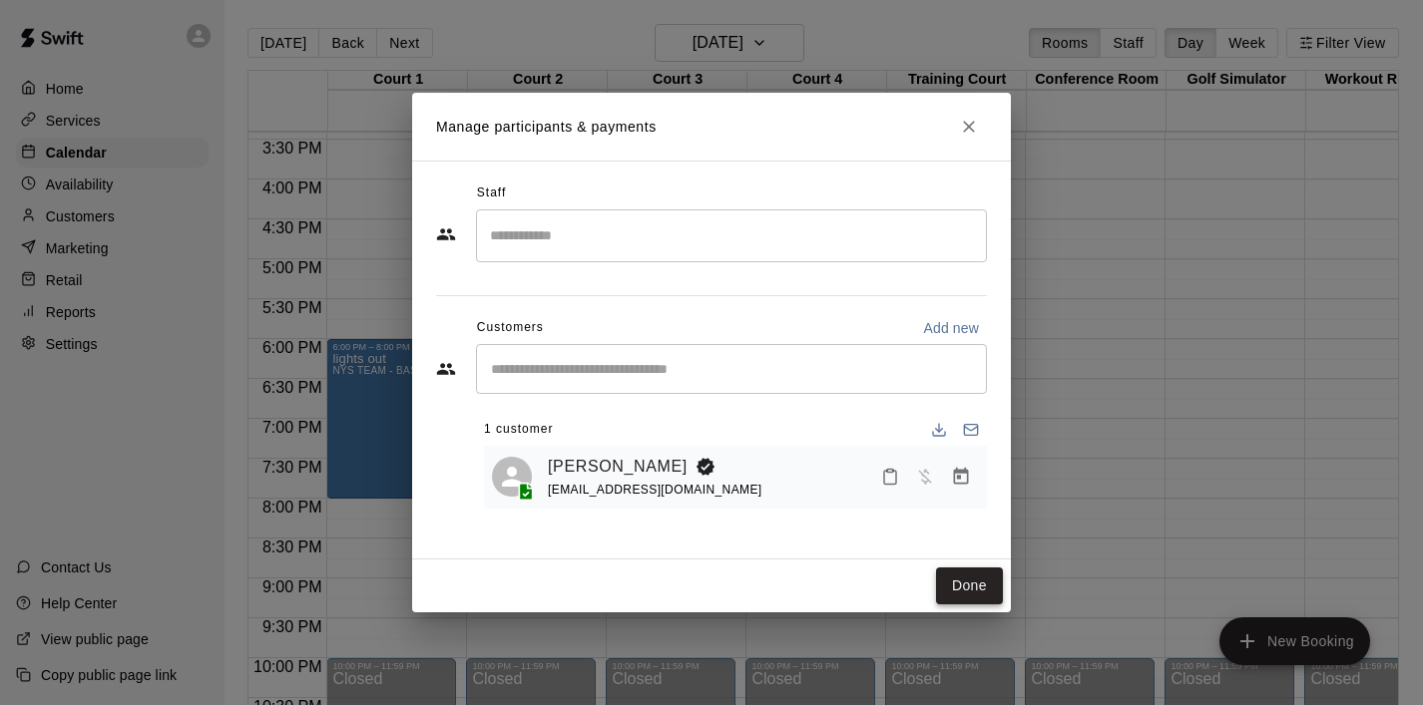
click at [988, 588] on button "Done" at bounding box center [969, 586] width 67 height 37
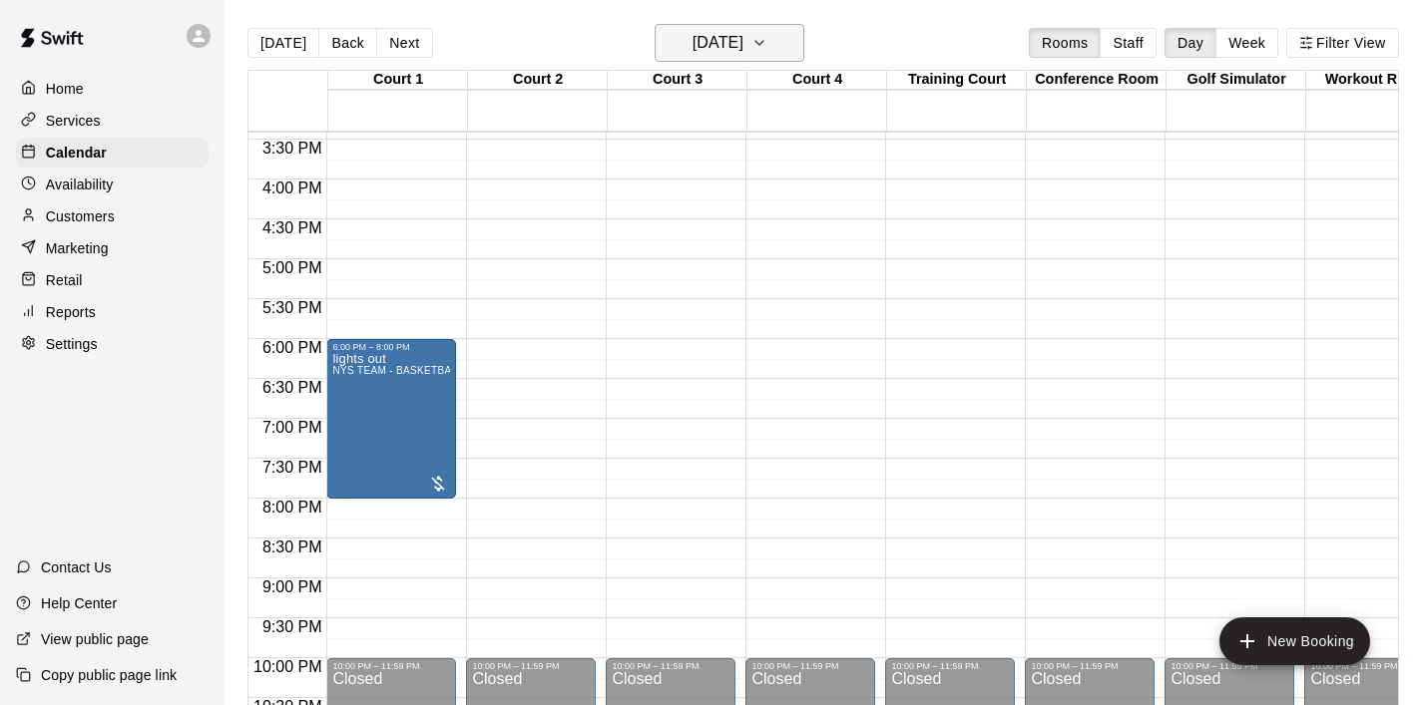
click at [767, 44] on icon "button" at bounding box center [759, 43] width 16 height 24
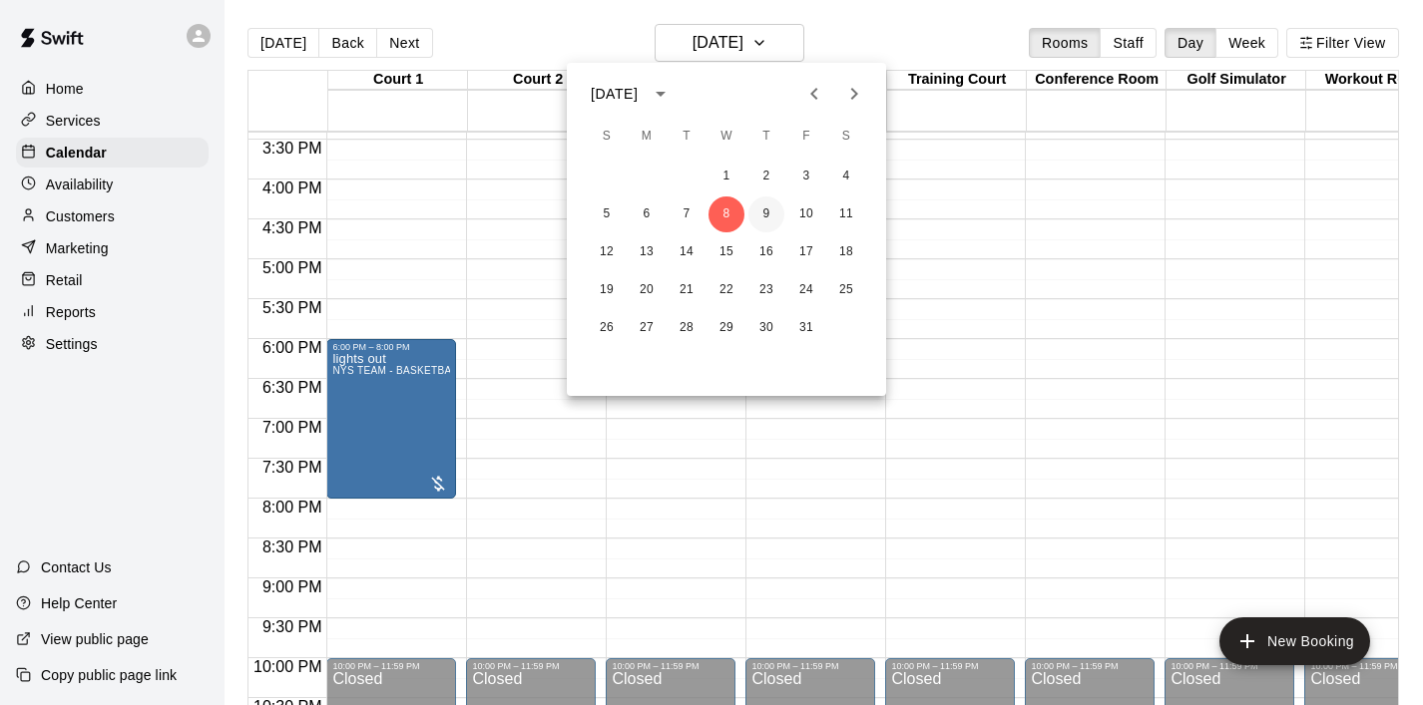
click at [766, 208] on button "9" at bounding box center [766, 215] width 36 height 36
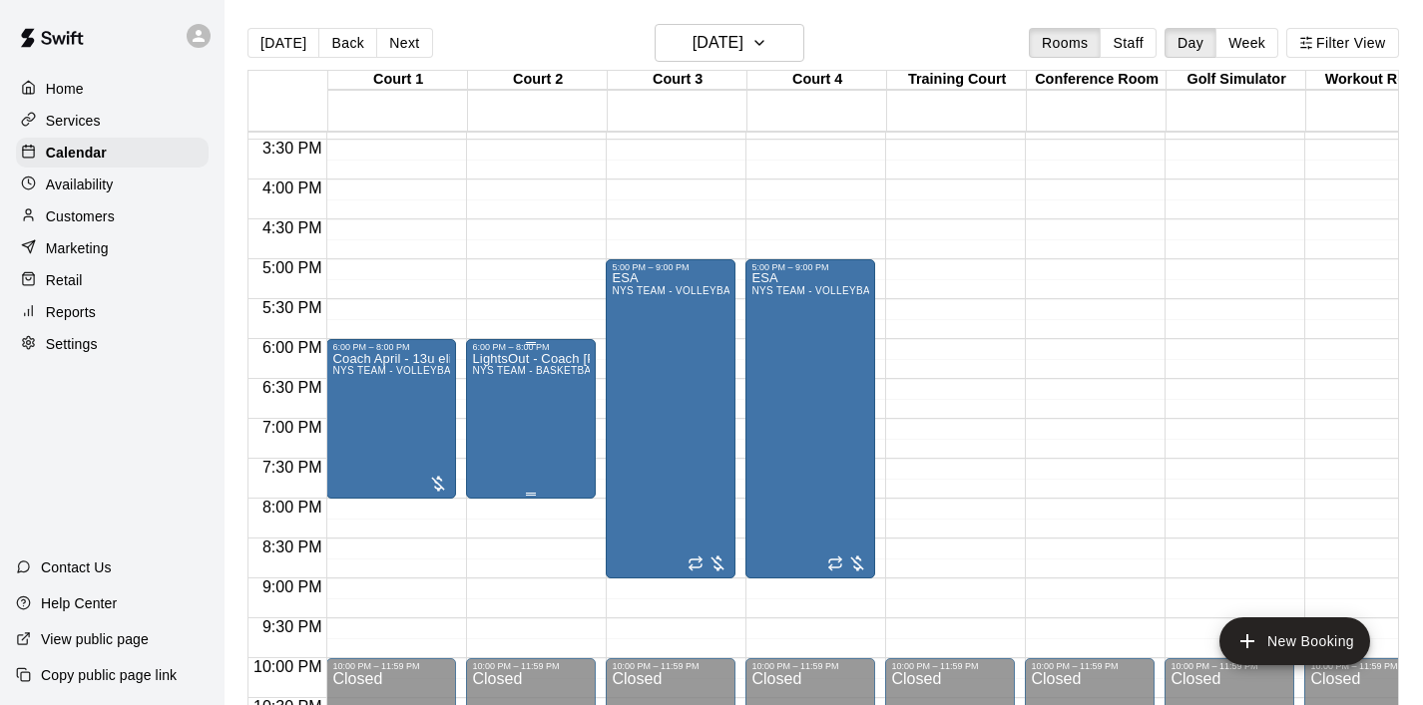
click at [545, 401] on div "LightsOut - Coach [PERSON_NAME] TEAM - BASKETBALL (After 3 pm)" at bounding box center [531, 704] width 118 height 705
click at [501, 467] on icon "delete" at bounding box center [493, 469] width 24 height 24
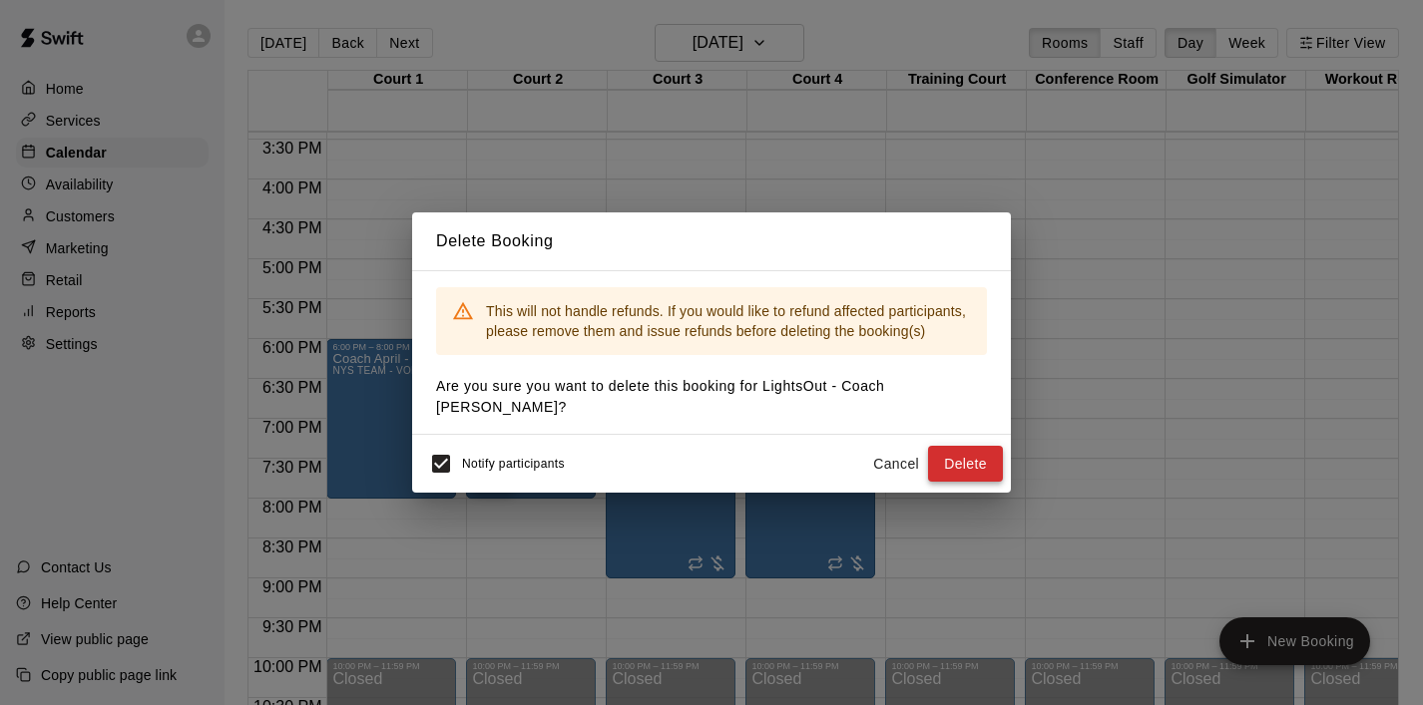
click at [943, 455] on button "Delete" at bounding box center [965, 464] width 75 height 37
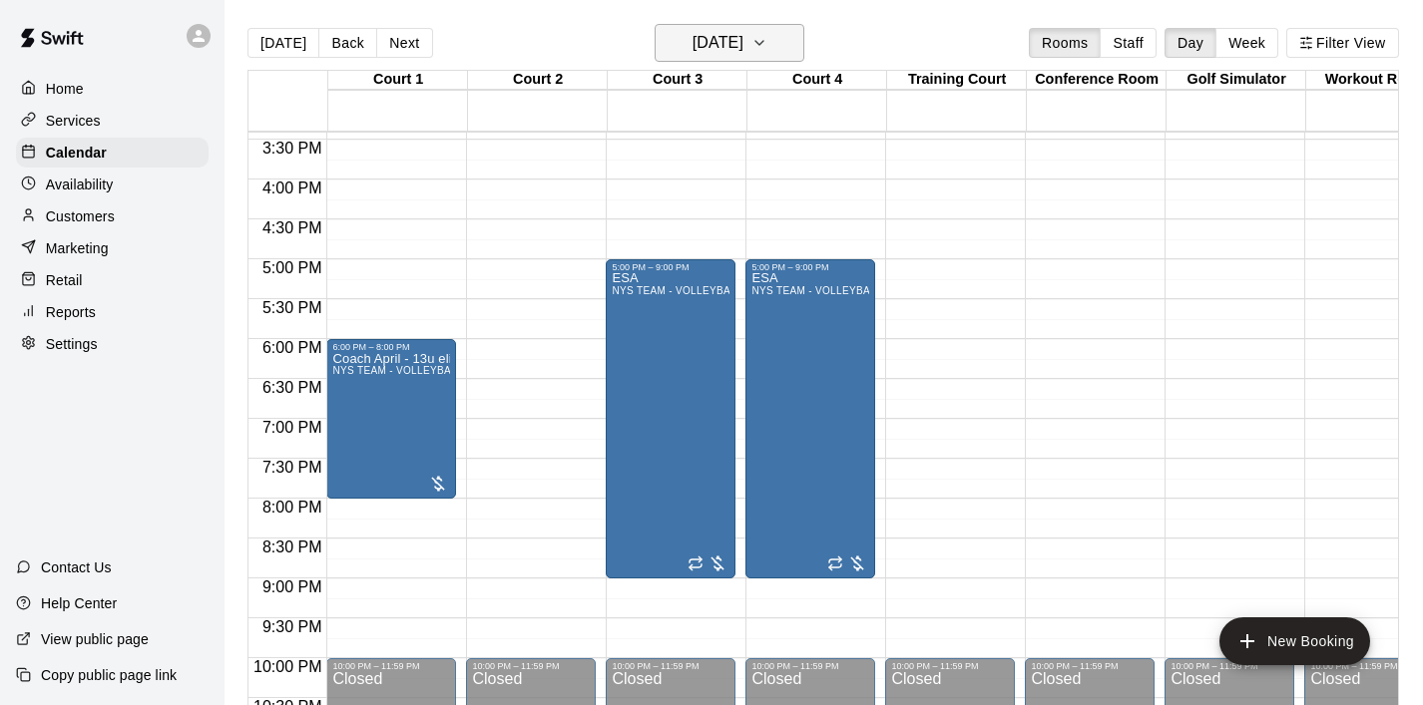
click at [796, 56] on button "[DATE]" at bounding box center [729, 43] width 150 height 38
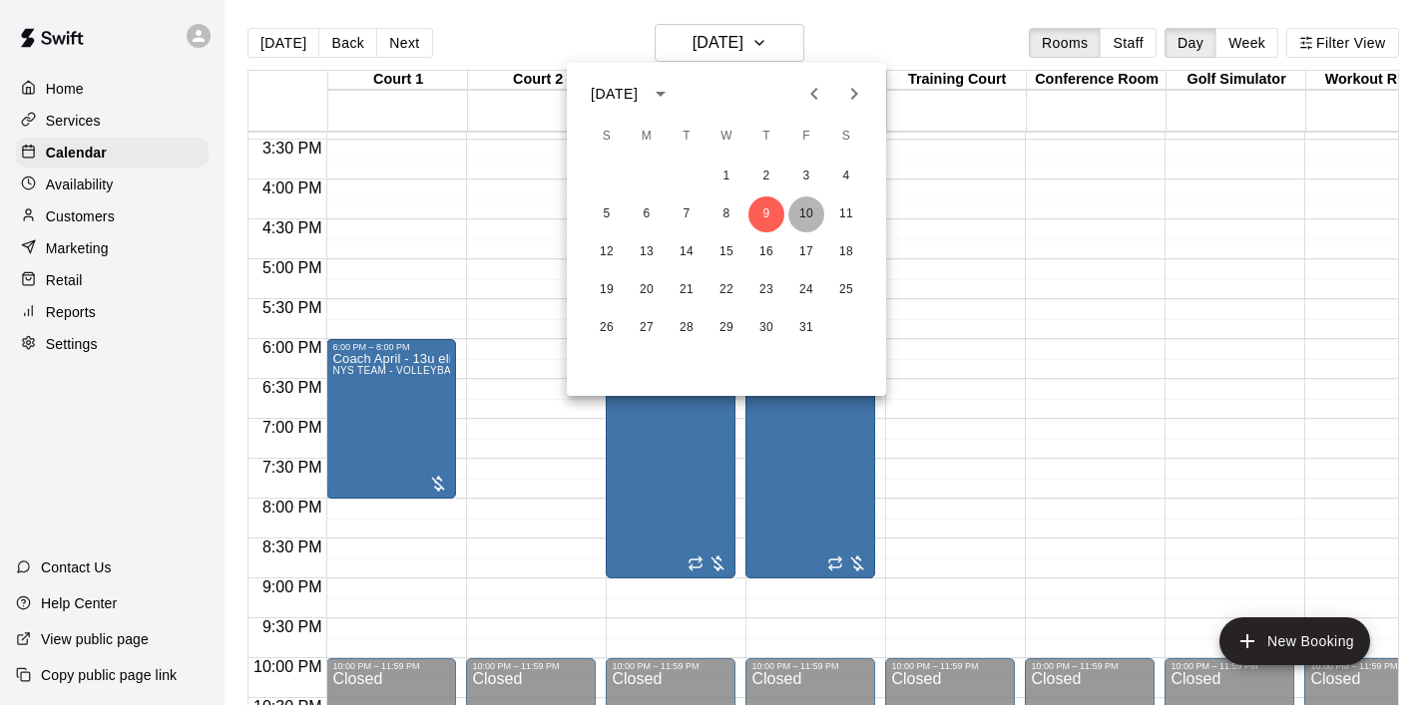
click at [813, 204] on button "10" at bounding box center [806, 215] width 36 height 36
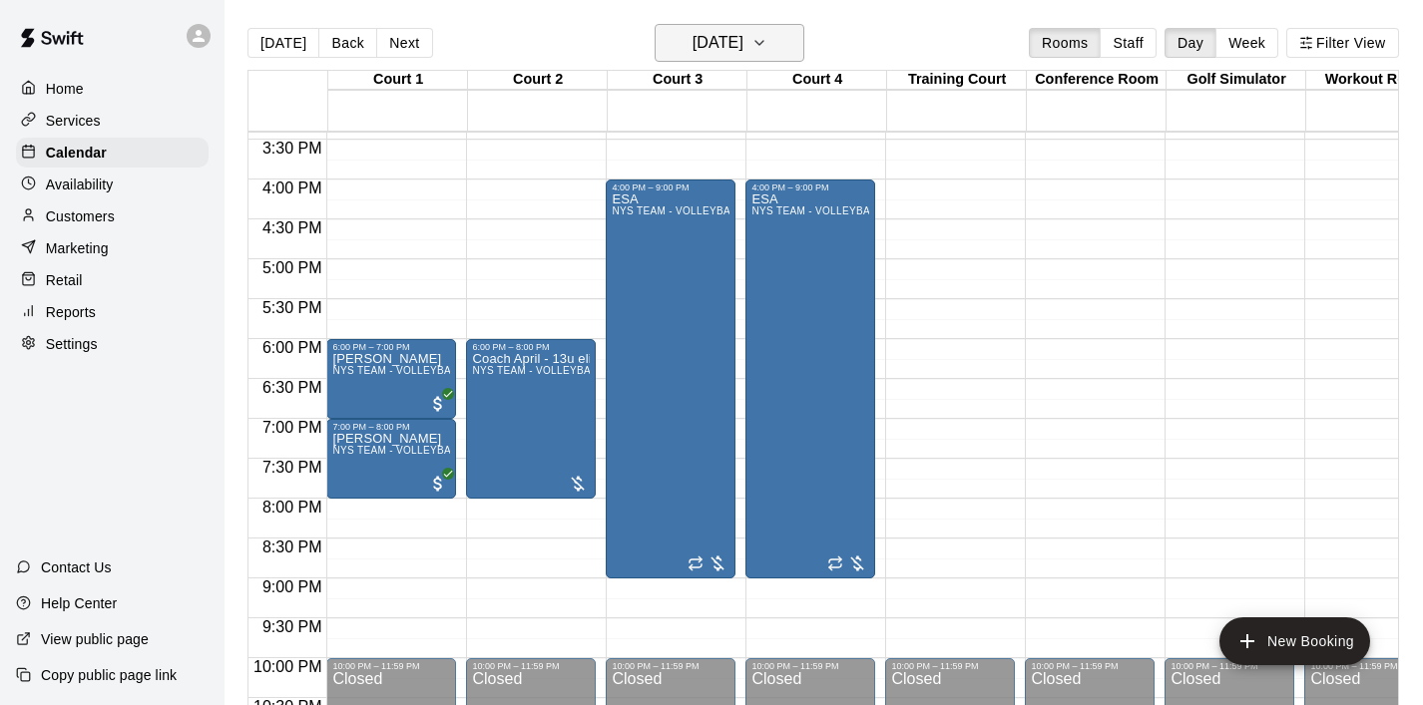
click at [767, 44] on icon "button" at bounding box center [759, 43] width 16 height 24
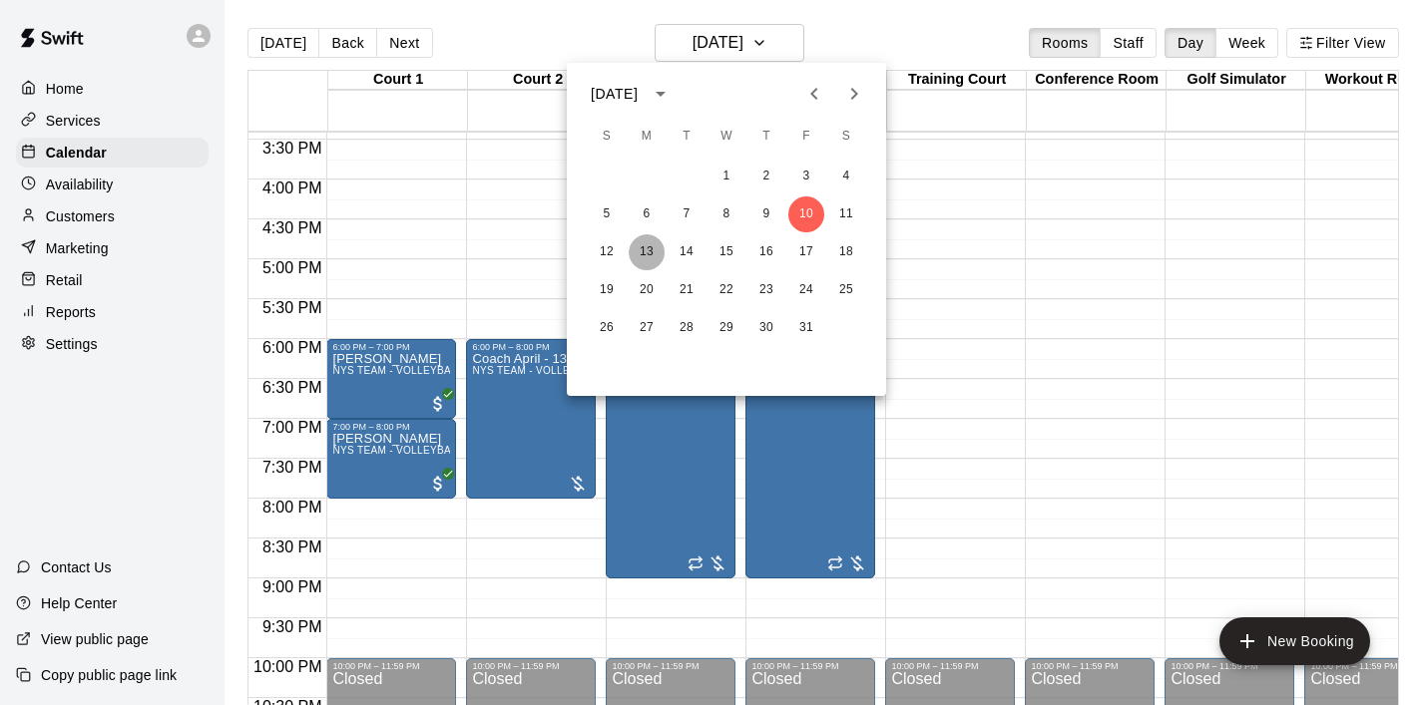
click at [635, 257] on button "13" at bounding box center [646, 252] width 36 height 36
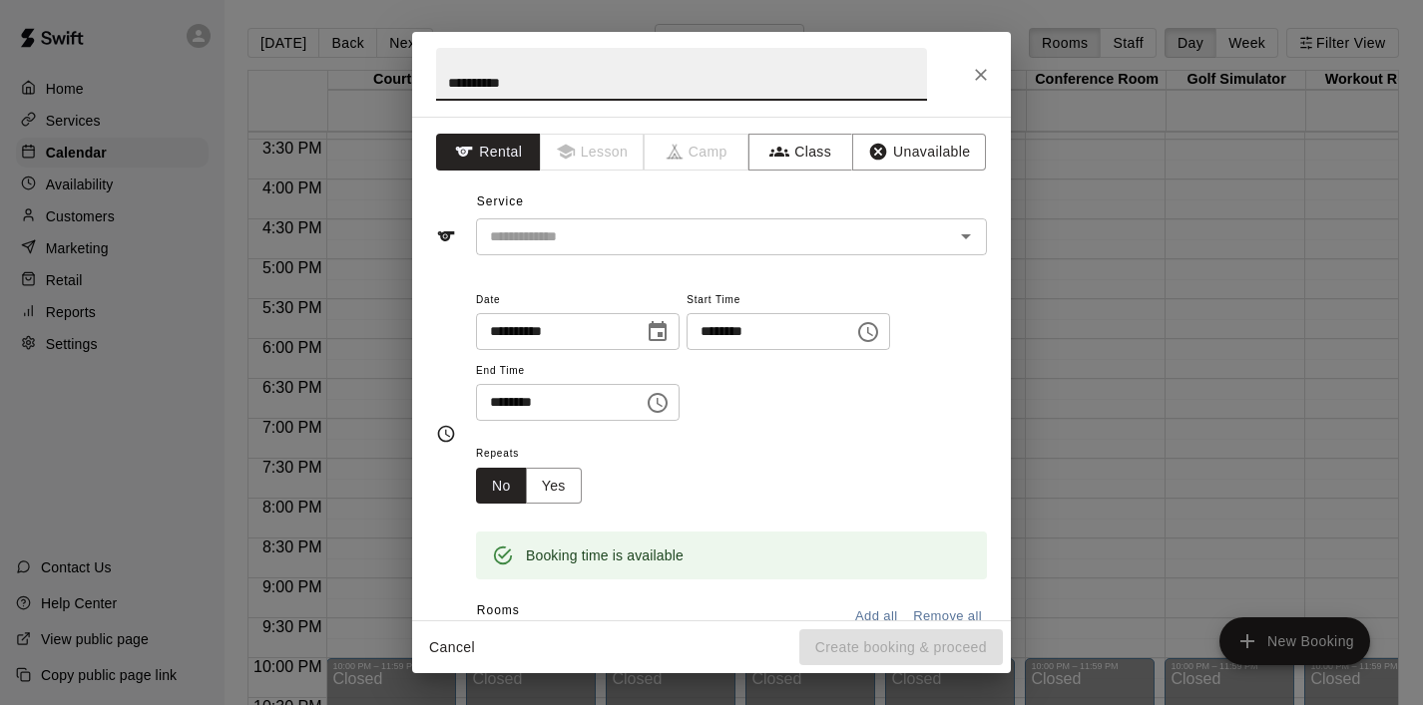
type input "**********"
click at [535, 215] on div "Service ​" at bounding box center [711, 221] width 551 height 69
click at [525, 229] on input "text" at bounding box center [702, 236] width 440 height 25
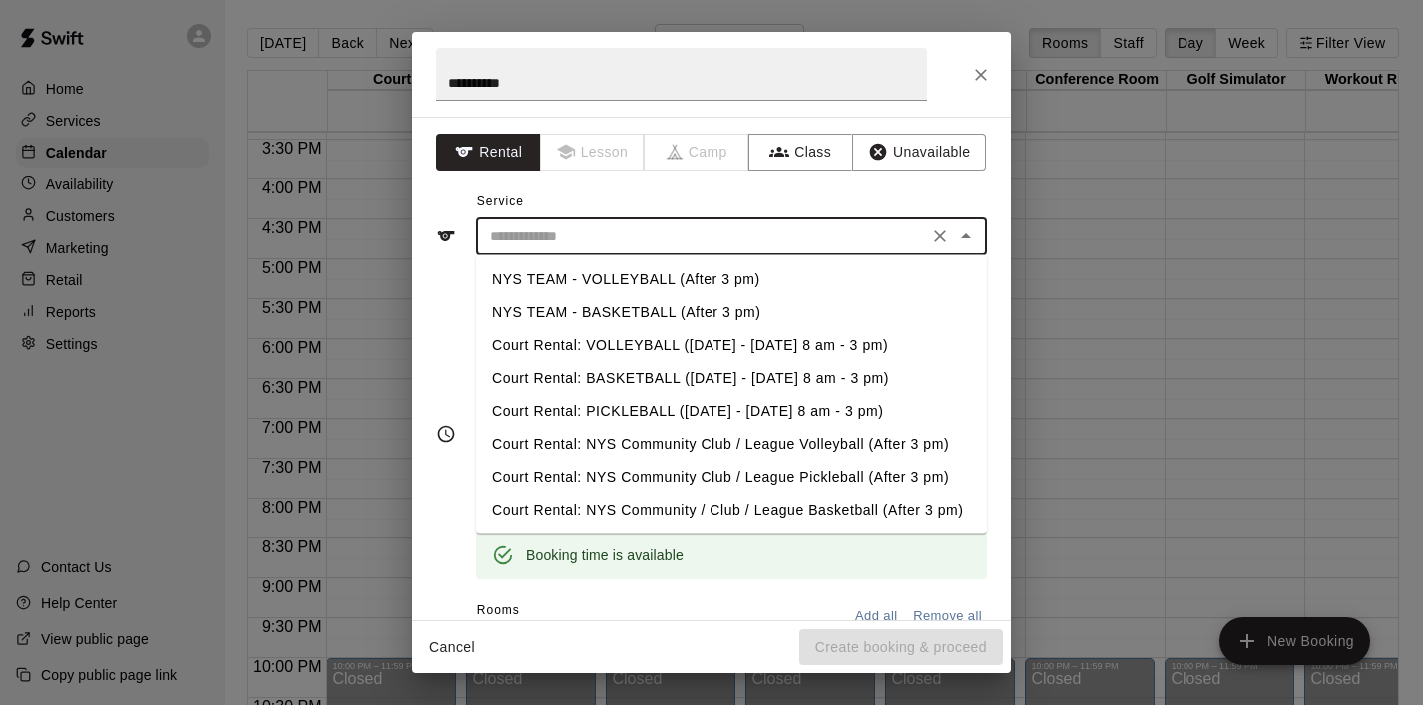
click at [604, 317] on li "NYS TEAM - BASKETBALL (After 3 pm)" at bounding box center [731, 312] width 511 height 33
type input "**********"
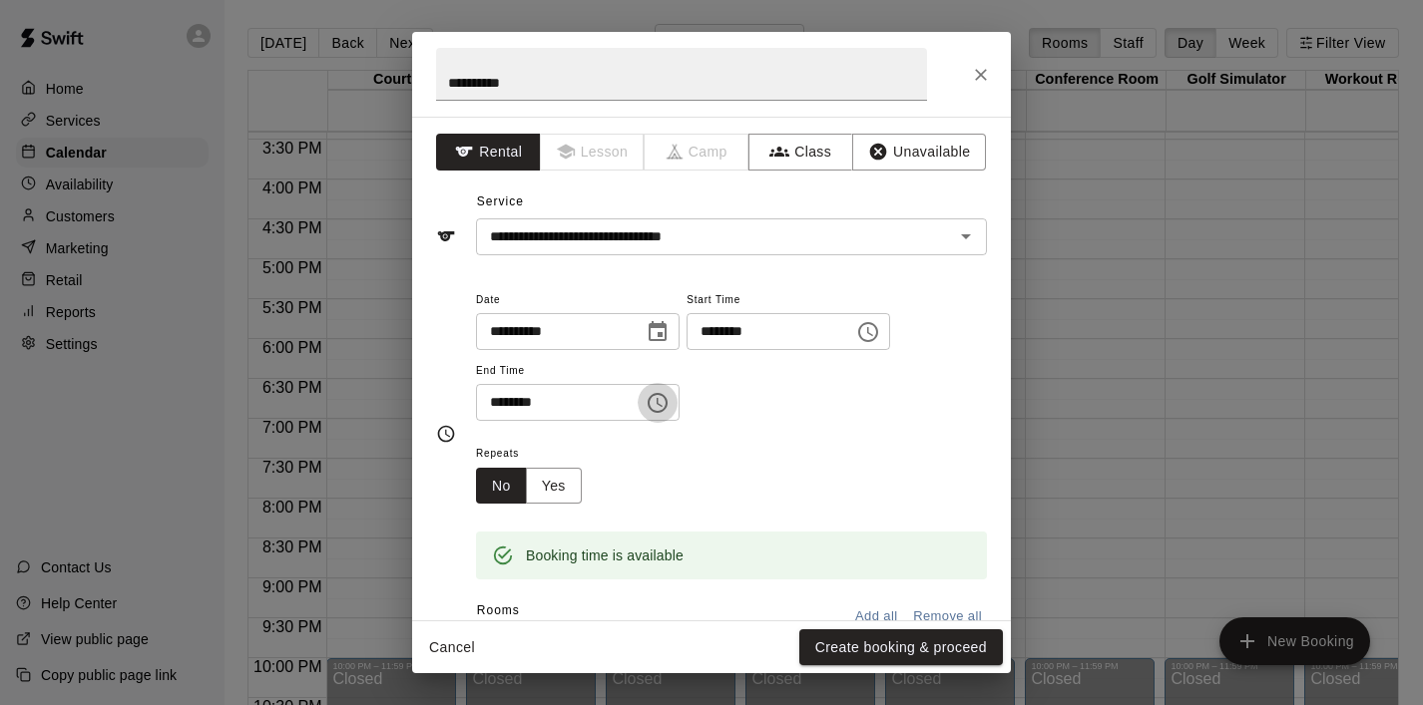
click at [666, 408] on icon "Choose time, selected time is 6:30 PM" at bounding box center [657, 403] width 24 height 24
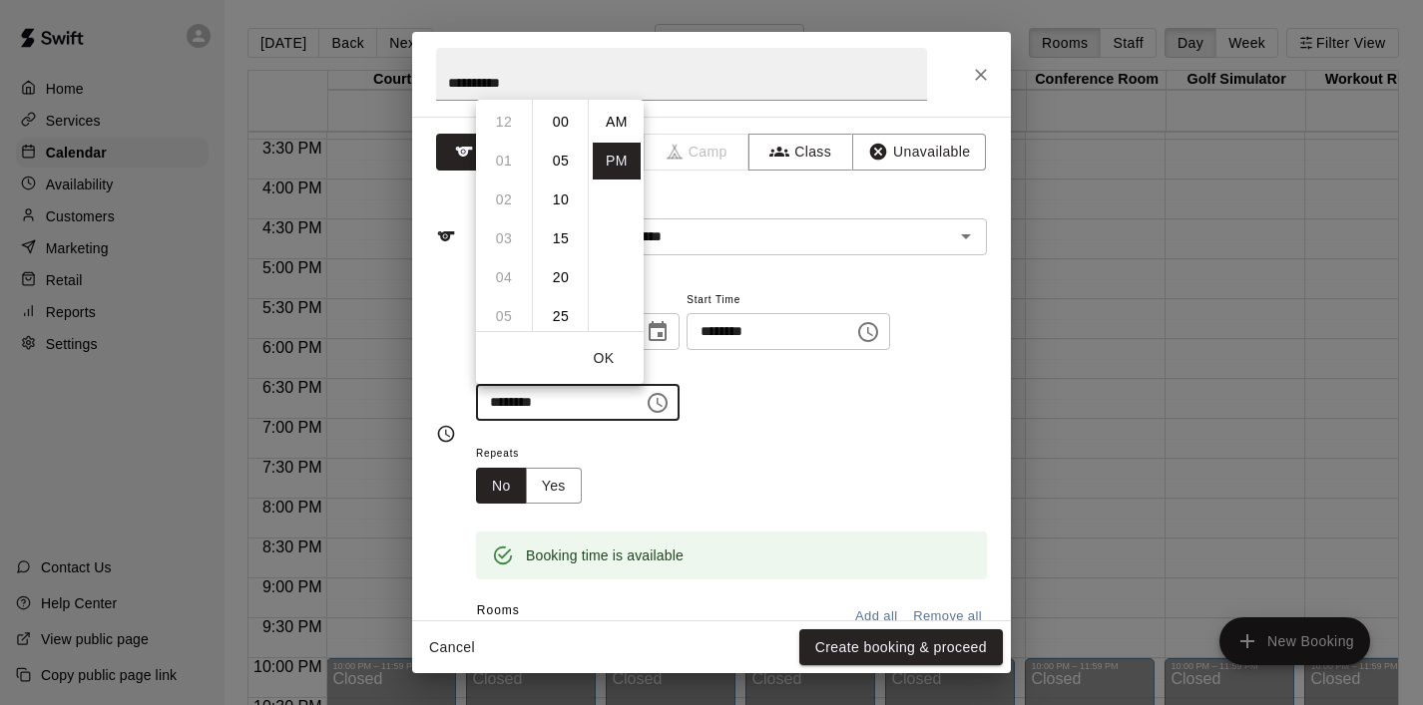
scroll to position [36, 0]
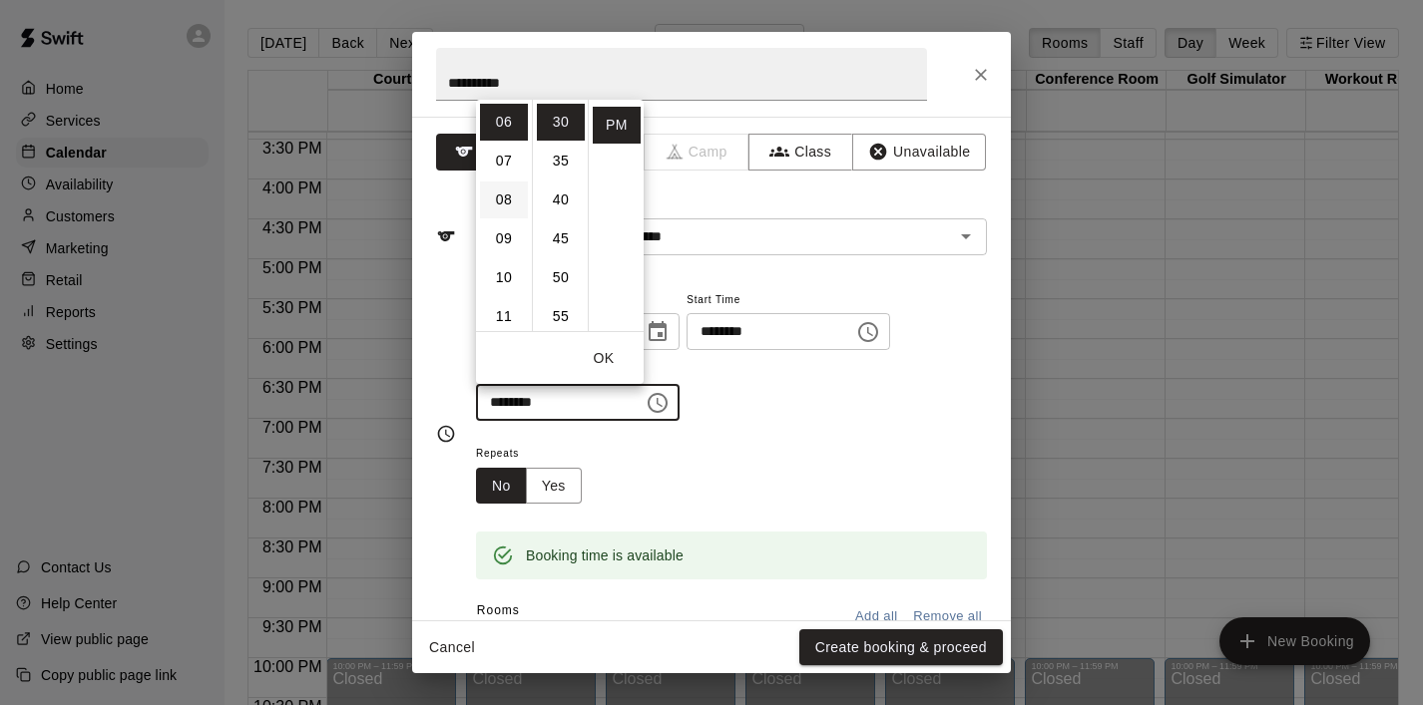
click at [507, 204] on li "08" at bounding box center [504, 200] width 48 height 37
click at [570, 123] on li "00" at bounding box center [561, 122] width 48 height 37
type input "********"
click at [830, 641] on button "Create booking & proceed" at bounding box center [901, 647] width 204 height 37
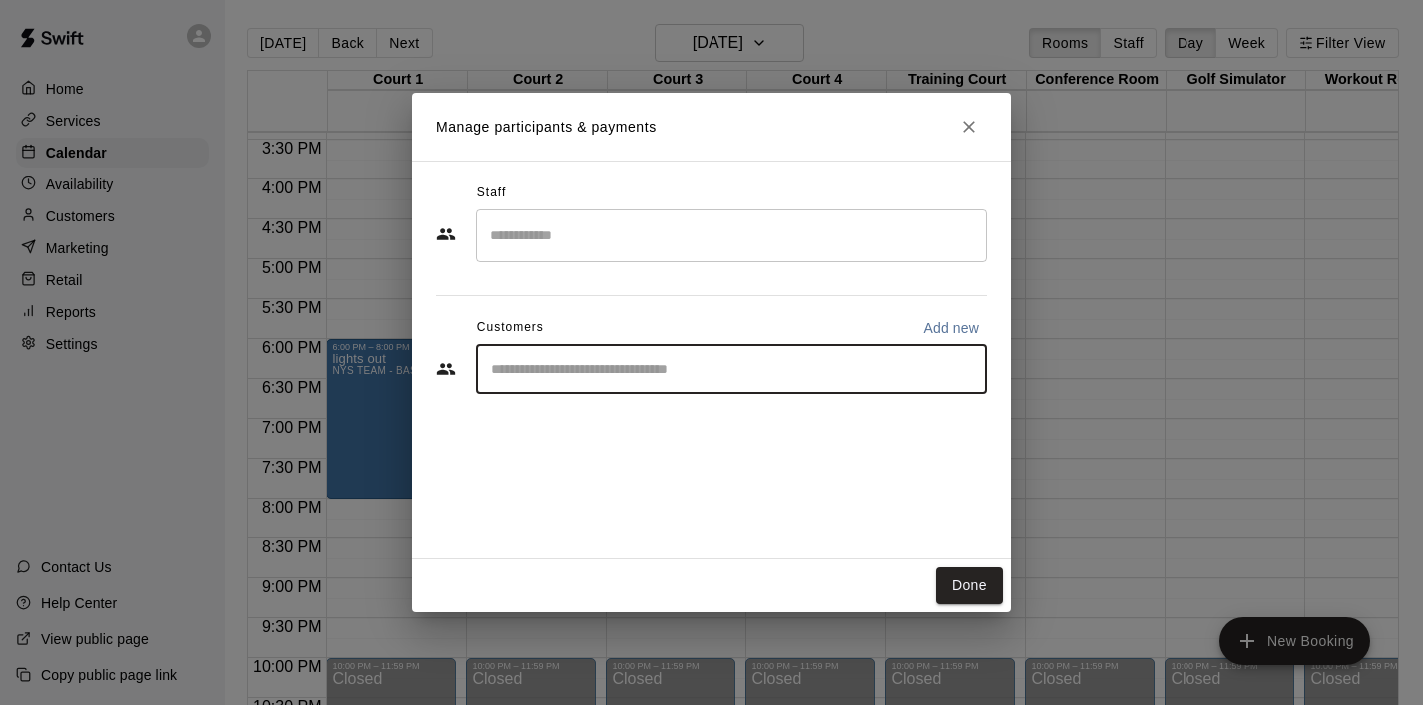
click at [687, 368] on input "Start typing to search customers..." at bounding box center [731, 369] width 493 height 20
type input "******"
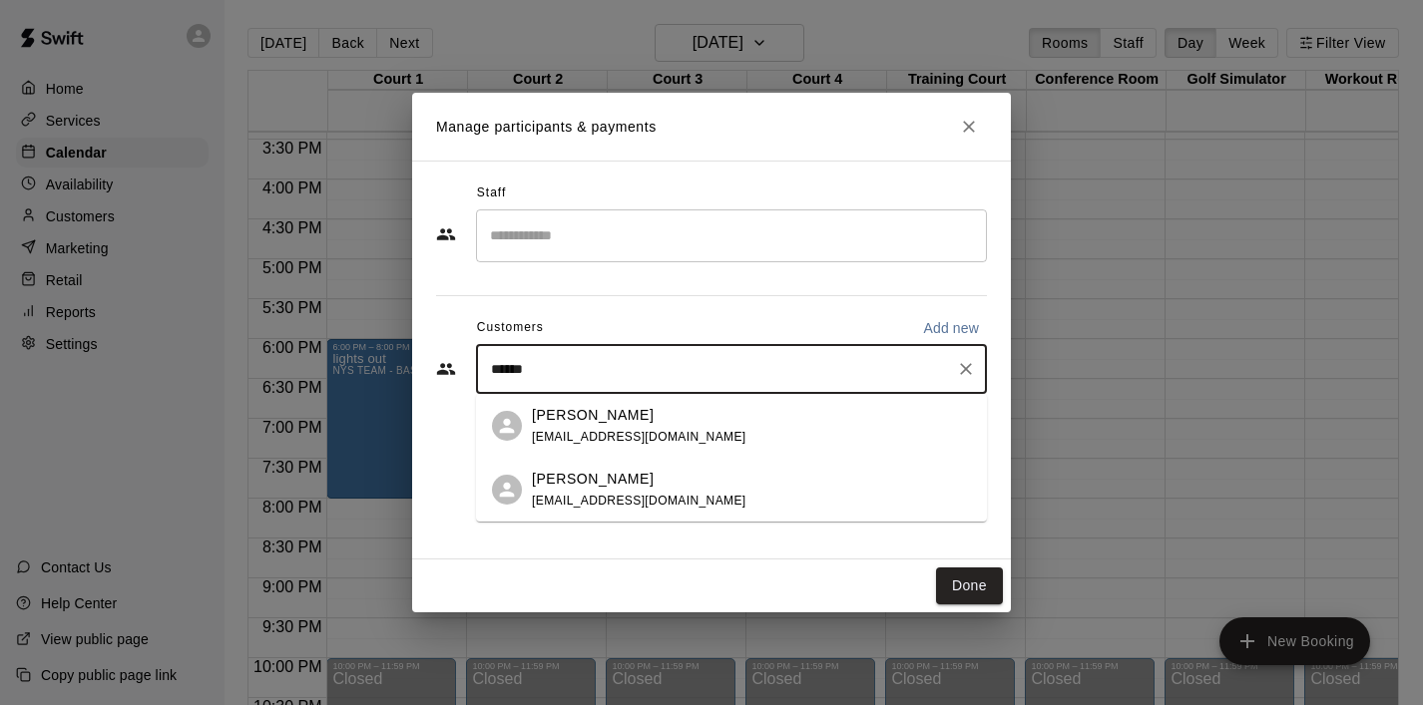
click at [593, 422] on p "[PERSON_NAME]" at bounding box center [593, 415] width 122 height 21
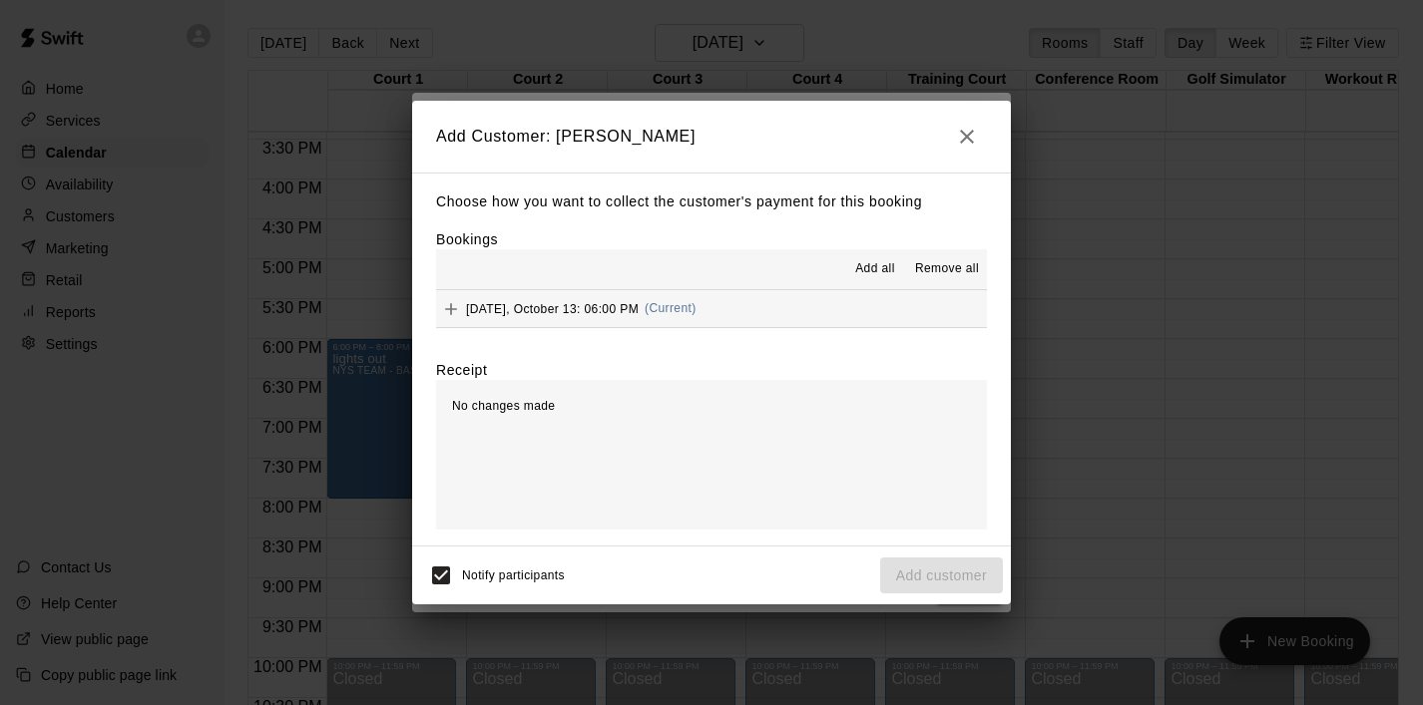
click at [885, 269] on span "Add all" at bounding box center [875, 269] width 40 height 20
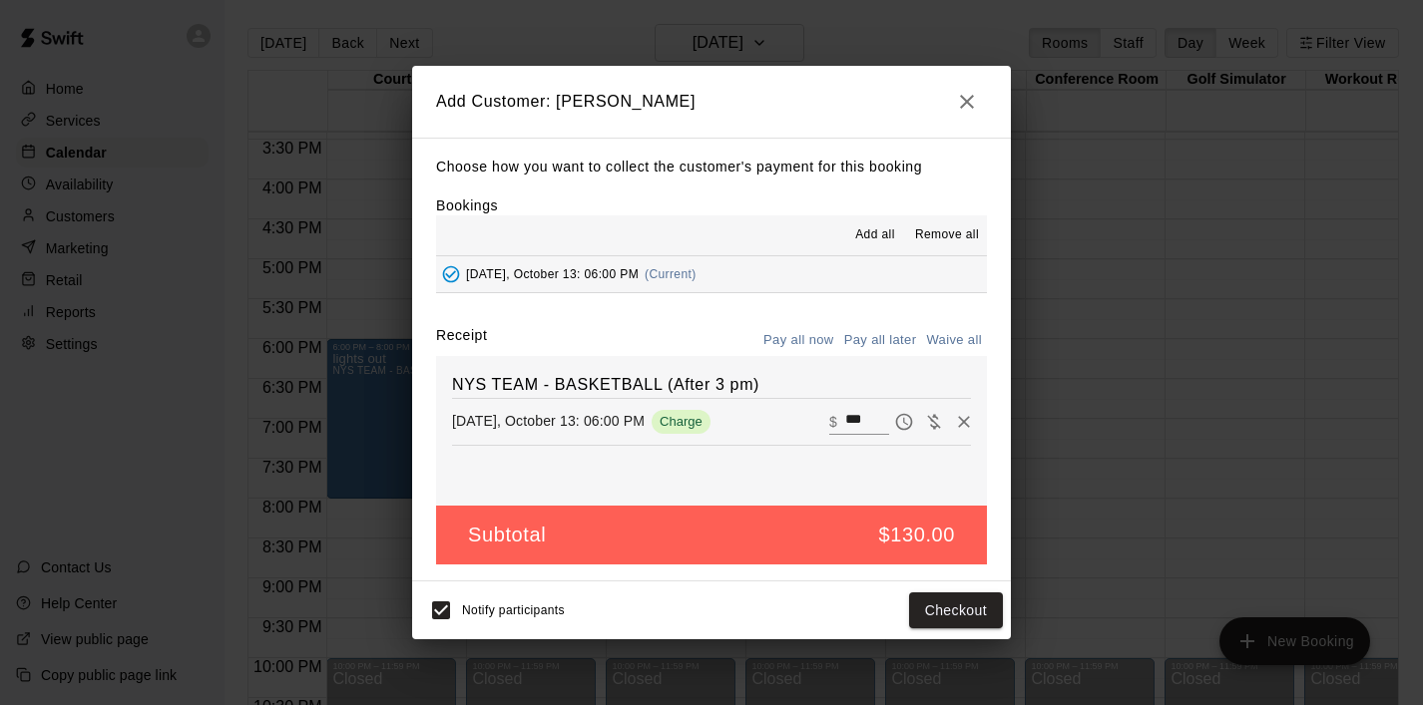
click at [878, 338] on button "Pay all later" at bounding box center [880, 340] width 83 height 31
click at [936, 619] on button "Add customer" at bounding box center [941, 611] width 123 height 37
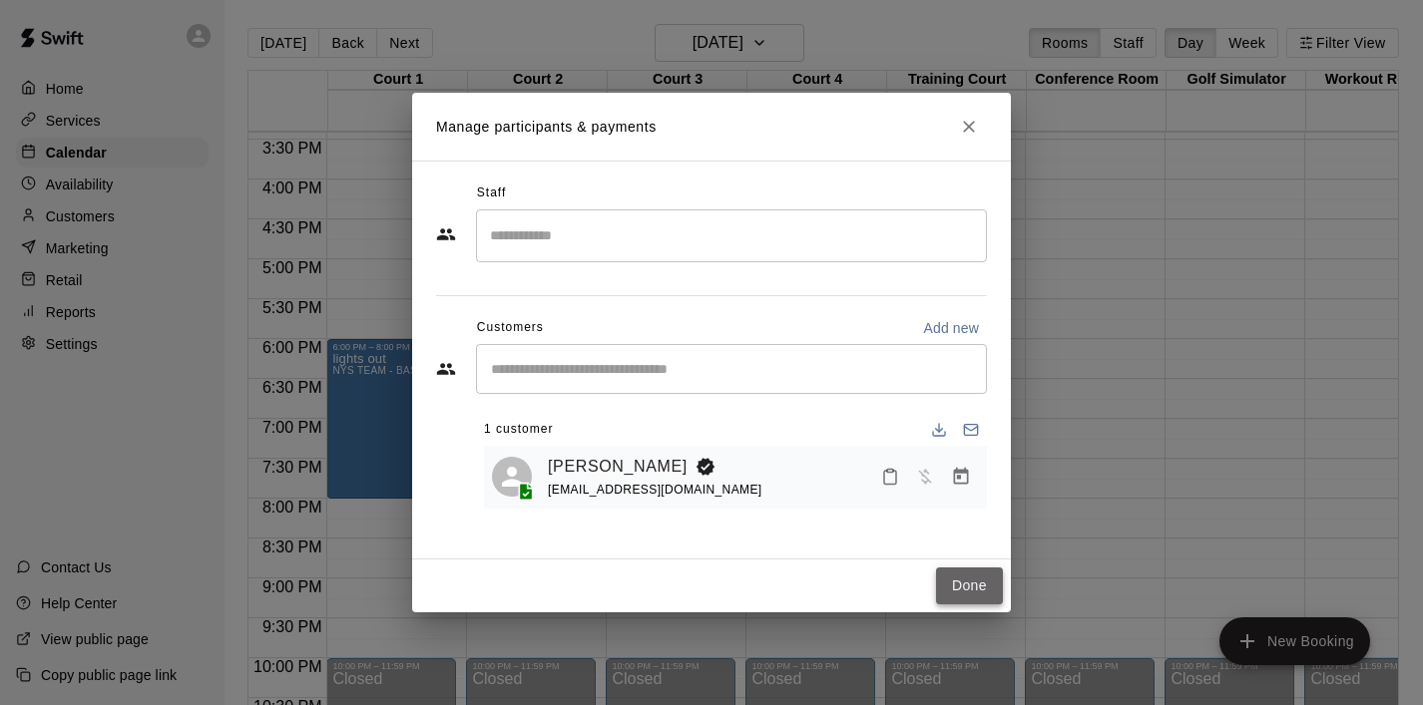
click at [987, 591] on button "Done" at bounding box center [969, 586] width 67 height 37
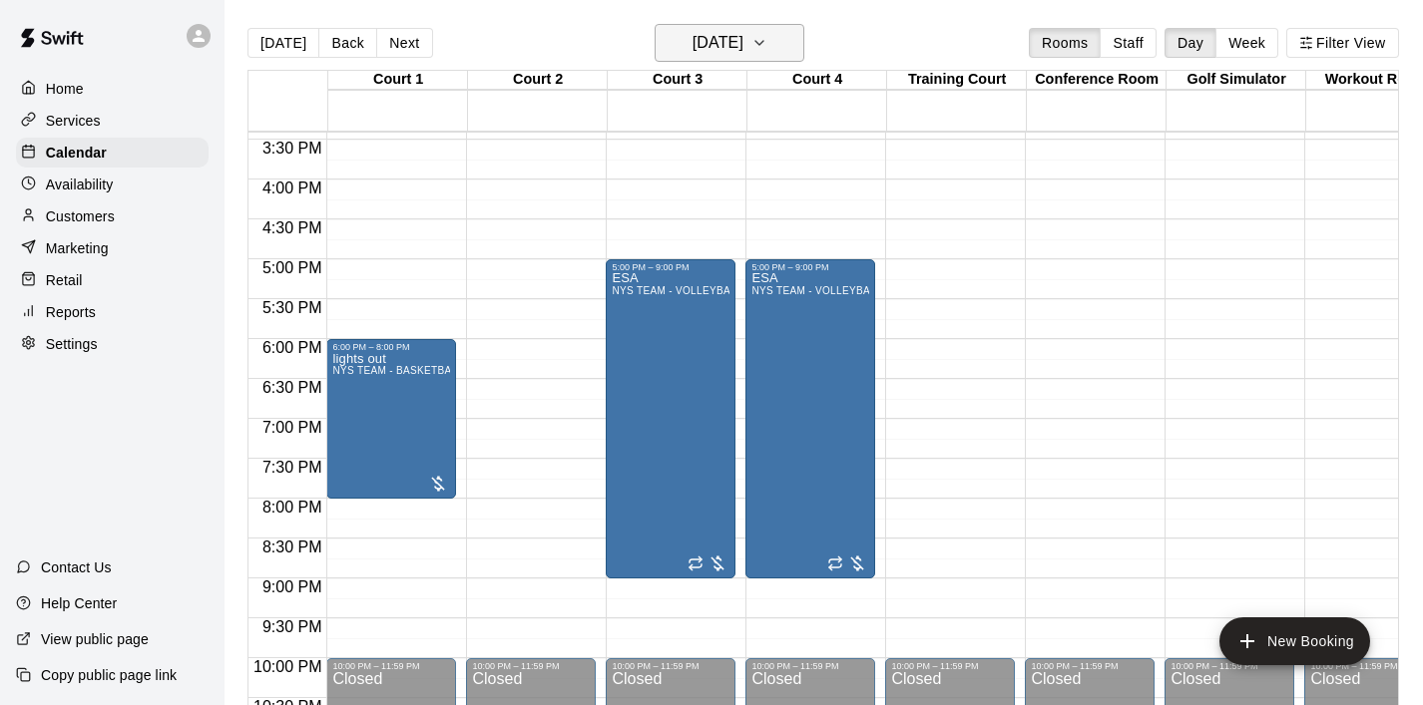
click at [791, 56] on button "[DATE]" at bounding box center [729, 43] width 150 height 38
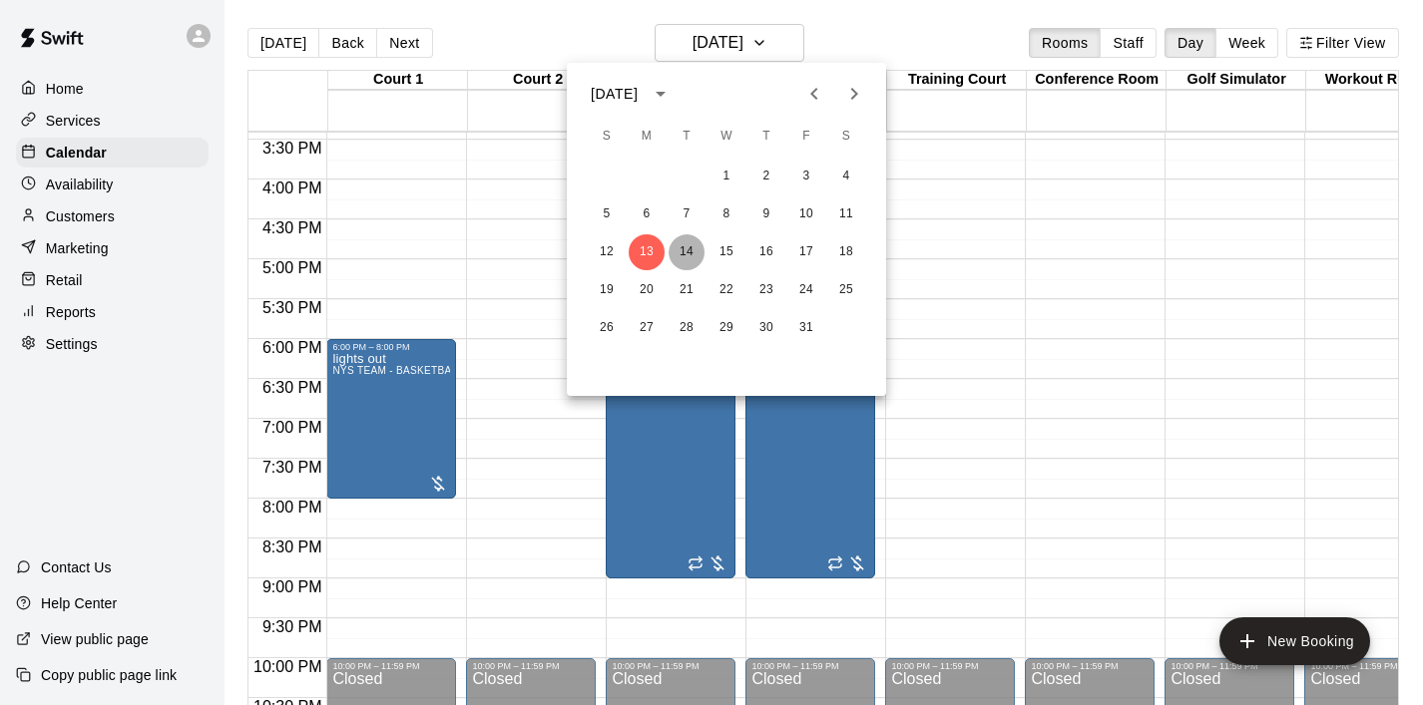
click at [695, 245] on button "14" at bounding box center [686, 252] width 36 height 36
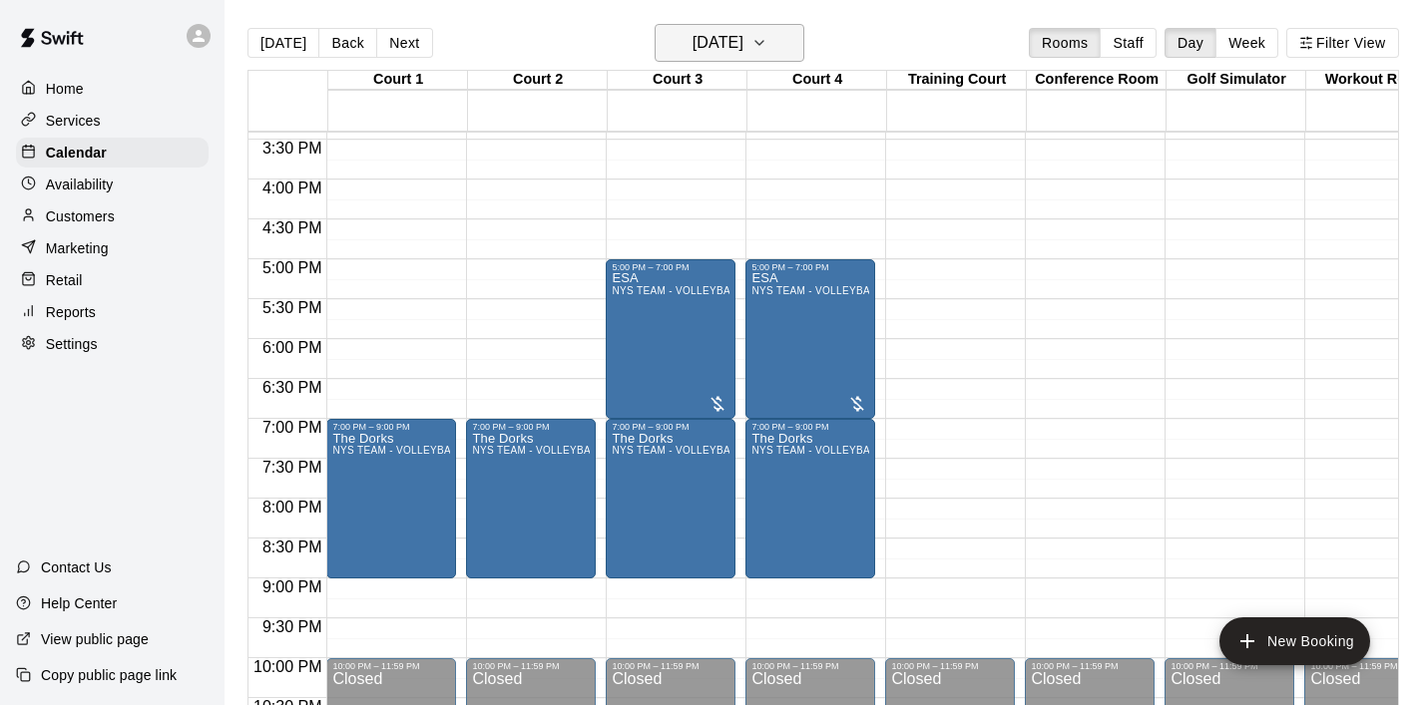
click at [767, 45] on icon "button" at bounding box center [759, 43] width 16 height 24
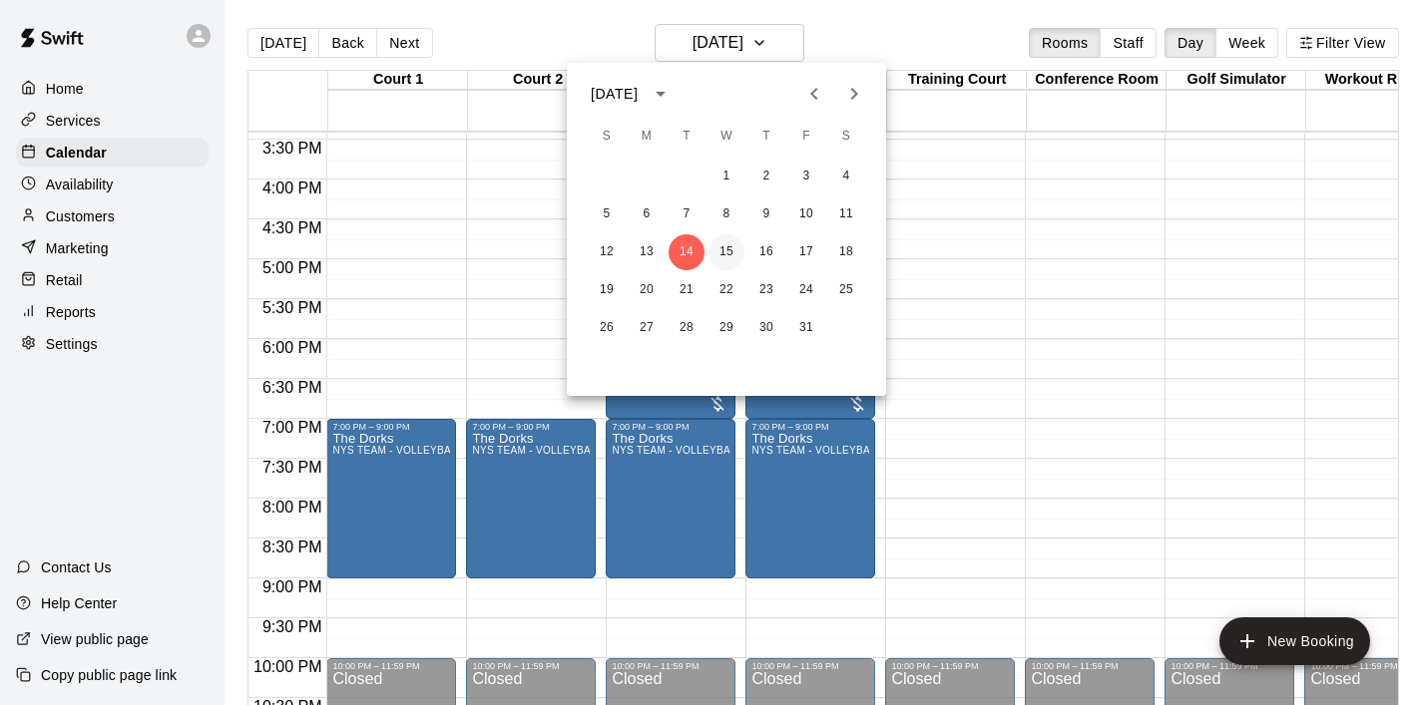
click at [728, 260] on button "15" at bounding box center [726, 252] width 36 height 36
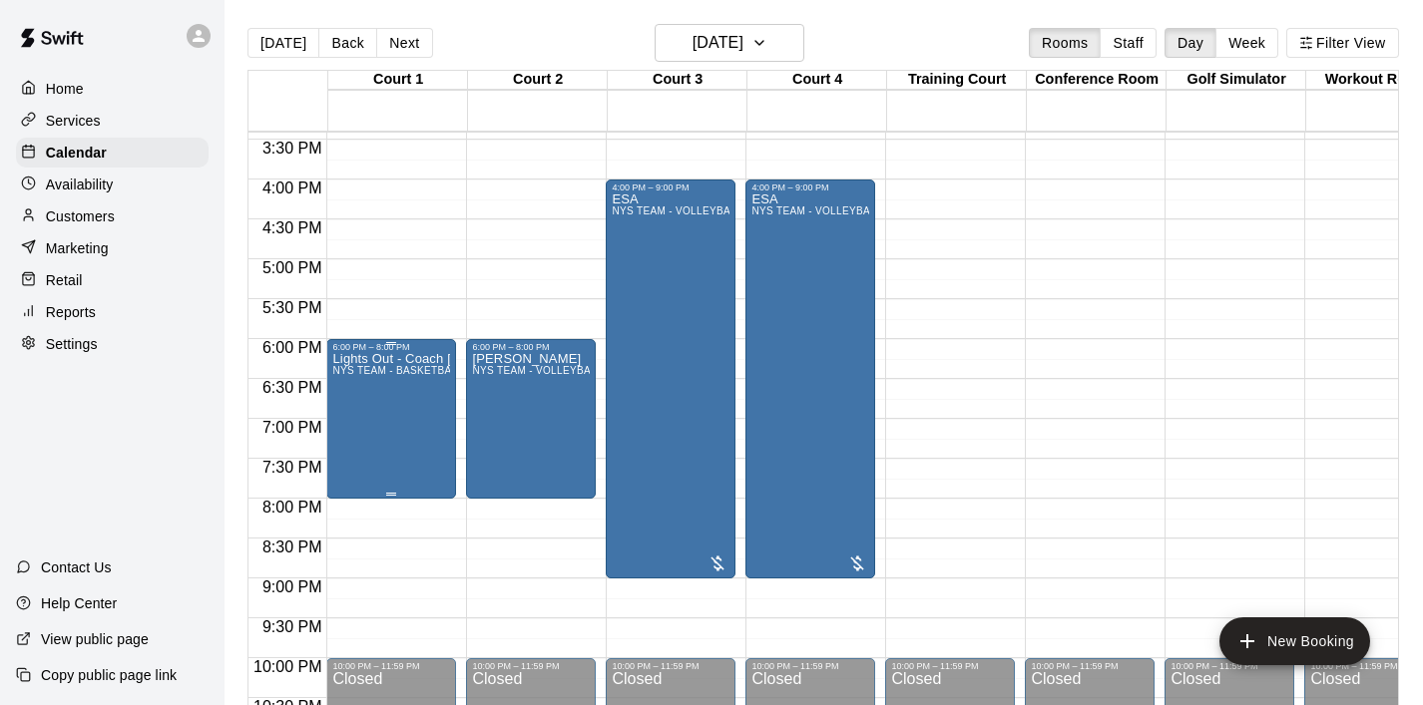
click at [397, 405] on div "Lights Out - Coach [PERSON_NAME] TEAM - BASKETBALL (After 3 pm)" at bounding box center [391, 704] width 118 height 705
click at [356, 409] on button "edit" at bounding box center [353, 421] width 40 height 39
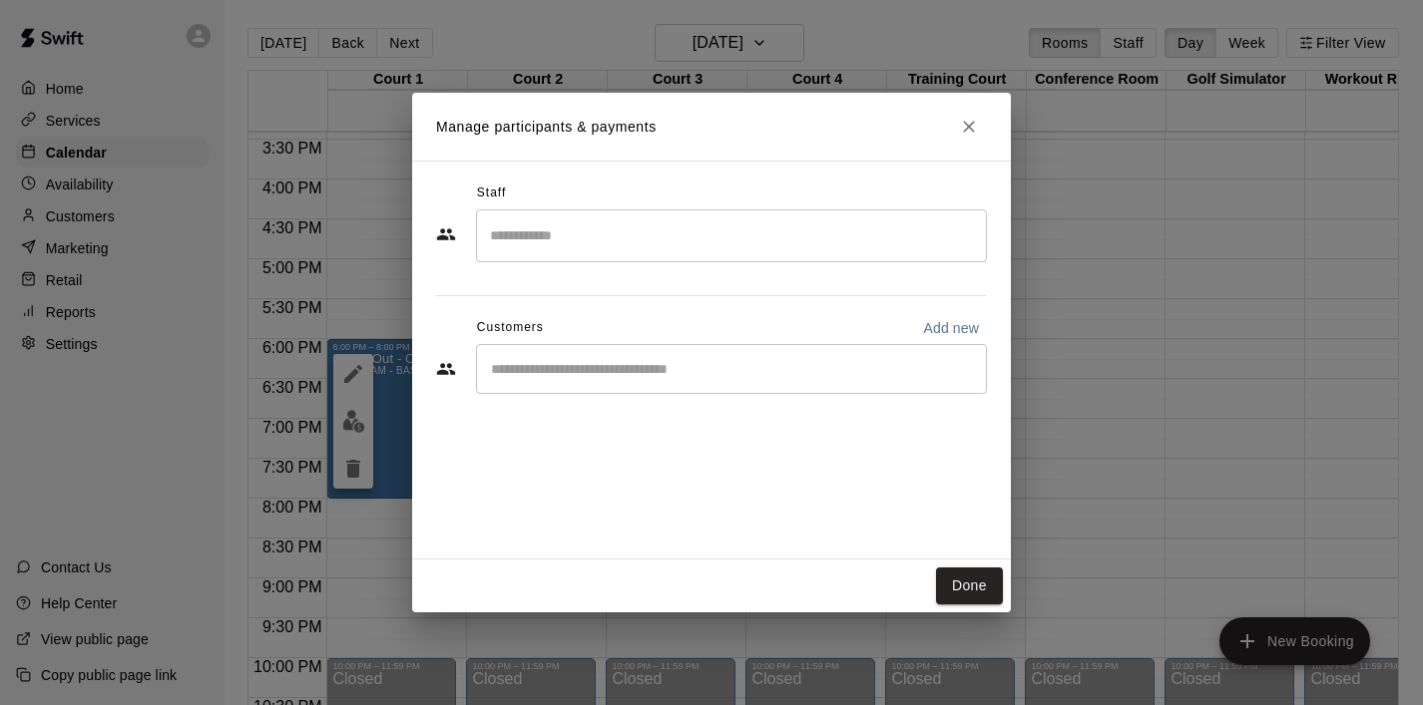
click at [596, 370] on input "Start typing to search customers..." at bounding box center [731, 369] width 493 height 20
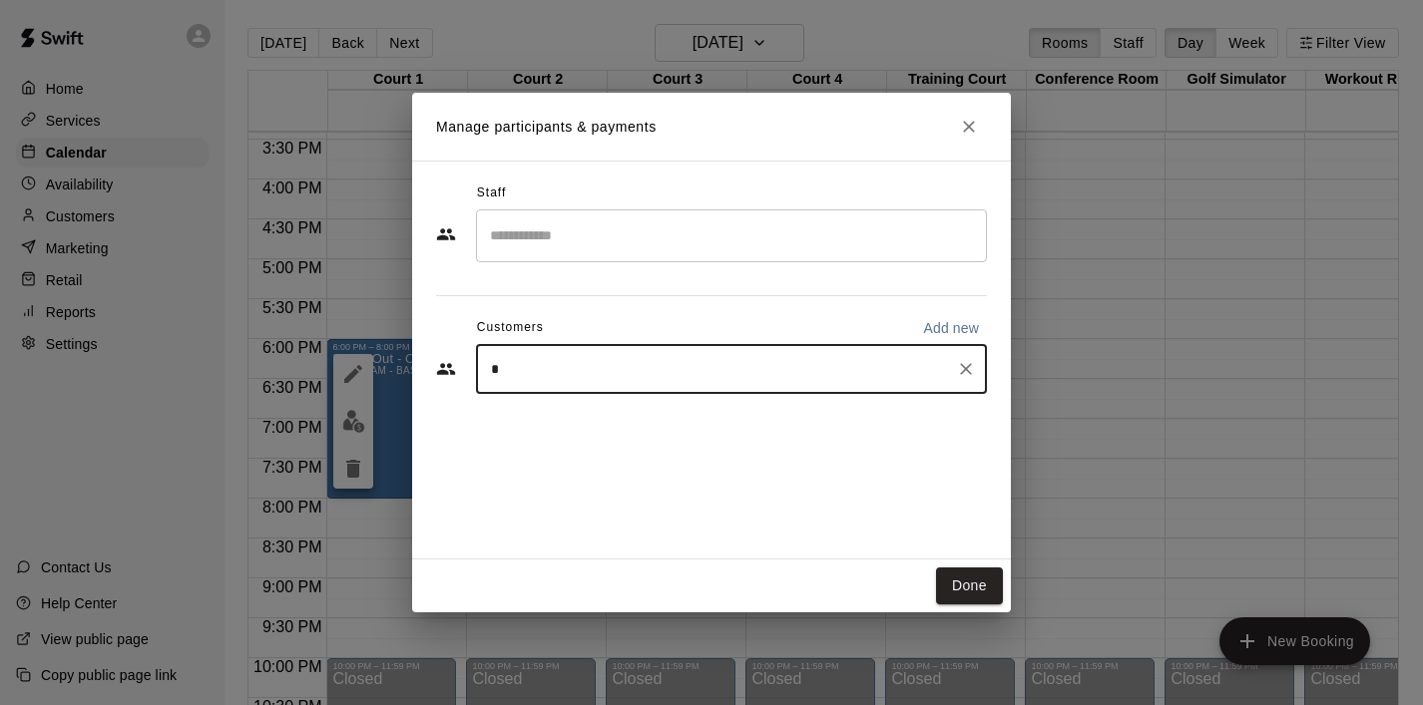
type input "**"
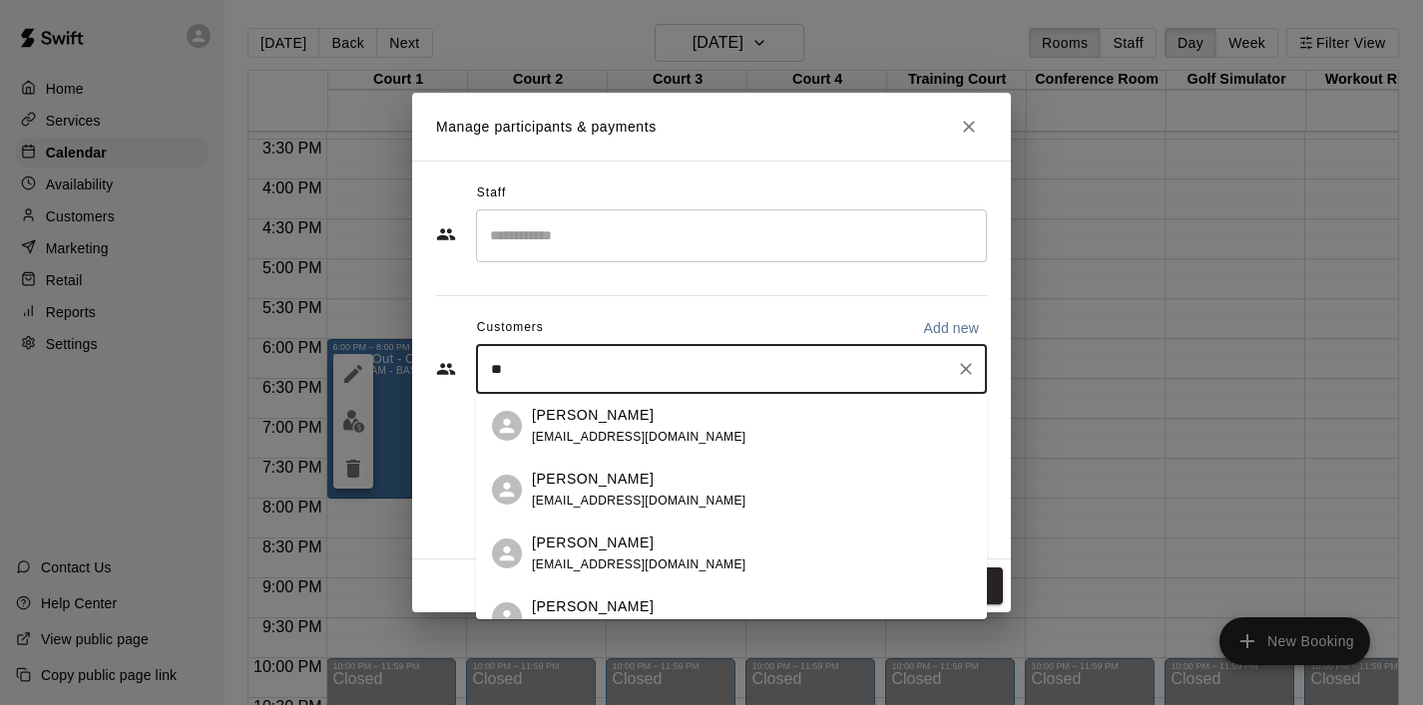
click at [617, 419] on p "[PERSON_NAME]" at bounding box center [593, 415] width 122 height 21
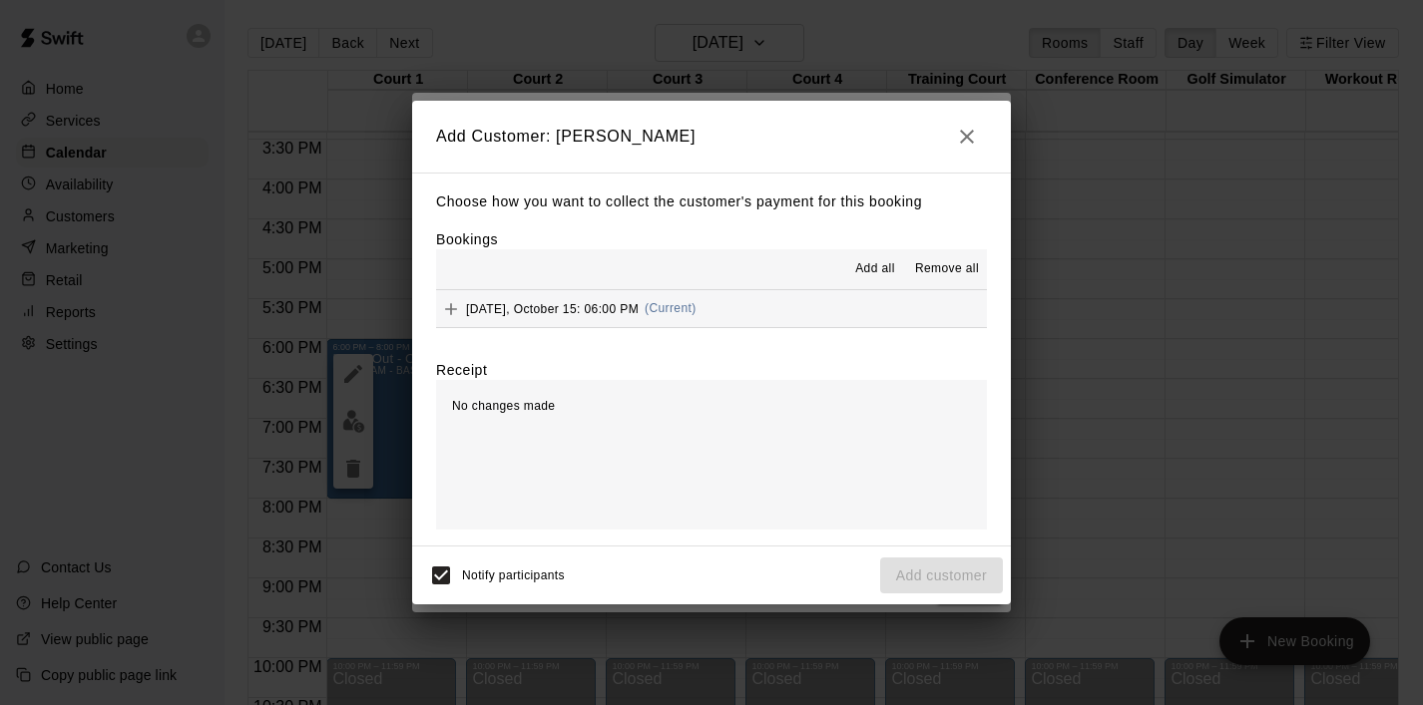
click at [877, 274] on span "Add all" at bounding box center [875, 269] width 40 height 20
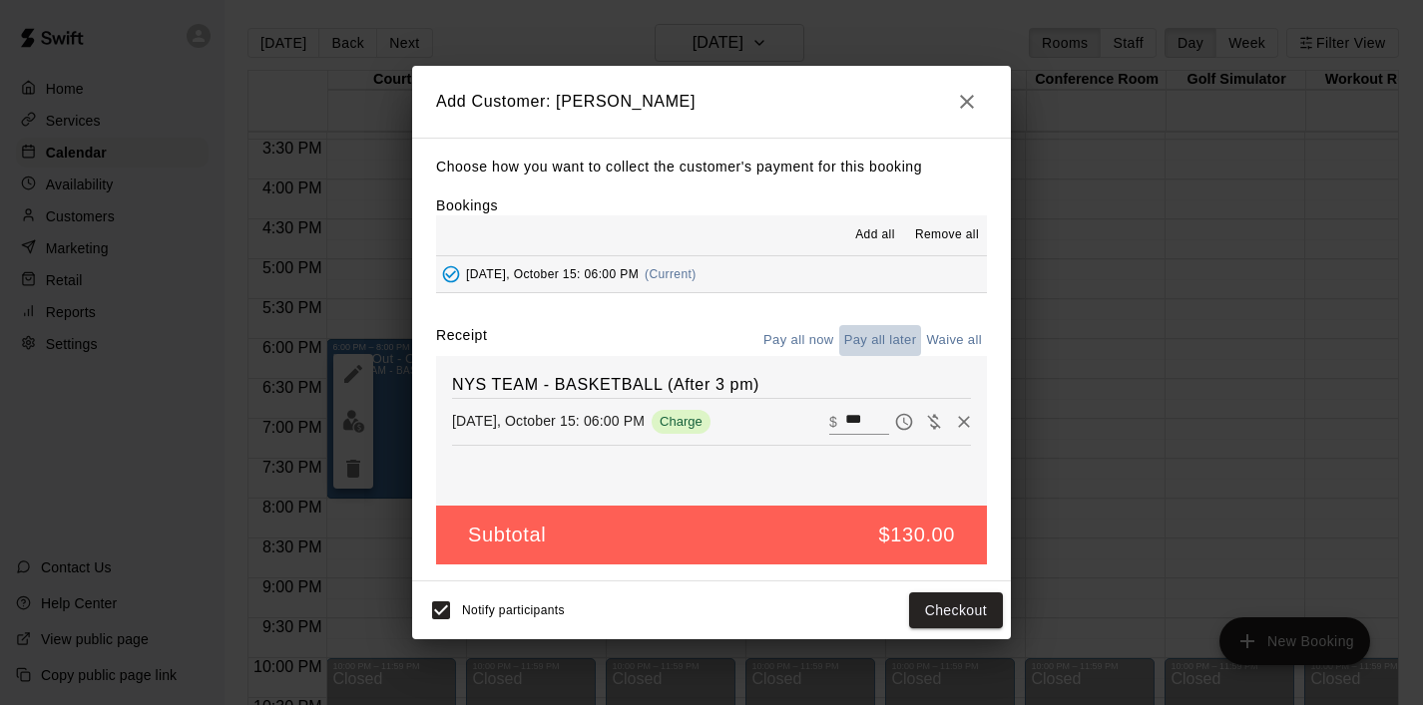
click at [891, 334] on button "Pay all later" at bounding box center [880, 340] width 83 height 31
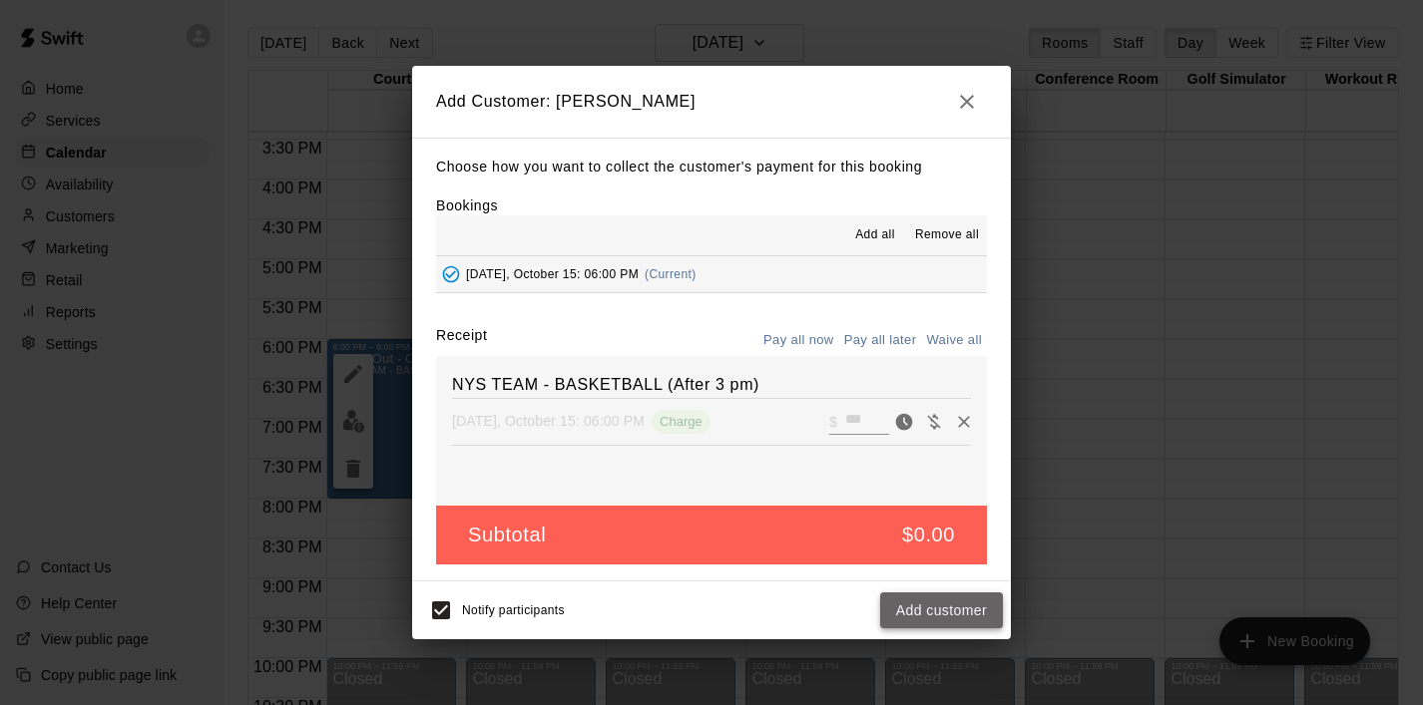
click at [939, 604] on button "Add customer" at bounding box center [941, 611] width 123 height 37
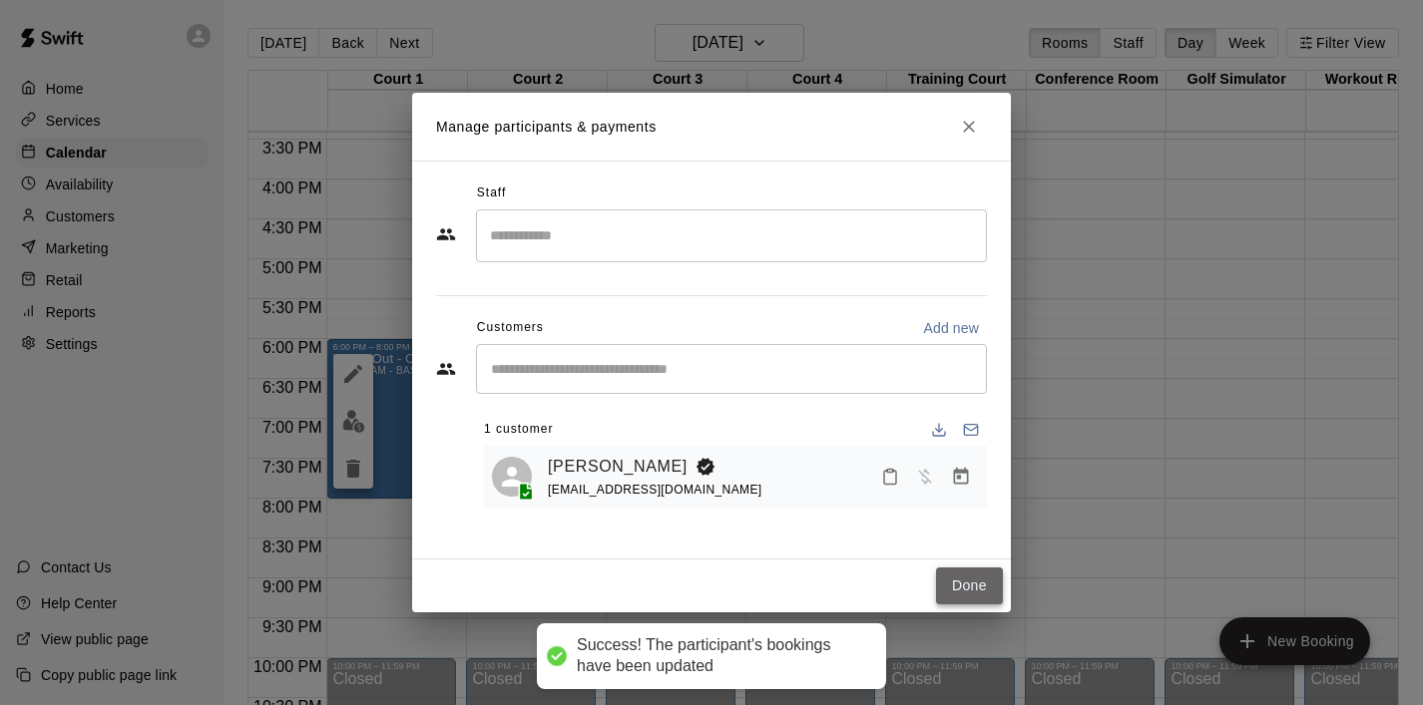
click at [953, 588] on button "Done" at bounding box center [969, 586] width 67 height 37
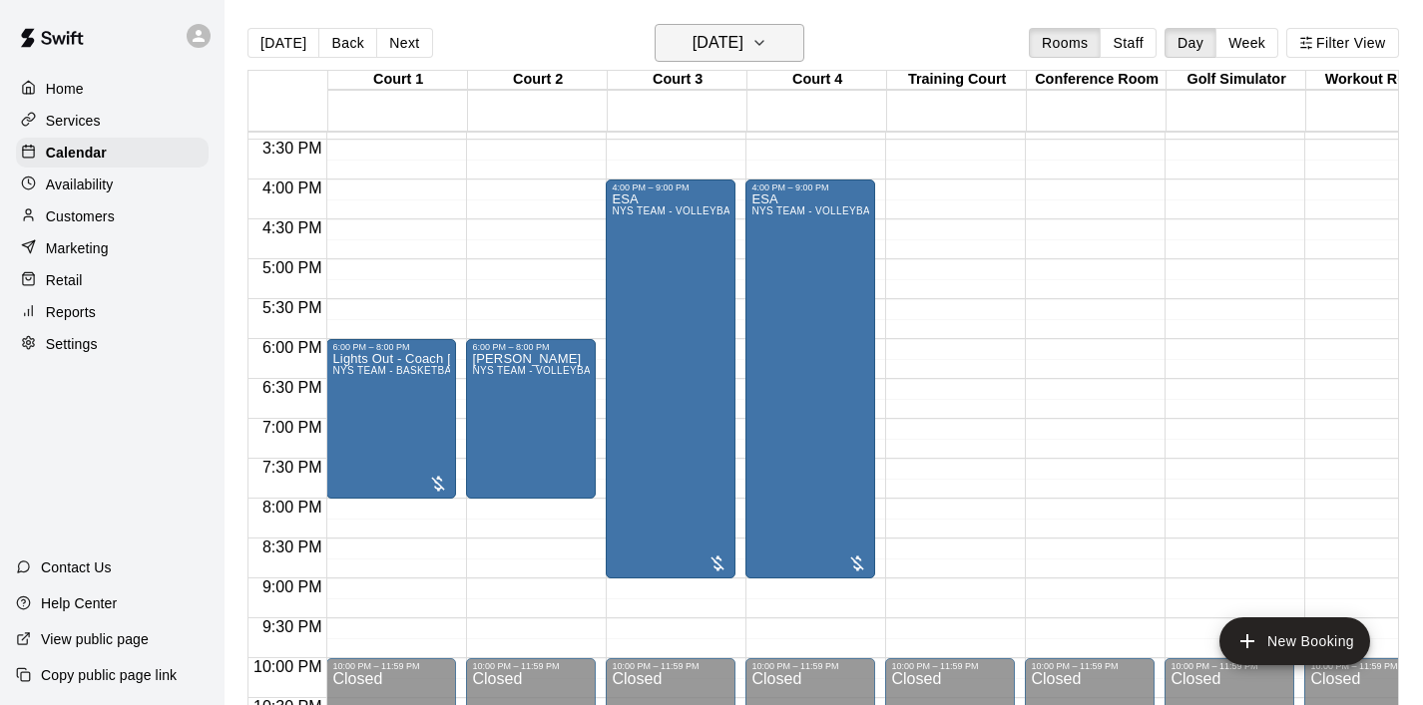
click at [767, 46] on icon "button" at bounding box center [759, 43] width 16 height 24
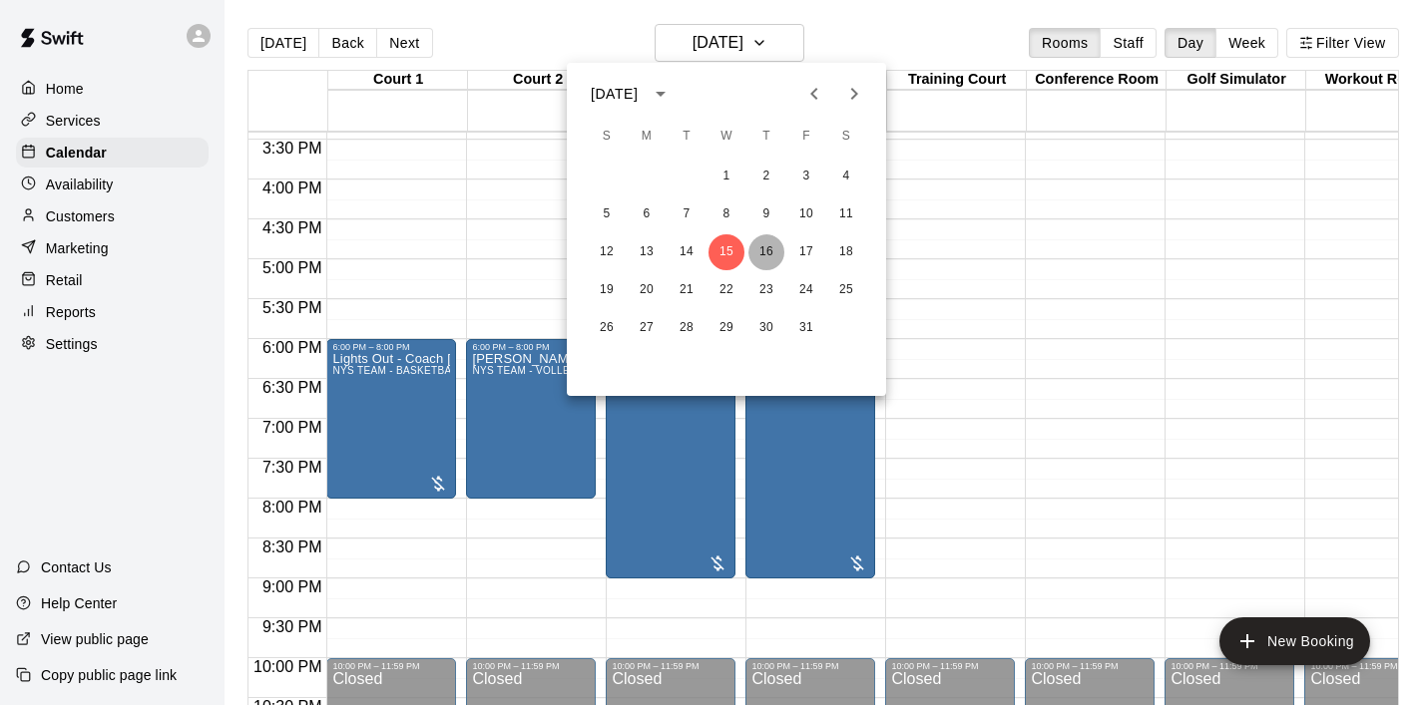
click at [762, 252] on button "16" at bounding box center [766, 252] width 36 height 36
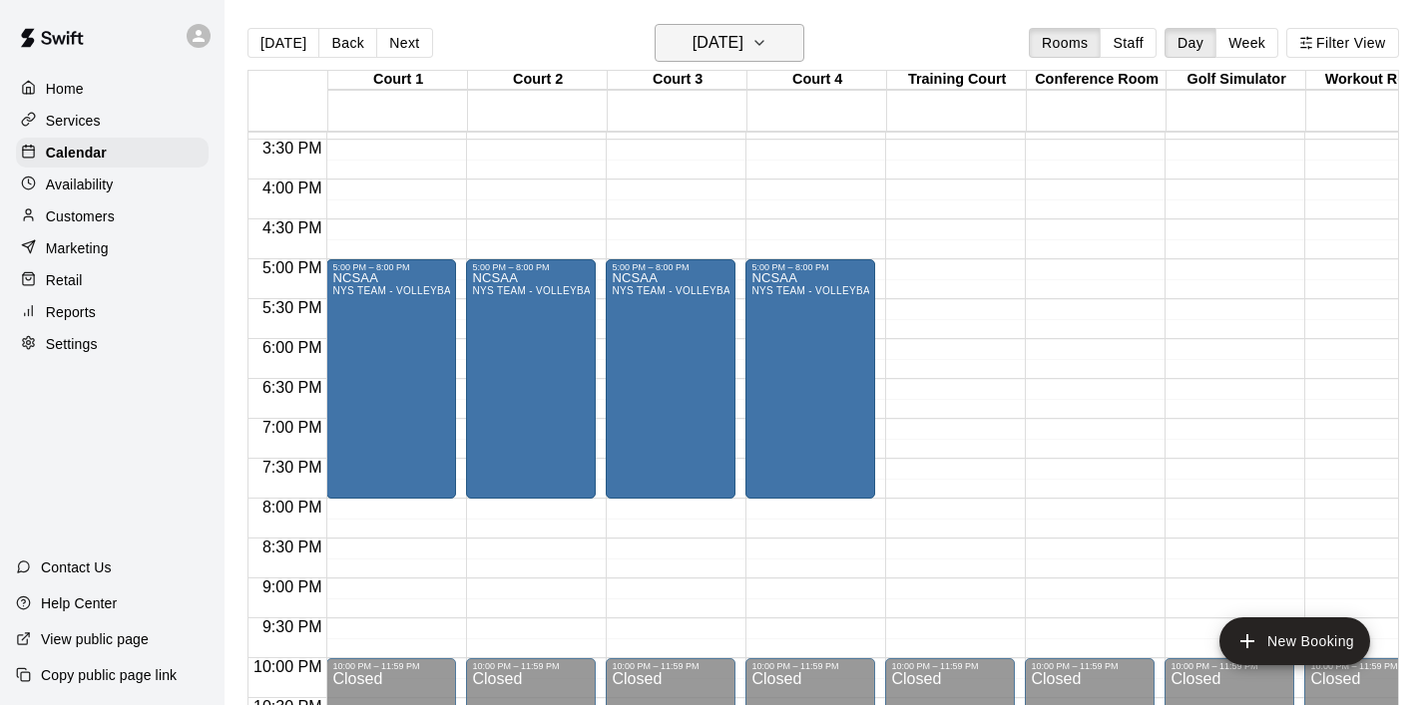
click at [767, 54] on icon "button" at bounding box center [759, 43] width 16 height 24
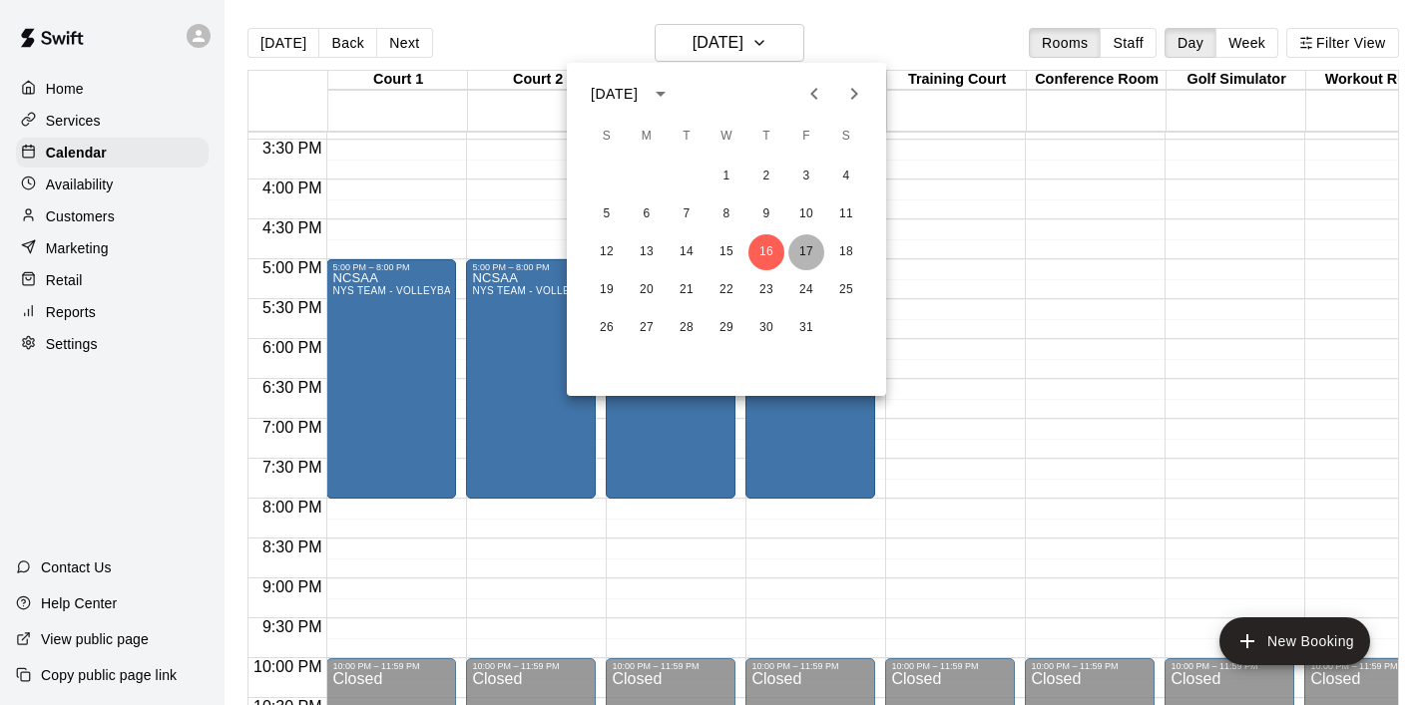
click at [797, 237] on button "17" at bounding box center [806, 252] width 36 height 36
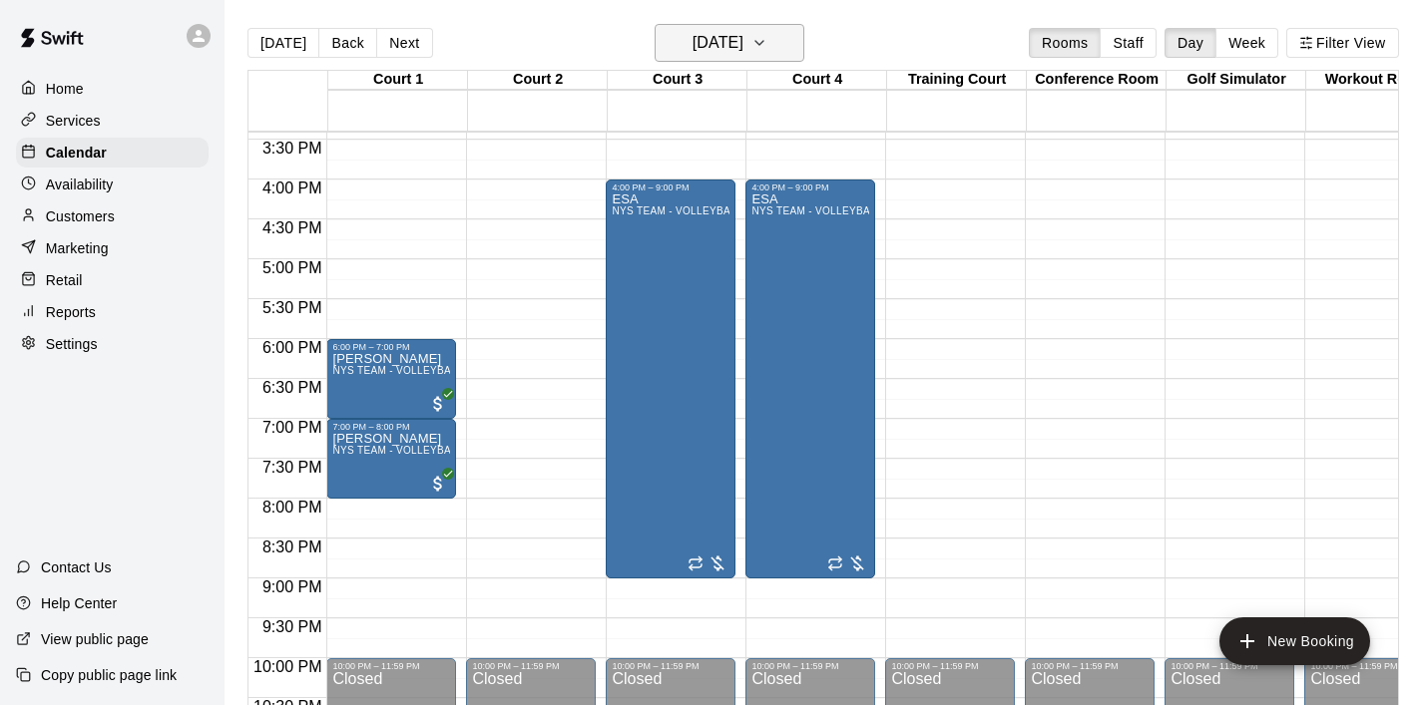
click at [786, 44] on button "[DATE]" at bounding box center [729, 43] width 150 height 38
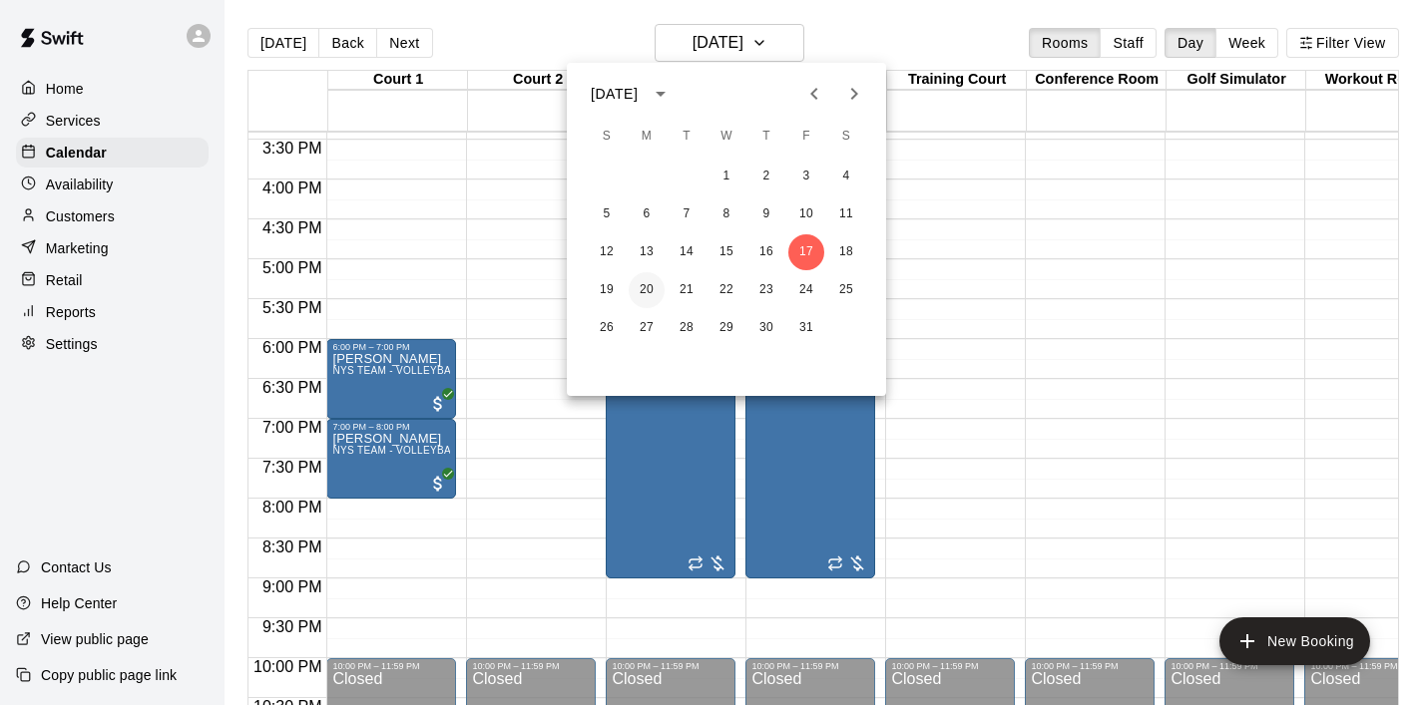
click at [653, 290] on button "20" at bounding box center [646, 290] width 36 height 36
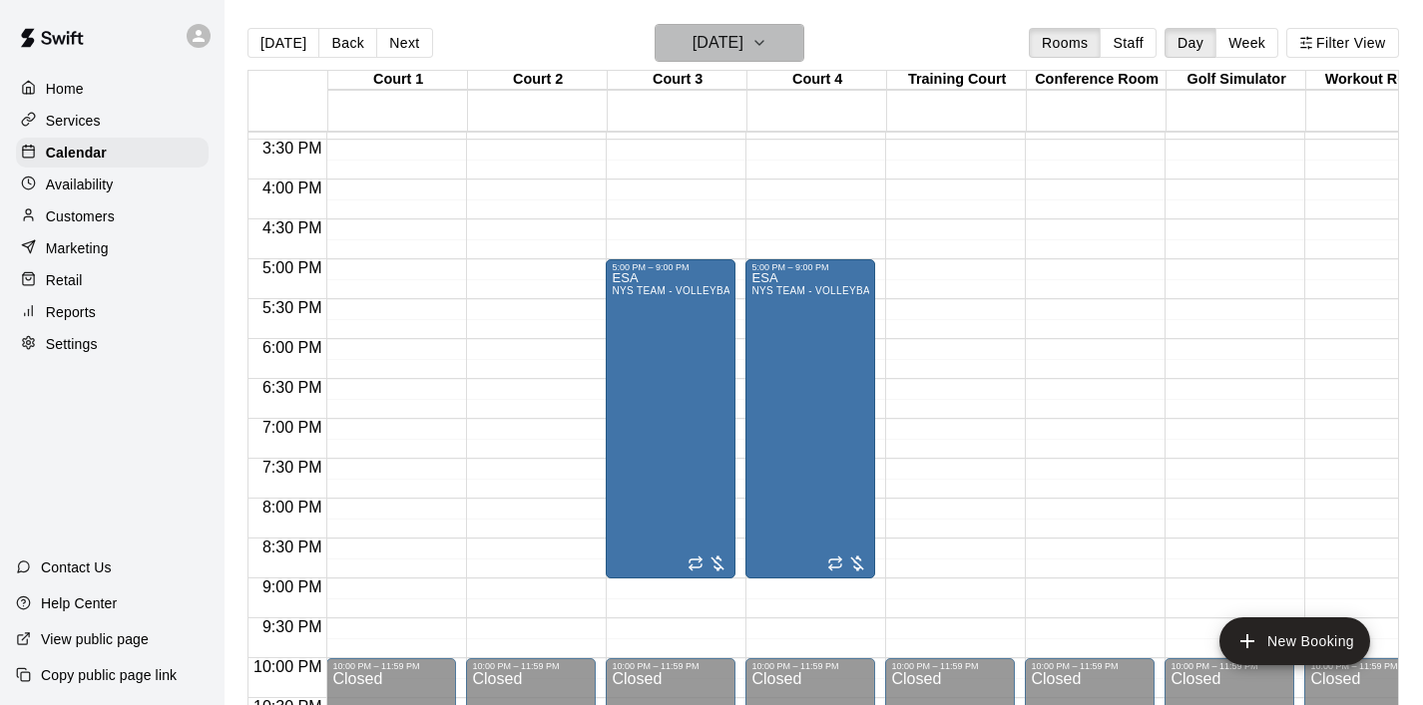
click at [772, 50] on button "[DATE]" at bounding box center [729, 43] width 150 height 38
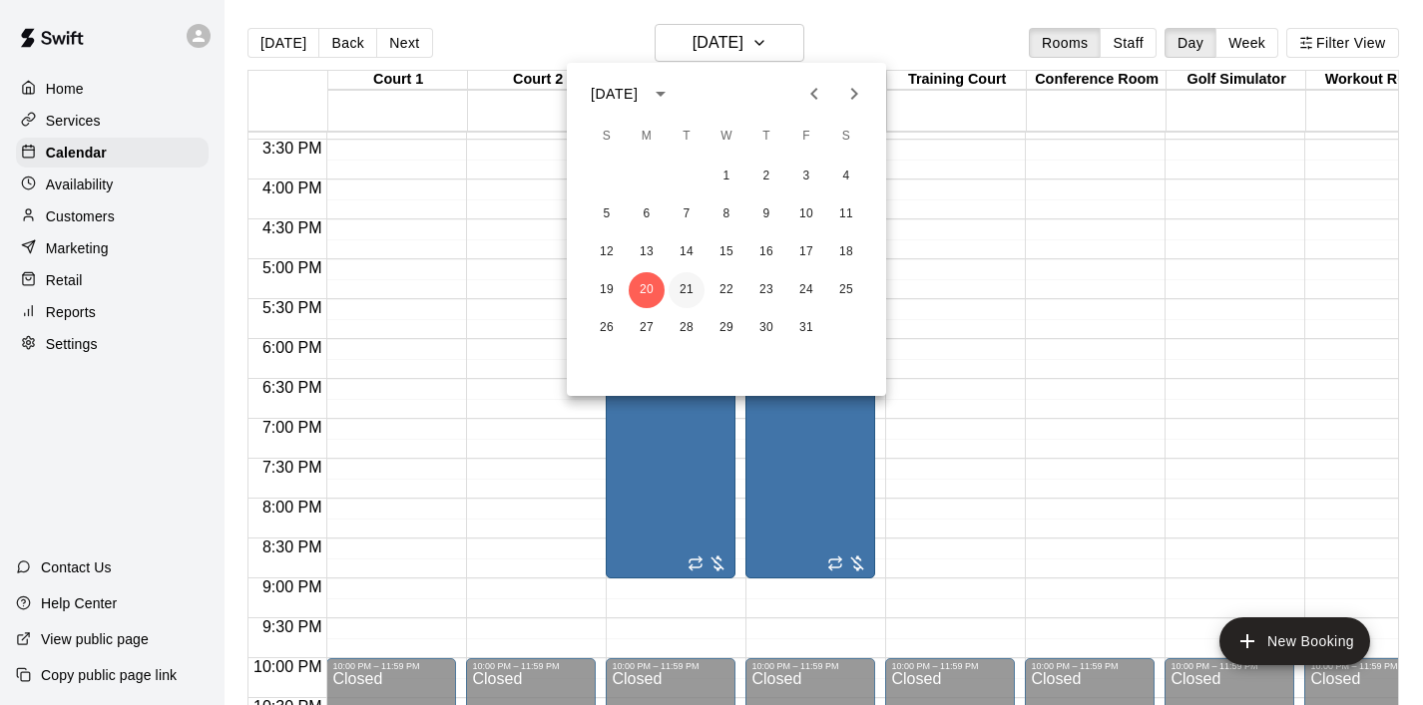
click at [687, 281] on button "21" at bounding box center [686, 290] width 36 height 36
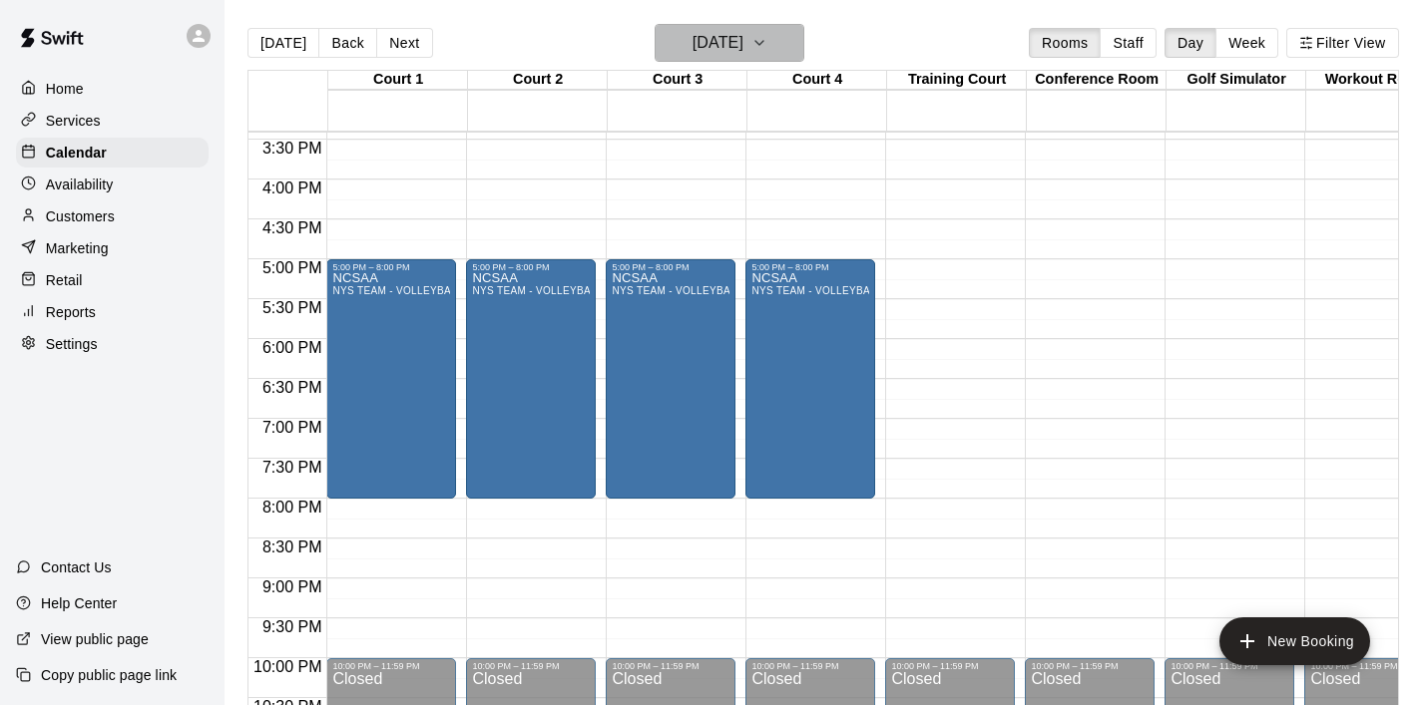
click at [767, 36] on icon "button" at bounding box center [759, 43] width 16 height 24
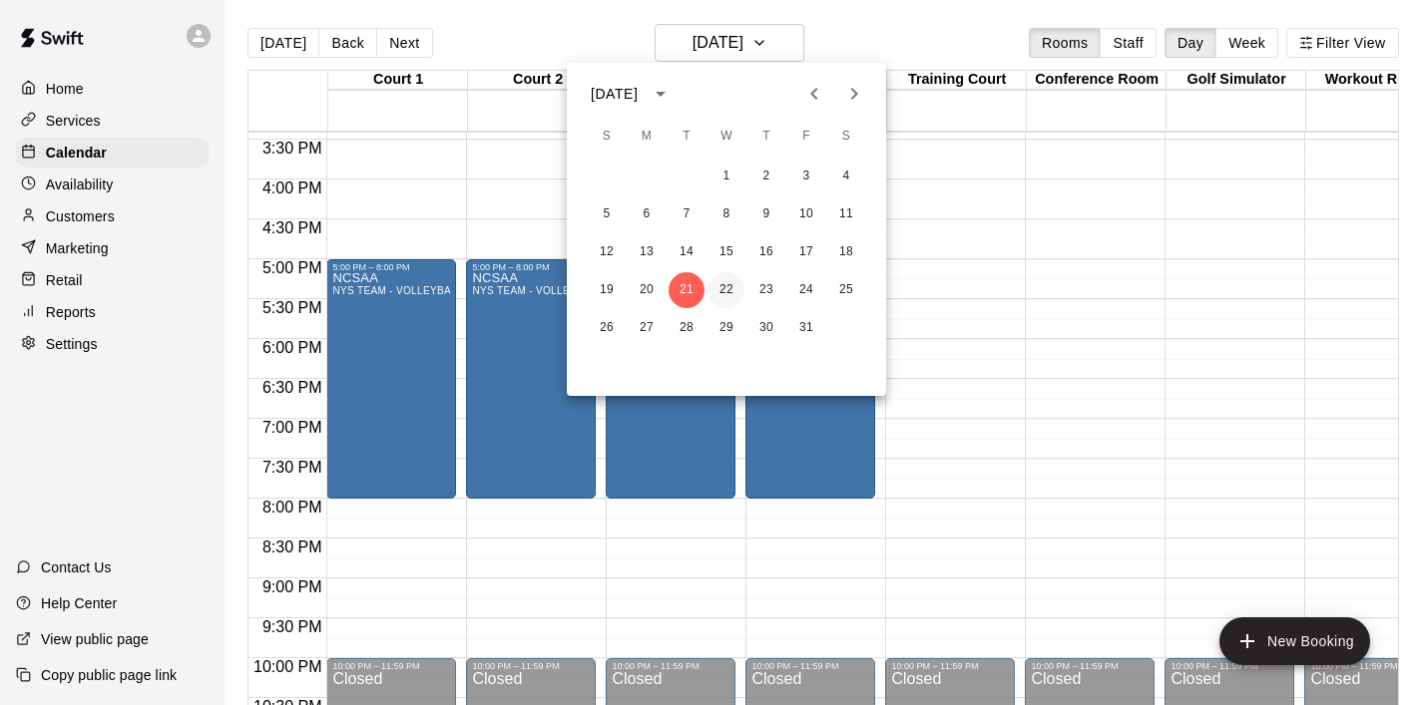
click at [728, 290] on button "22" at bounding box center [726, 290] width 36 height 36
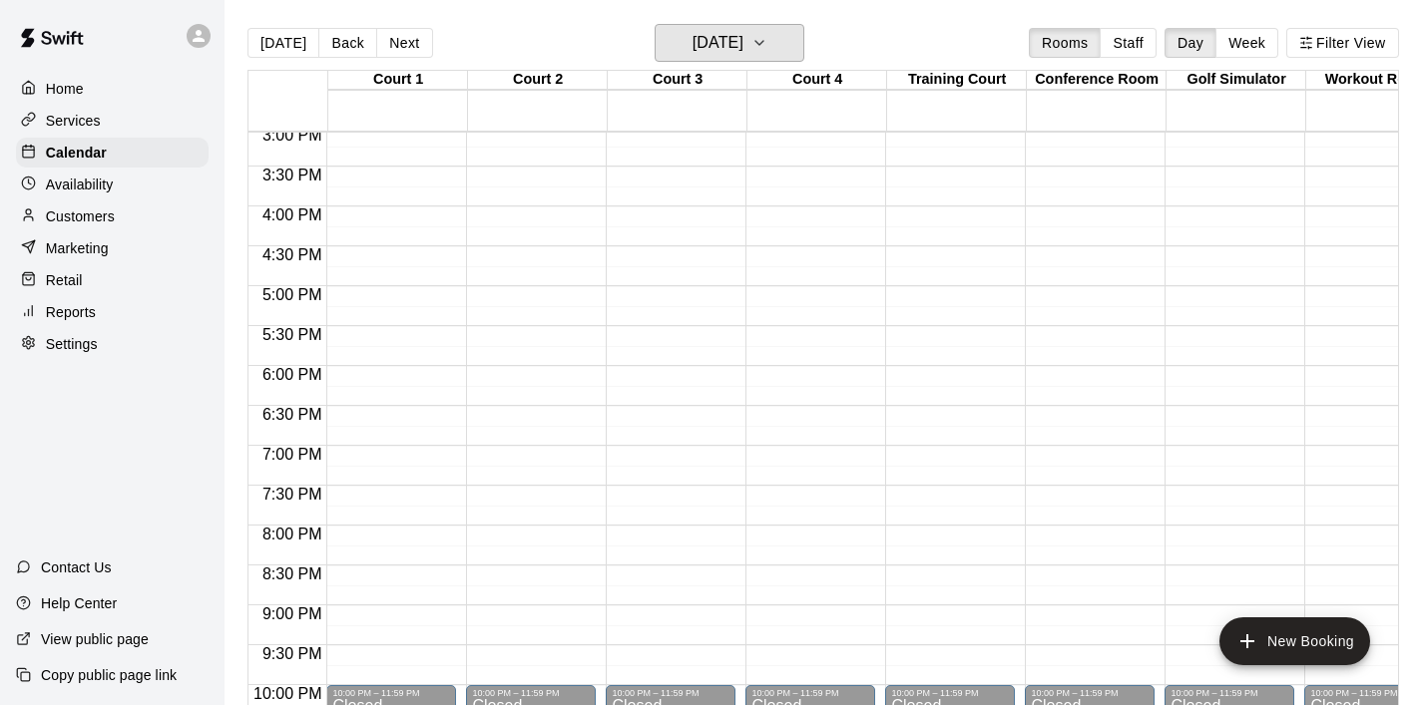
scroll to position [1202, 0]
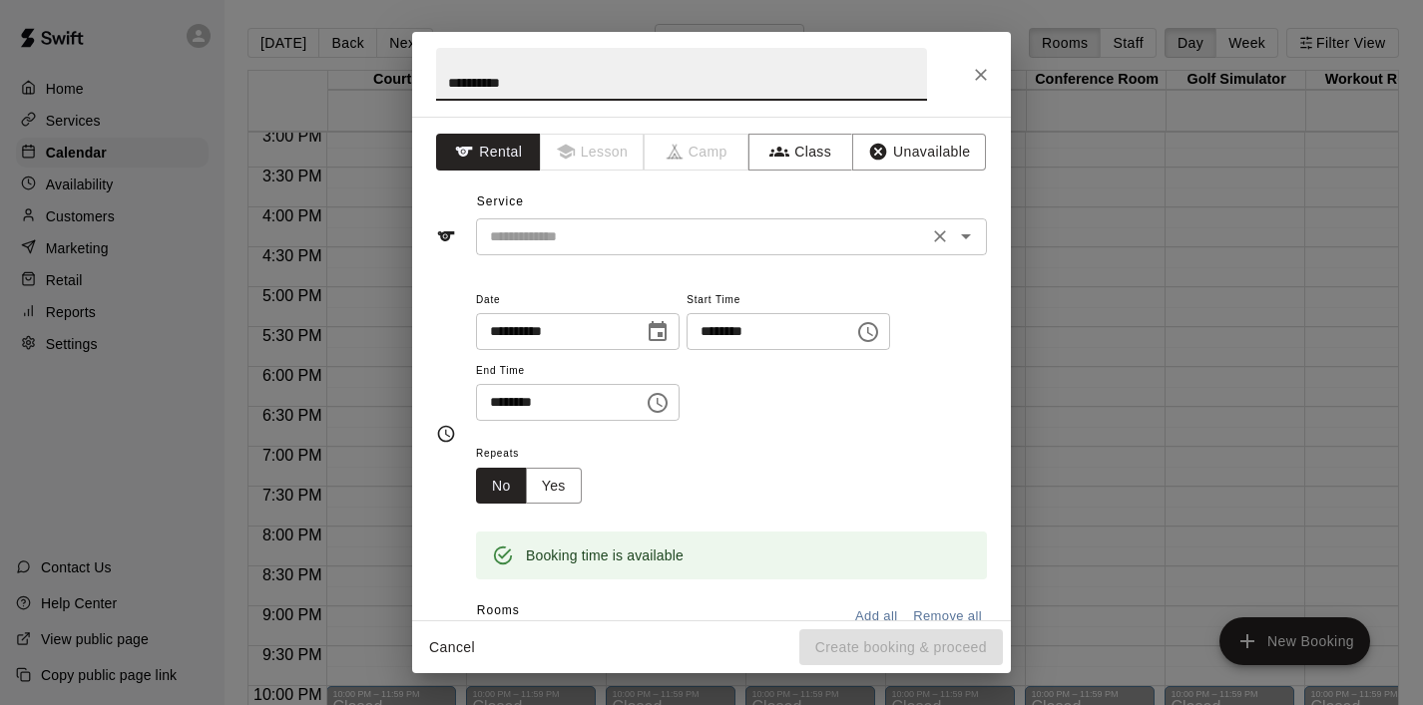
type input "**********"
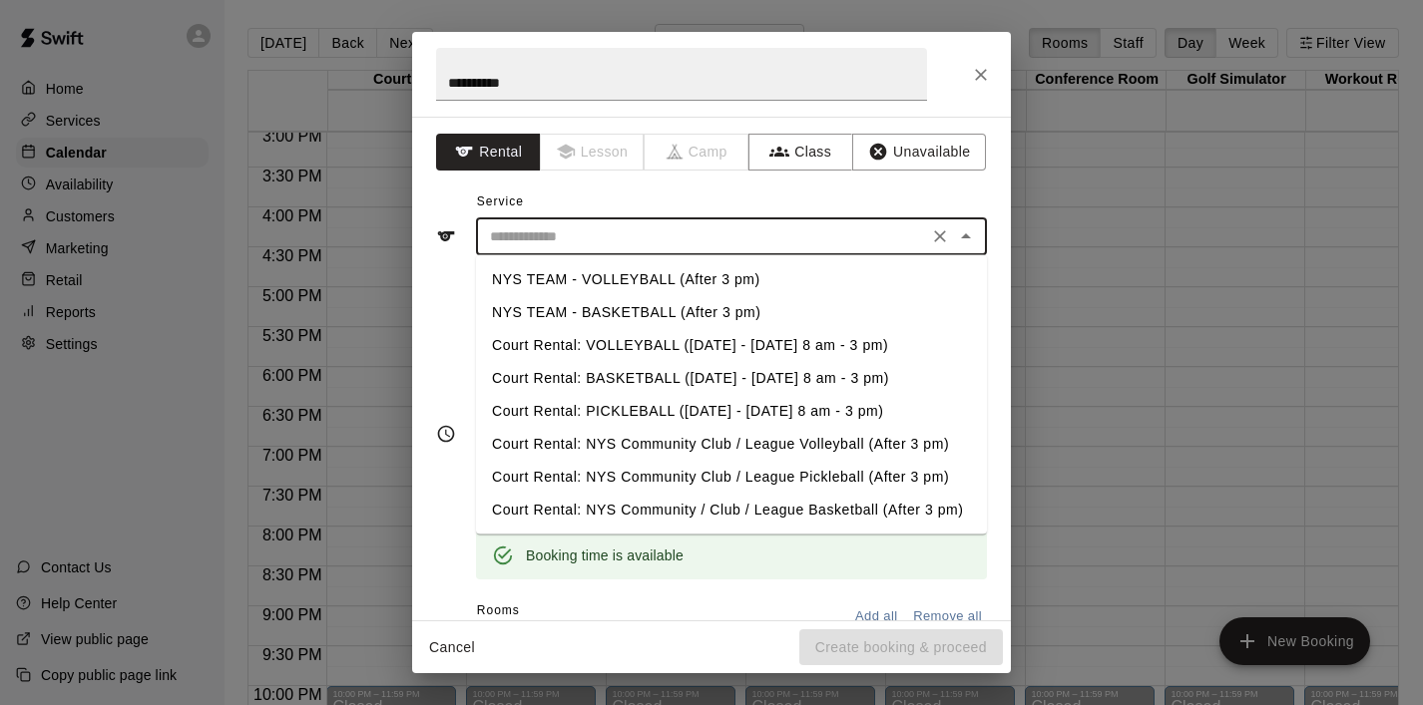
click at [589, 233] on input "text" at bounding box center [702, 236] width 440 height 25
click at [604, 303] on li "NYS TEAM - BASKETBALL (After 3 pm)" at bounding box center [731, 312] width 511 height 33
type input "**********"
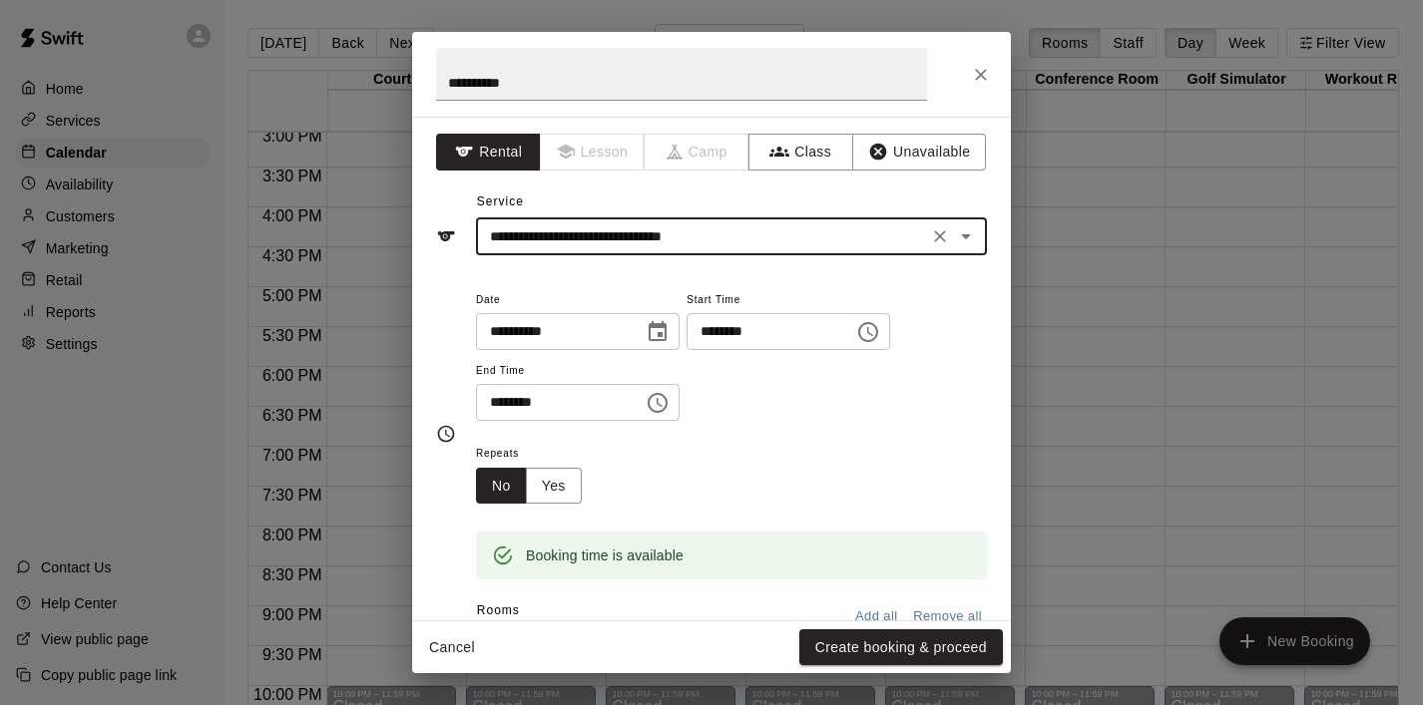
click at [880, 323] on icon "Choose time, selected time is 6:15 PM" at bounding box center [868, 332] width 24 height 24
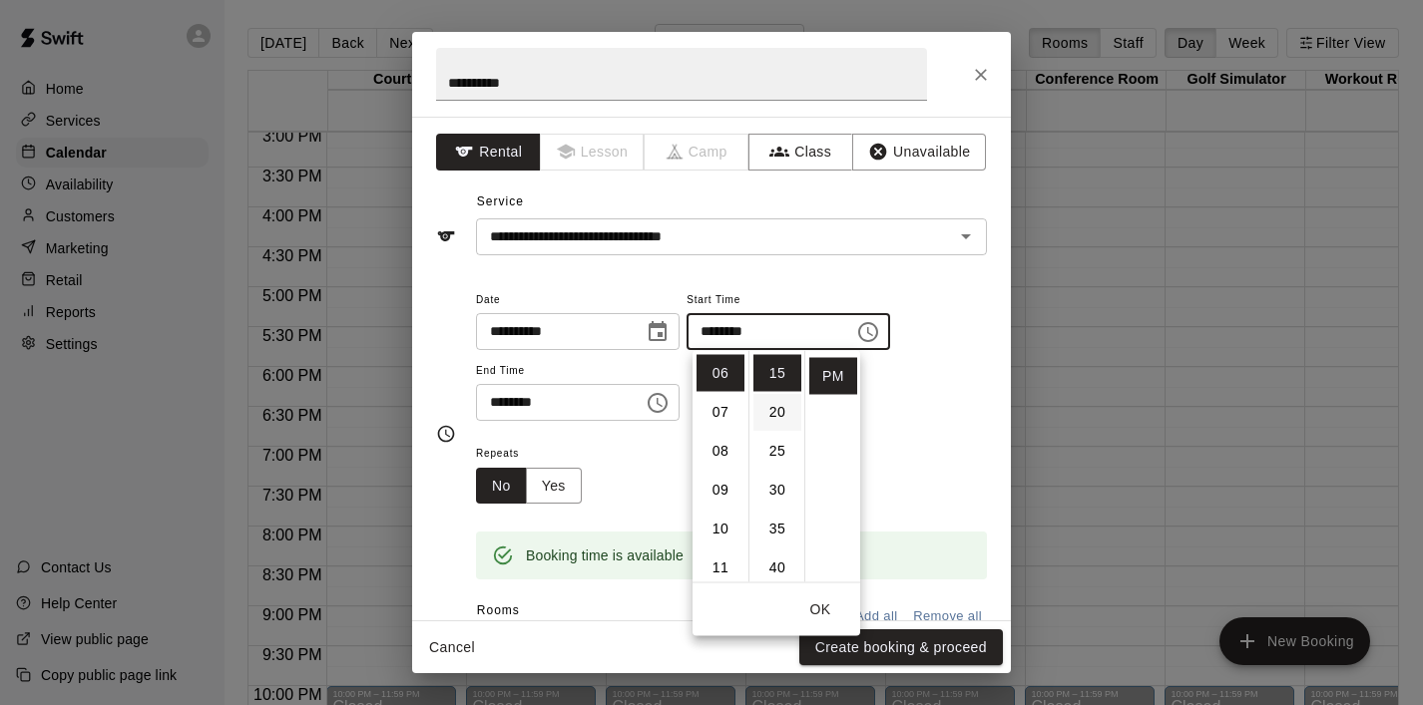
scroll to position [0, 0]
click at [778, 378] on li "00" at bounding box center [777, 373] width 48 height 37
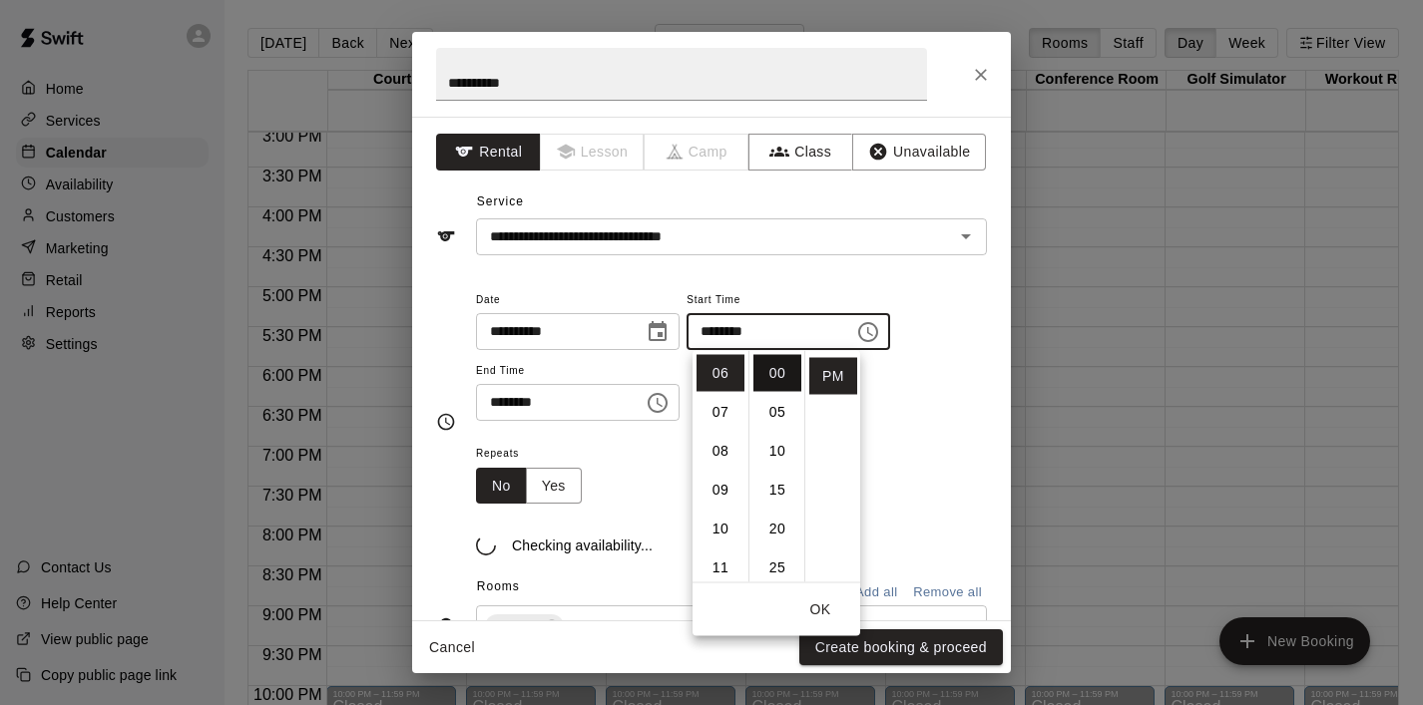
type input "********"
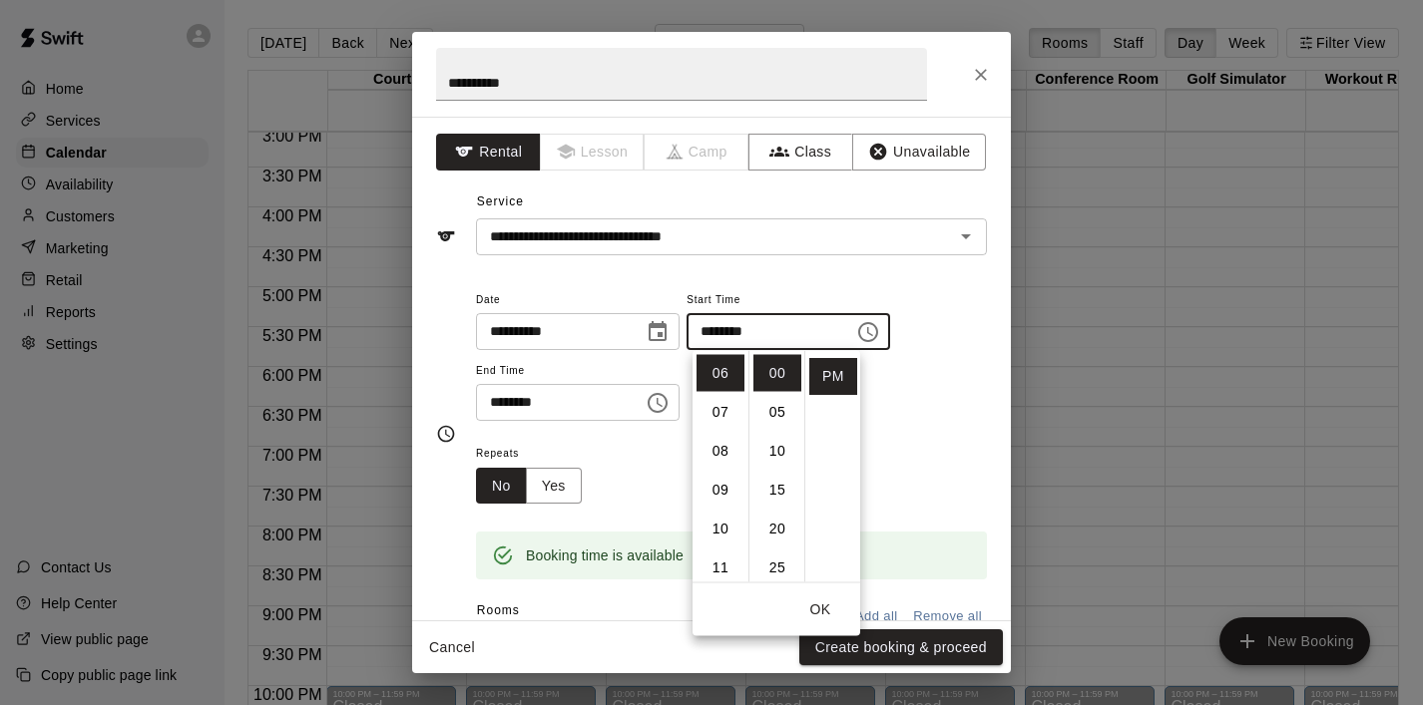
click at [662, 403] on icon "Choose time, selected time is 6:45 PM" at bounding box center [659, 402] width 6 height 9
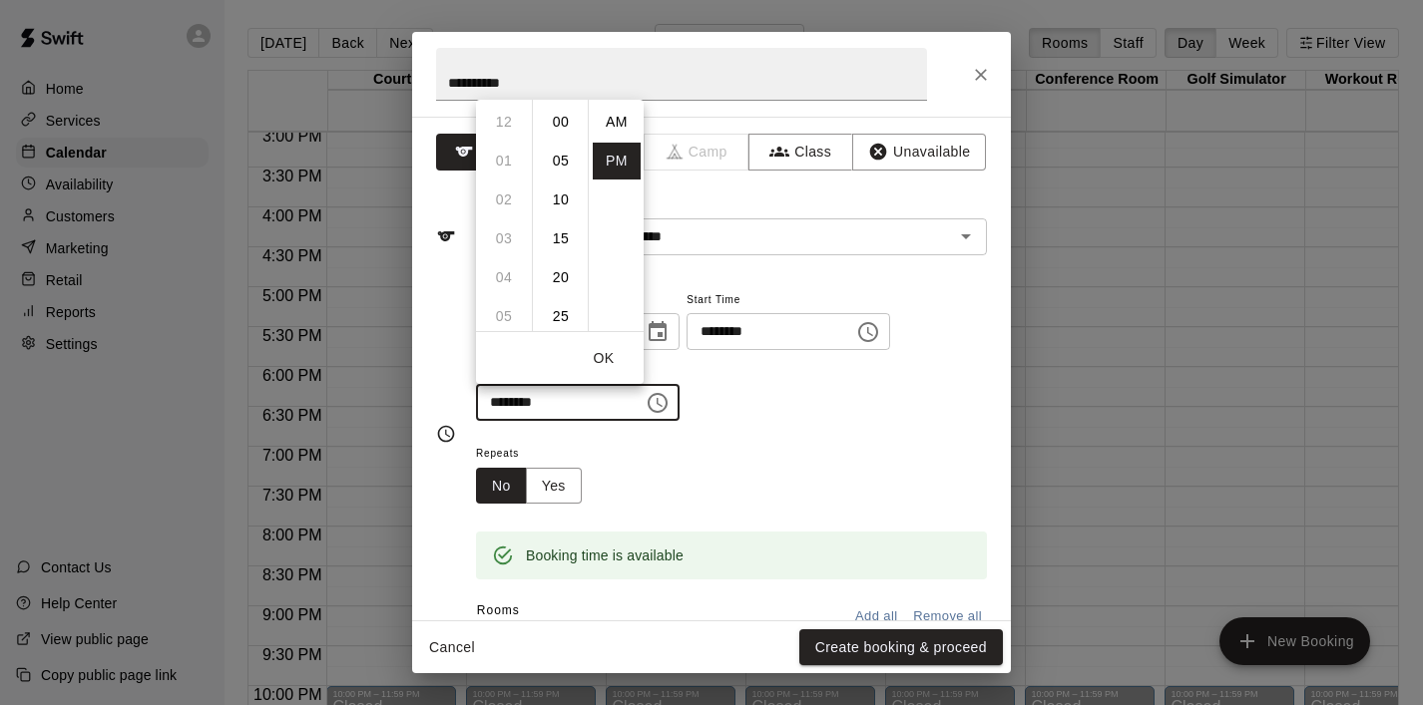
scroll to position [36, 0]
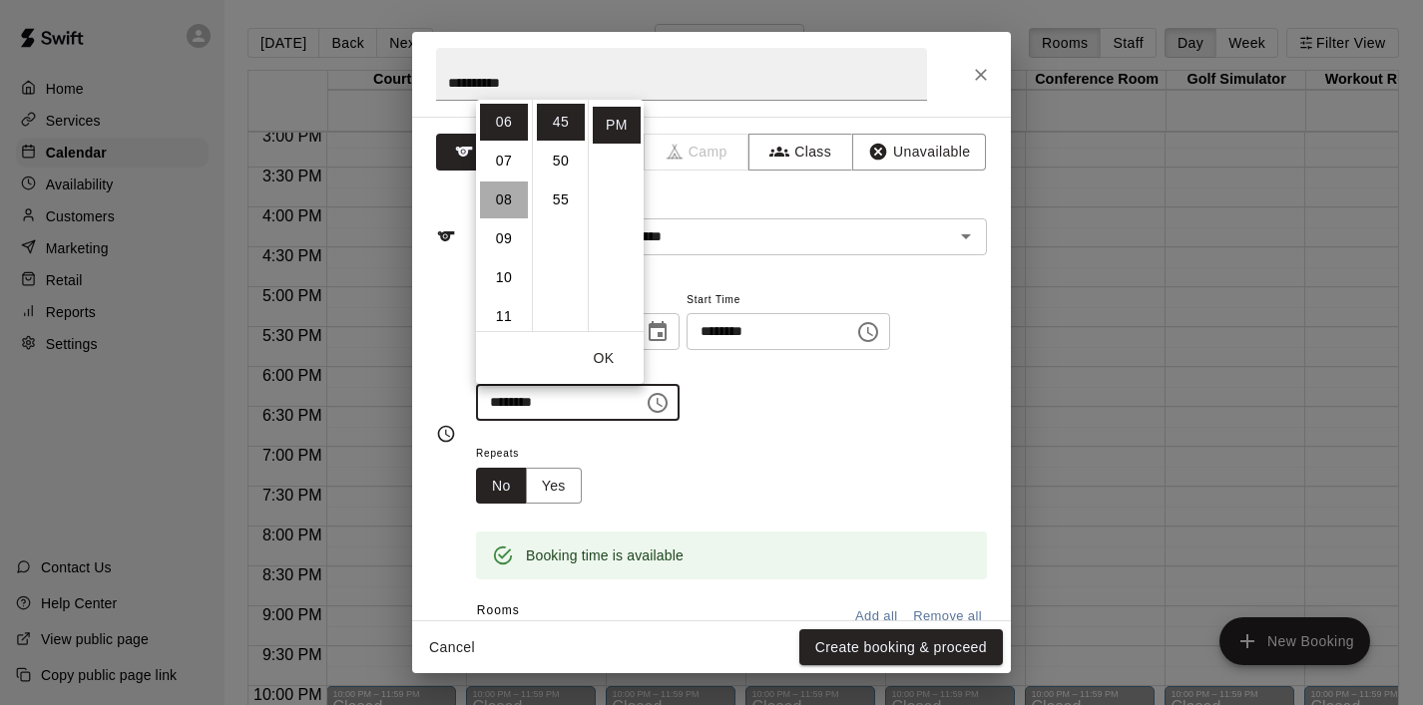
click at [498, 203] on li "08" at bounding box center [504, 200] width 48 height 37
click at [561, 127] on li "00" at bounding box center [561, 122] width 48 height 37
type input "********"
click at [609, 369] on button "OK" at bounding box center [604, 358] width 64 height 37
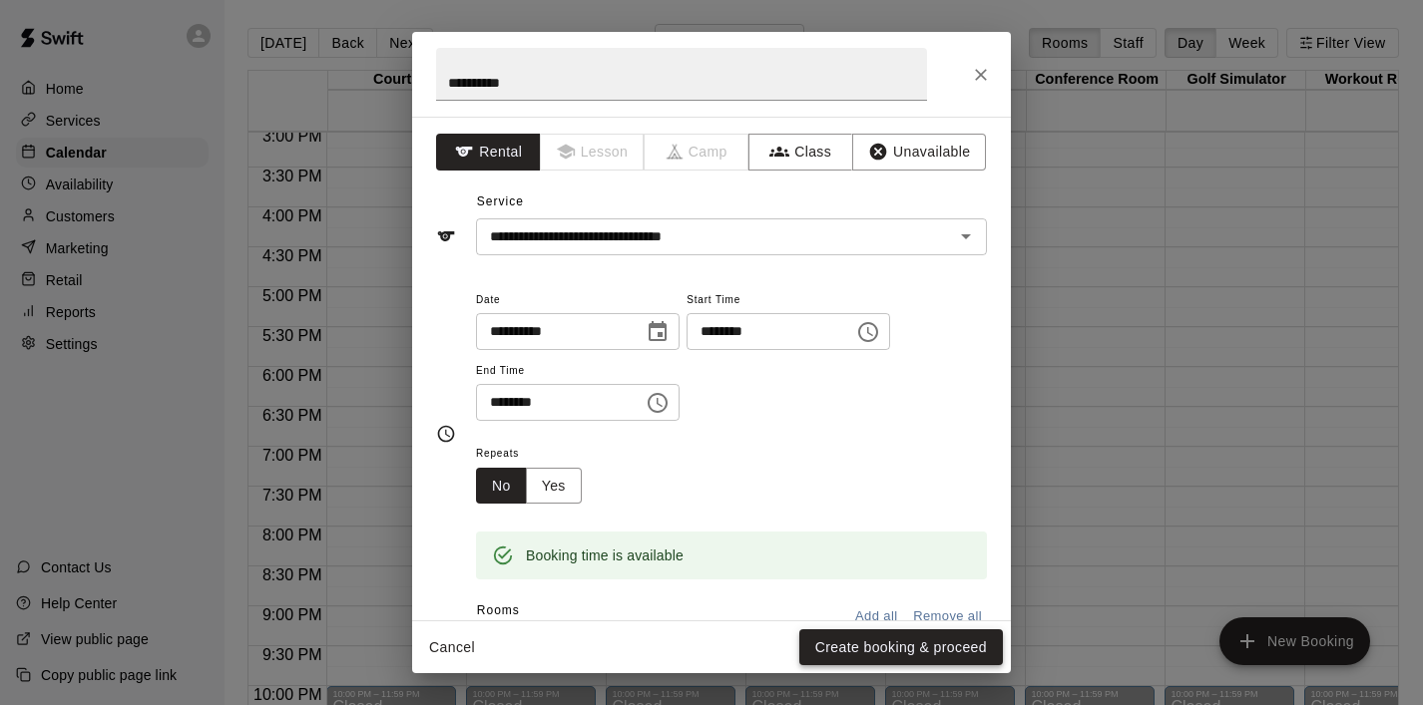
click at [911, 650] on button "Create booking & proceed" at bounding box center [901, 647] width 204 height 37
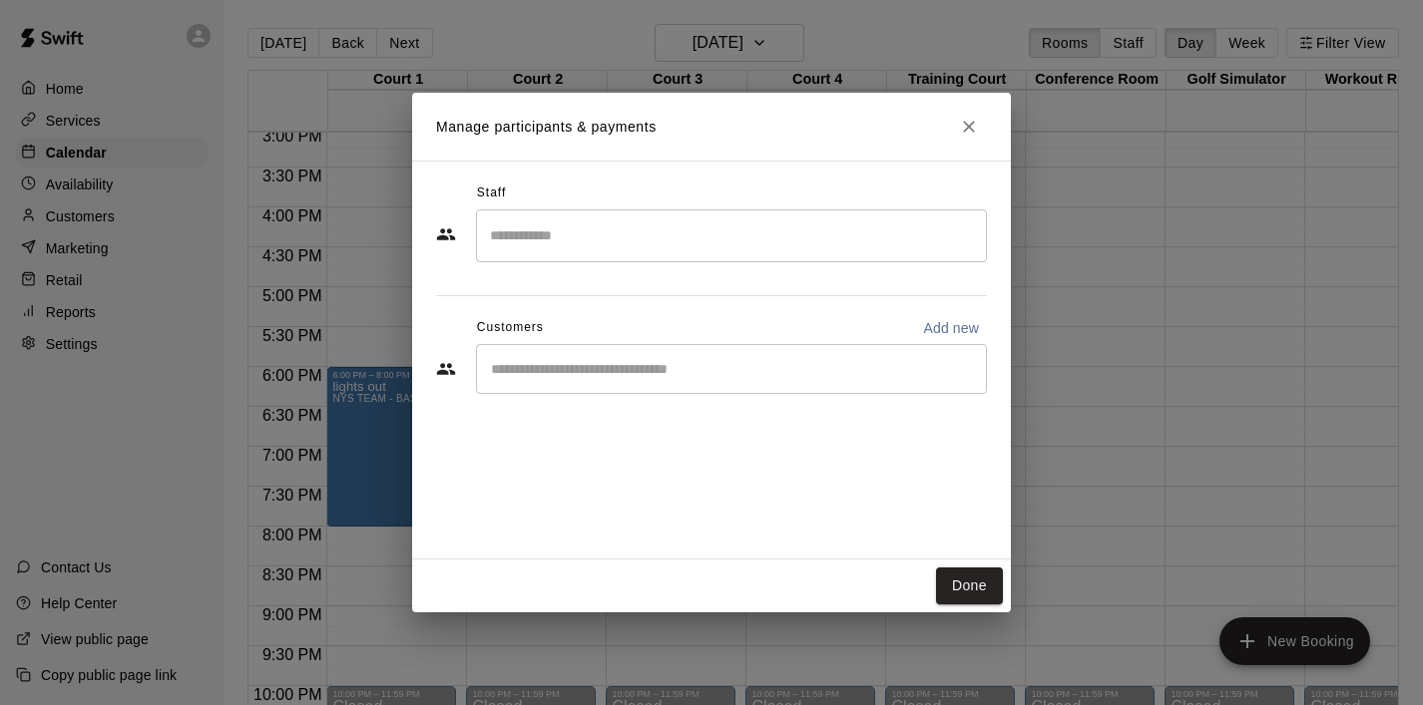
click at [641, 376] on input "Start typing to search customers..." at bounding box center [731, 369] width 493 height 20
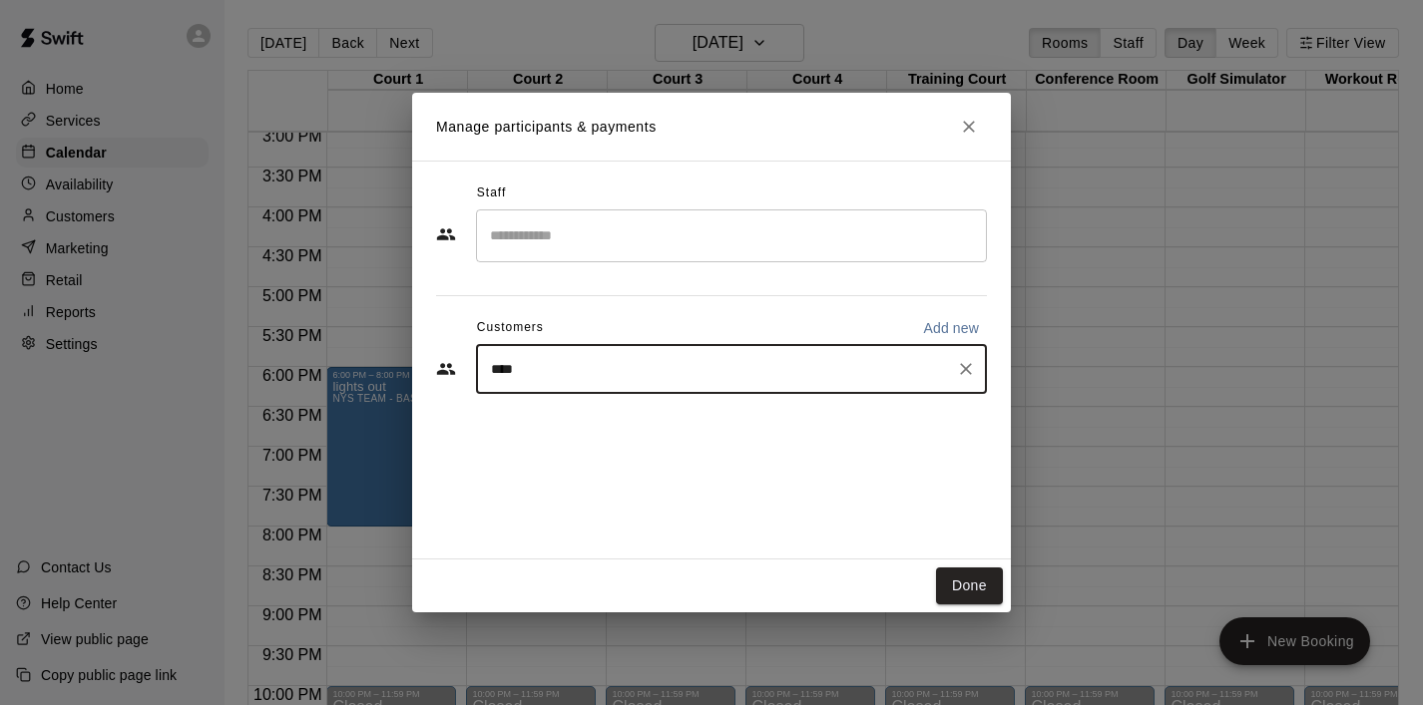
type input "*****"
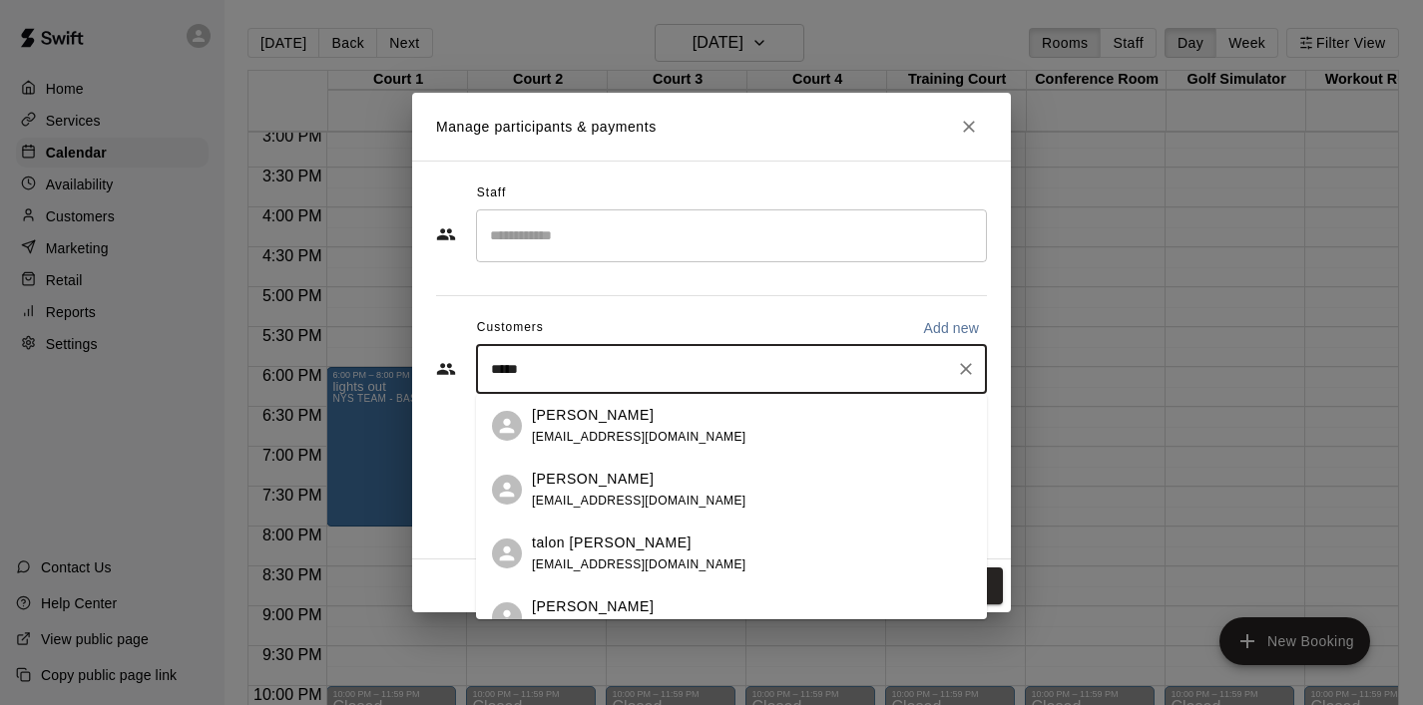
click at [644, 414] on div "[PERSON_NAME]" at bounding box center [639, 415] width 214 height 21
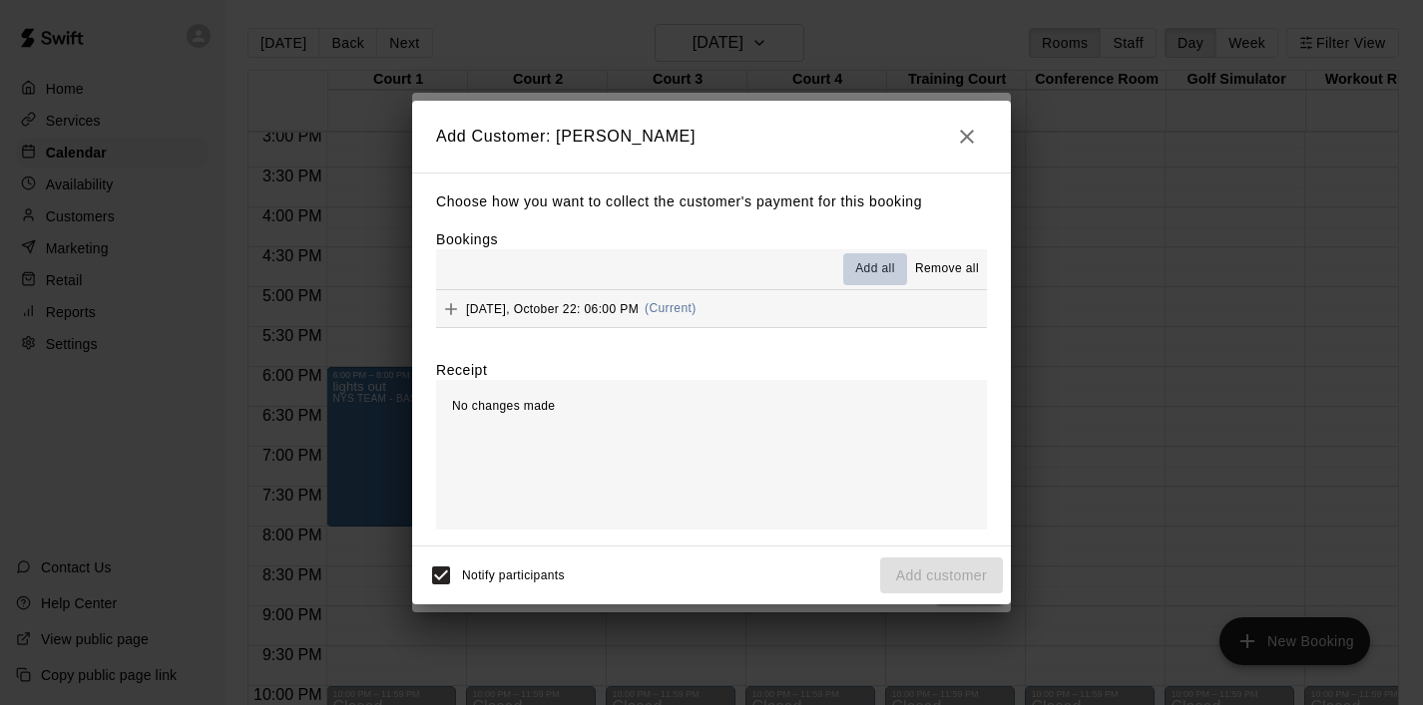
click at [873, 274] on span "Add all" at bounding box center [875, 269] width 40 height 20
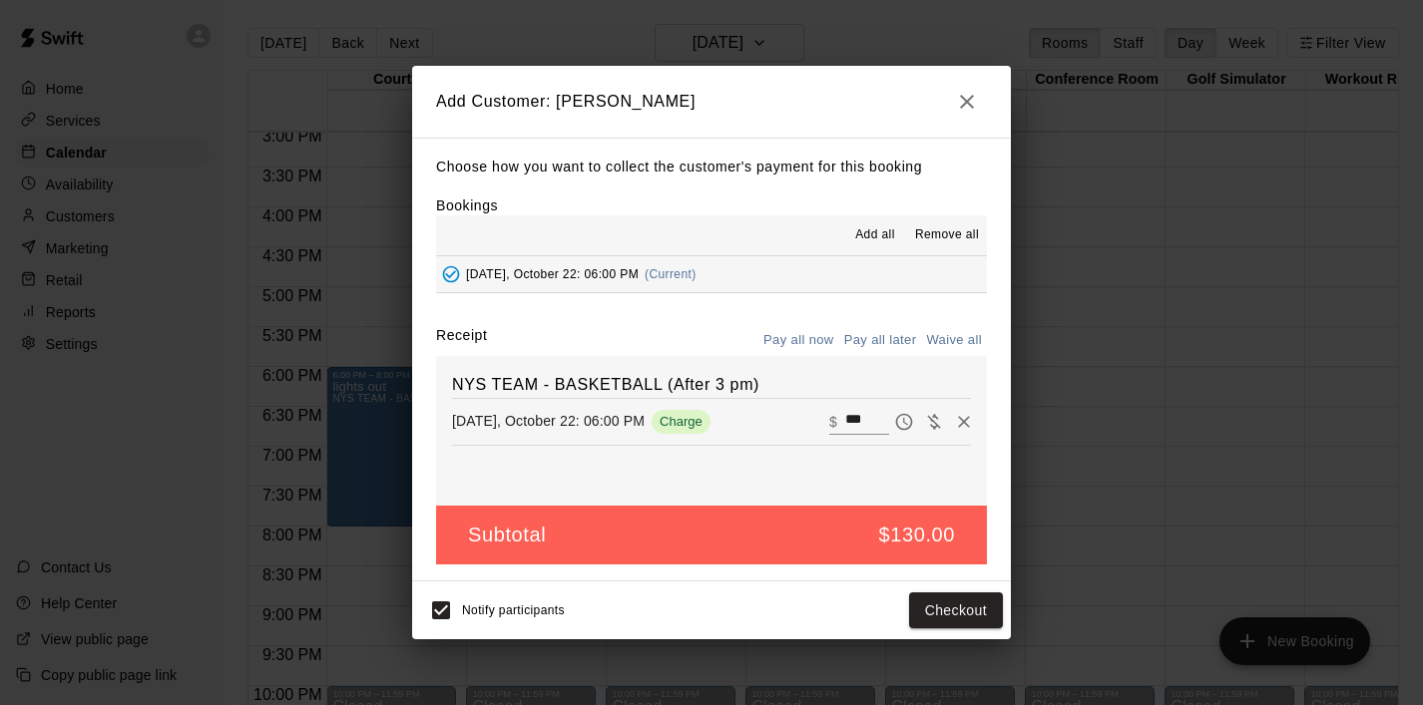
click at [874, 333] on button "Pay all later" at bounding box center [880, 340] width 83 height 31
click at [930, 614] on button "Add customer" at bounding box center [941, 611] width 123 height 37
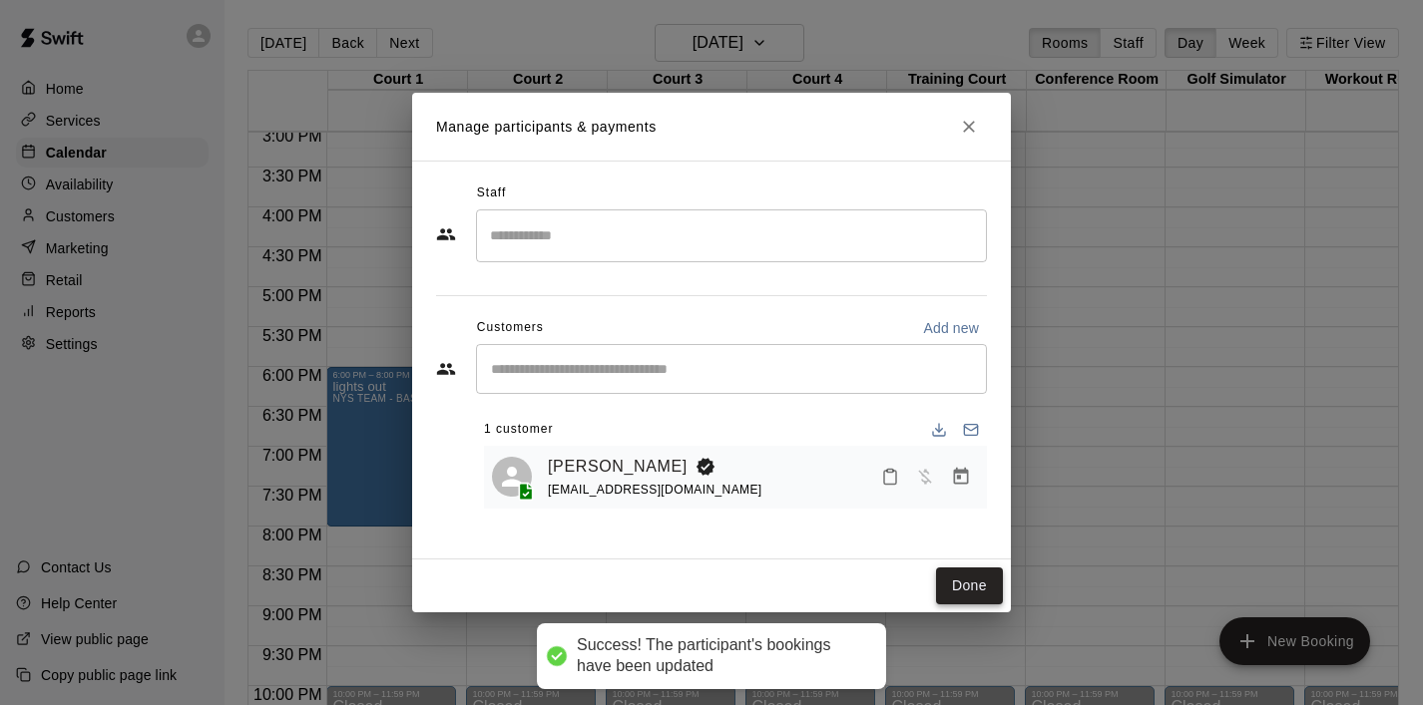
click at [954, 582] on button "Done" at bounding box center [969, 586] width 67 height 37
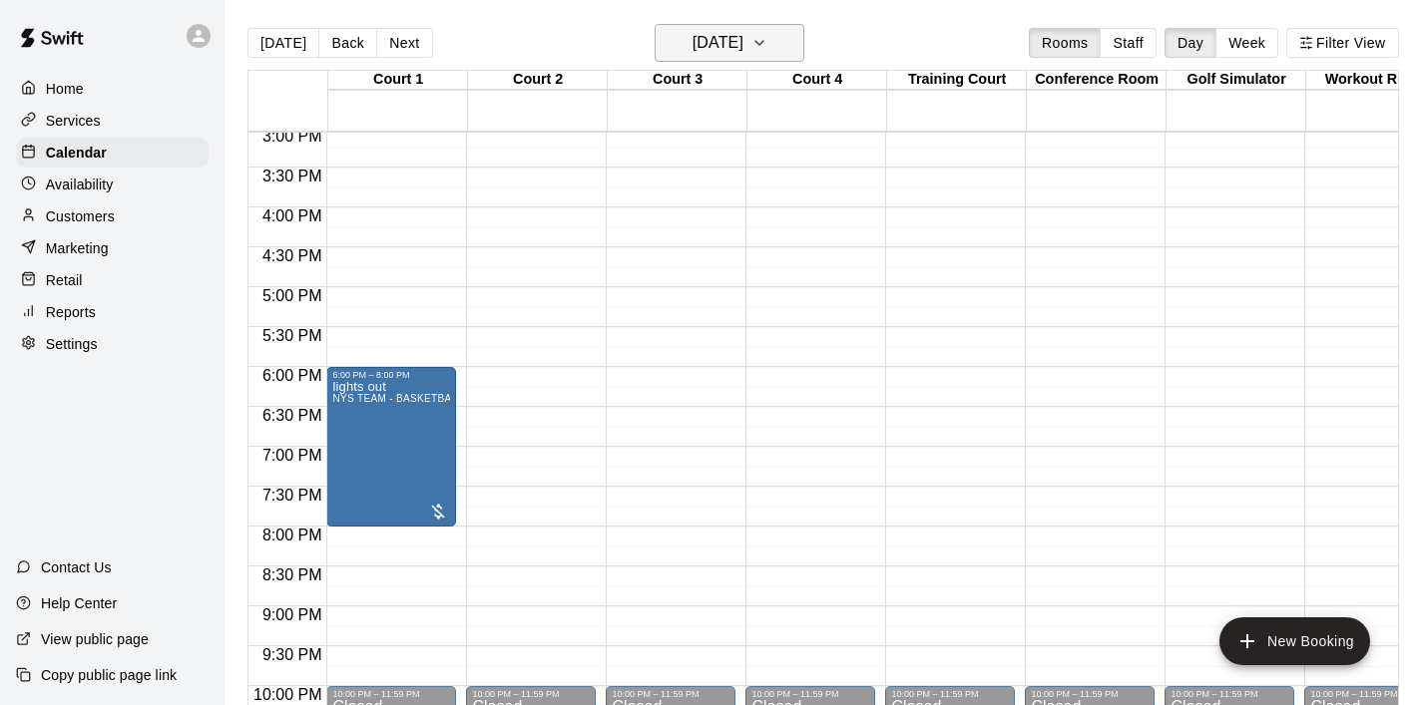
click at [767, 49] on icon "button" at bounding box center [759, 43] width 16 height 24
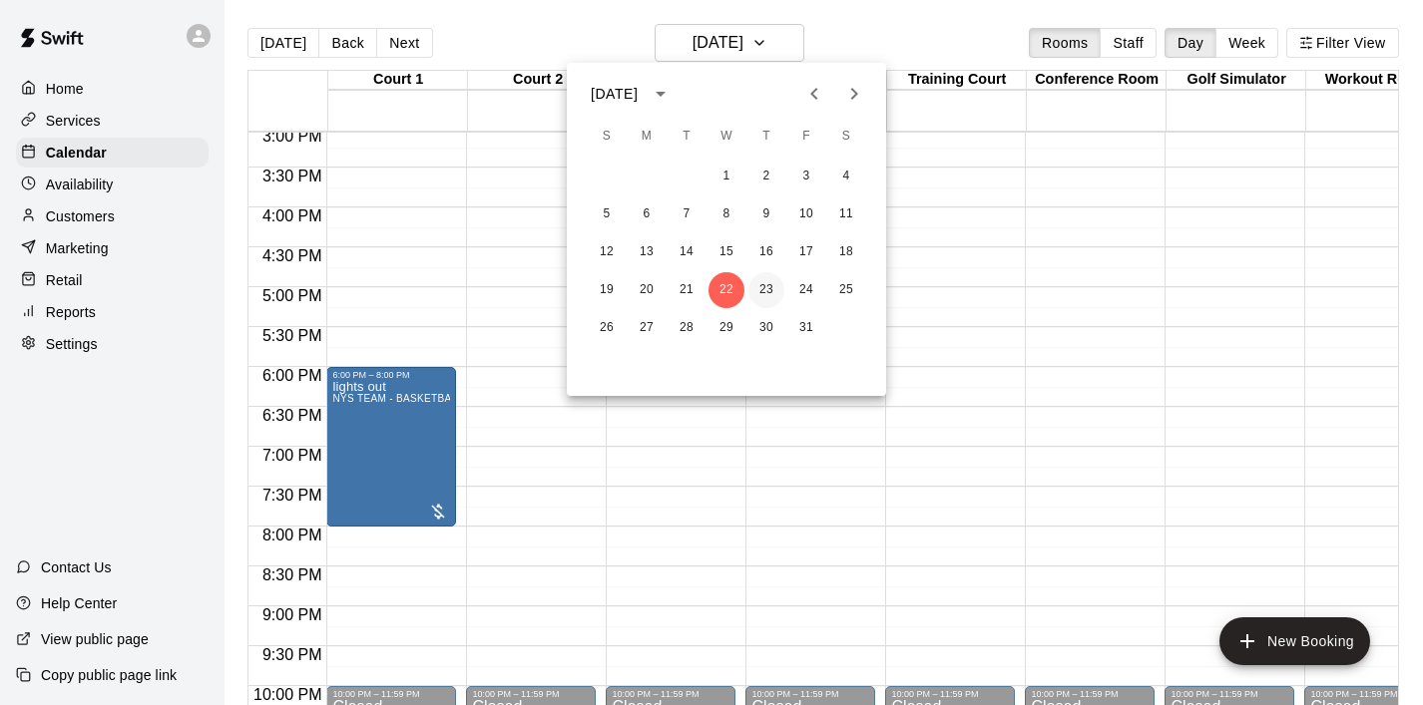
click at [768, 290] on button "23" at bounding box center [766, 290] width 36 height 36
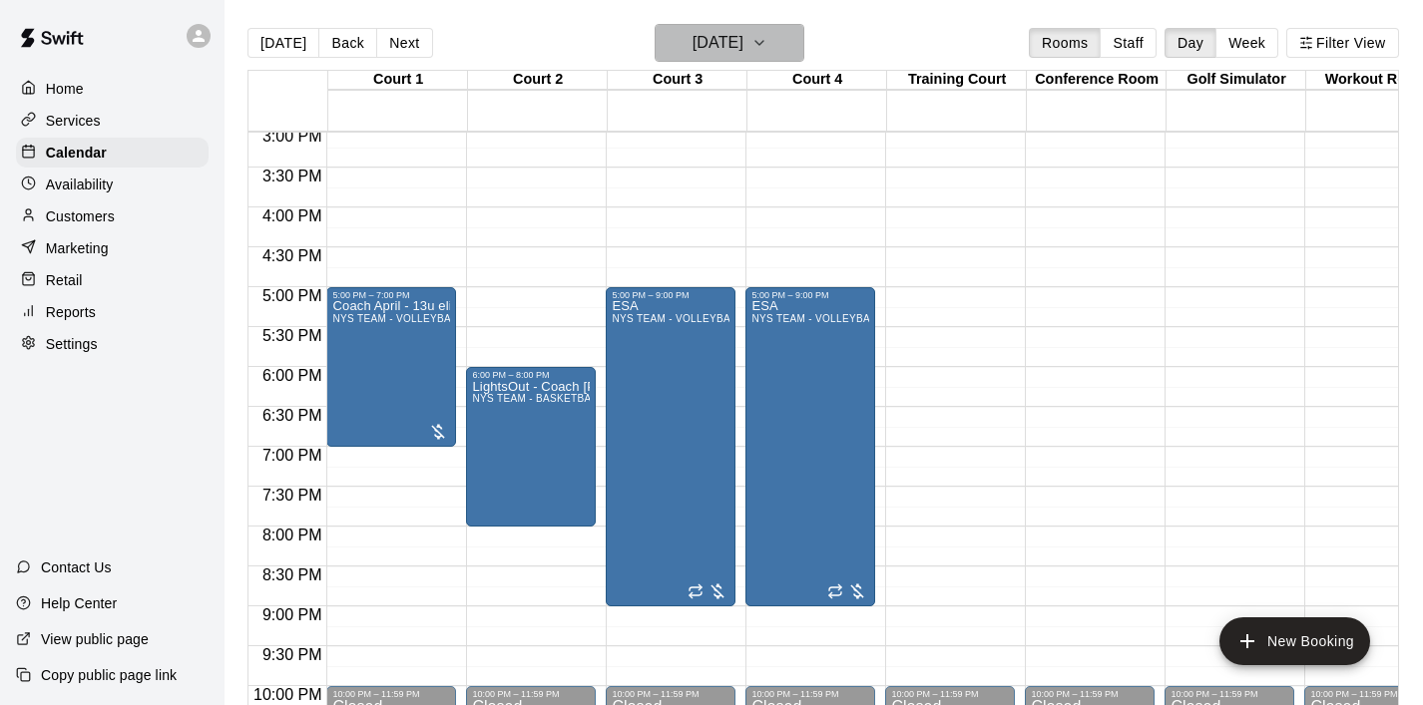
click at [767, 51] on icon "button" at bounding box center [759, 43] width 16 height 24
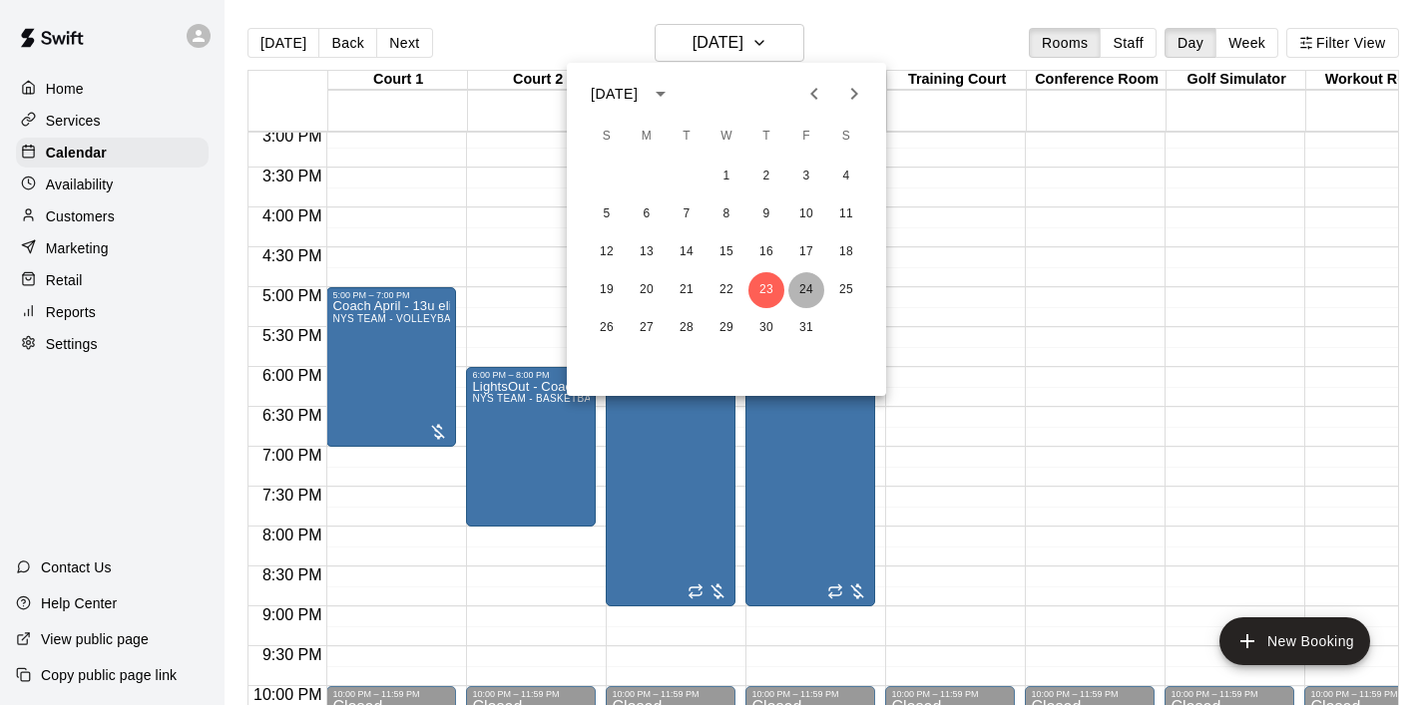
click at [810, 281] on button "24" at bounding box center [806, 290] width 36 height 36
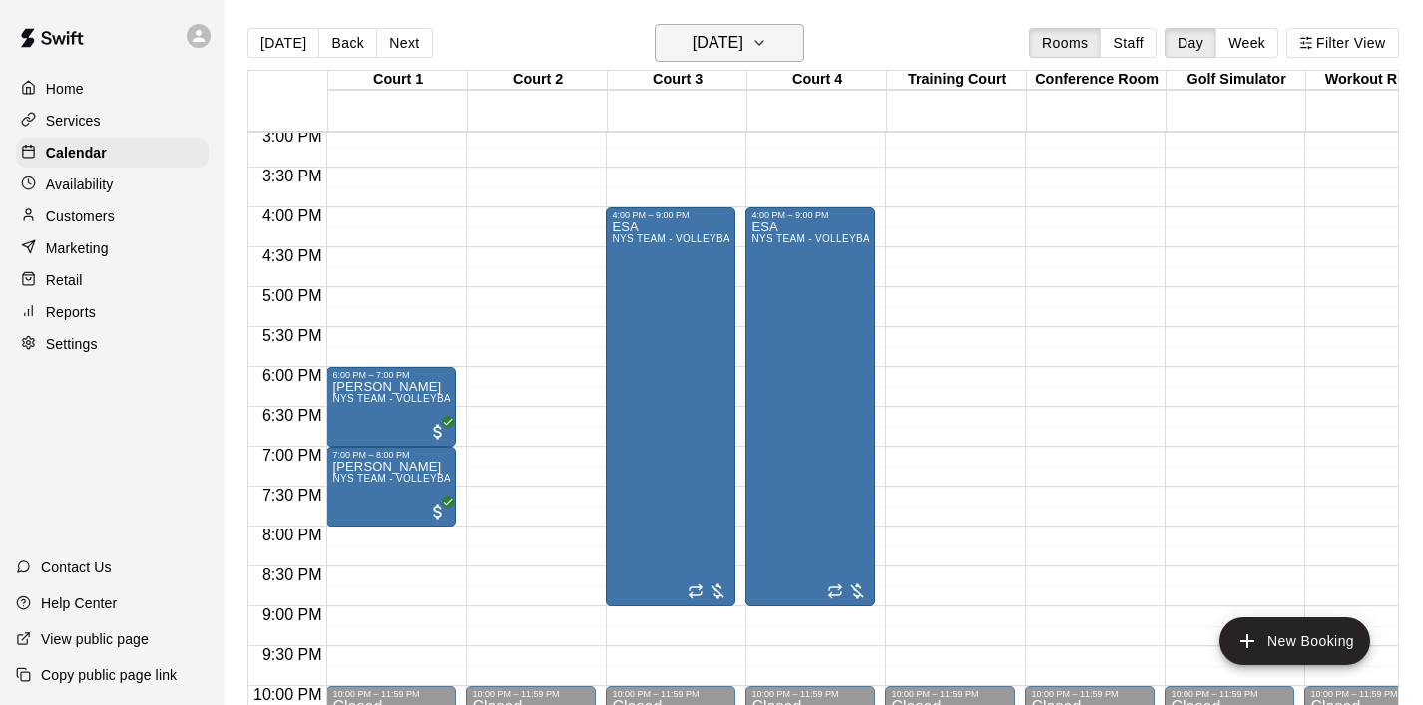
click at [789, 47] on button "[DATE]" at bounding box center [729, 43] width 150 height 38
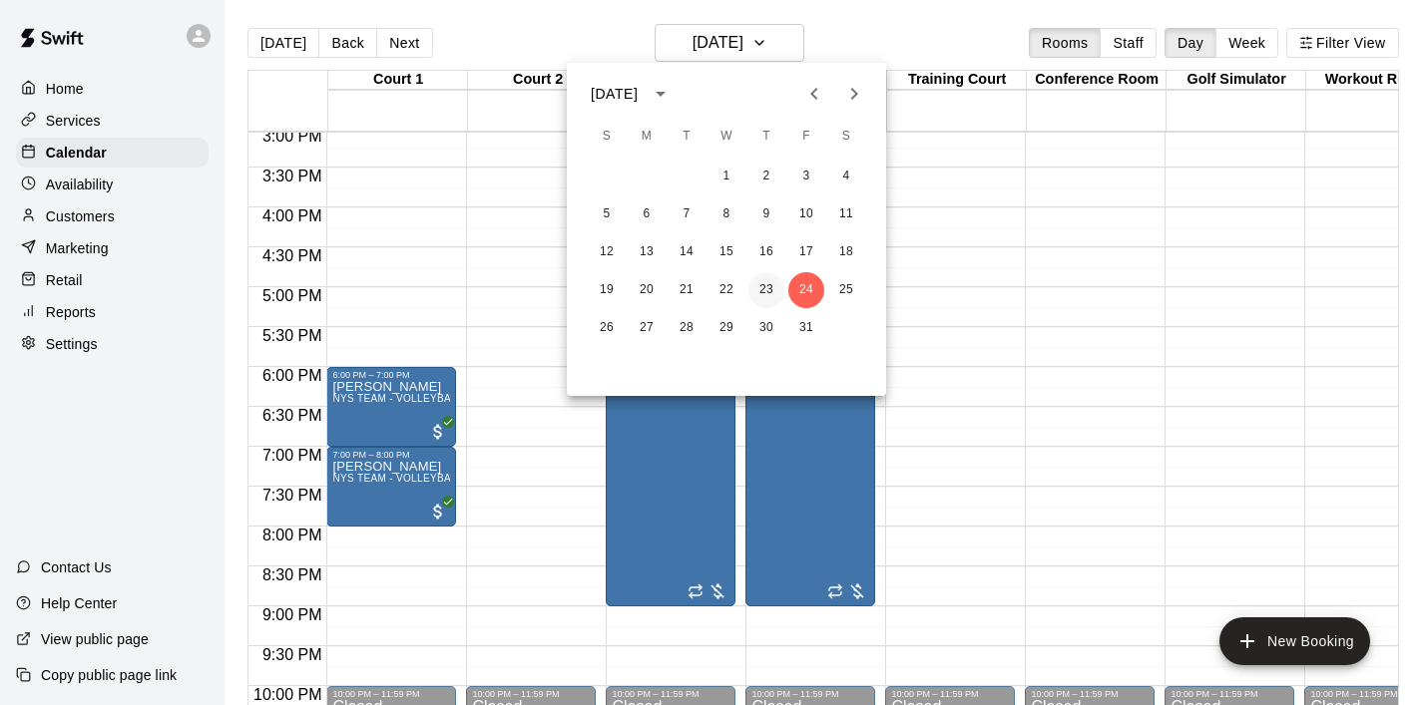
click at [764, 283] on button "23" at bounding box center [766, 290] width 36 height 36
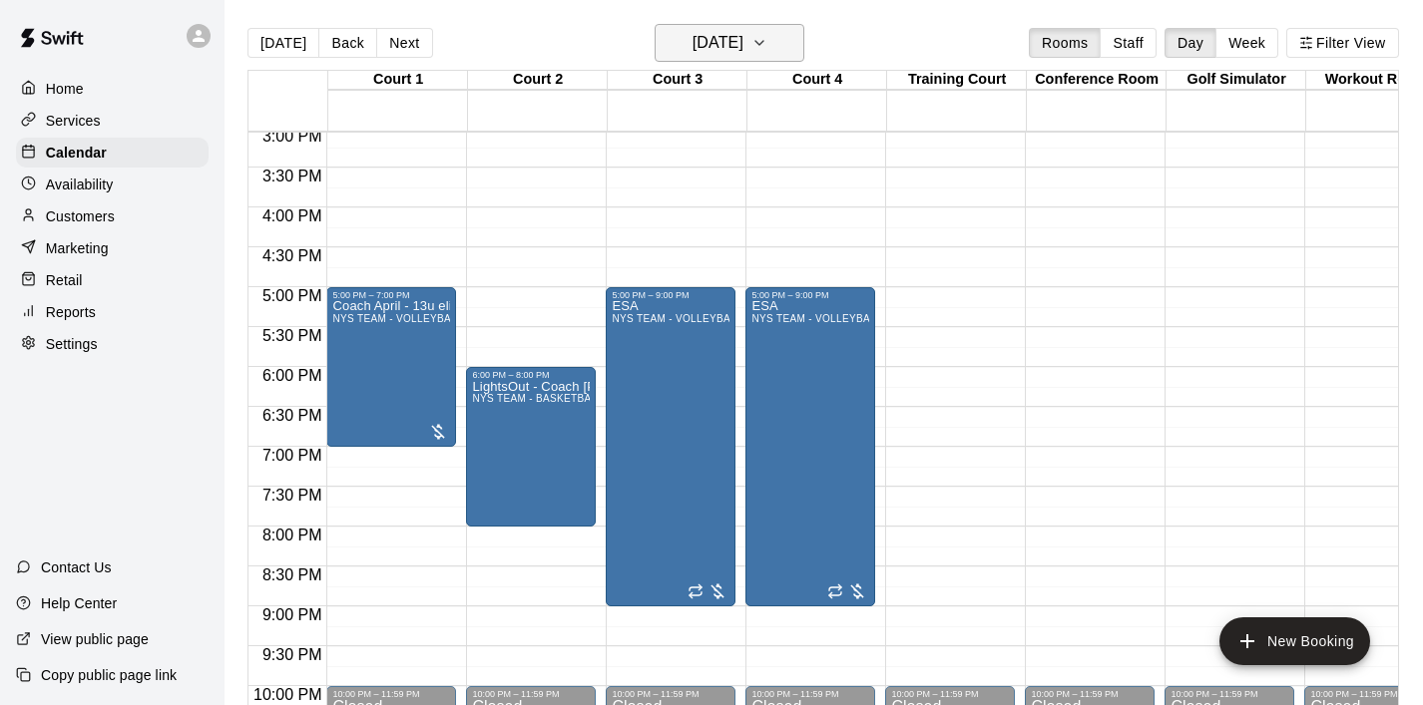
click at [767, 39] on icon "button" at bounding box center [759, 43] width 16 height 24
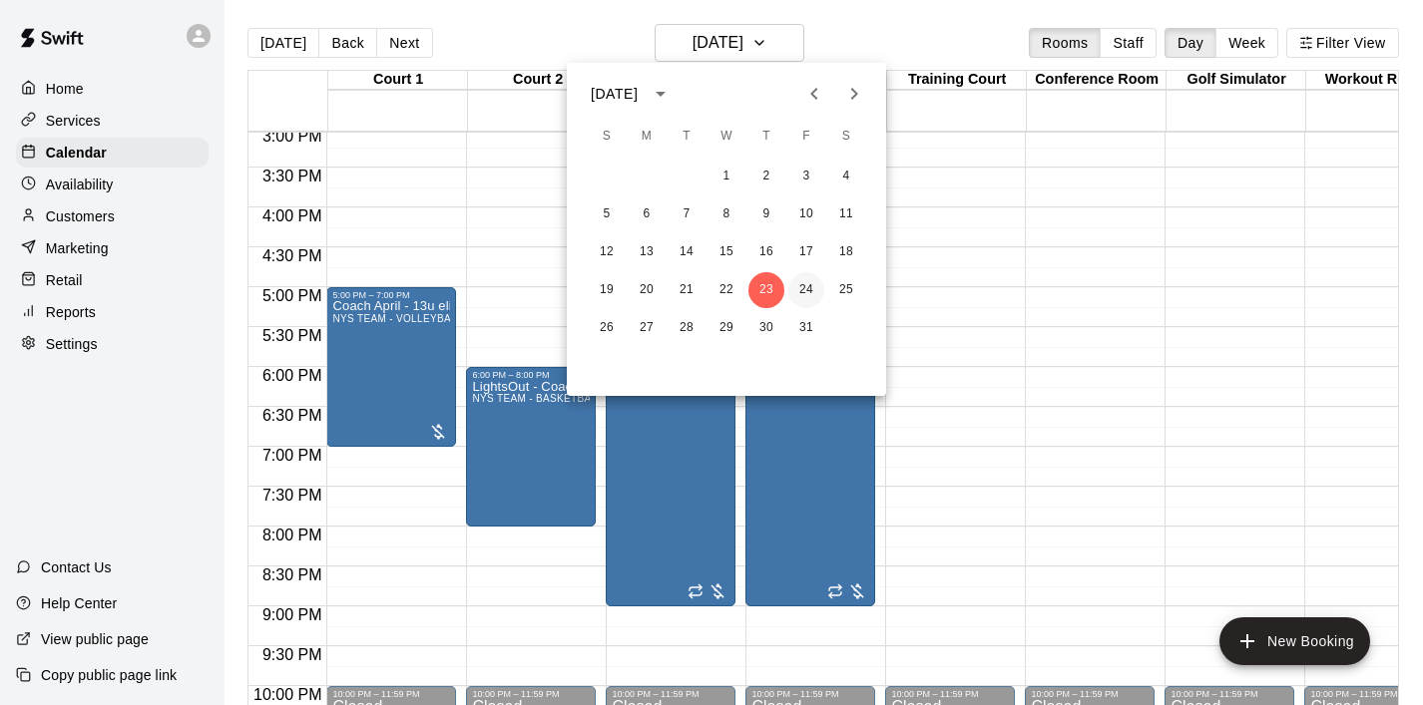
click at [814, 274] on button "24" at bounding box center [806, 290] width 36 height 36
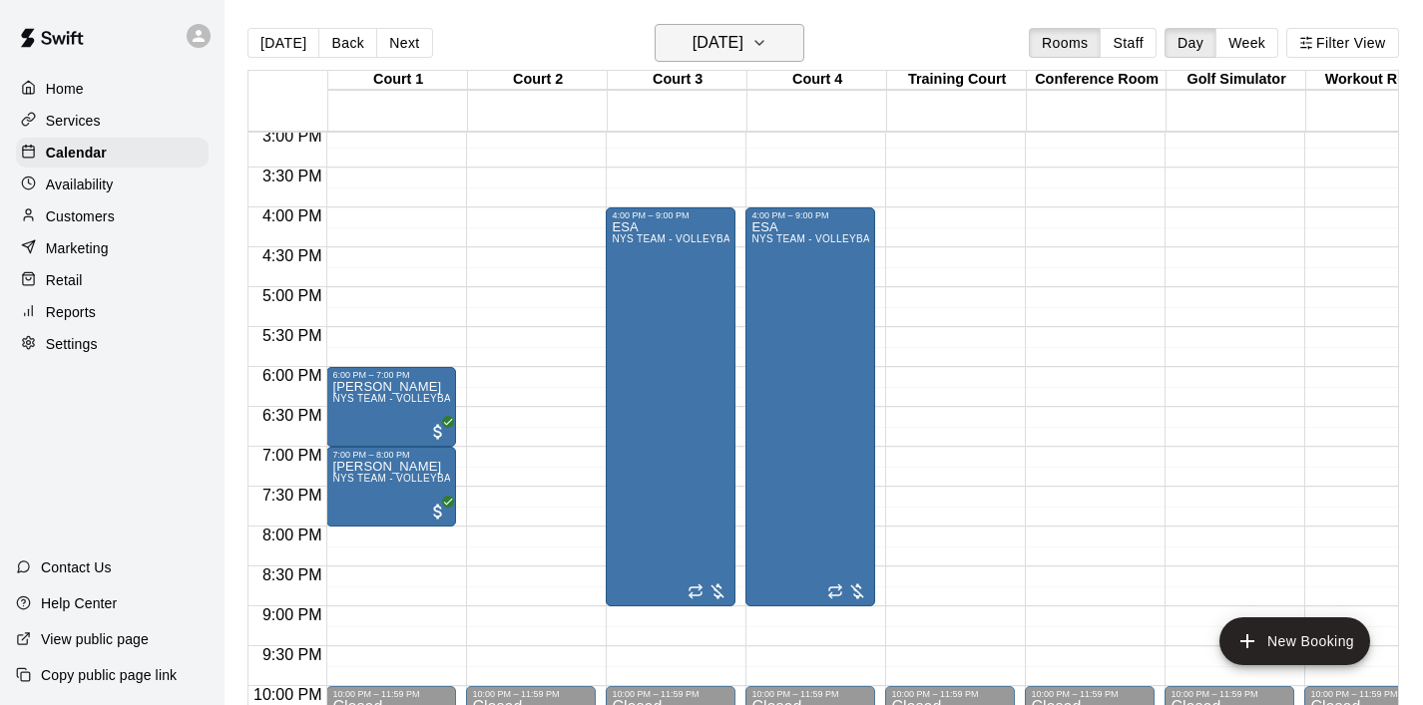
click at [767, 50] on icon "button" at bounding box center [759, 43] width 16 height 24
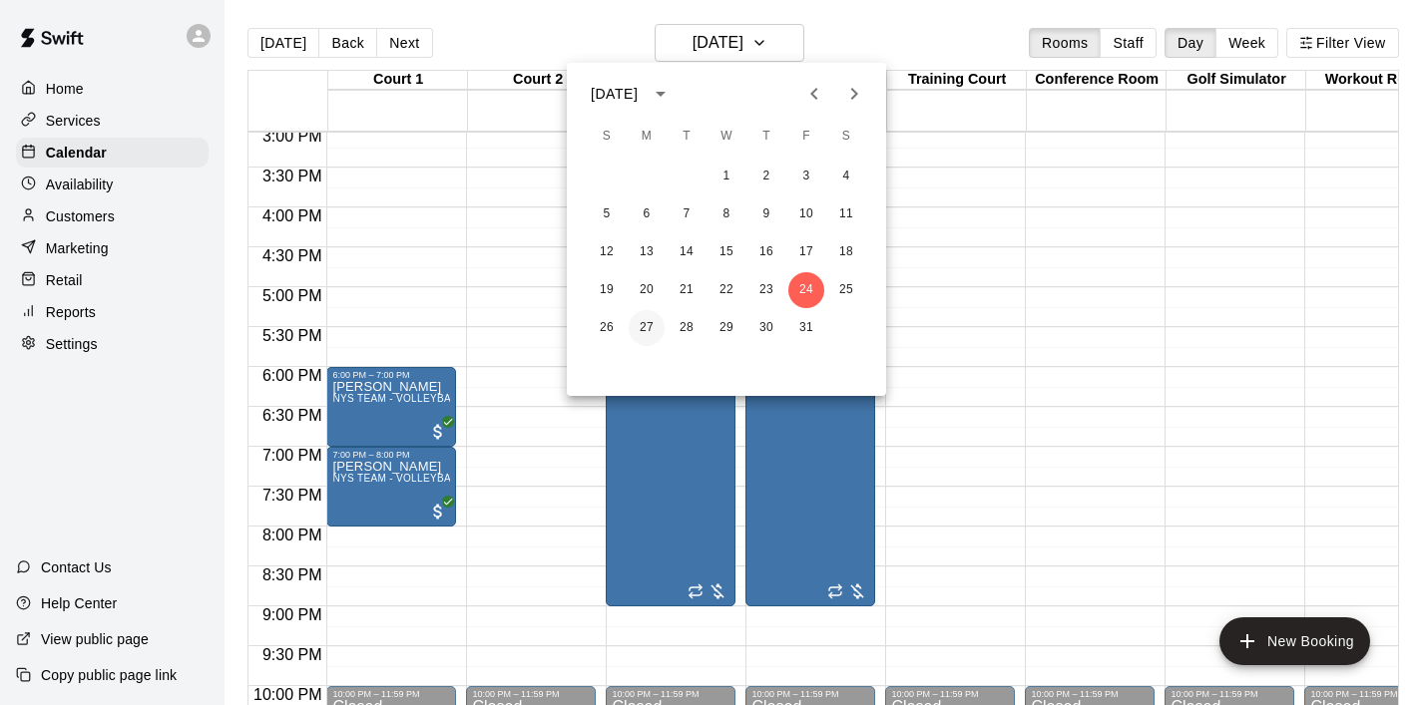
click at [651, 330] on button "27" at bounding box center [646, 328] width 36 height 36
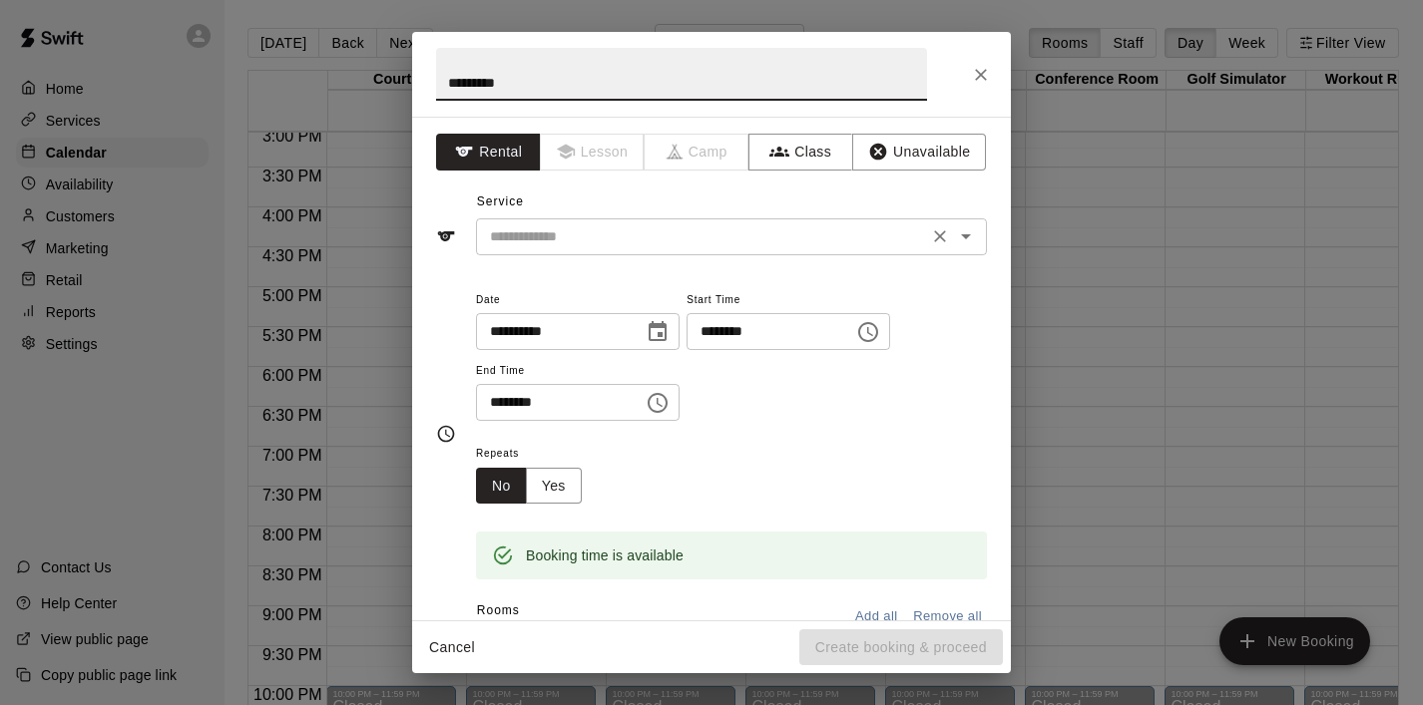
type input "*********"
click at [576, 230] on input "text" at bounding box center [702, 236] width 440 height 25
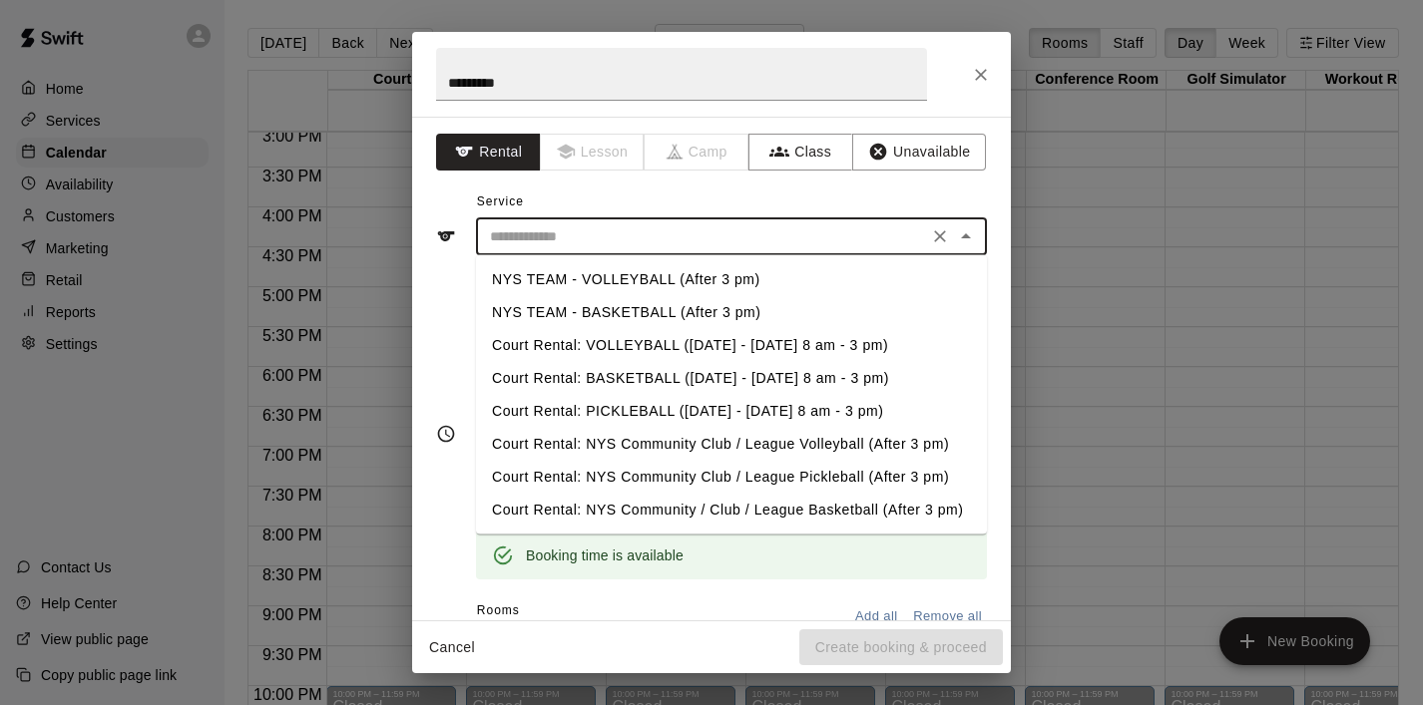
click at [650, 300] on li "NYS TEAM - BASKETBALL (After 3 pm)" at bounding box center [731, 312] width 511 height 33
type input "**********"
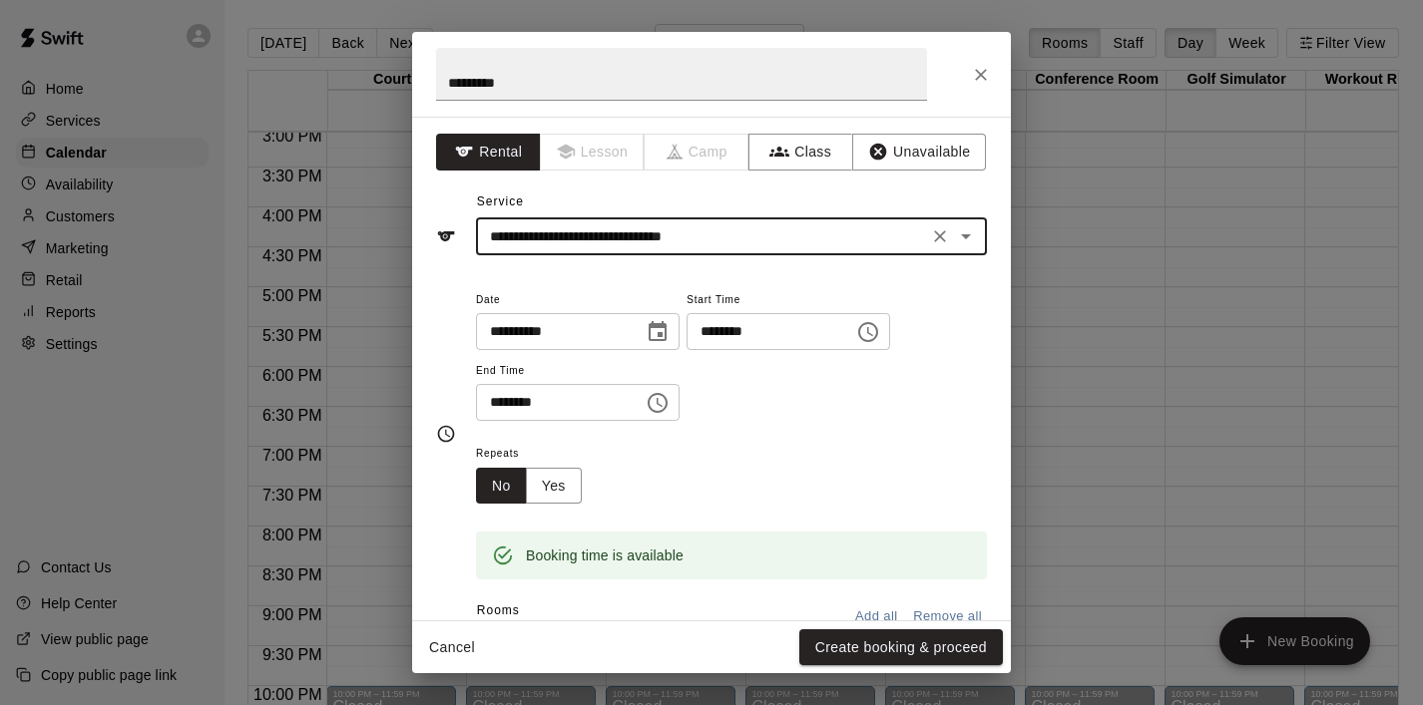
click at [667, 399] on icon "Choose time, selected time is 6:30 PM" at bounding box center [657, 403] width 24 height 24
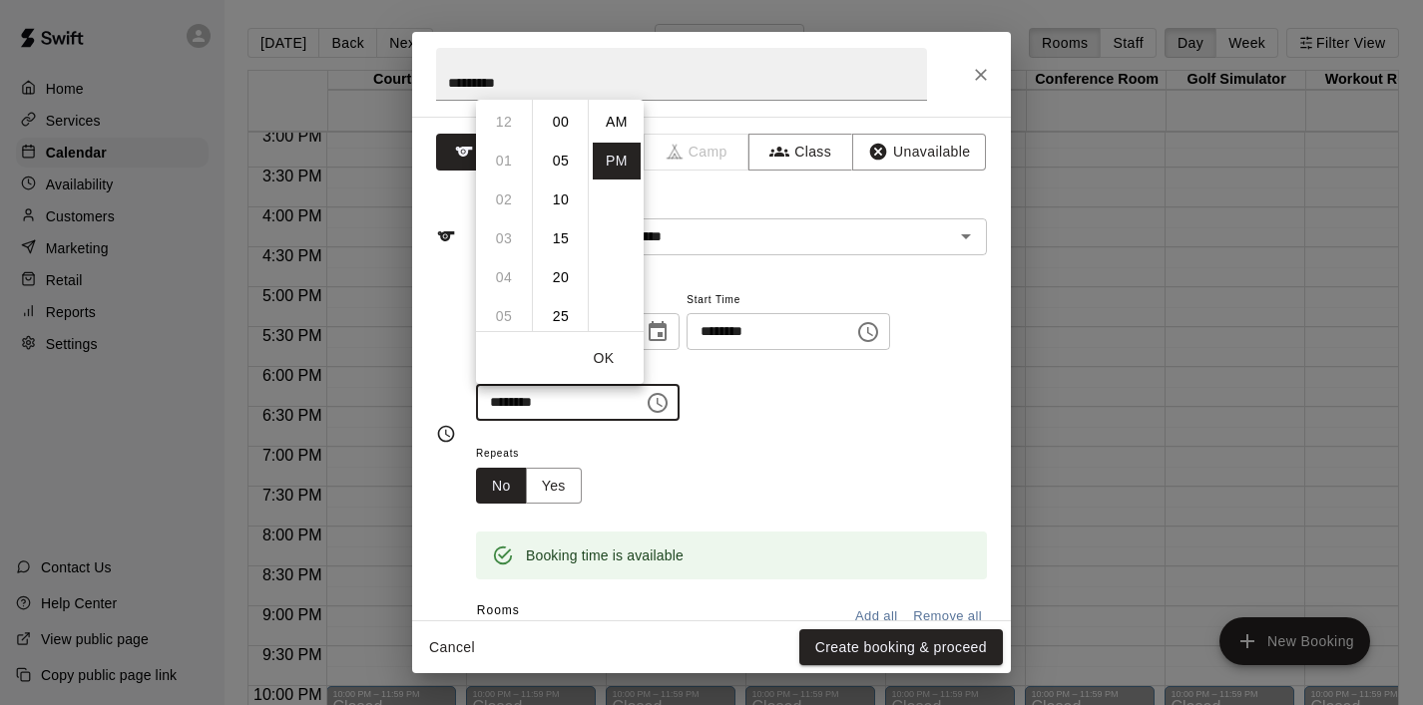
scroll to position [36, 0]
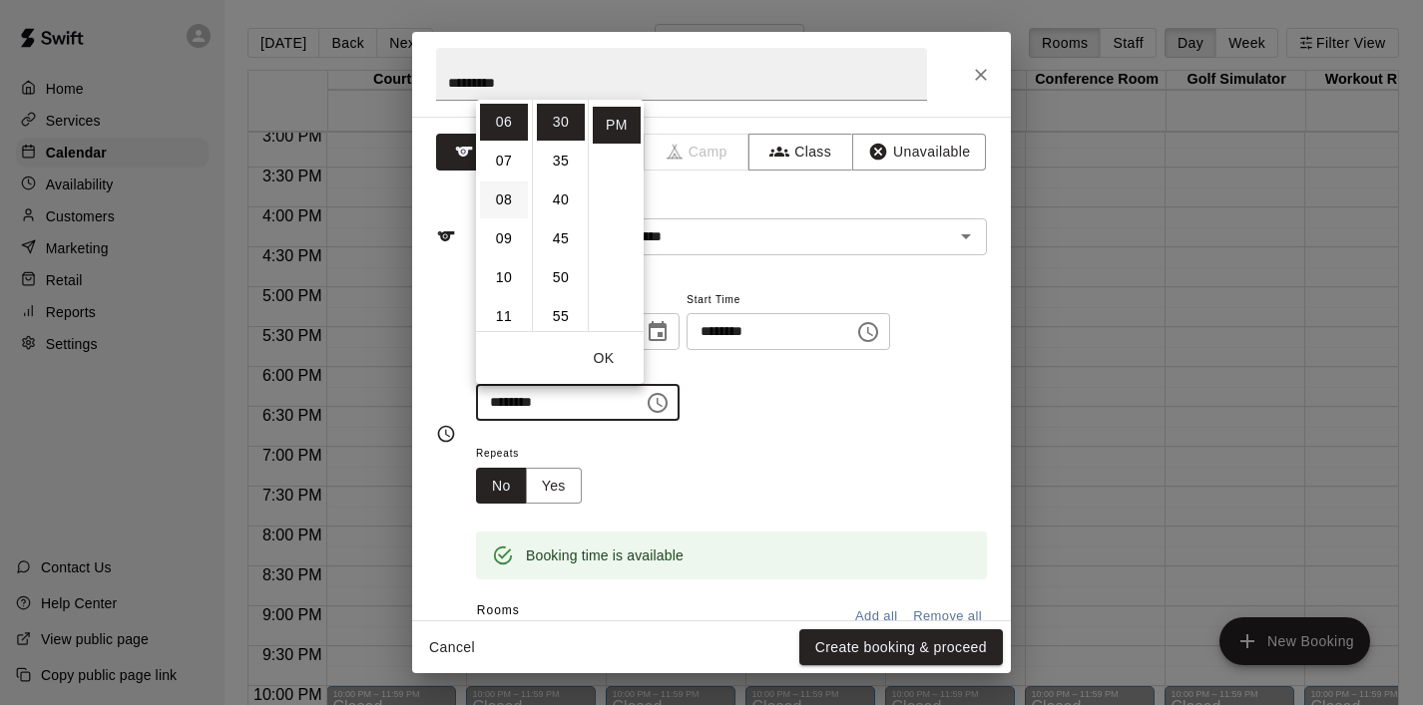
click at [508, 199] on li "08" at bounding box center [504, 200] width 48 height 37
click at [558, 131] on li "00" at bounding box center [561, 122] width 48 height 37
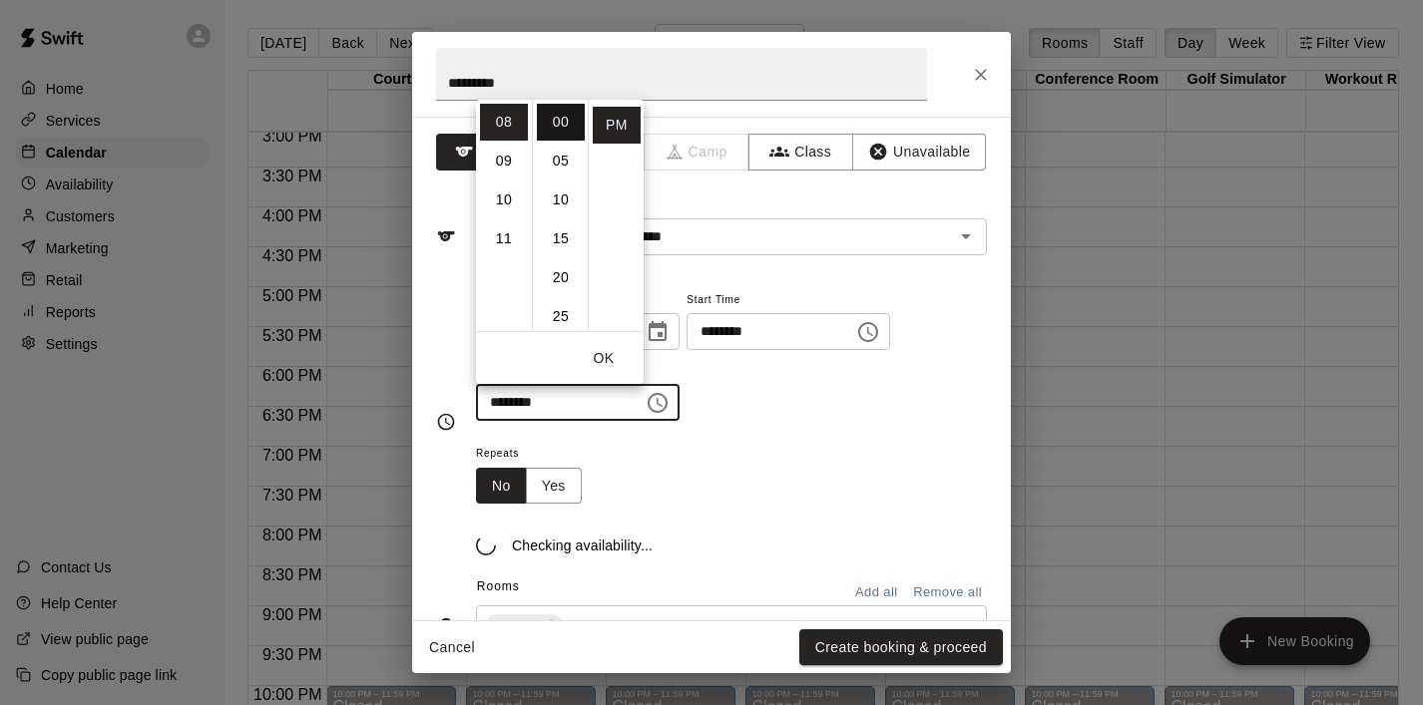
type input "********"
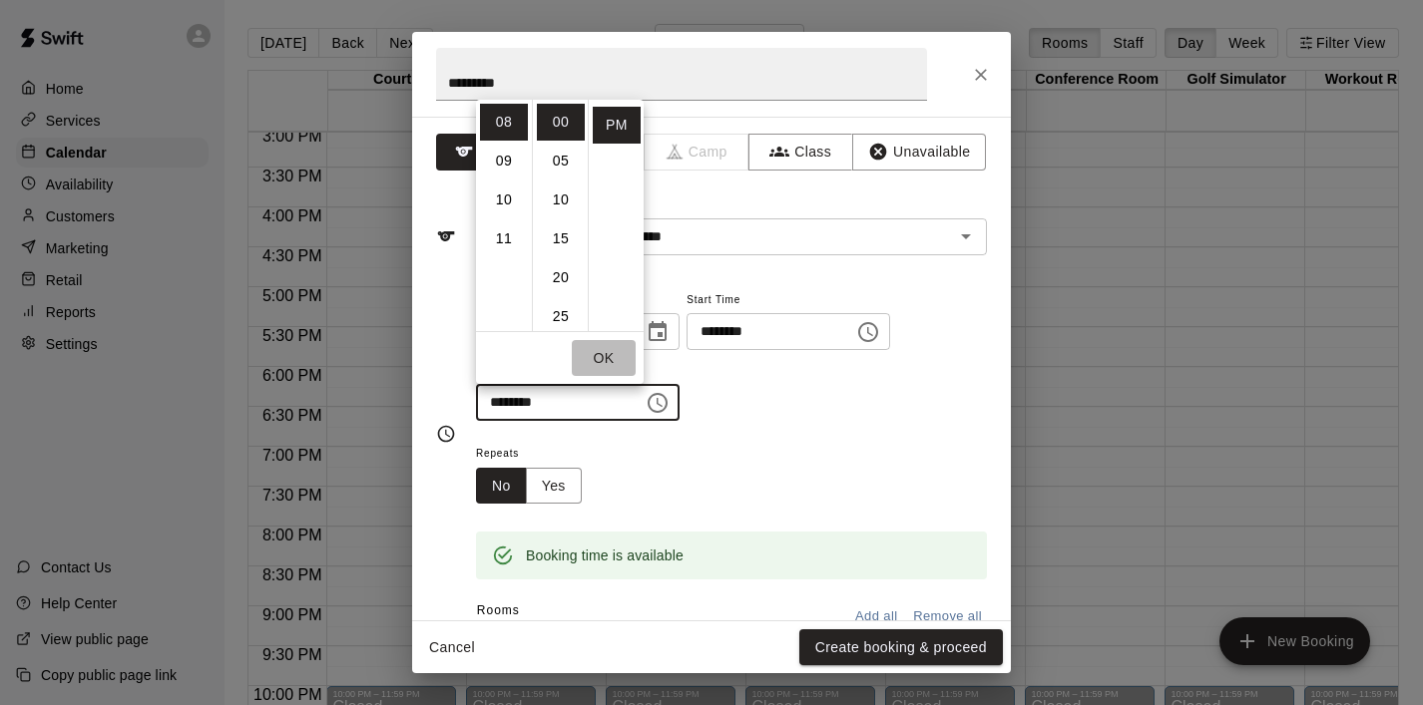
click at [606, 365] on button "OK" at bounding box center [604, 358] width 64 height 37
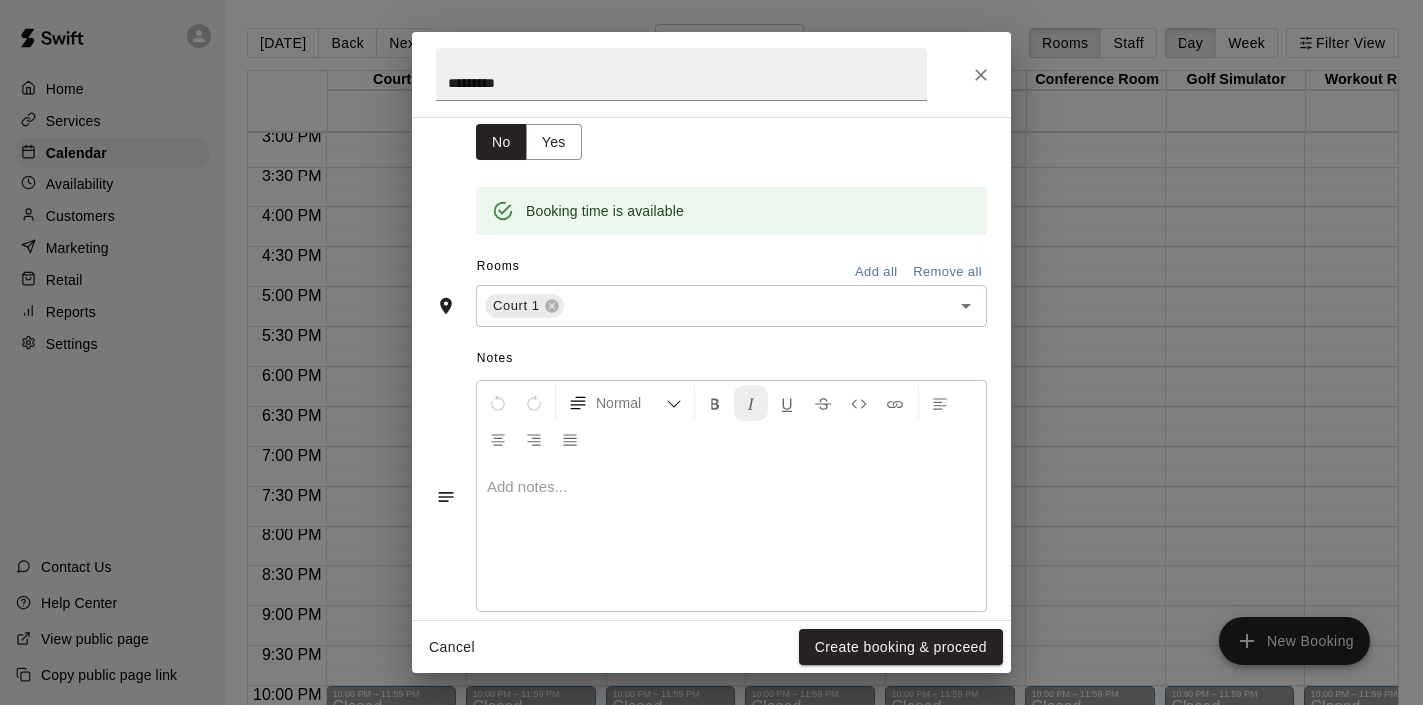
scroll to position [373, 0]
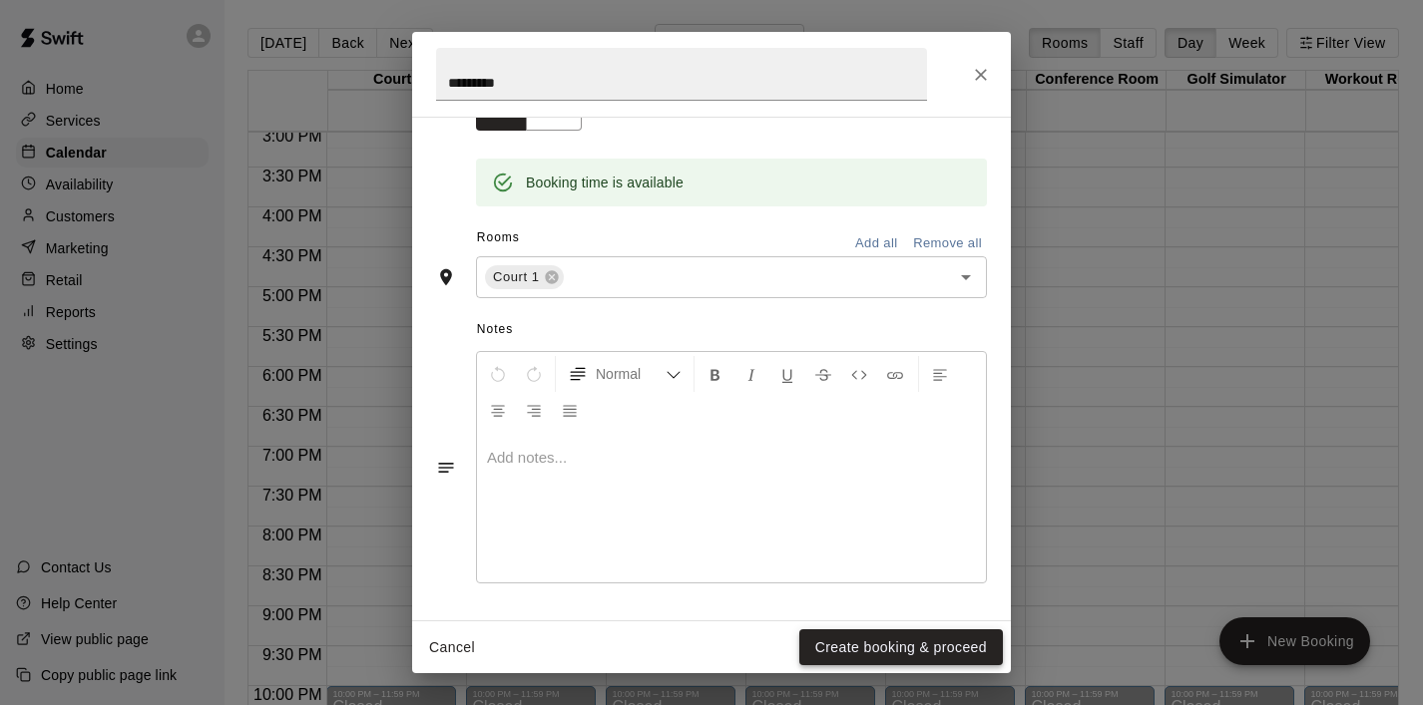
click at [872, 652] on button "Create booking & proceed" at bounding box center [901, 647] width 204 height 37
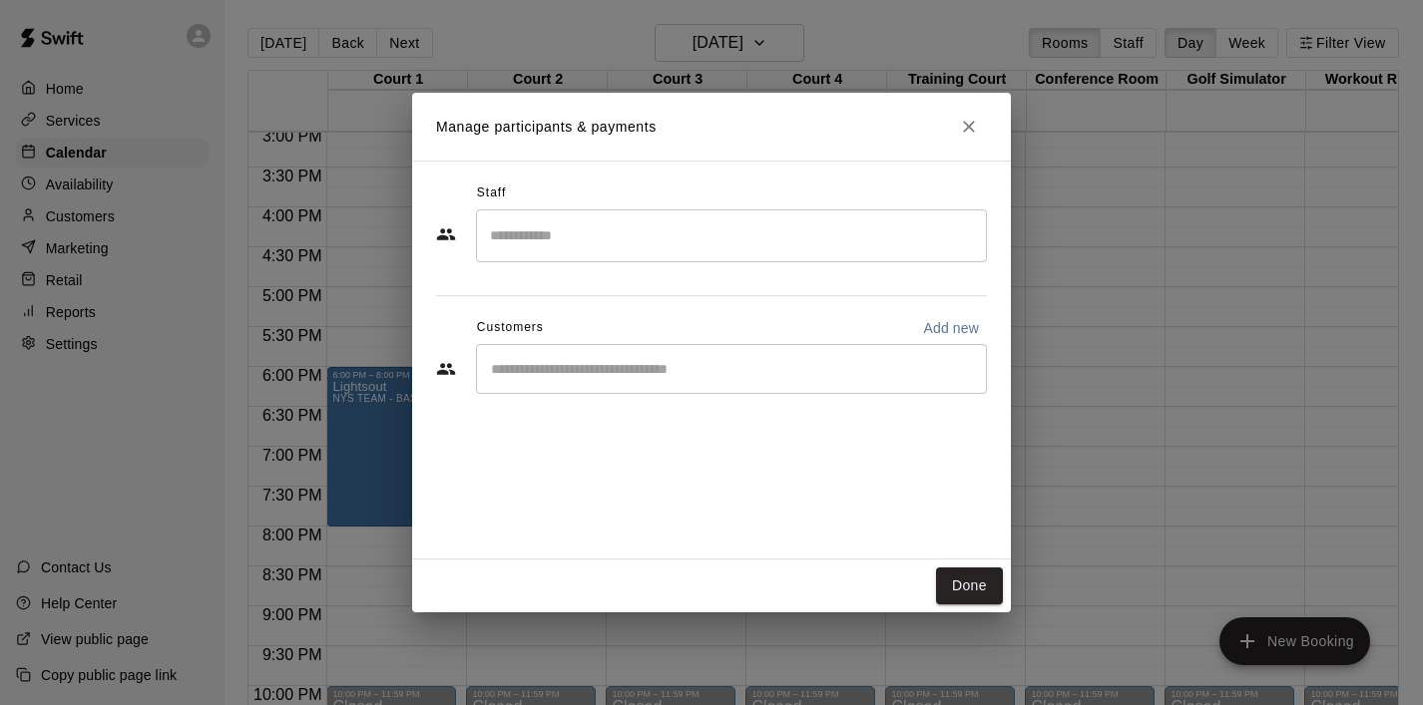
click at [711, 377] on input "Start typing to search customers..." at bounding box center [731, 369] width 493 height 20
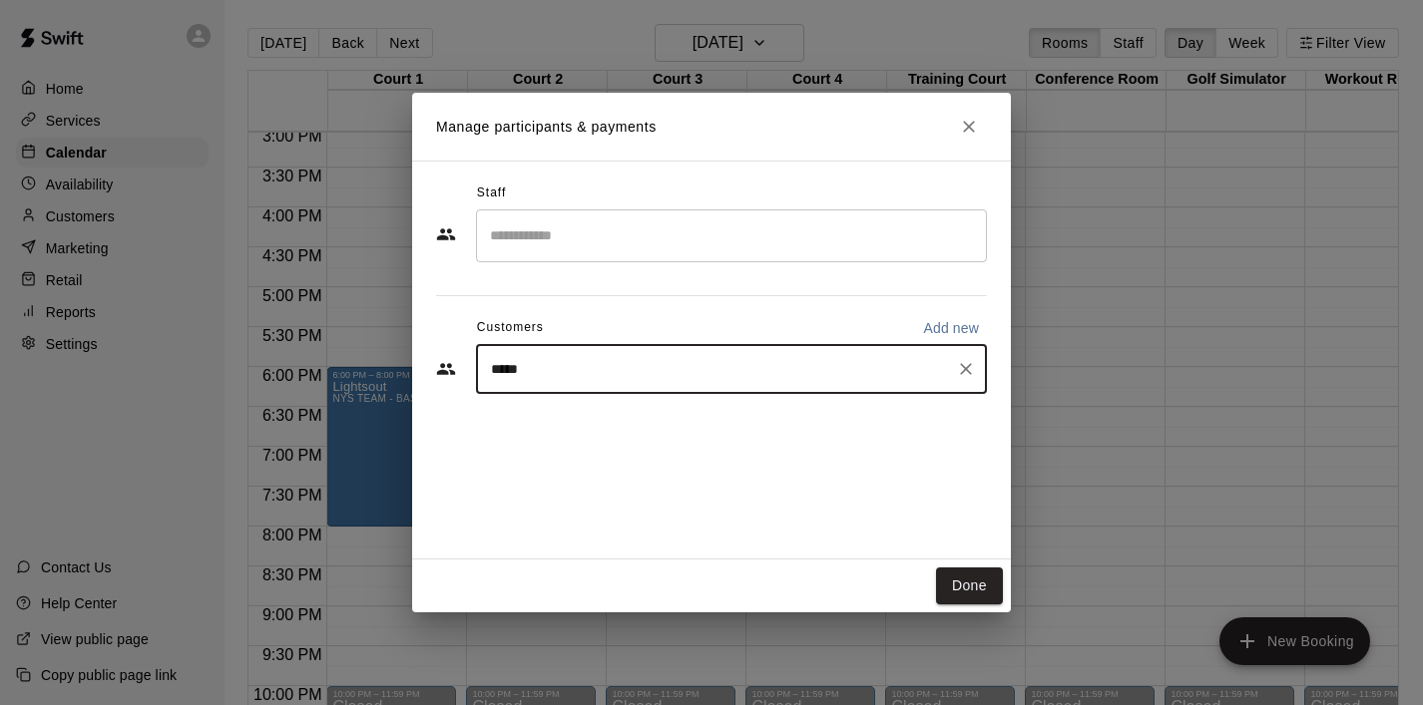
type input "******"
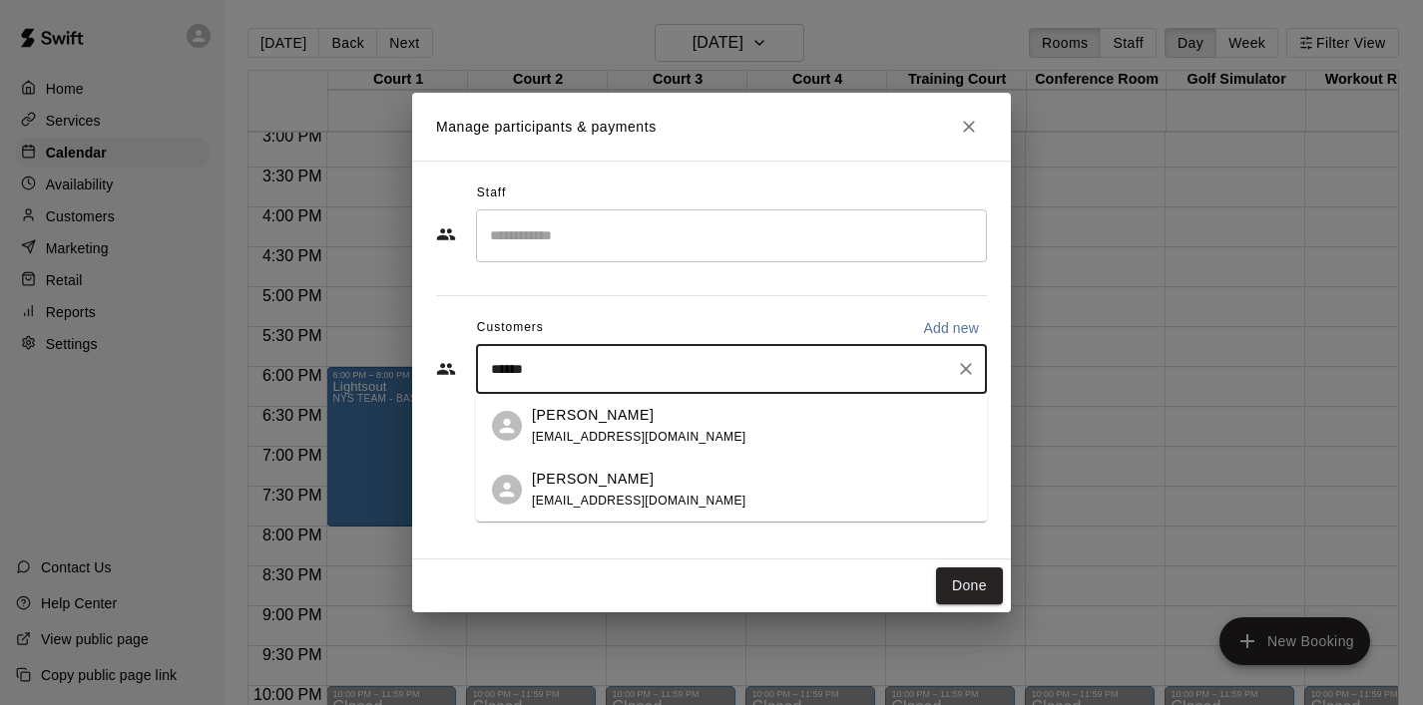
click at [655, 412] on div "[PERSON_NAME]" at bounding box center [639, 415] width 214 height 21
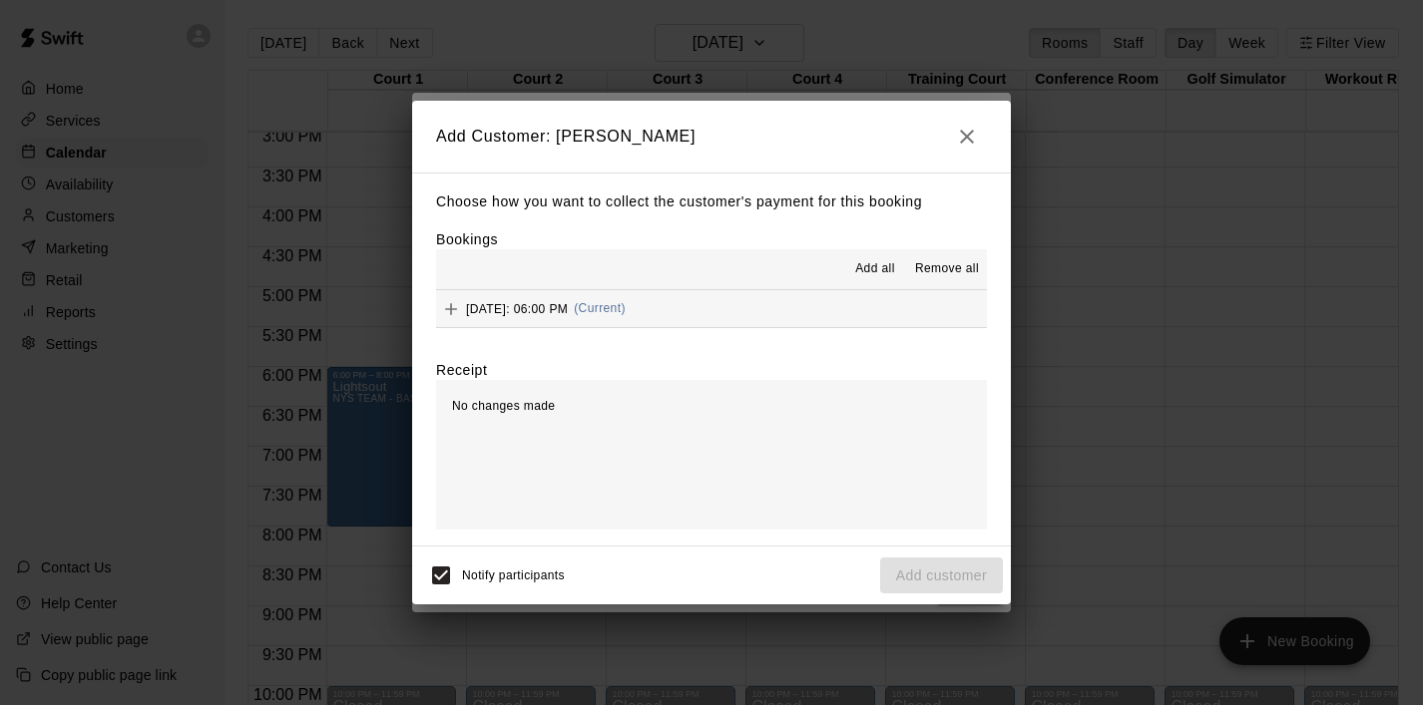
click at [876, 268] on span "Add all" at bounding box center [875, 269] width 40 height 20
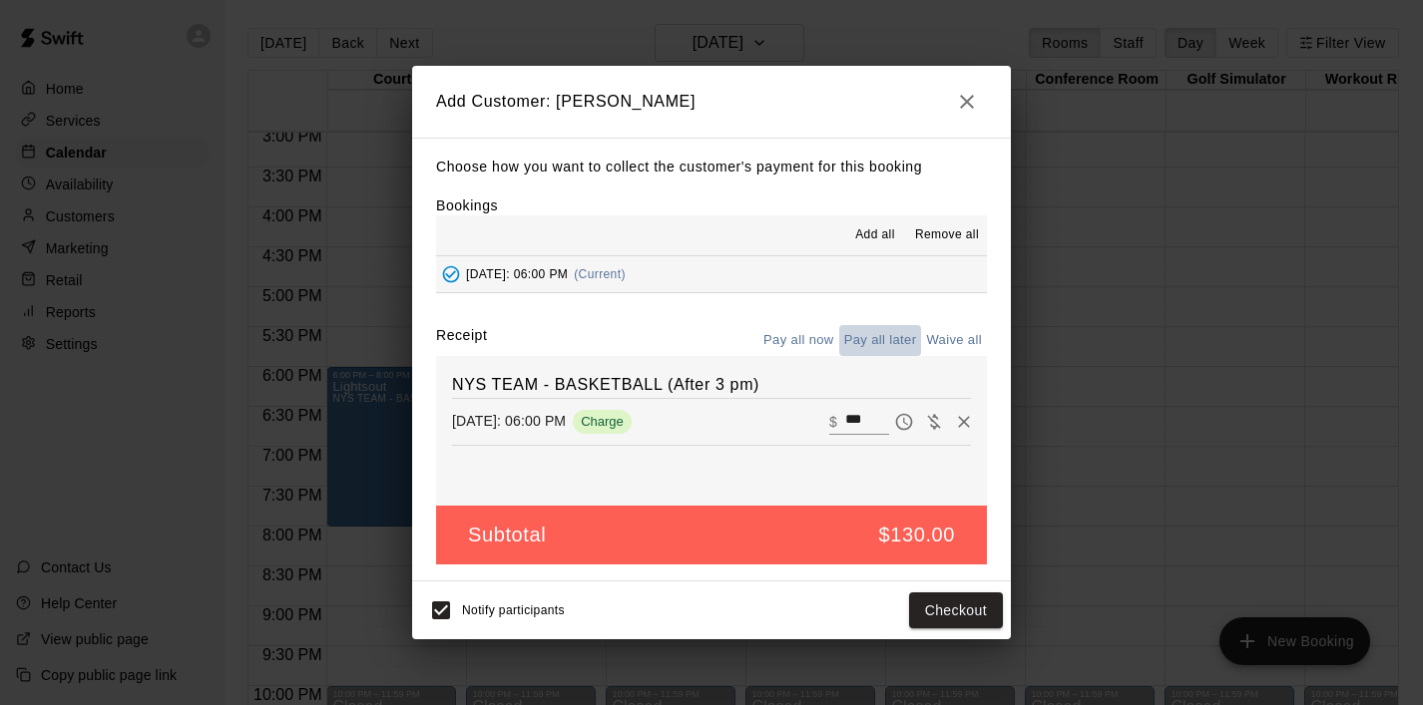
click at [901, 343] on button "Pay all later" at bounding box center [880, 340] width 83 height 31
click at [934, 607] on button "Add customer" at bounding box center [941, 611] width 123 height 37
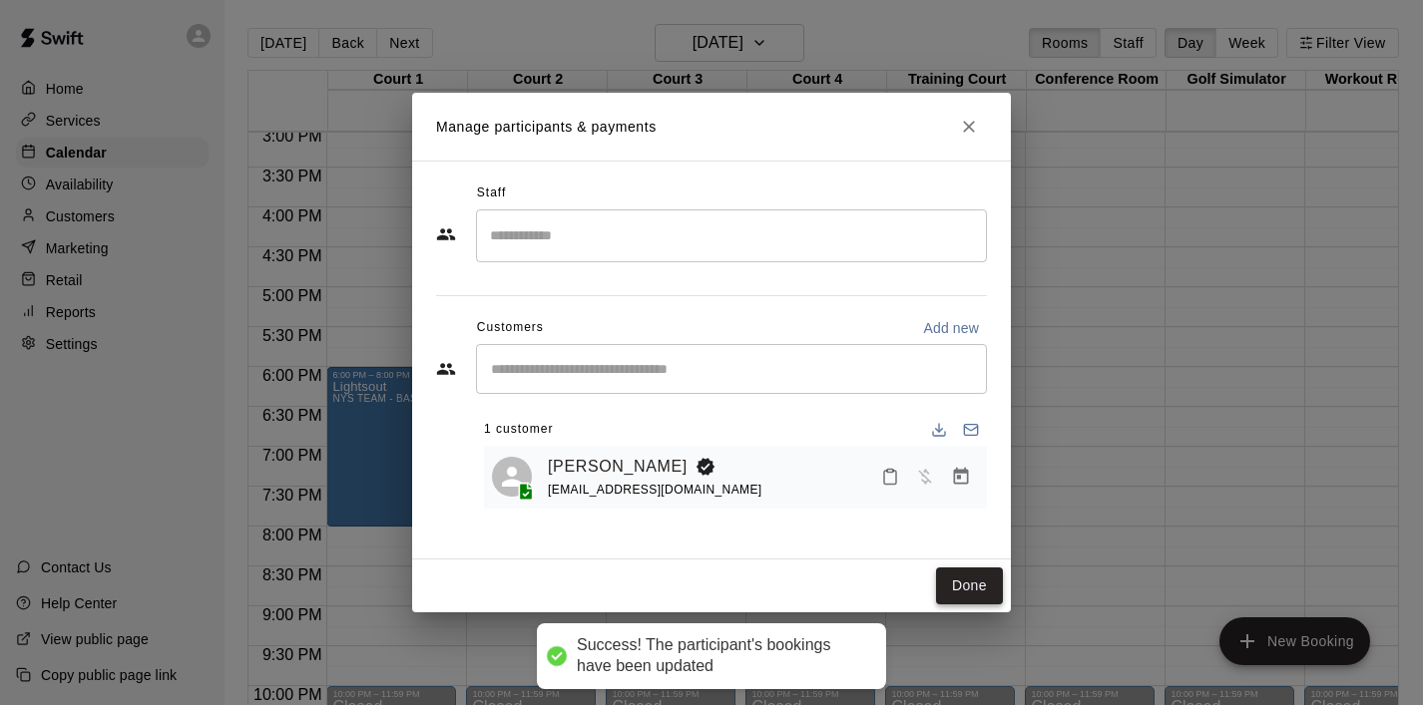
click at [955, 592] on button "Done" at bounding box center [969, 586] width 67 height 37
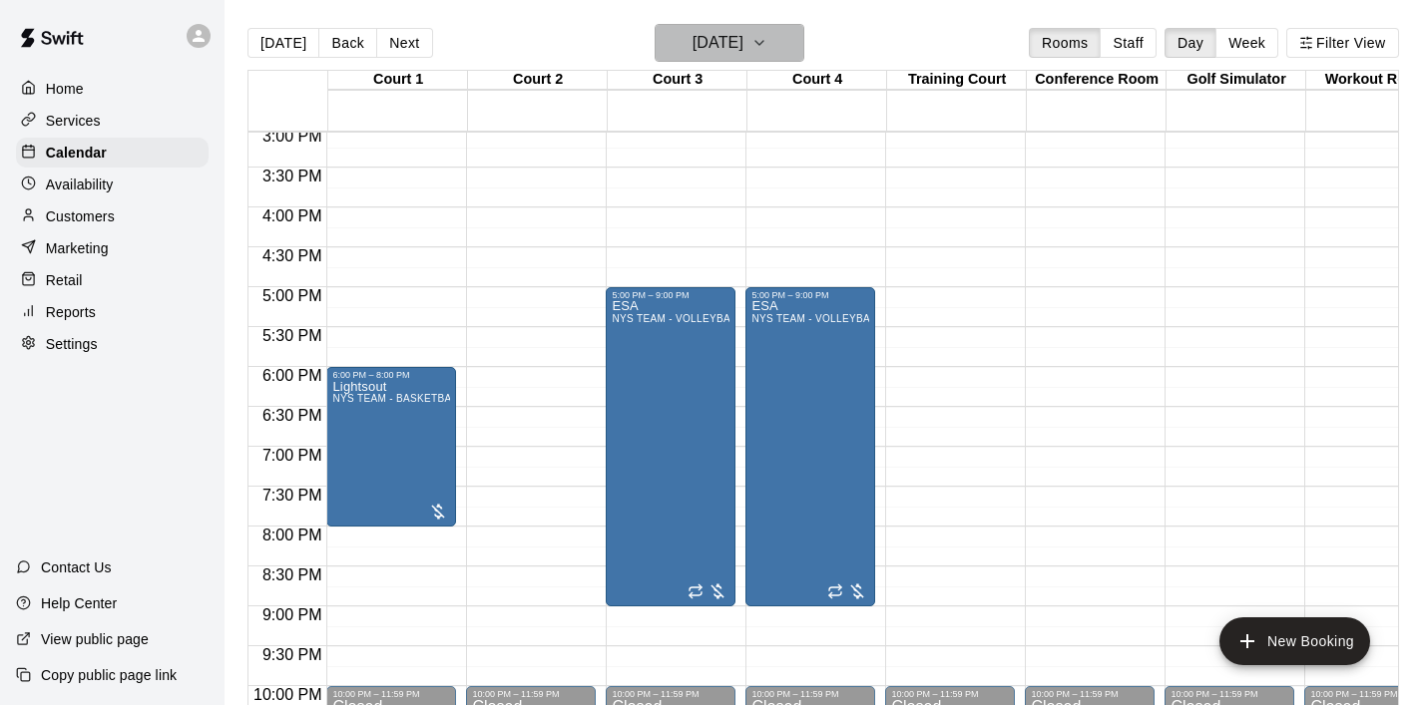
click at [767, 46] on icon "button" at bounding box center [759, 43] width 16 height 24
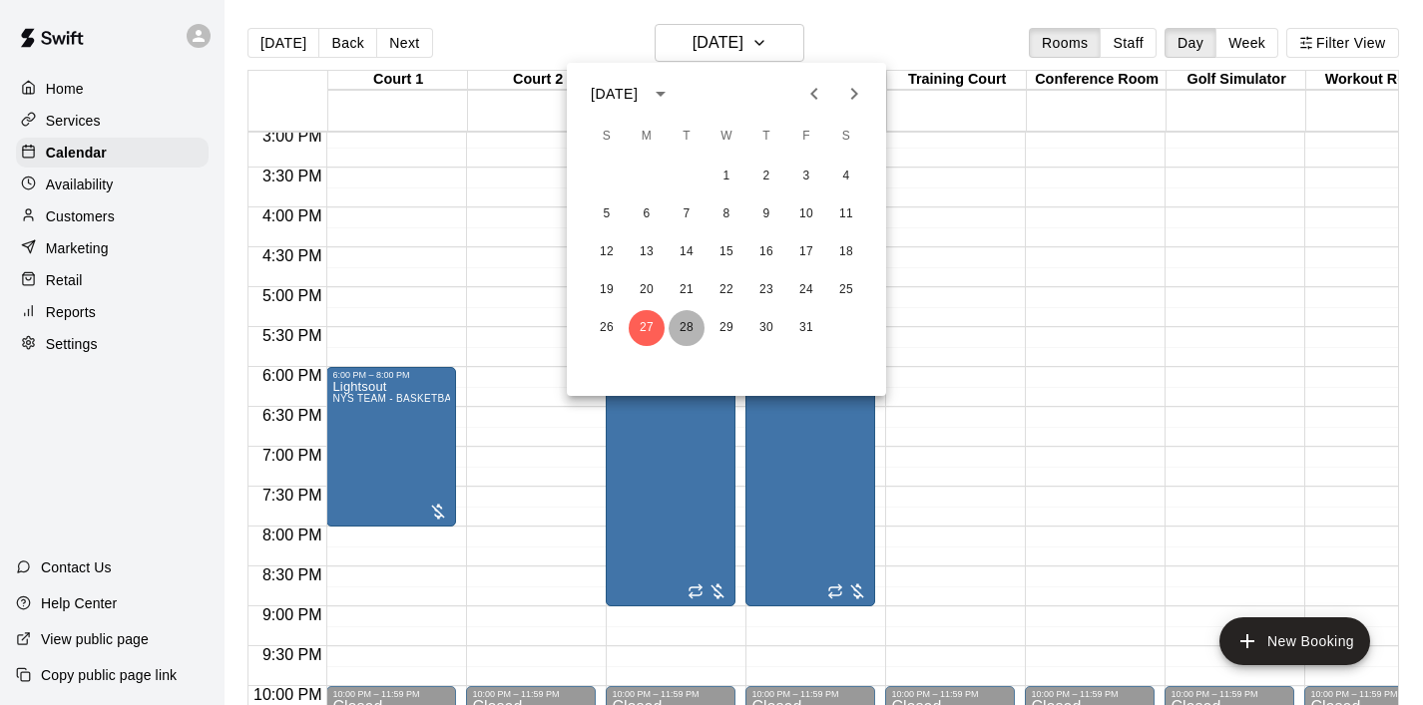
click at [690, 331] on button "28" at bounding box center [686, 328] width 36 height 36
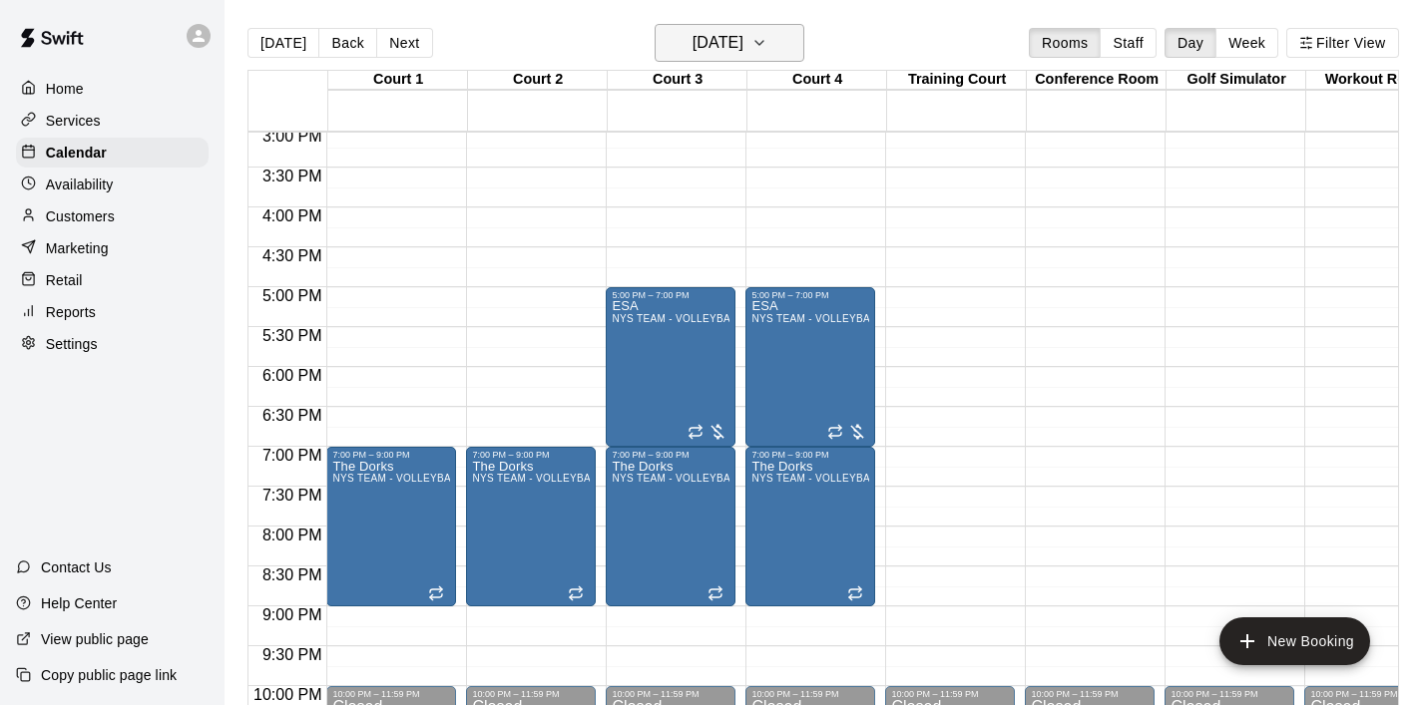
click at [767, 48] on icon "button" at bounding box center [759, 43] width 16 height 24
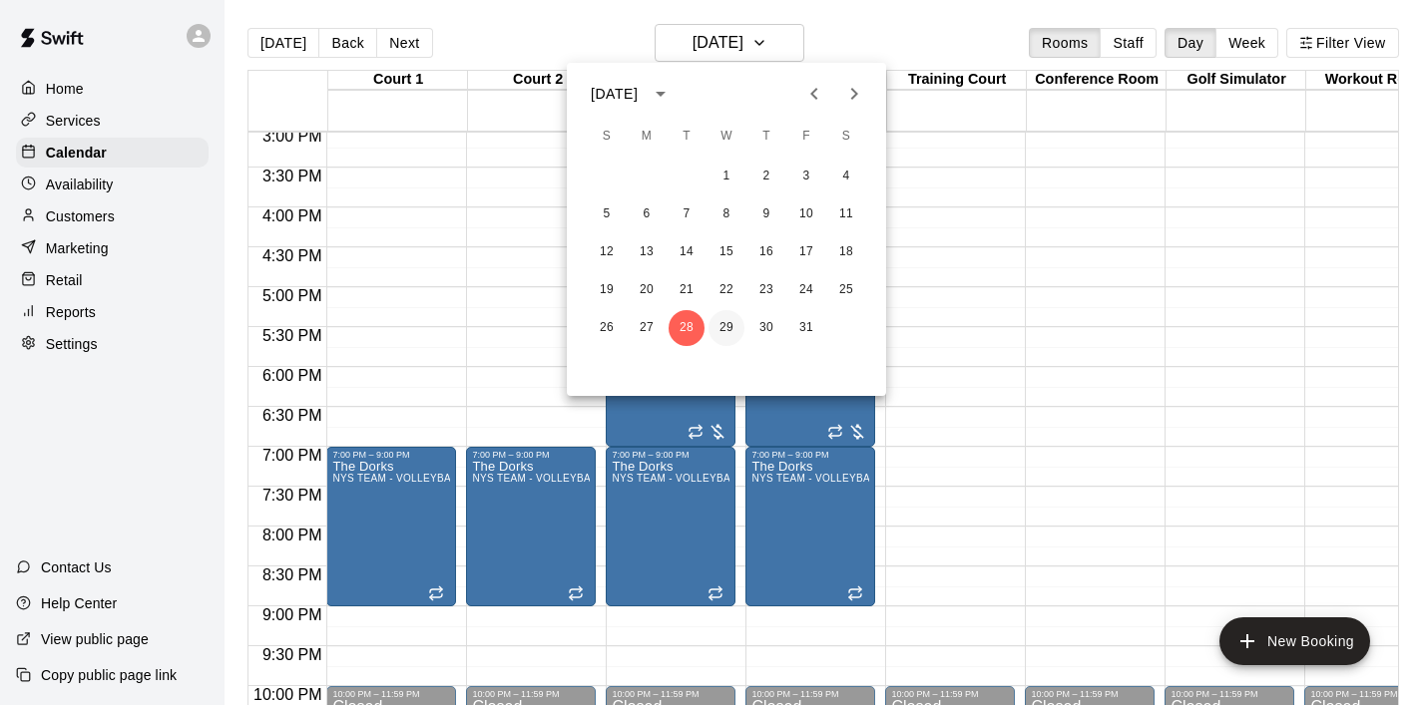
click at [732, 328] on button "29" at bounding box center [726, 328] width 36 height 36
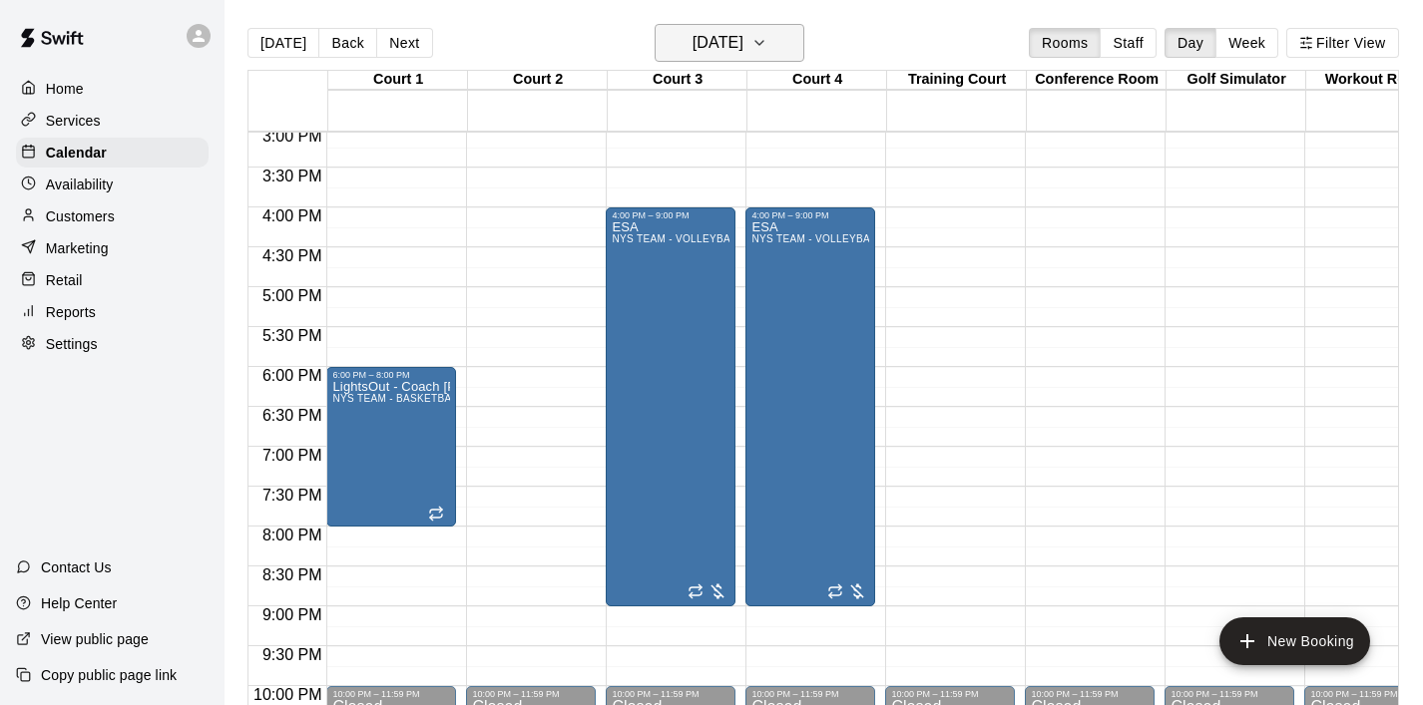
click at [763, 45] on icon "button" at bounding box center [759, 43] width 8 height 4
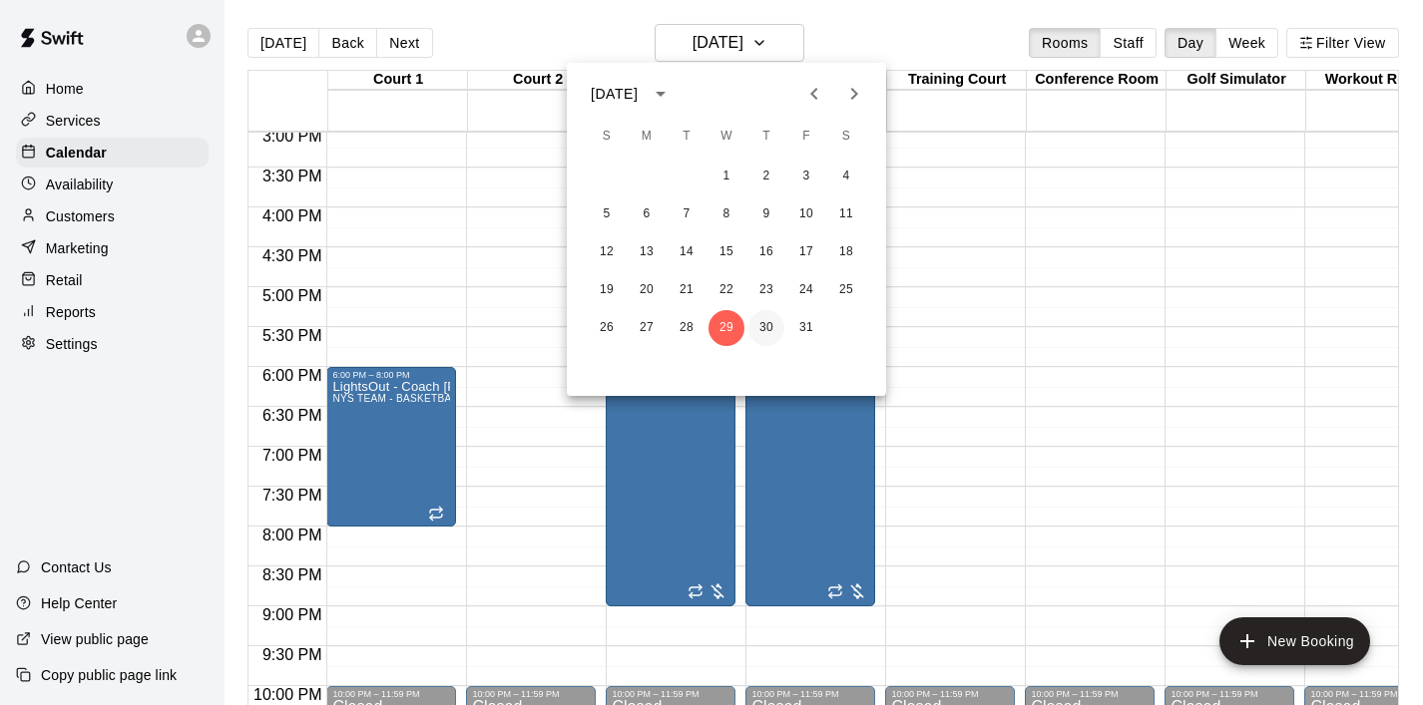
click at [761, 319] on button "30" at bounding box center [766, 328] width 36 height 36
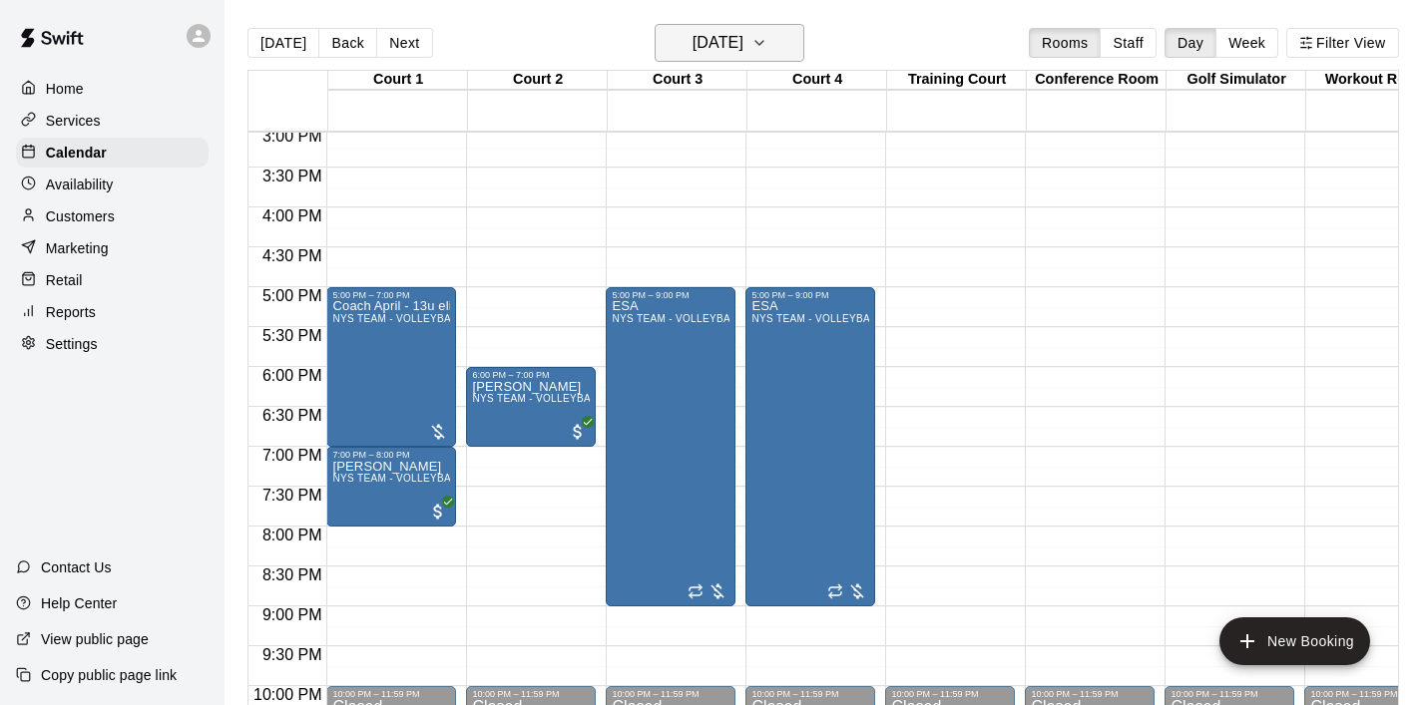
click at [767, 50] on icon "button" at bounding box center [759, 43] width 16 height 24
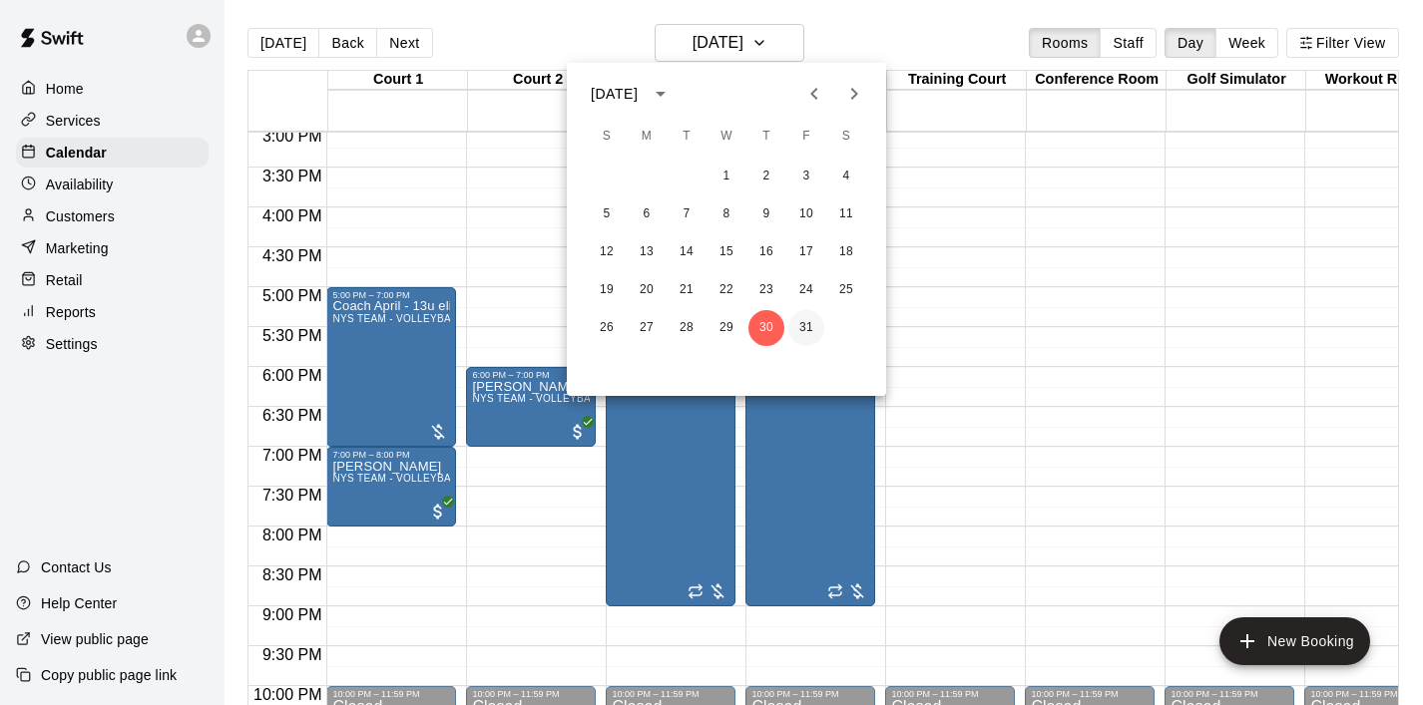
click at [809, 324] on button "31" at bounding box center [806, 328] width 36 height 36
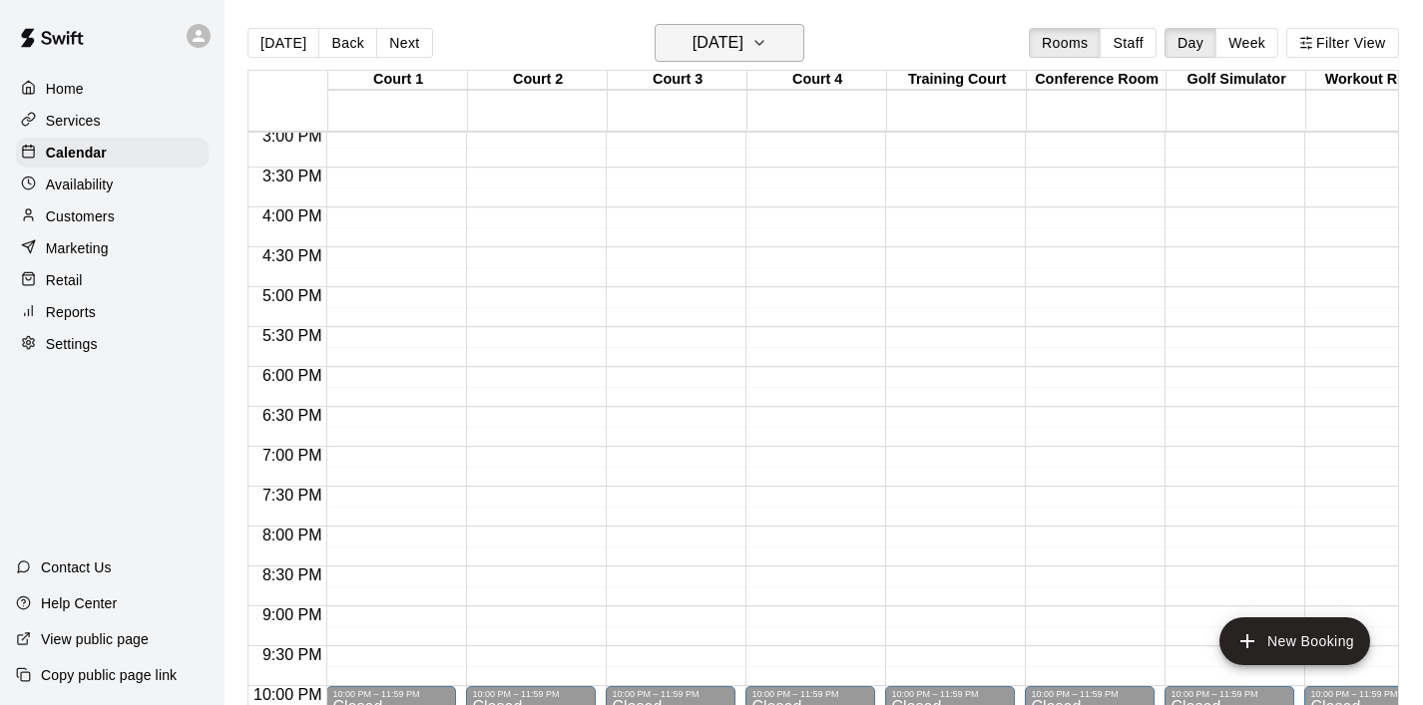
click at [790, 50] on button "[DATE]" at bounding box center [729, 43] width 150 height 38
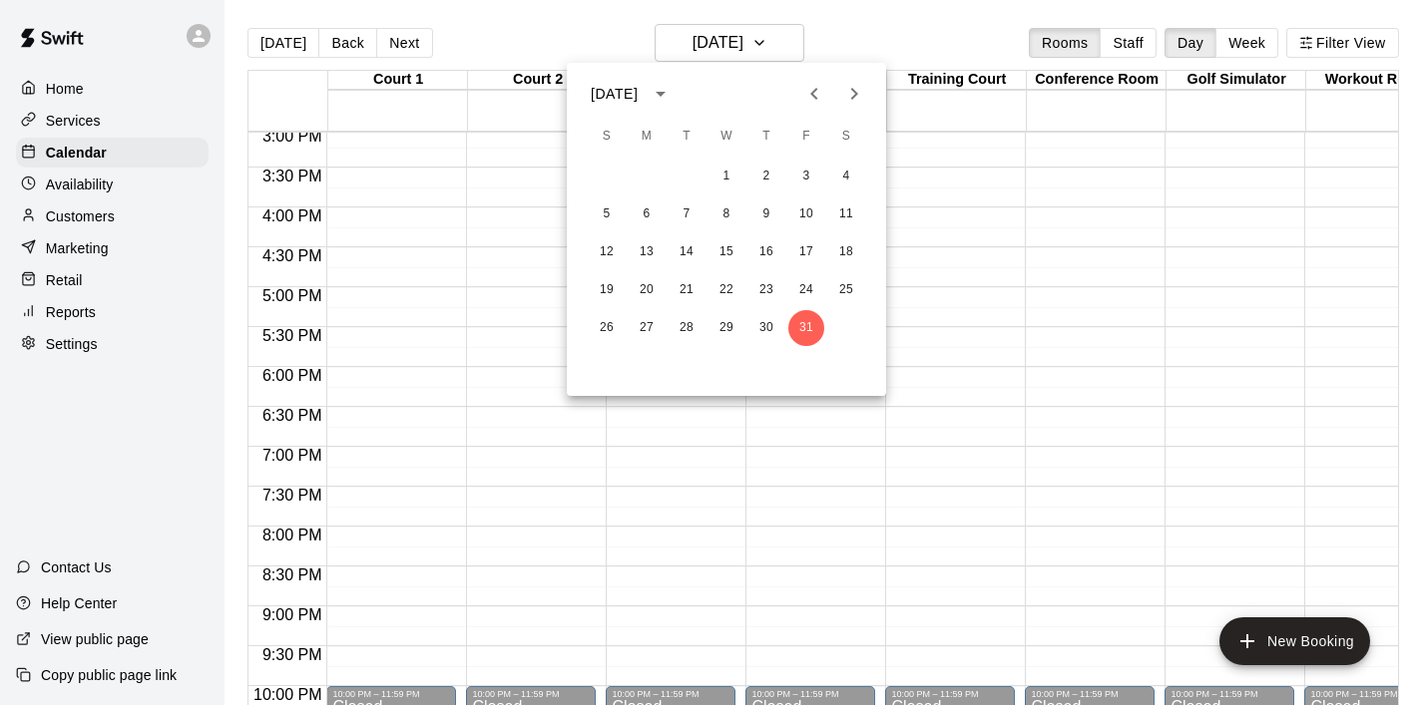
click at [855, 101] on icon "Next month" at bounding box center [854, 94] width 24 height 24
click at [650, 214] on button "3" at bounding box center [646, 215] width 36 height 36
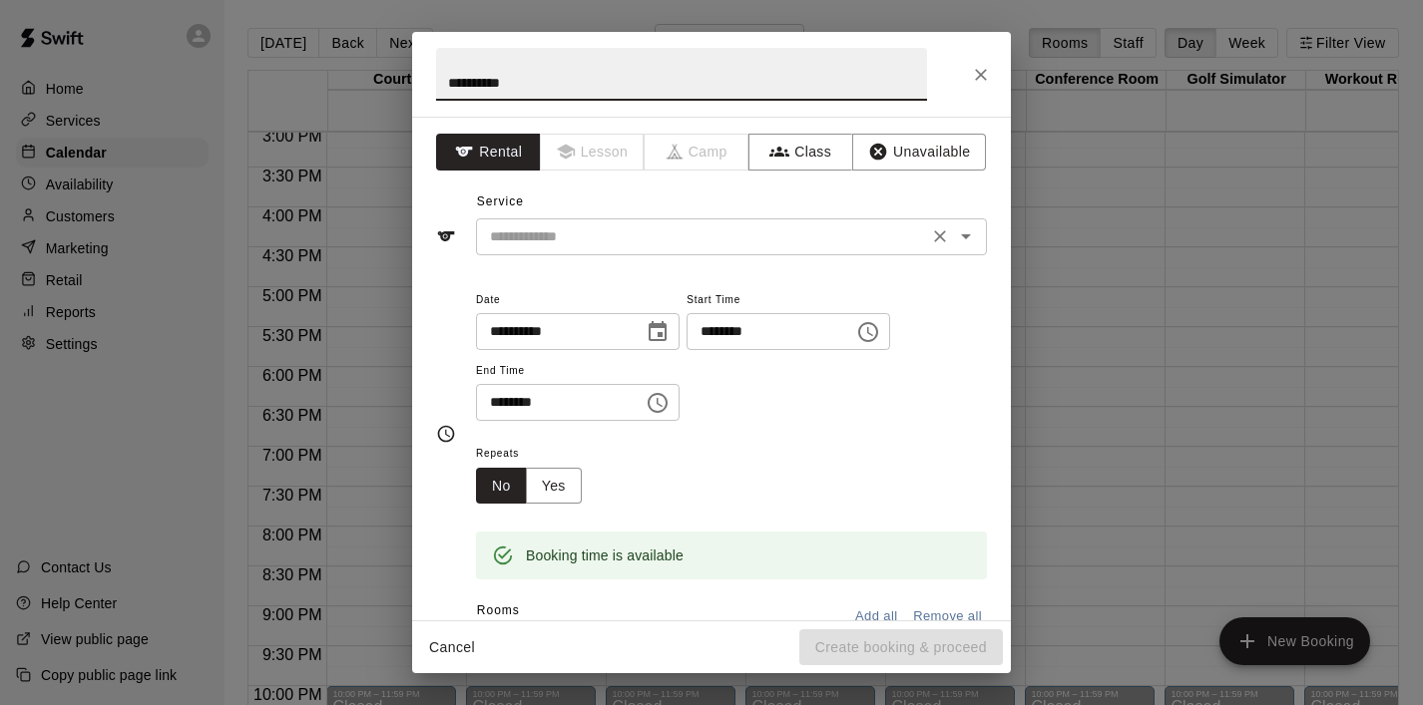
type input "**********"
click at [518, 233] on input "text" at bounding box center [702, 236] width 440 height 25
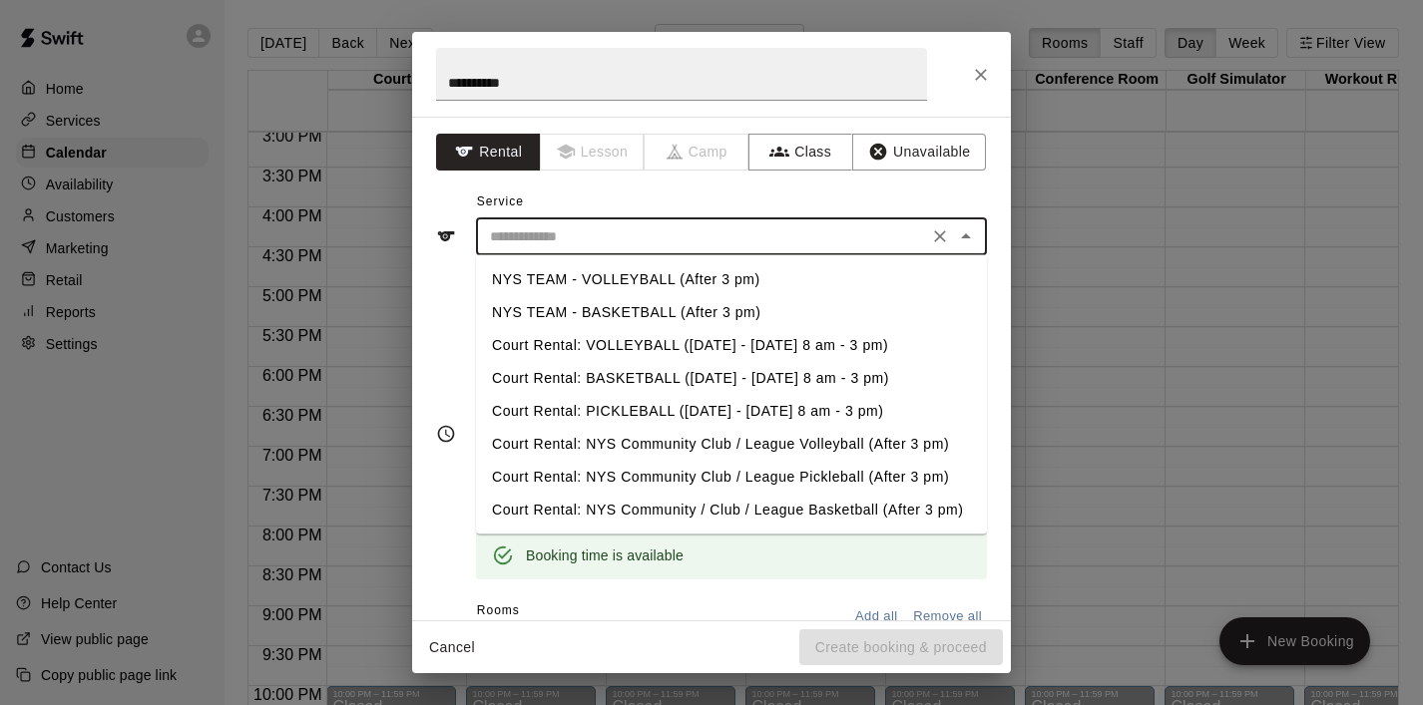
click at [584, 313] on li "NYS TEAM - BASKETBALL (After 3 pm)" at bounding box center [731, 312] width 511 height 33
type input "**********"
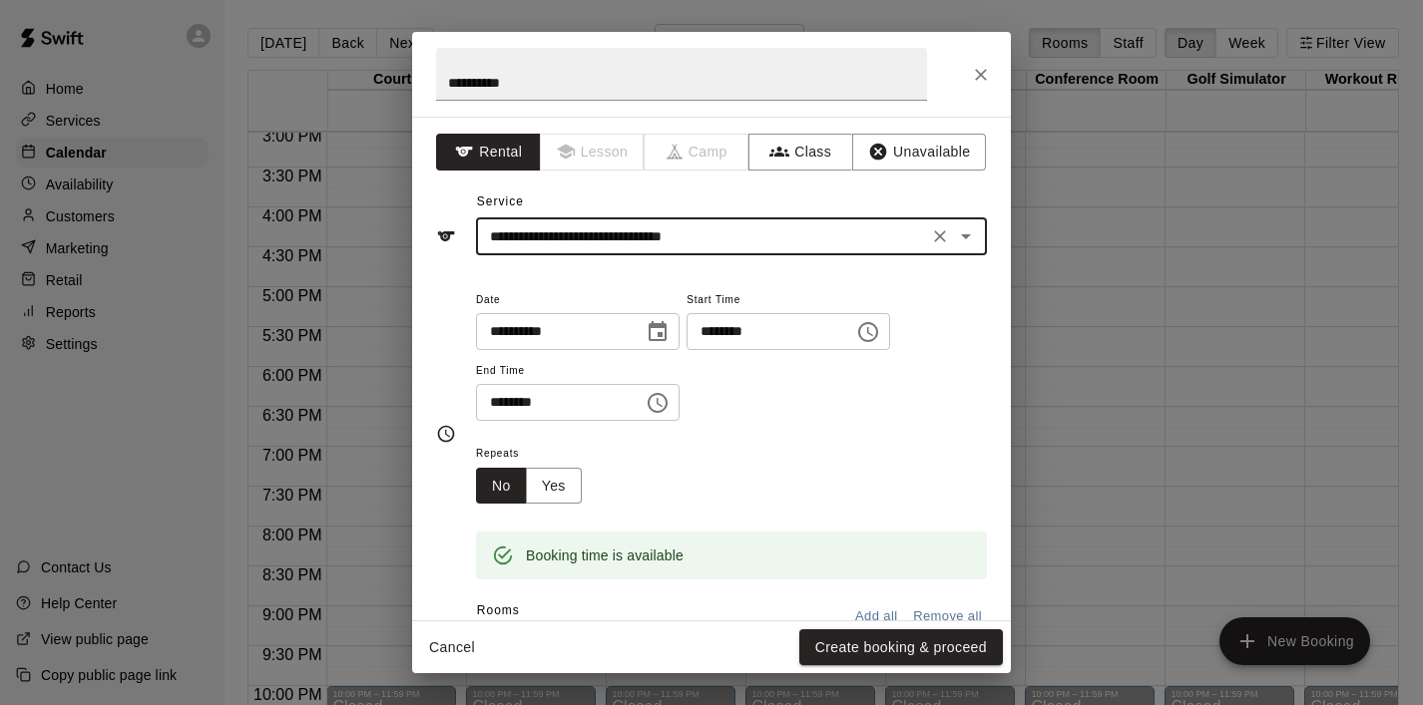
click at [669, 411] on icon "Choose time, selected time is 6:30 PM" at bounding box center [657, 403] width 24 height 24
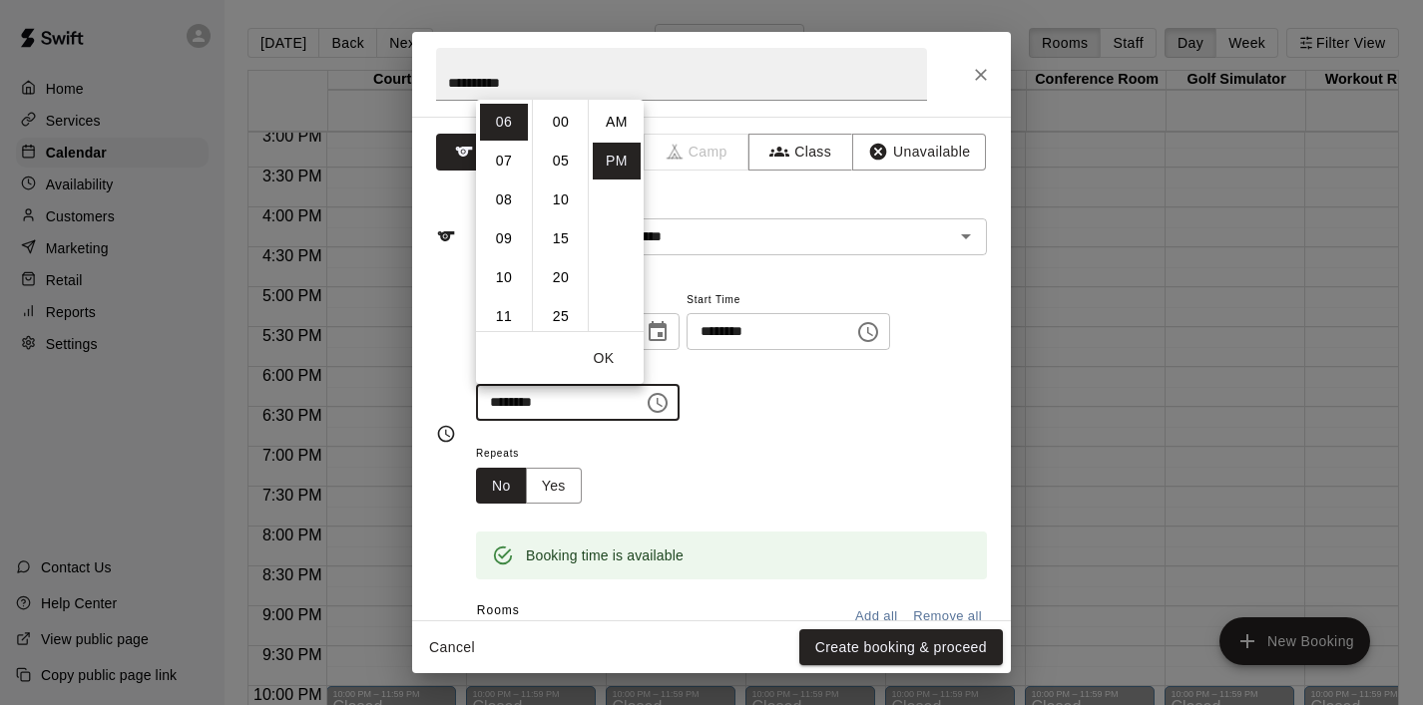
scroll to position [36, 0]
click at [506, 207] on li "08" at bounding box center [504, 200] width 48 height 37
click at [561, 121] on li "00" at bounding box center [561, 122] width 48 height 37
type input "********"
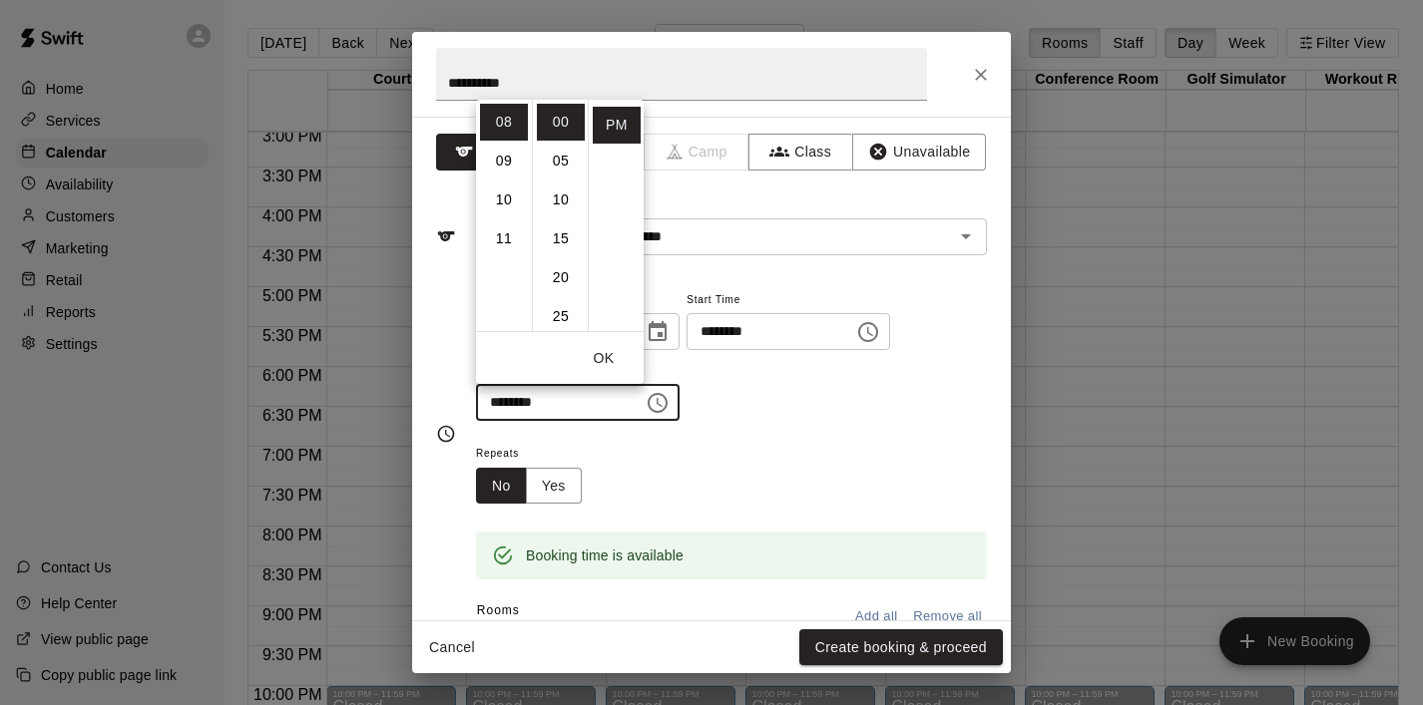
click at [607, 361] on button "OK" at bounding box center [604, 358] width 64 height 37
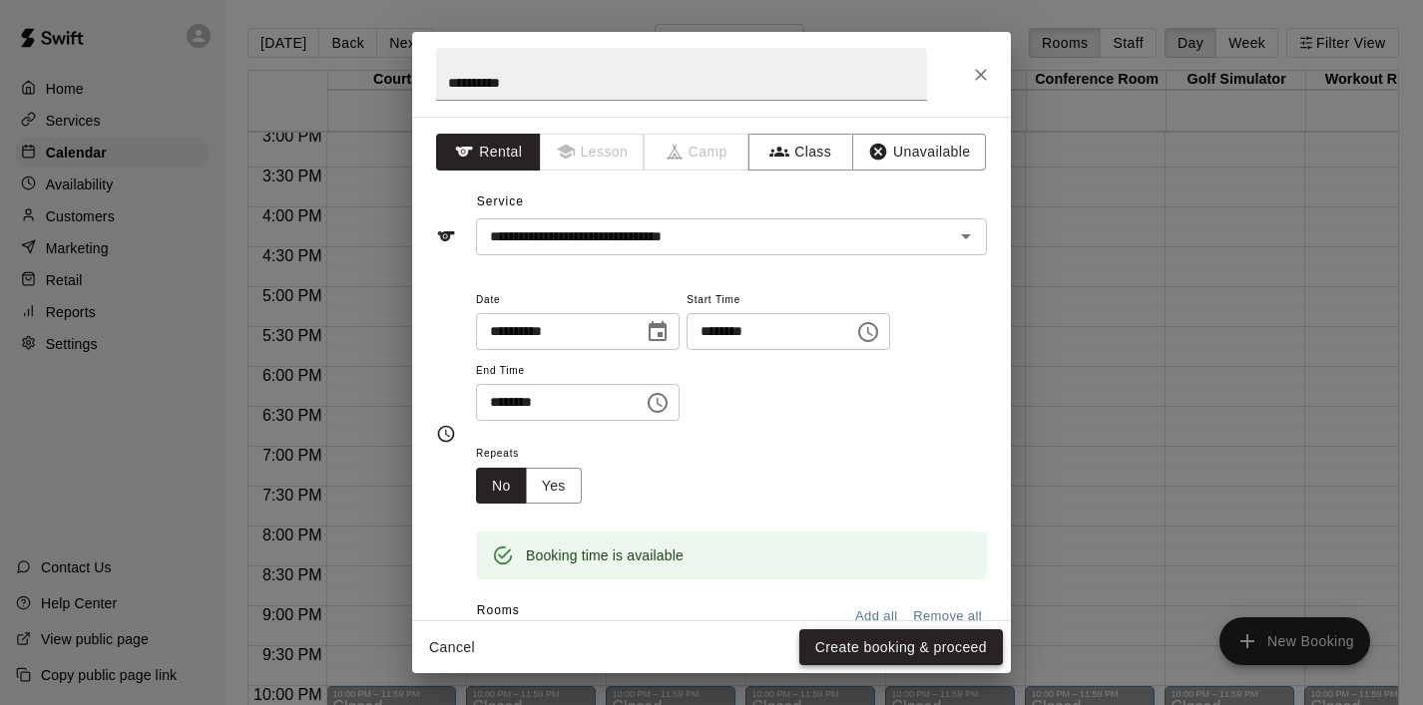
click at [900, 652] on button "Create booking & proceed" at bounding box center [901, 647] width 204 height 37
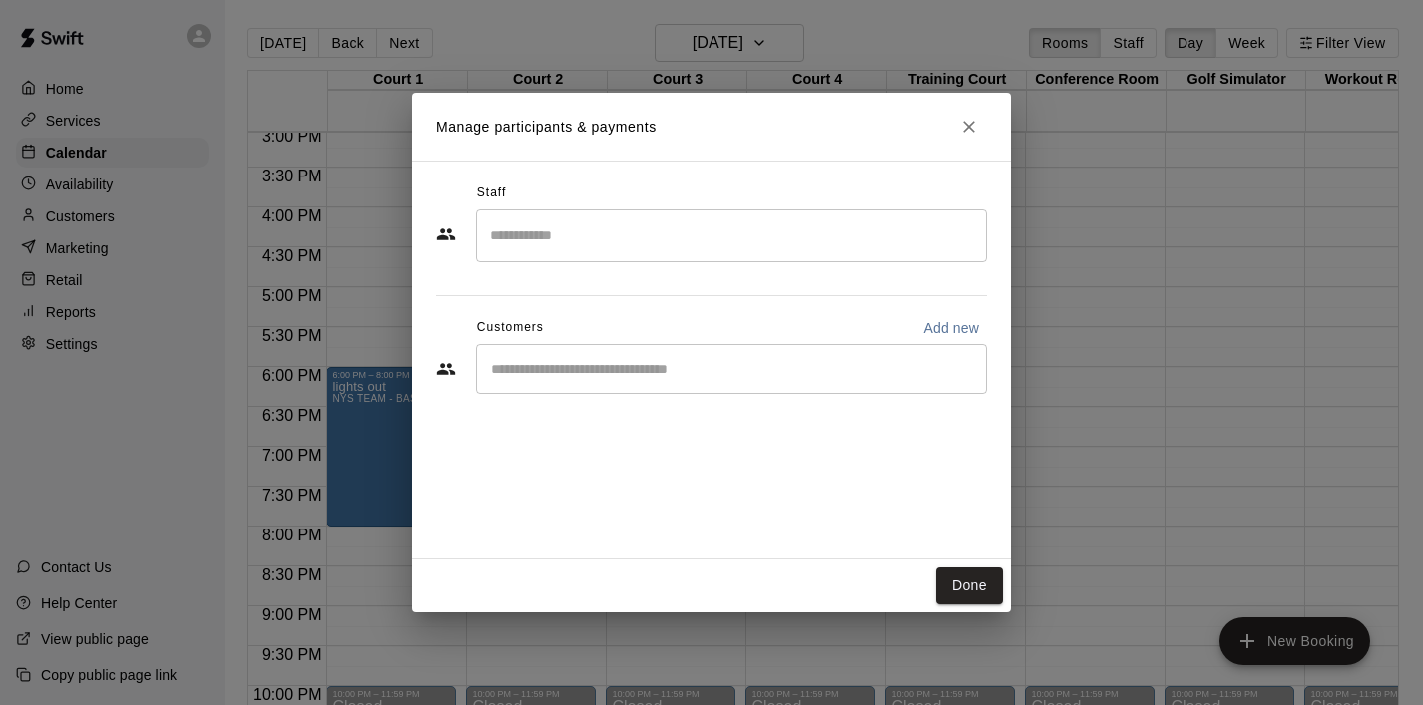
click at [598, 387] on div "​" at bounding box center [731, 369] width 511 height 50
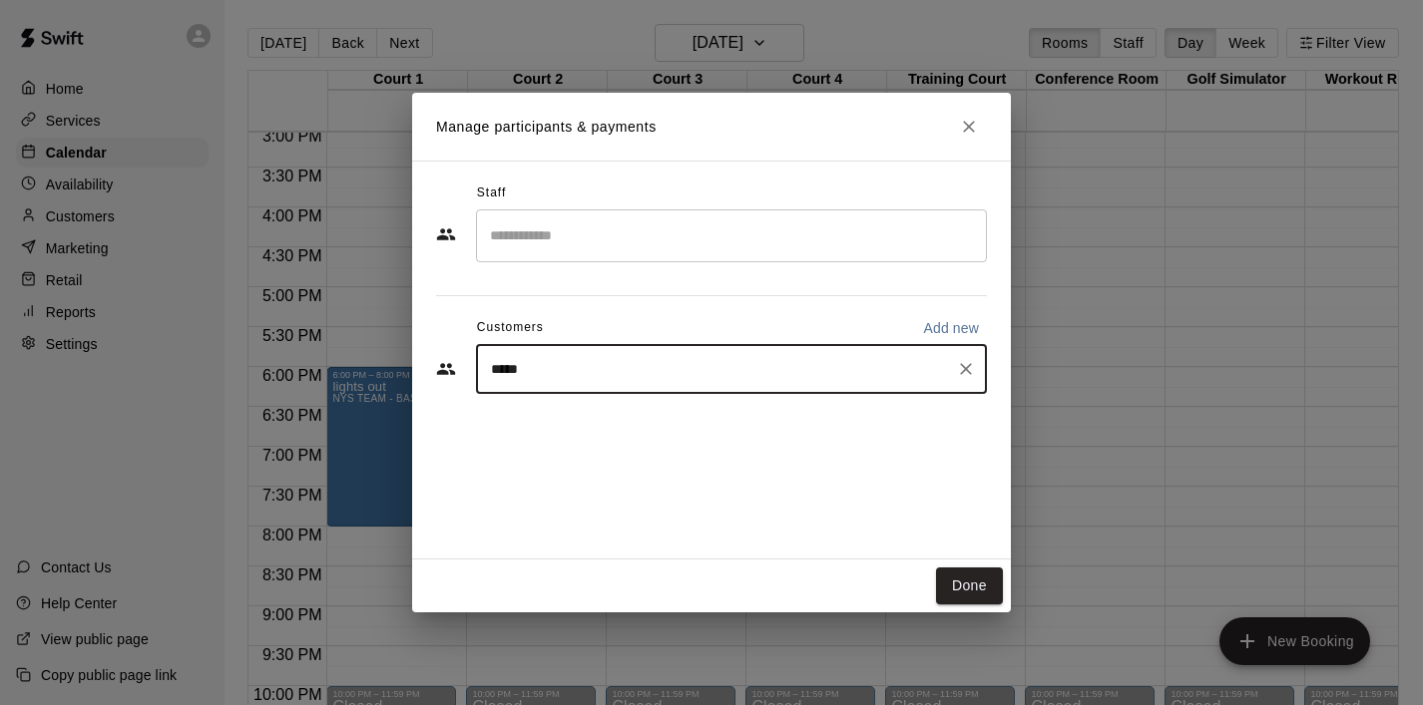
type input "******"
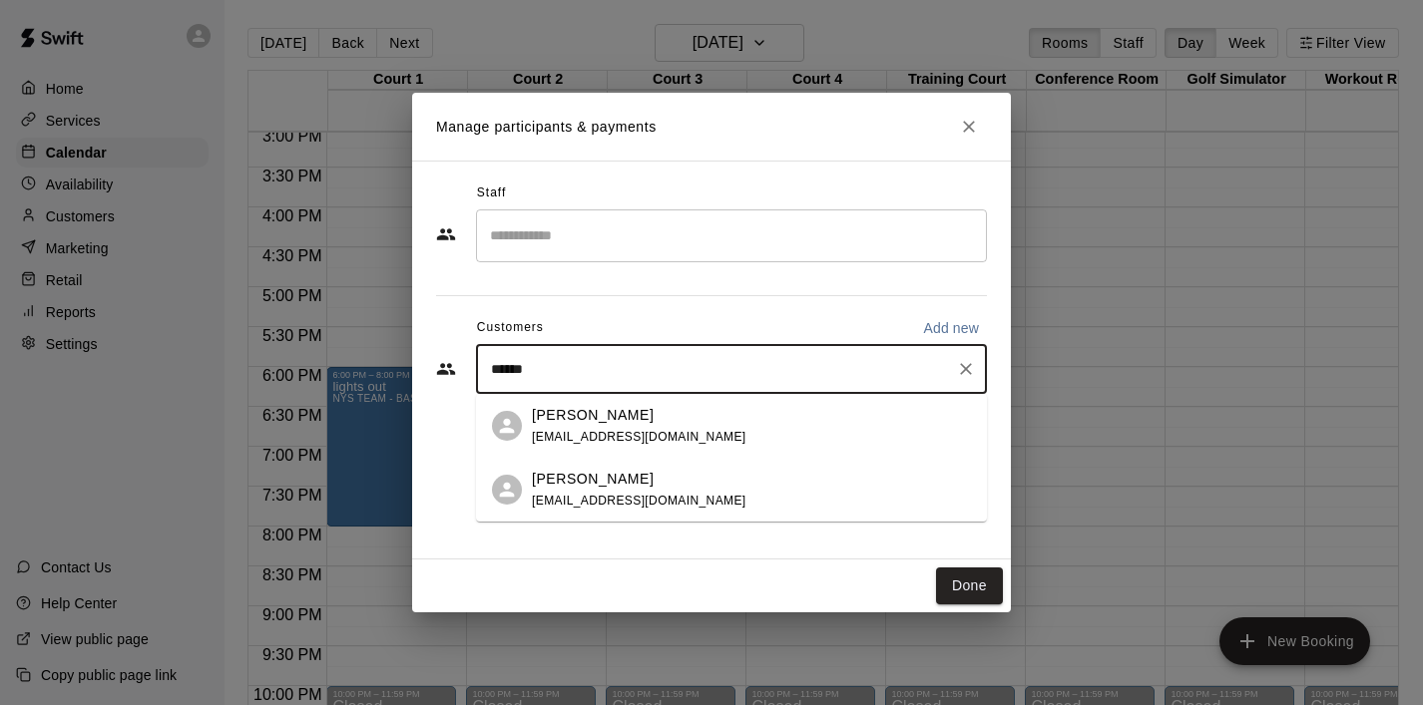
click at [588, 435] on span "[EMAIL_ADDRESS][DOMAIN_NAME]" at bounding box center [639, 437] width 214 height 14
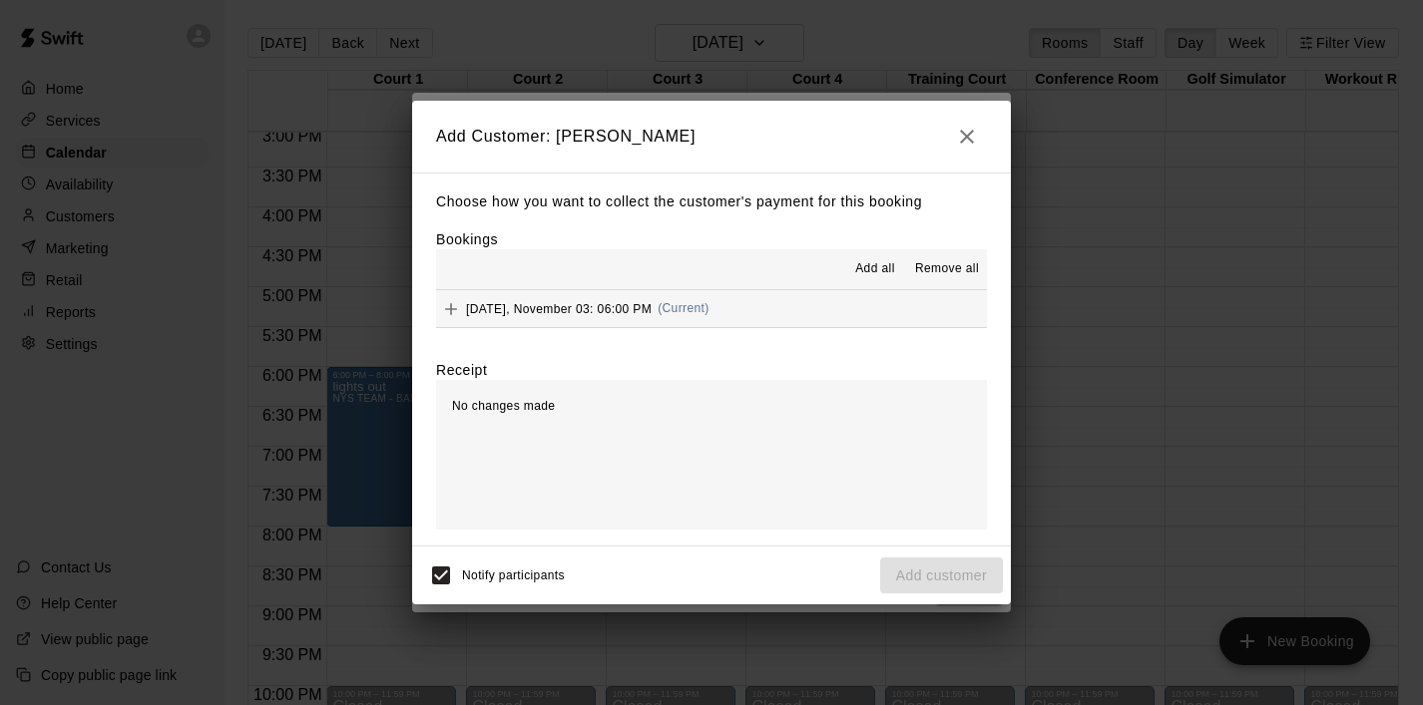
click at [865, 270] on span "Add all" at bounding box center [875, 269] width 40 height 20
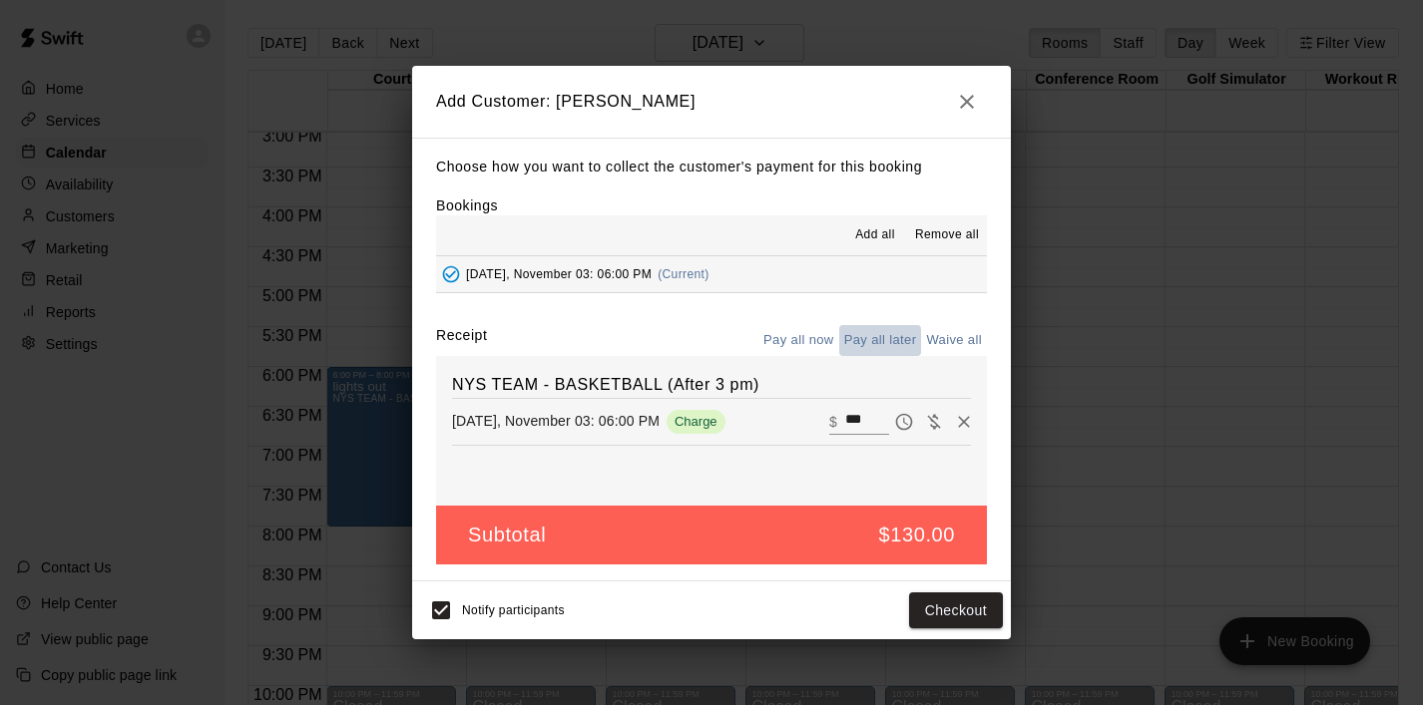
click at [888, 341] on button "Pay all later" at bounding box center [880, 340] width 83 height 31
click at [937, 617] on button "Add customer" at bounding box center [941, 611] width 123 height 37
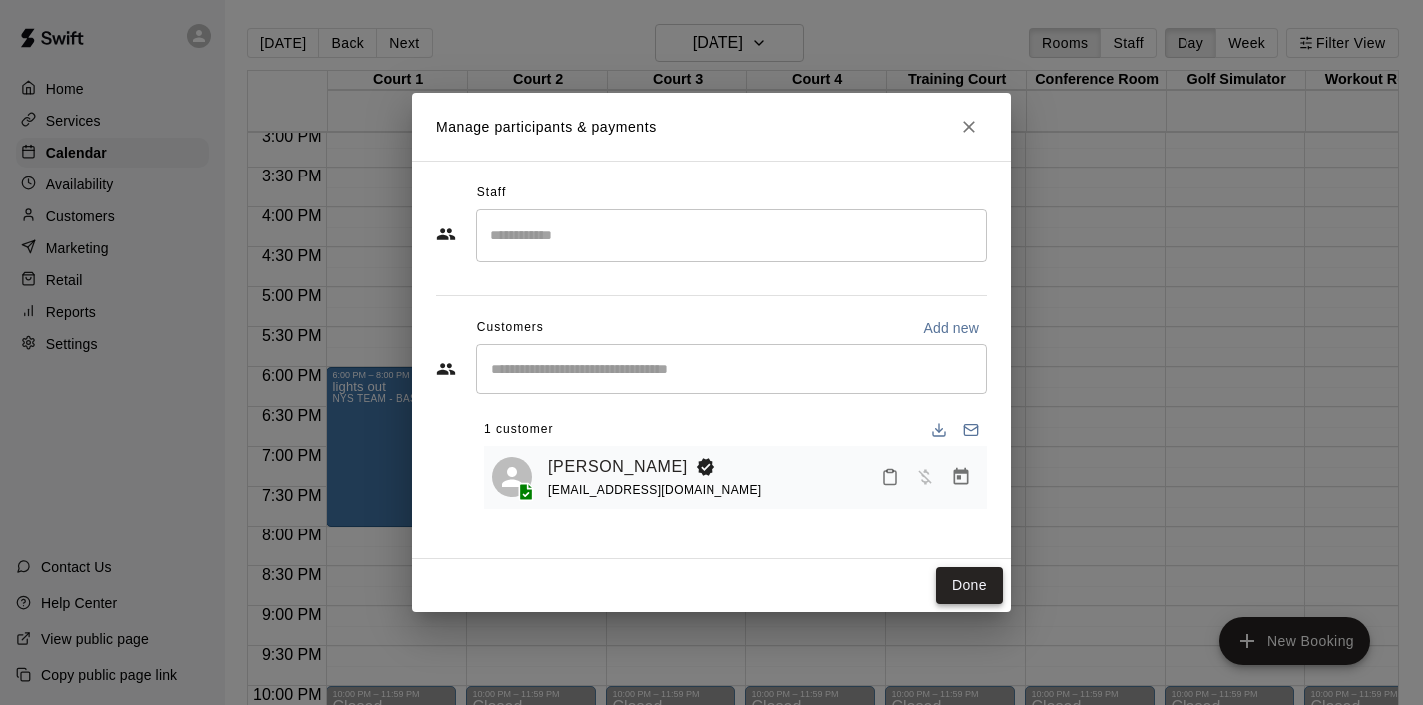
click at [971, 591] on button "Done" at bounding box center [969, 586] width 67 height 37
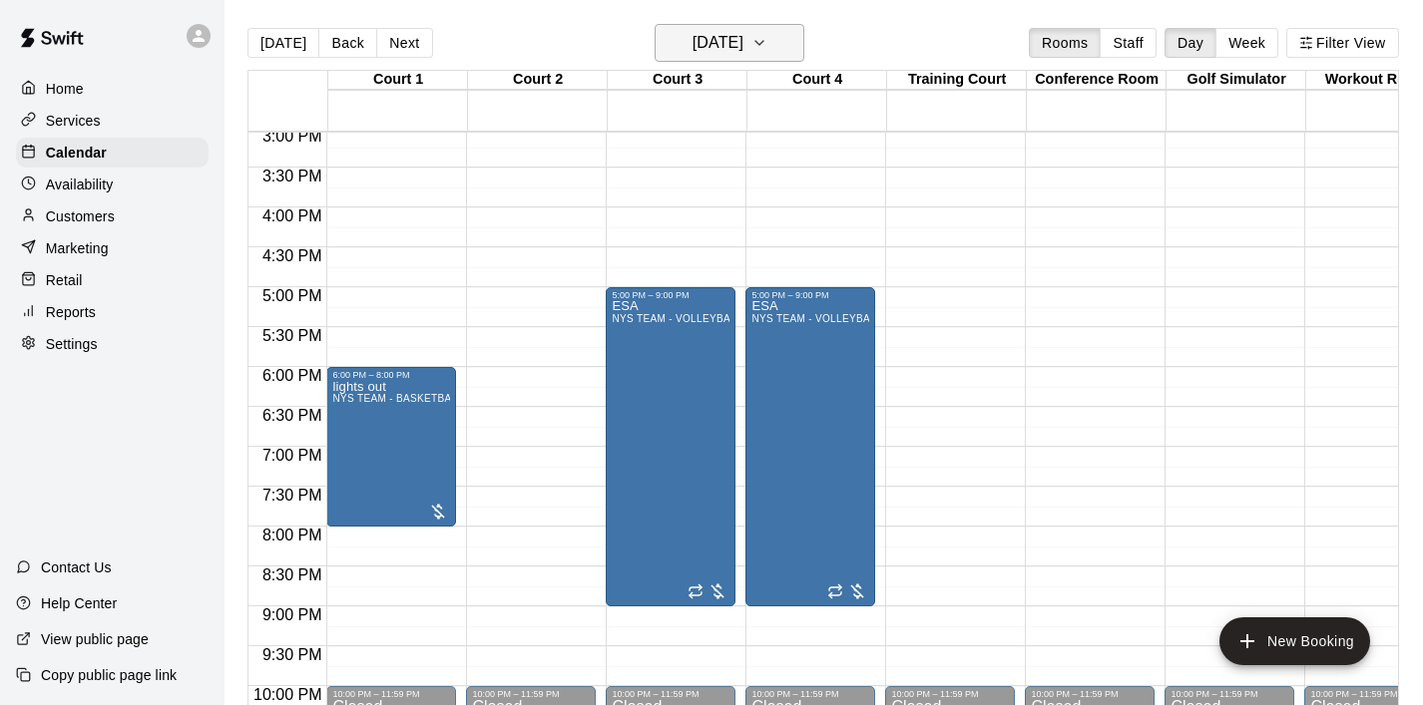
click at [767, 37] on icon "button" at bounding box center [759, 43] width 16 height 24
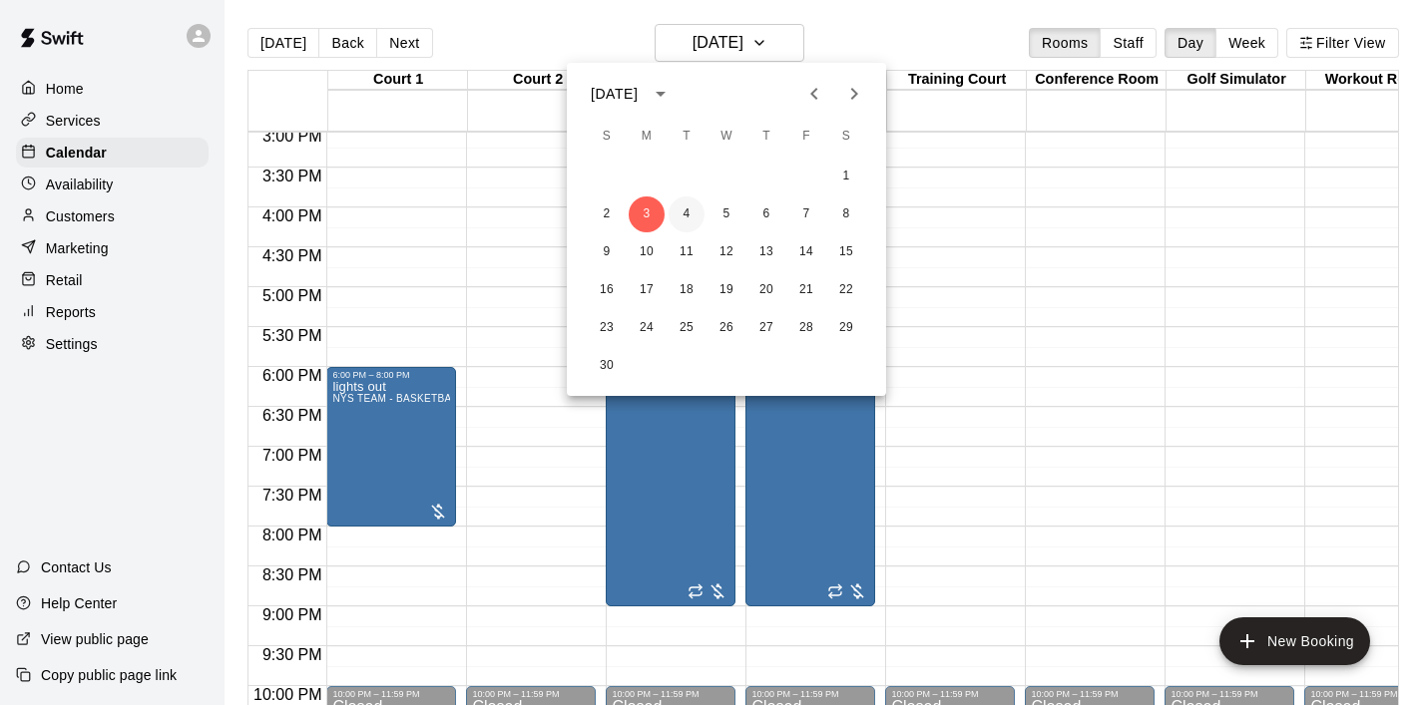
click at [689, 210] on button "4" at bounding box center [686, 215] width 36 height 36
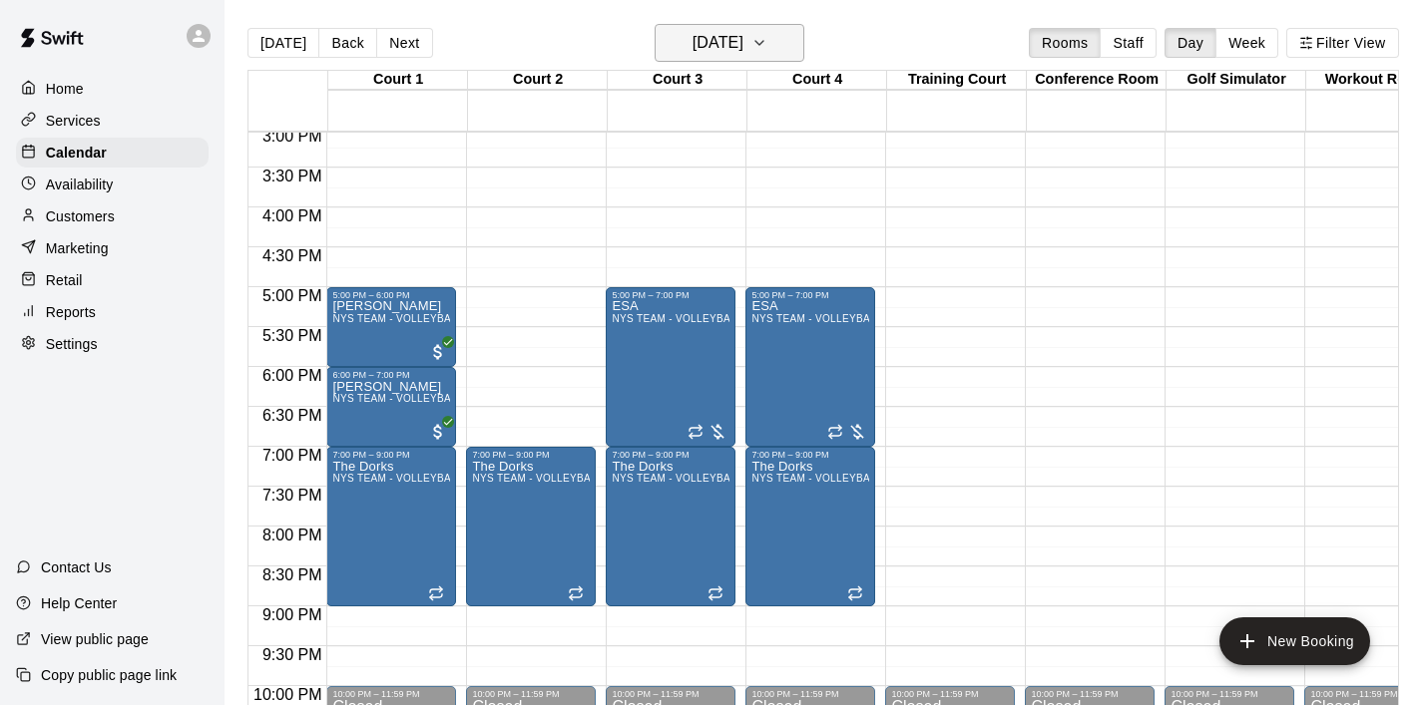
click at [786, 56] on button "[DATE]" at bounding box center [729, 43] width 150 height 38
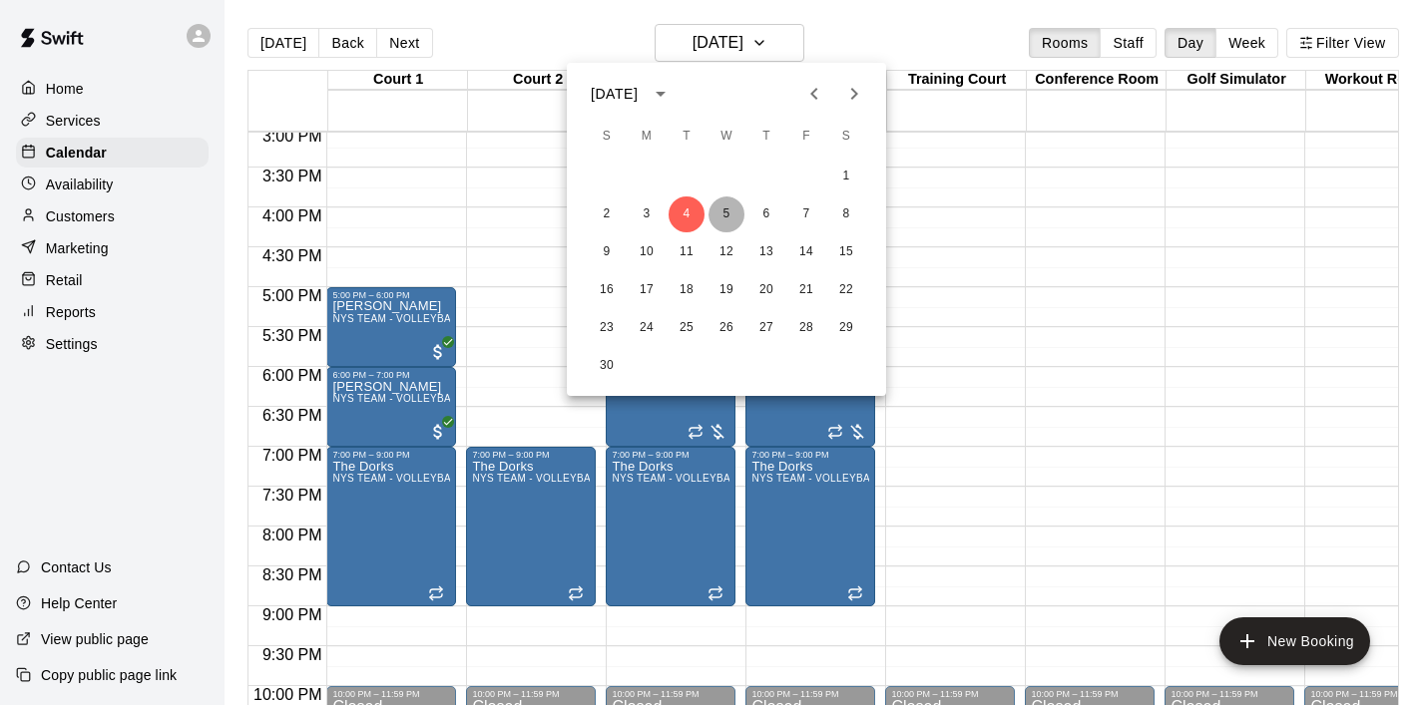
click at [729, 217] on button "5" at bounding box center [726, 215] width 36 height 36
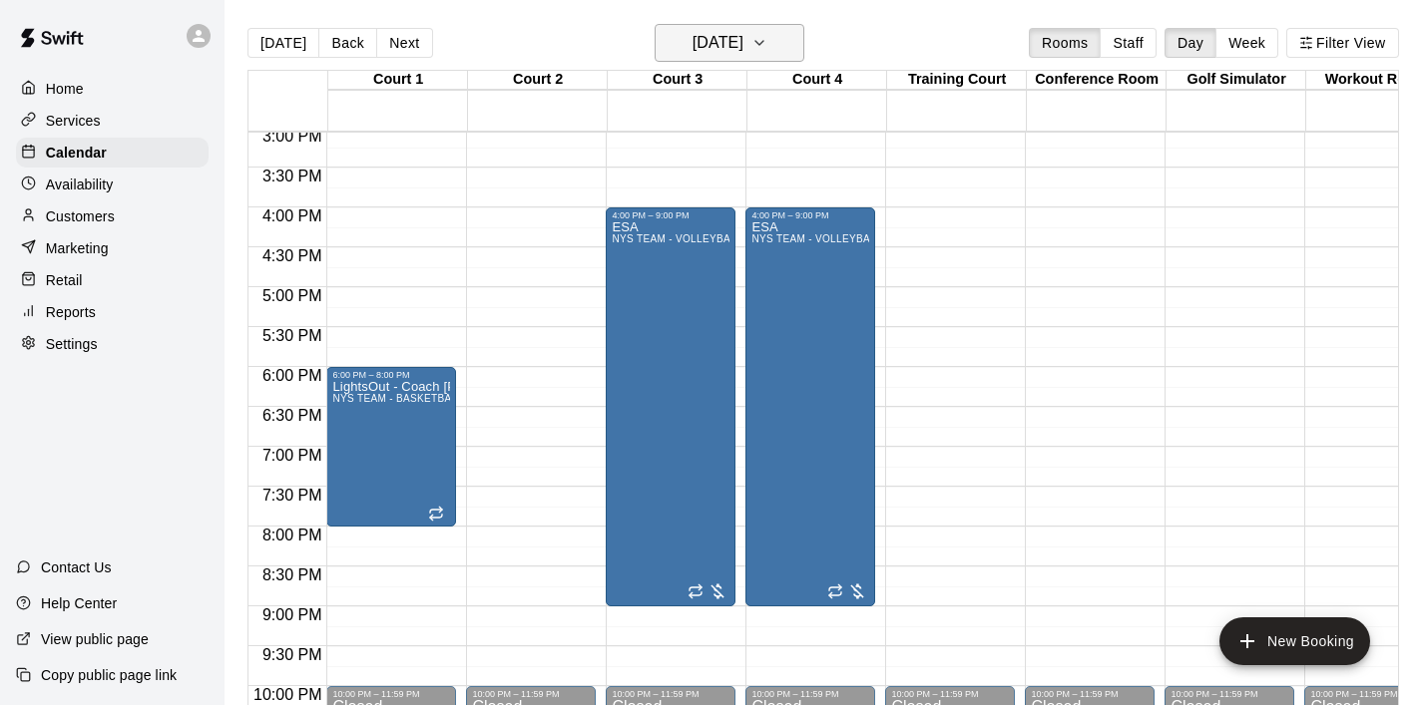
click at [767, 38] on icon "button" at bounding box center [759, 43] width 16 height 24
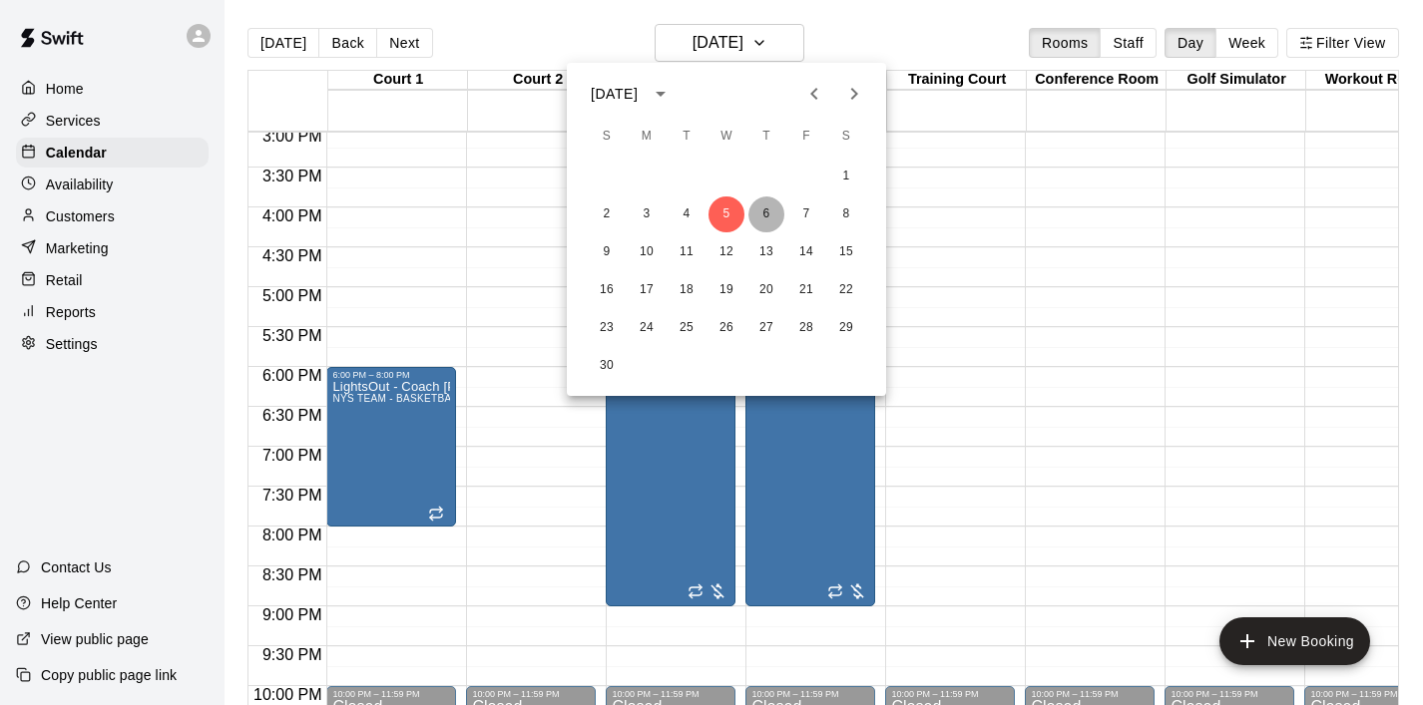
click at [768, 209] on button "6" at bounding box center [766, 215] width 36 height 36
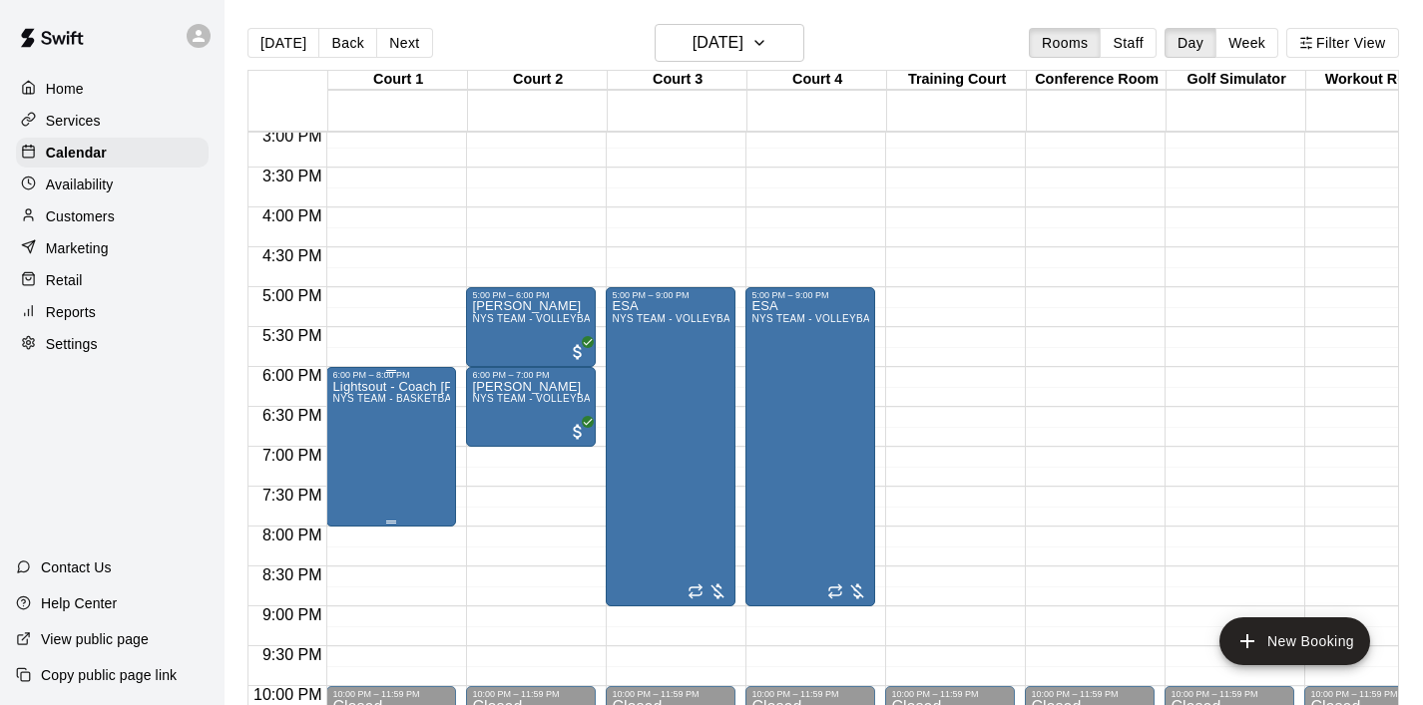
click at [356, 492] on icon "delete" at bounding box center [353, 497] width 24 height 24
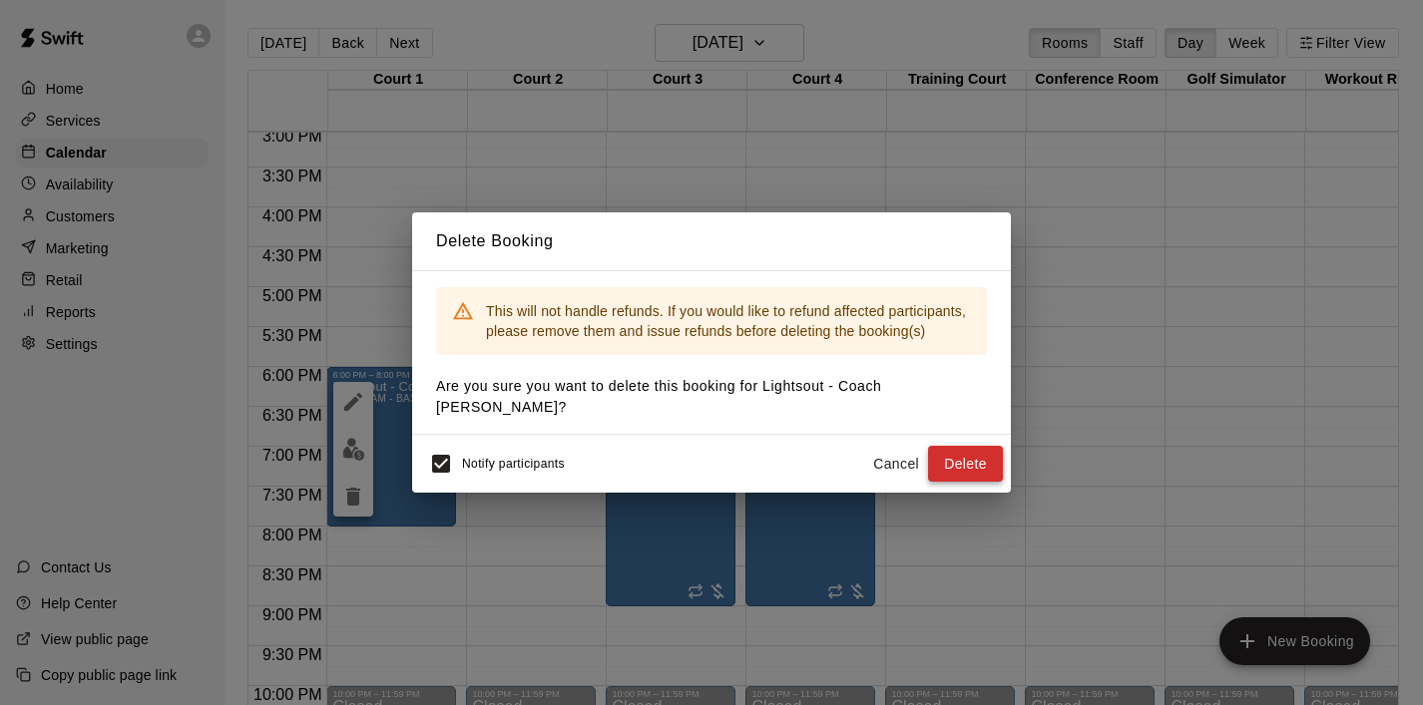
click at [971, 450] on button "Delete" at bounding box center [965, 464] width 75 height 37
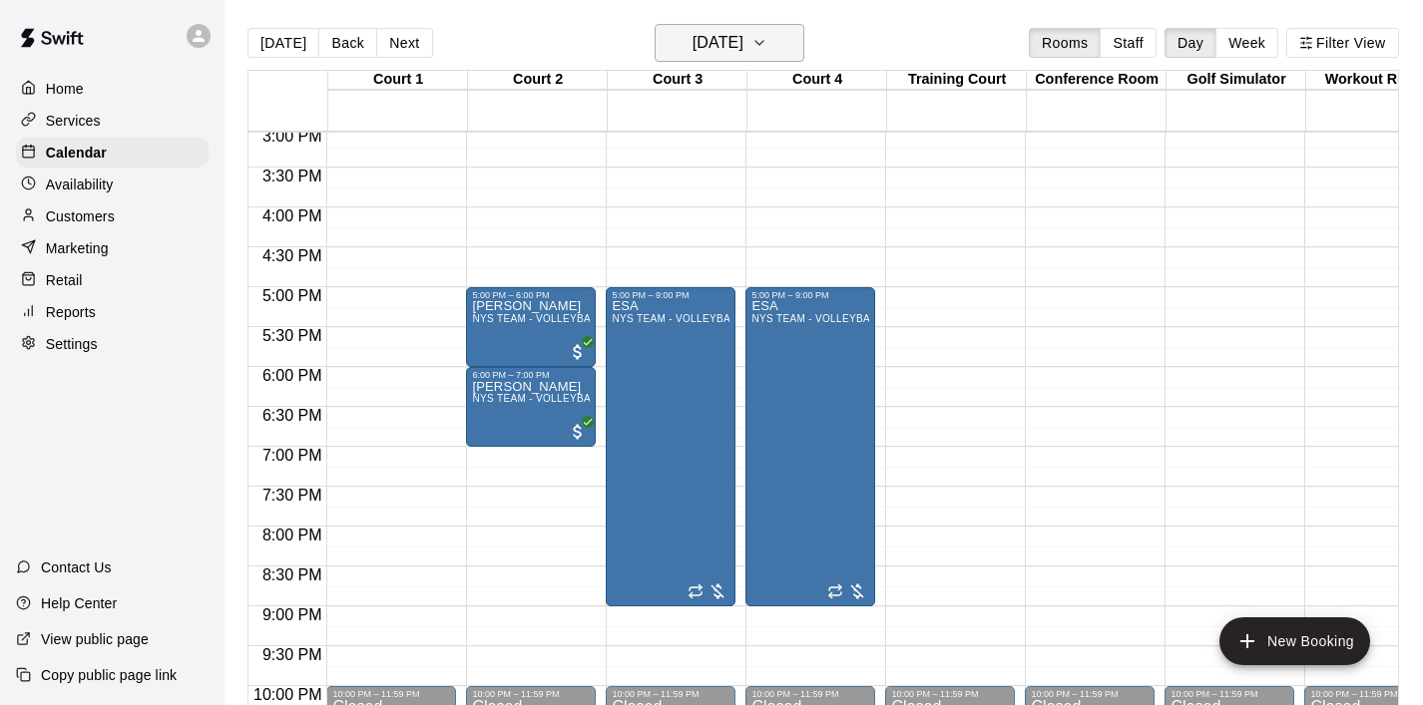
click at [767, 48] on icon "button" at bounding box center [759, 43] width 16 height 24
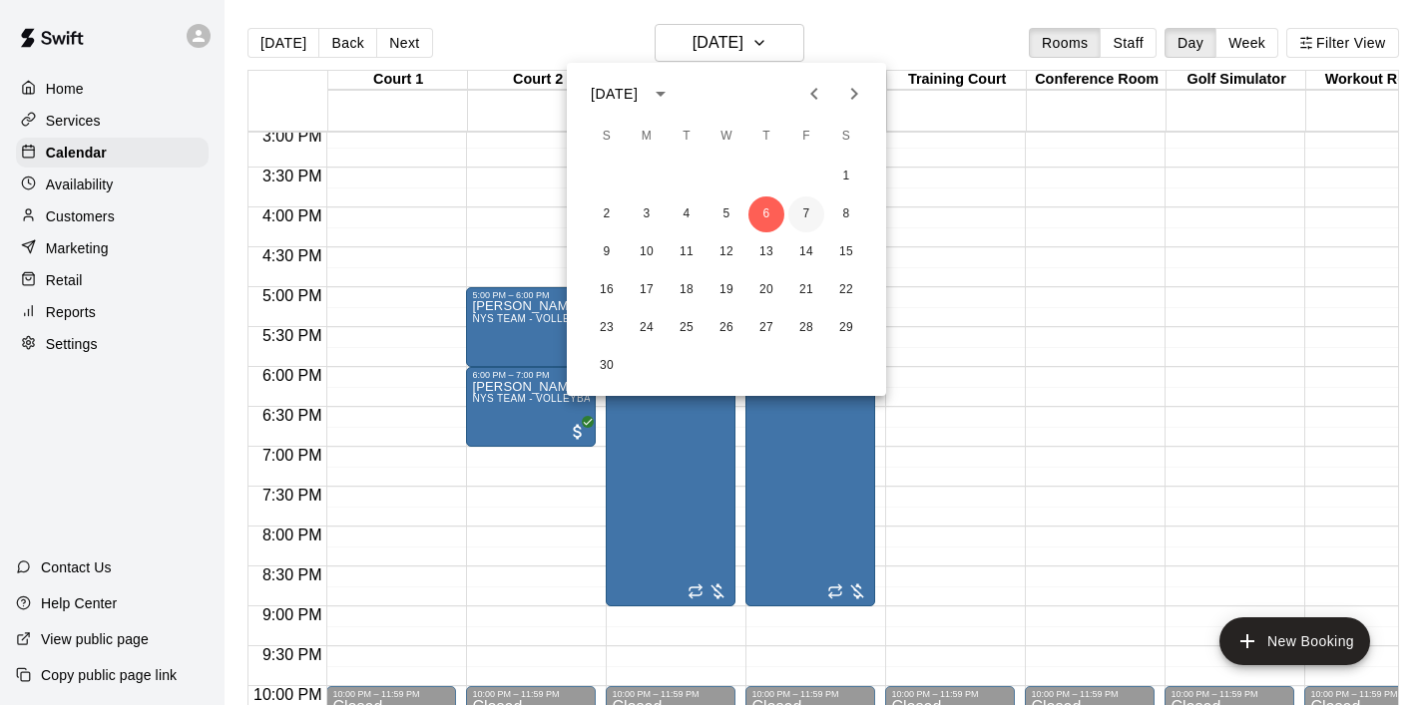
click at [810, 216] on button "7" at bounding box center [806, 215] width 36 height 36
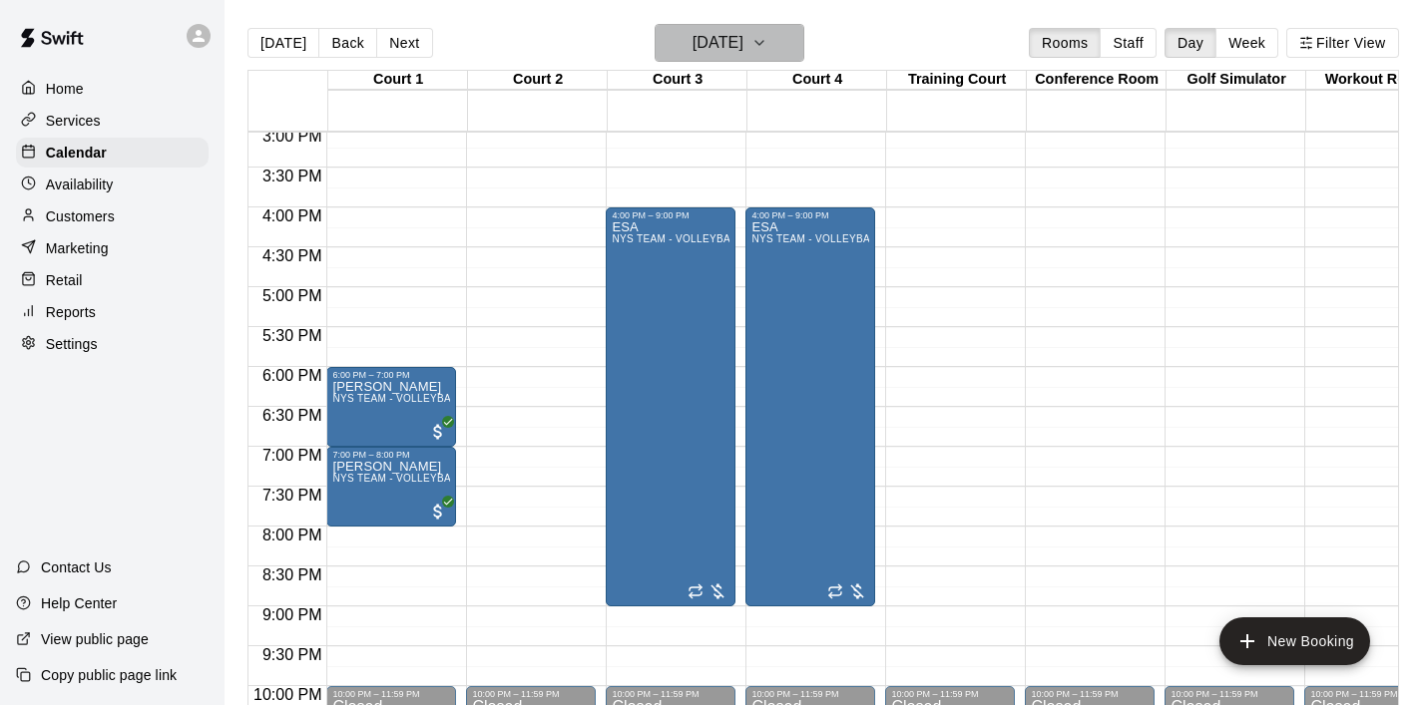
click at [767, 42] on icon "button" at bounding box center [759, 43] width 16 height 24
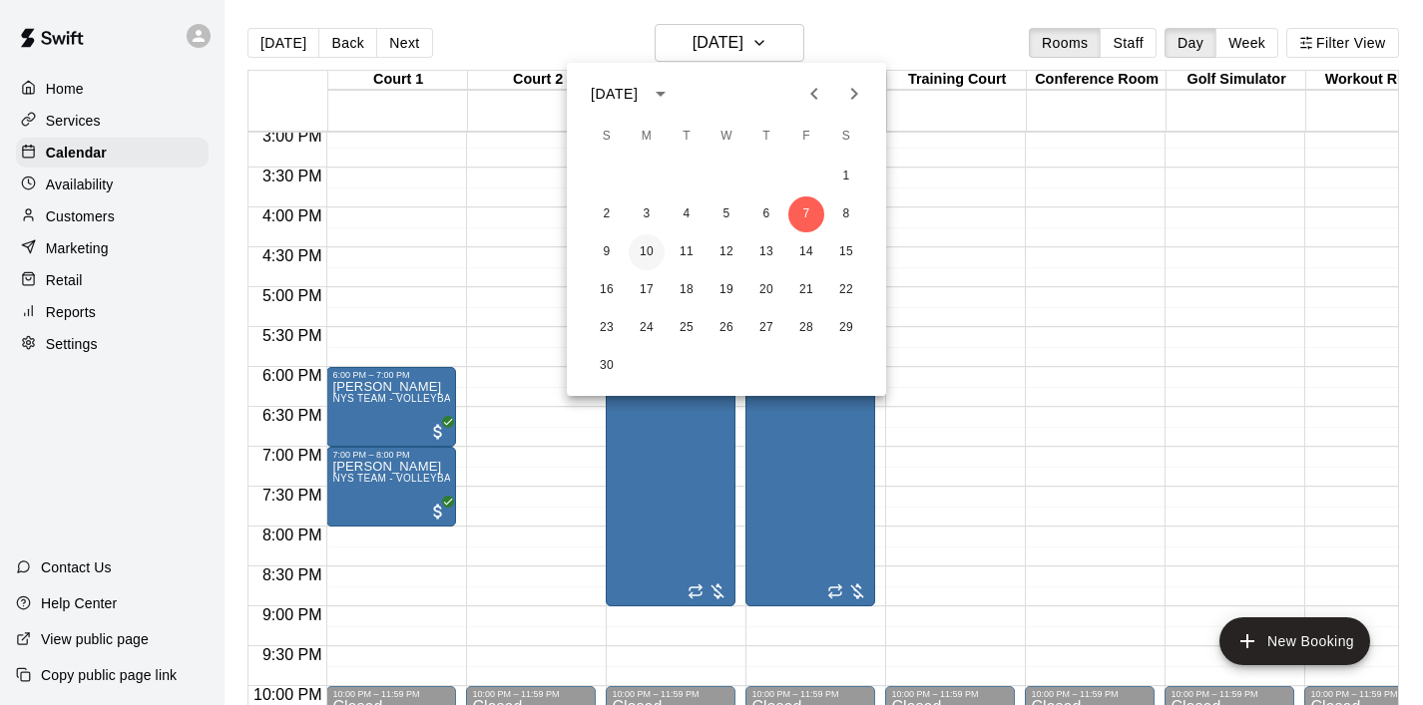
click at [656, 253] on button "10" at bounding box center [646, 252] width 36 height 36
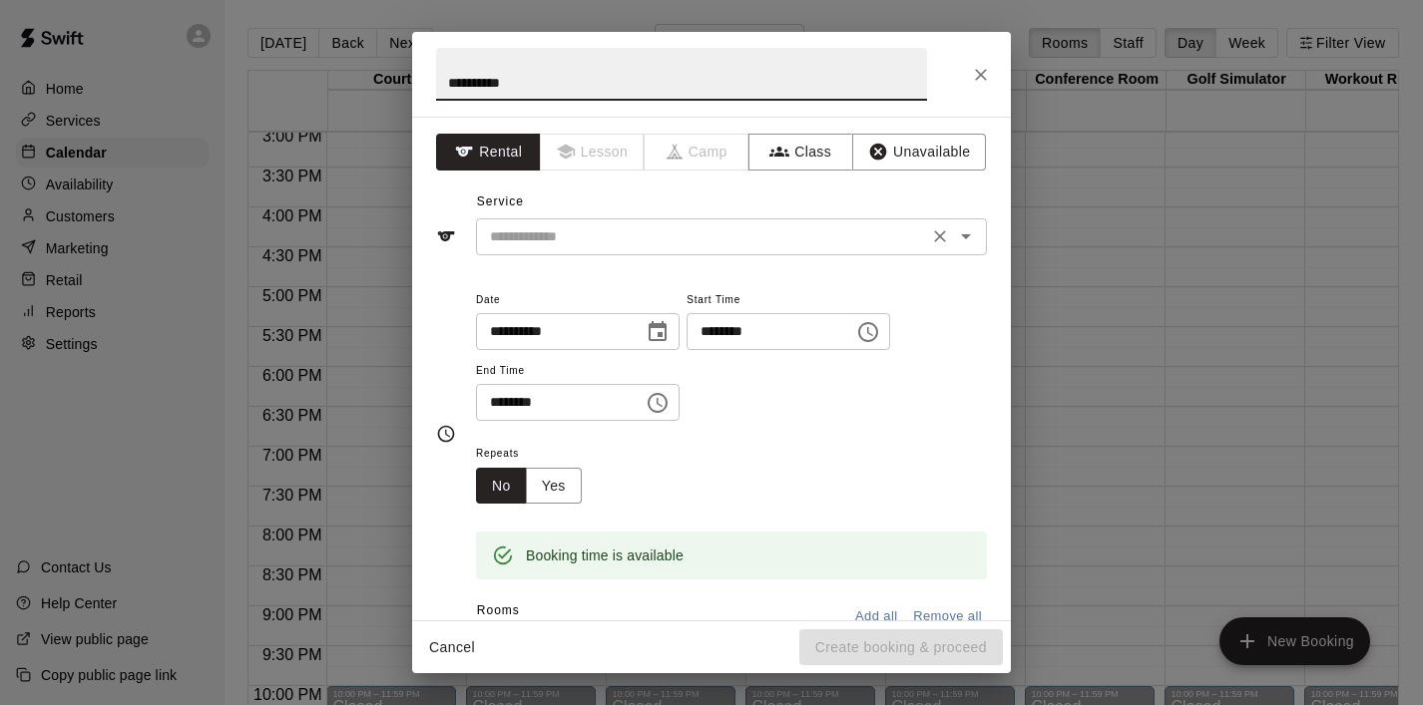
type input "**********"
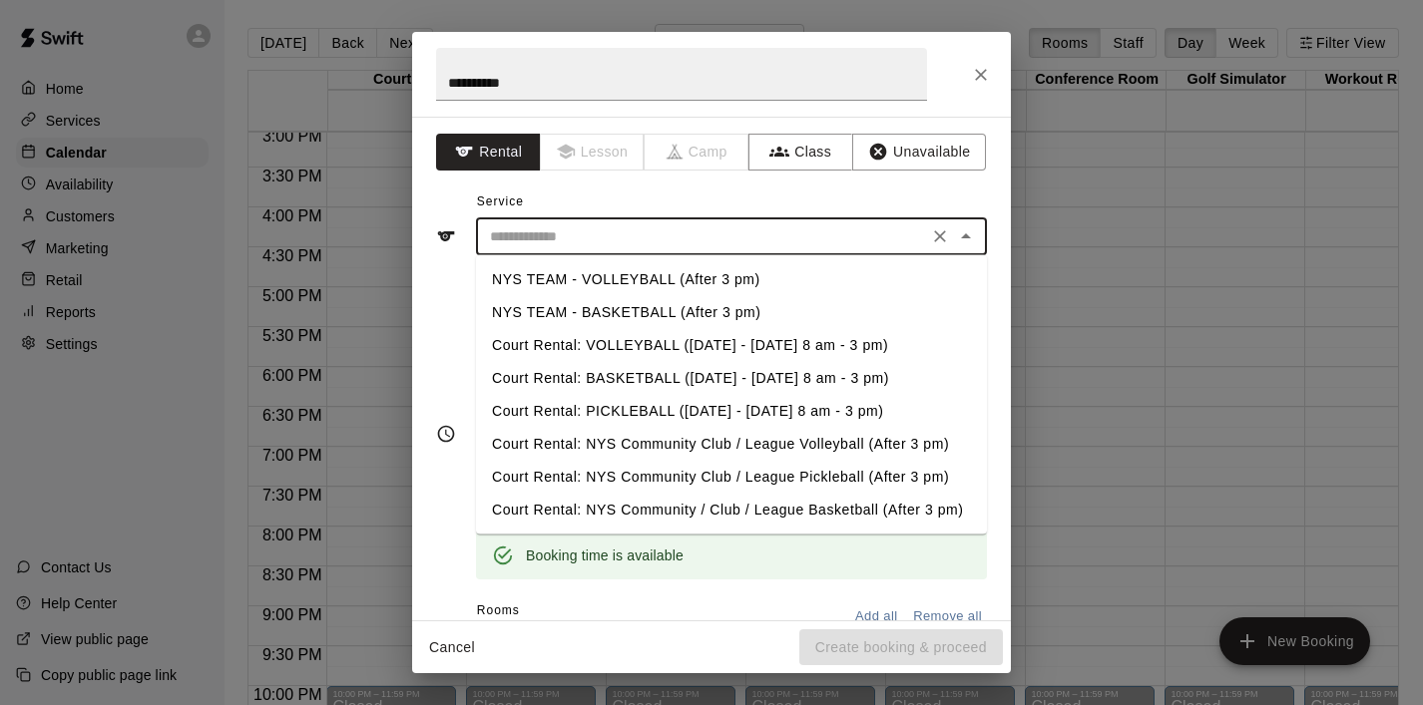
click at [520, 245] on input "text" at bounding box center [702, 236] width 440 height 25
click at [613, 300] on li "NYS TEAM - BASKETBALL (After 3 pm)" at bounding box center [731, 312] width 511 height 33
type input "**********"
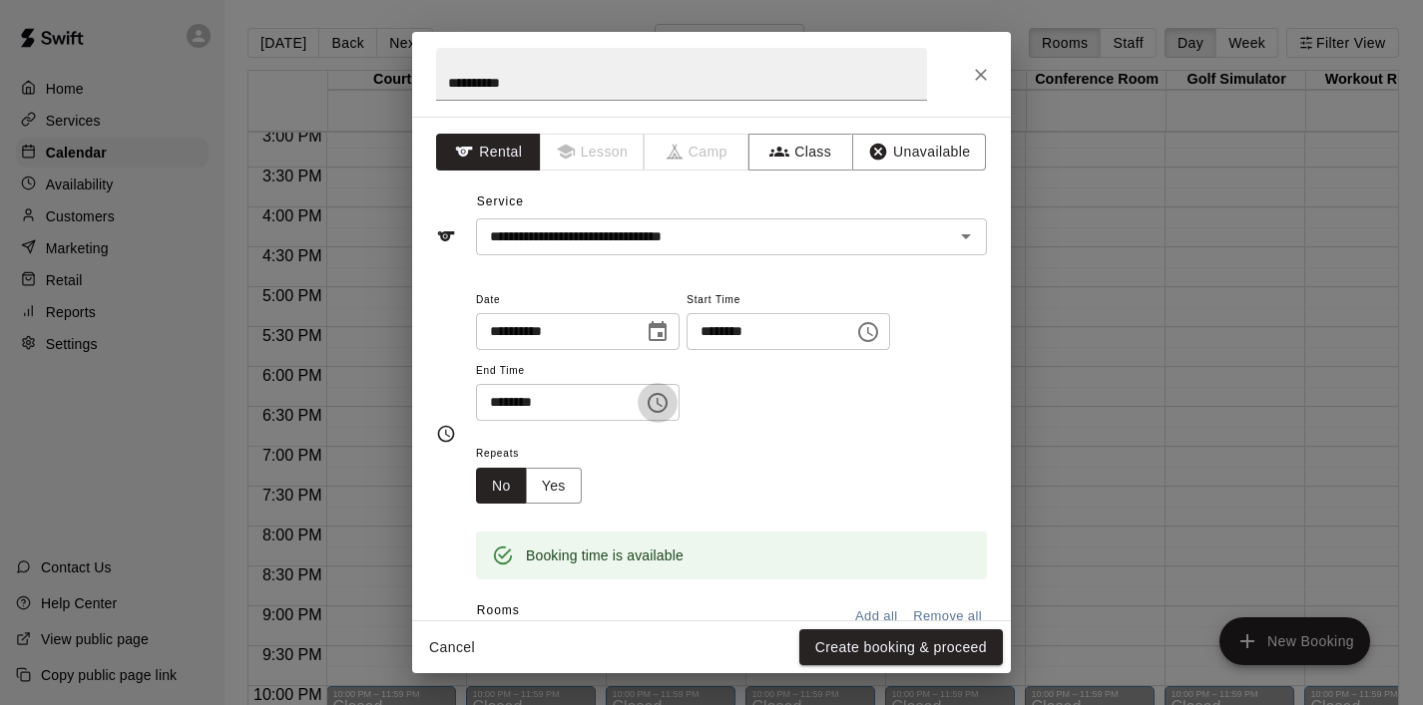
click at [677, 408] on button "Choose time, selected time is 6:30 PM" at bounding box center [657, 403] width 40 height 40
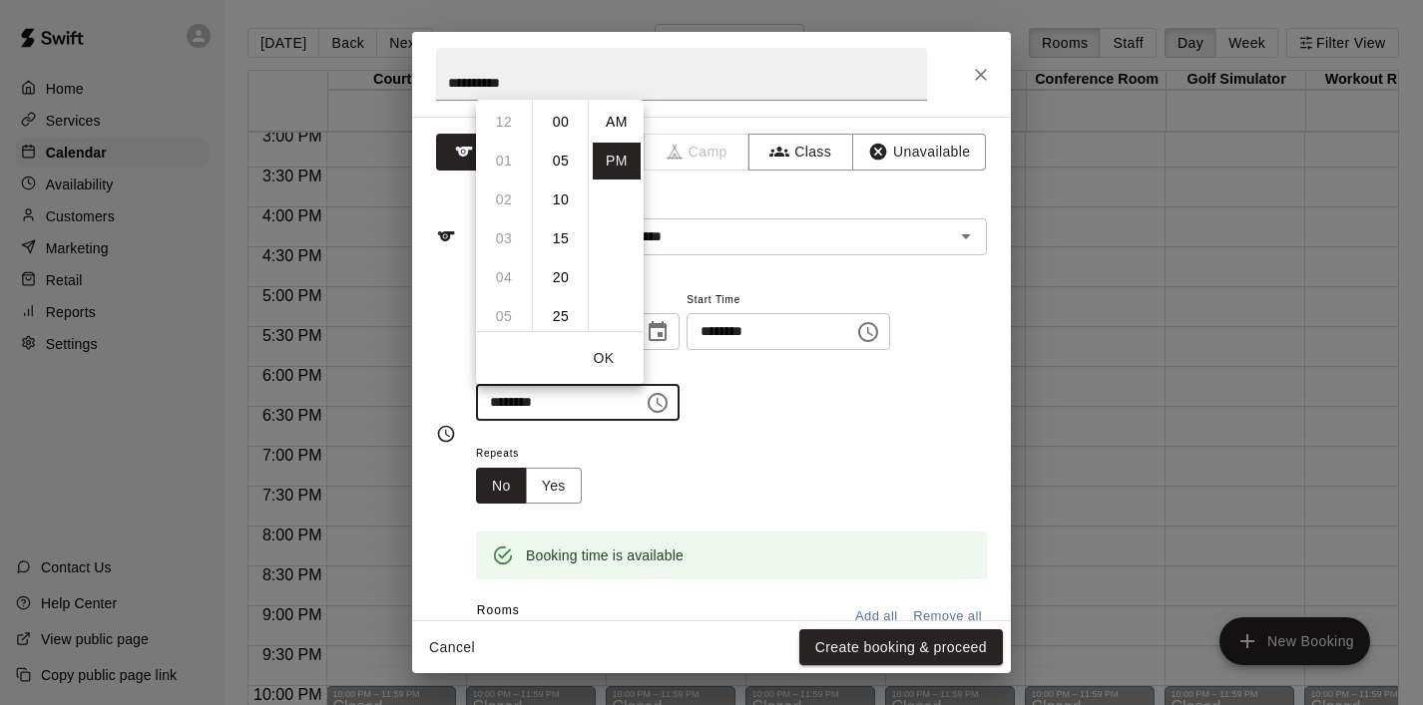
scroll to position [36, 0]
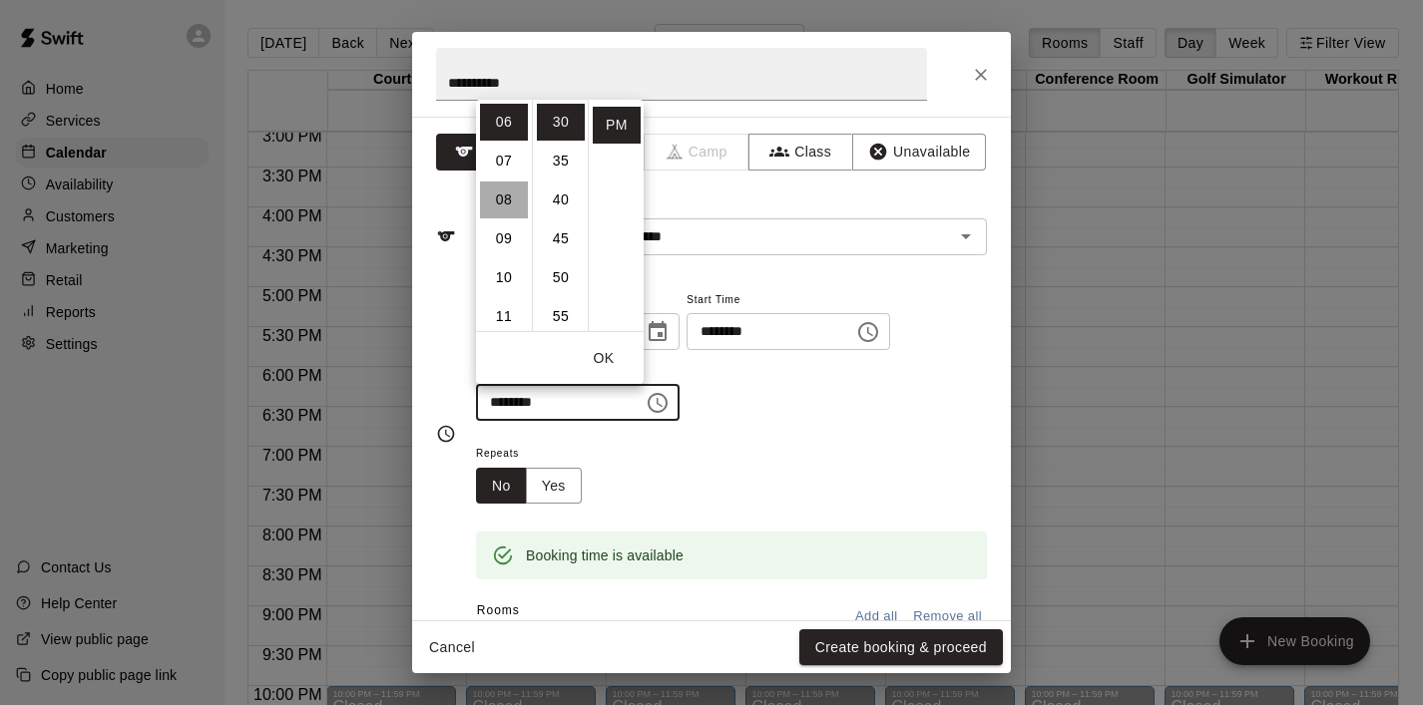
click at [496, 208] on li "08" at bounding box center [504, 200] width 48 height 37
click at [569, 120] on li "00" at bounding box center [561, 122] width 48 height 37
type input "********"
click at [602, 352] on button "OK" at bounding box center [604, 358] width 64 height 37
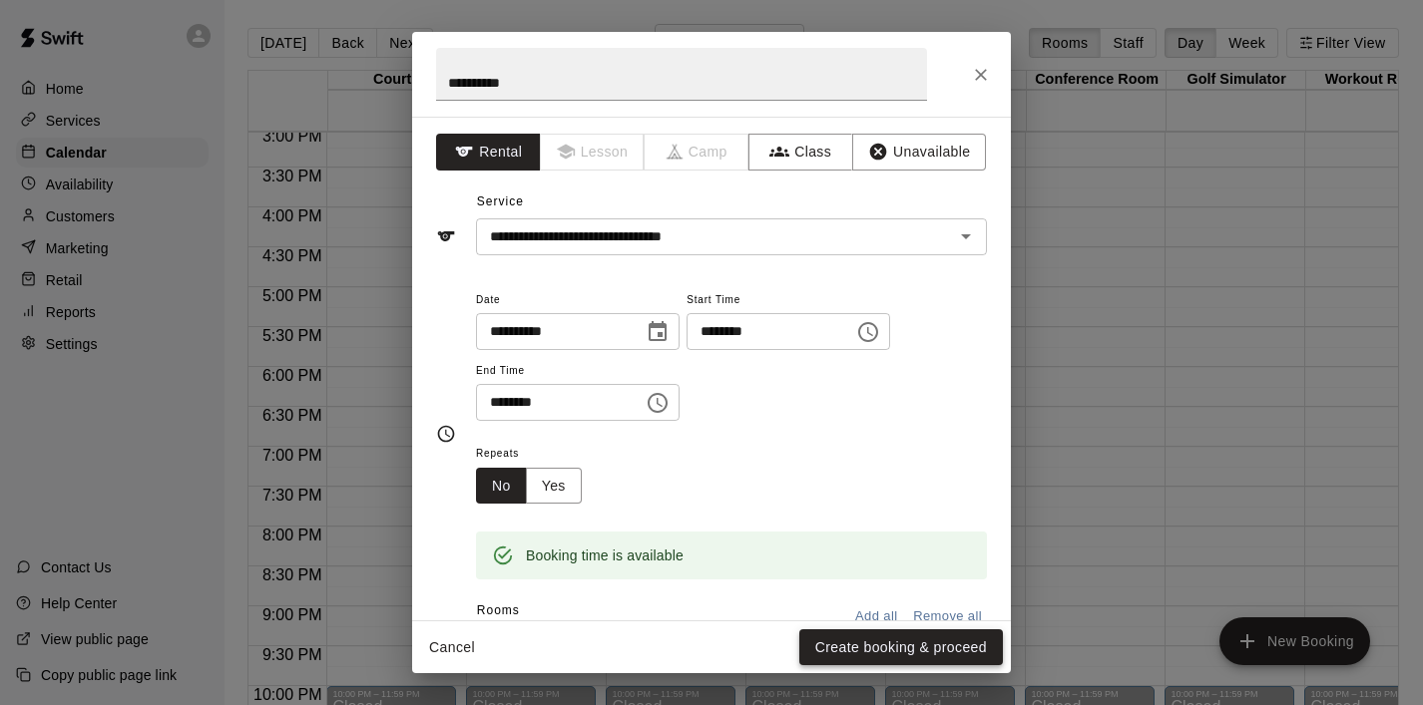
click at [855, 638] on button "Create booking & proceed" at bounding box center [901, 647] width 204 height 37
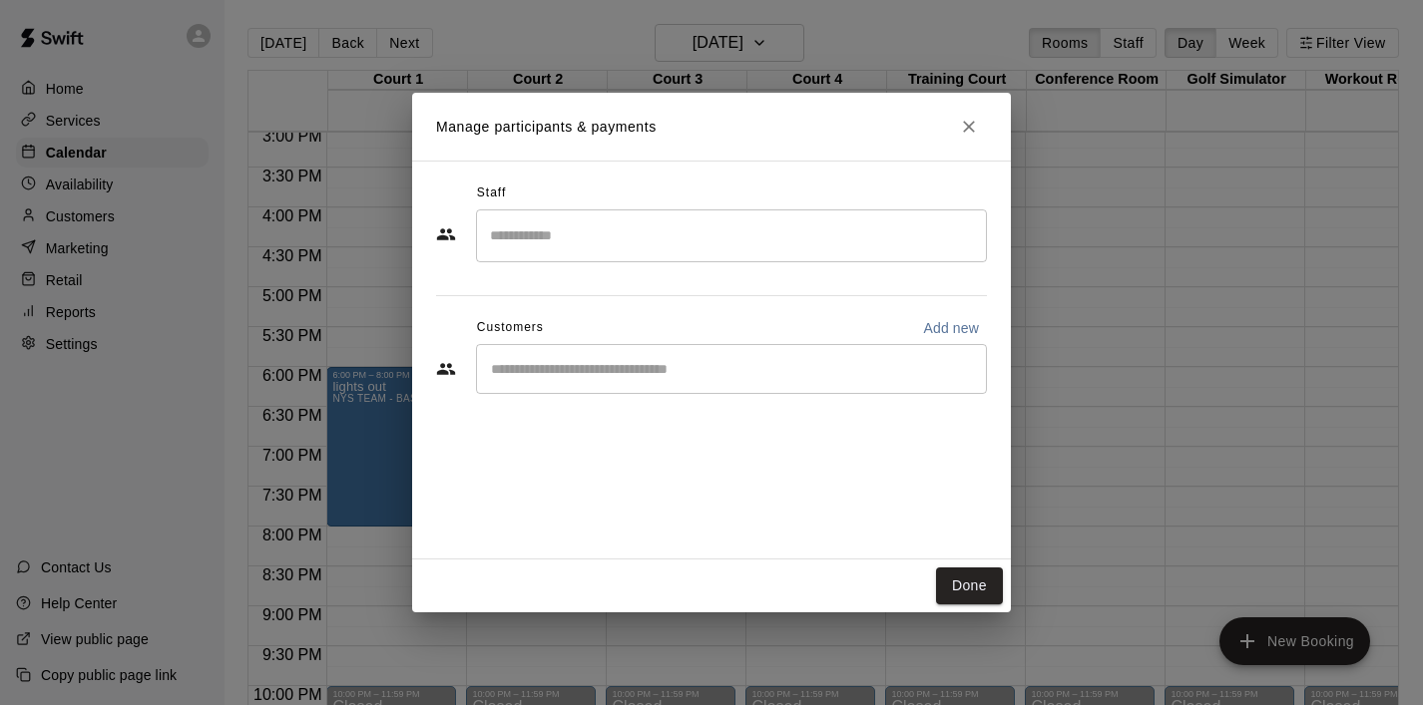
click at [548, 369] on input "Start typing to search customers..." at bounding box center [731, 369] width 493 height 20
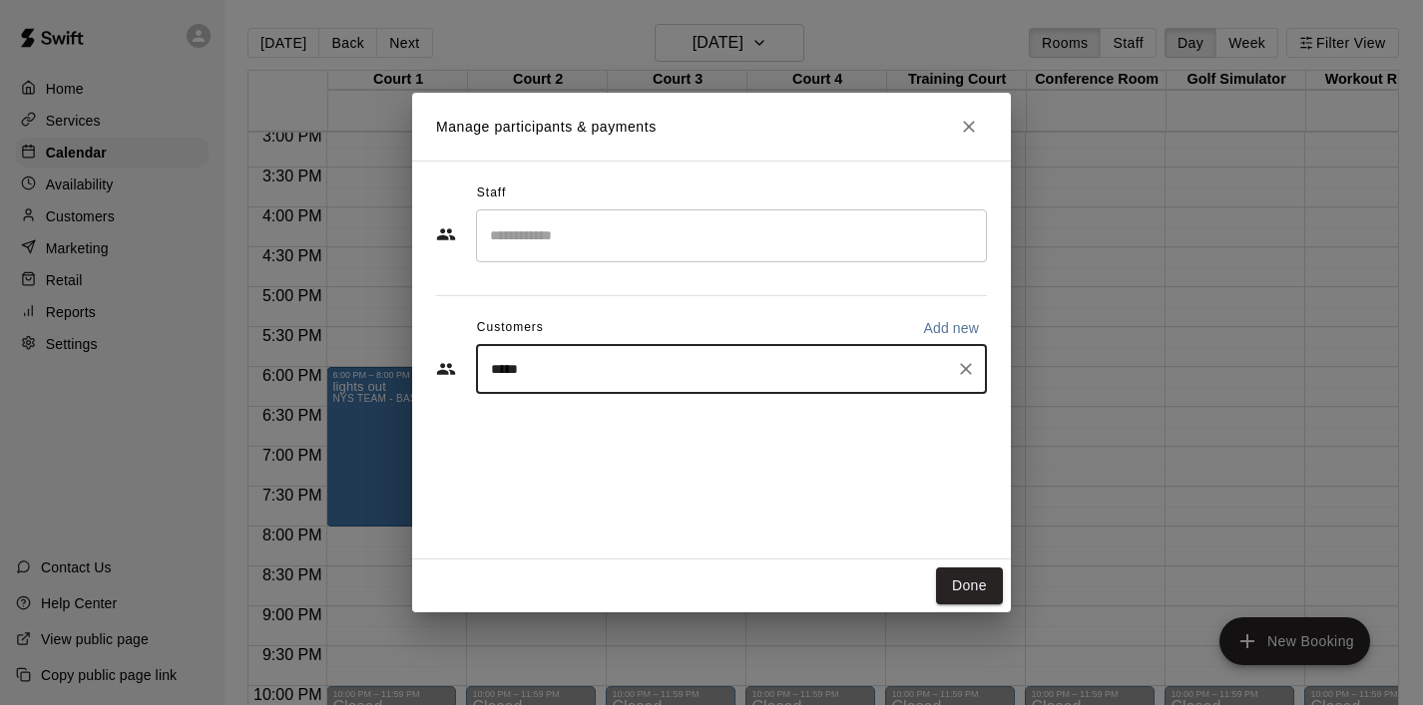
type input "******"
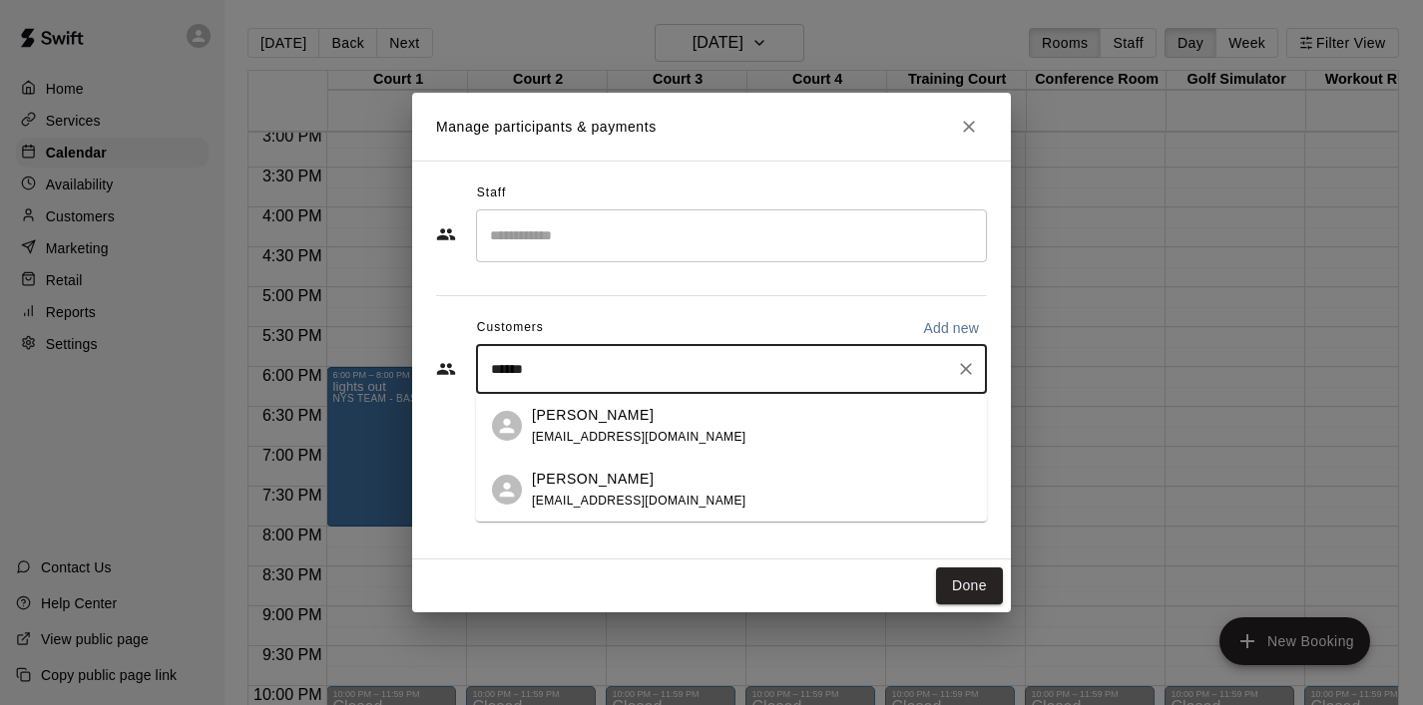
click at [568, 425] on div "[PERSON_NAME] [EMAIL_ADDRESS][DOMAIN_NAME]" at bounding box center [639, 426] width 214 height 43
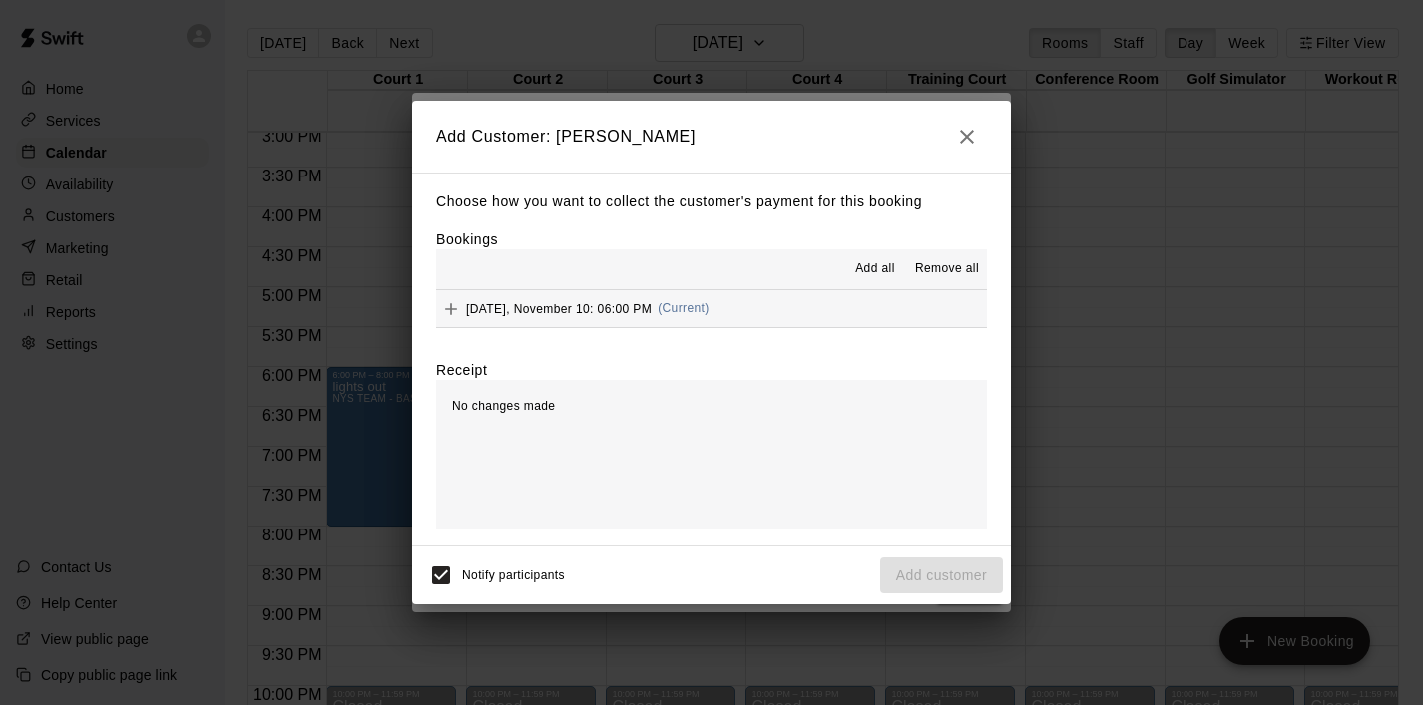
click at [976, 132] on icon "button" at bounding box center [967, 137] width 24 height 24
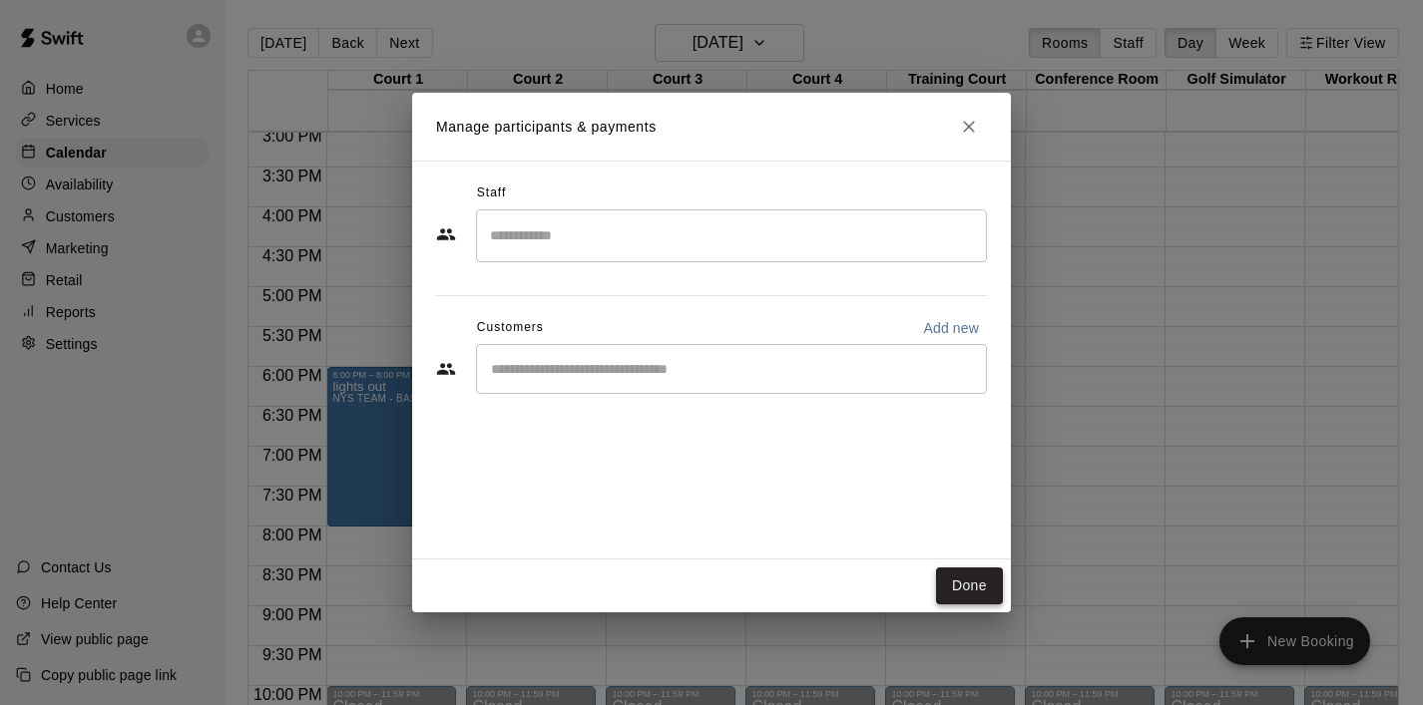
click at [972, 580] on button "Done" at bounding box center [969, 586] width 67 height 37
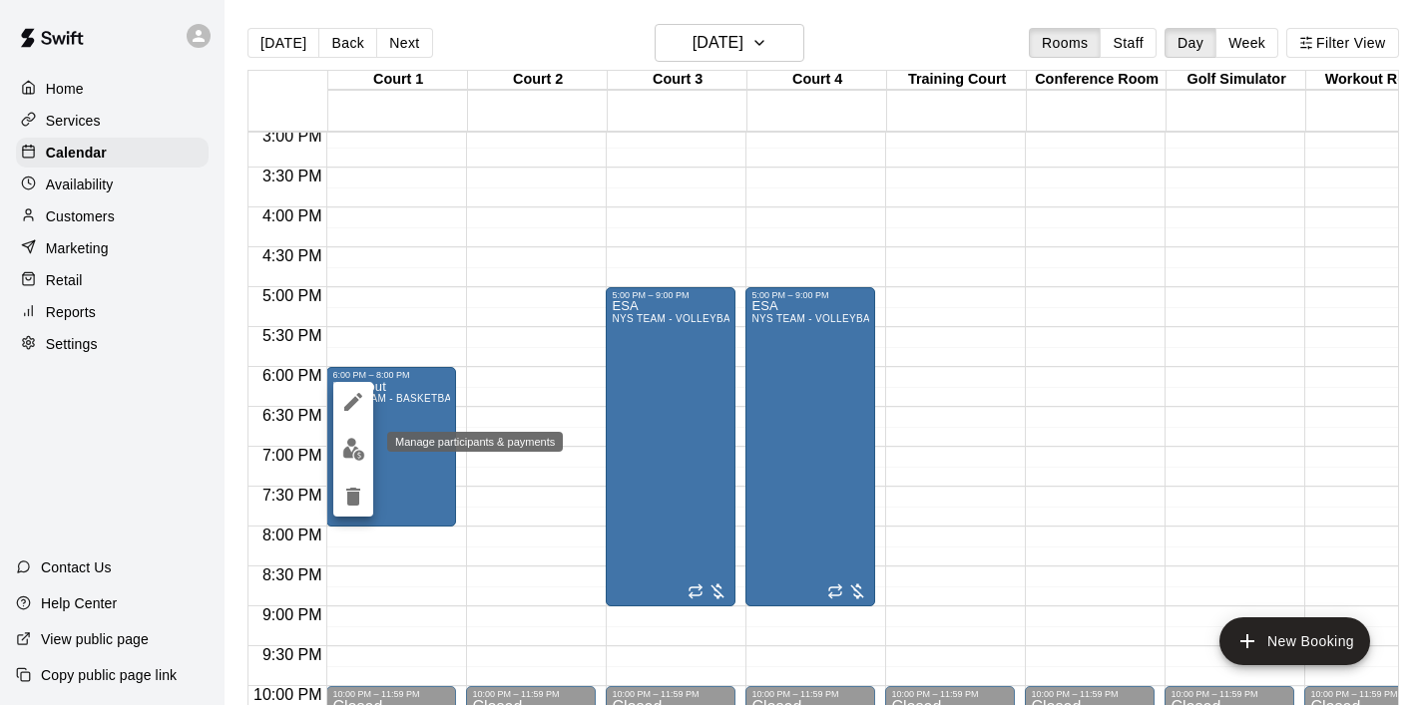
click at [356, 460] on img "edit" at bounding box center [353, 449] width 23 height 23
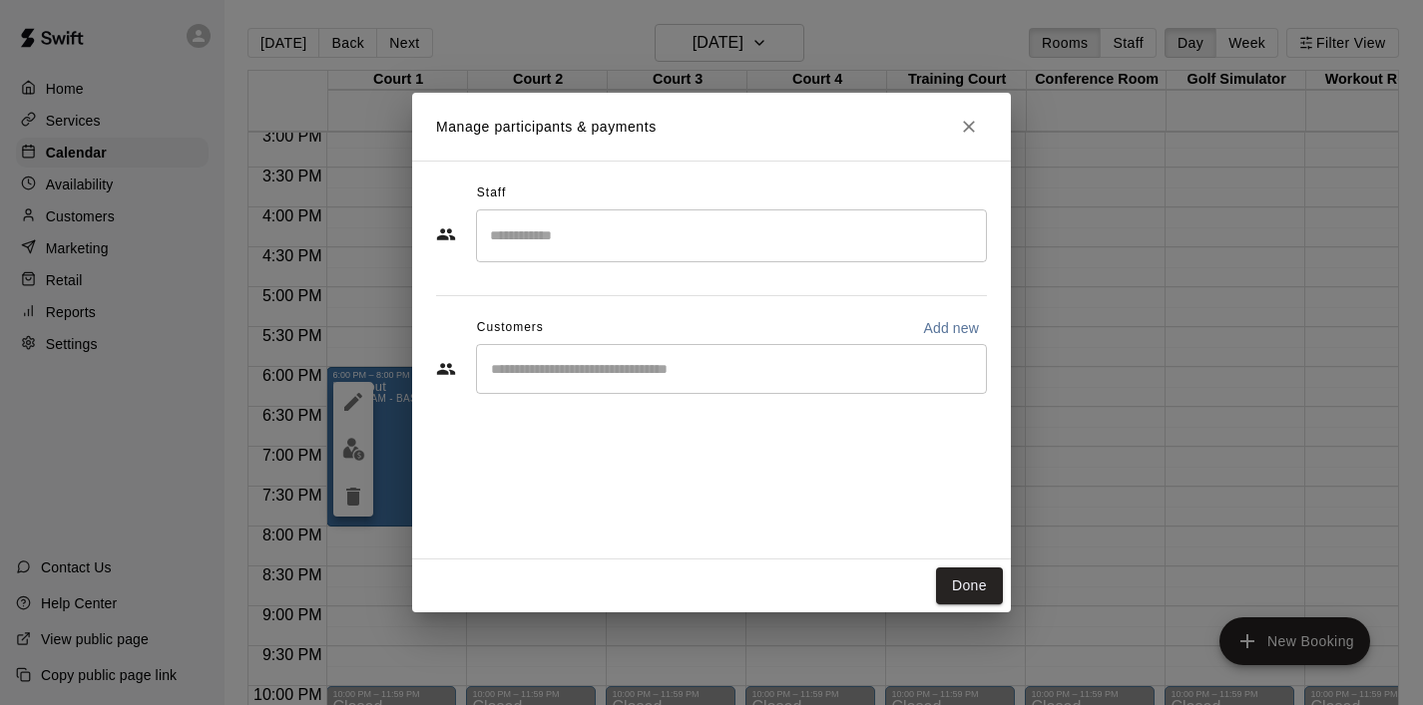
click at [566, 375] on input "Start typing to search customers..." at bounding box center [731, 369] width 493 height 20
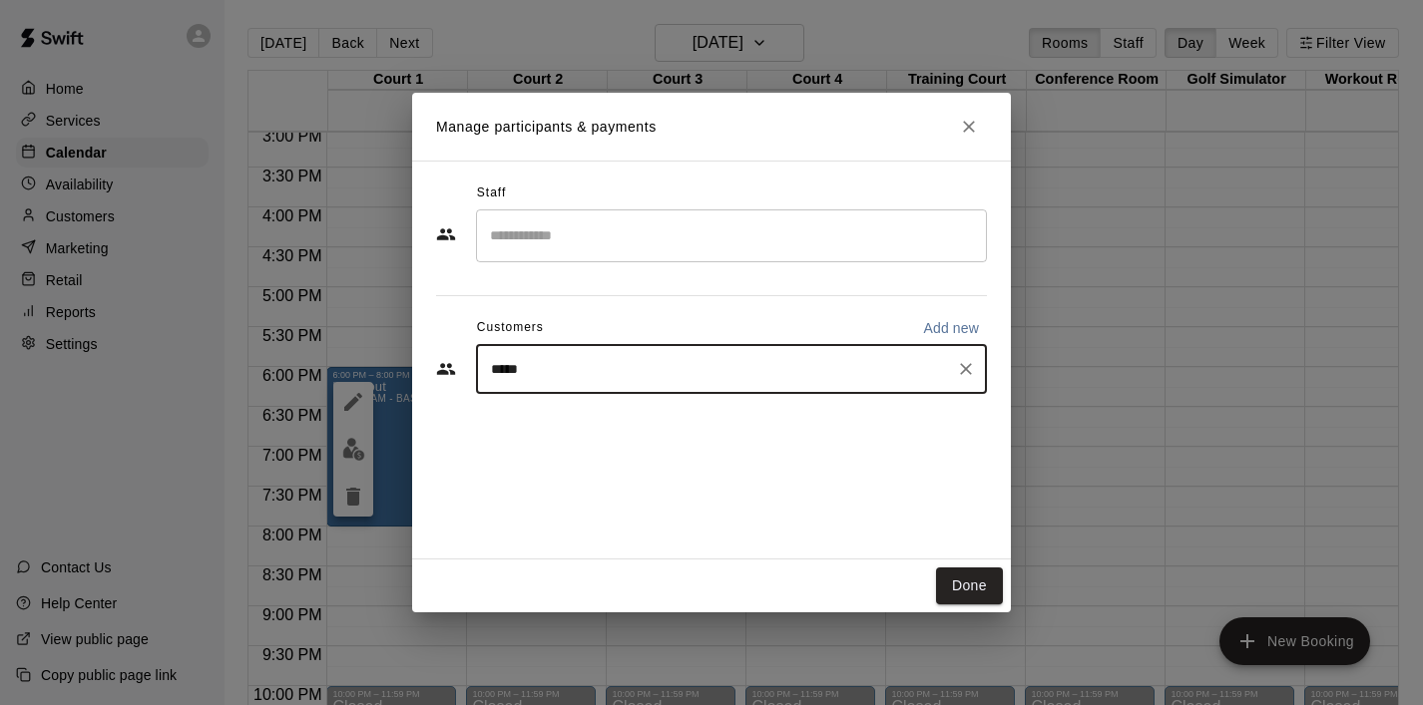
type input "******"
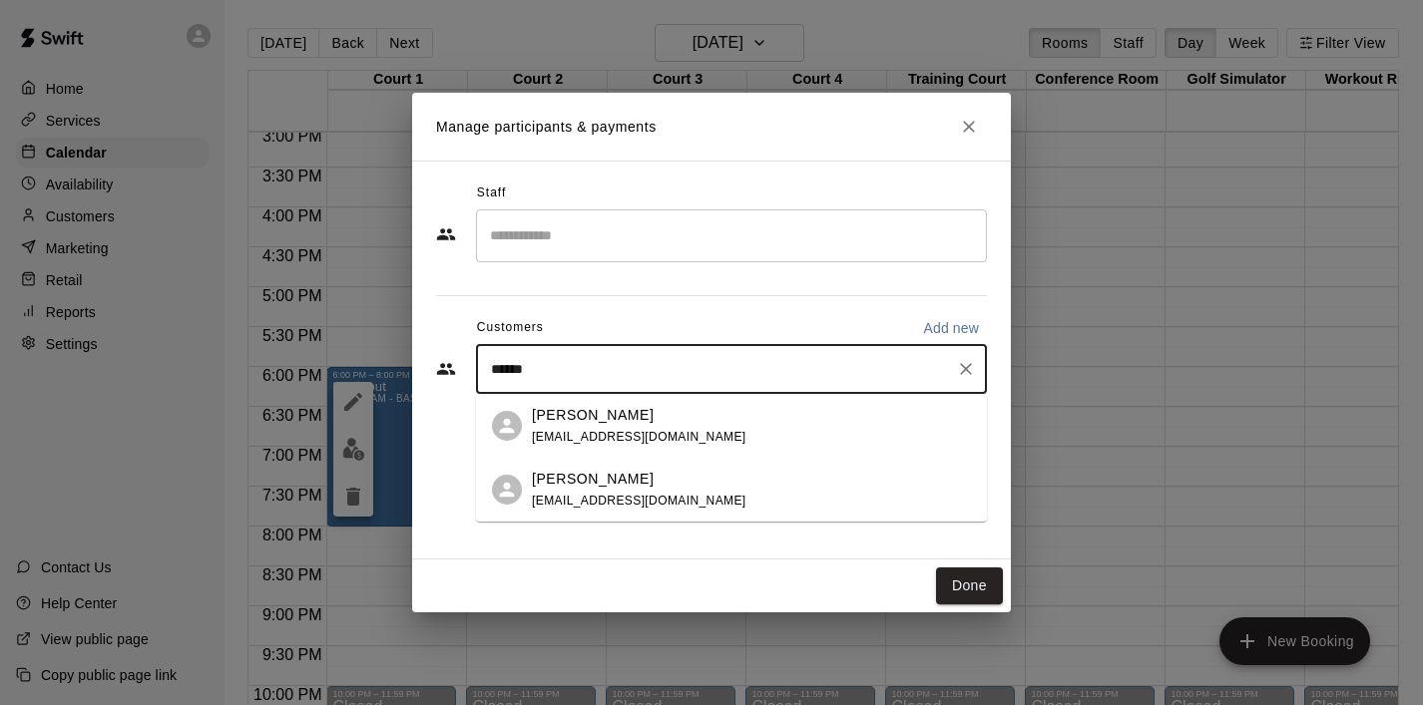
click at [574, 427] on div "[PERSON_NAME] [EMAIL_ADDRESS][DOMAIN_NAME]" at bounding box center [639, 426] width 214 height 43
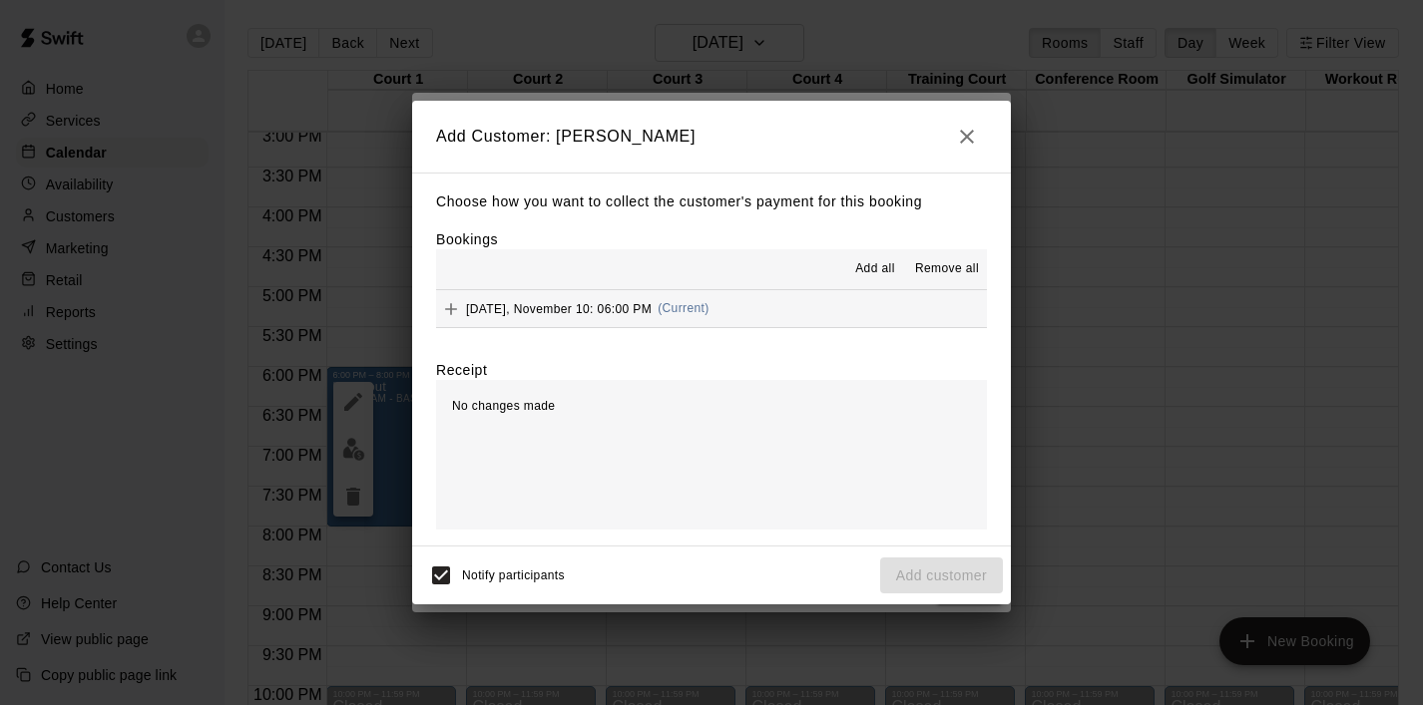
click at [874, 275] on span "Add all" at bounding box center [875, 269] width 40 height 20
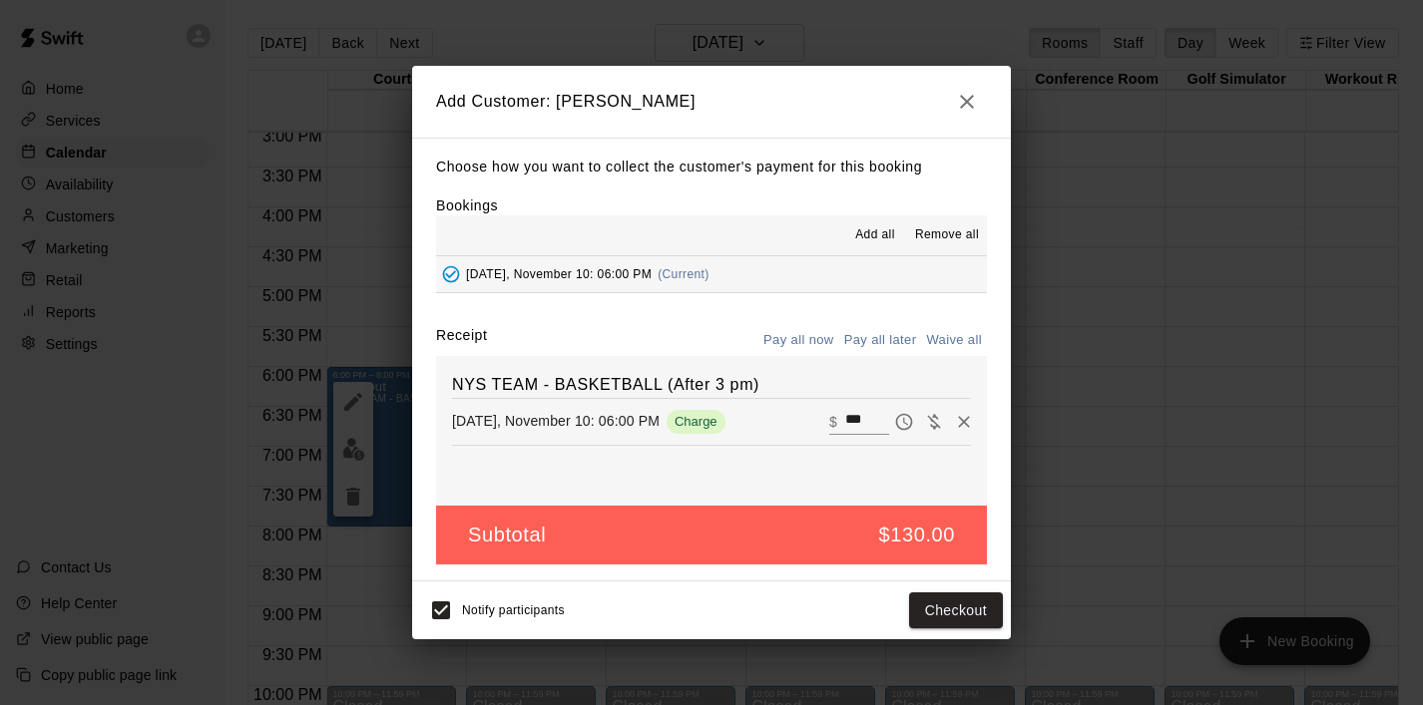
click at [899, 335] on button "Pay all later" at bounding box center [880, 340] width 83 height 31
click at [931, 611] on button "Add customer" at bounding box center [941, 611] width 123 height 37
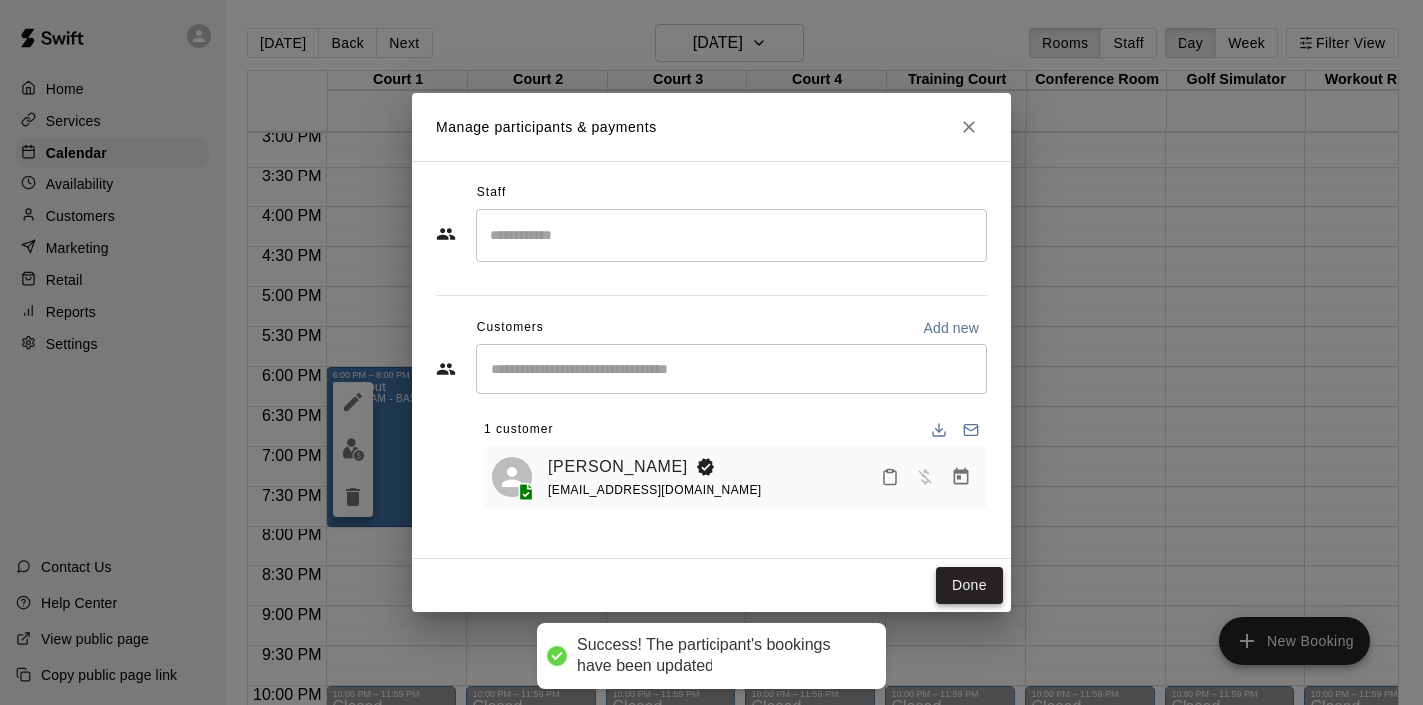
click at [964, 593] on button "Done" at bounding box center [969, 586] width 67 height 37
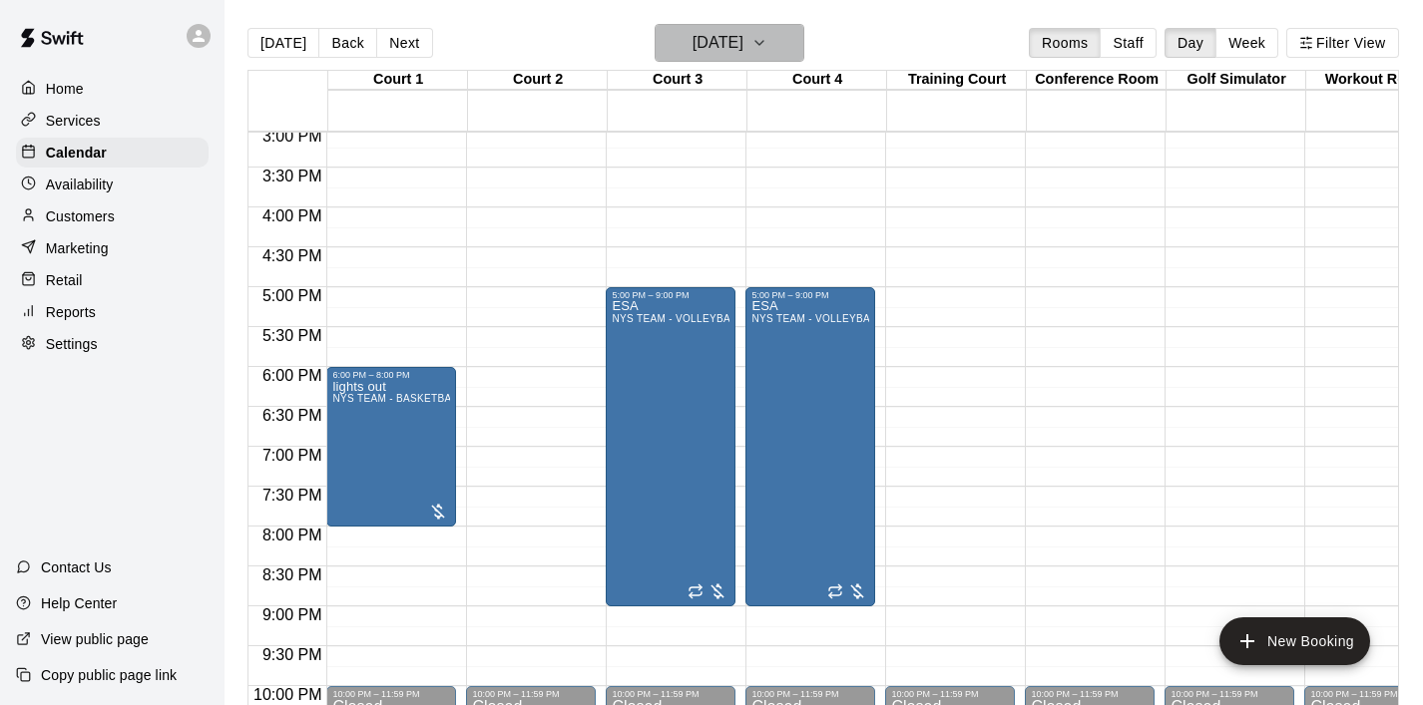
click at [767, 34] on icon "button" at bounding box center [759, 43] width 16 height 24
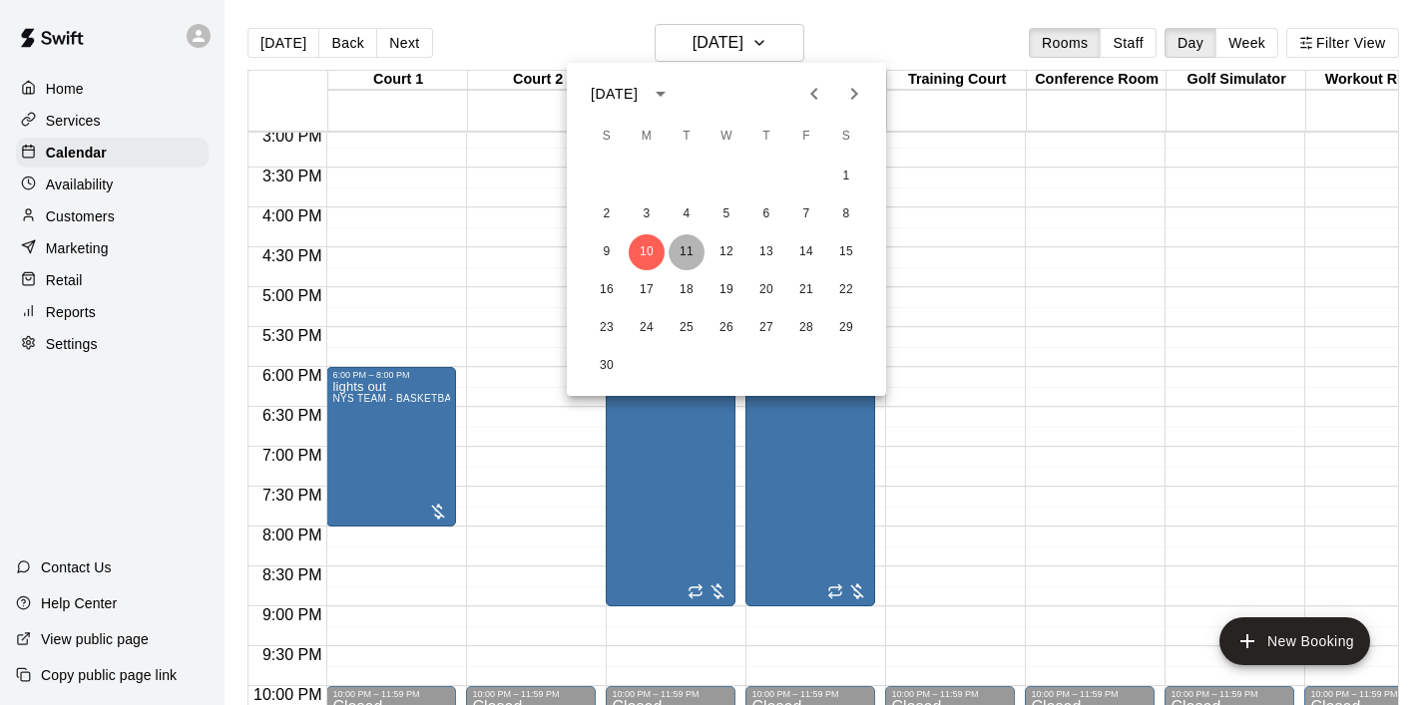
click at [687, 252] on button "11" at bounding box center [686, 252] width 36 height 36
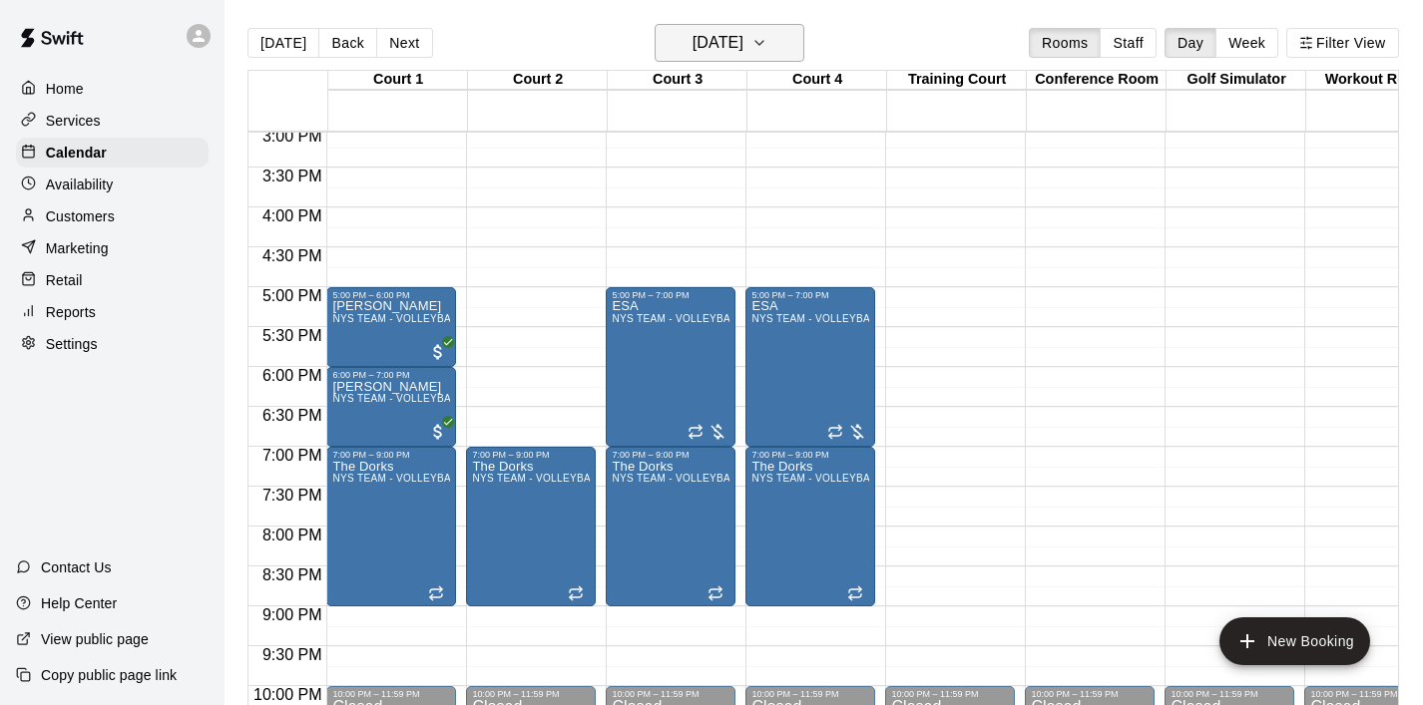
click at [763, 45] on icon "button" at bounding box center [759, 43] width 8 height 4
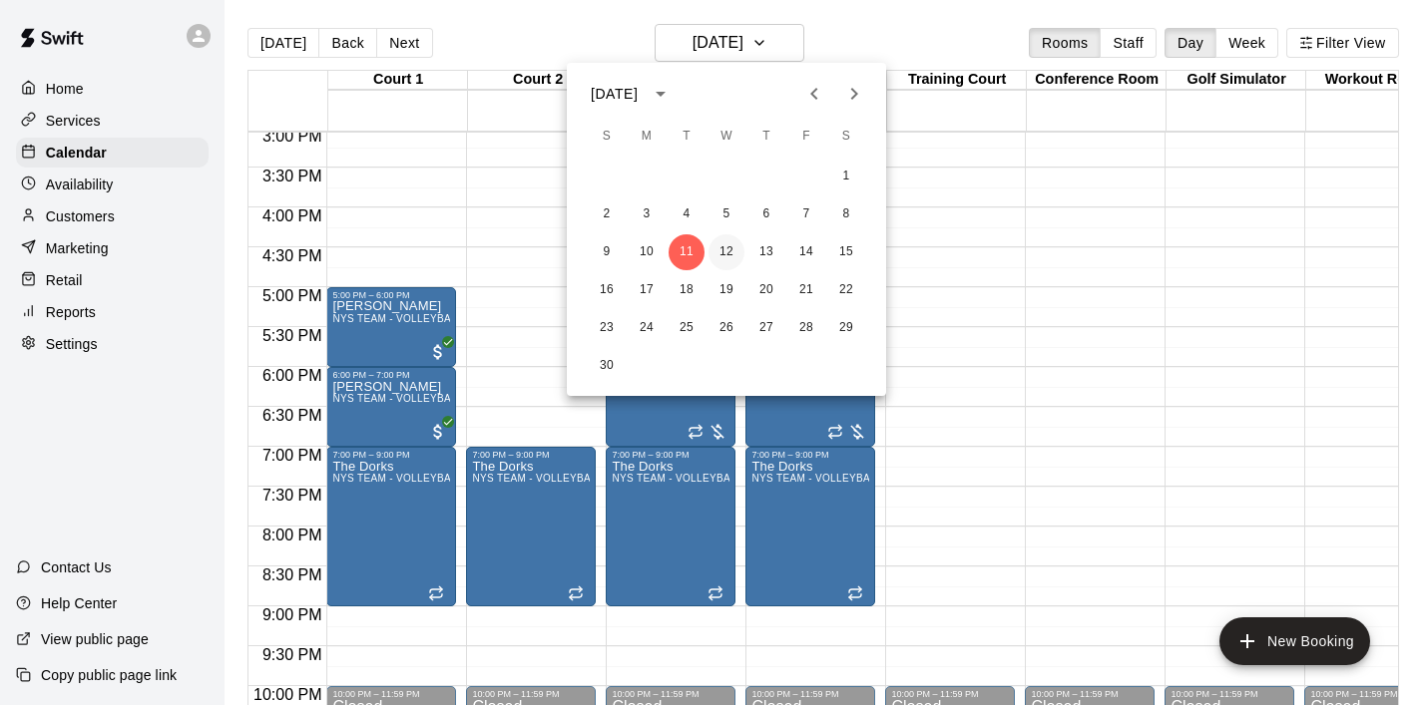
click at [732, 256] on button "12" at bounding box center [726, 252] width 36 height 36
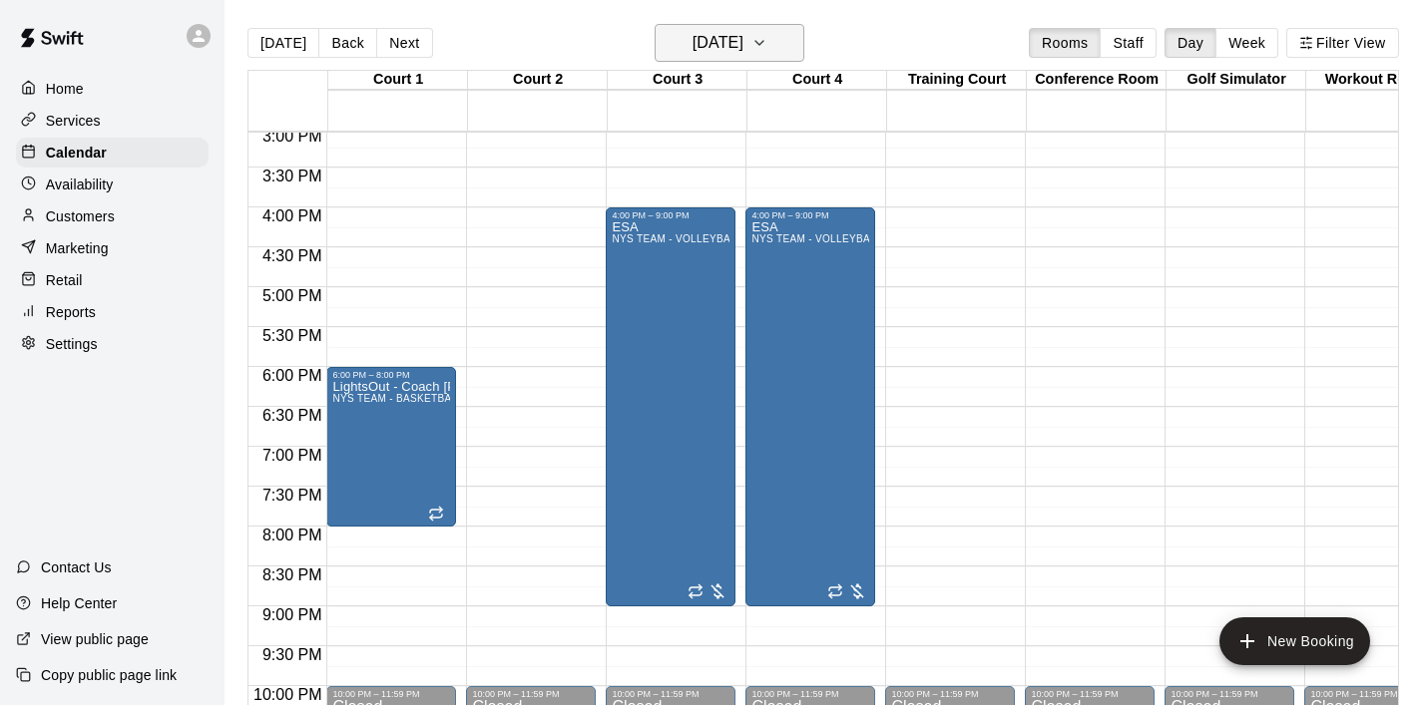
click at [767, 51] on icon "button" at bounding box center [759, 43] width 16 height 24
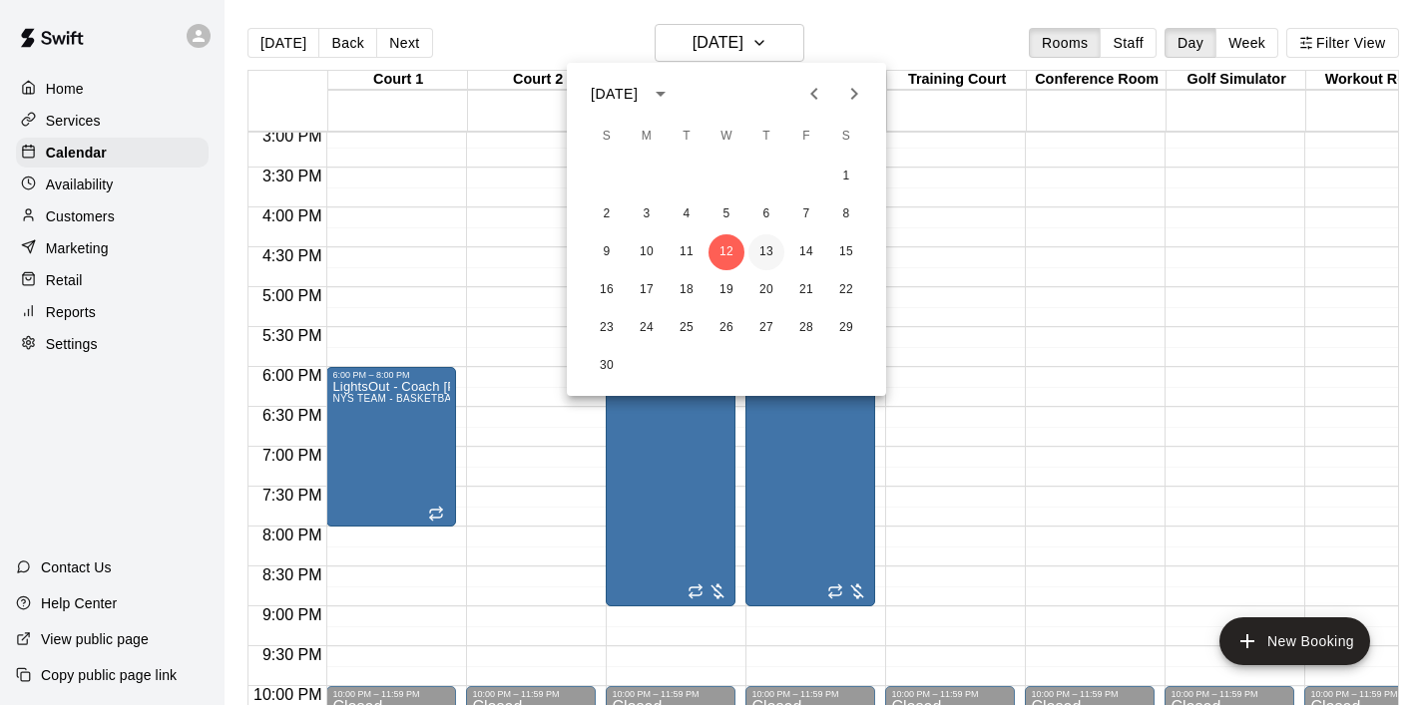
click at [769, 255] on button "13" at bounding box center [766, 252] width 36 height 36
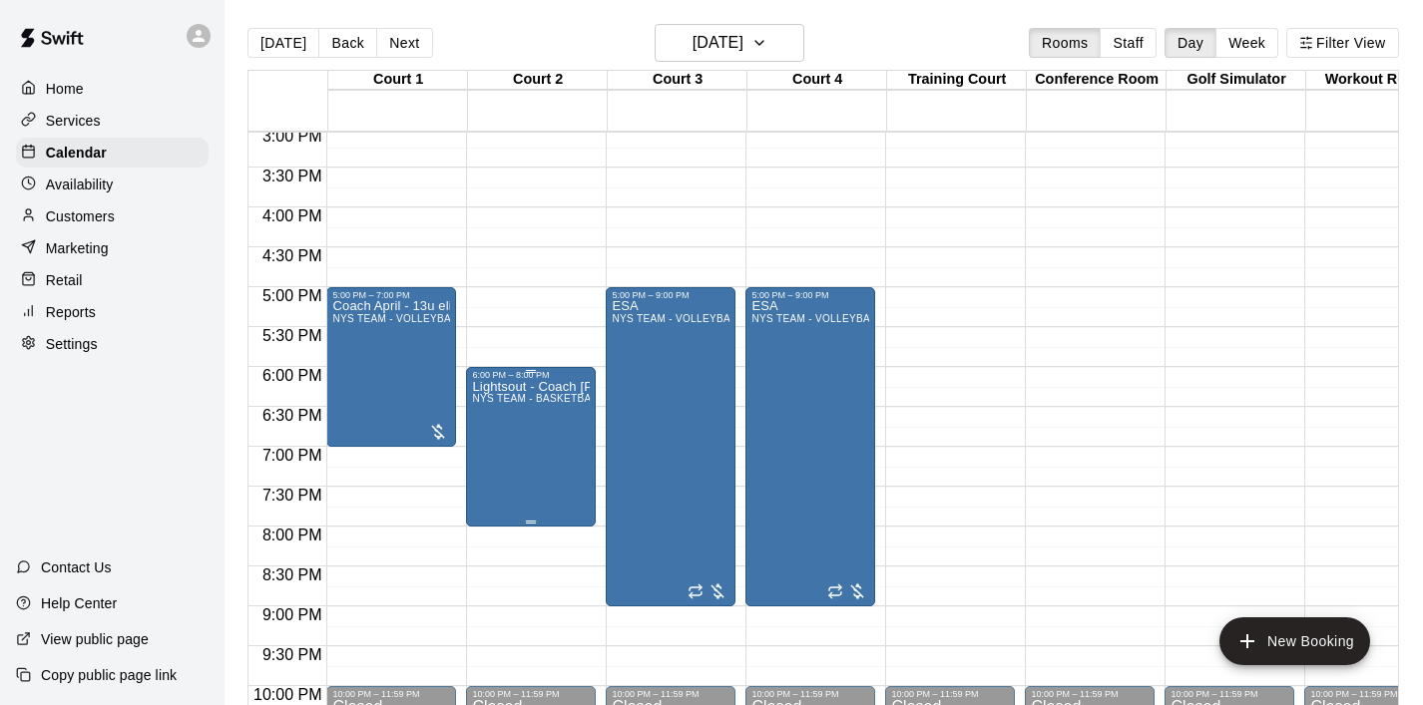
click at [499, 489] on icon "delete" at bounding box center [493, 497] width 14 height 18
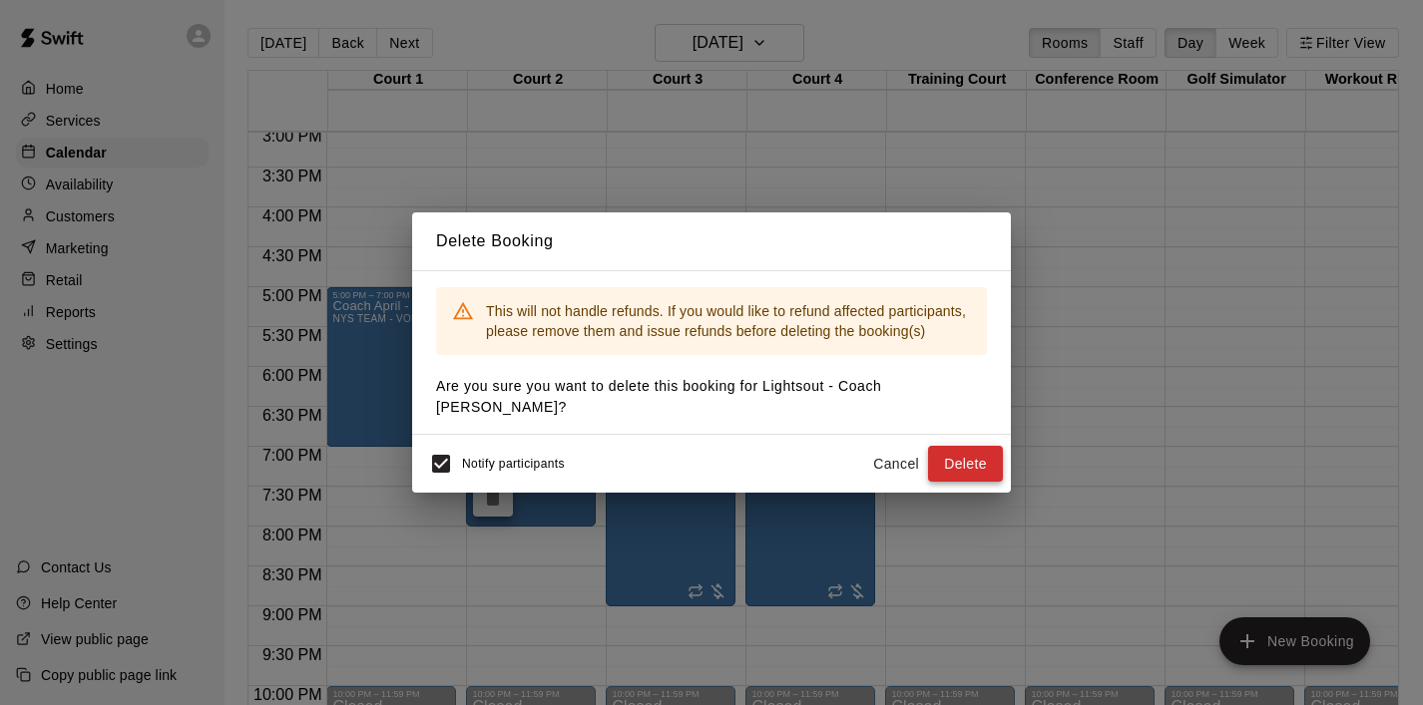
click at [946, 454] on button "Delete" at bounding box center [965, 464] width 75 height 37
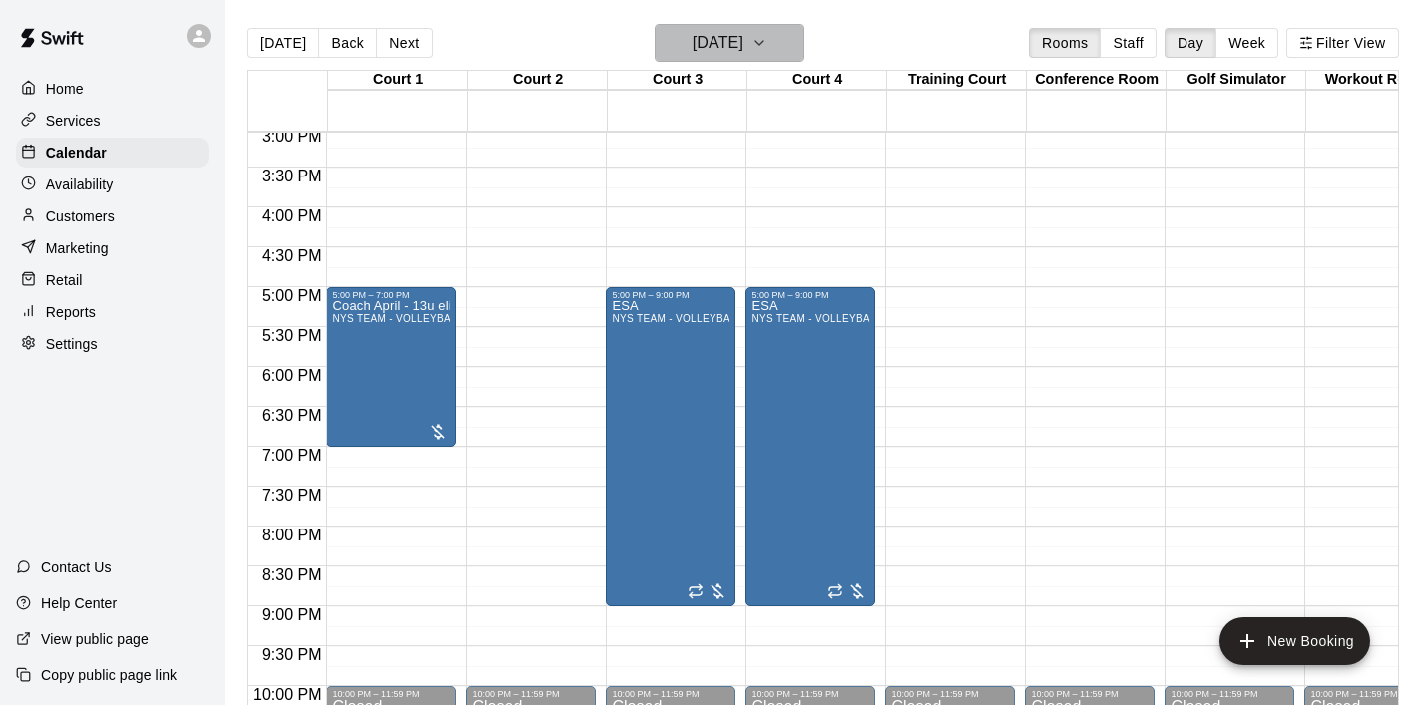
click at [793, 59] on button "[DATE]" at bounding box center [729, 43] width 150 height 38
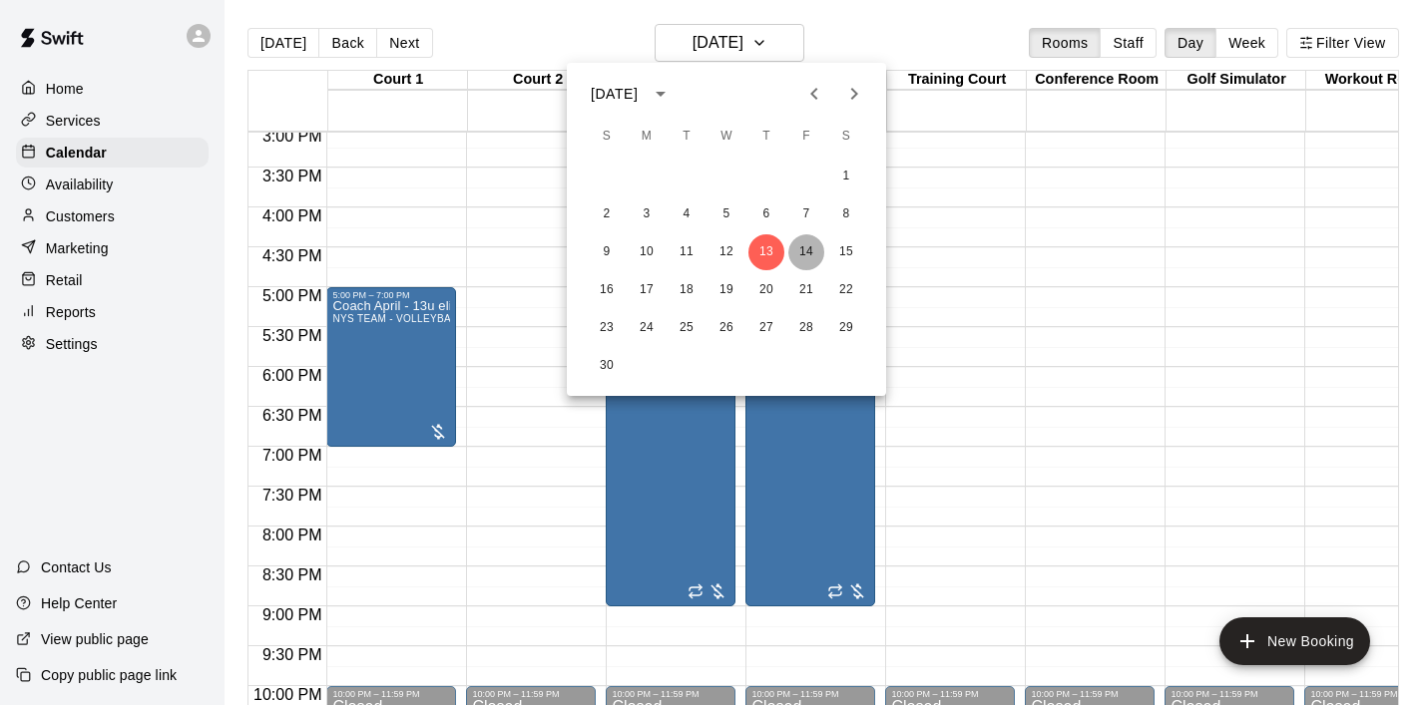
click at [794, 252] on button "14" at bounding box center [806, 252] width 36 height 36
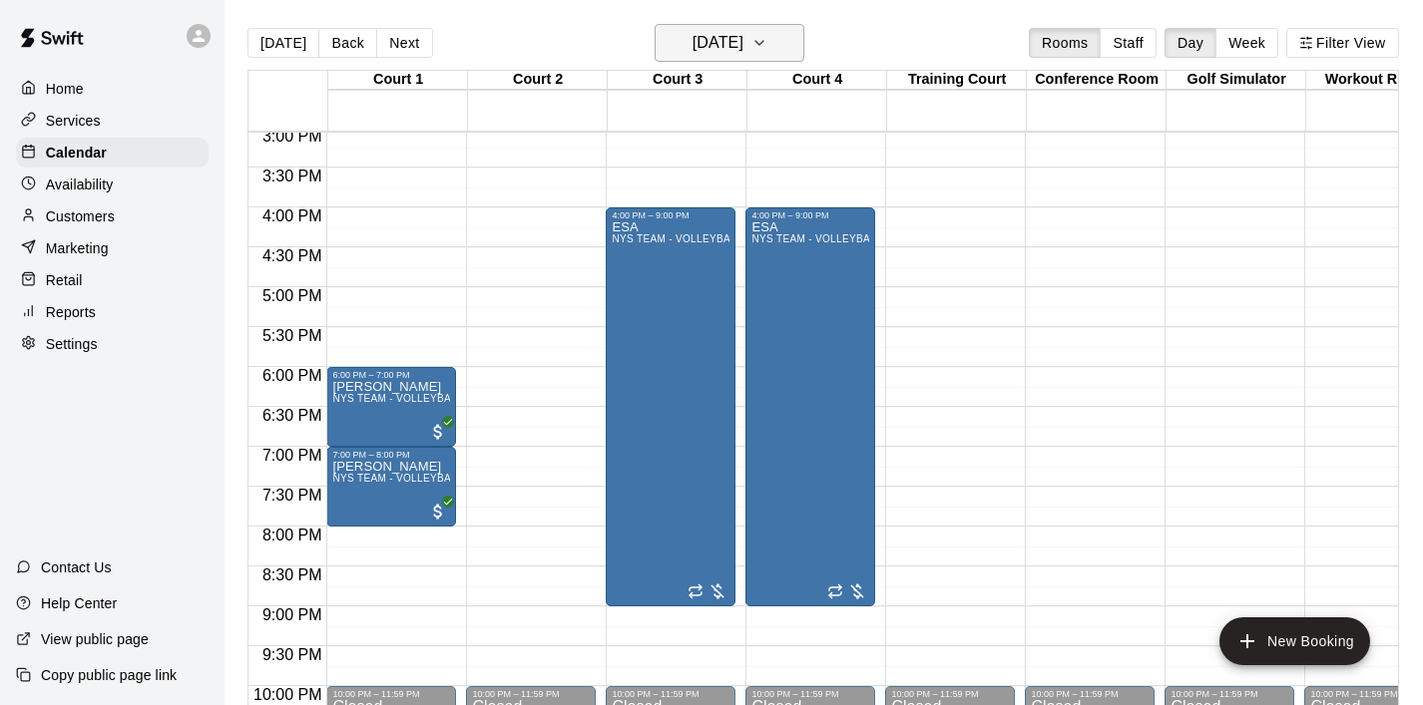
click at [789, 37] on button "[DATE]" at bounding box center [729, 43] width 150 height 38
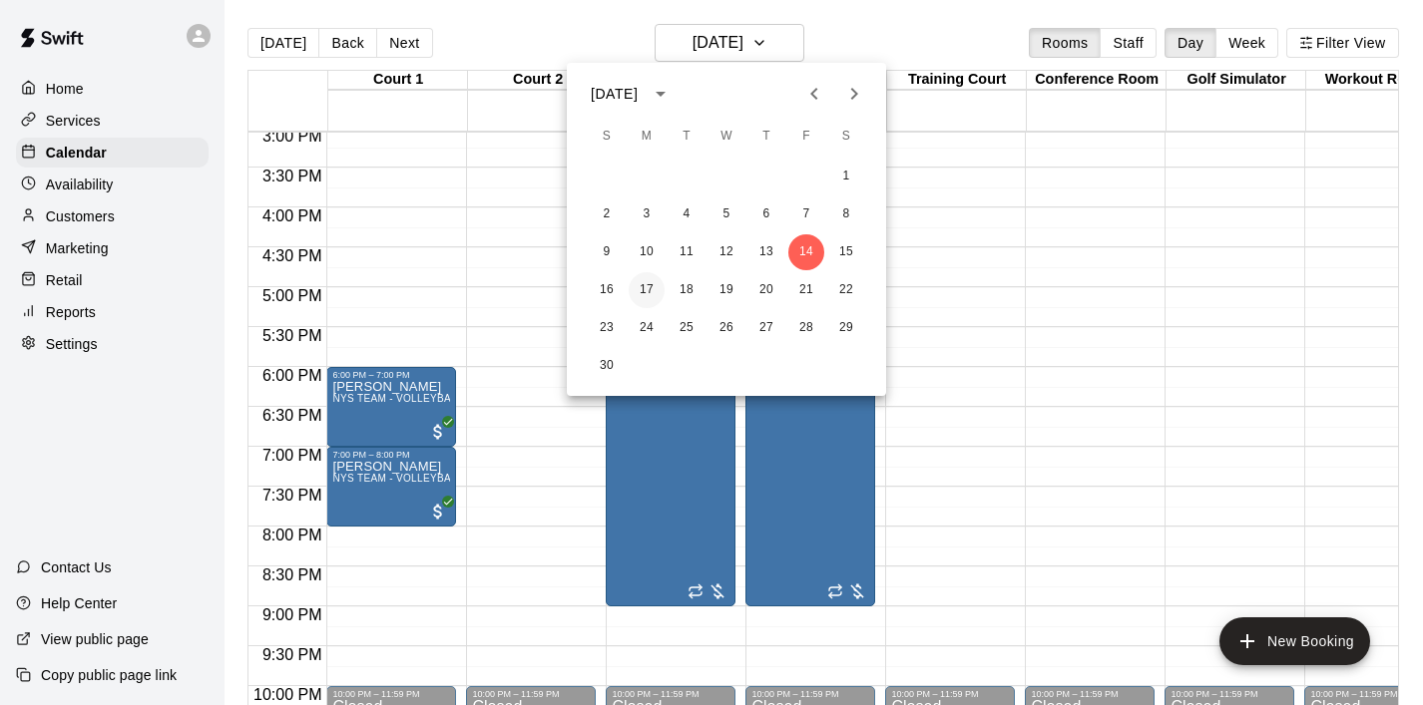
click at [653, 292] on button "17" at bounding box center [646, 290] width 36 height 36
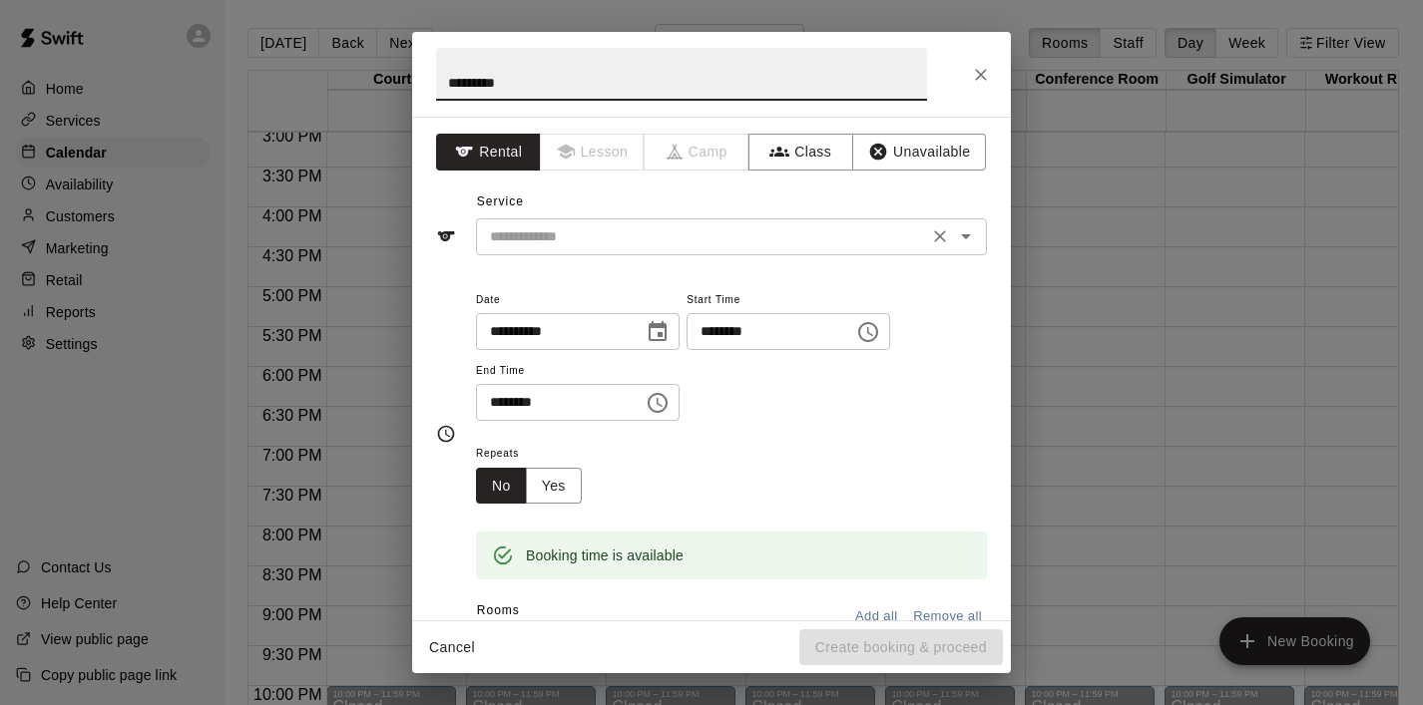
type input "*********"
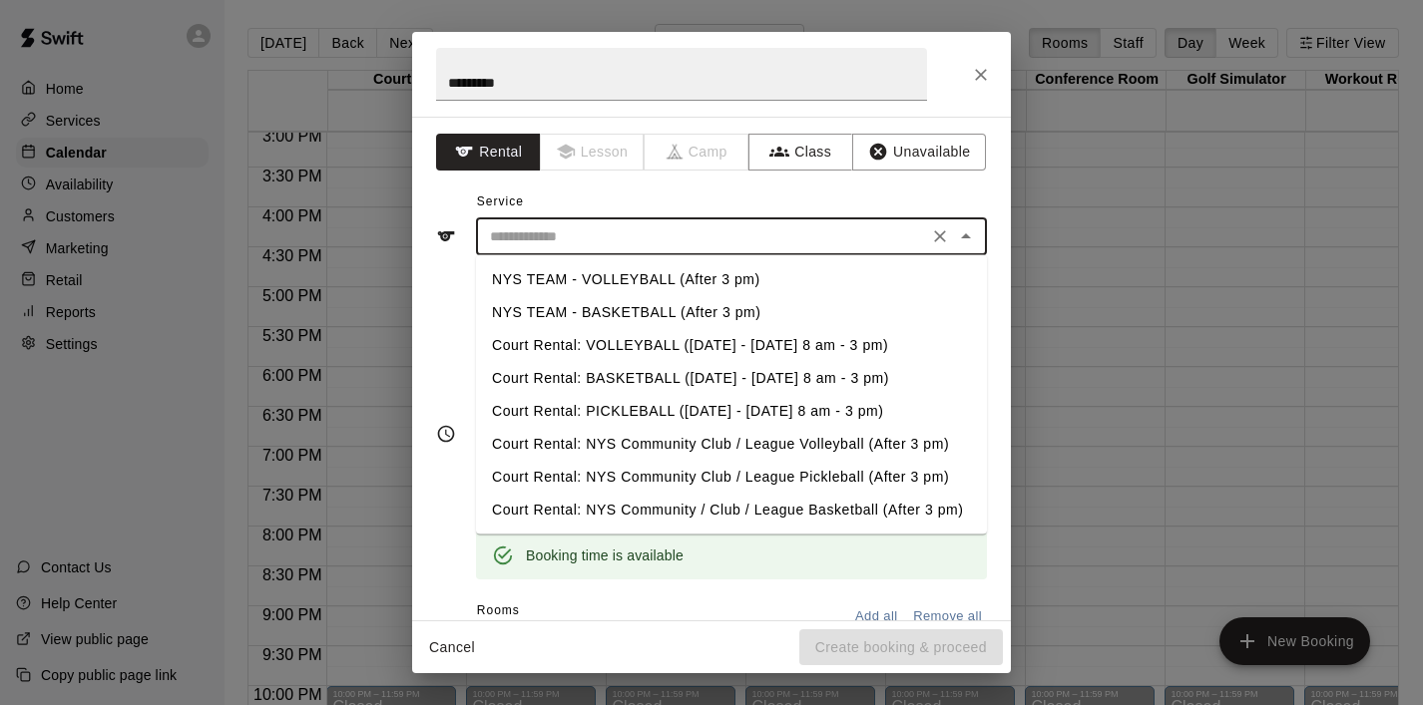
click at [558, 241] on input "text" at bounding box center [702, 236] width 440 height 25
click at [625, 318] on li "NYS TEAM - BASKETBALL (After 3 pm)" at bounding box center [731, 312] width 511 height 33
type input "**********"
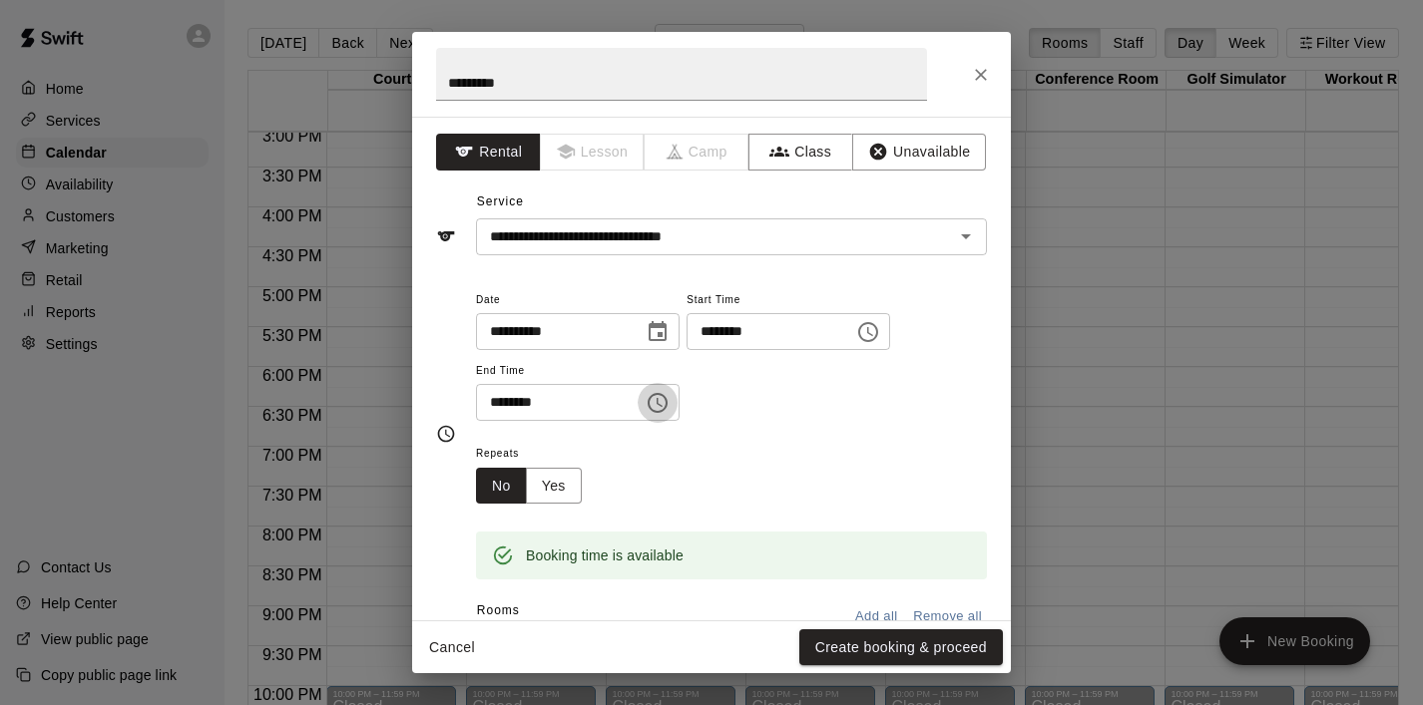
click at [661, 406] on icon "Choose time, selected time is 6:30 PM" at bounding box center [657, 403] width 24 height 24
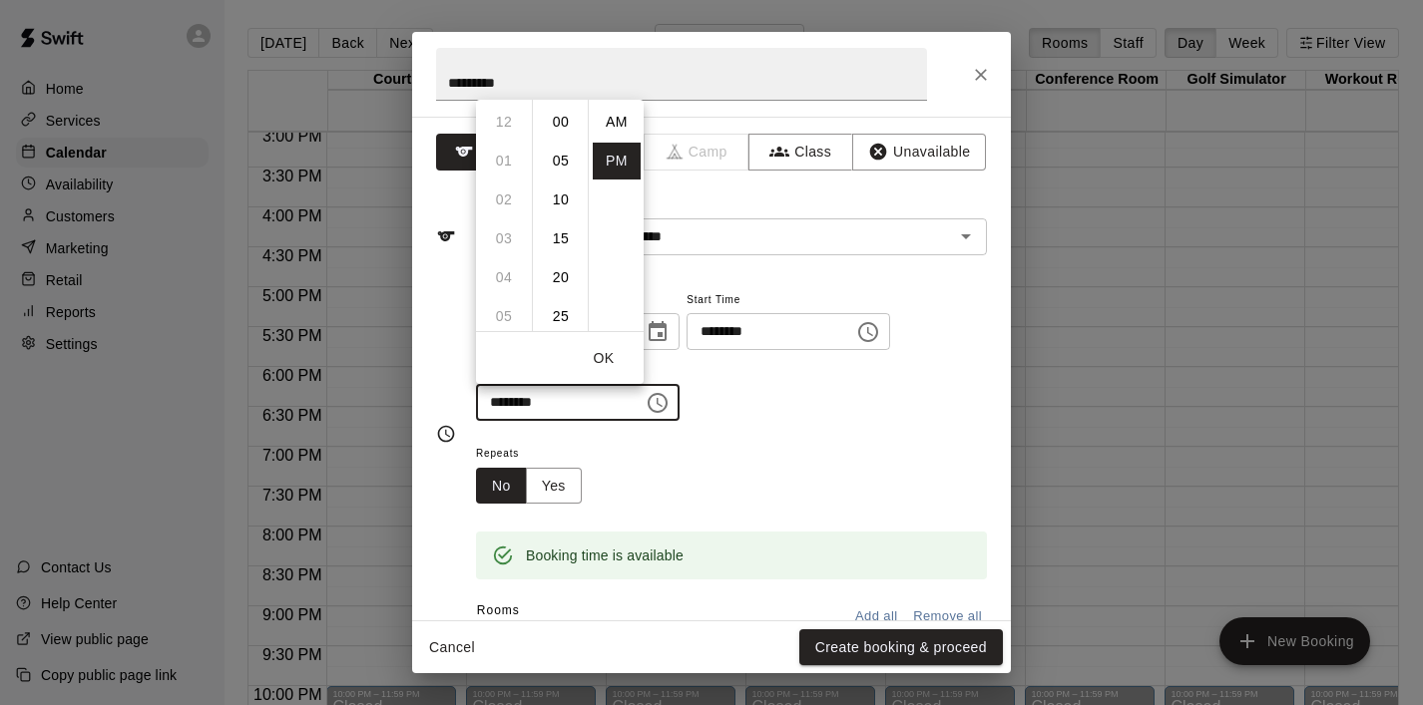
scroll to position [36, 0]
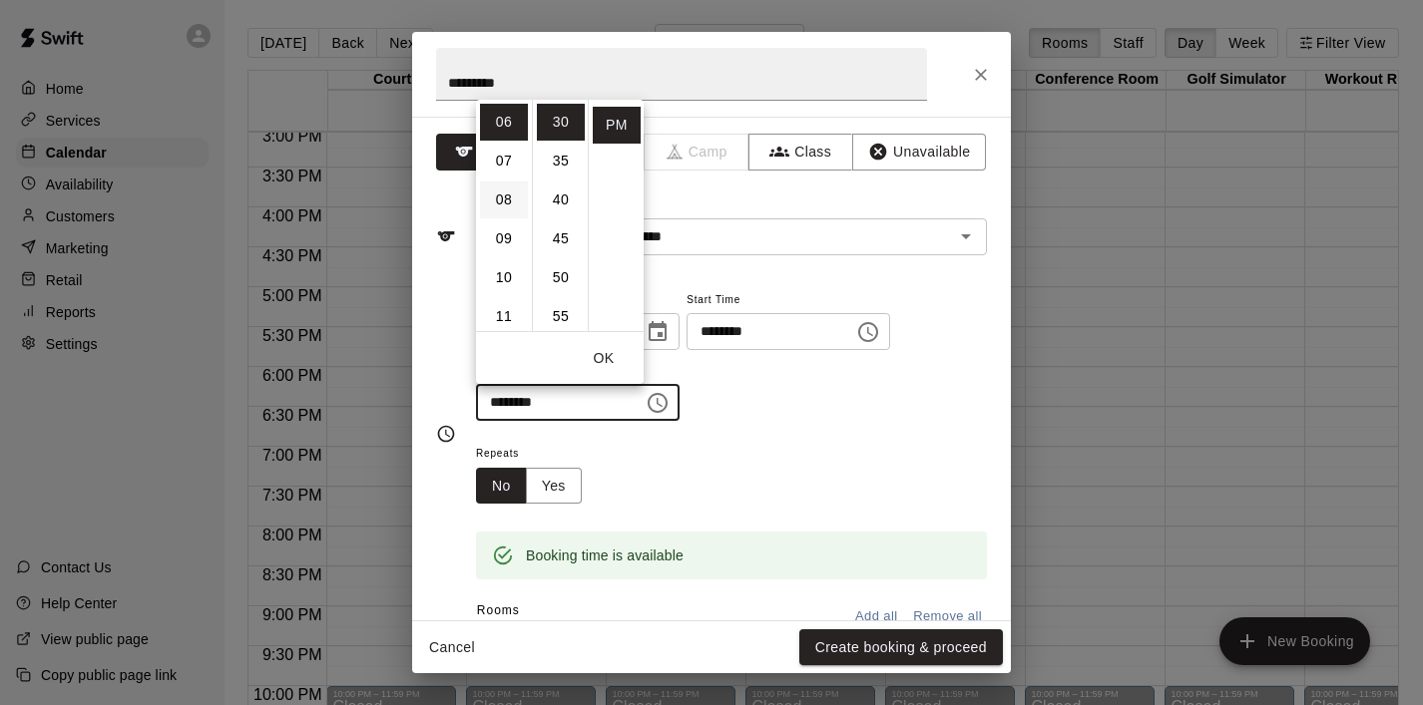
click at [499, 202] on li "08" at bounding box center [504, 200] width 48 height 37
click at [565, 128] on li "00" at bounding box center [561, 122] width 48 height 37
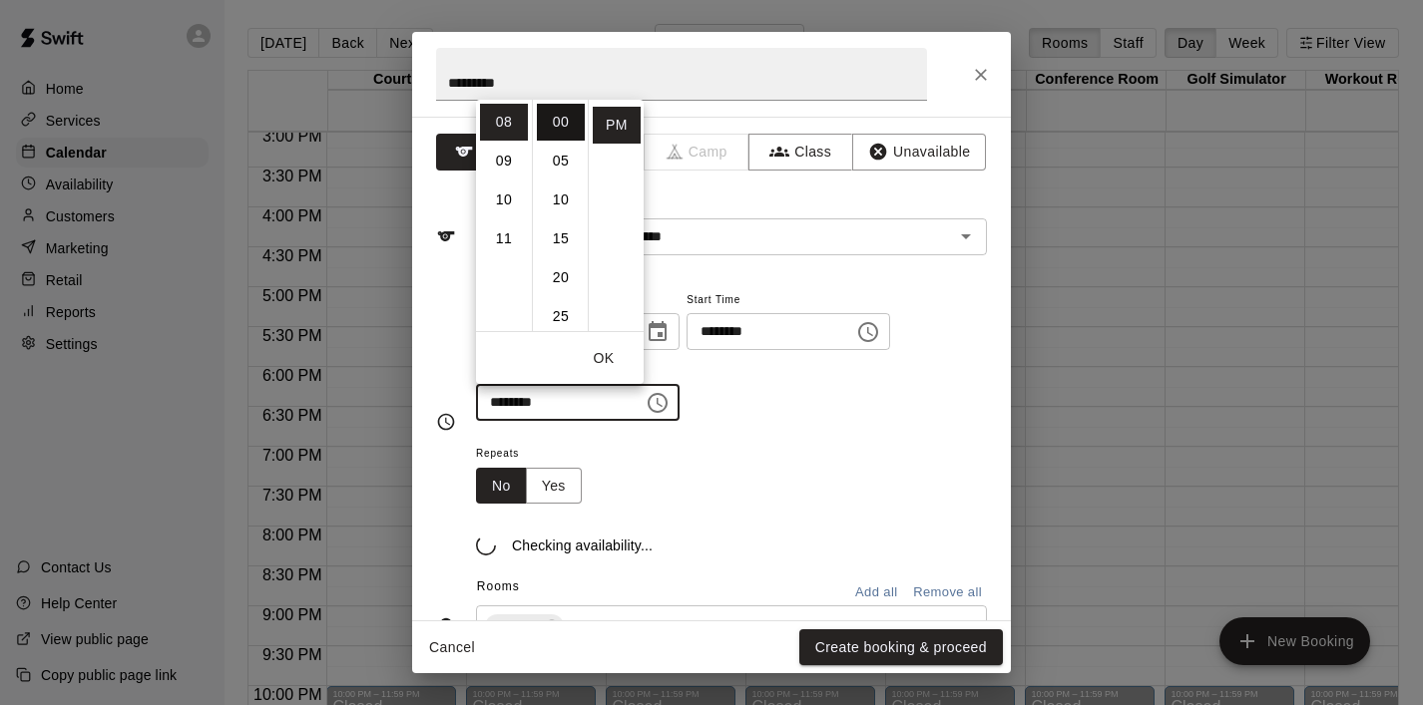
type input "********"
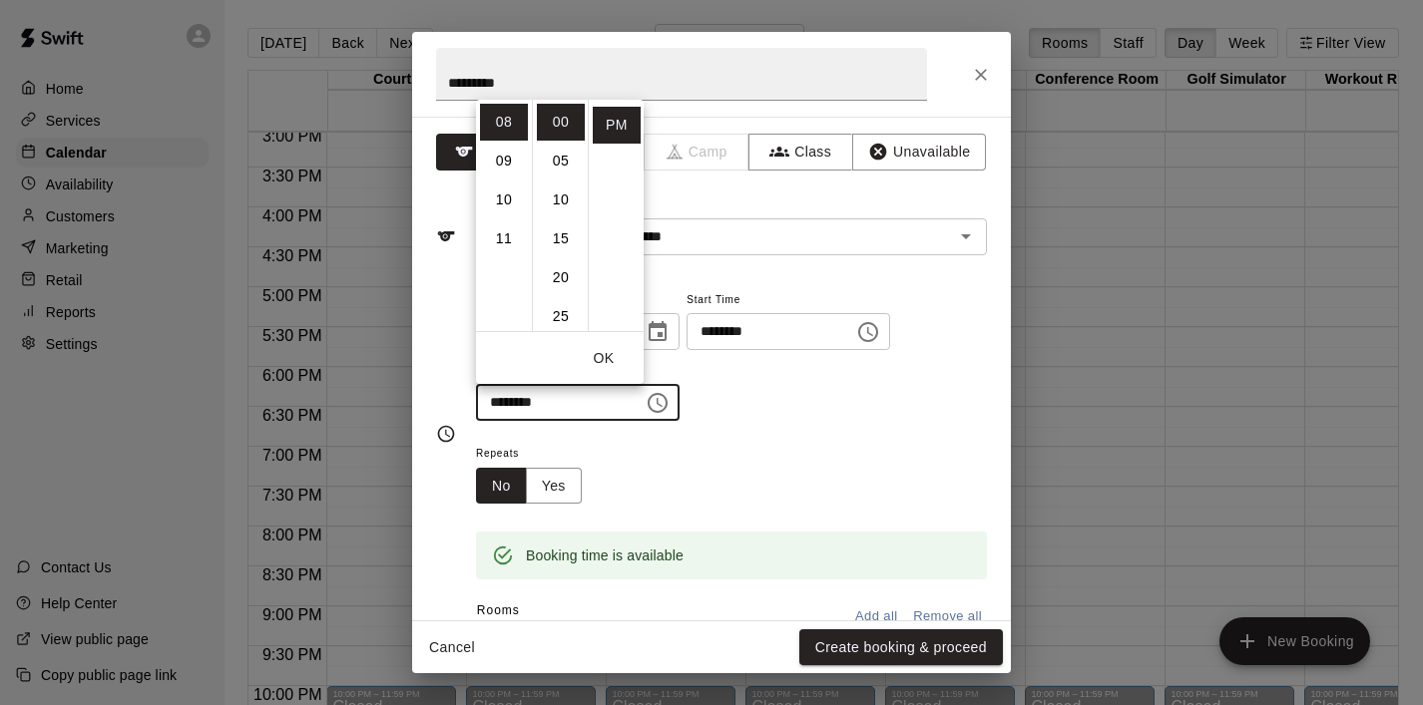
click at [611, 356] on button "OK" at bounding box center [604, 358] width 64 height 37
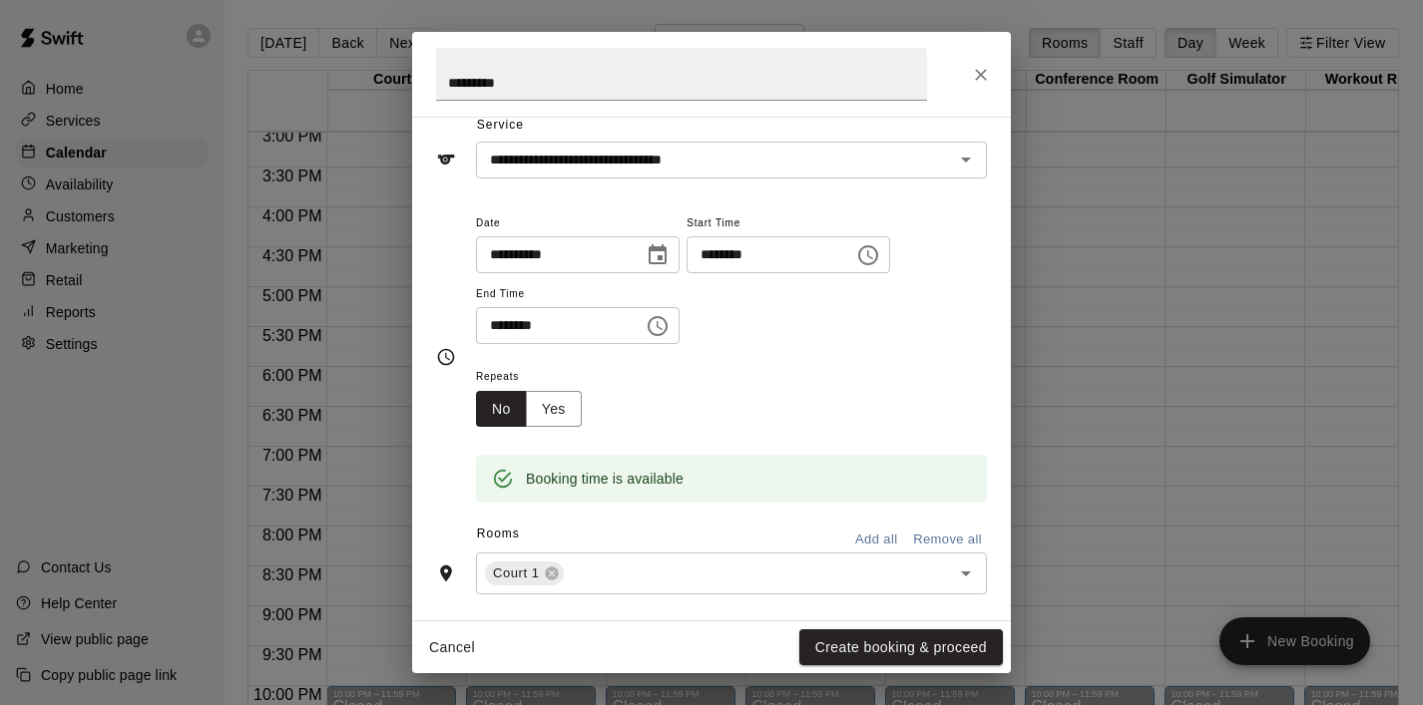
scroll to position [78, 0]
click at [864, 645] on button "Create booking & proceed" at bounding box center [901, 647] width 204 height 37
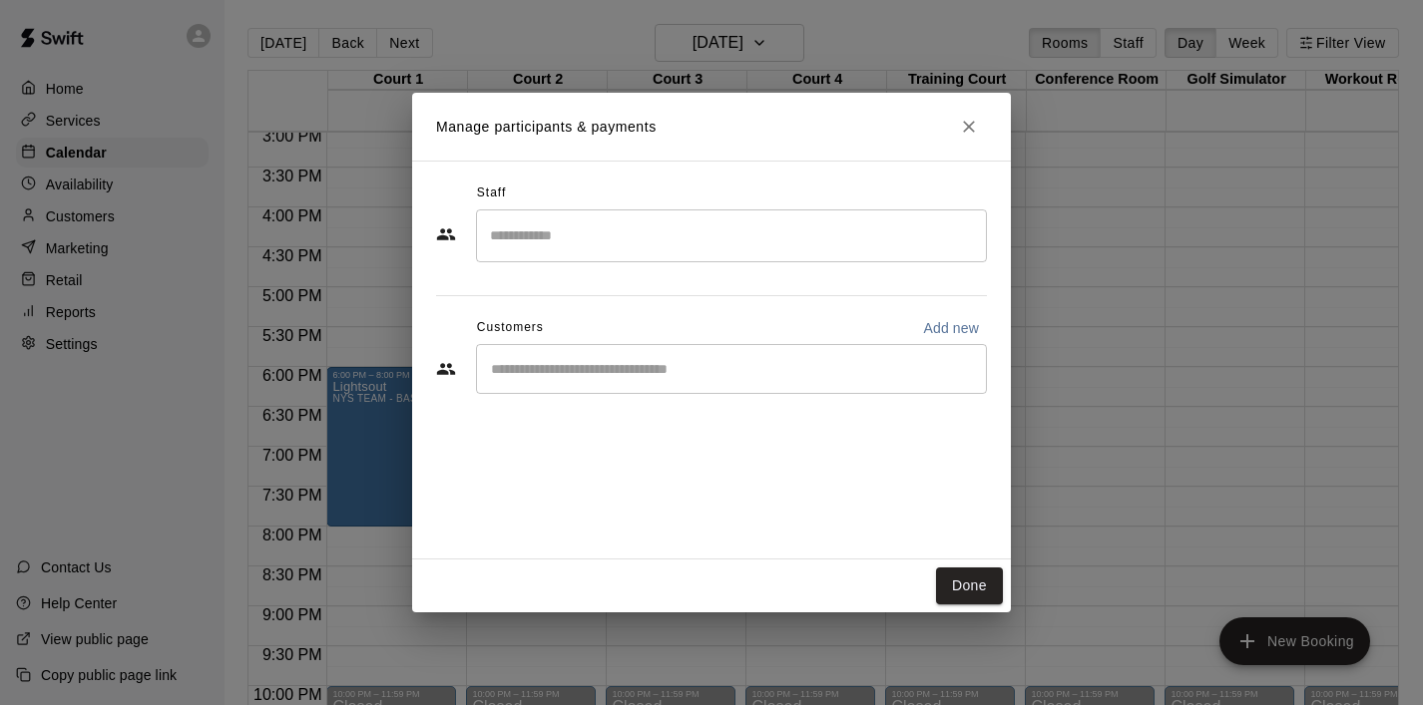
click at [644, 380] on div "​" at bounding box center [731, 369] width 511 height 50
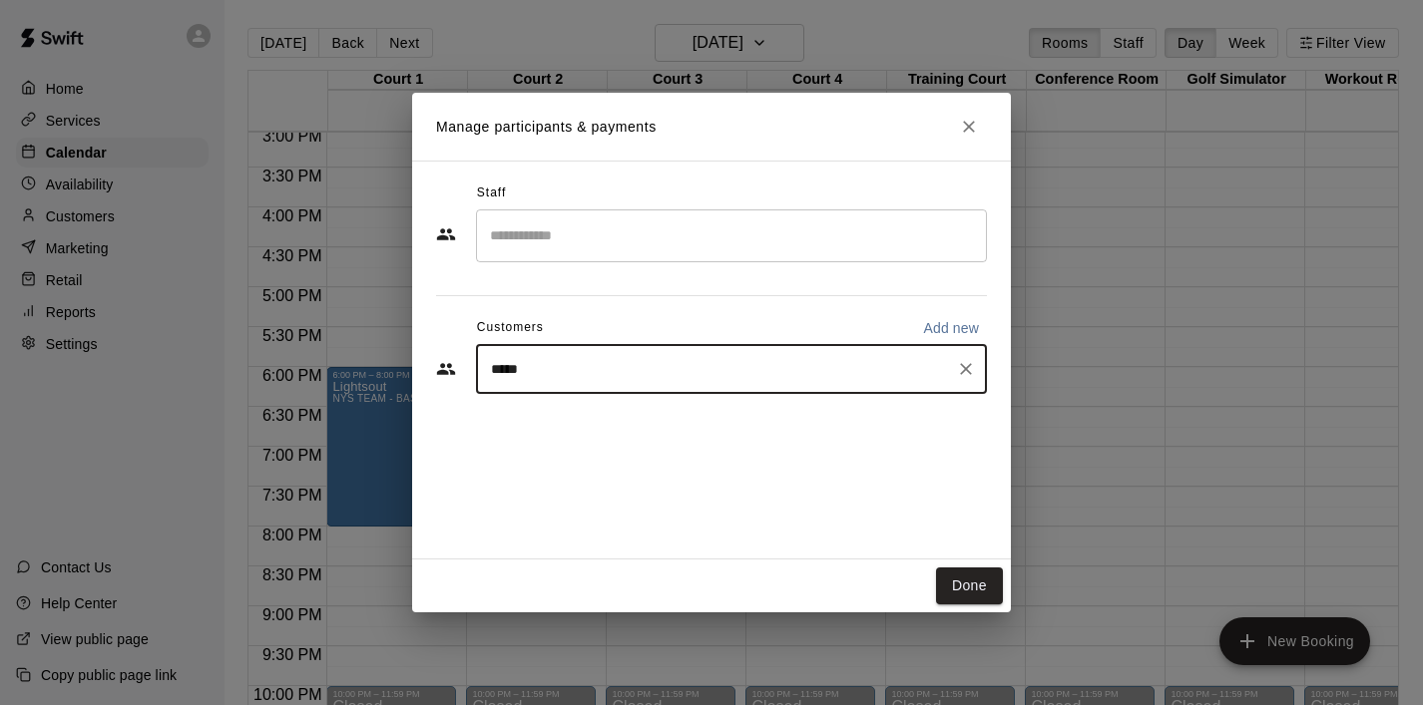
type input "******"
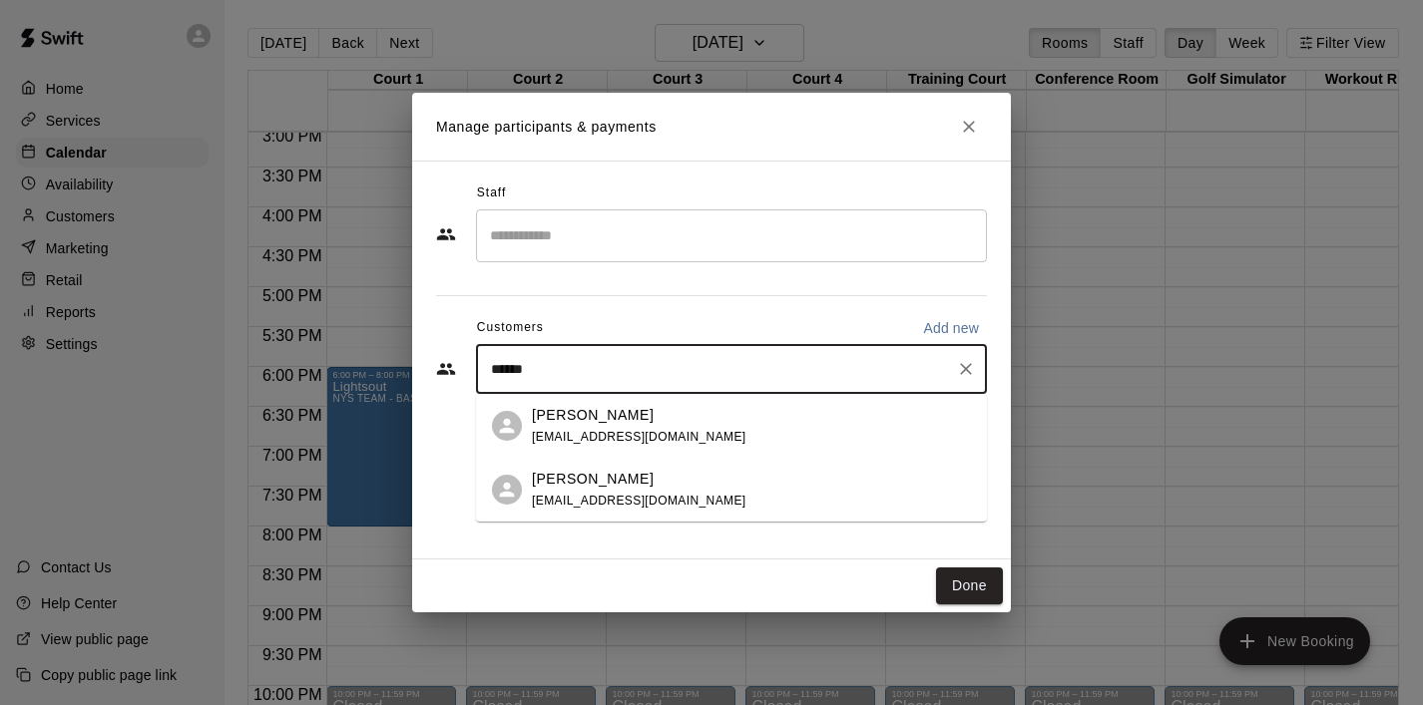
click at [562, 417] on p "[PERSON_NAME]" at bounding box center [593, 415] width 122 height 21
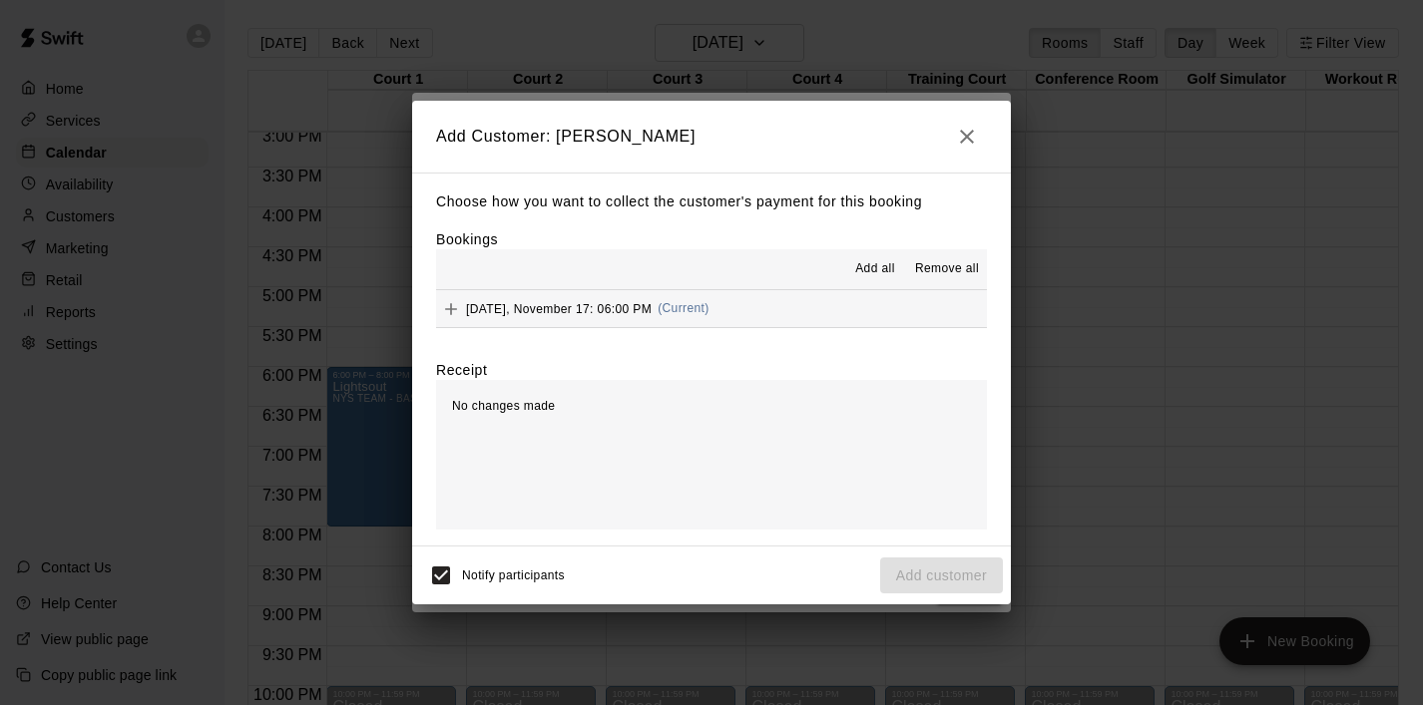
click at [871, 267] on span "Add all" at bounding box center [875, 269] width 40 height 20
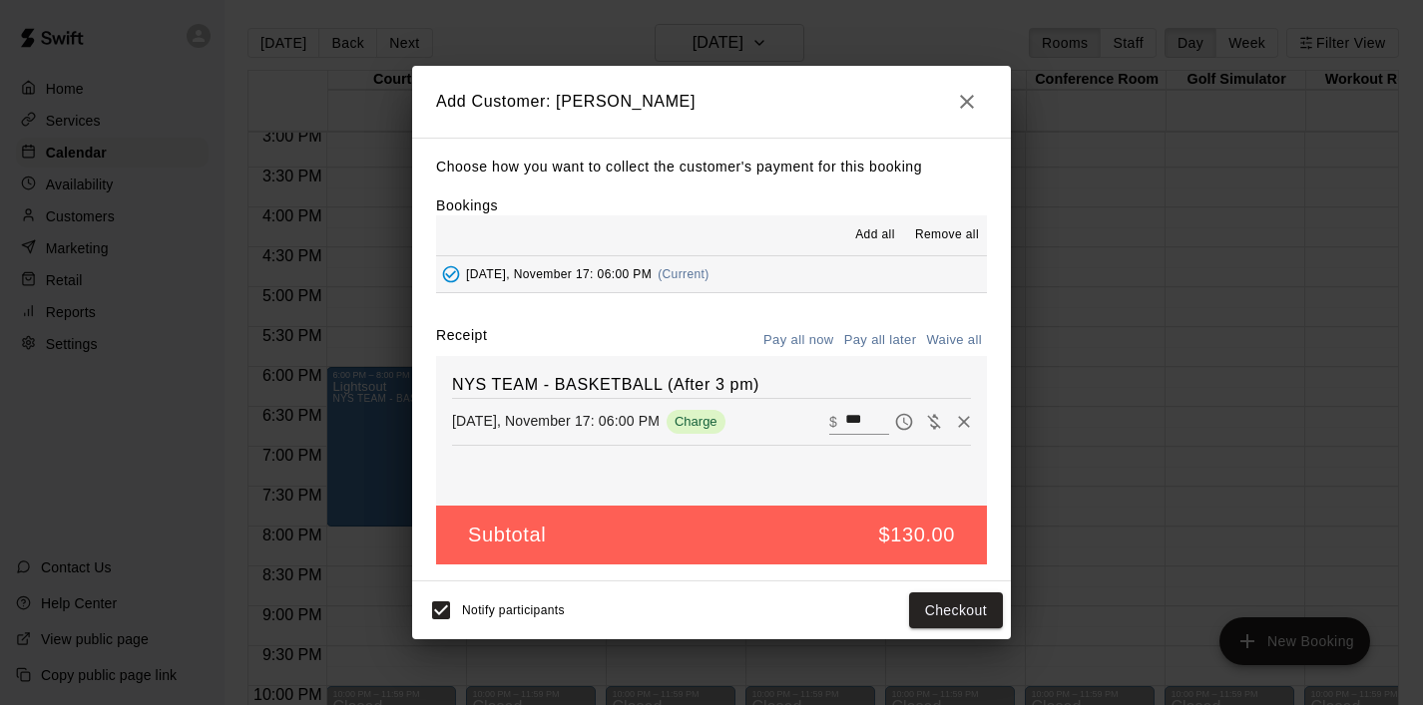
click at [883, 336] on button "Pay all later" at bounding box center [880, 340] width 83 height 31
click at [913, 608] on button "Add customer" at bounding box center [941, 611] width 123 height 37
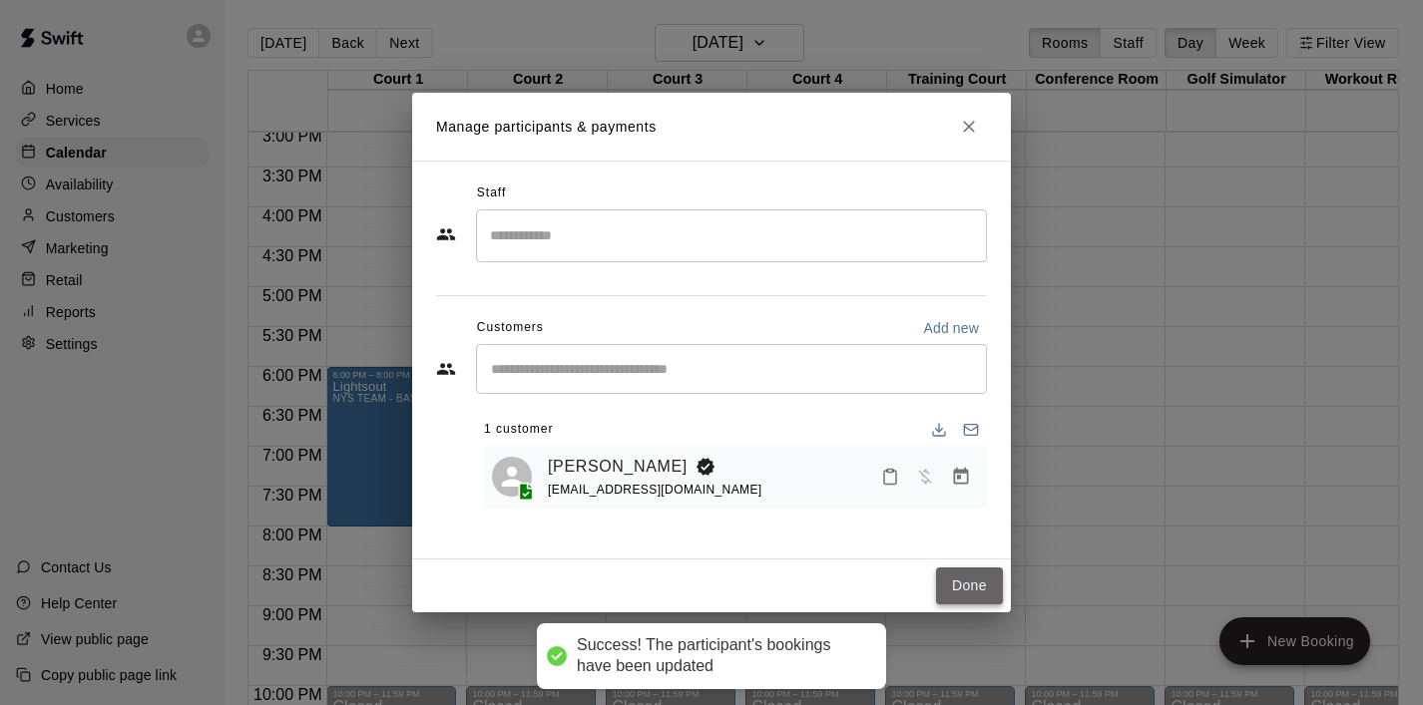
click at [954, 588] on button "Done" at bounding box center [969, 586] width 67 height 37
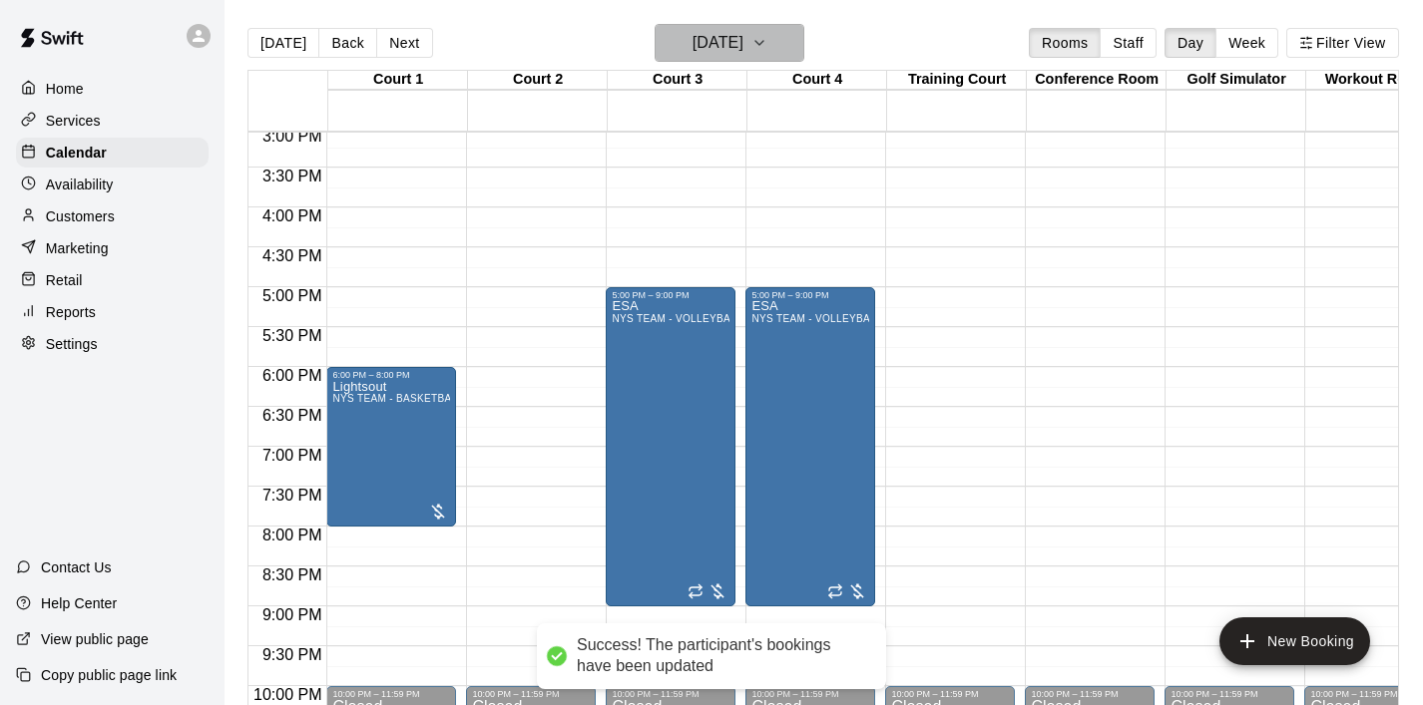
click at [767, 54] on icon "button" at bounding box center [759, 43] width 16 height 24
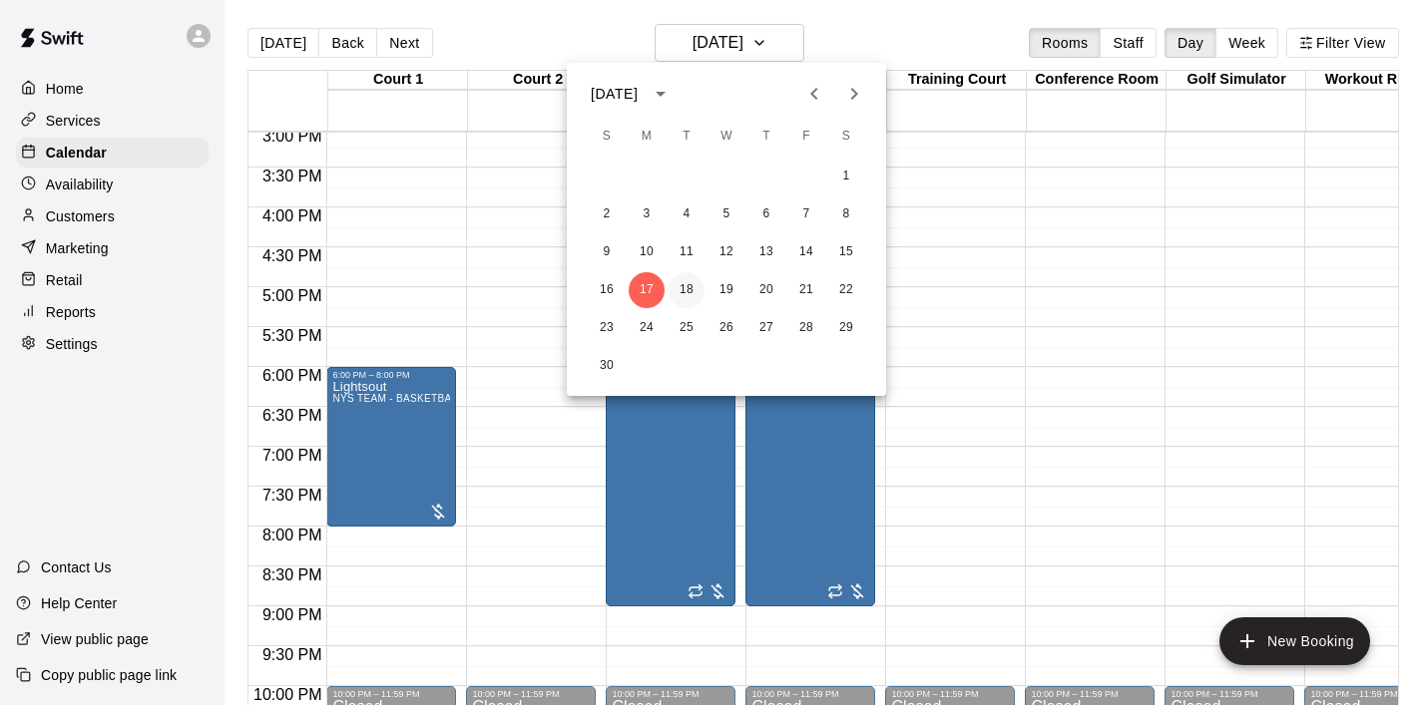
click at [687, 283] on button "18" at bounding box center [686, 290] width 36 height 36
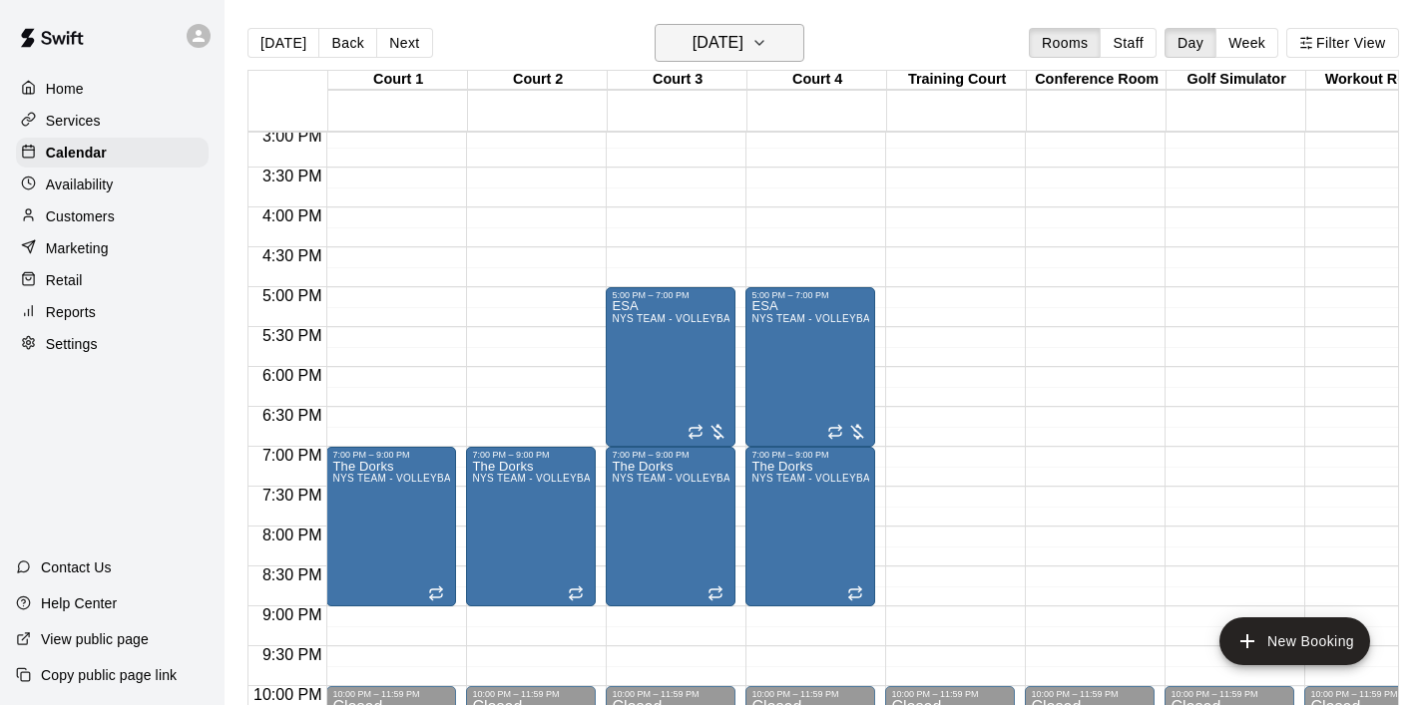
click at [763, 41] on icon "button" at bounding box center [759, 43] width 8 height 4
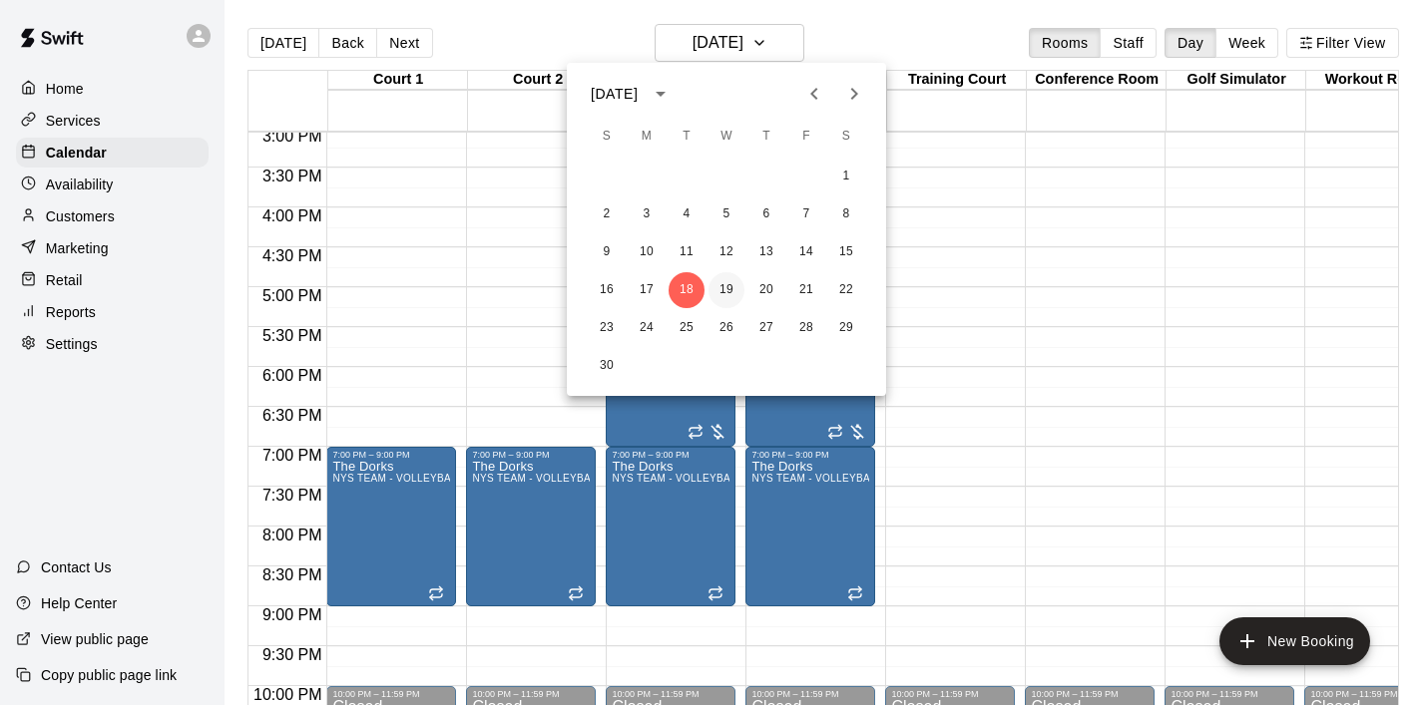
click at [729, 279] on button "19" at bounding box center [726, 290] width 36 height 36
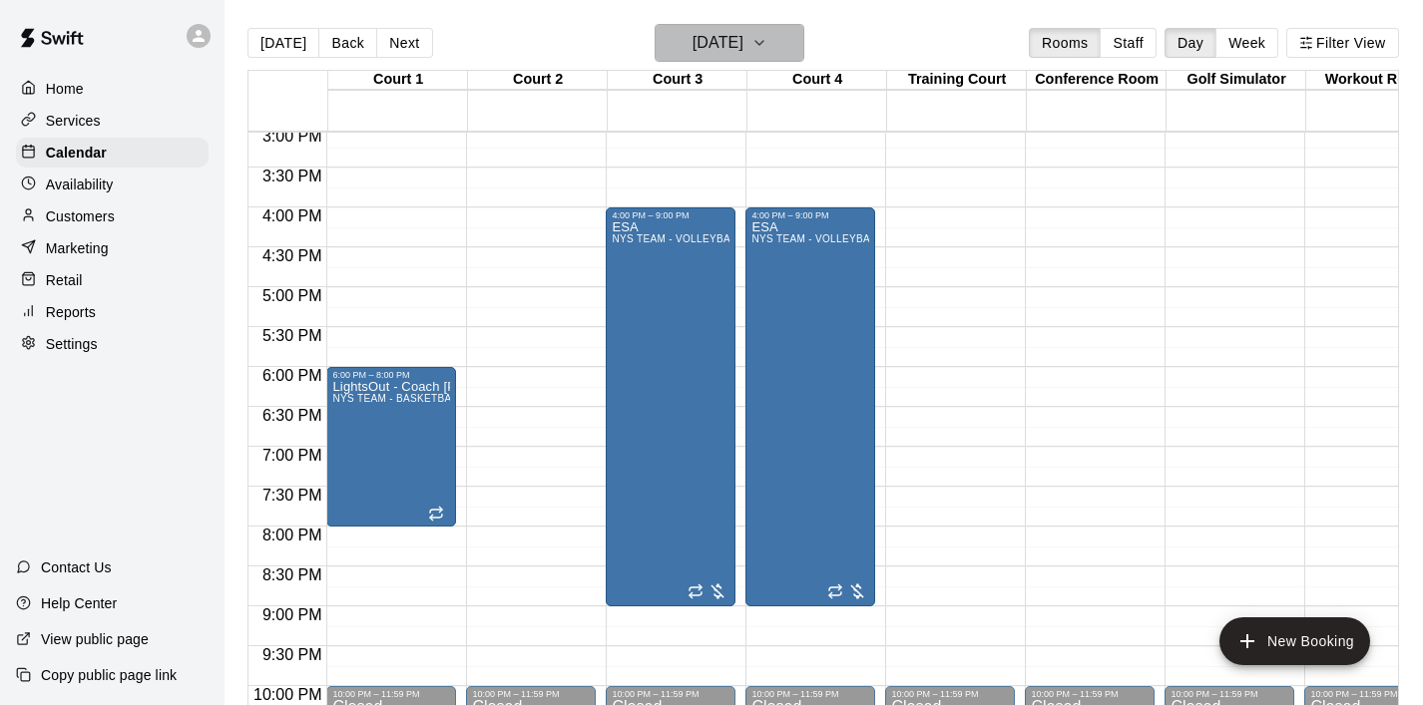
click at [767, 40] on icon "button" at bounding box center [759, 43] width 16 height 24
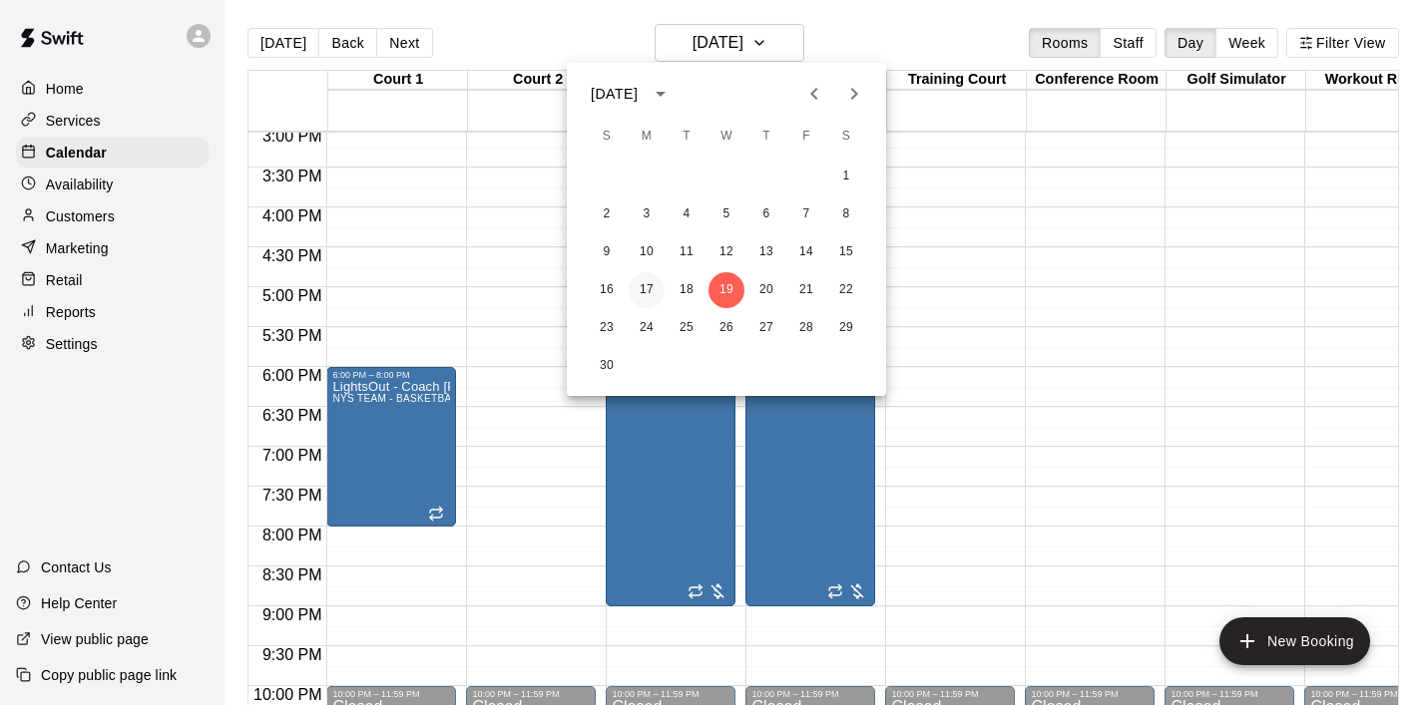
click at [645, 293] on button "17" at bounding box center [646, 290] width 36 height 36
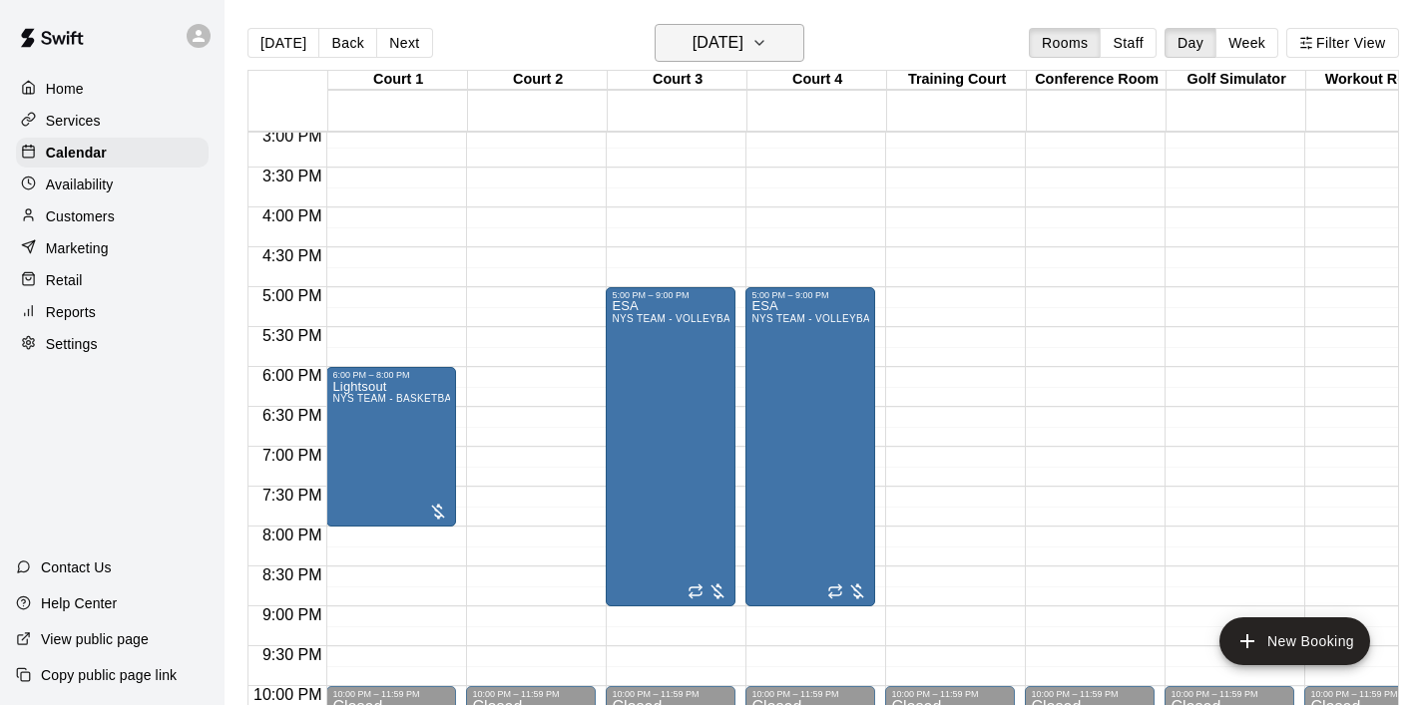
click at [767, 49] on icon "button" at bounding box center [759, 43] width 16 height 24
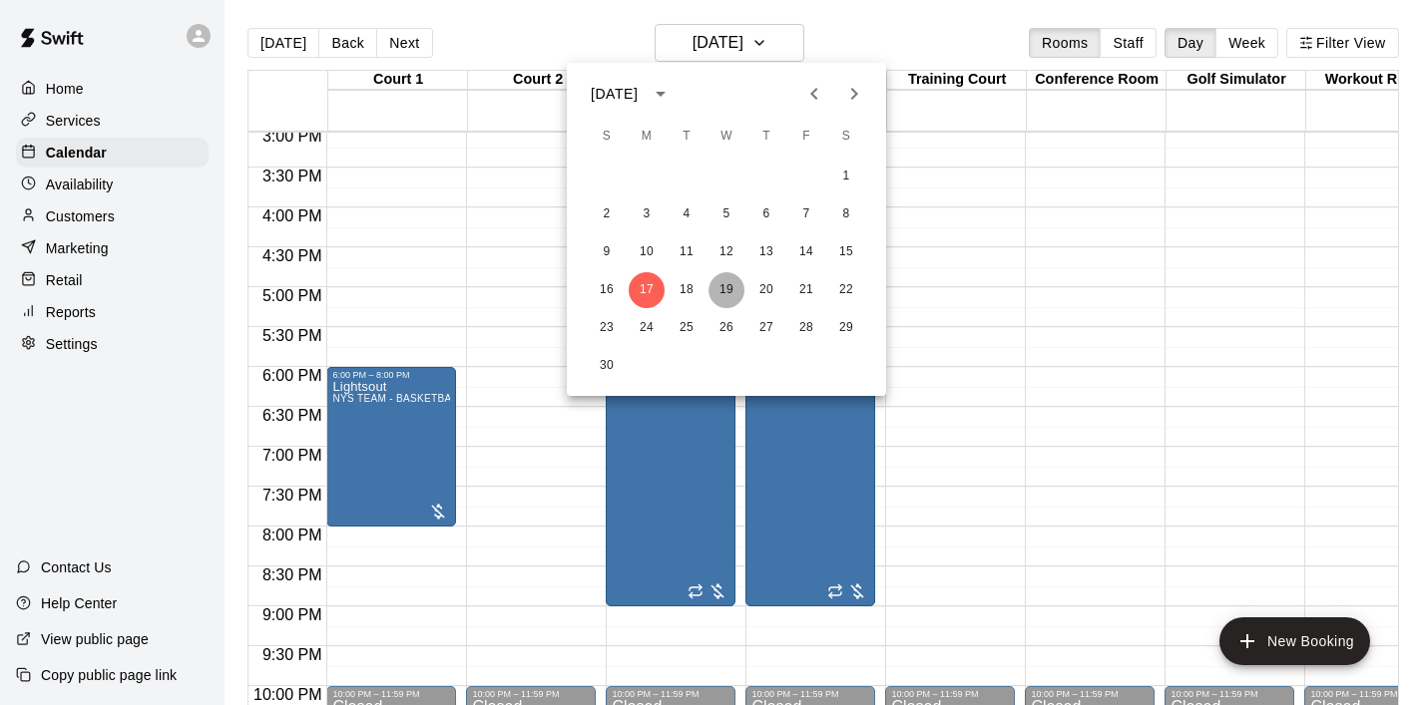
click at [732, 283] on button "19" at bounding box center [726, 290] width 36 height 36
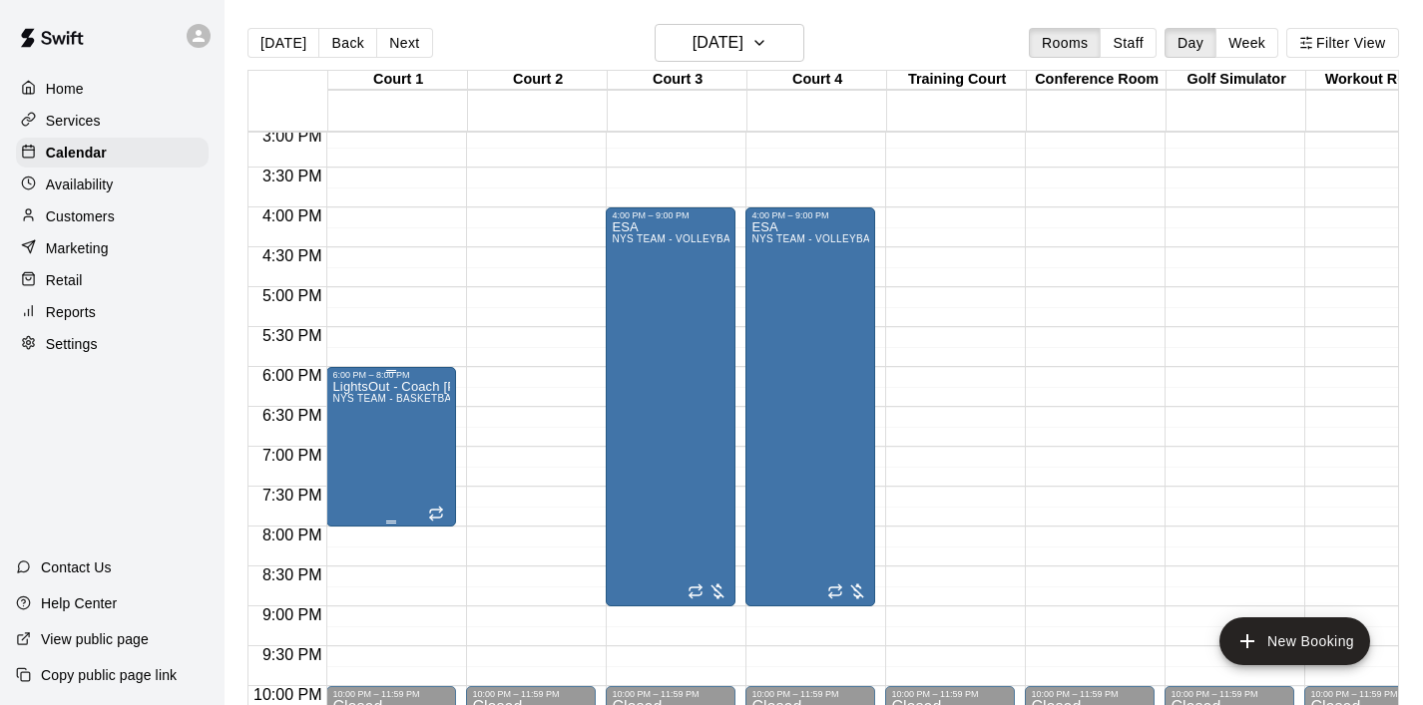
click at [354, 457] on img "edit" at bounding box center [353, 449] width 23 height 23
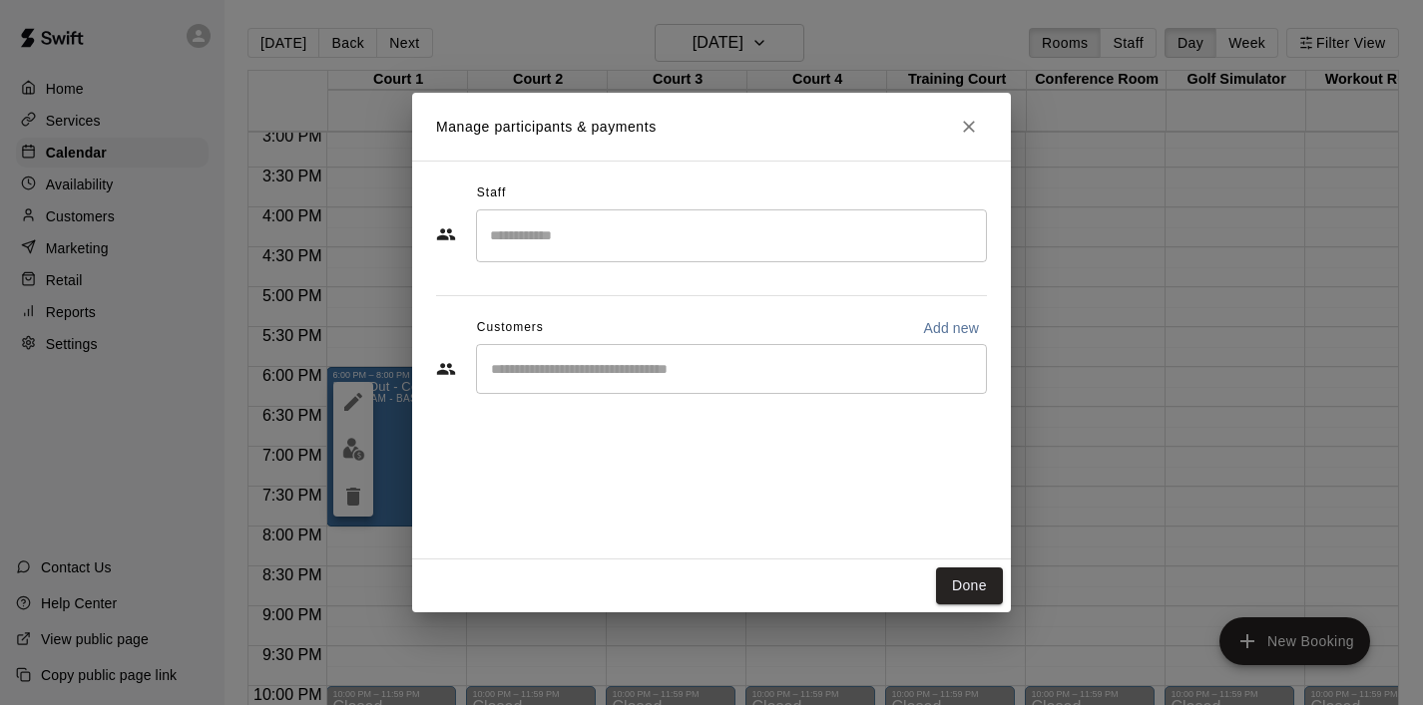
click at [668, 384] on div "​" at bounding box center [731, 369] width 511 height 50
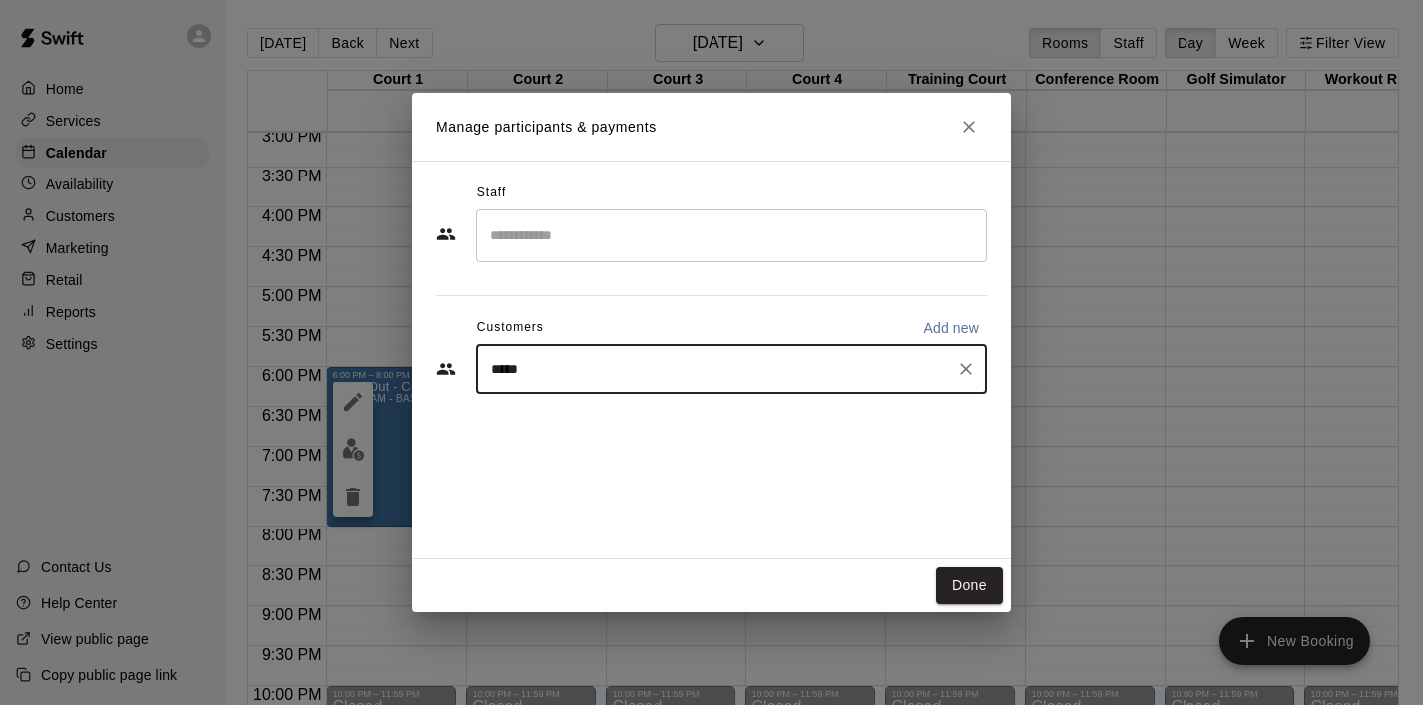
type input "******"
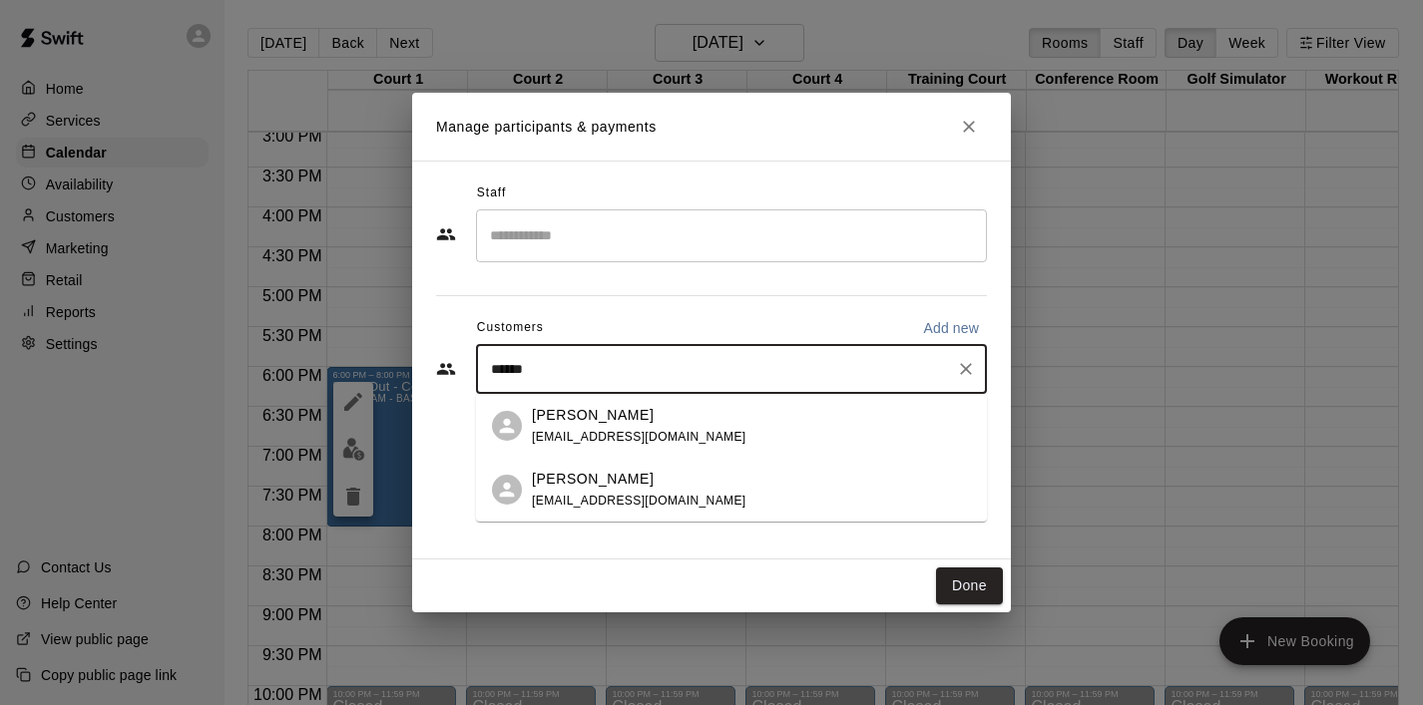
click at [675, 409] on div "[PERSON_NAME]" at bounding box center [639, 415] width 214 height 21
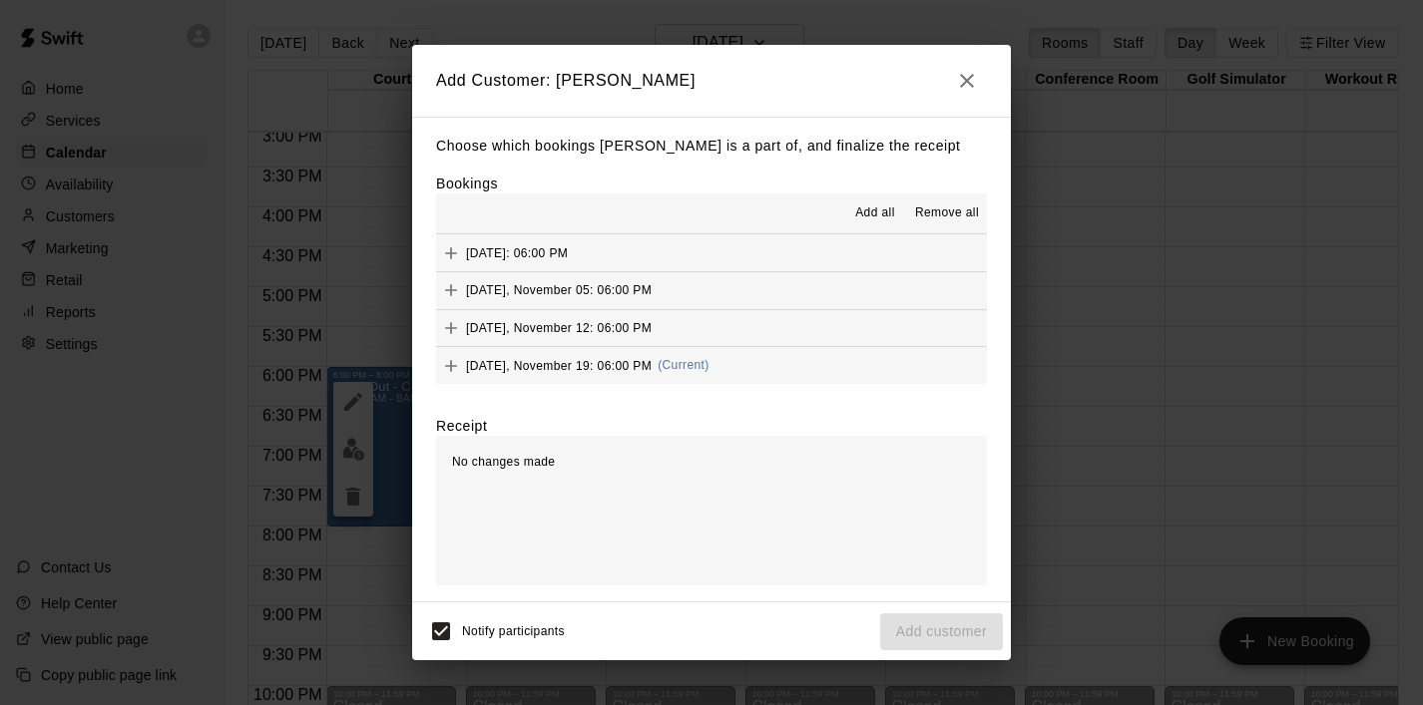
click at [873, 210] on span "Add all" at bounding box center [875, 214] width 40 height 20
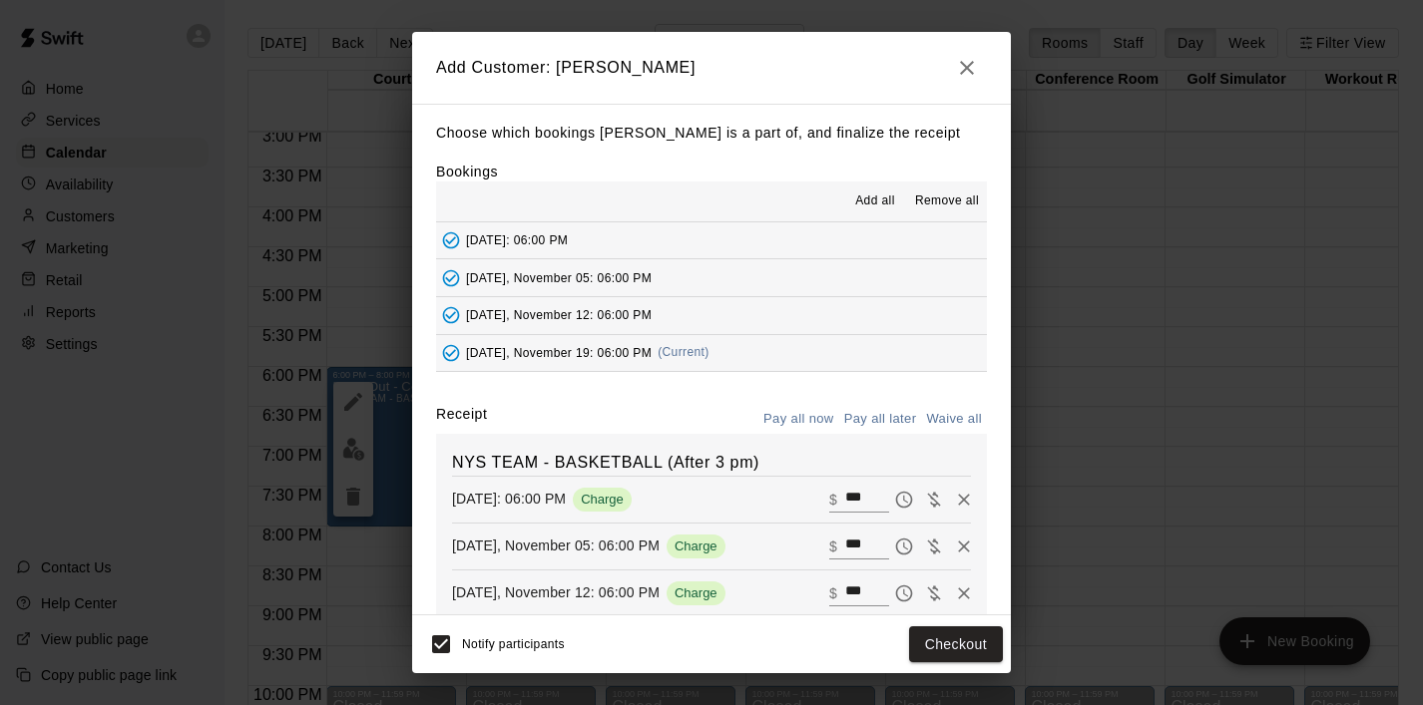
click at [890, 424] on button "Pay all later" at bounding box center [880, 419] width 83 height 31
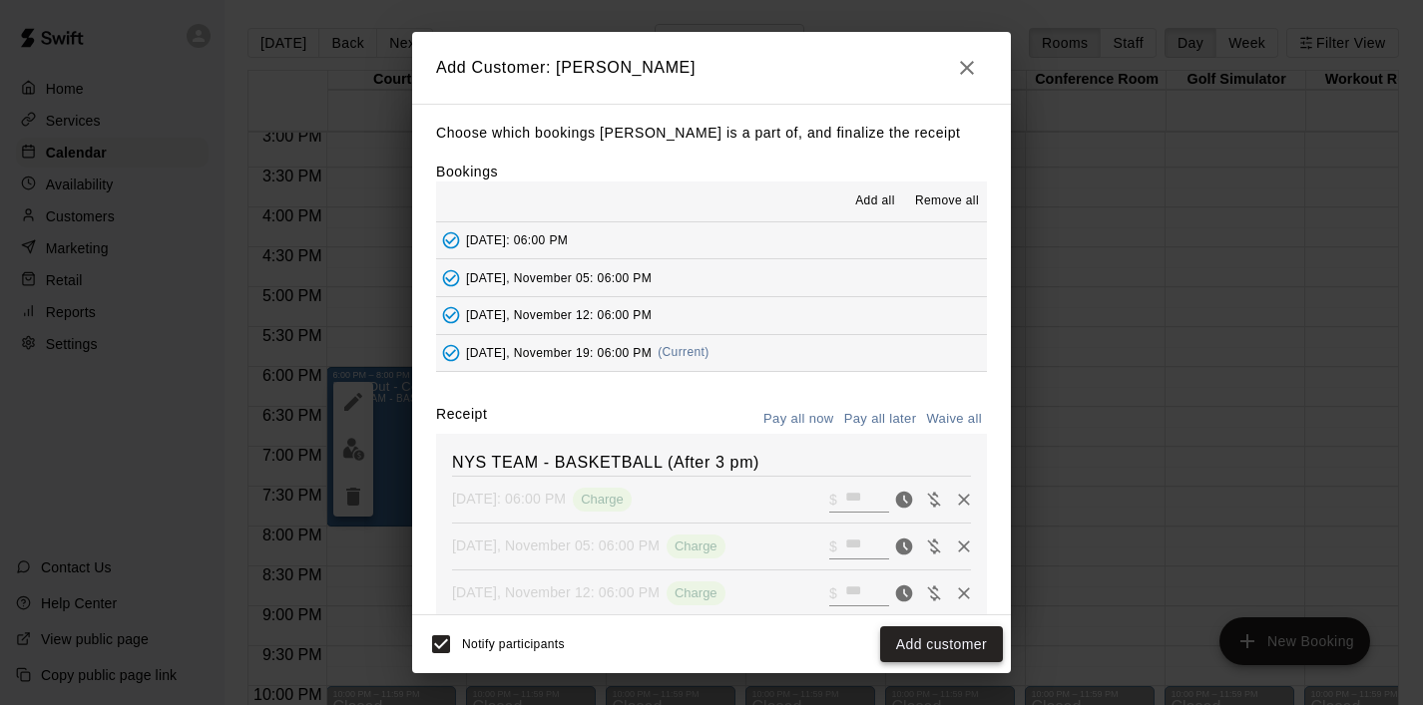
click at [968, 641] on button "Add customer" at bounding box center [941, 644] width 123 height 37
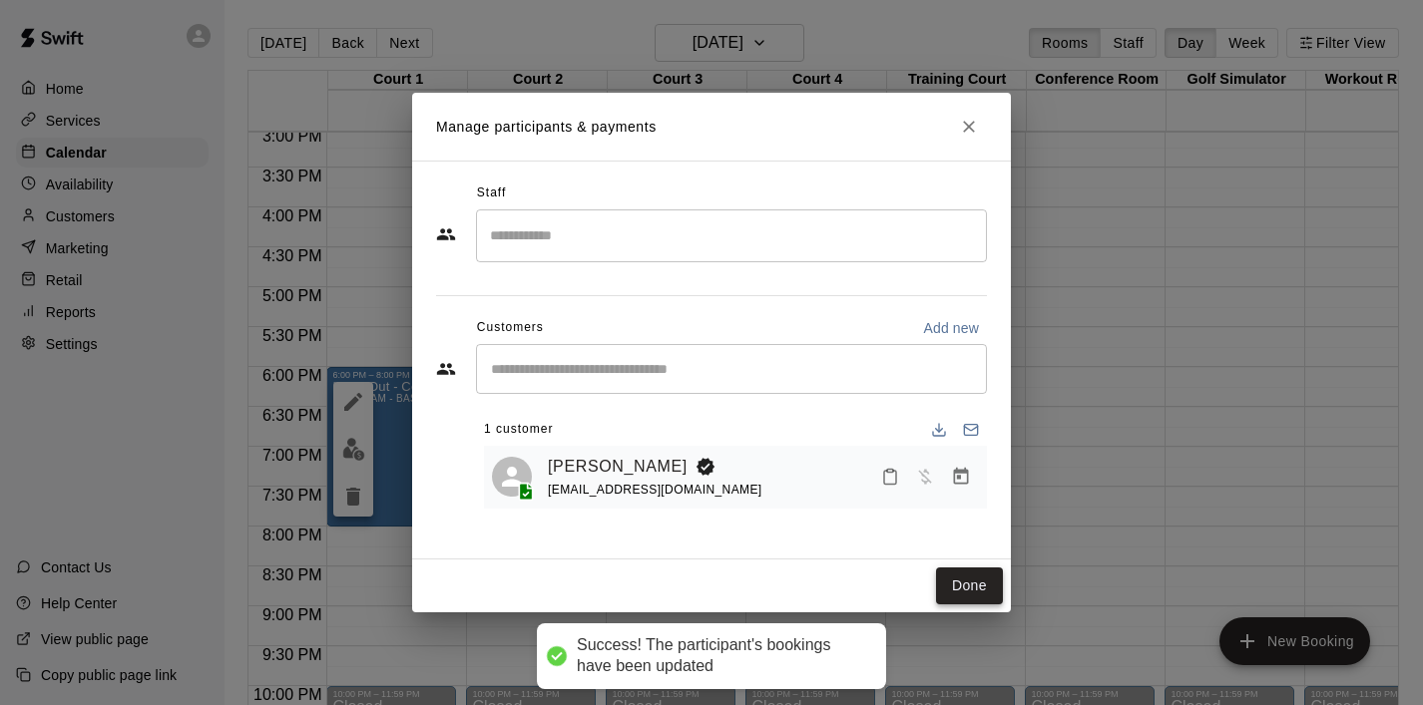
click at [970, 585] on button "Done" at bounding box center [969, 586] width 67 height 37
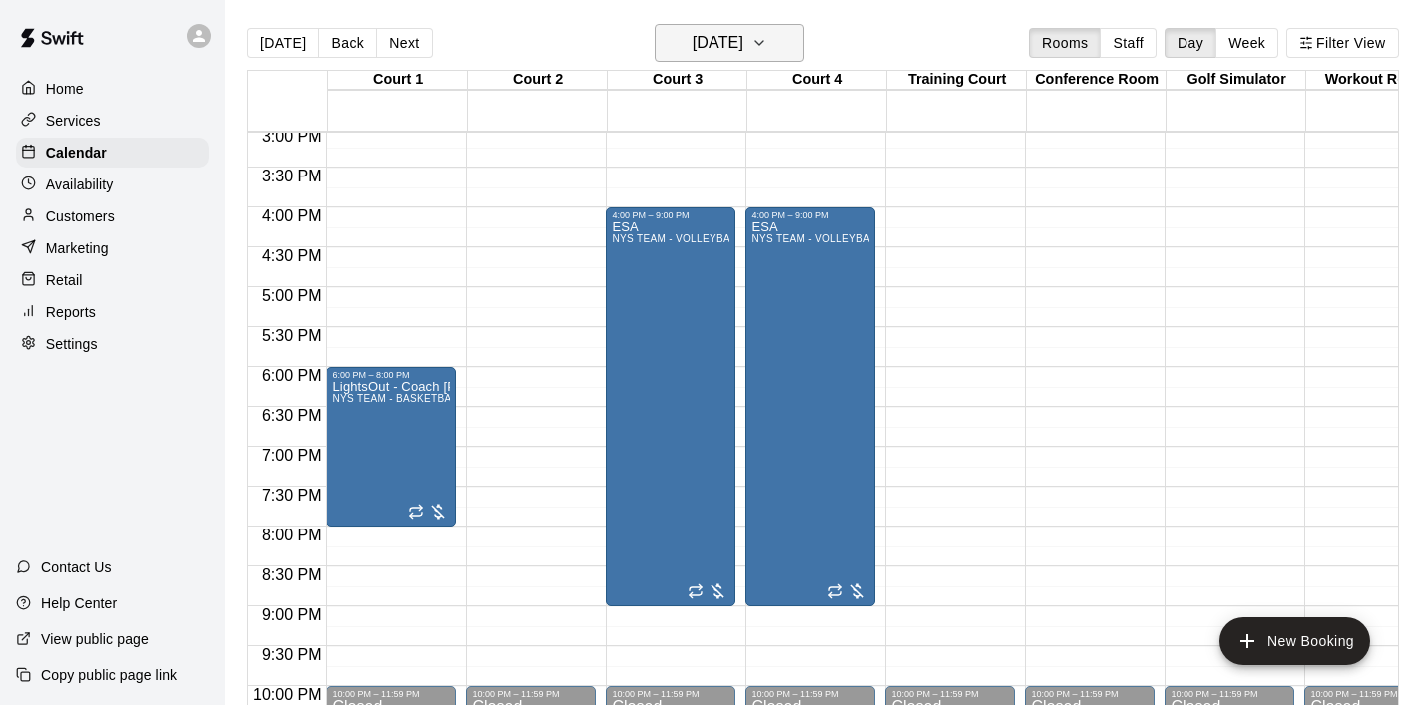
click at [801, 56] on button "[DATE]" at bounding box center [729, 43] width 150 height 38
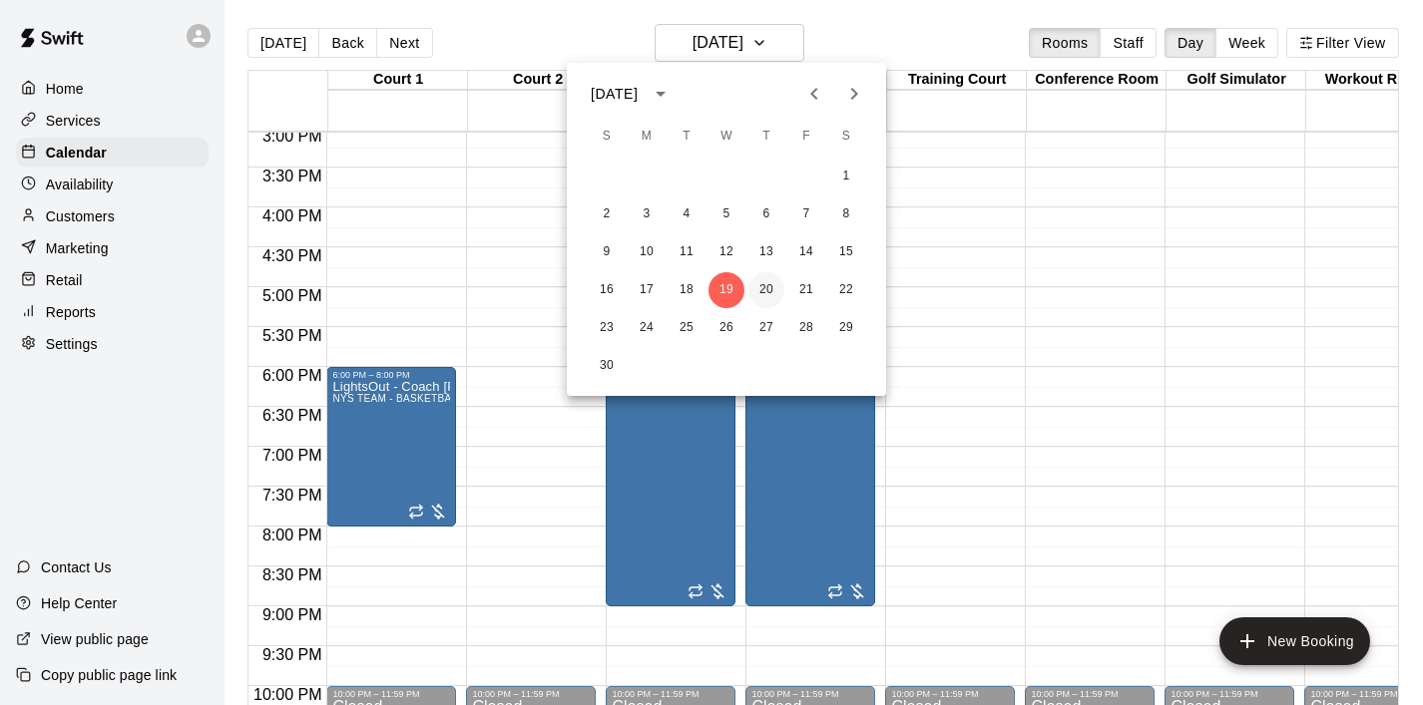
click at [778, 292] on button "20" at bounding box center [766, 290] width 36 height 36
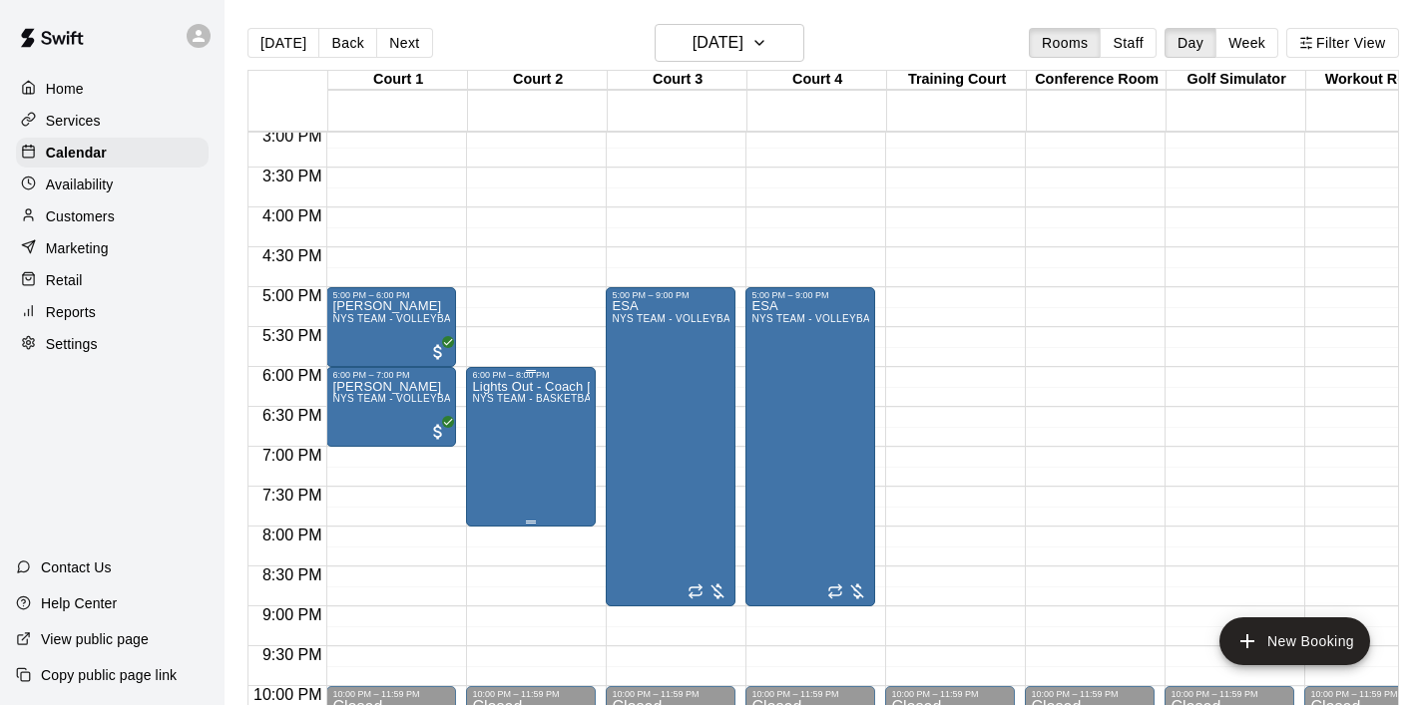
click at [500, 498] on icon "delete" at bounding box center [493, 497] width 24 height 24
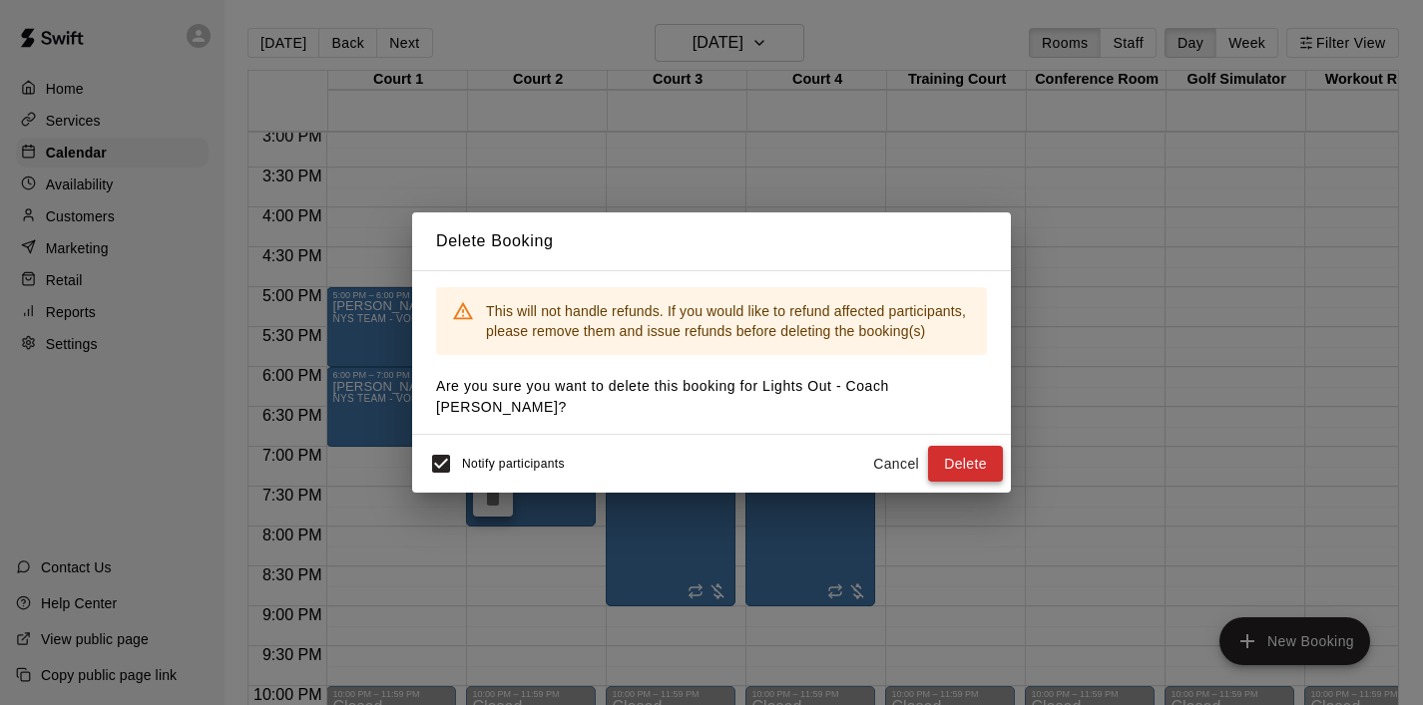
click at [958, 458] on button "Delete" at bounding box center [965, 464] width 75 height 37
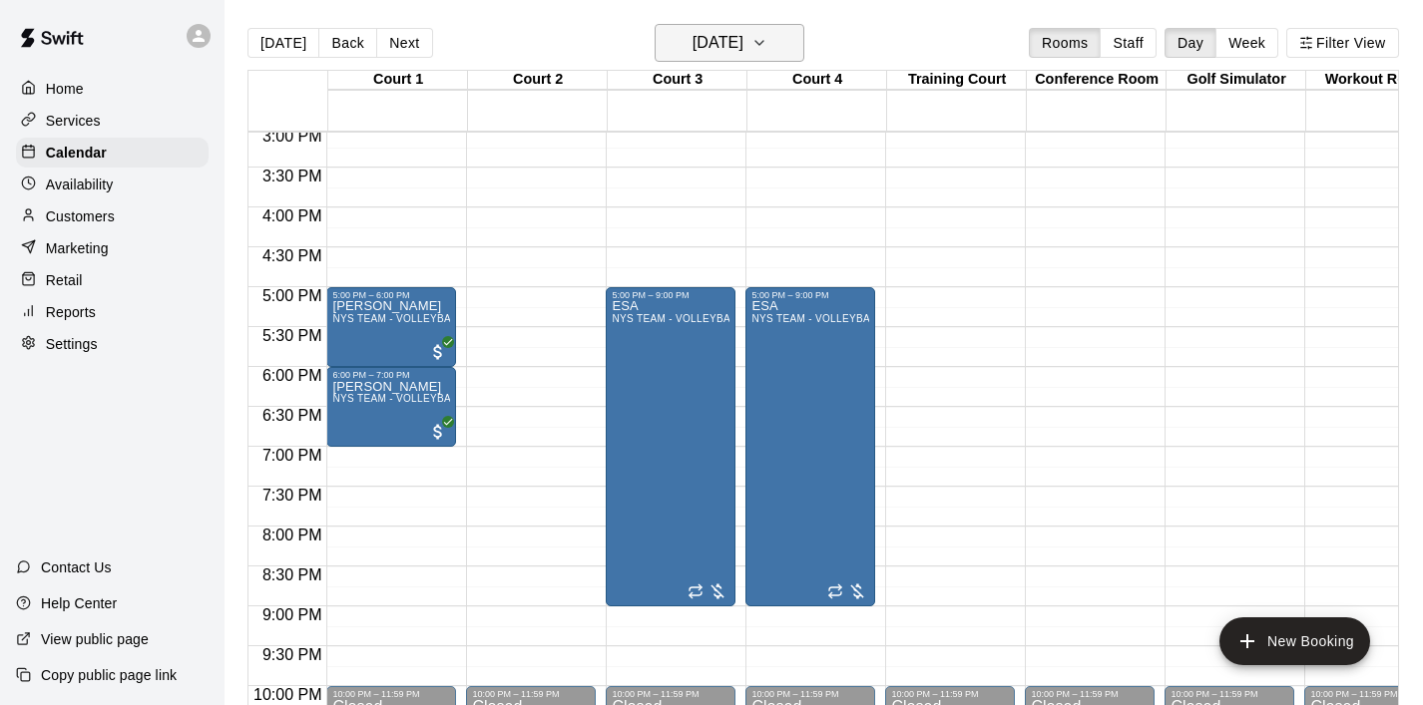
click at [767, 45] on icon "button" at bounding box center [759, 43] width 16 height 24
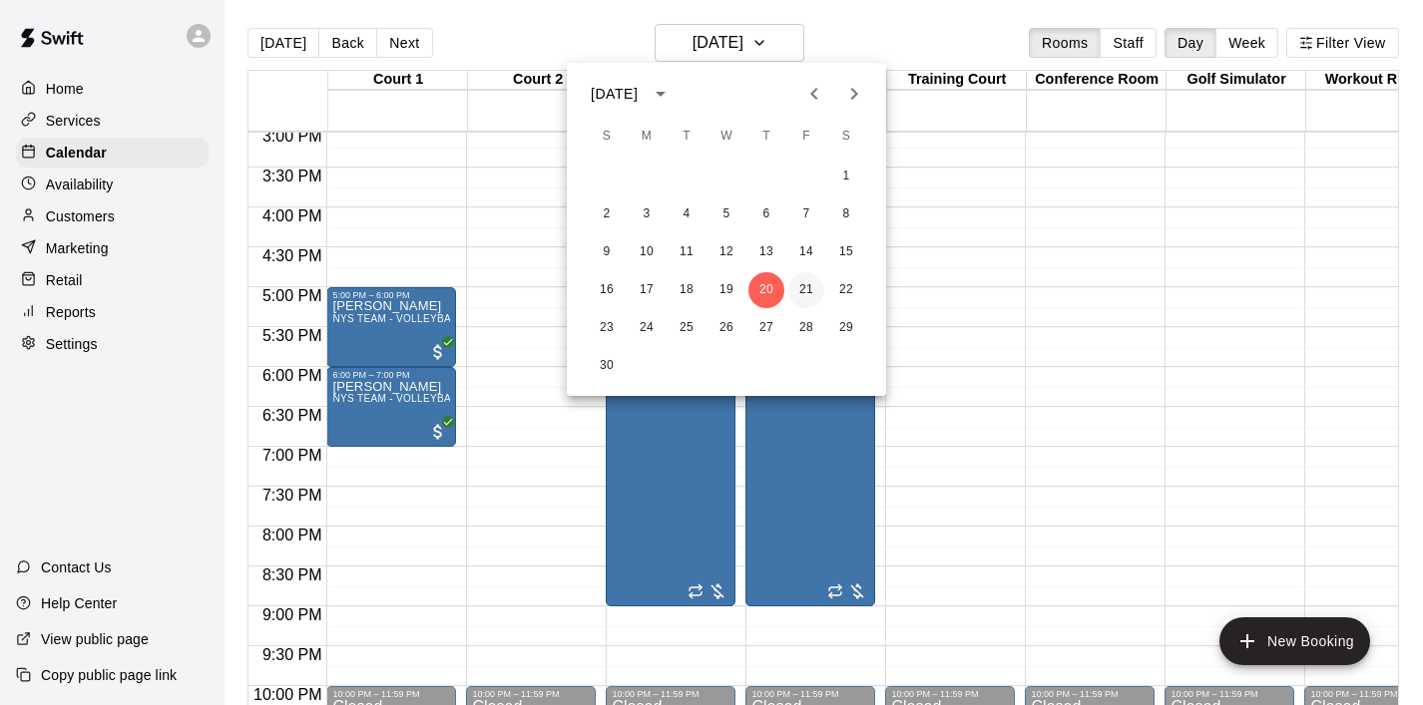
click at [809, 292] on button "21" at bounding box center [806, 290] width 36 height 36
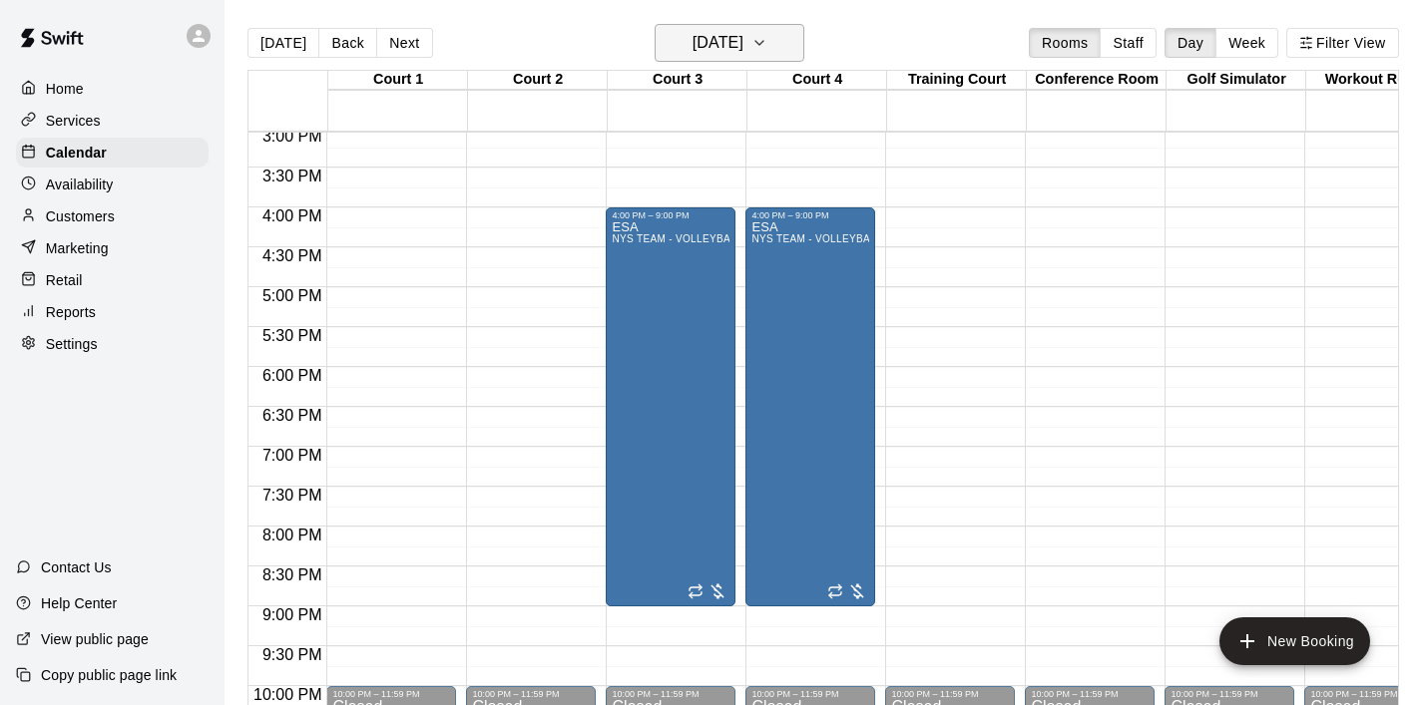
click at [767, 50] on icon "button" at bounding box center [759, 43] width 16 height 24
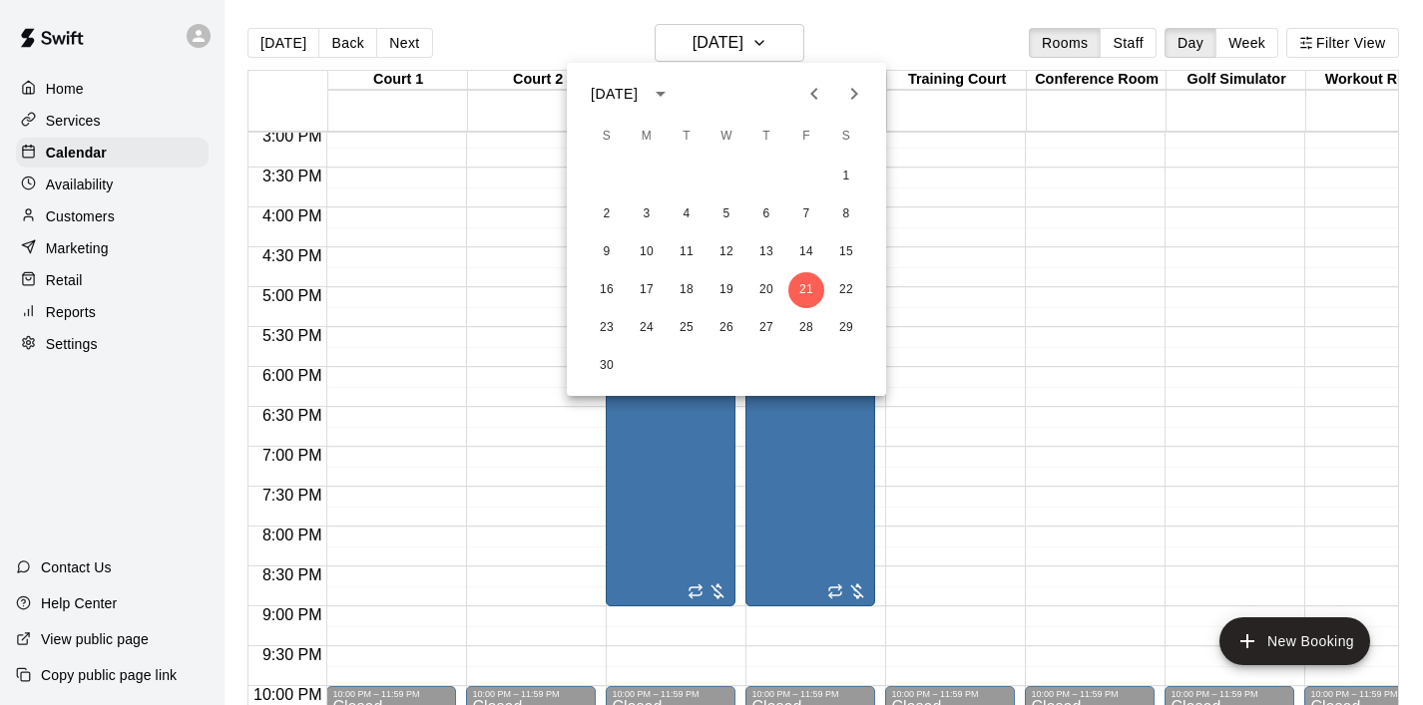
click at [810, 96] on icon "Previous month" at bounding box center [814, 94] width 24 height 24
click at [809, 95] on icon "Previous month" at bounding box center [814, 94] width 24 height 24
click at [650, 217] on button "8" at bounding box center [646, 215] width 36 height 36
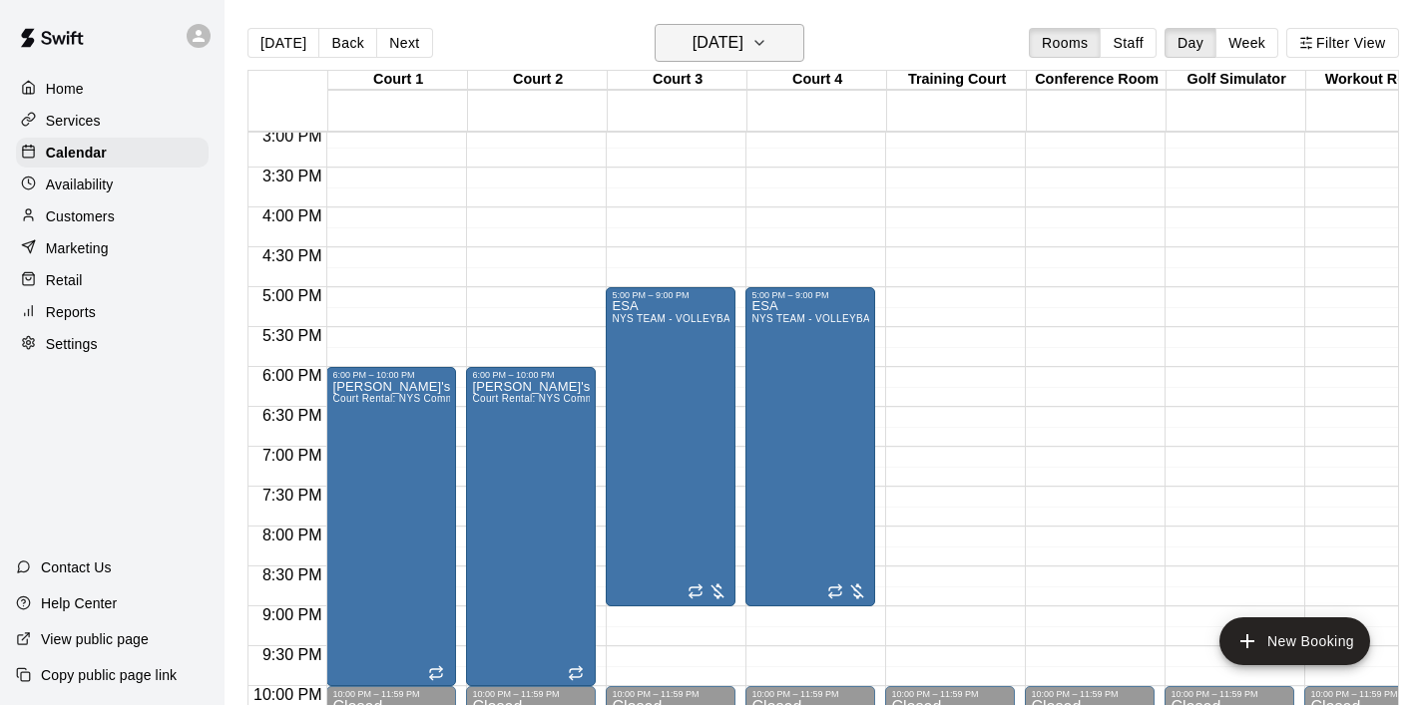
click at [767, 51] on icon "button" at bounding box center [759, 43] width 16 height 24
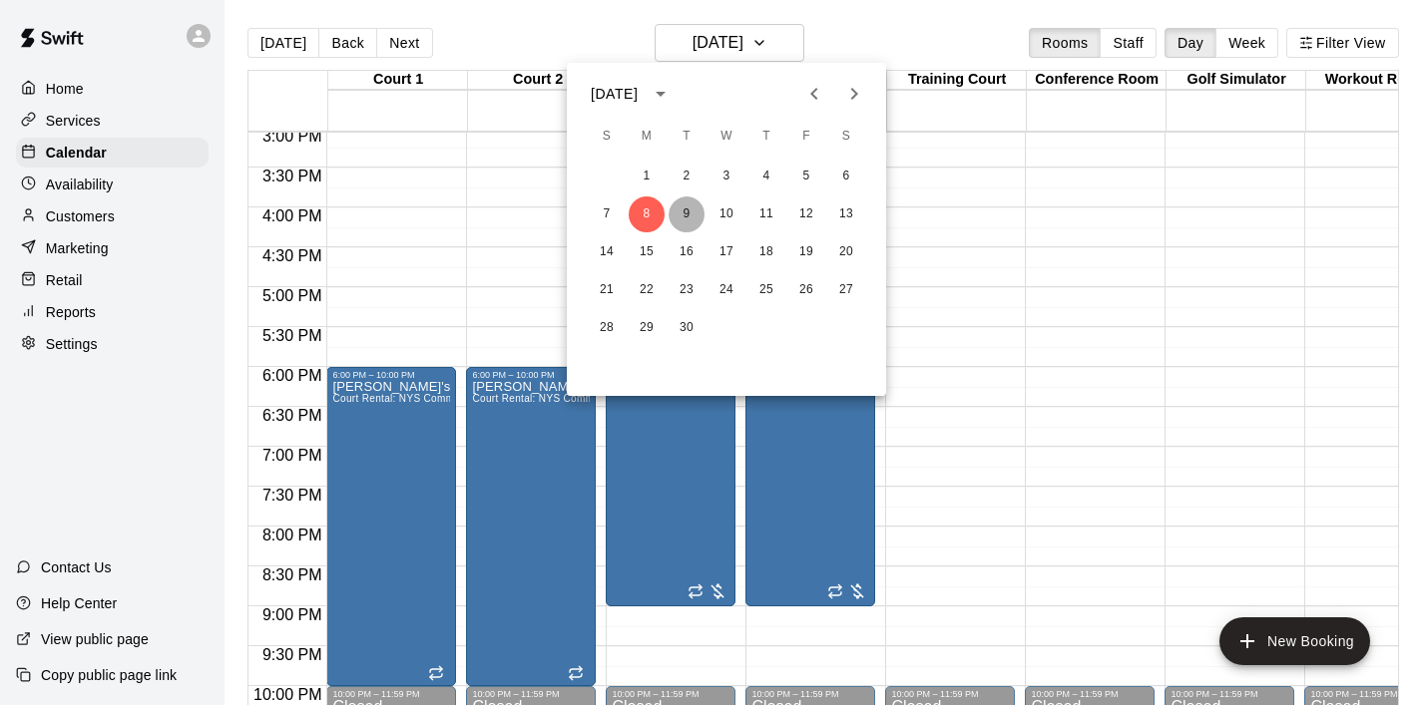
click at [691, 200] on button "9" at bounding box center [686, 215] width 36 height 36
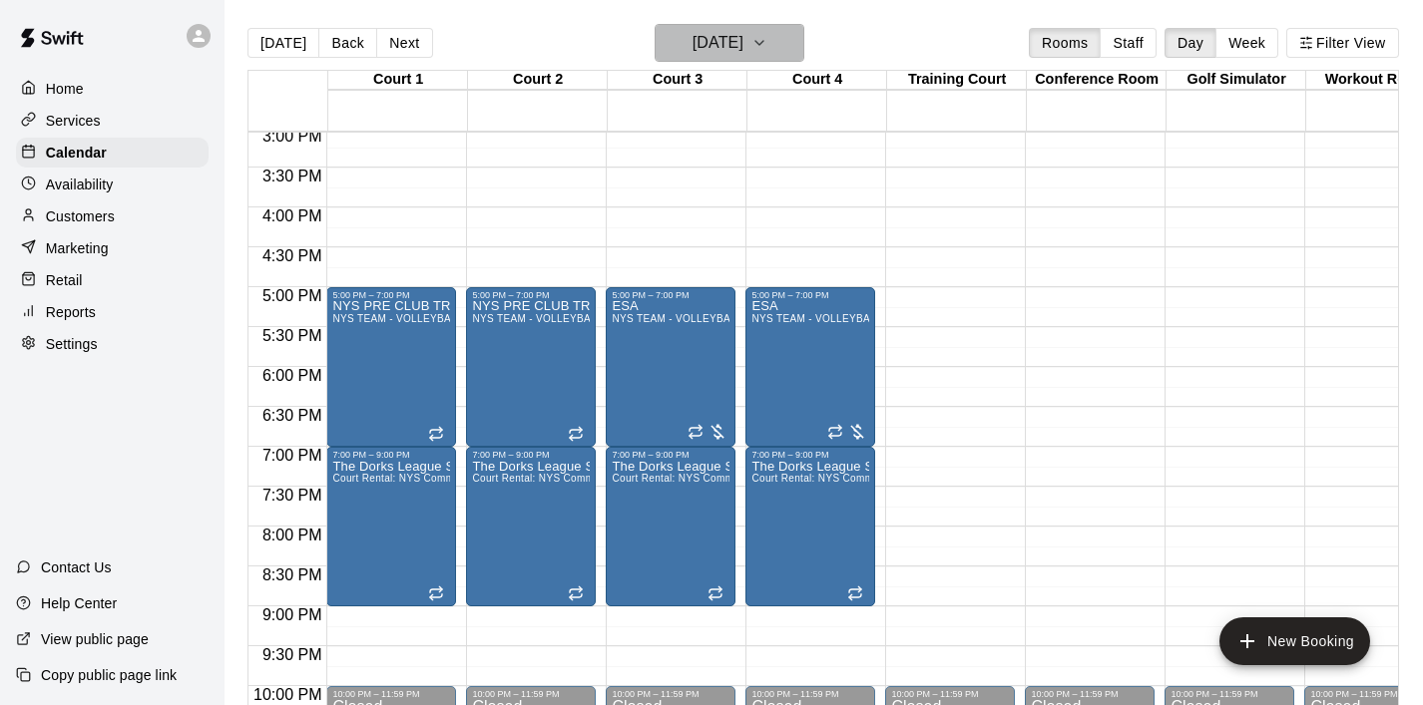
click at [767, 42] on icon "button" at bounding box center [759, 43] width 16 height 24
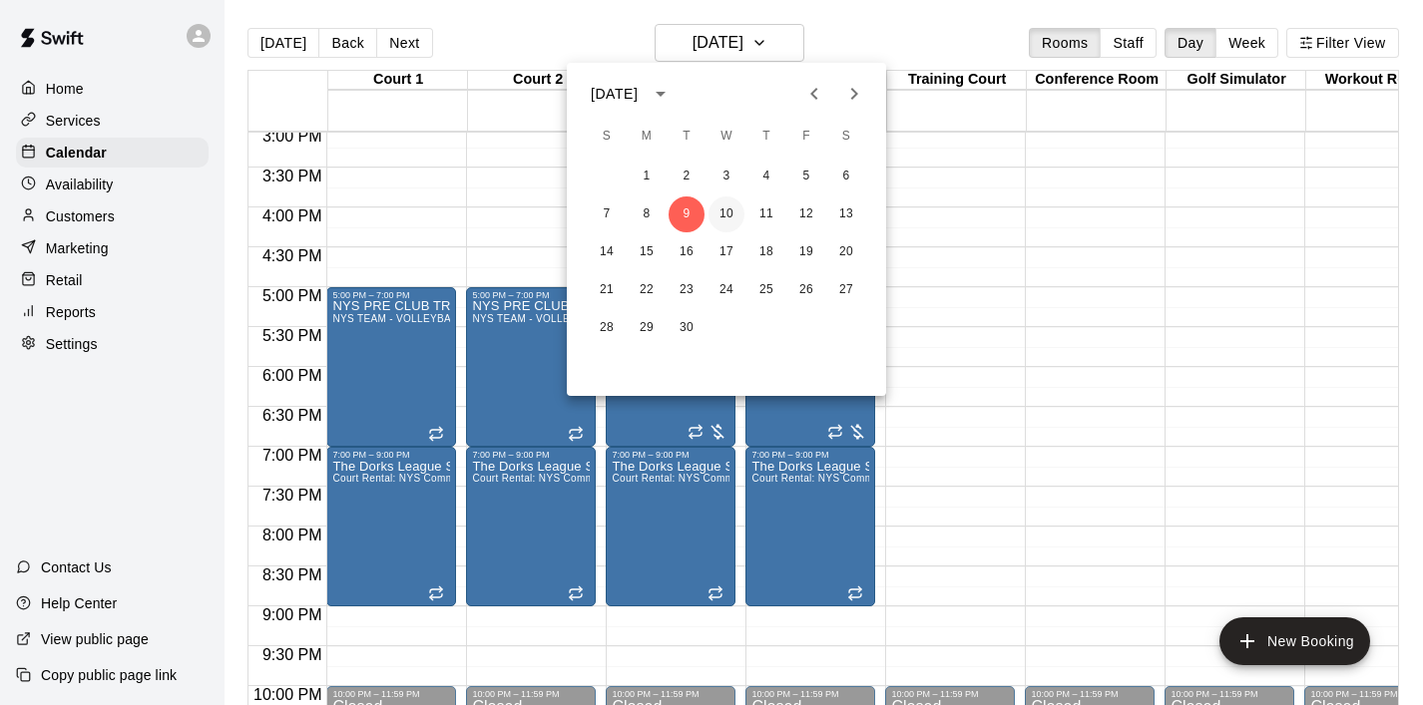
click at [733, 216] on button "10" at bounding box center [726, 215] width 36 height 36
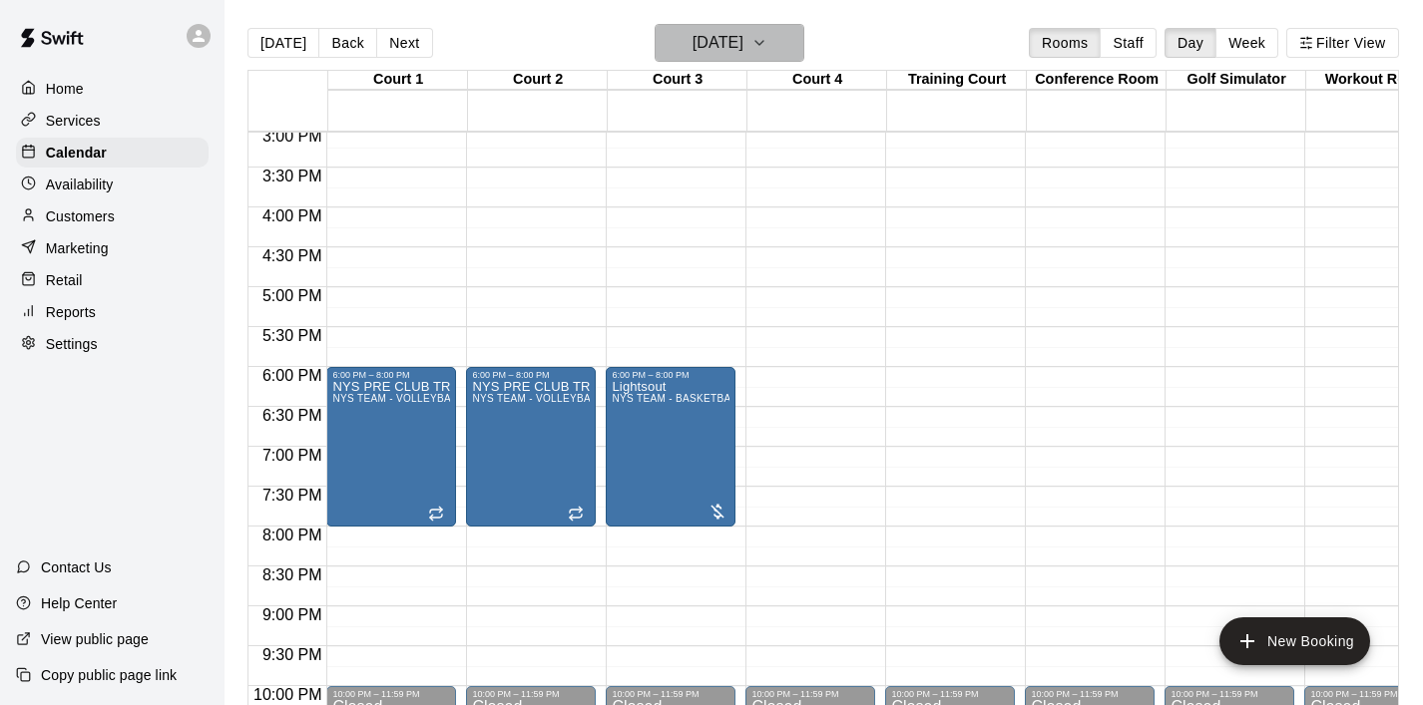
click at [767, 49] on icon "button" at bounding box center [759, 43] width 16 height 24
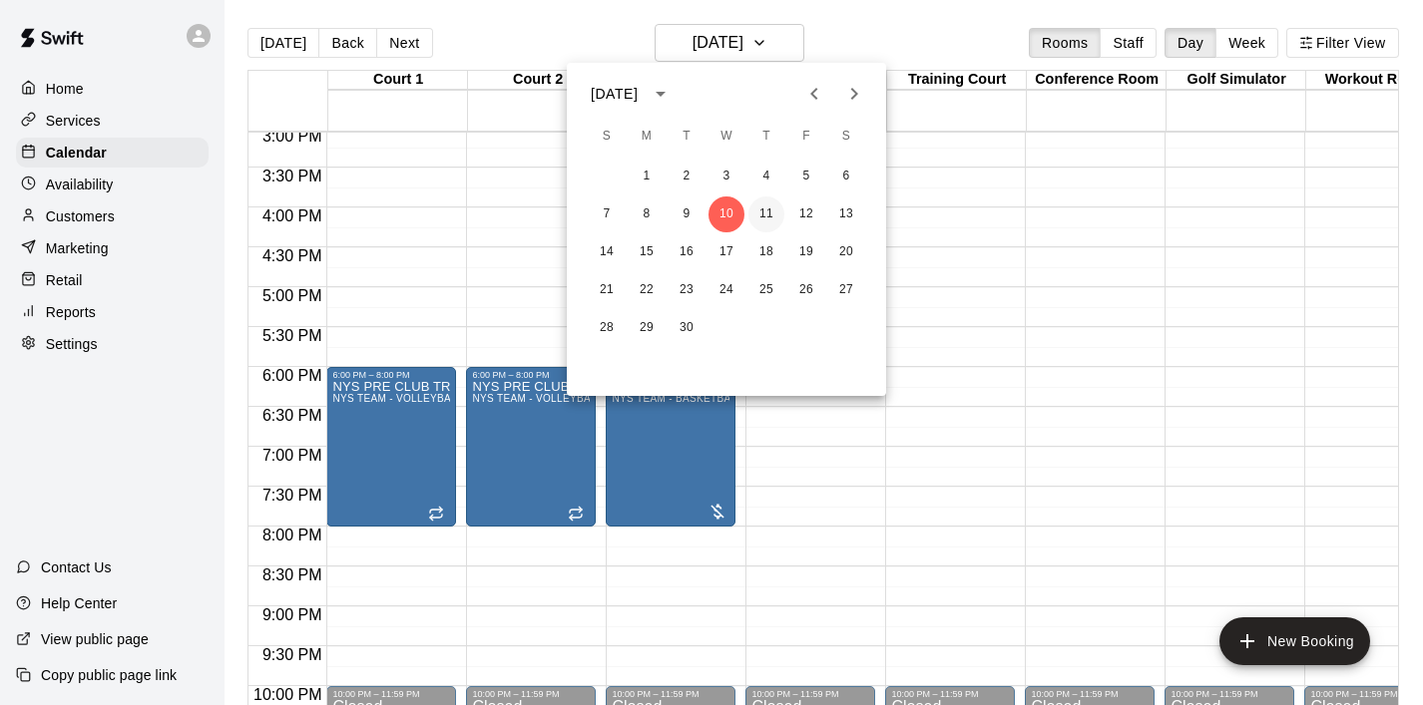
click at [772, 217] on button "11" at bounding box center [766, 215] width 36 height 36
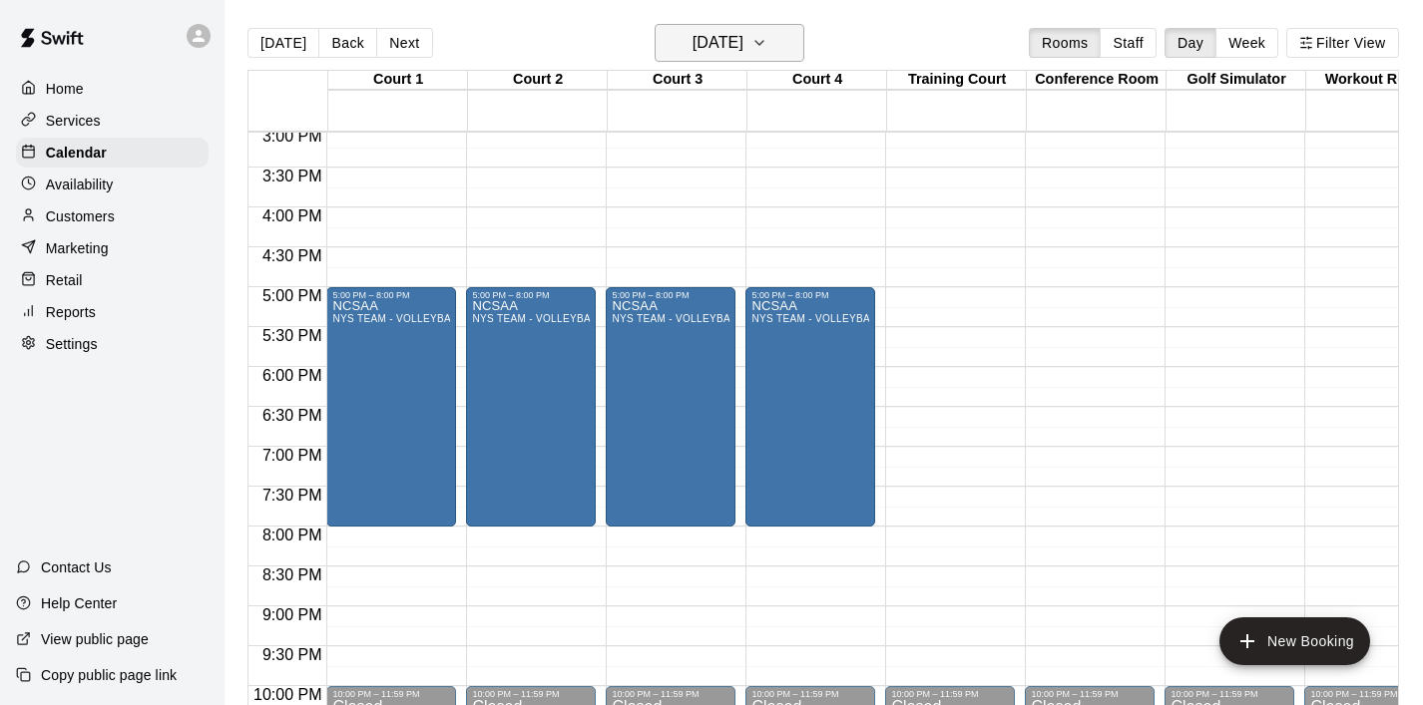
click at [767, 55] on icon "button" at bounding box center [759, 43] width 16 height 24
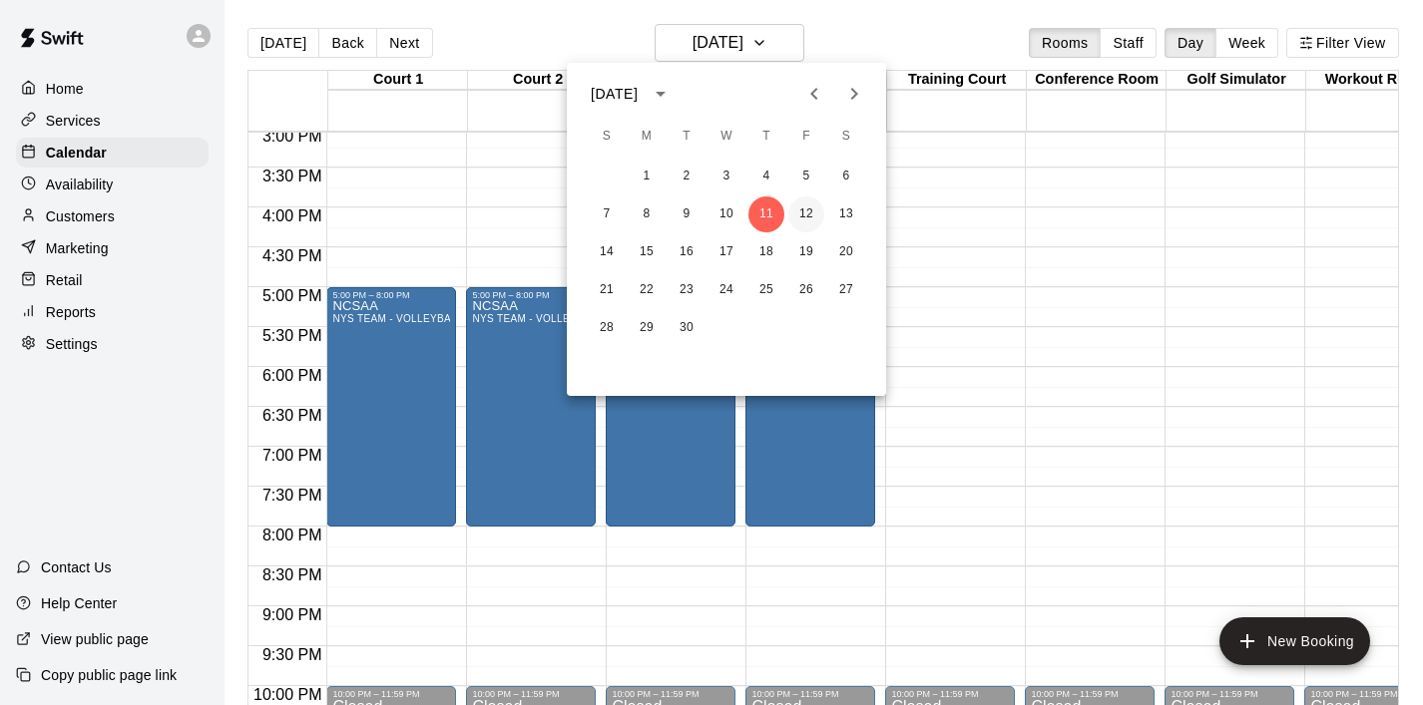
click at [802, 213] on button "12" at bounding box center [806, 215] width 36 height 36
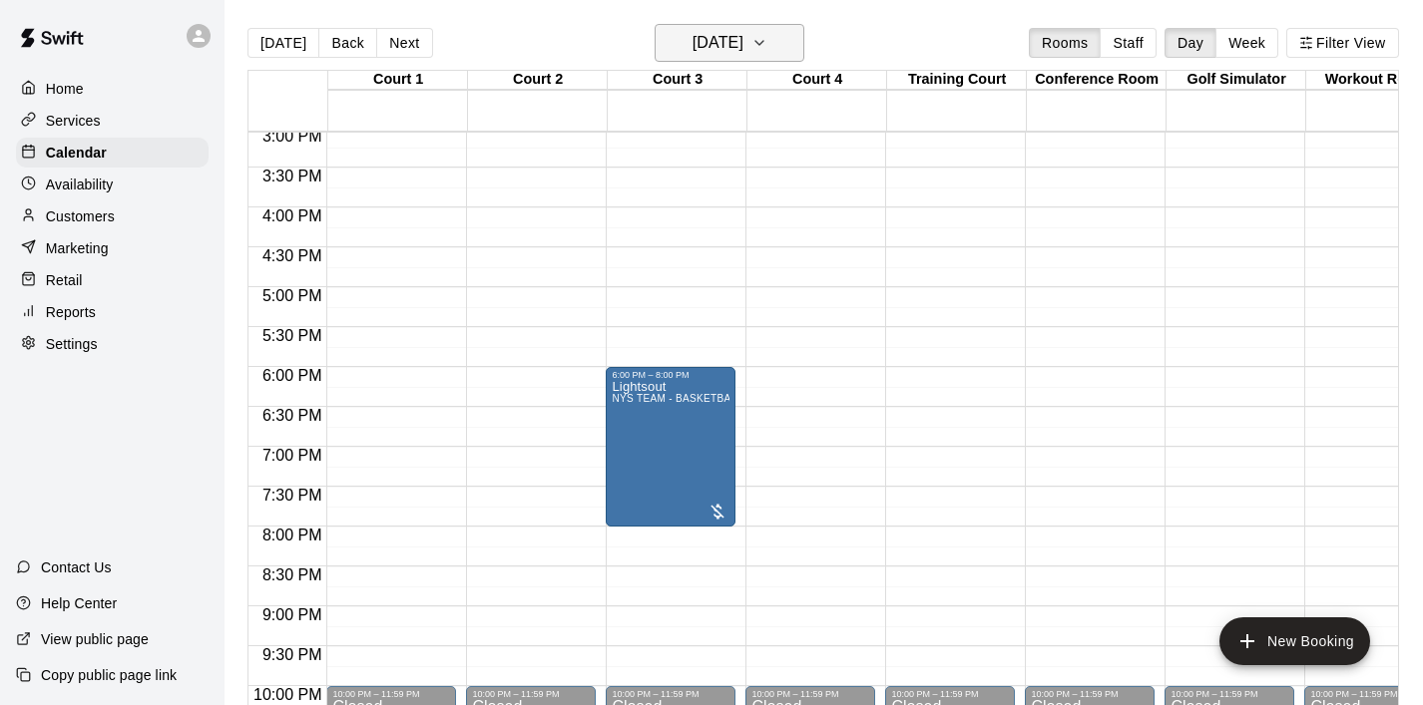
click at [795, 35] on button "[DATE]" at bounding box center [729, 43] width 150 height 38
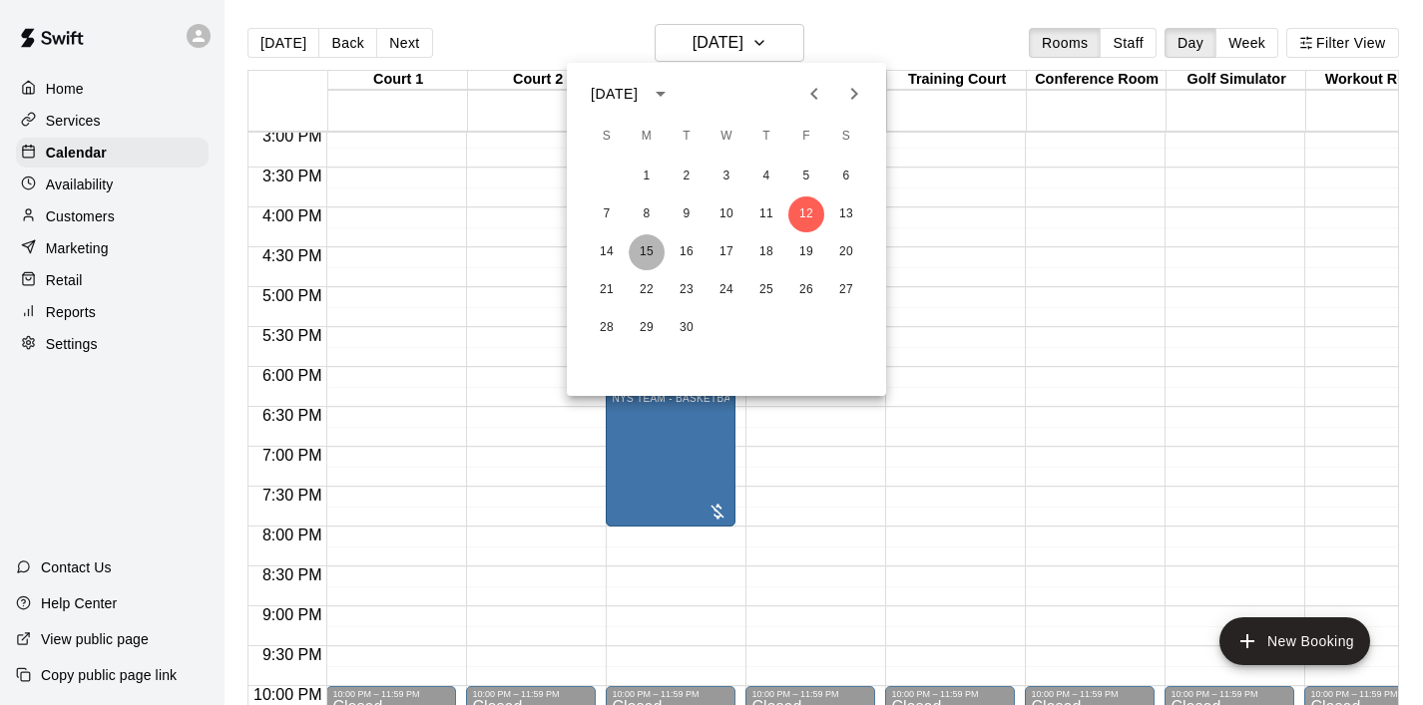
click at [646, 255] on button "15" at bounding box center [646, 252] width 36 height 36
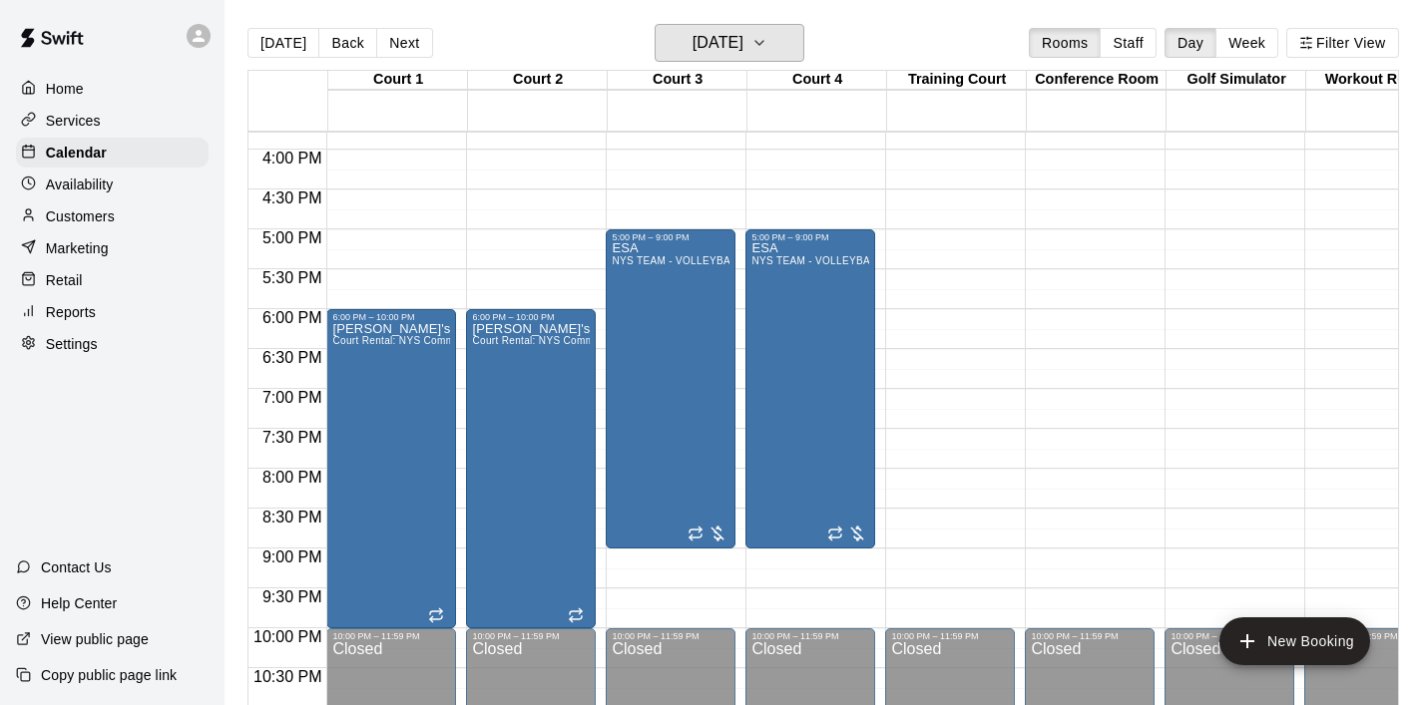
scroll to position [1267, 0]
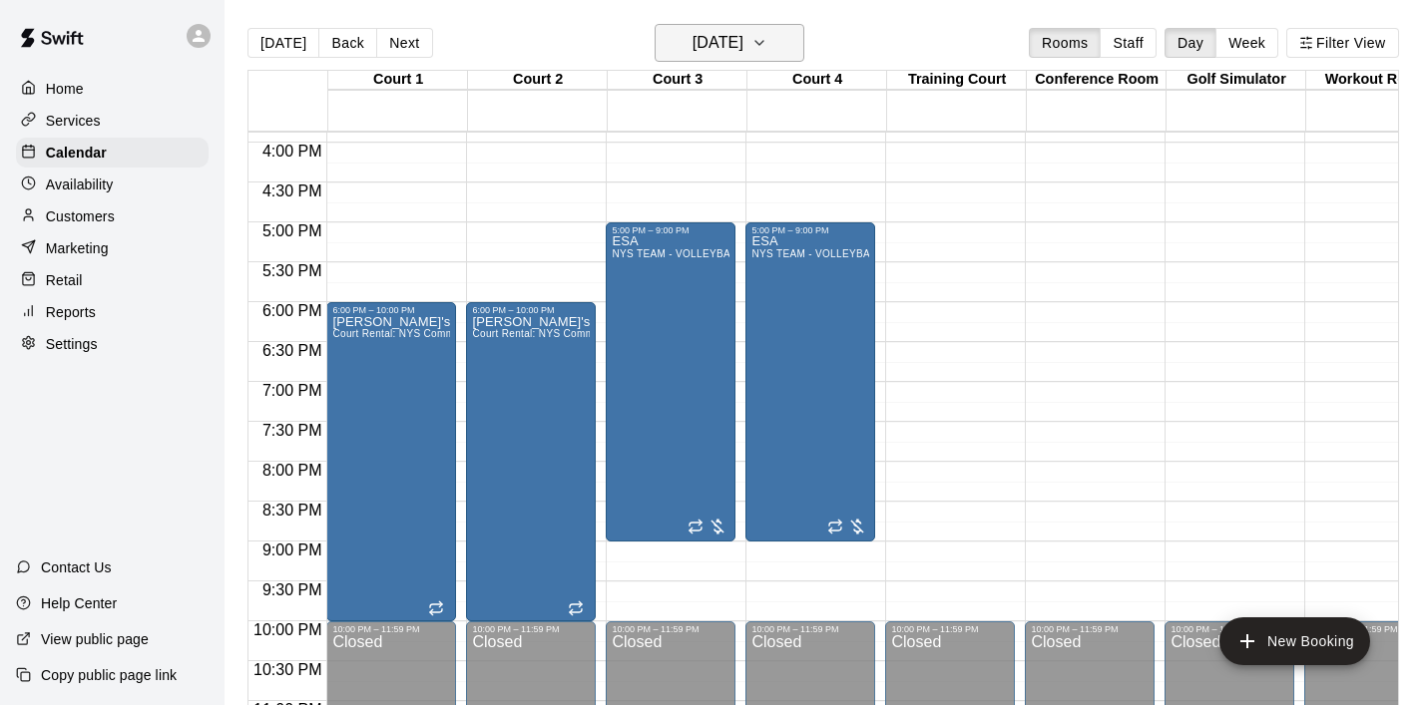
click at [767, 52] on icon "button" at bounding box center [759, 43] width 16 height 24
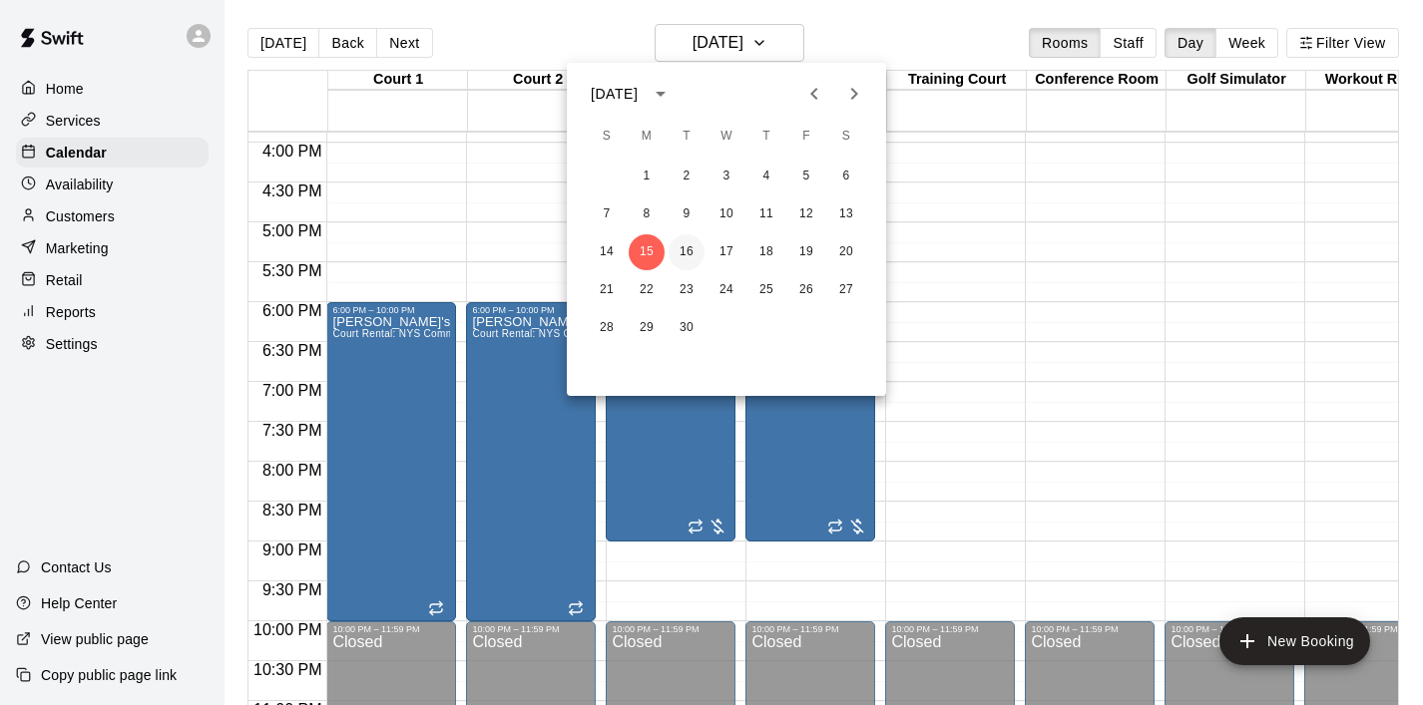
click at [670, 255] on button "16" at bounding box center [686, 252] width 36 height 36
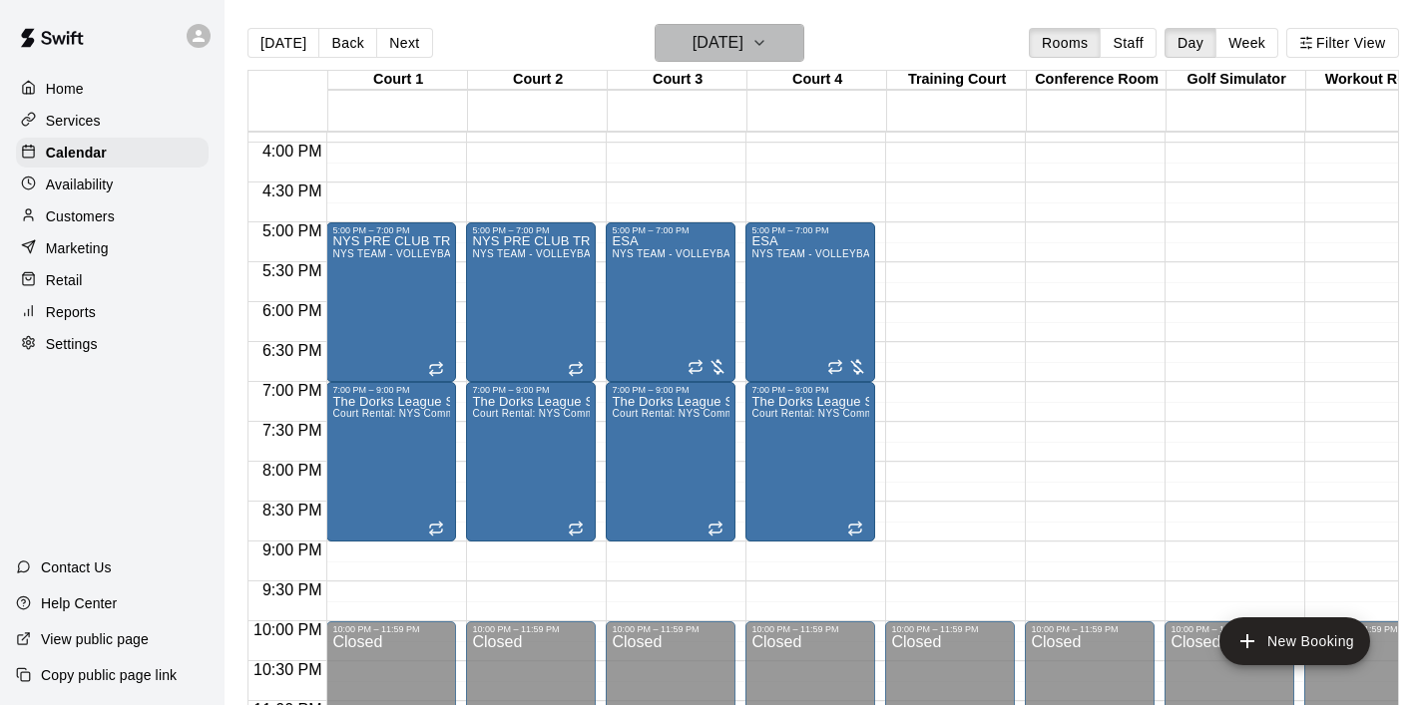
click at [767, 44] on icon "button" at bounding box center [759, 43] width 16 height 24
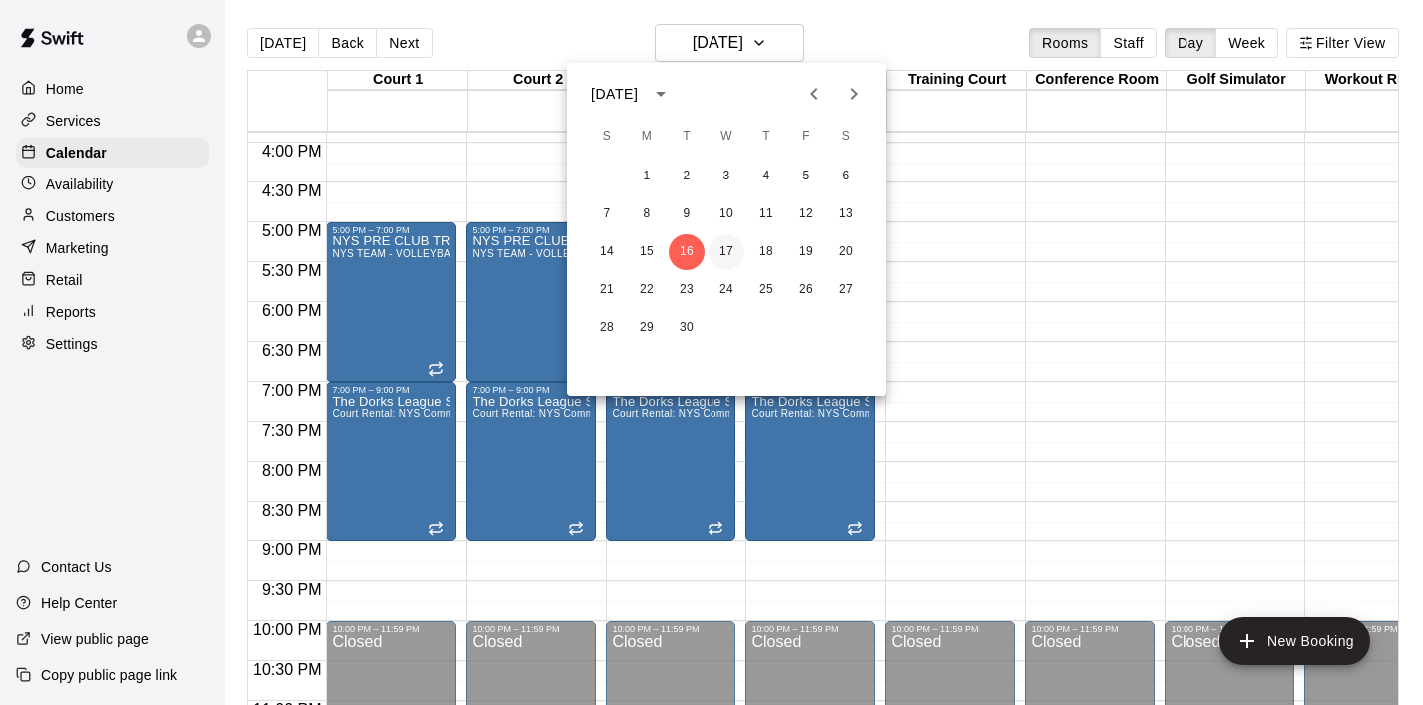
click at [725, 258] on button "17" at bounding box center [726, 252] width 36 height 36
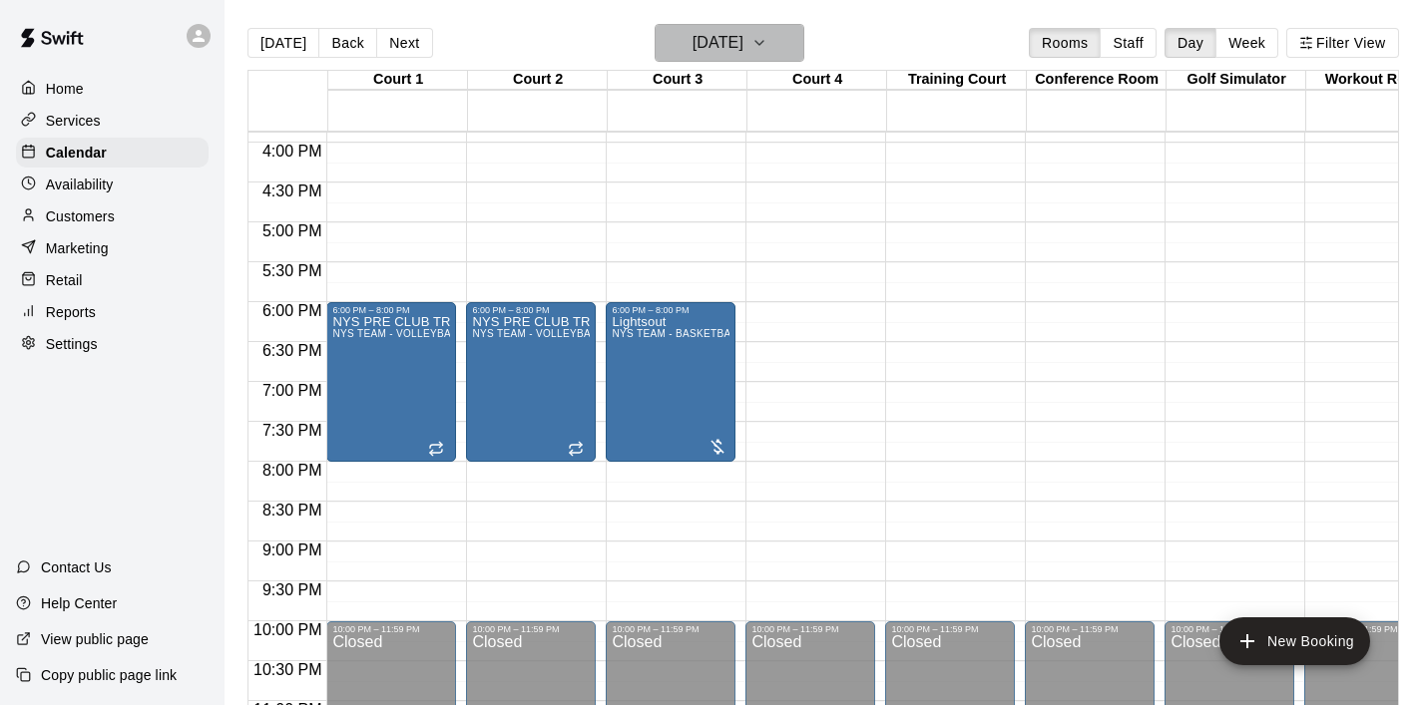
click at [804, 45] on button "[DATE]" at bounding box center [729, 43] width 150 height 38
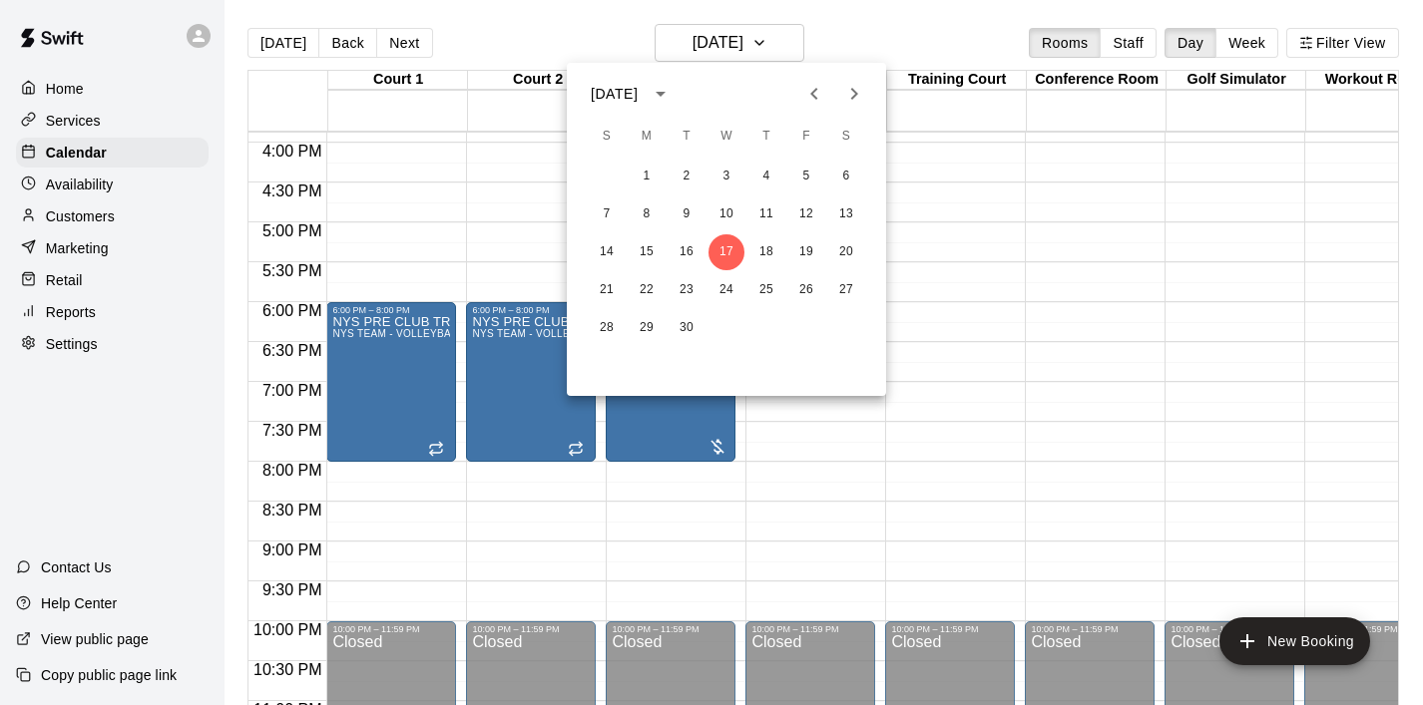
click at [1009, 249] on div at bounding box center [711, 352] width 1423 height 705
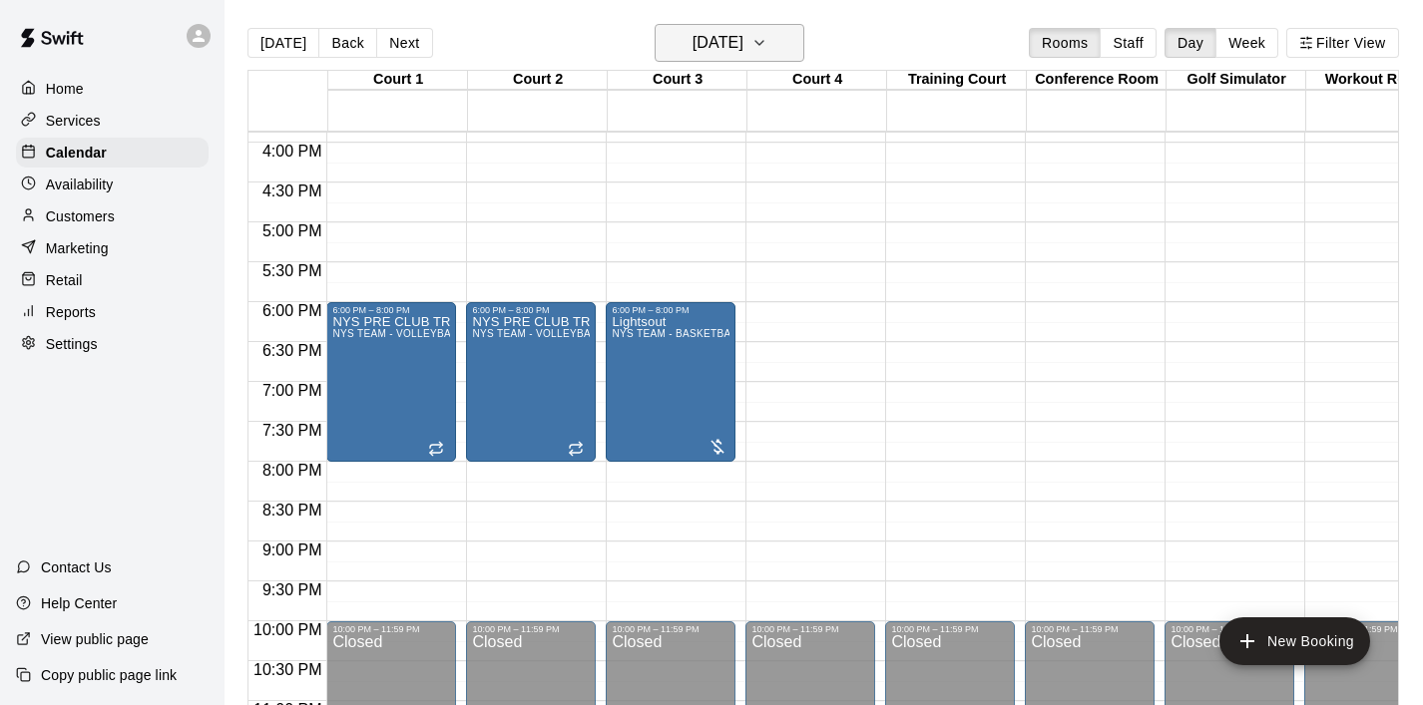
click at [767, 37] on icon "button" at bounding box center [759, 43] width 16 height 24
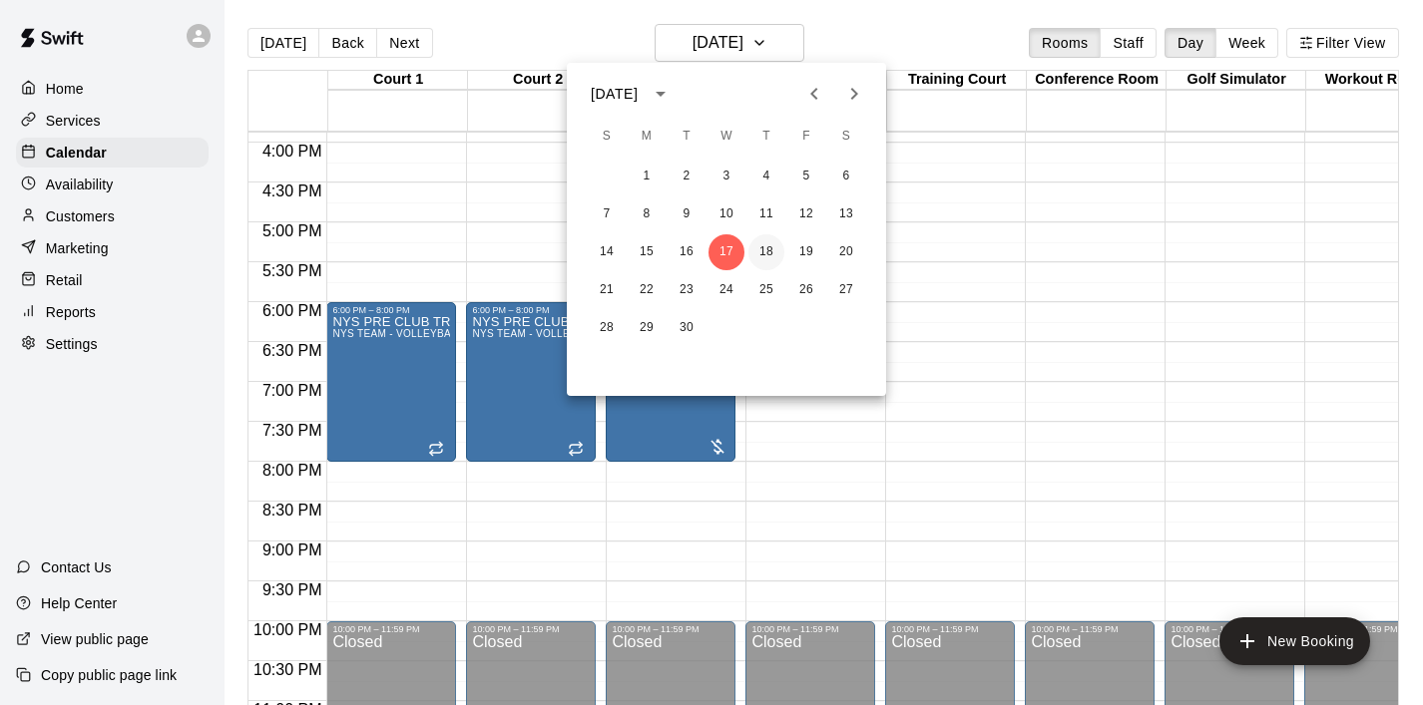
click at [764, 247] on button "18" at bounding box center [766, 252] width 36 height 36
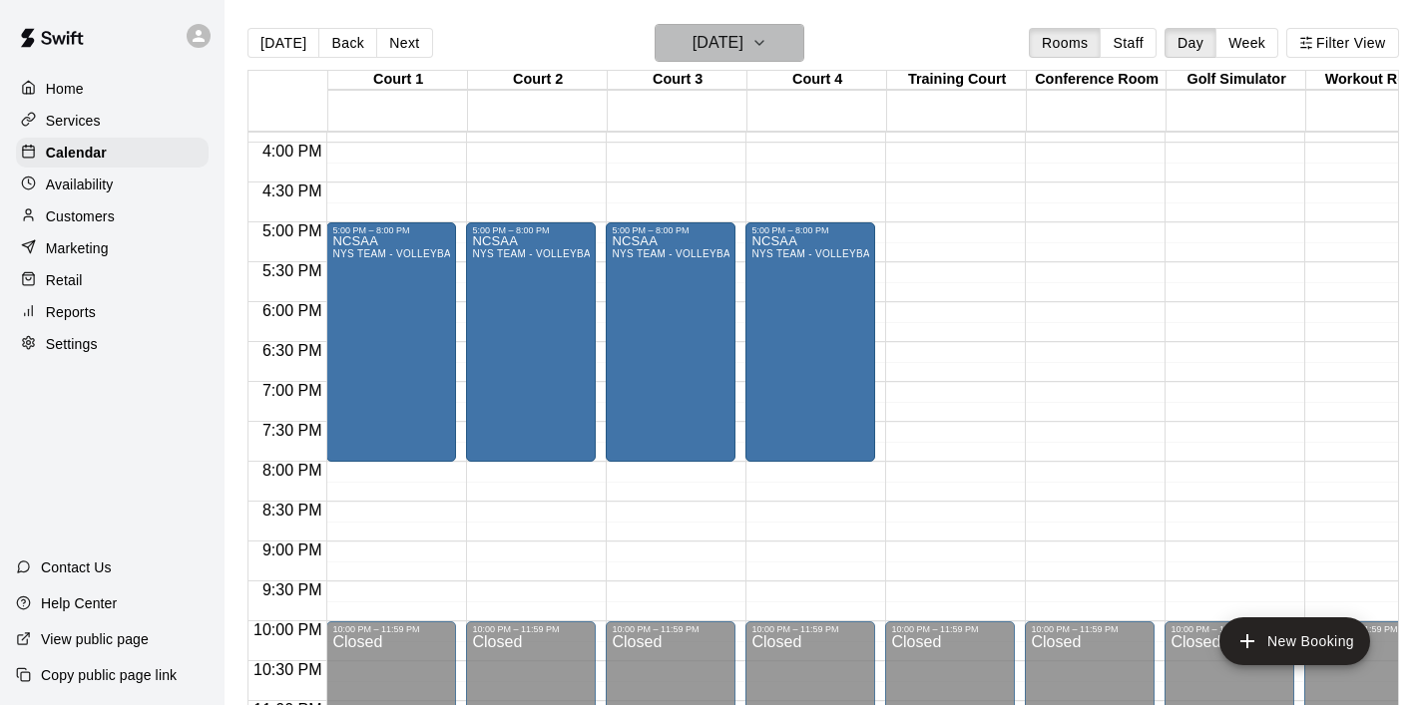
click at [795, 55] on button "[DATE]" at bounding box center [729, 43] width 150 height 38
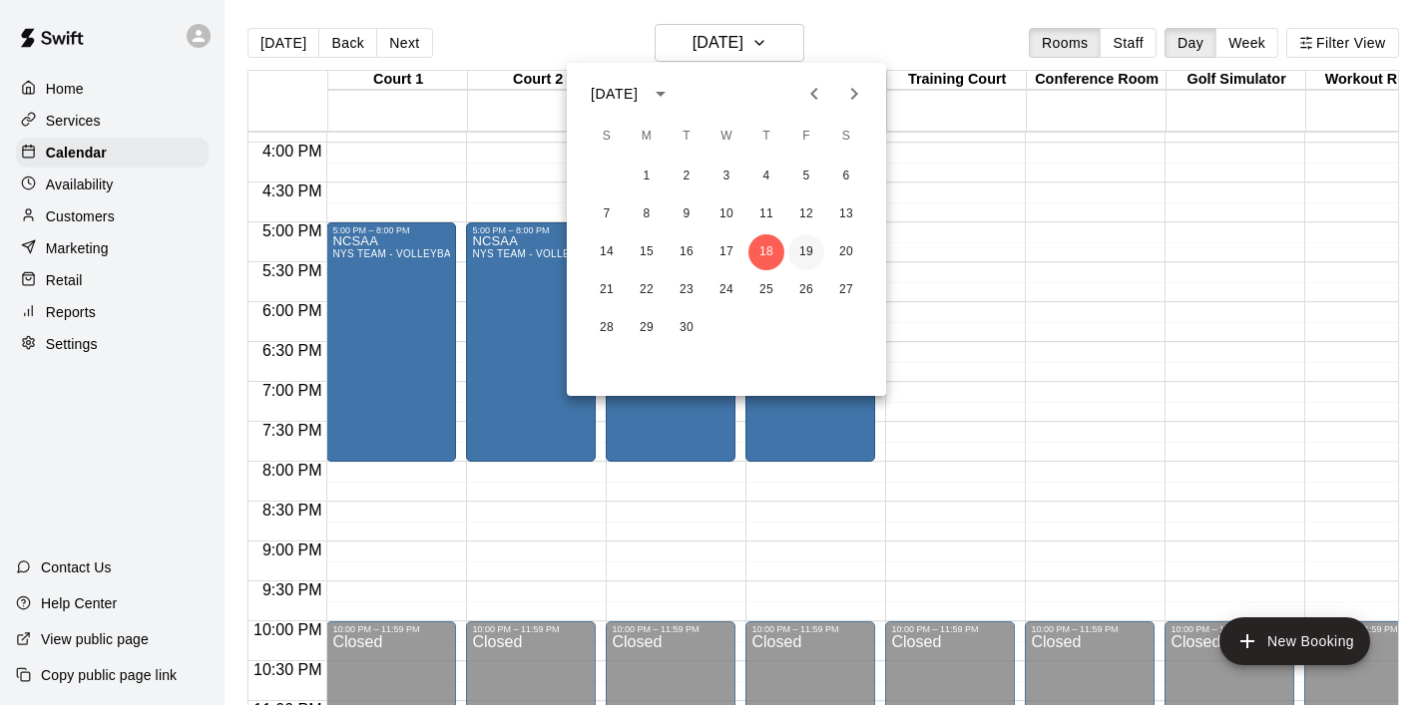
click at [809, 251] on button "19" at bounding box center [806, 252] width 36 height 36
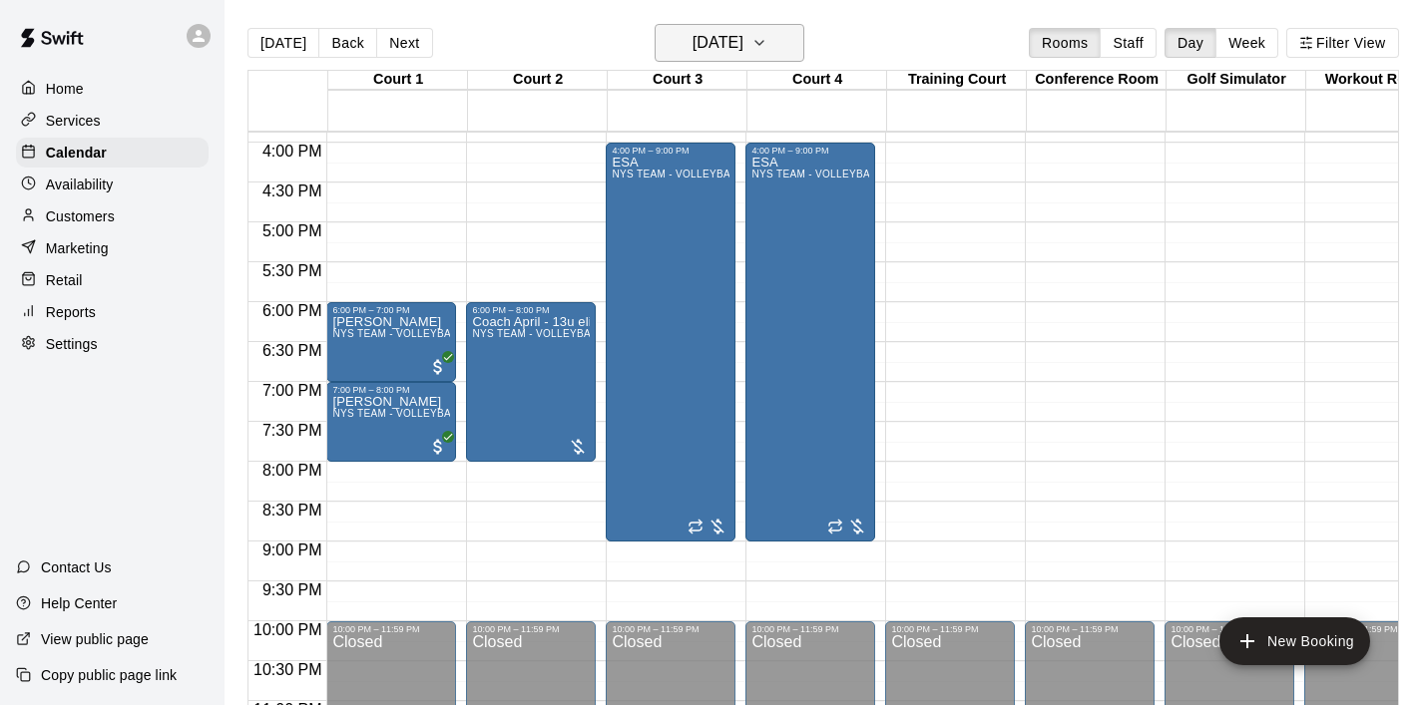
click at [767, 44] on icon "button" at bounding box center [759, 43] width 16 height 24
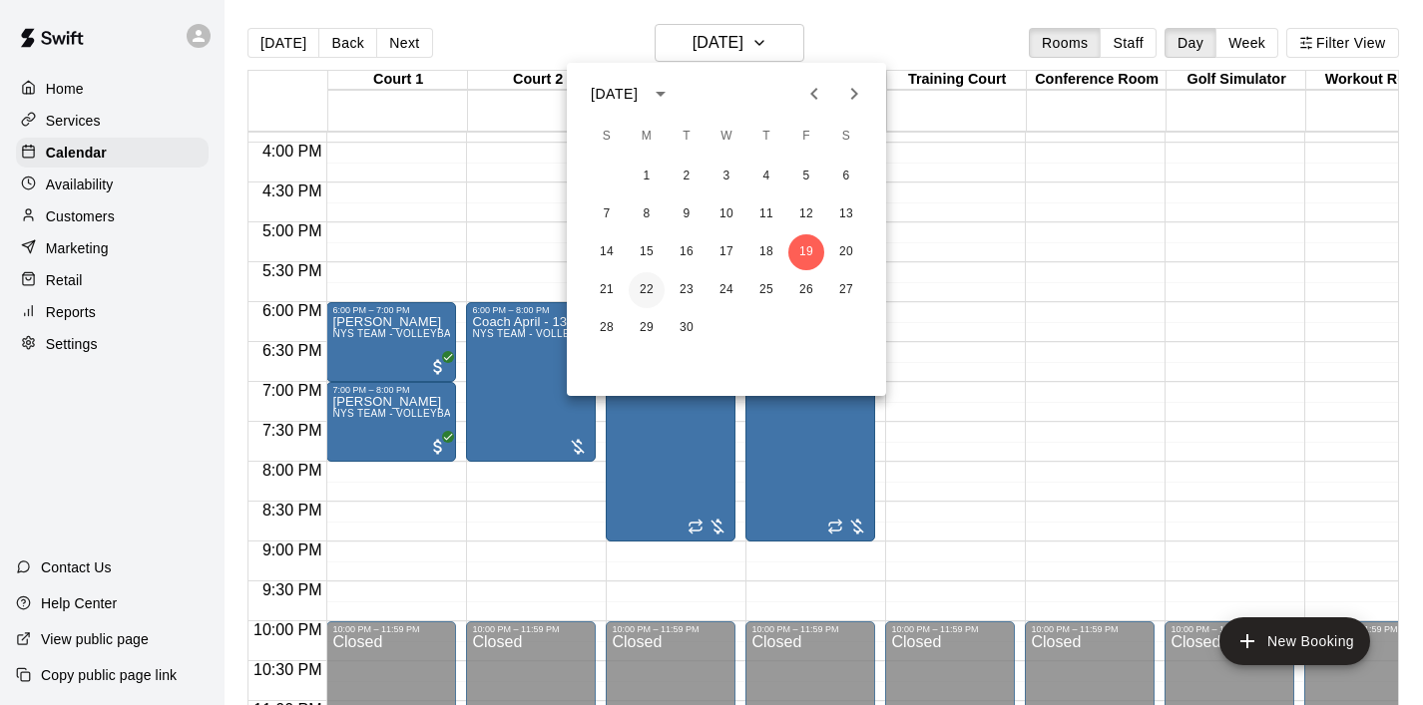
click at [639, 296] on button "22" at bounding box center [646, 290] width 36 height 36
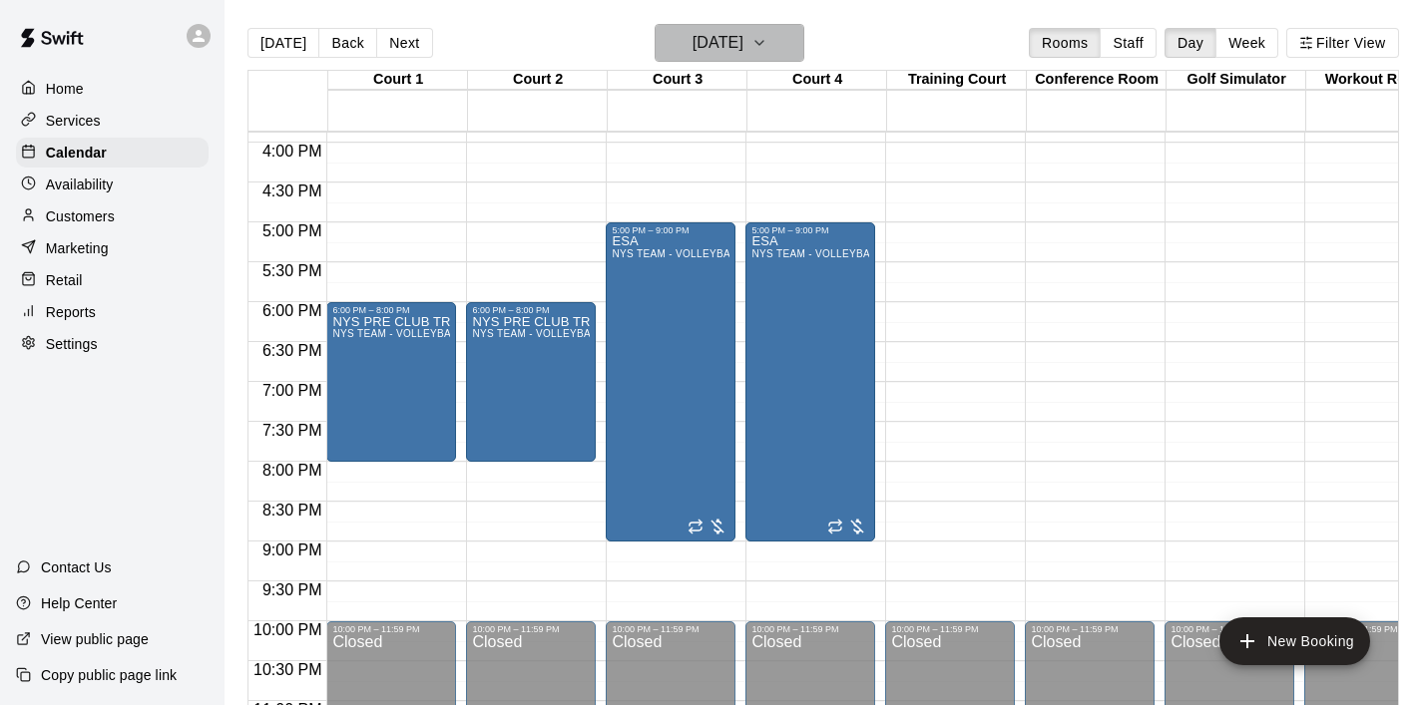
click at [785, 58] on button "[DATE]" at bounding box center [729, 43] width 150 height 38
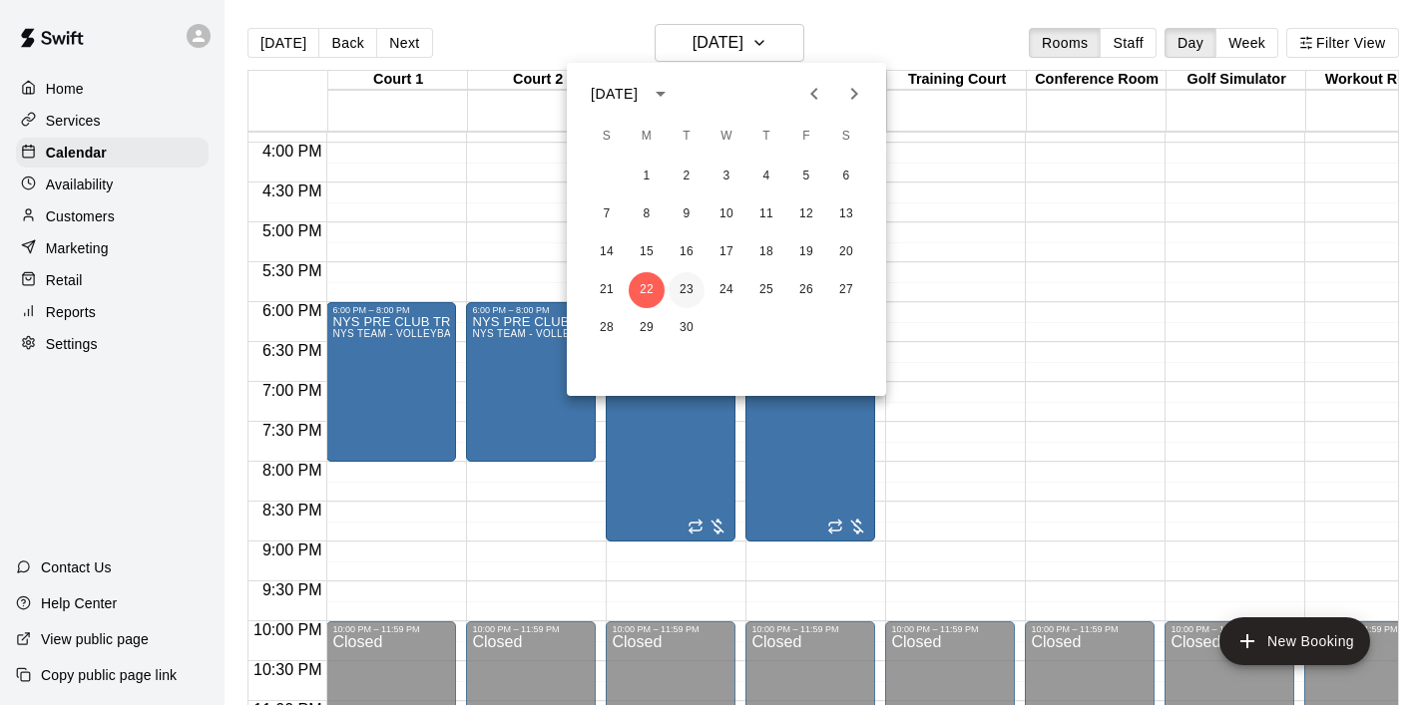
click at [685, 281] on button "23" at bounding box center [686, 290] width 36 height 36
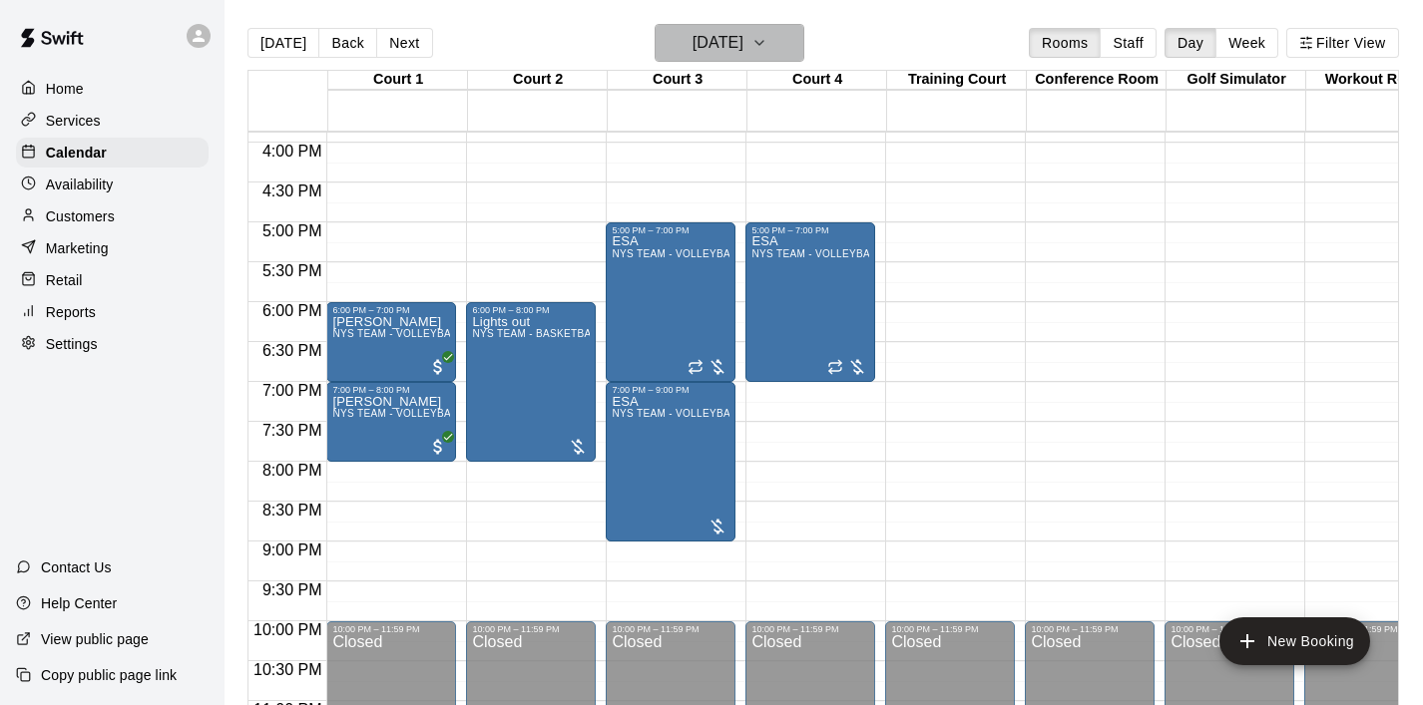
click at [767, 47] on icon "button" at bounding box center [759, 43] width 16 height 24
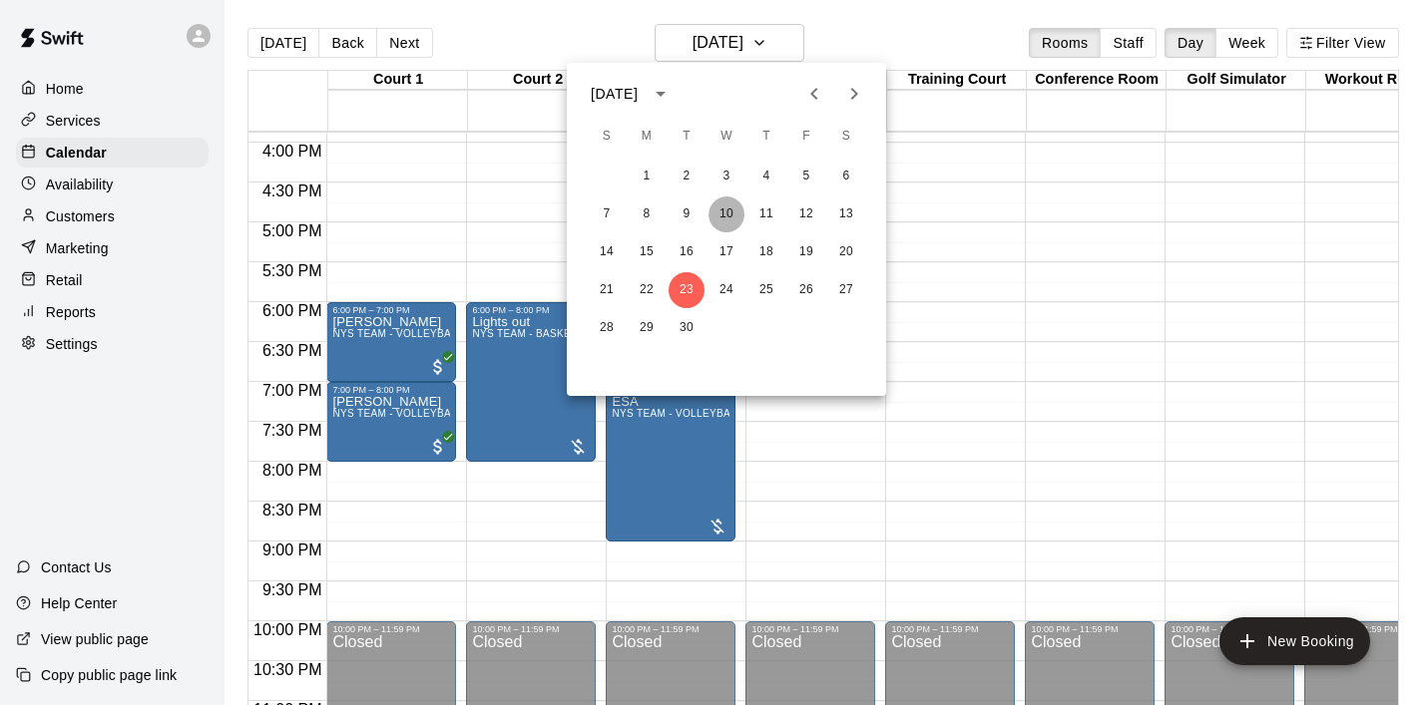
click at [722, 220] on button "10" at bounding box center [726, 215] width 36 height 36
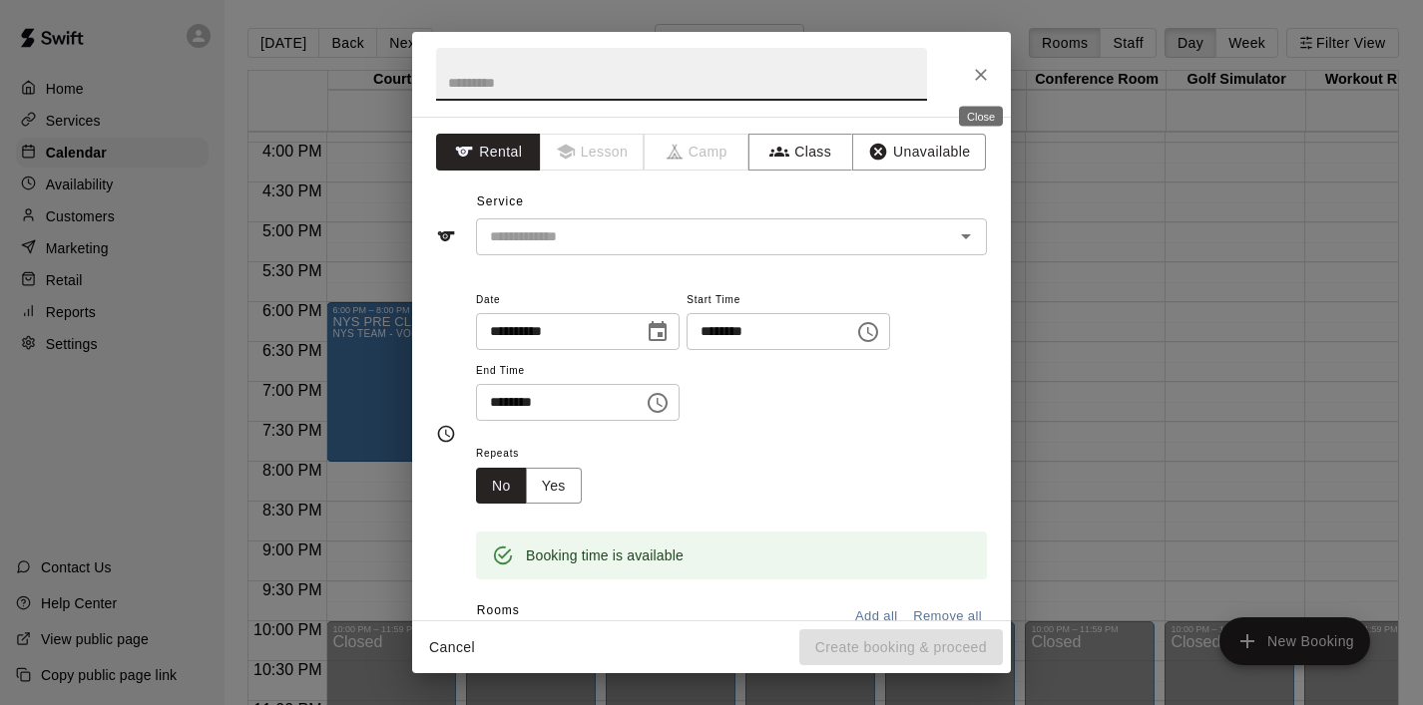
click at [987, 62] on button "Close" at bounding box center [981, 75] width 36 height 36
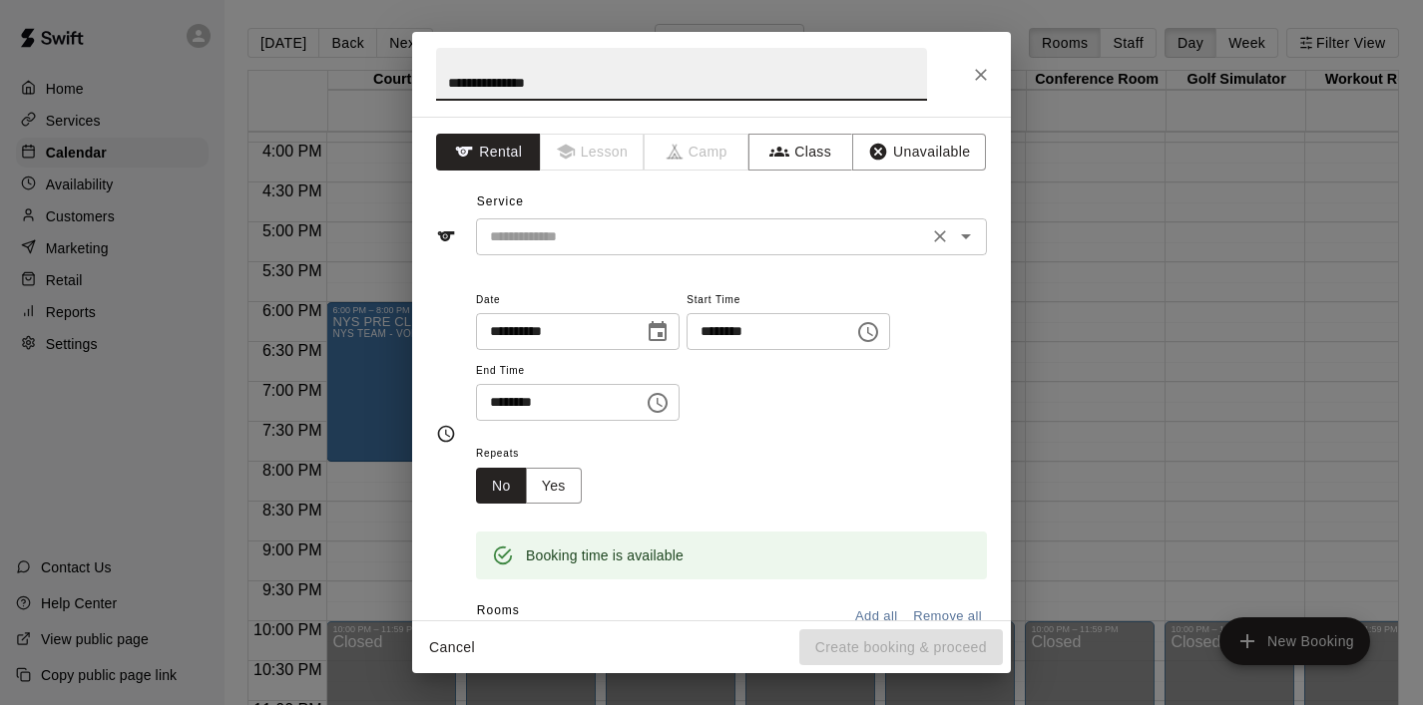
type input "**********"
click at [842, 239] on input "text" at bounding box center [702, 236] width 440 height 25
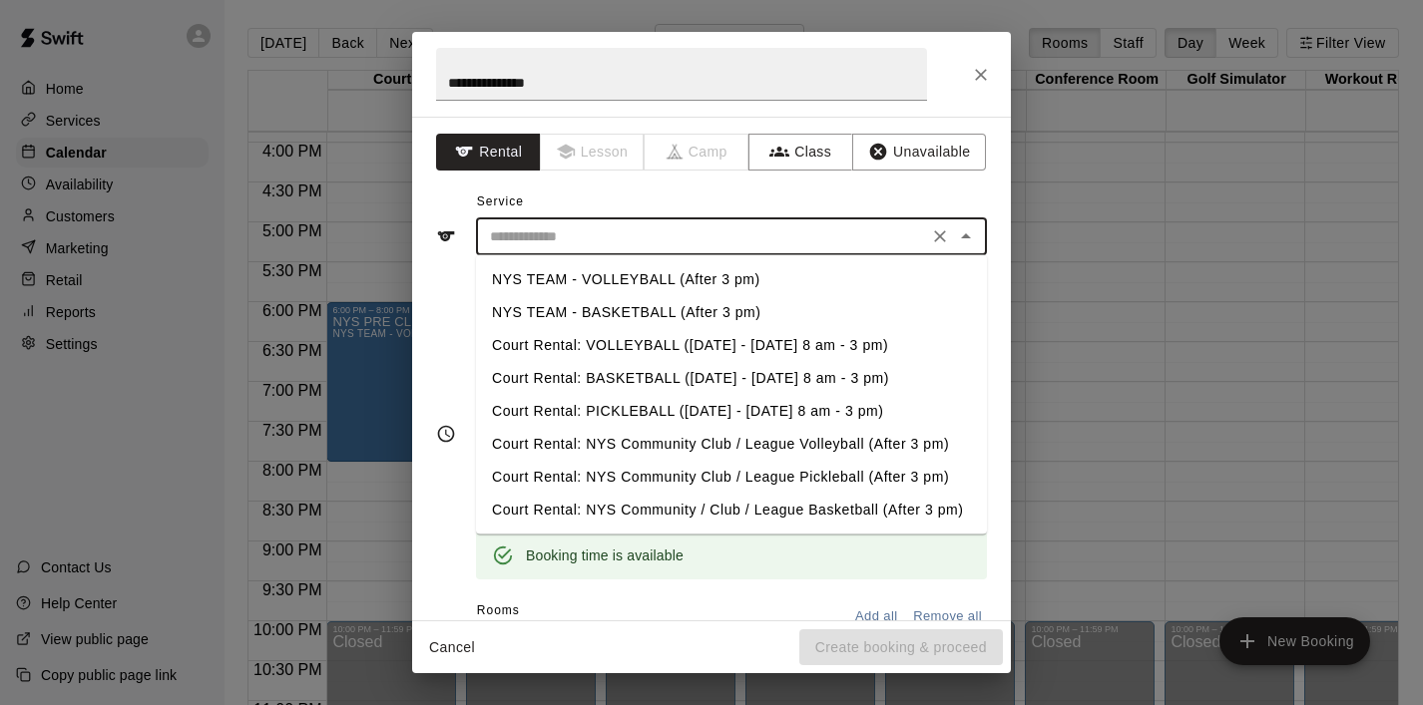
click at [766, 303] on li "NYS TEAM - BASKETBALL (After 3 pm)" at bounding box center [731, 312] width 511 height 33
type input "**********"
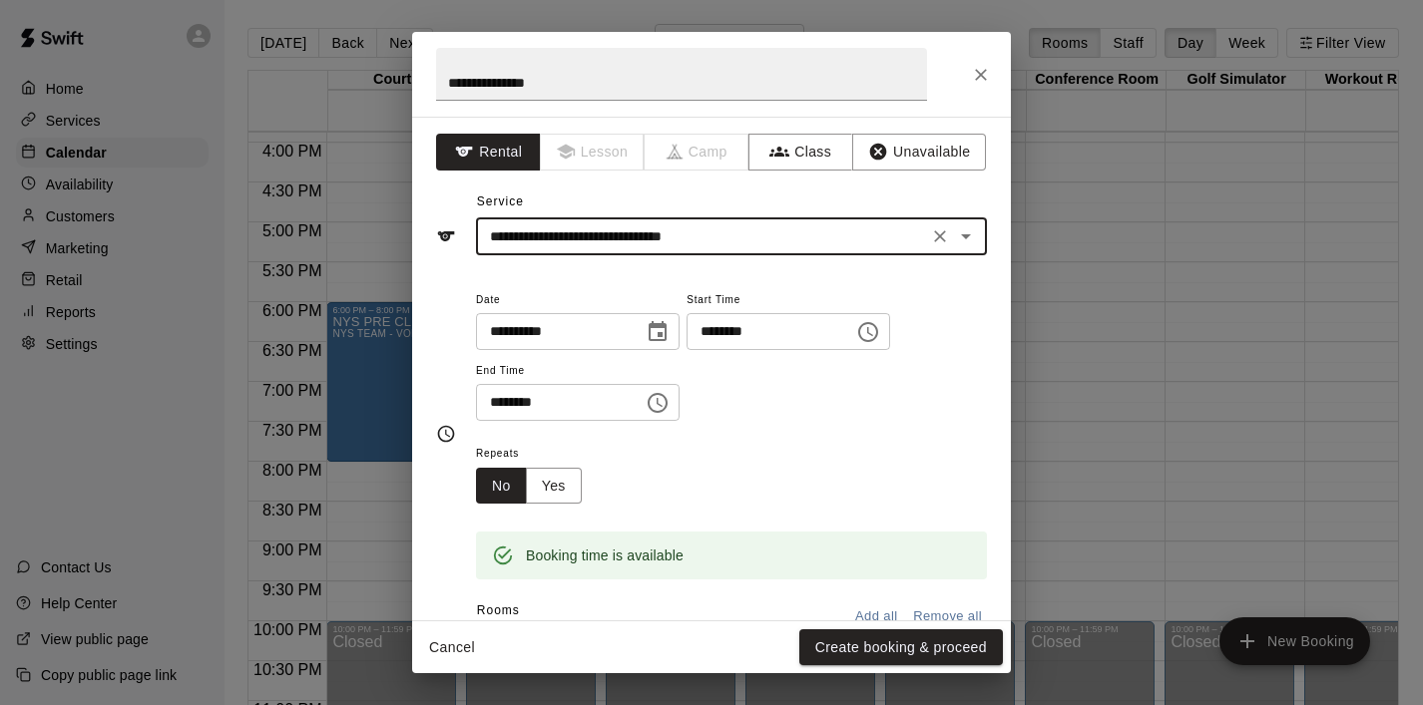
click at [667, 406] on icon "Choose time, selected time is 6:30 PM" at bounding box center [657, 403] width 20 height 20
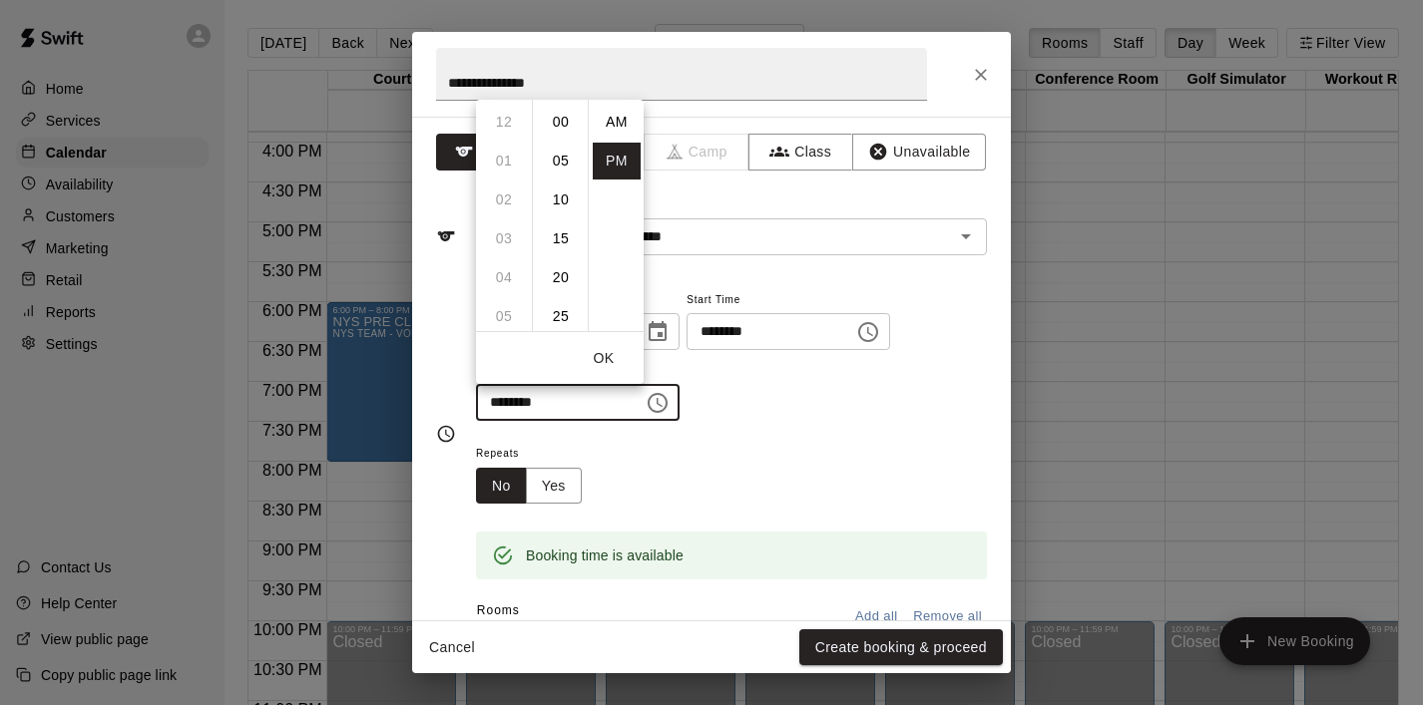
scroll to position [36, 0]
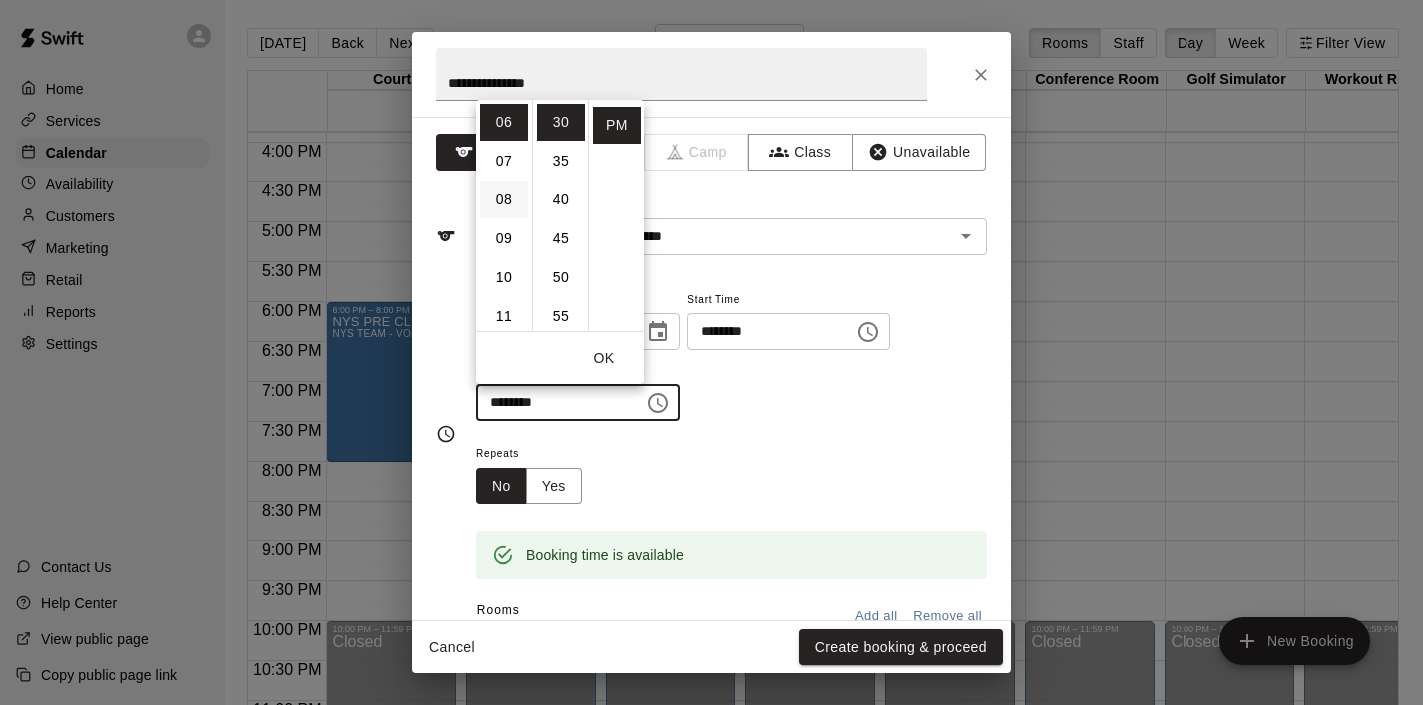
click at [497, 203] on li "08" at bounding box center [504, 200] width 48 height 37
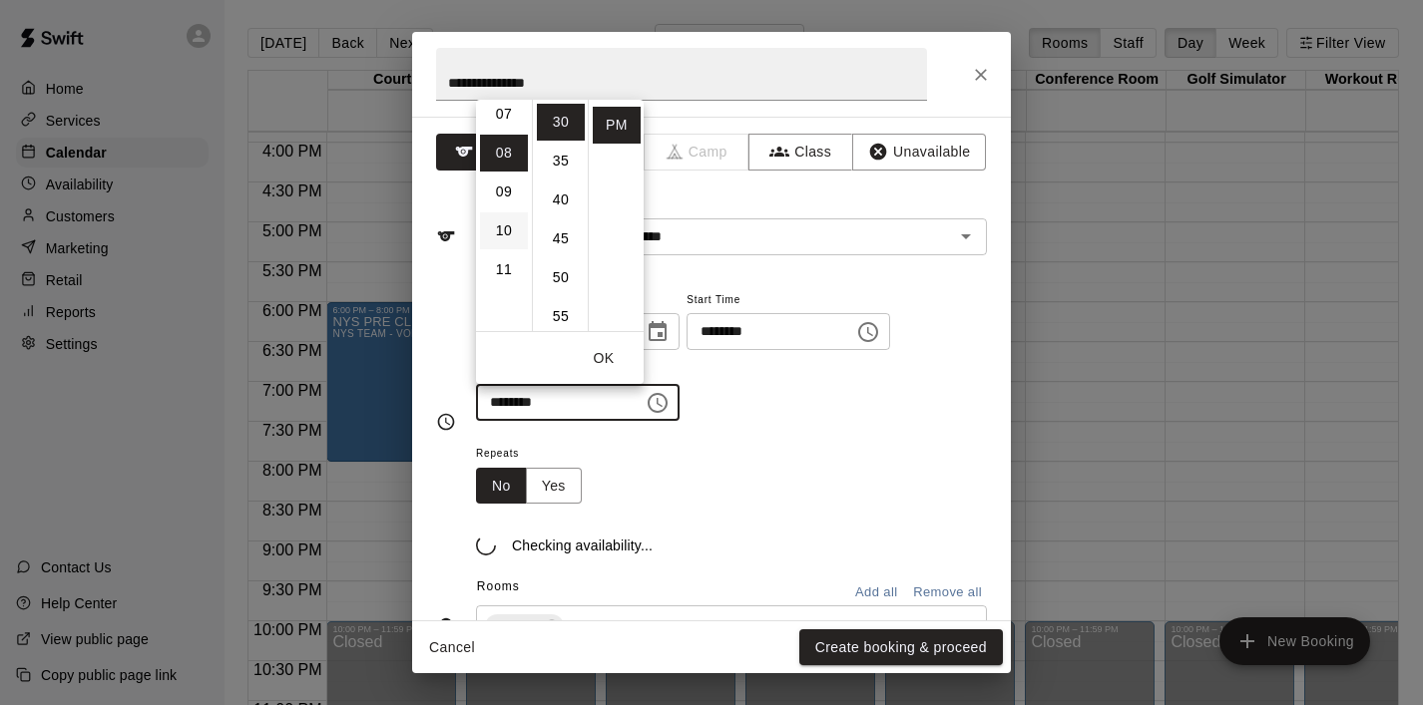
scroll to position [311, 0]
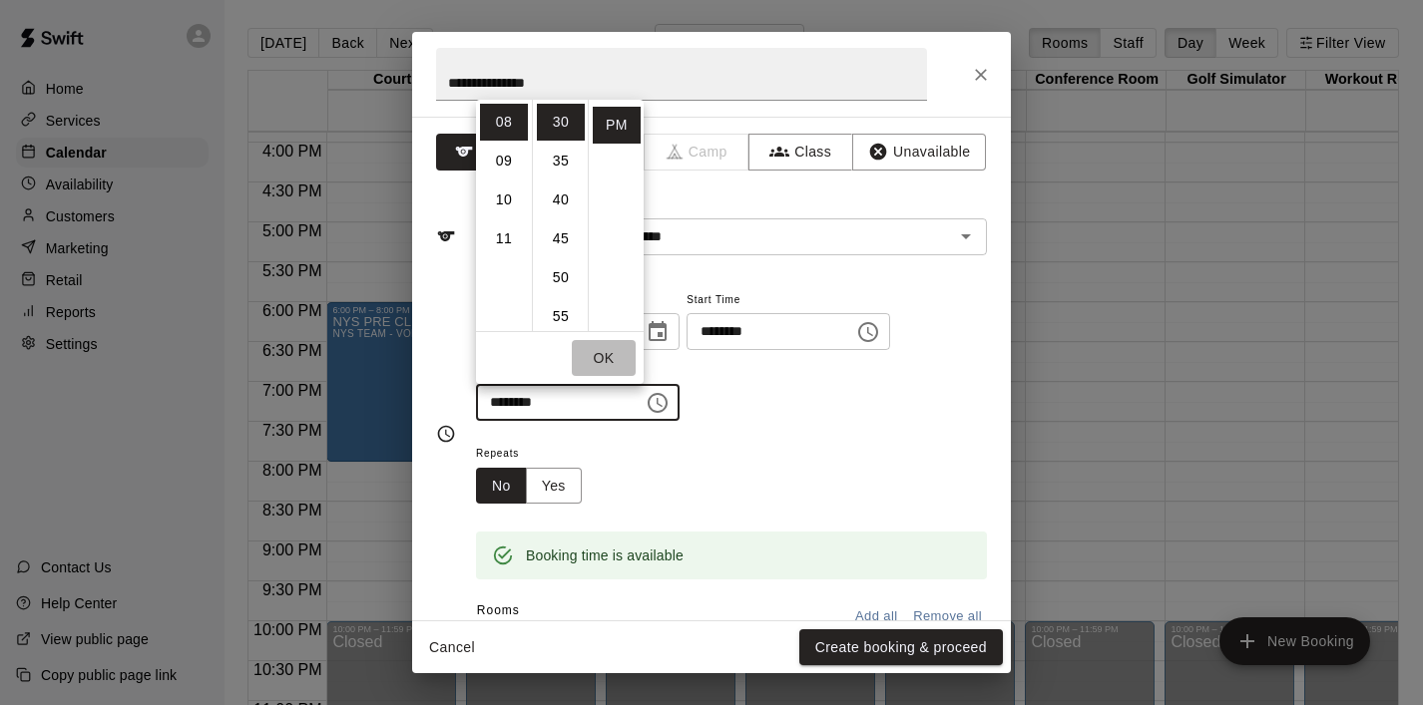
click at [606, 361] on button "OK" at bounding box center [604, 358] width 64 height 37
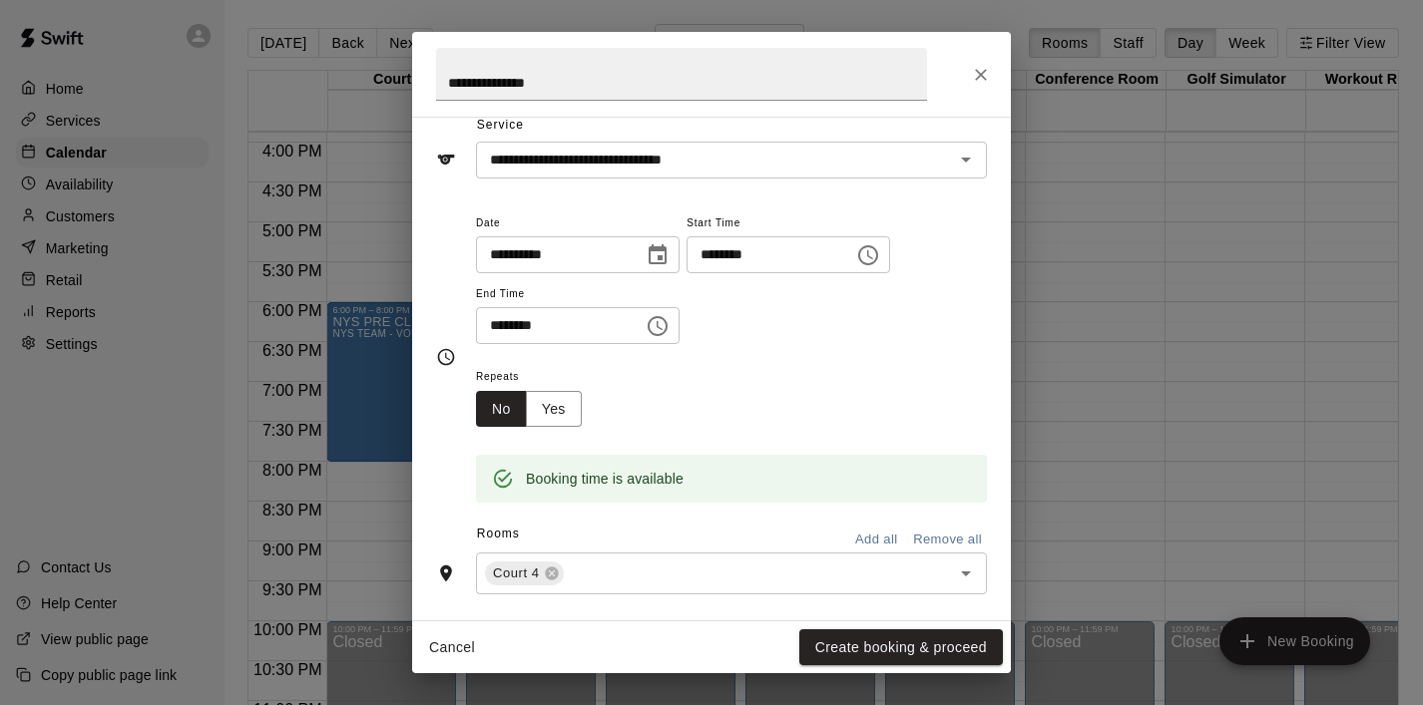
scroll to position [80, 0]
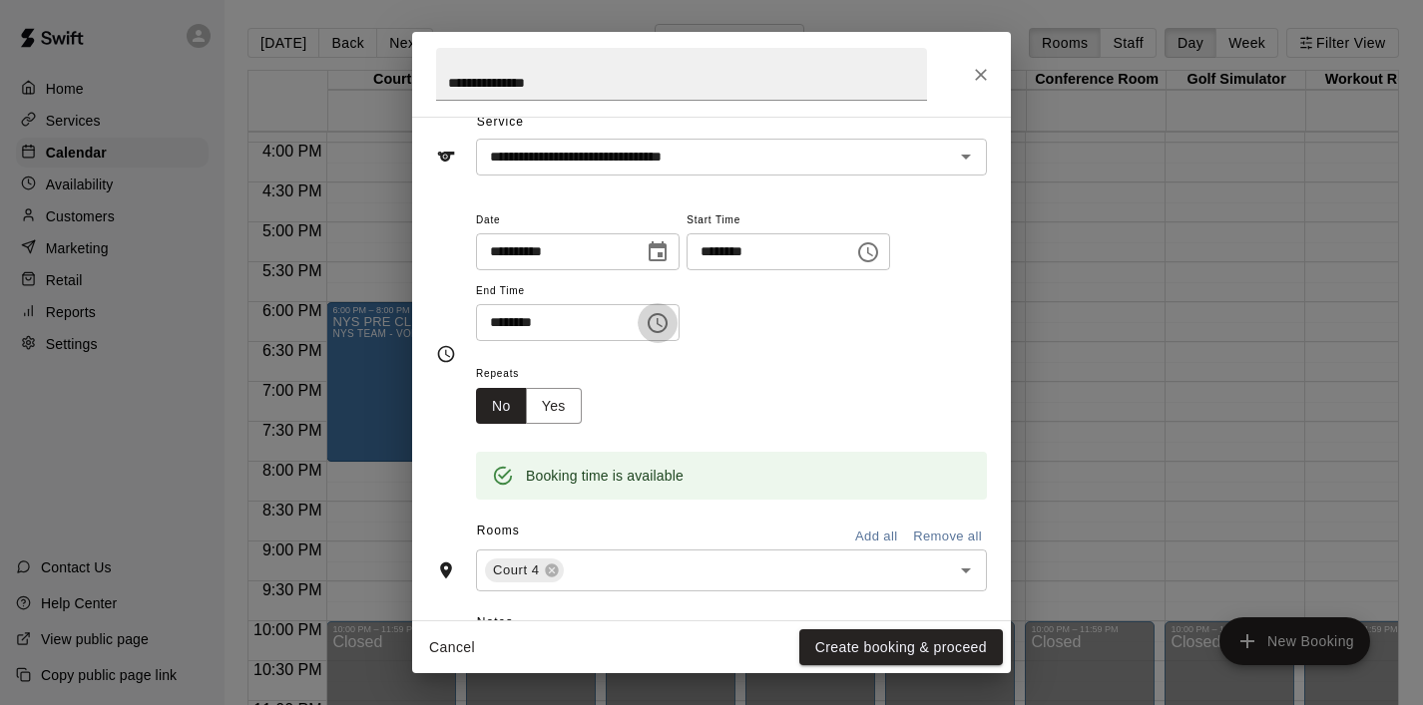
click at [667, 327] on icon "Choose time, selected time is 8:30 PM" at bounding box center [657, 323] width 20 height 20
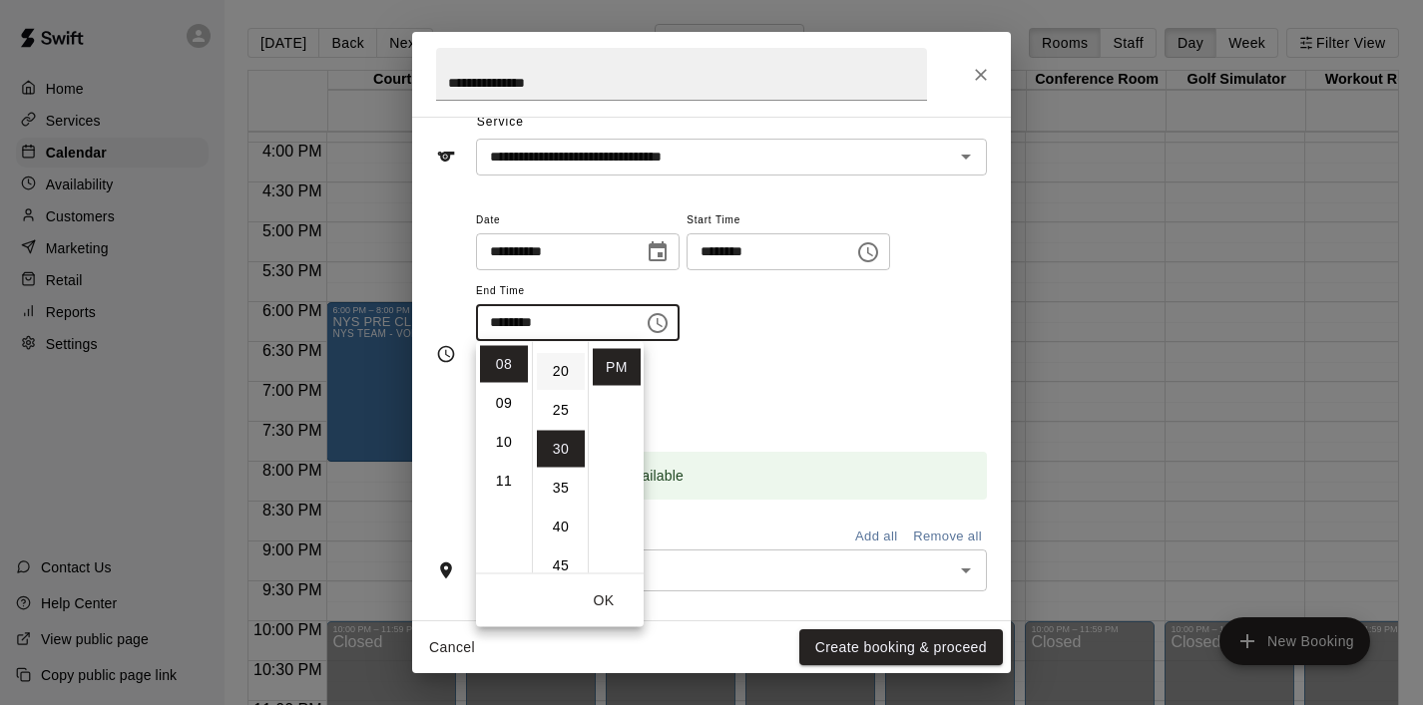
scroll to position [0, 0]
click at [567, 367] on li "00" at bounding box center [561, 364] width 48 height 37
type input "********"
click at [598, 591] on button "OK" at bounding box center [604, 601] width 64 height 37
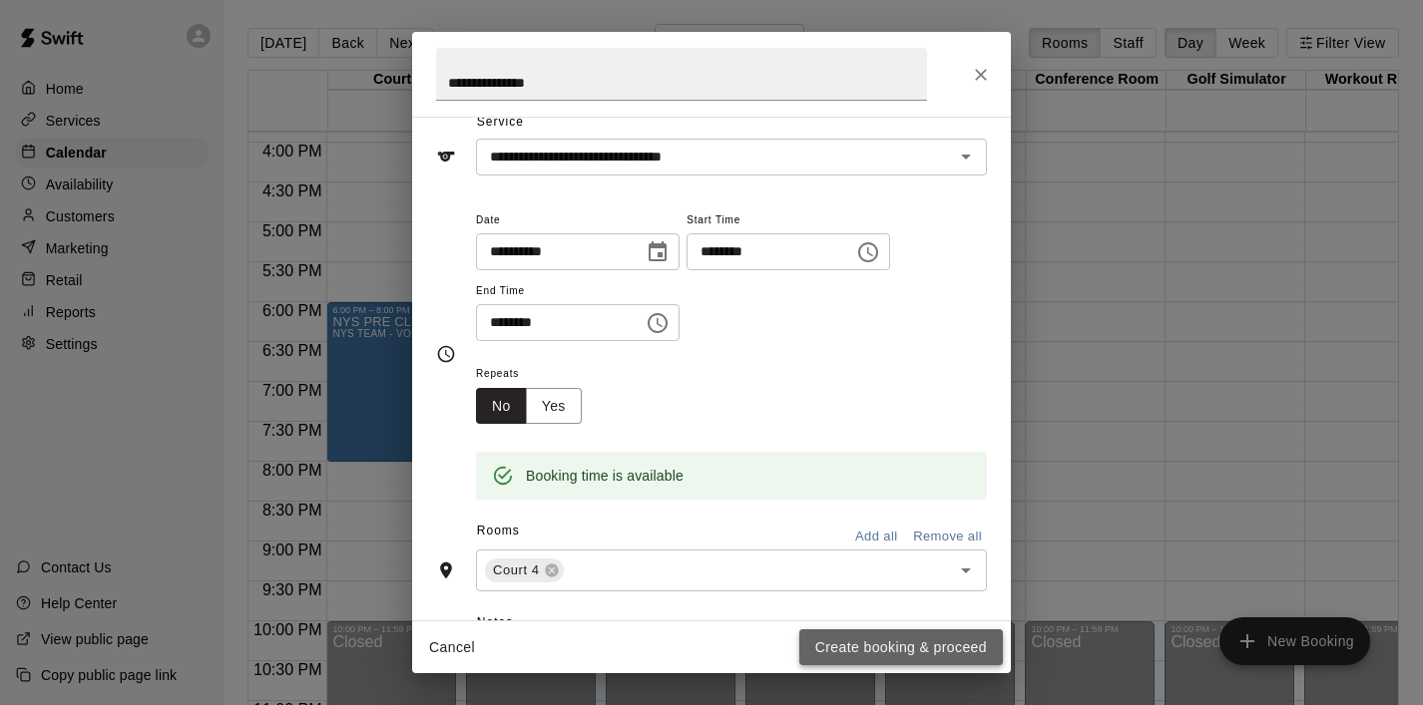
click at [898, 644] on button "Create booking & proceed" at bounding box center [901, 647] width 204 height 37
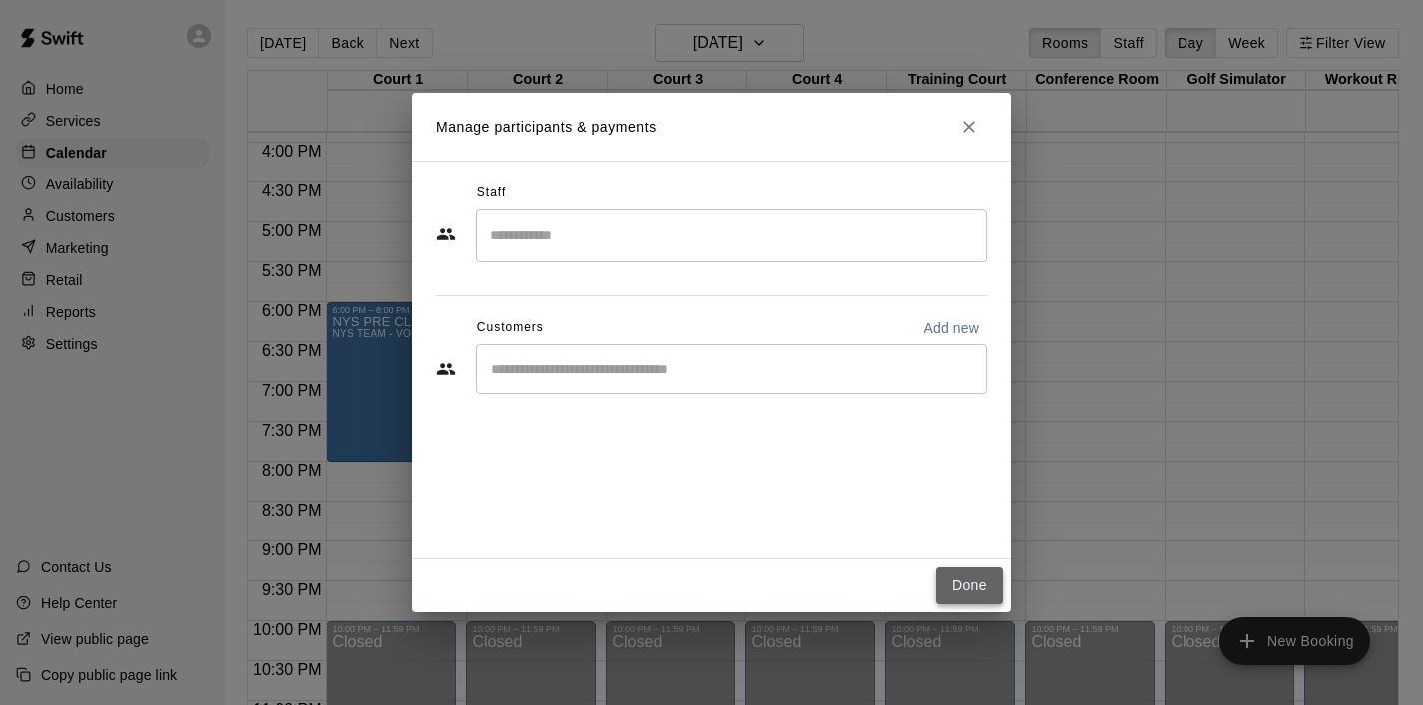
click at [975, 580] on button "Done" at bounding box center [969, 586] width 67 height 37
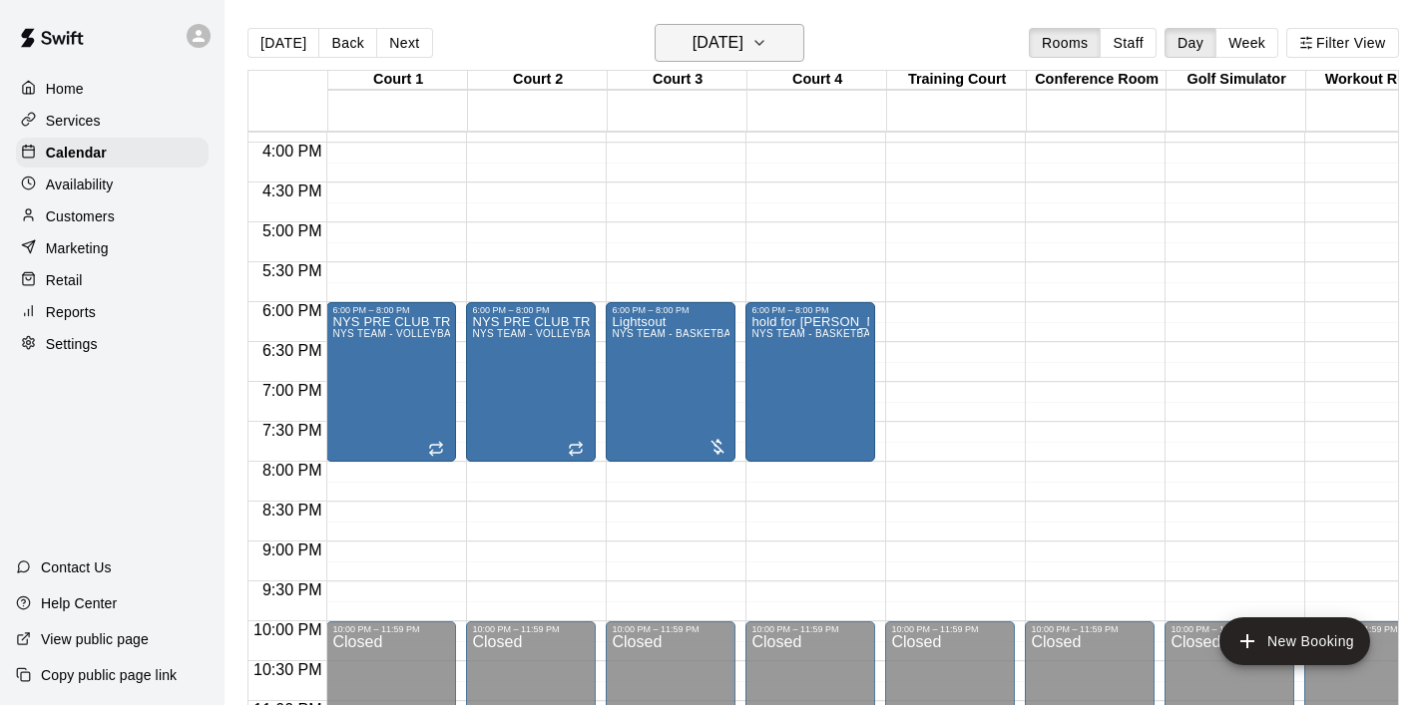
click at [804, 59] on button "[DATE]" at bounding box center [729, 43] width 150 height 38
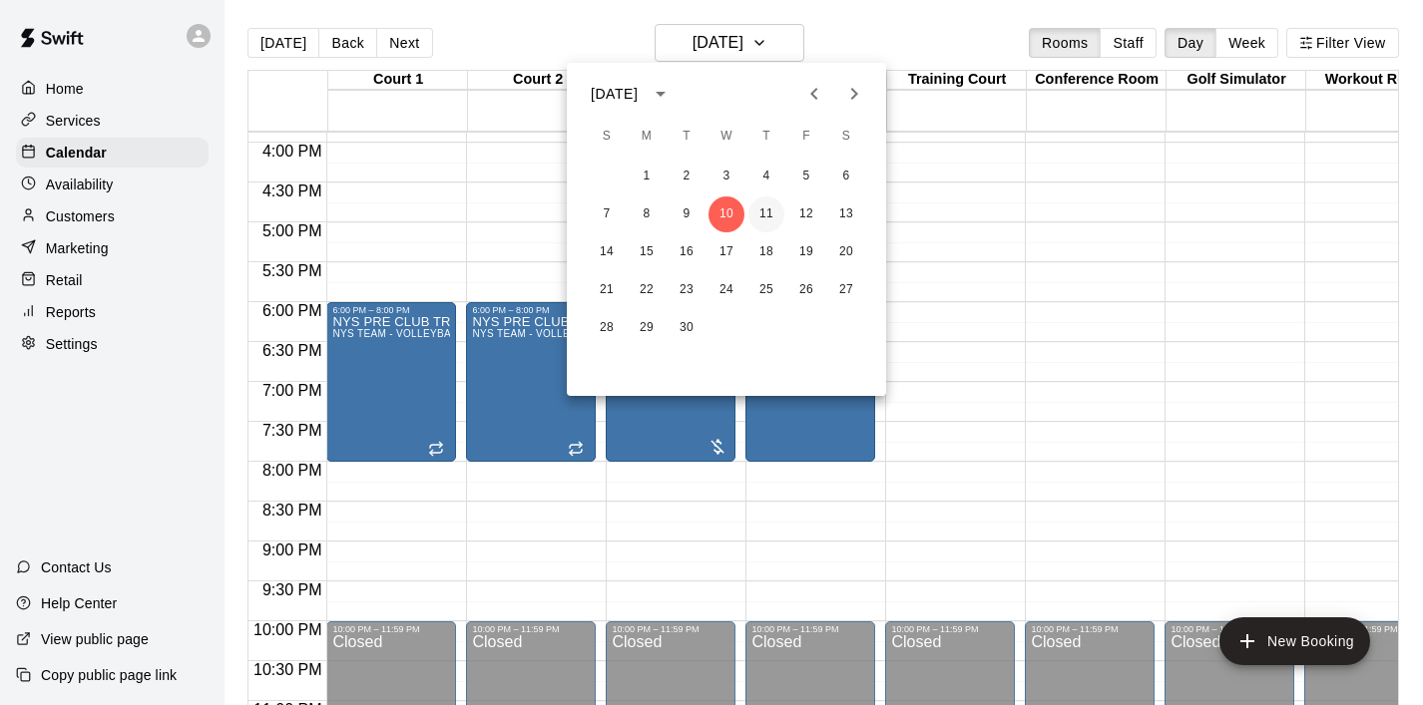
click at [772, 209] on button "11" at bounding box center [766, 215] width 36 height 36
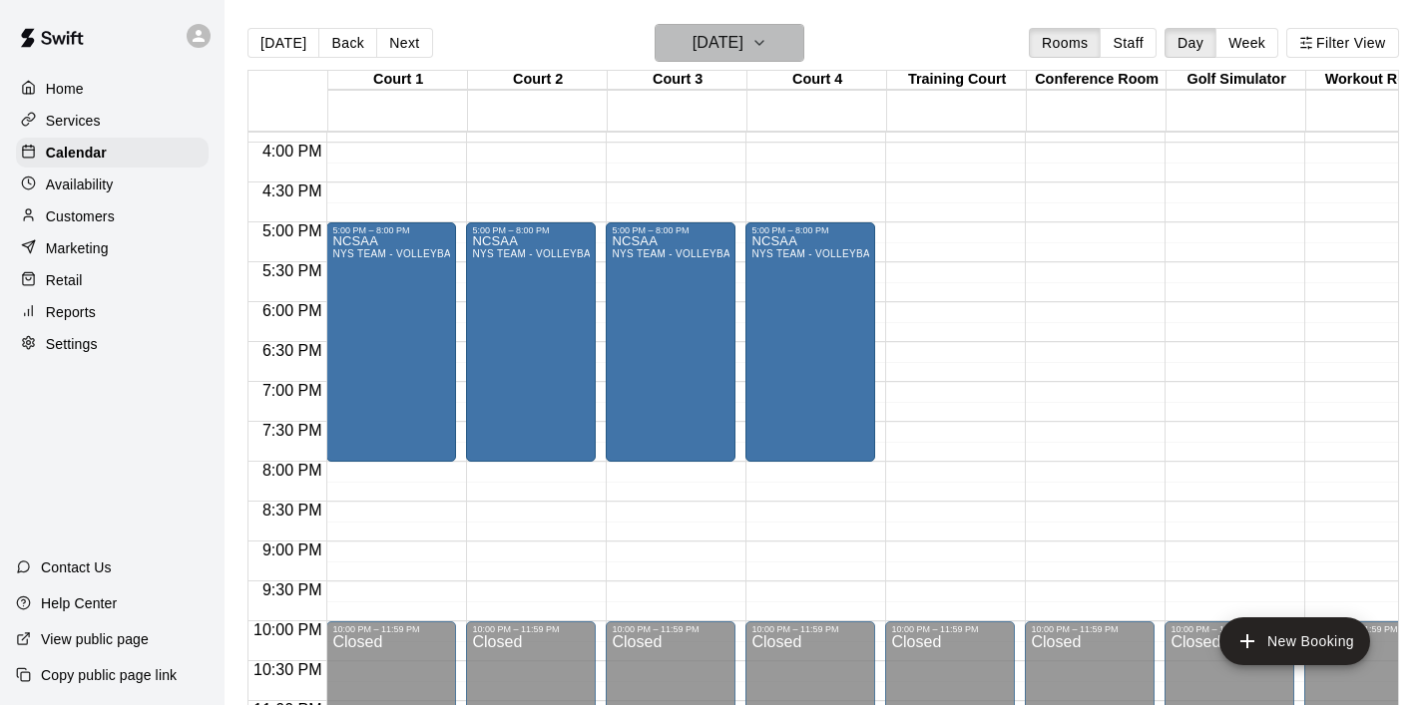
click at [743, 49] on h6 "[DATE]" at bounding box center [717, 43] width 51 height 28
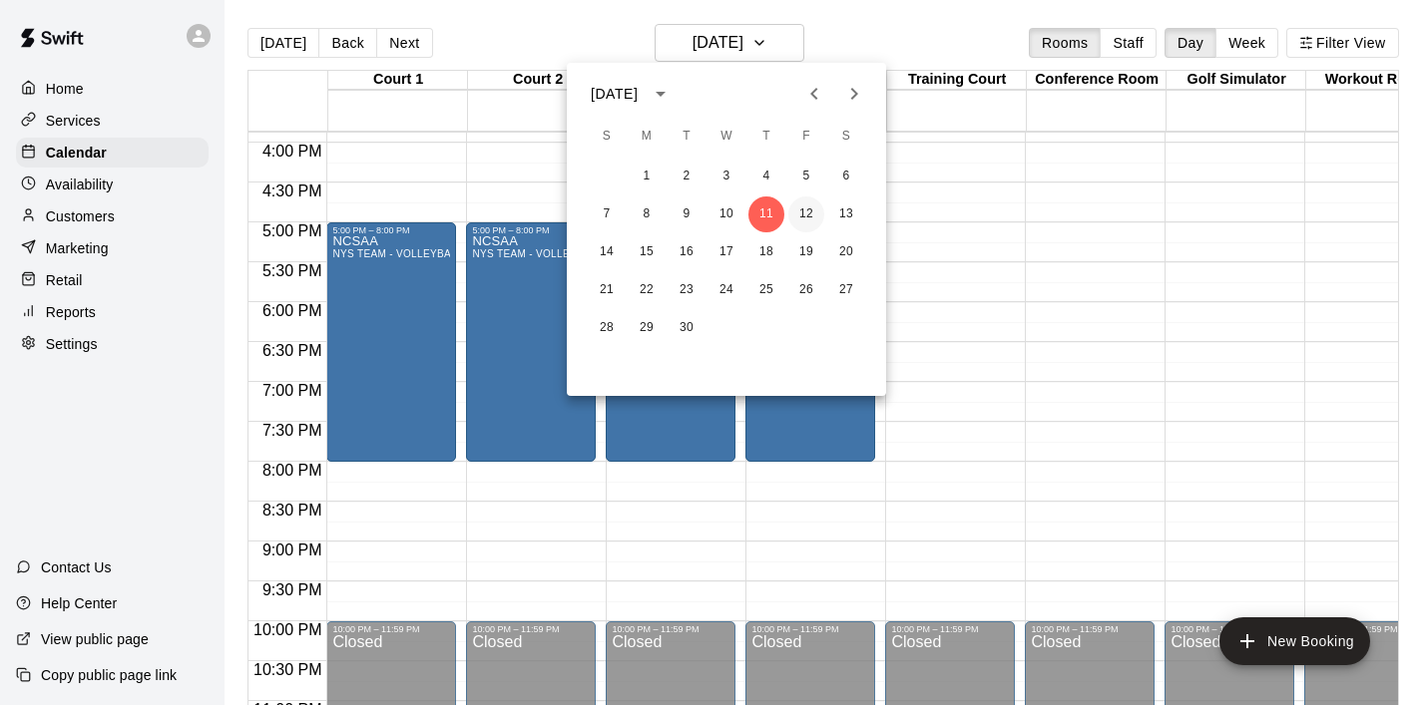
click at [813, 206] on button "12" at bounding box center [806, 215] width 36 height 36
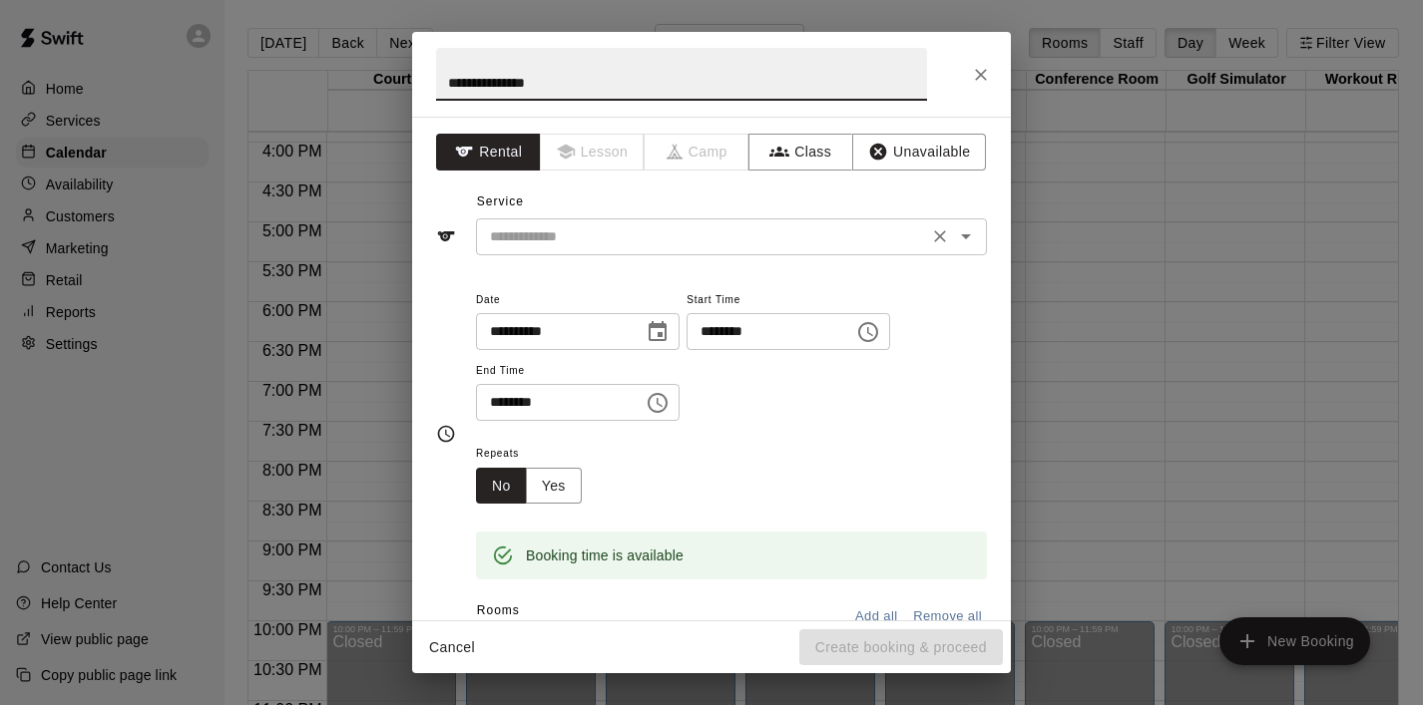
type input "**********"
click at [664, 233] on input "text" at bounding box center [702, 236] width 440 height 25
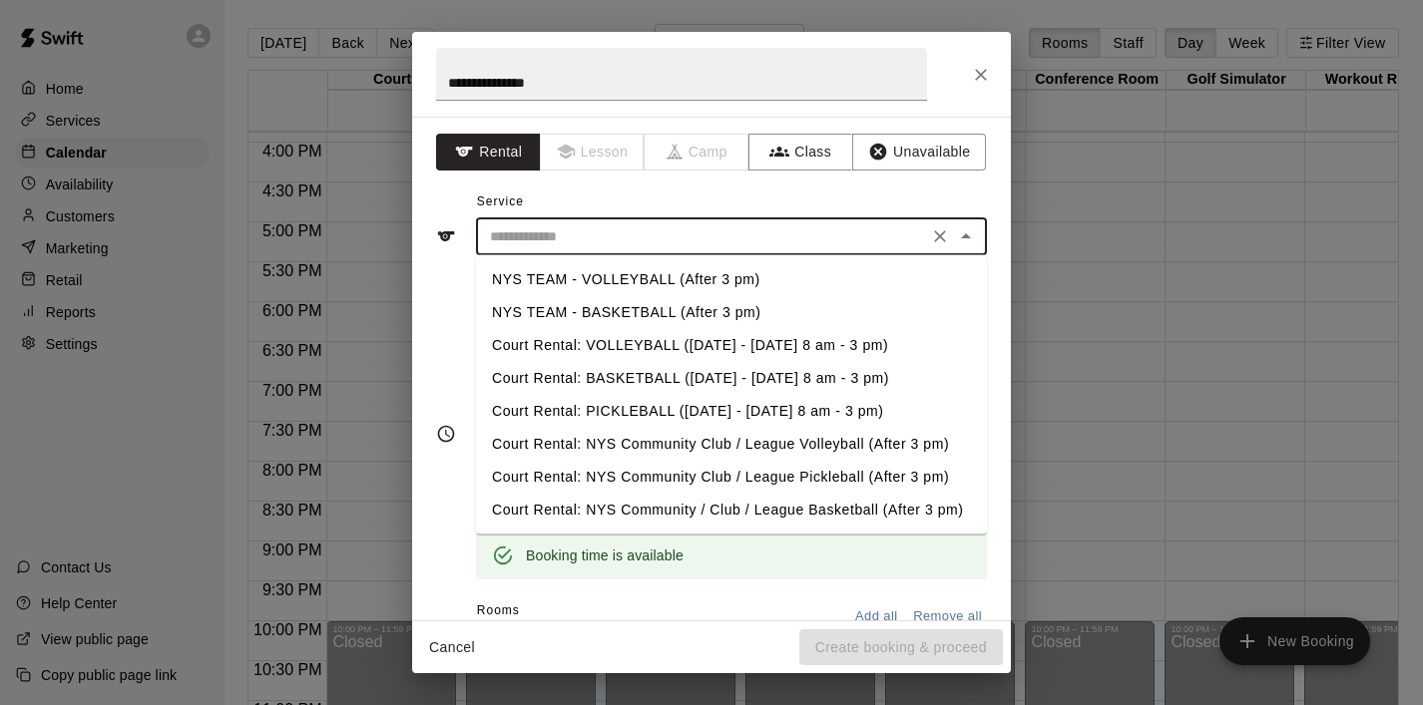
click at [672, 311] on li "NYS TEAM - BASKETBALL (After 3 pm)" at bounding box center [731, 312] width 511 height 33
type input "**********"
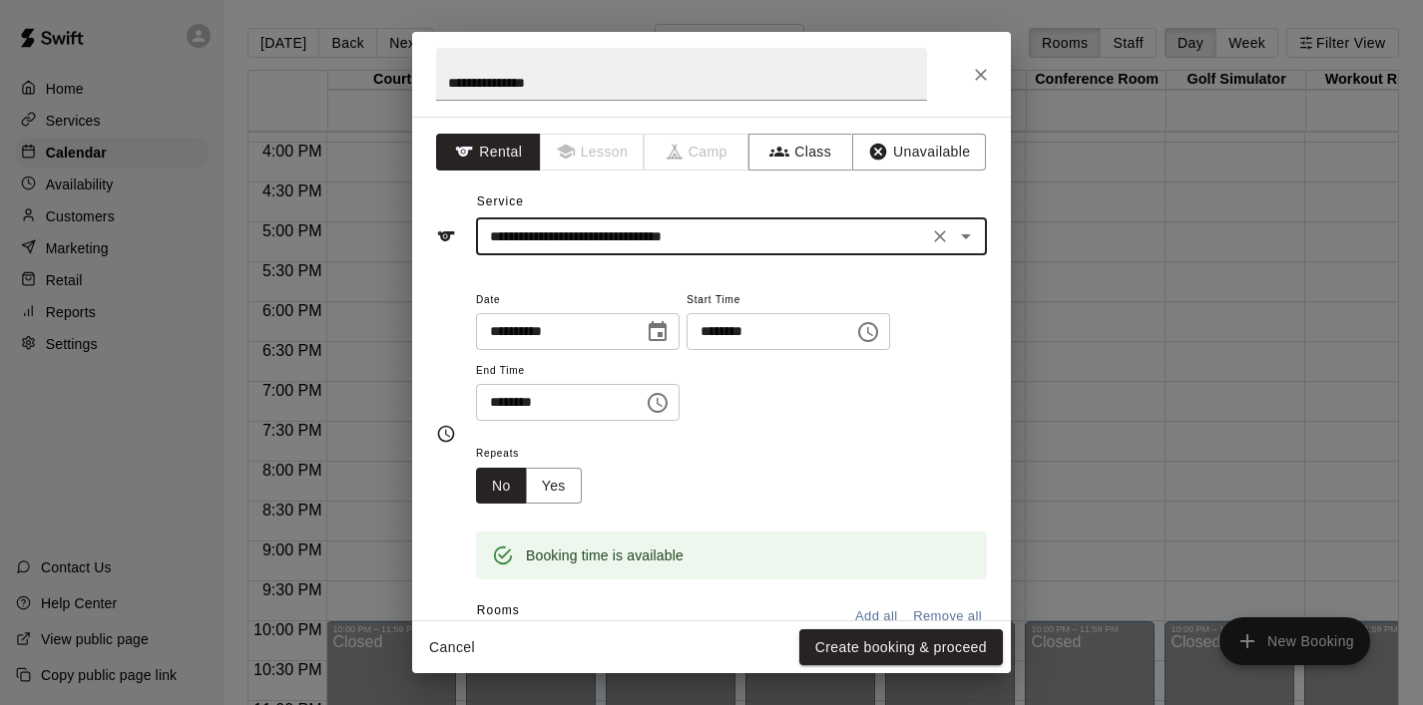
click at [660, 399] on icon "Choose time, selected time is 6:30 PM" at bounding box center [657, 403] width 24 height 24
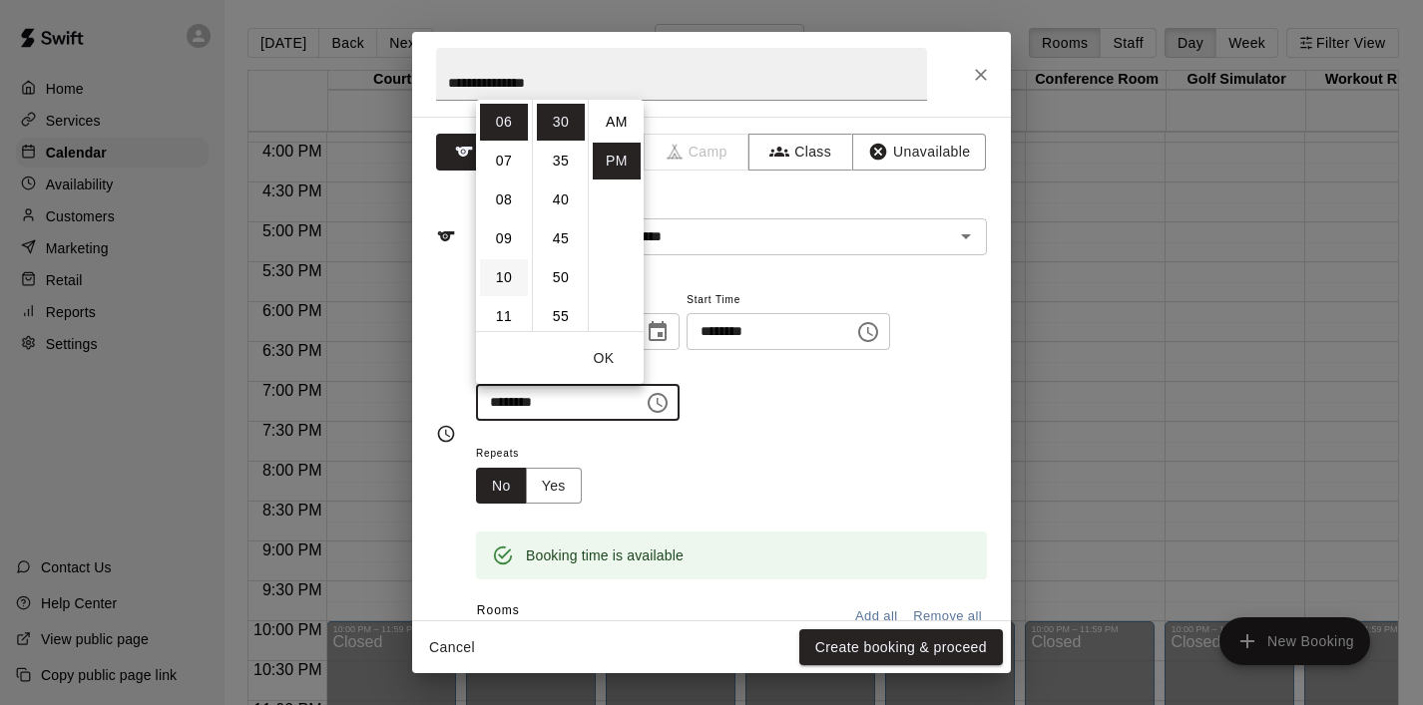
scroll to position [36, 0]
click at [488, 201] on li "08" at bounding box center [504, 200] width 48 height 37
click at [560, 123] on li "00" at bounding box center [561, 122] width 48 height 37
type input "********"
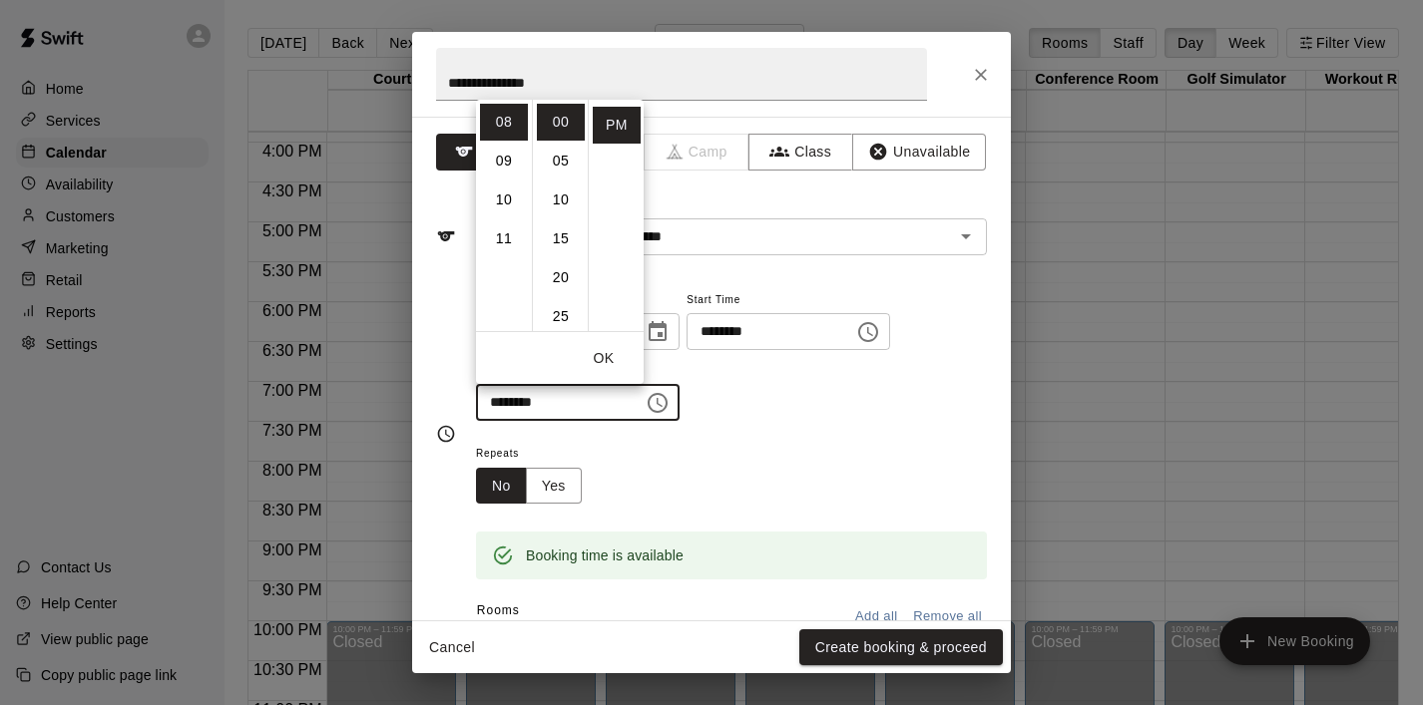
click at [598, 374] on button "OK" at bounding box center [604, 358] width 64 height 37
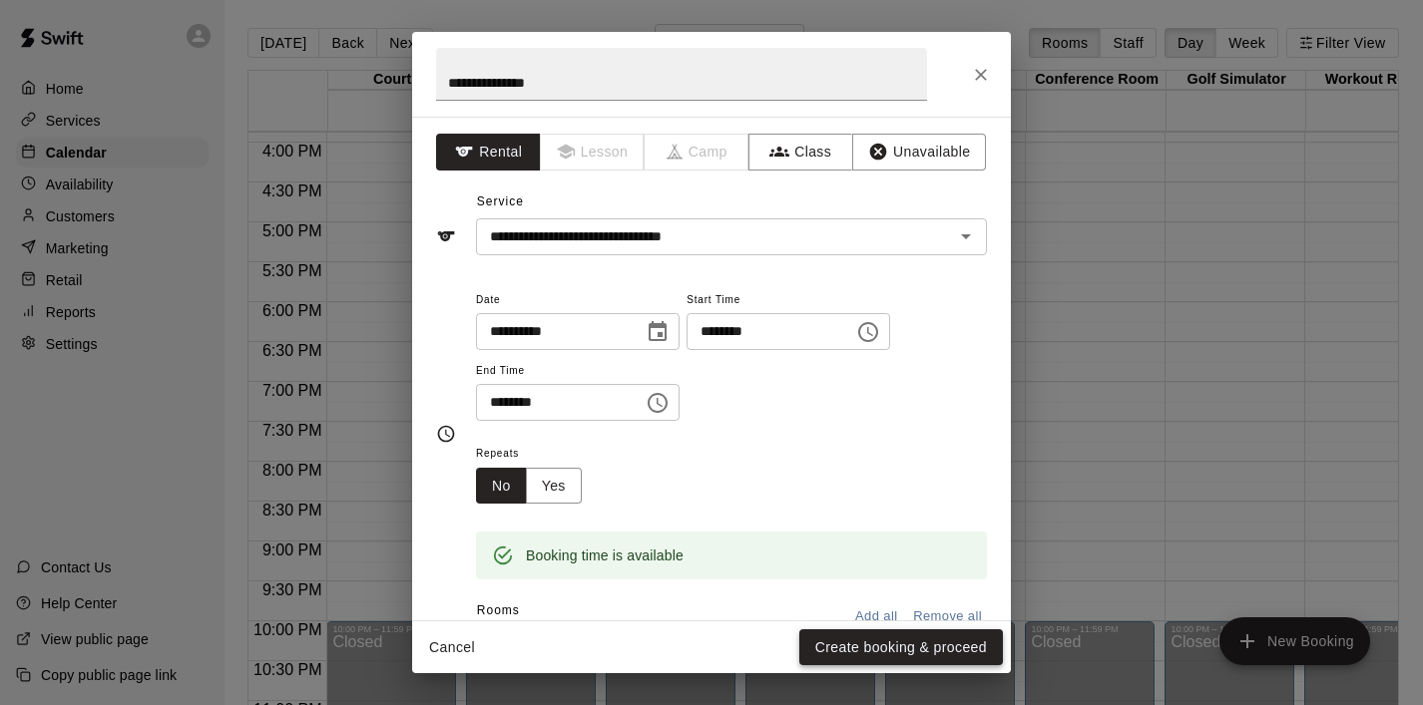
click at [847, 651] on button "Create booking & proceed" at bounding box center [901, 647] width 204 height 37
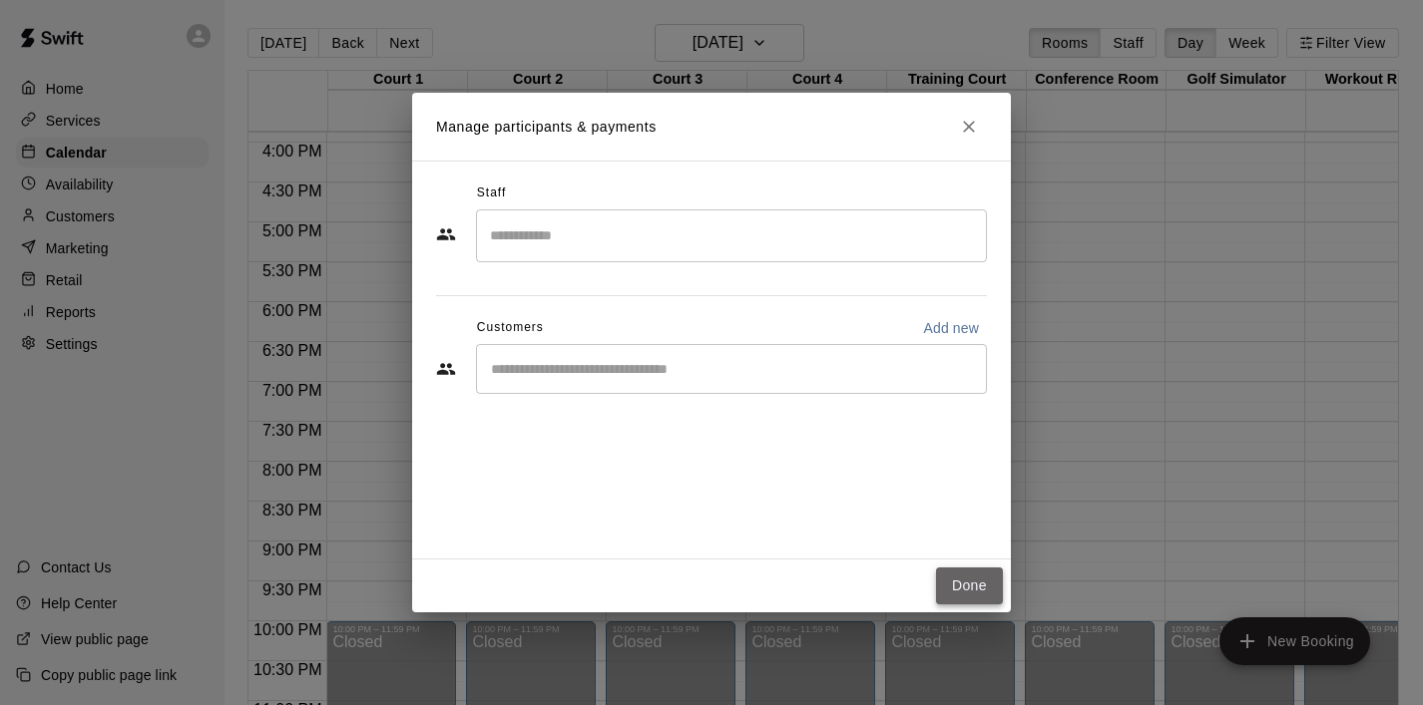
click at [964, 573] on button "Done" at bounding box center [969, 586] width 67 height 37
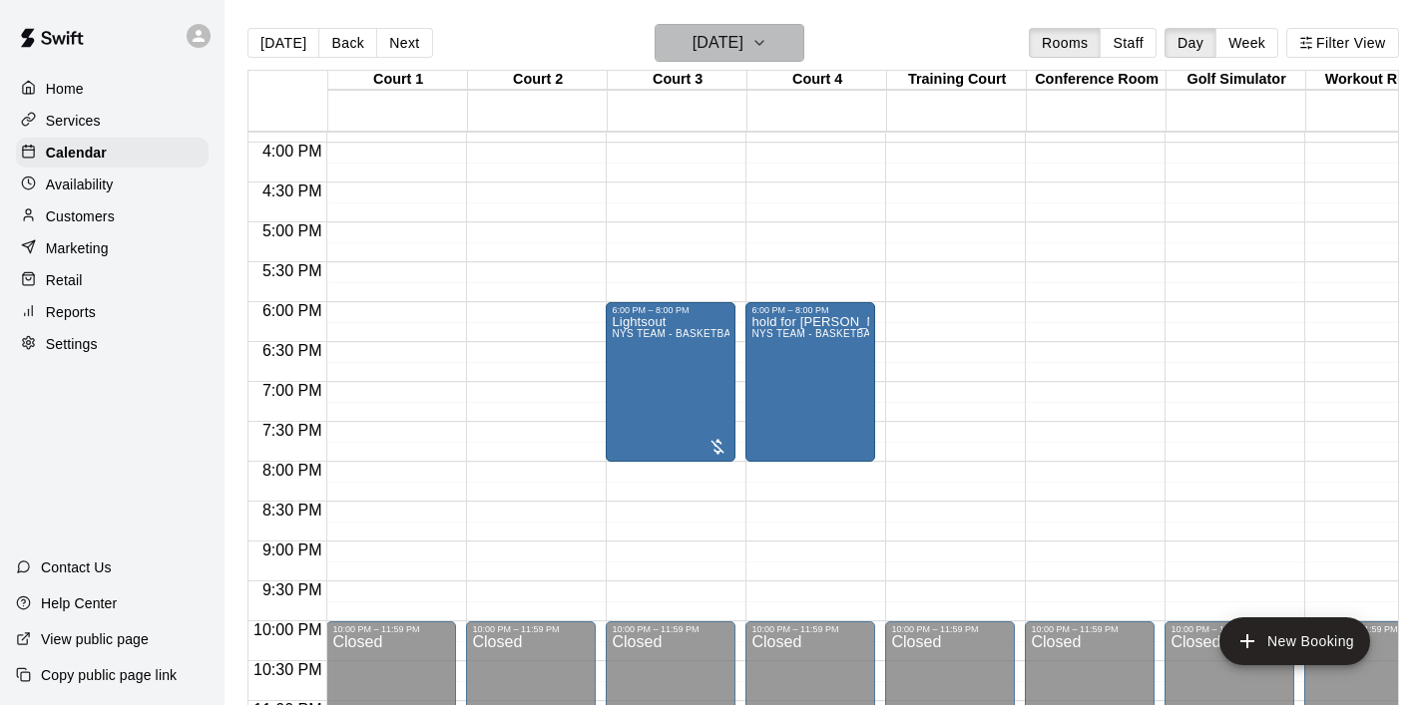
click at [767, 47] on icon "button" at bounding box center [759, 43] width 16 height 24
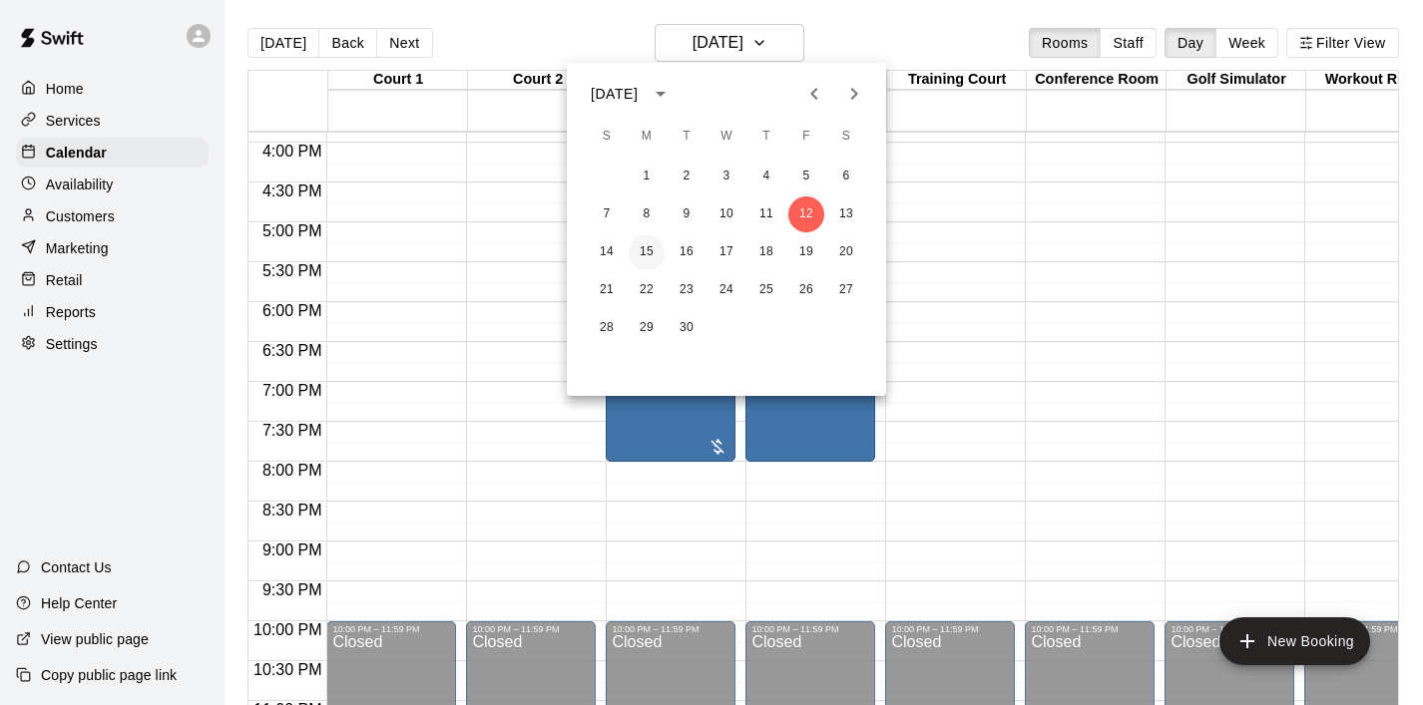
click at [642, 250] on button "15" at bounding box center [646, 252] width 36 height 36
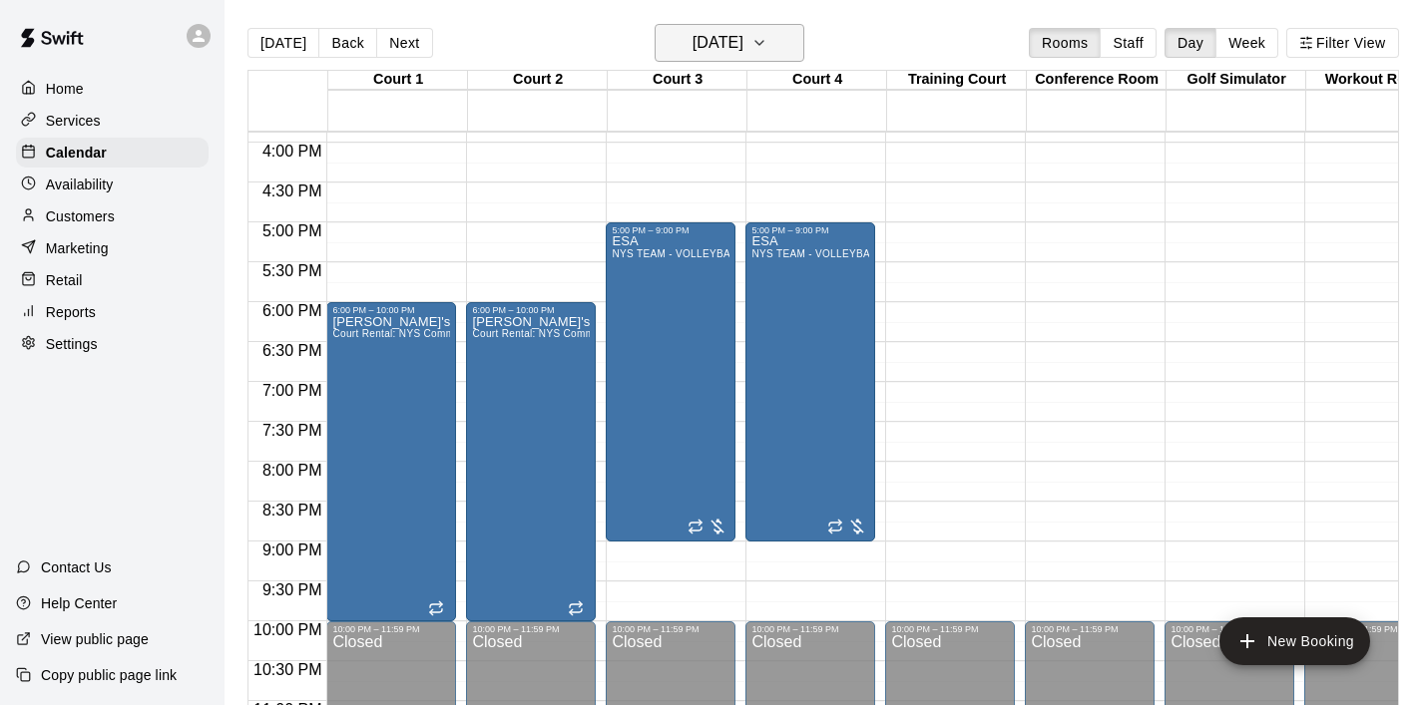
click at [767, 41] on icon "button" at bounding box center [759, 43] width 16 height 24
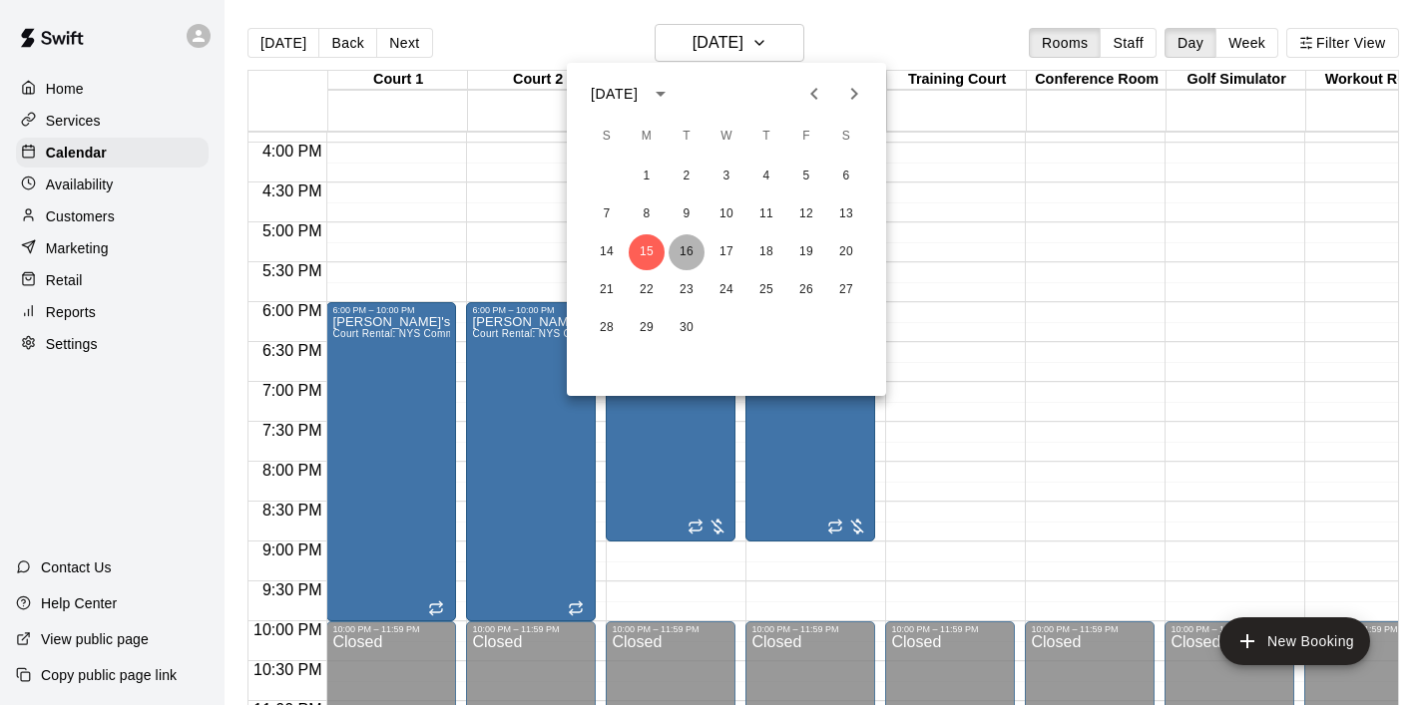
click at [687, 258] on button "16" at bounding box center [686, 252] width 36 height 36
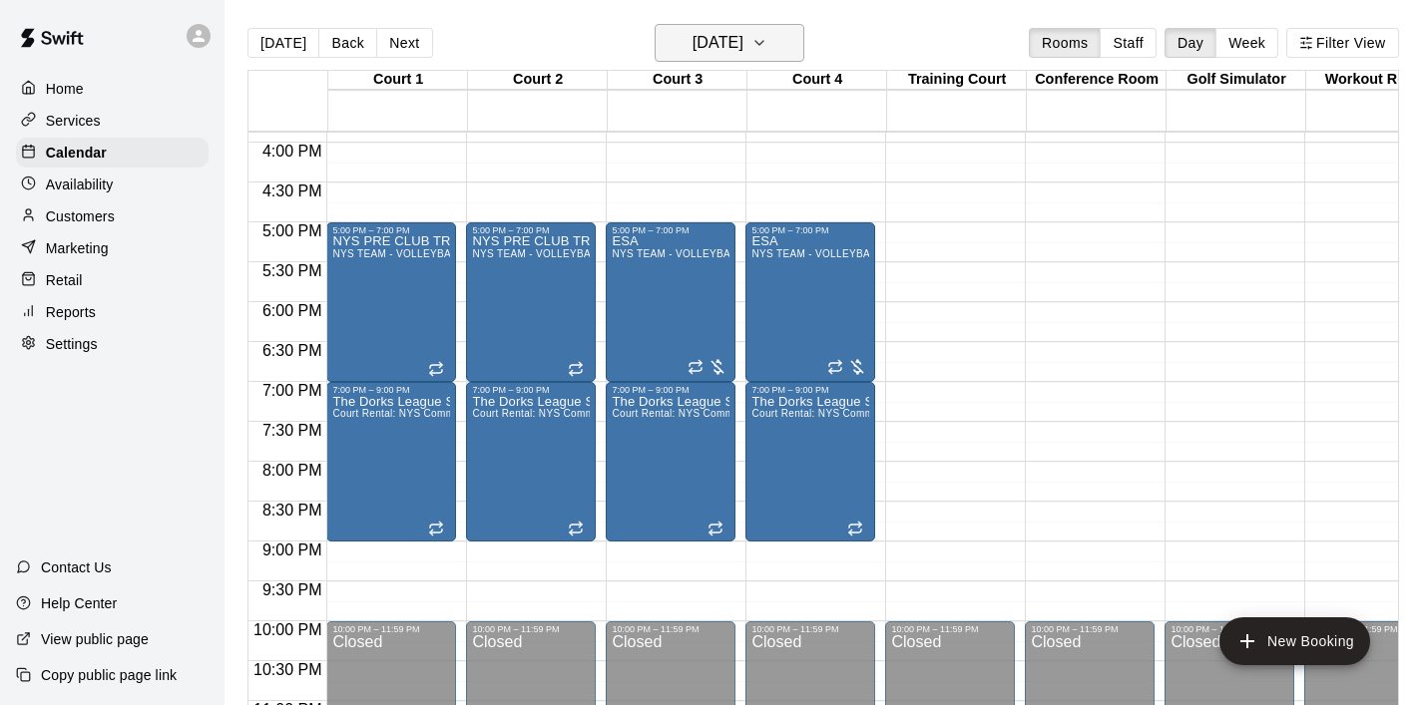
click at [767, 48] on icon "button" at bounding box center [759, 43] width 16 height 24
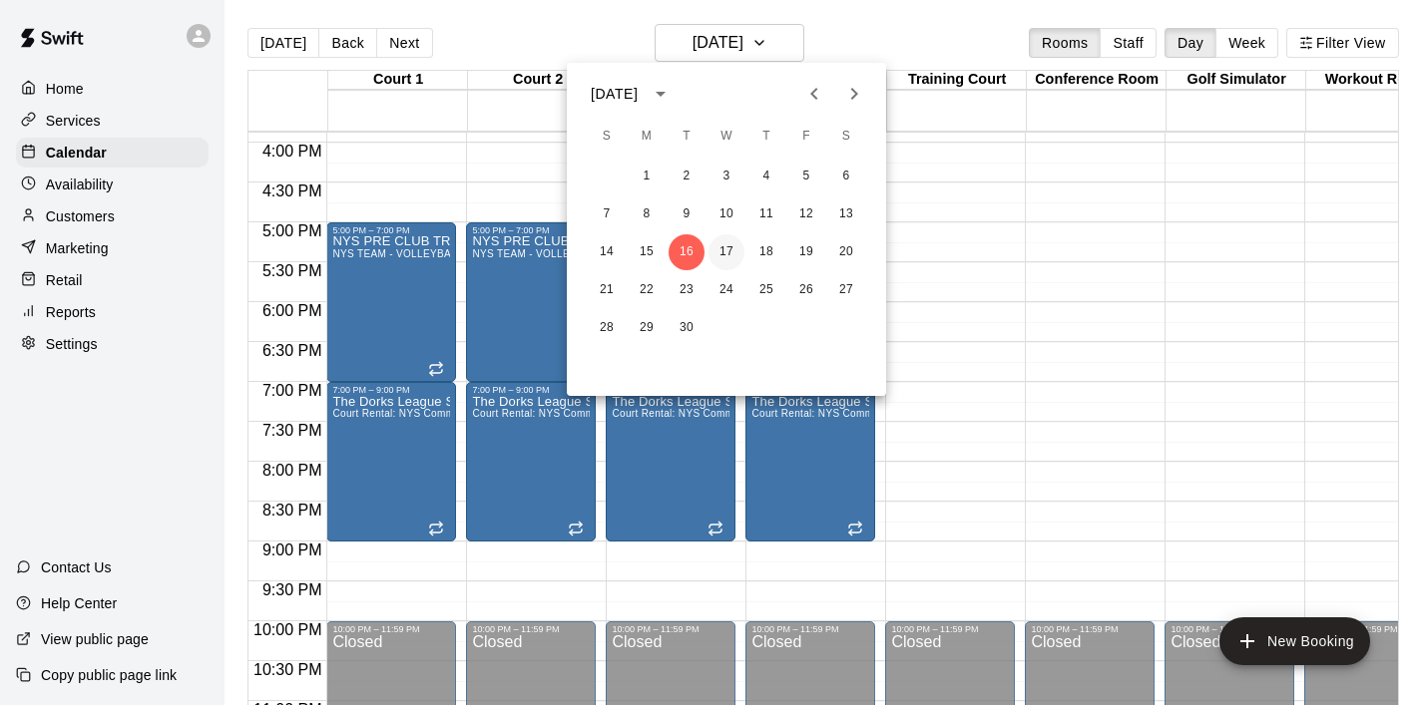
click at [734, 246] on button "17" at bounding box center [726, 252] width 36 height 36
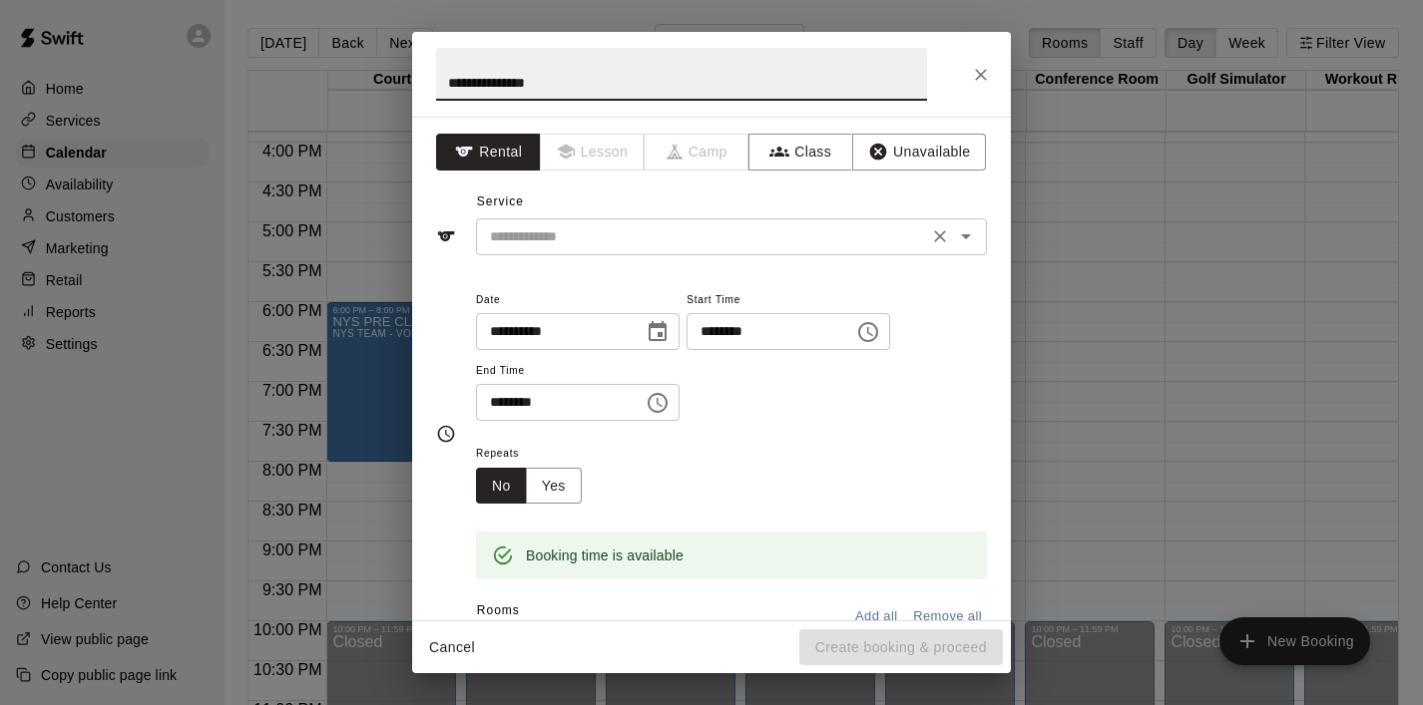
type input "**********"
click at [885, 229] on input "text" at bounding box center [702, 236] width 440 height 25
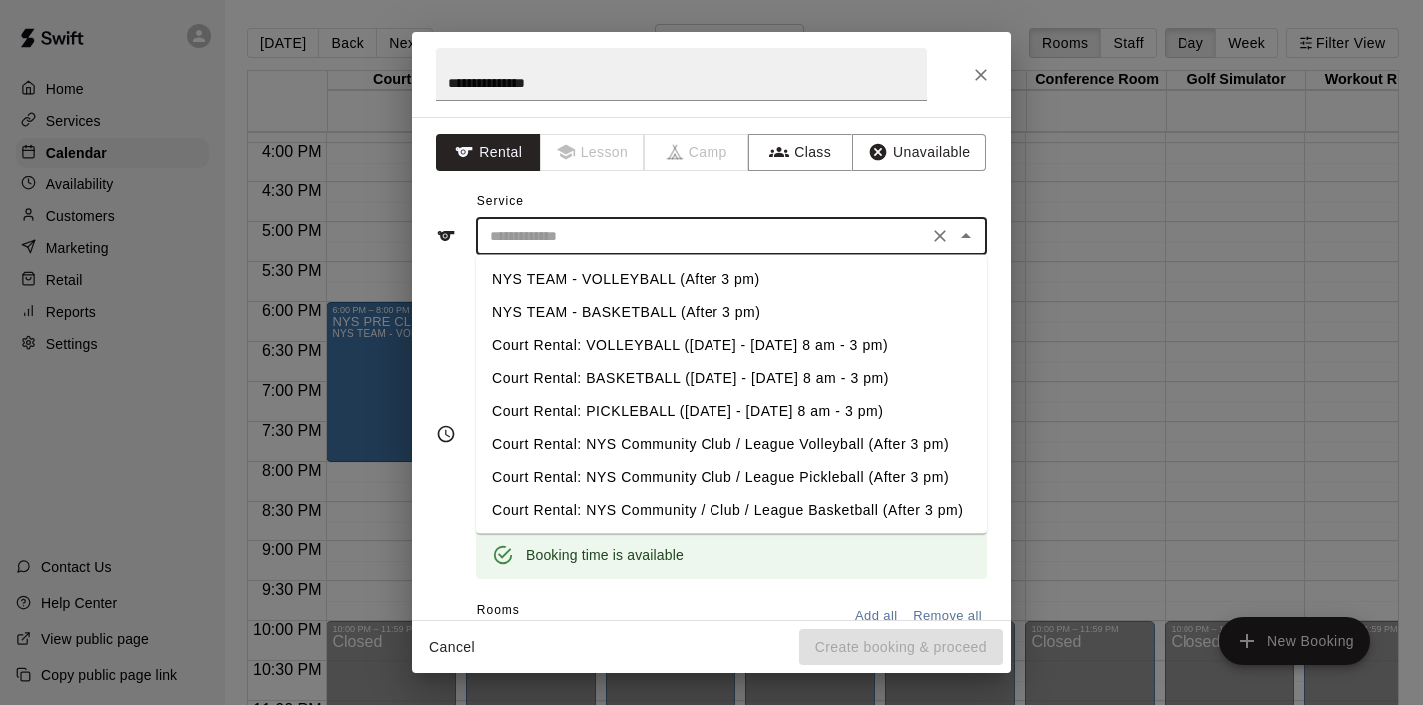
click at [699, 306] on li "NYS TEAM - BASKETBALL (After 3 pm)" at bounding box center [731, 312] width 511 height 33
type input "**********"
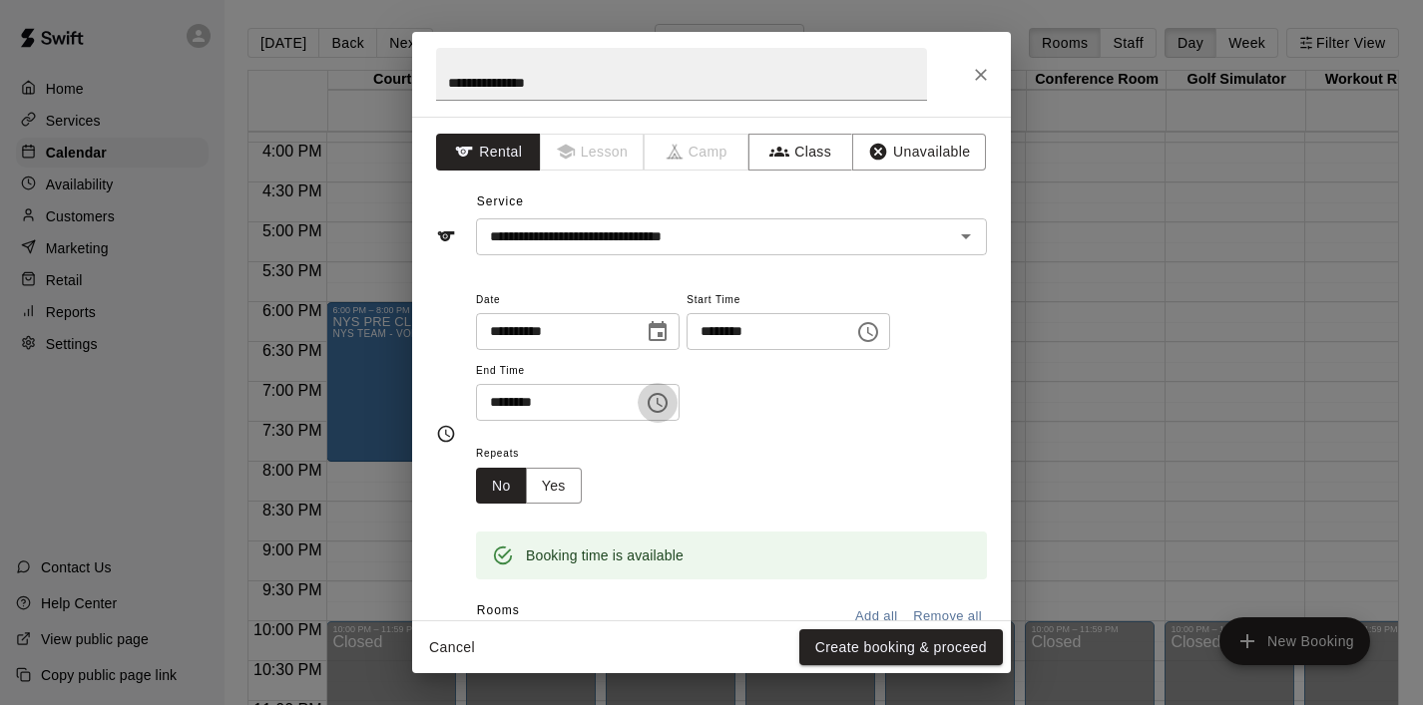
click at [668, 403] on icon "Choose time, selected time is 6:30 PM" at bounding box center [657, 403] width 24 height 24
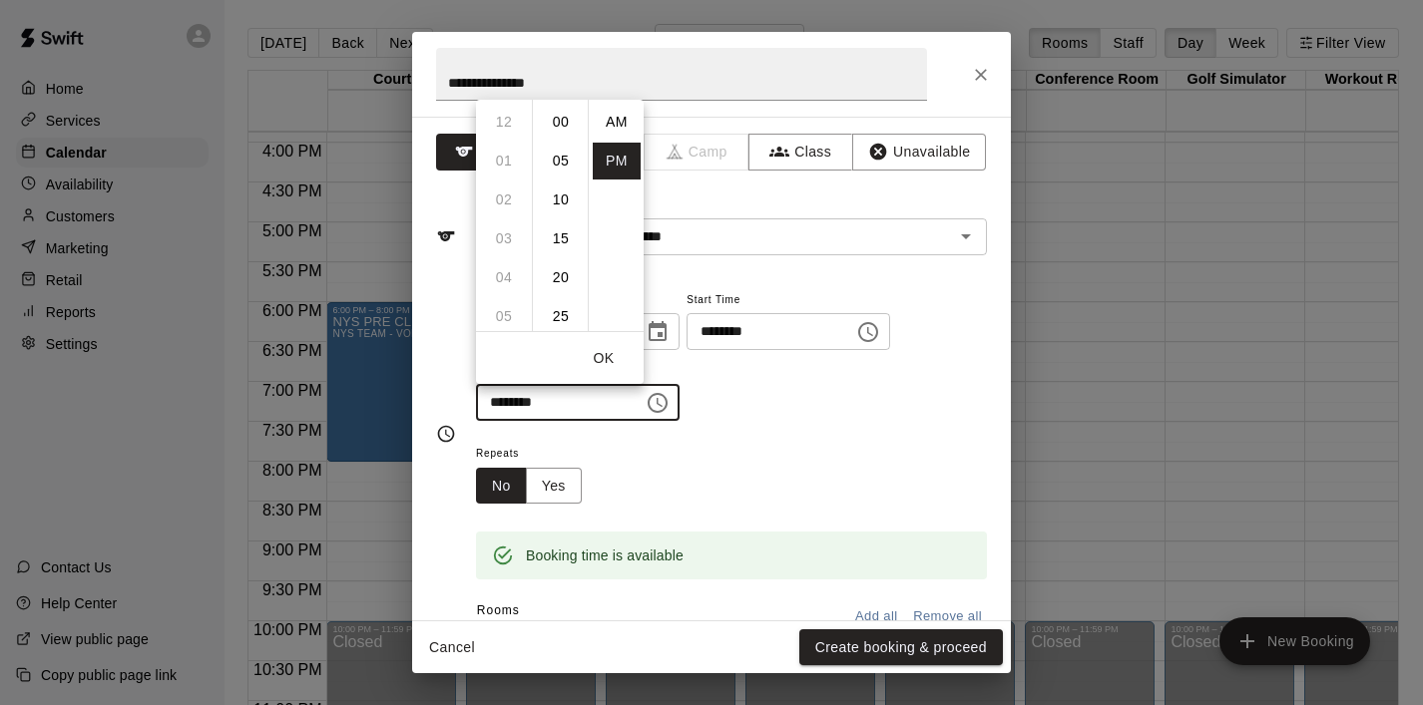
scroll to position [36, 0]
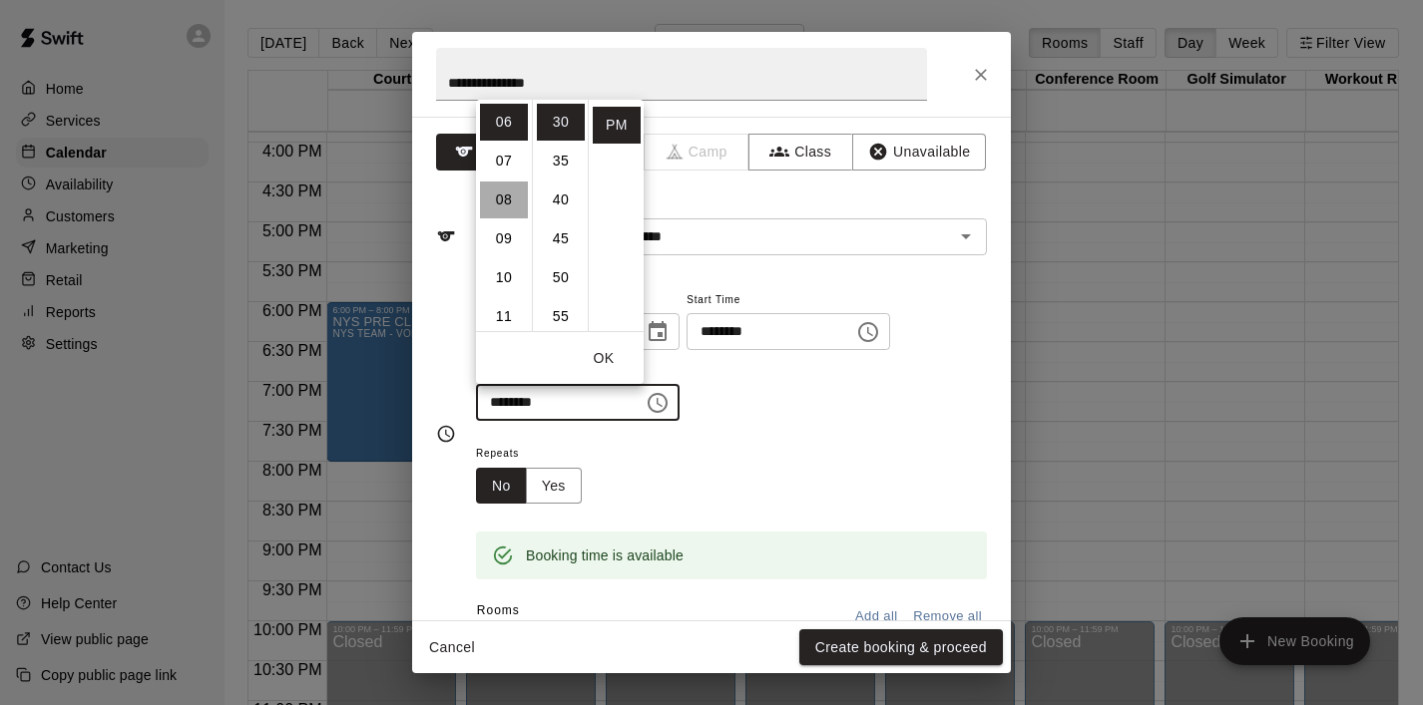
click at [518, 208] on li "08" at bounding box center [504, 200] width 48 height 37
click at [558, 119] on li "00" at bounding box center [561, 122] width 48 height 37
type input "********"
click at [606, 357] on button "OK" at bounding box center [604, 358] width 64 height 37
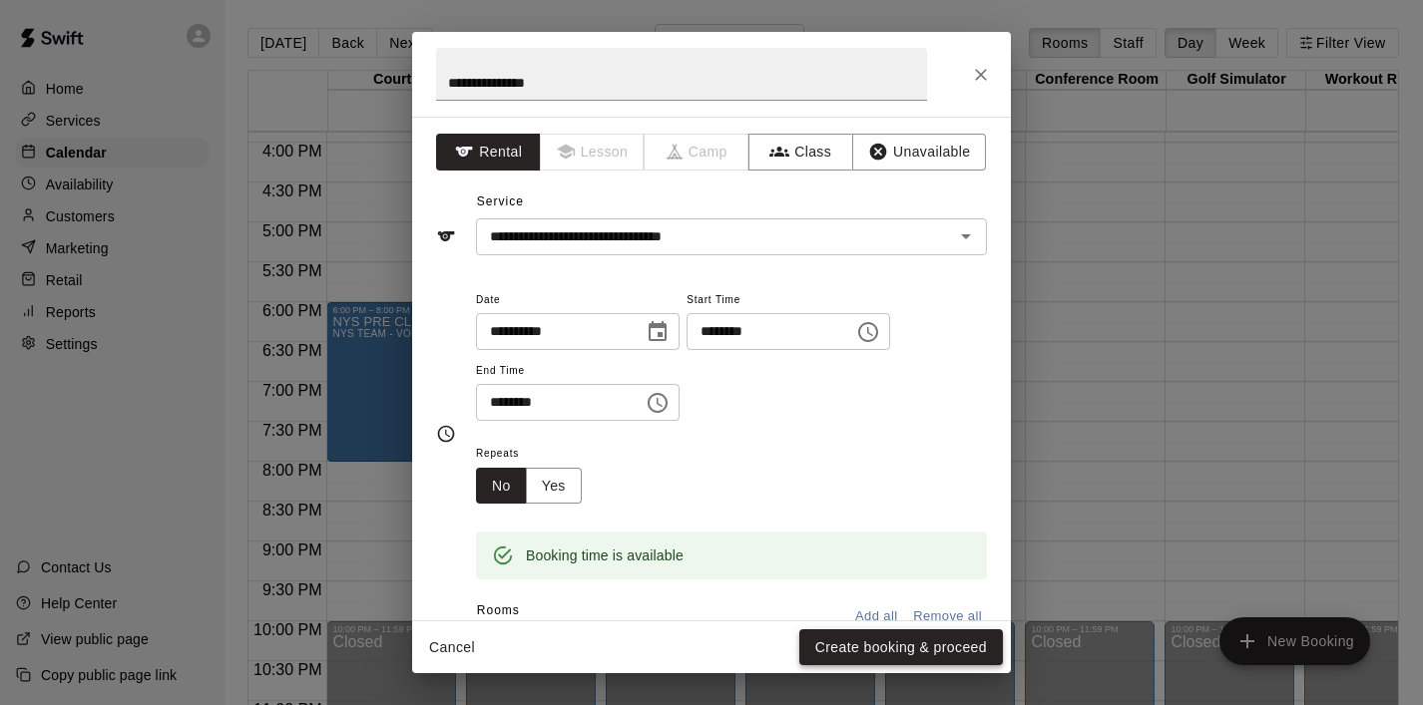
click at [860, 645] on button "Create booking & proceed" at bounding box center [901, 647] width 204 height 37
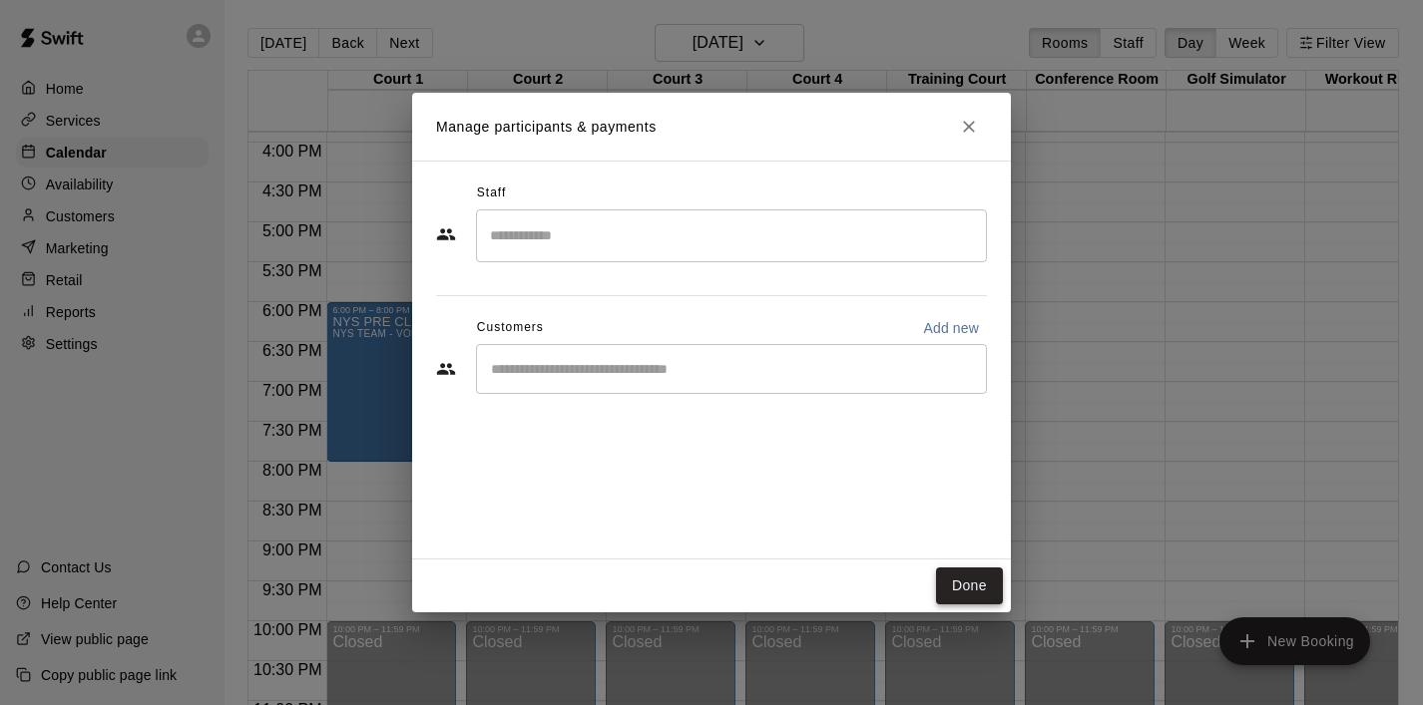
click at [950, 592] on button "Done" at bounding box center [969, 586] width 67 height 37
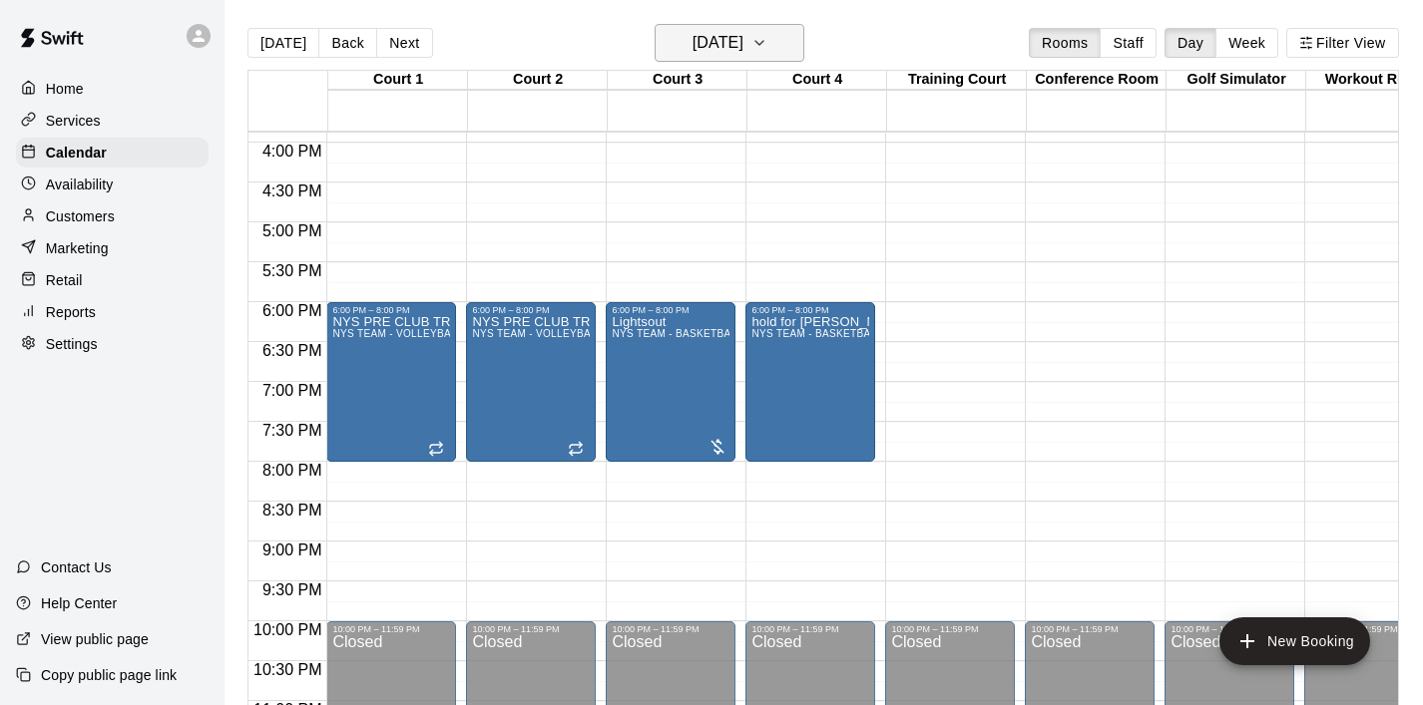
click at [767, 46] on icon "button" at bounding box center [759, 43] width 16 height 24
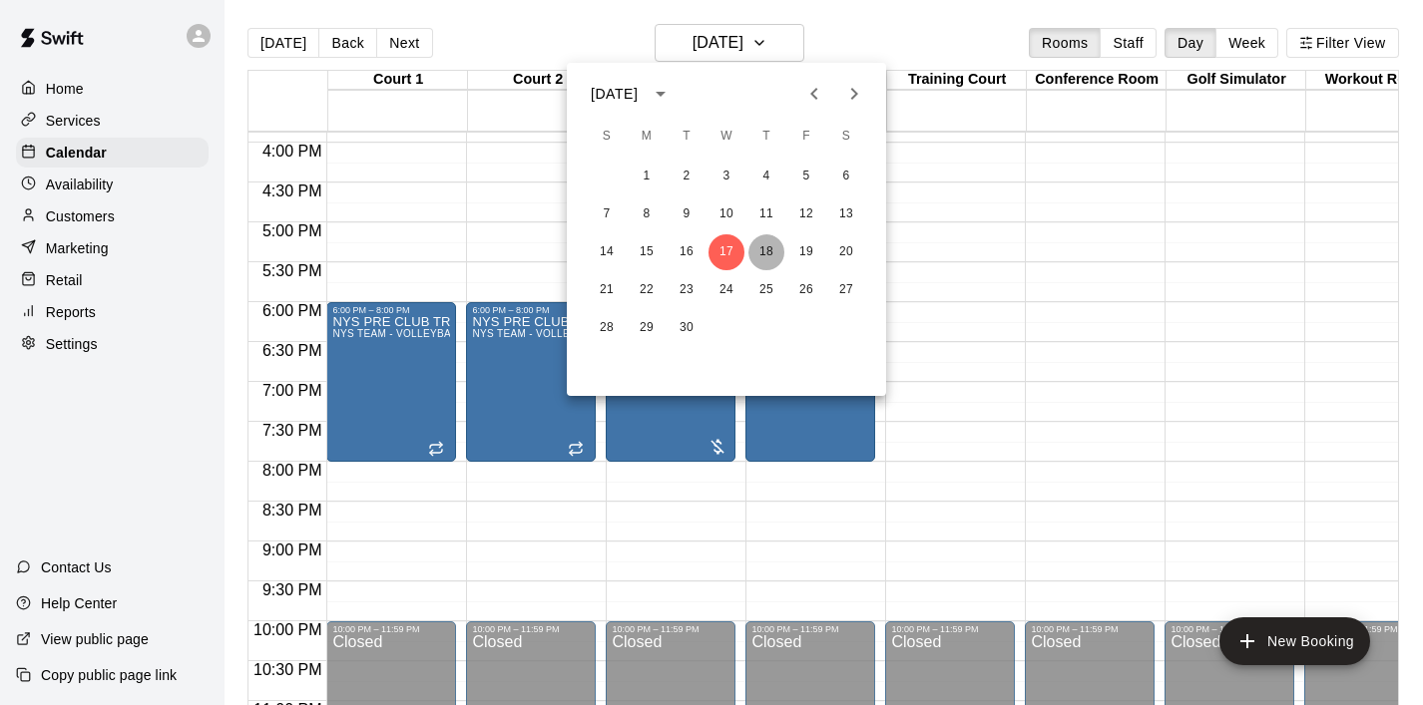
click at [761, 249] on button "18" at bounding box center [766, 252] width 36 height 36
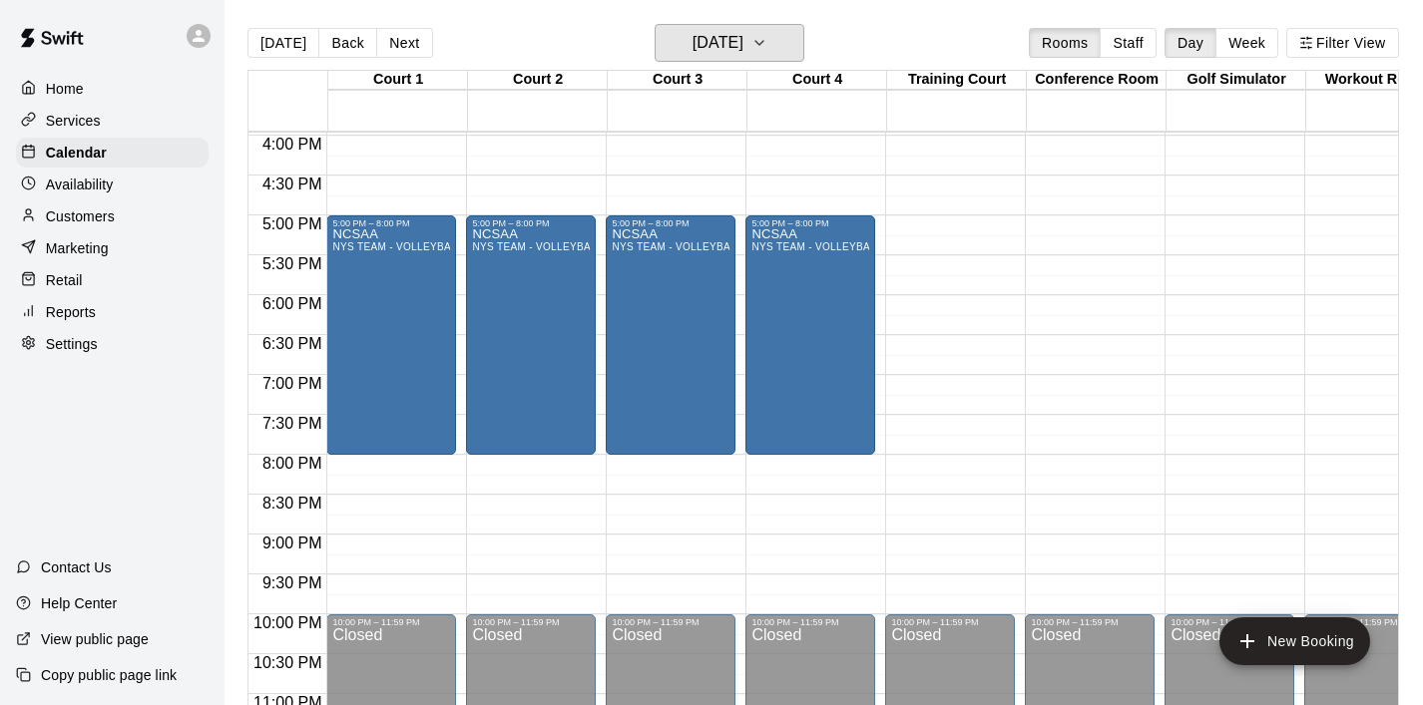
scroll to position [1277, 0]
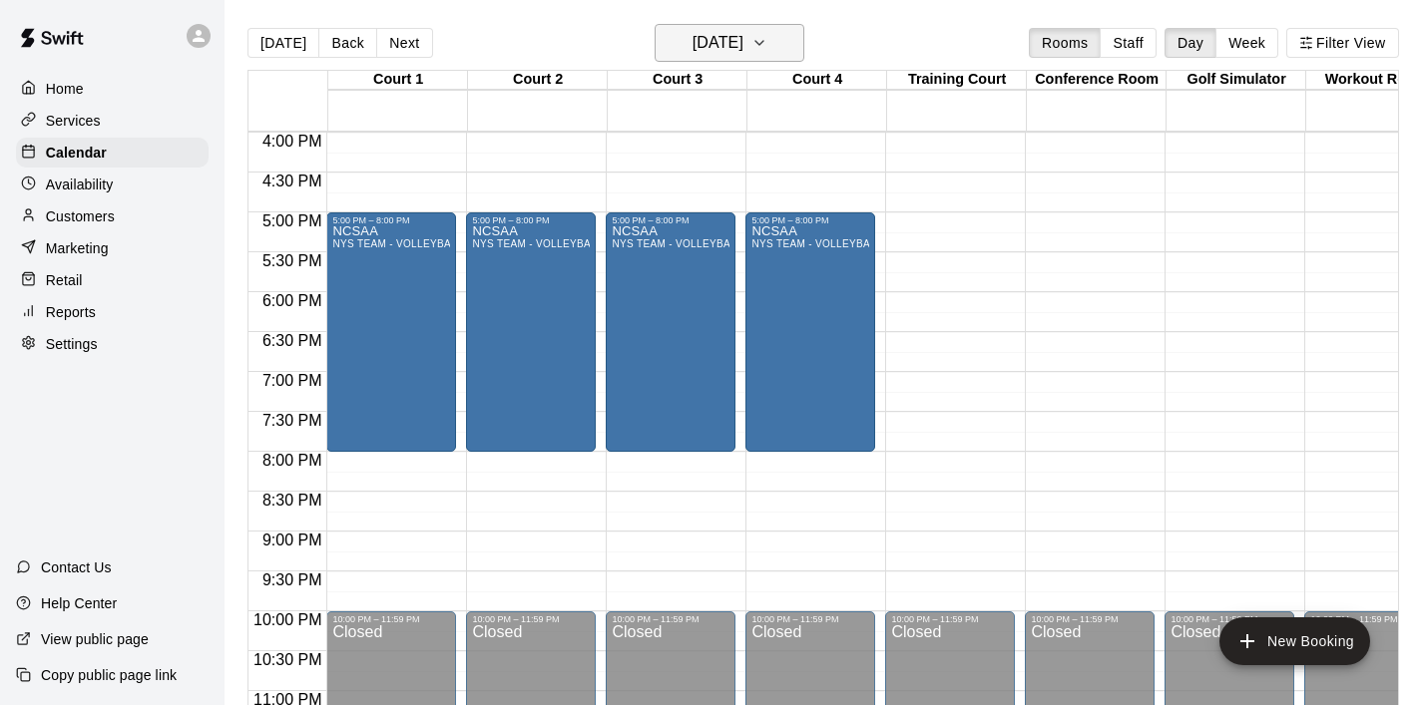
click at [792, 59] on button "[DATE]" at bounding box center [729, 43] width 150 height 38
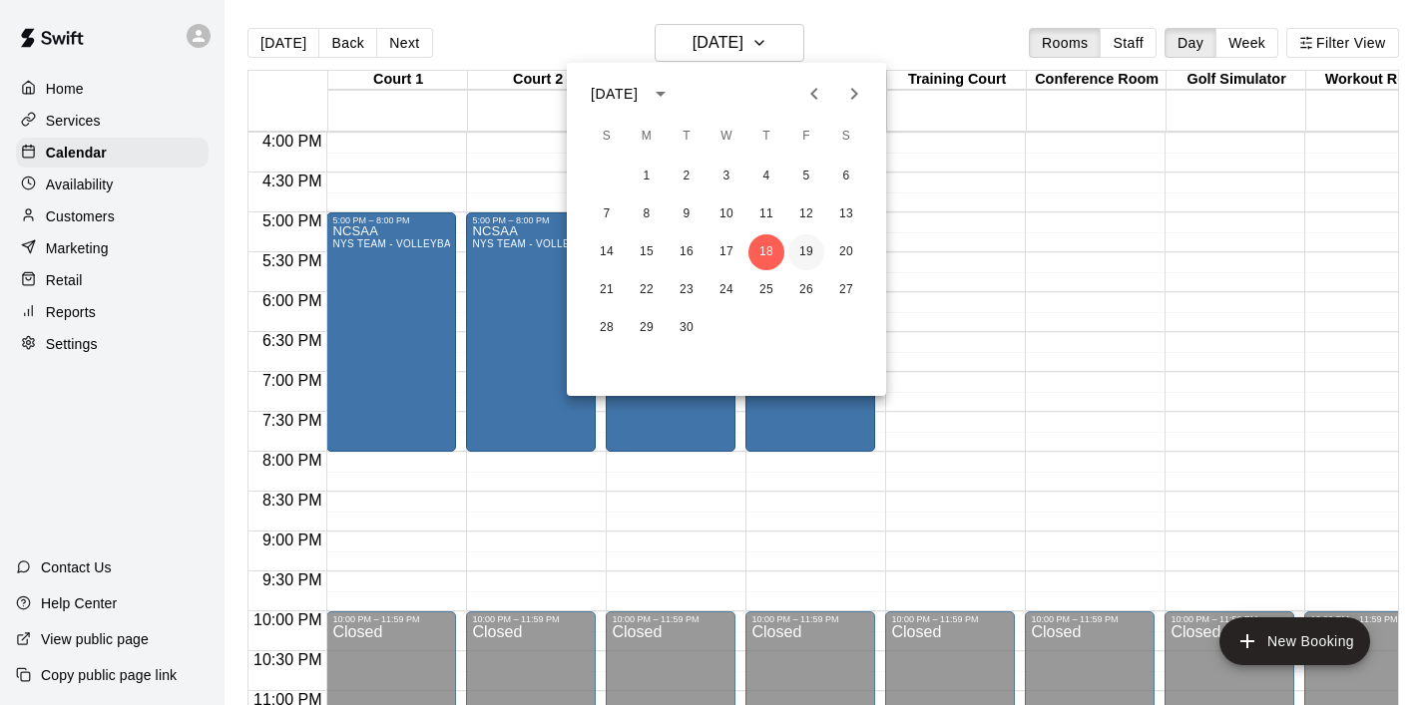
click at [812, 256] on button "19" at bounding box center [806, 252] width 36 height 36
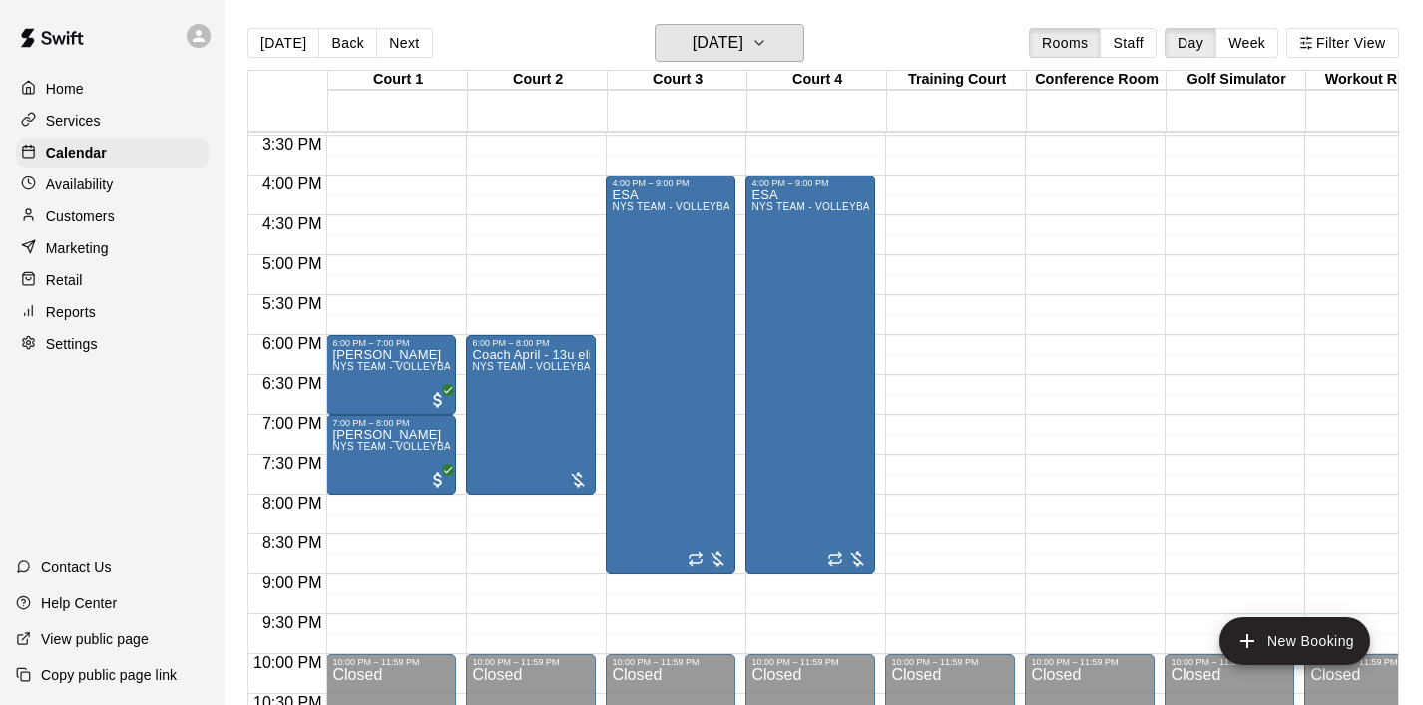
scroll to position [1232, 0]
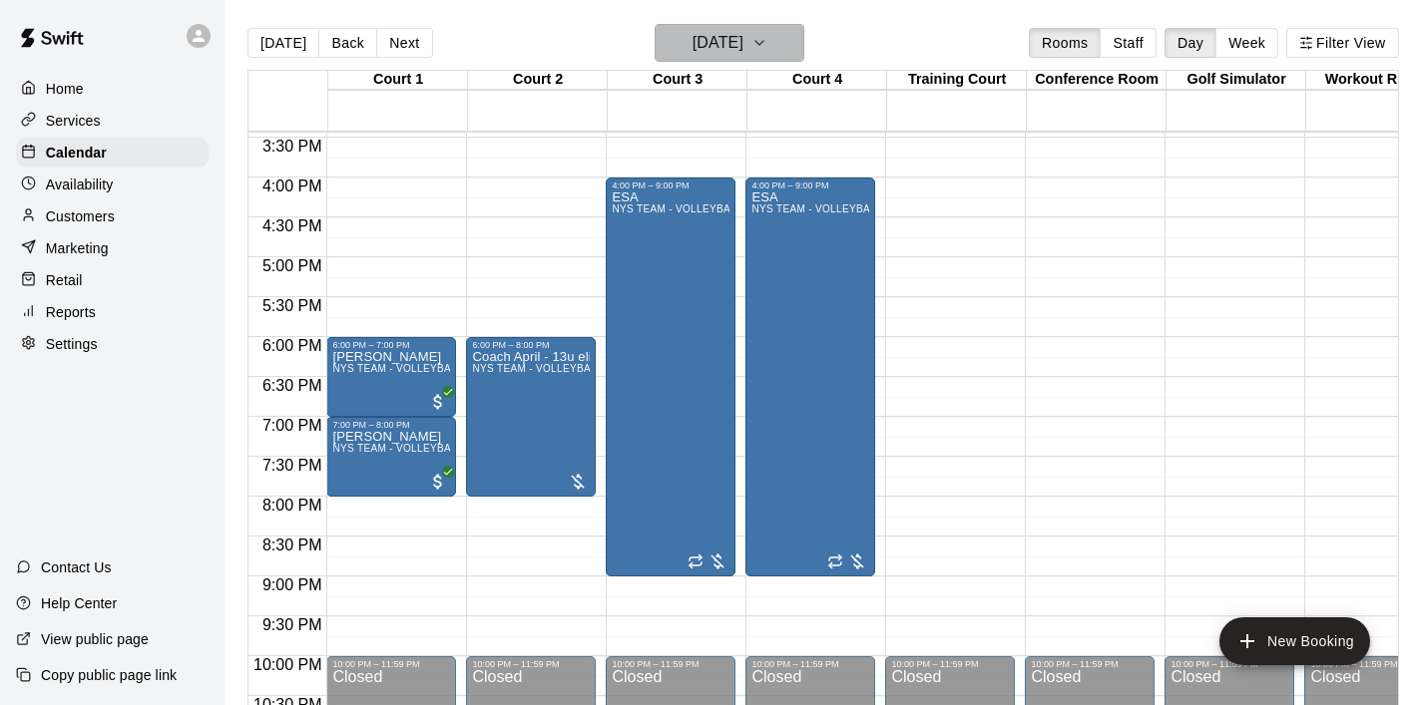
click at [767, 48] on icon "button" at bounding box center [759, 43] width 16 height 24
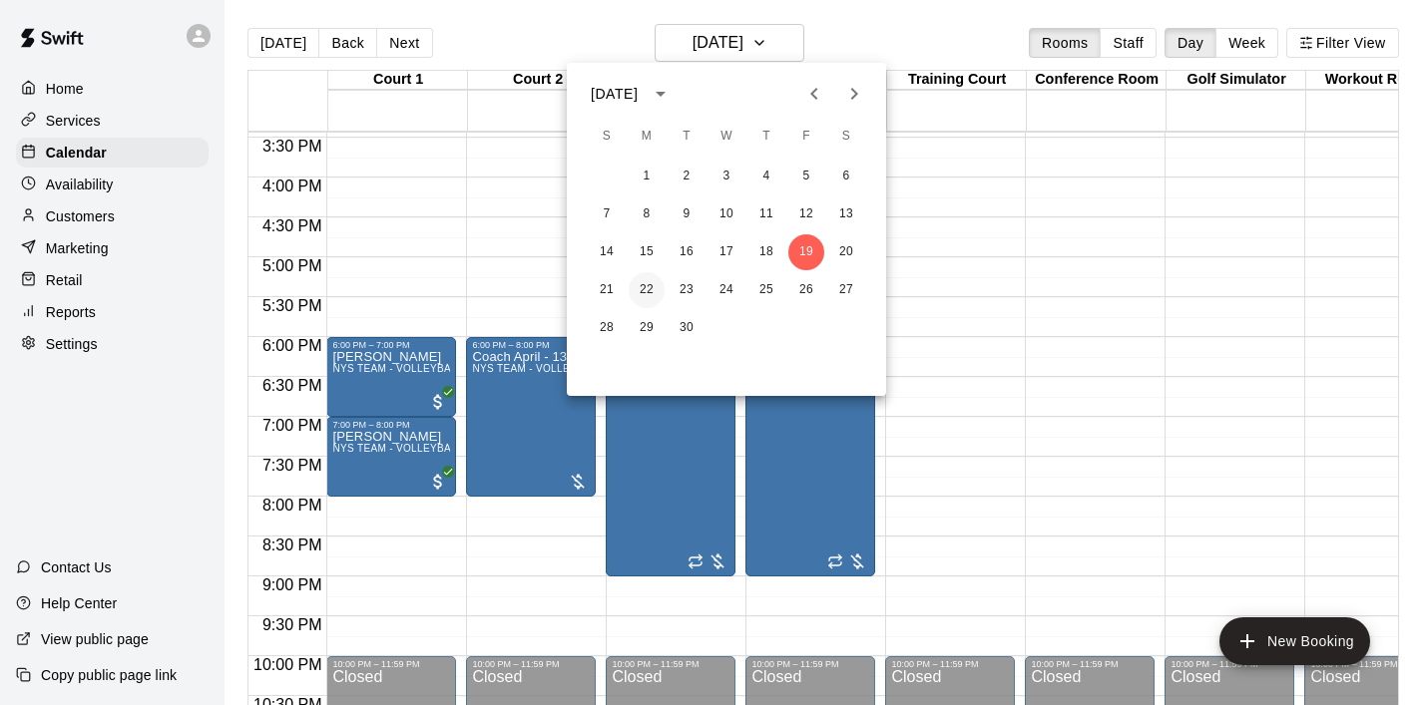
click at [644, 296] on button "22" at bounding box center [646, 290] width 36 height 36
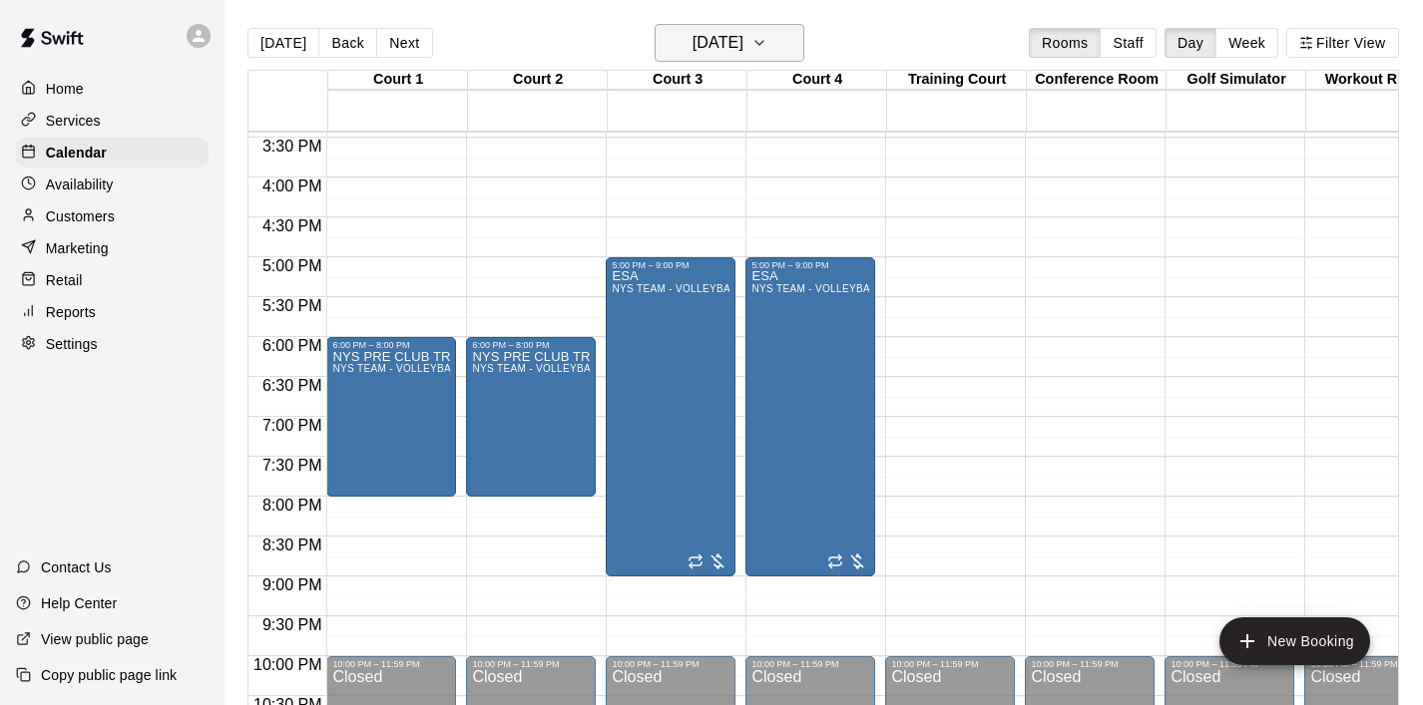
click at [767, 41] on icon "button" at bounding box center [759, 43] width 16 height 24
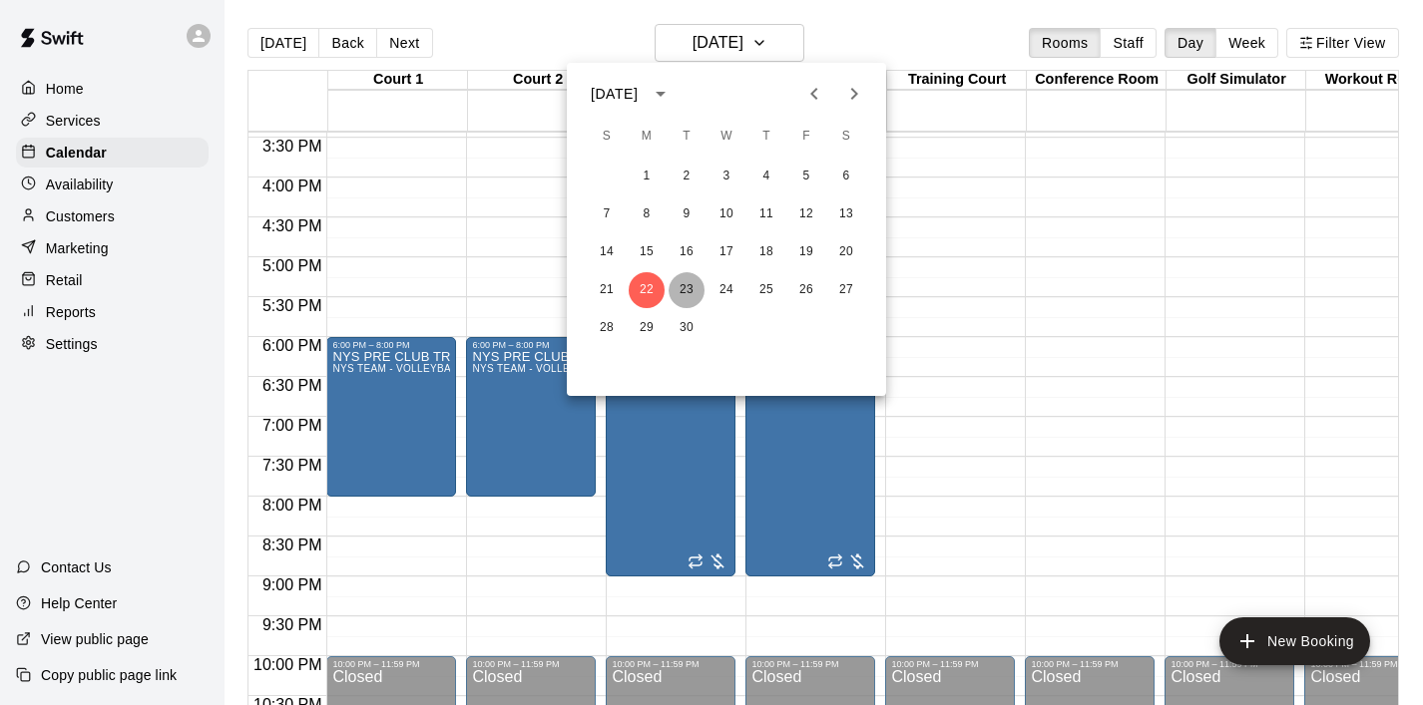
click at [692, 298] on button "23" at bounding box center [686, 290] width 36 height 36
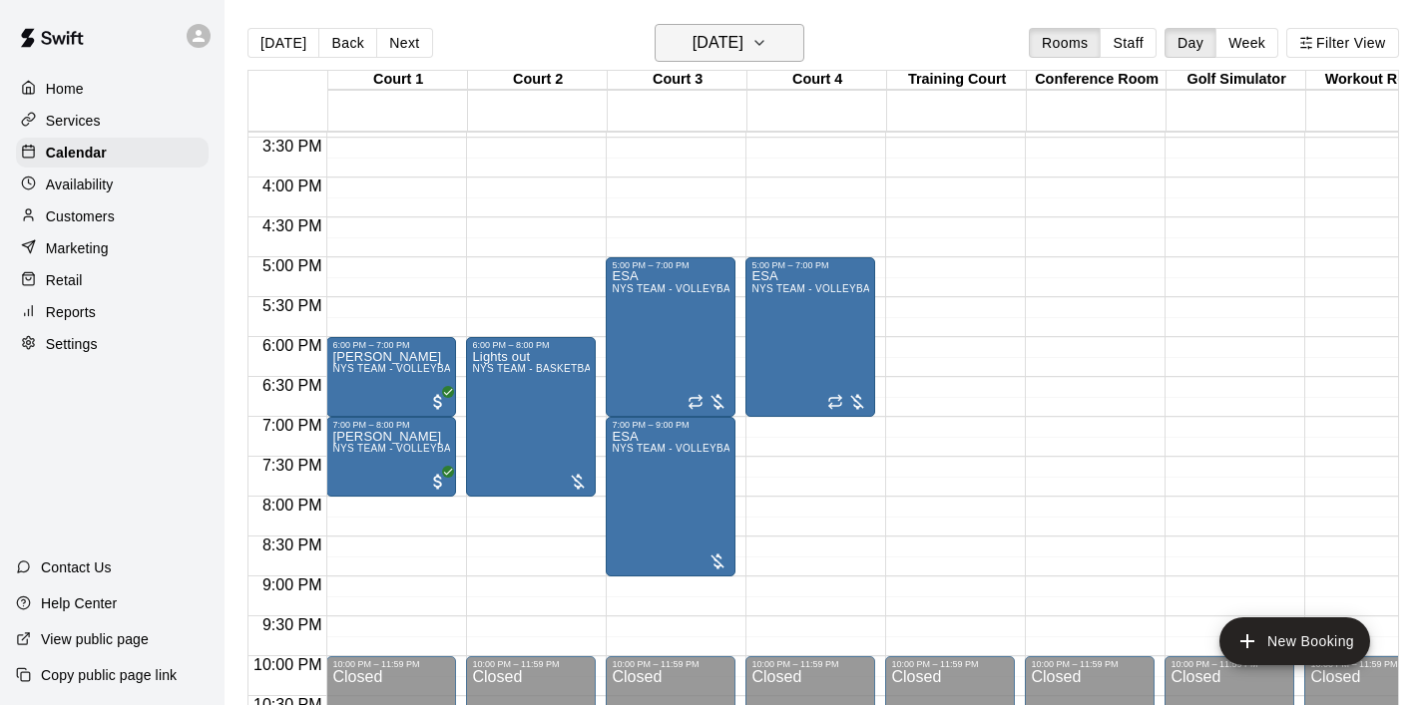
click at [767, 53] on icon "button" at bounding box center [759, 43] width 16 height 24
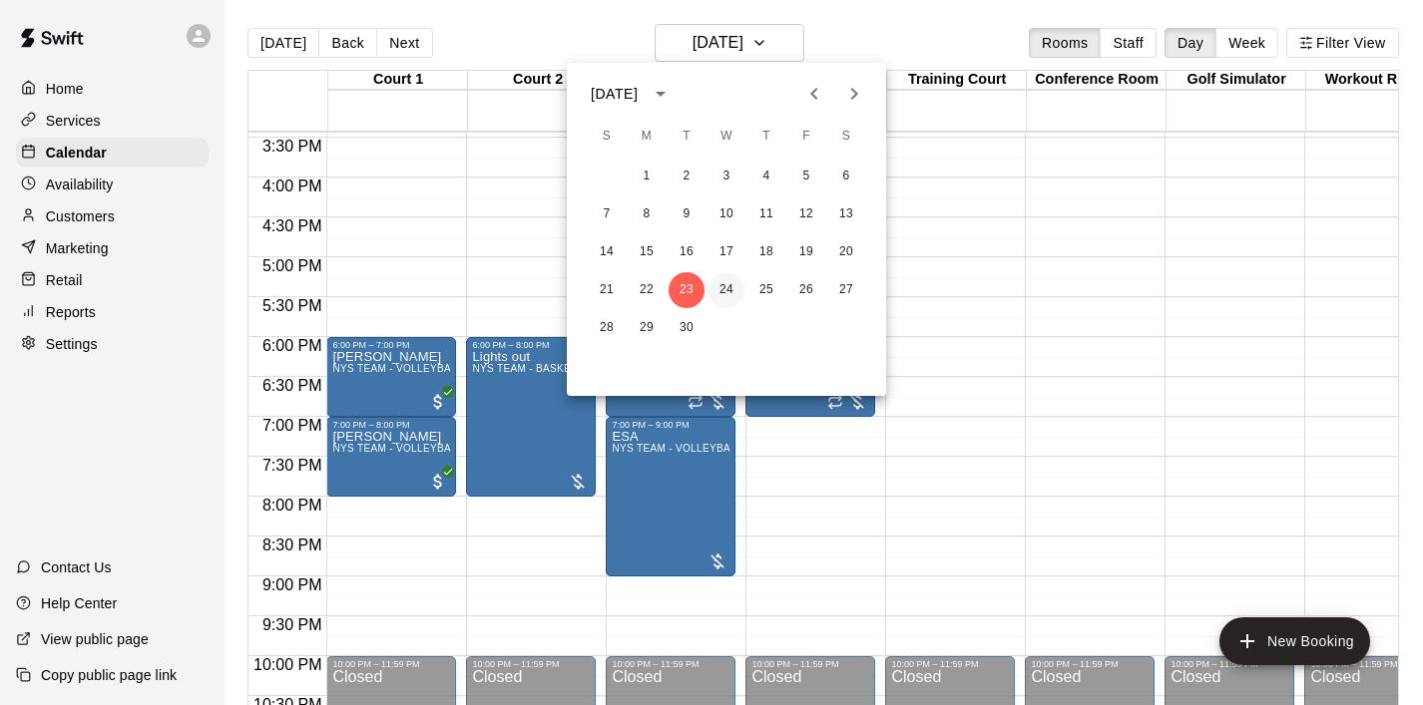
click at [732, 289] on button "24" at bounding box center [726, 290] width 36 height 36
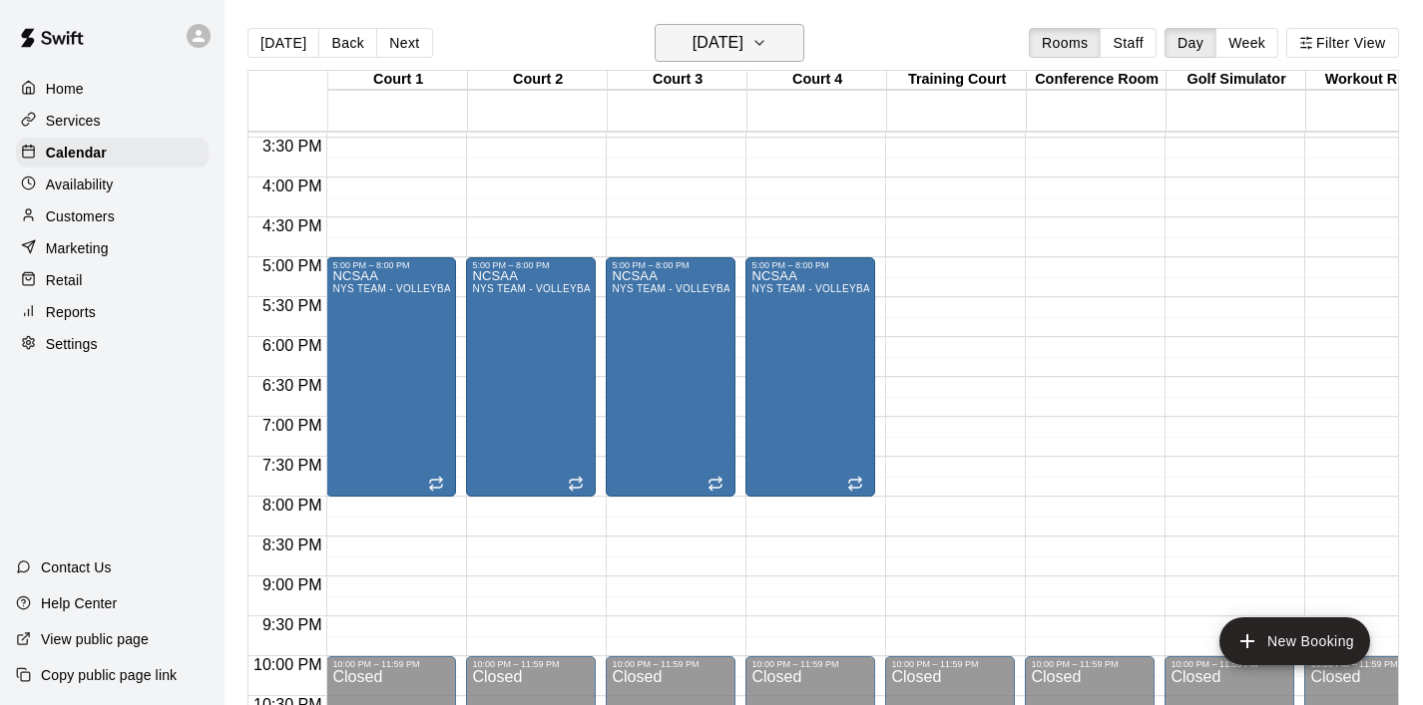
click at [767, 39] on icon "button" at bounding box center [759, 43] width 16 height 24
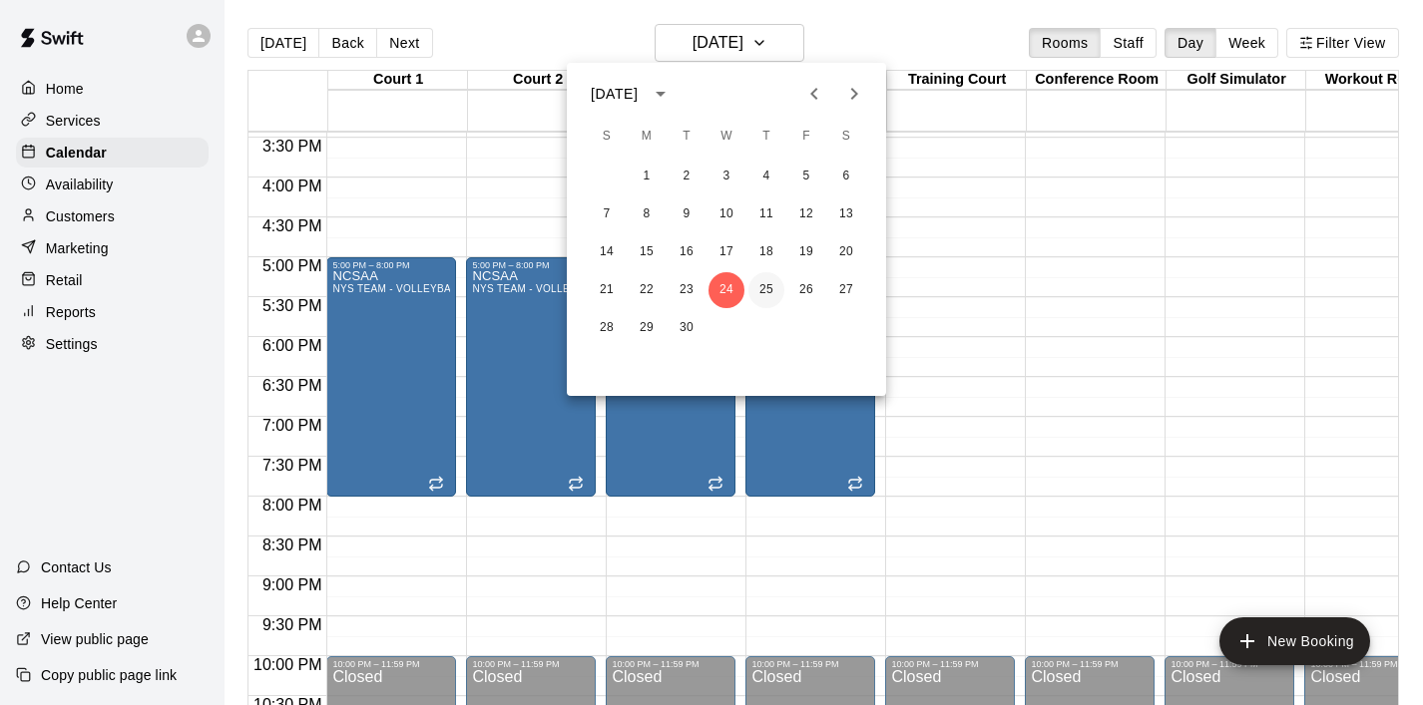
click at [759, 299] on button "25" at bounding box center [766, 290] width 36 height 36
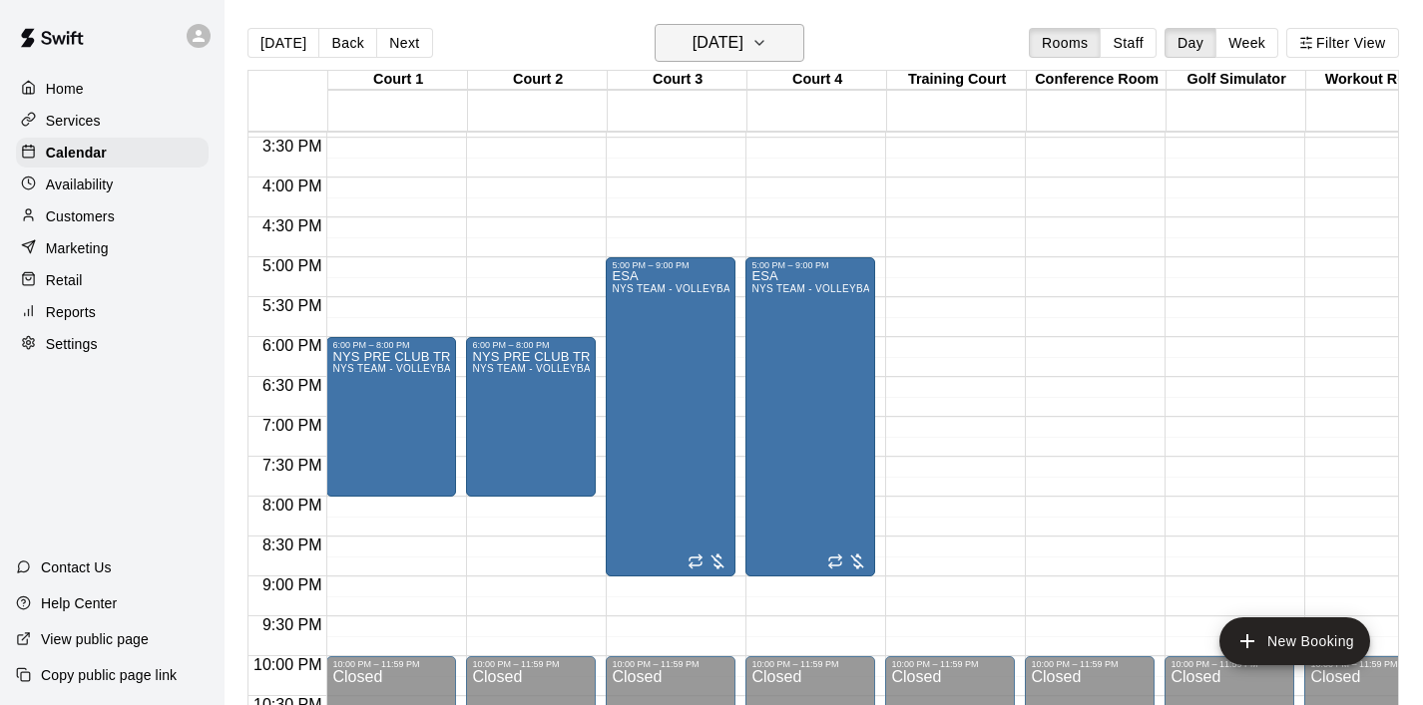
click at [779, 49] on button "[DATE]" at bounding box center [729, 43] width 150 height 38
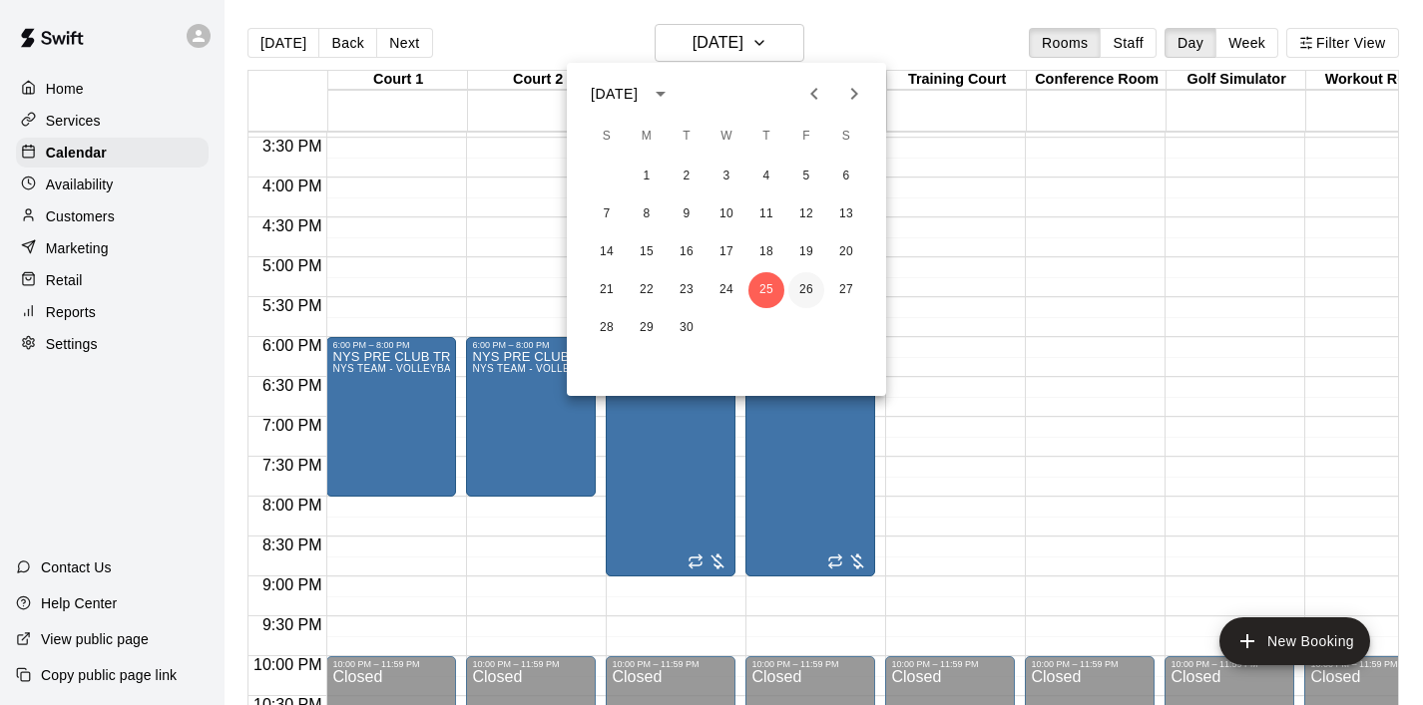
click at [806, 289] on button "26" at bounding box center [806, 290] width 36 height 36
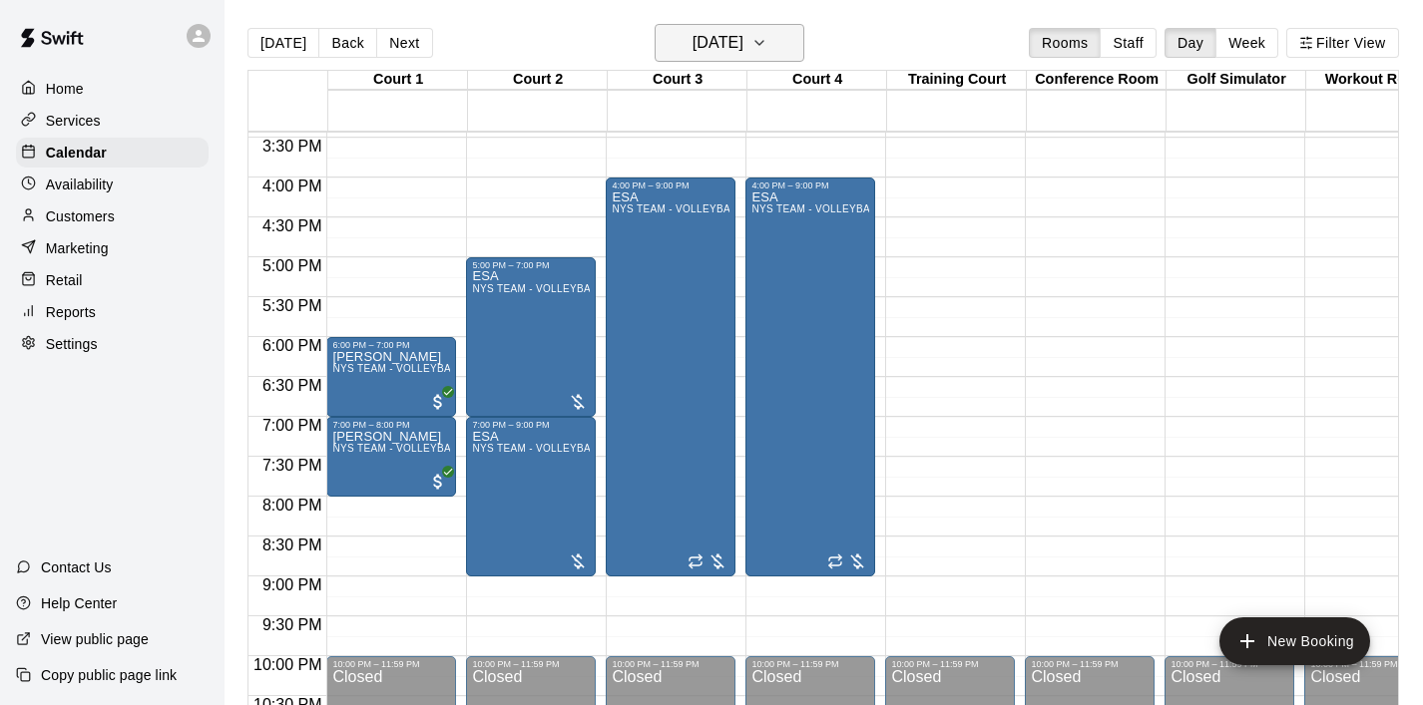
click at [767, 33] on icon "button" at bounding box center [759, 43] width 16 height 24
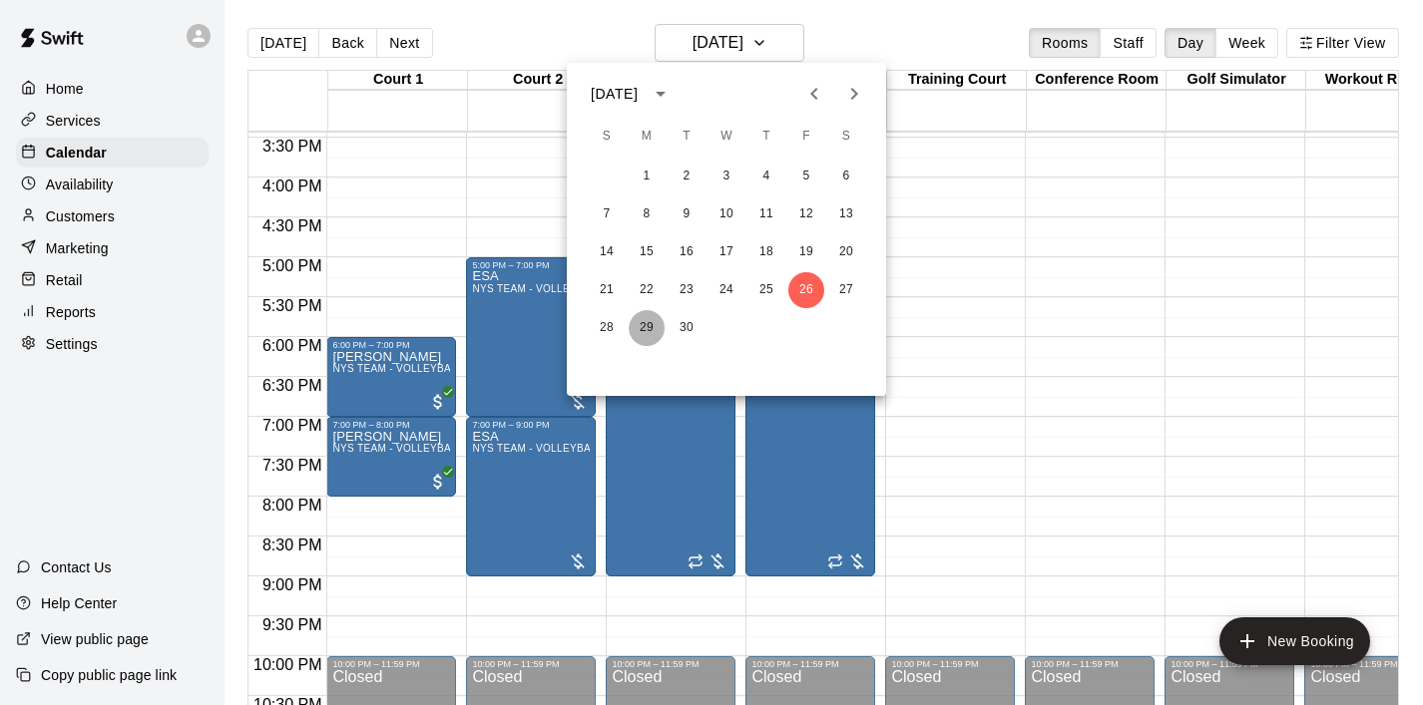
click at [638, 330] on button "29" at bounding box center [646, 328] width 36 height 36
